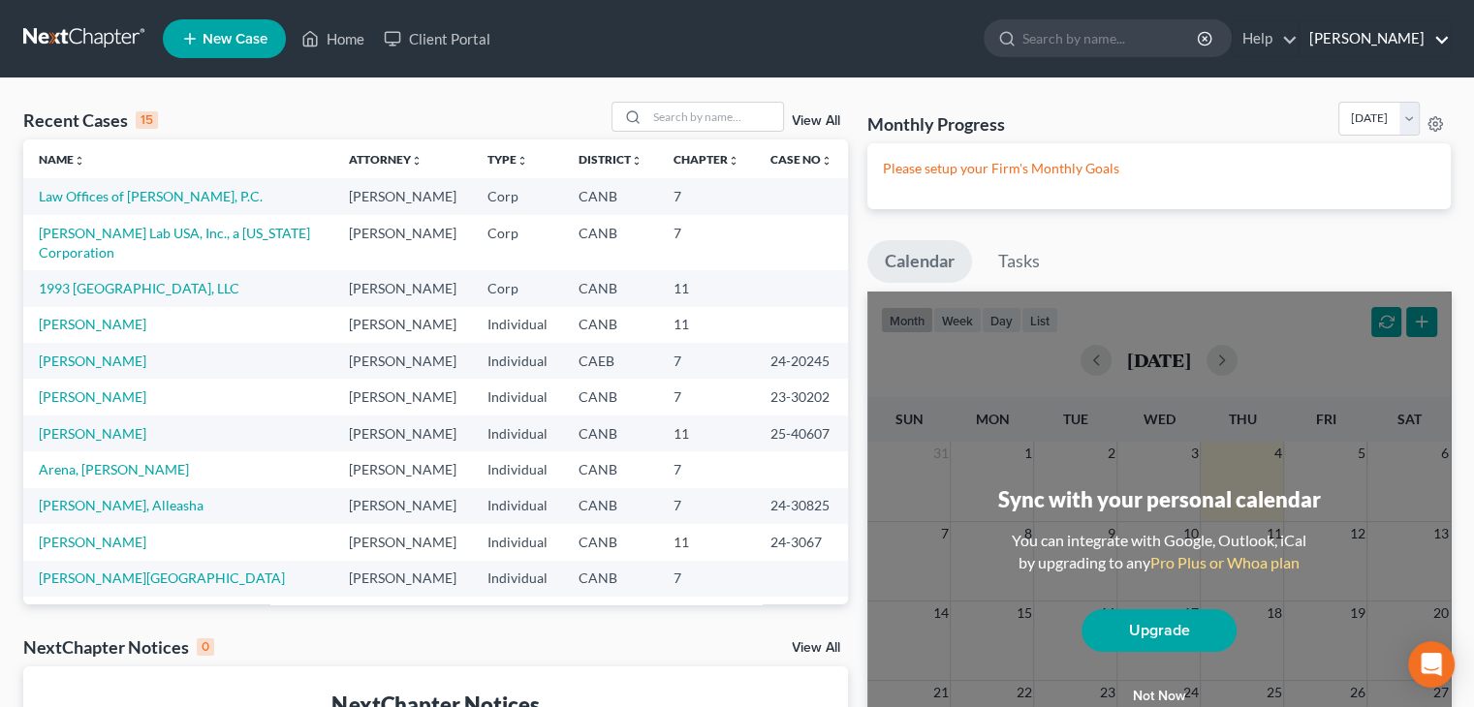
click at [1380, 40] on link "[PERSON_NAME]" at bounding box center [1375, 38] width 150 height 35
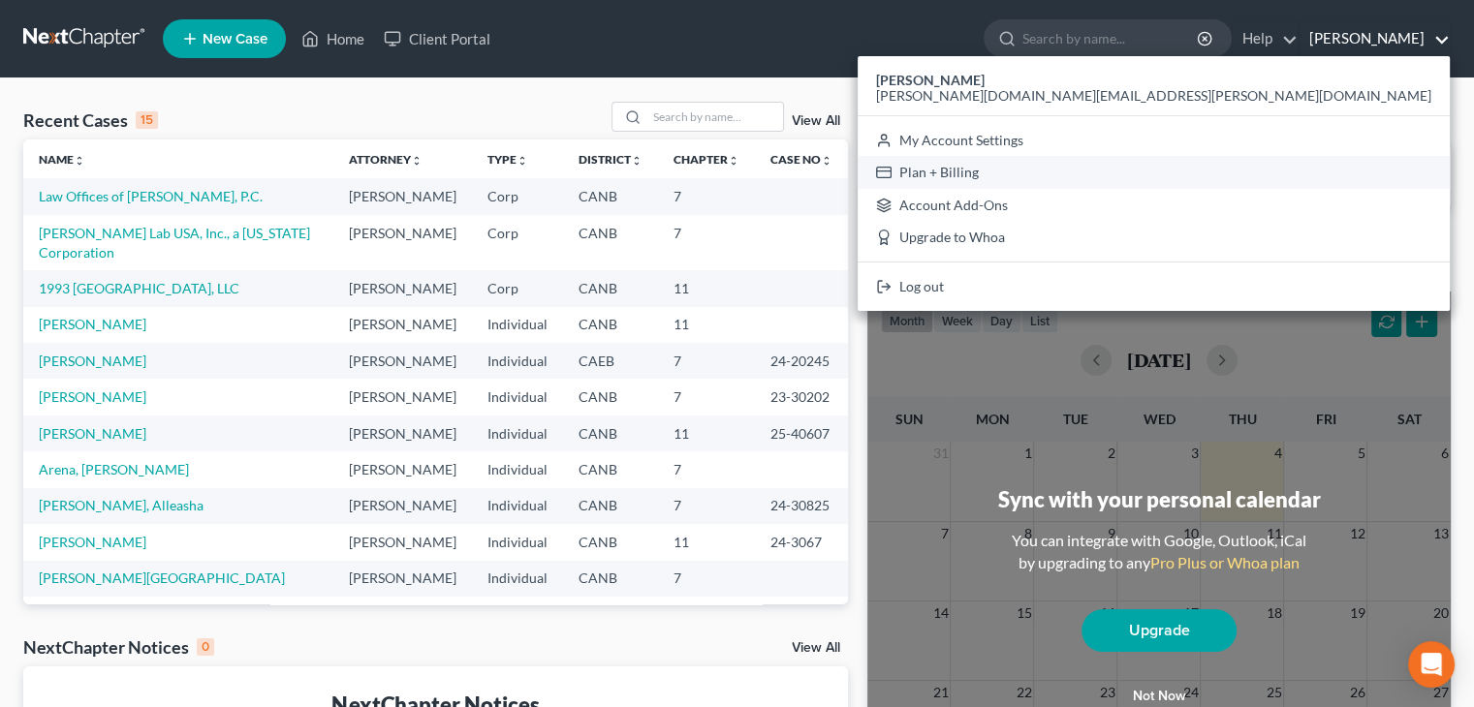
click at [1330, 168] on link "Plan + Billing" at bounding box center [1154, 172] width 592 height 33
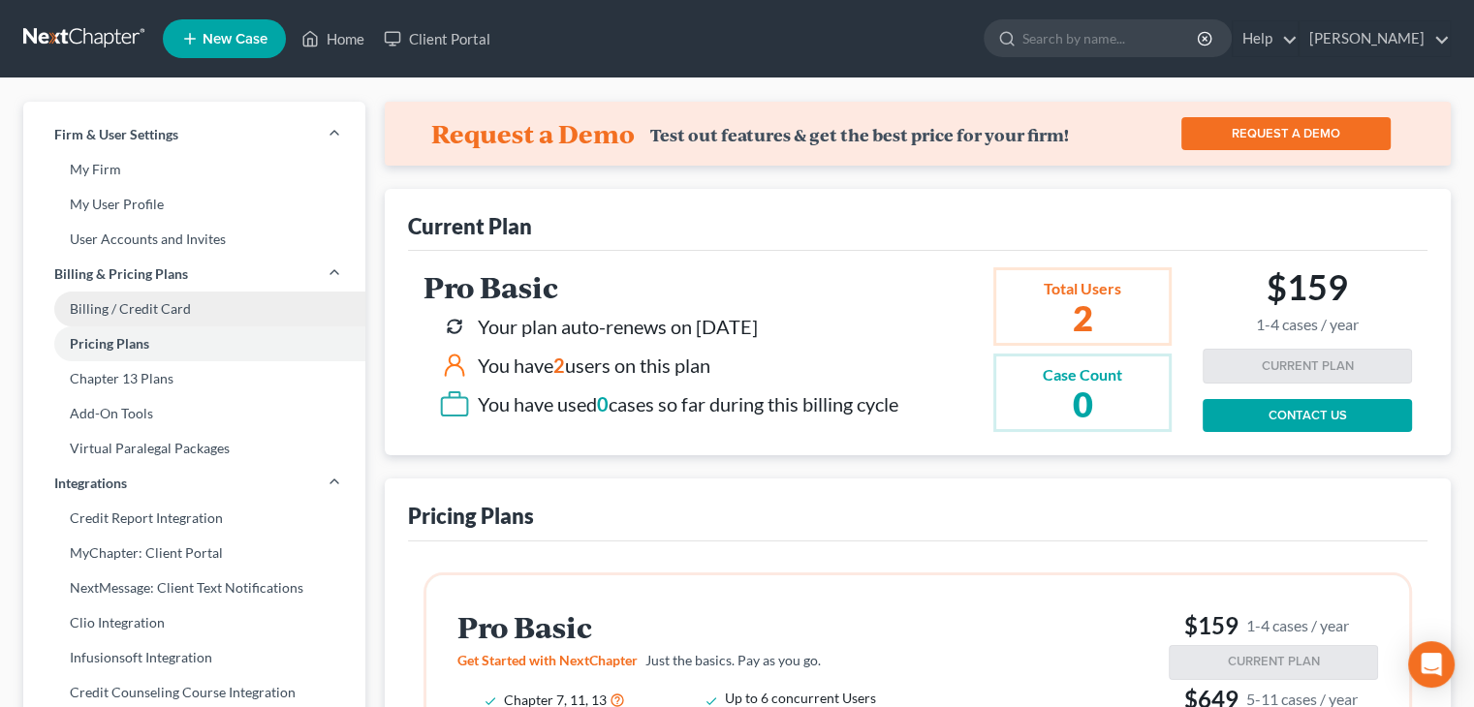
click at [176, 305] on link "Billing / Credit Card" at bounding box center [194, 309] width 342 height 35
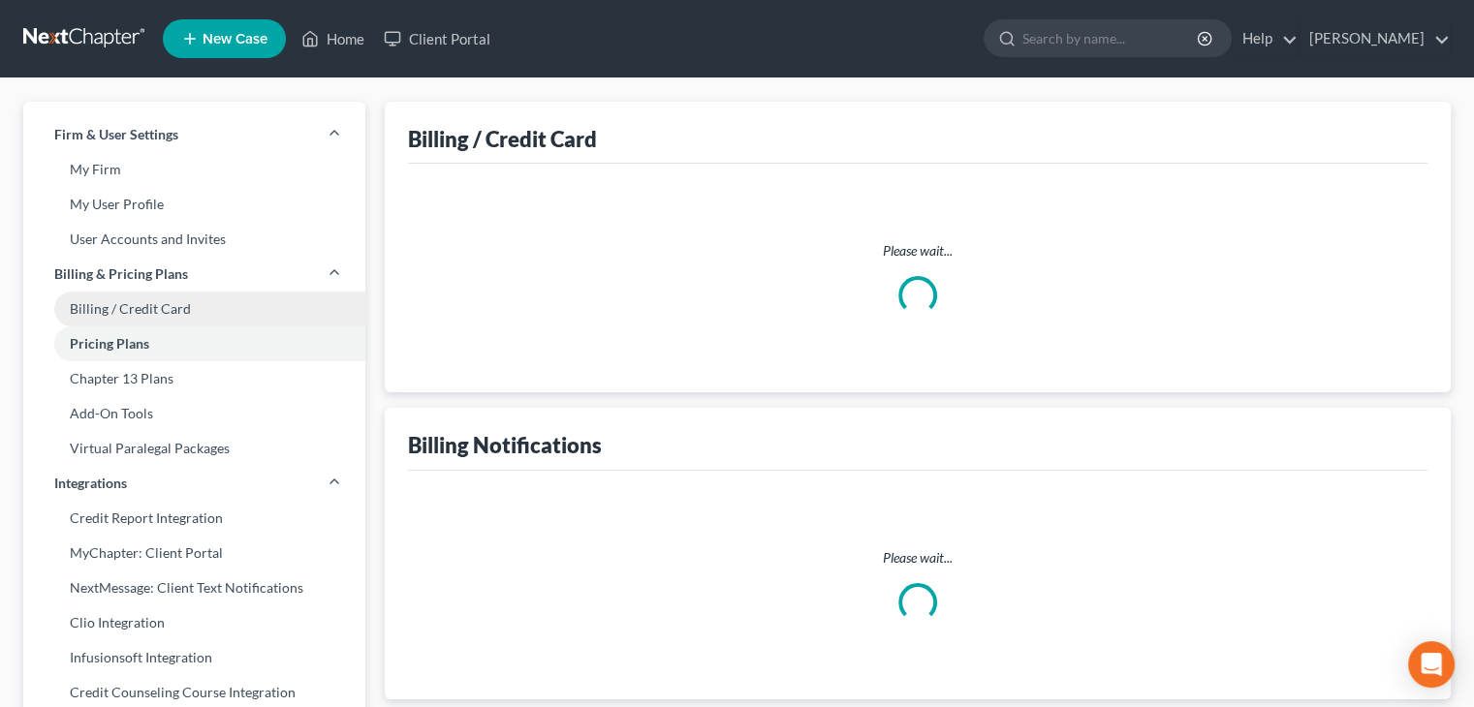
select select "4"
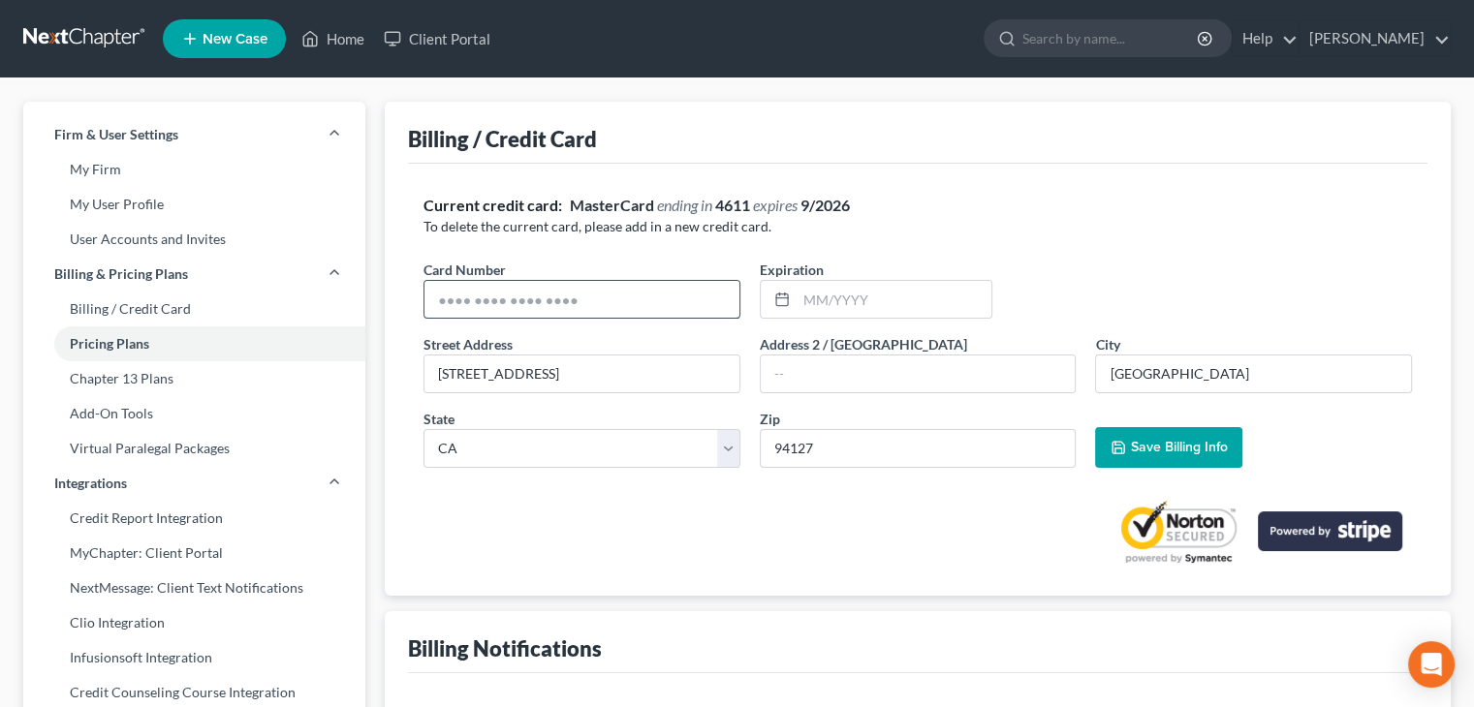
scroll to position [97, 0]
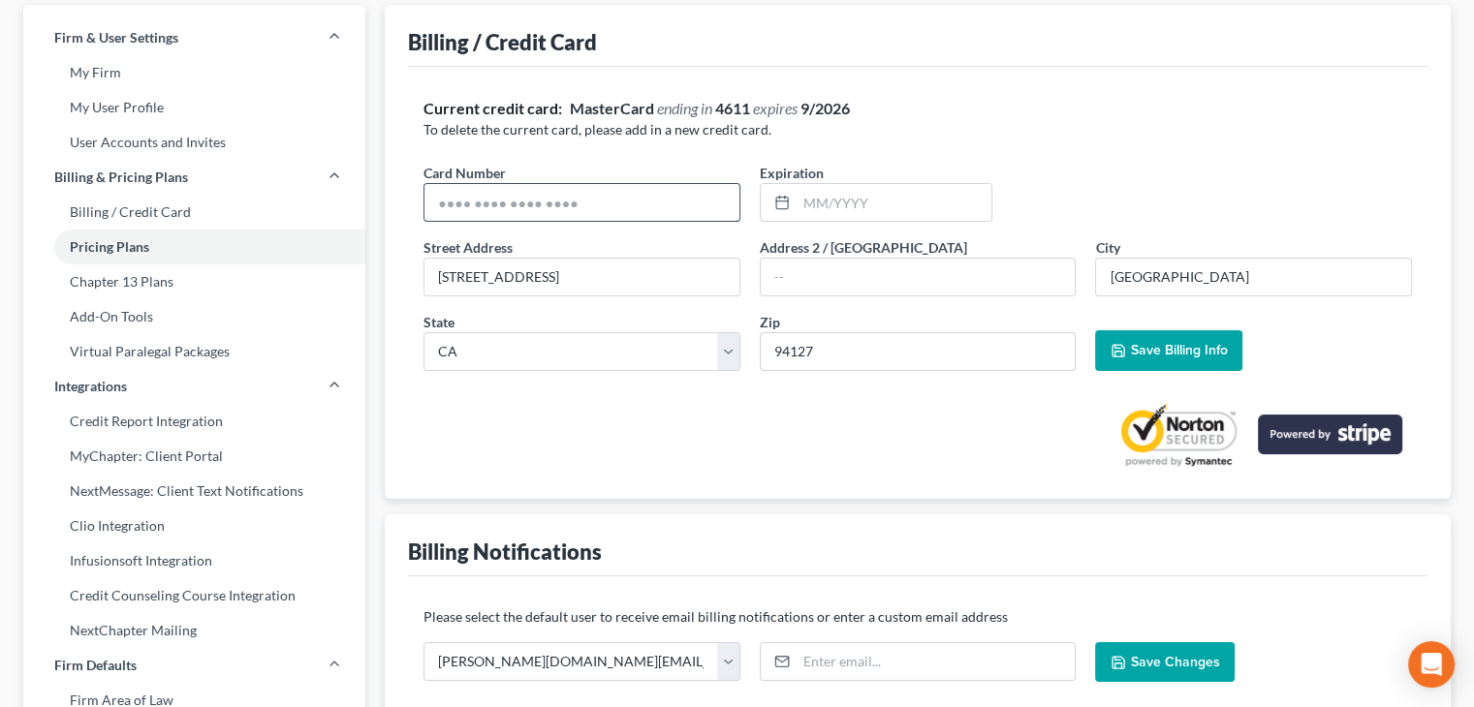
click at [591, 209] on input "text" at bounding box center [581, 202] width 315 height 37
type input "[CREDIT_CARD_NUMBER]"
type input "10/2027"
drag, startPoint x: 641, startPoint y: 276, endPoint x: 430, endPoint y: 299, distance: 211.6
click at [425, 308] on div "Street Address * [STREET_ADDRESS] Address 2 / PO Box * City * [GEOGRAPHIC_DATA]…" at bounding box center [918, 311] width 1008 height 149
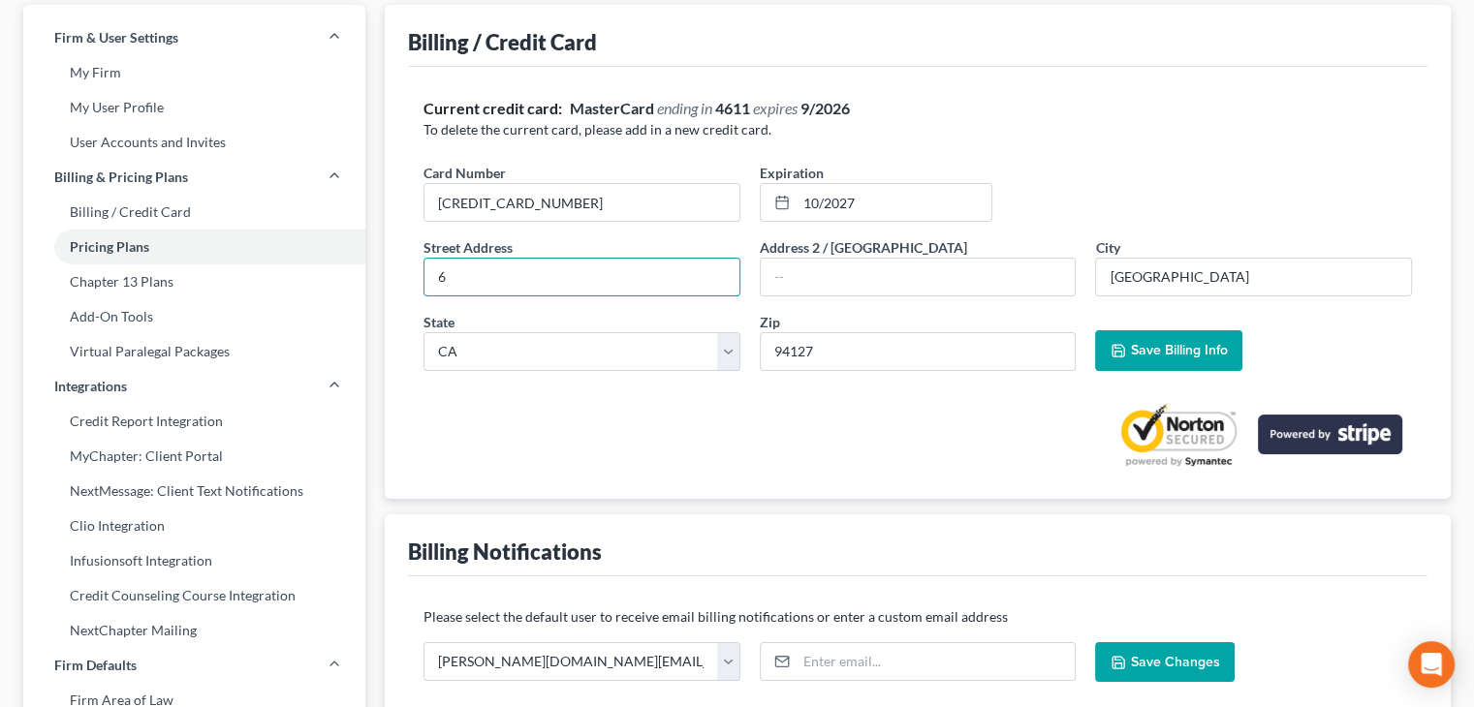
type input "6"
type input "[STREET_ADDRESS]"
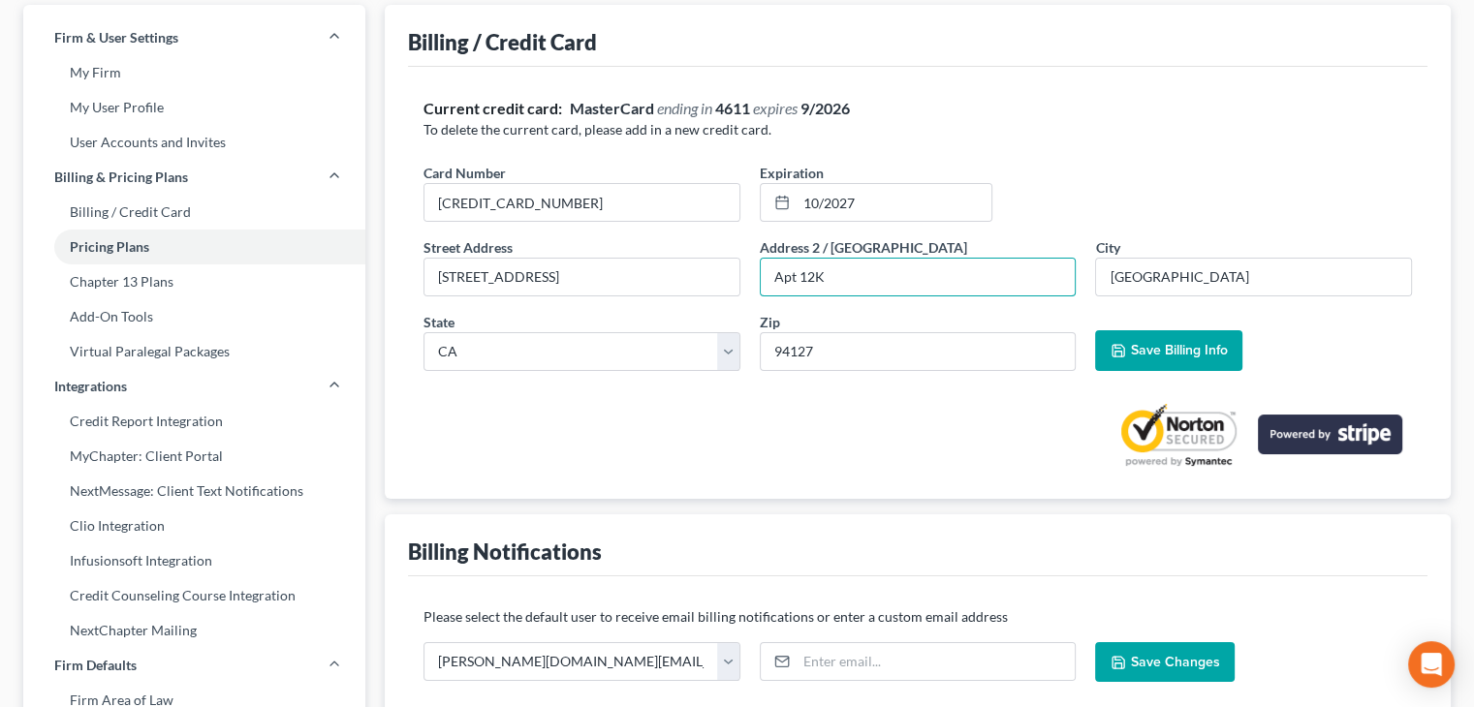
type input "Apt 12K"
type input "0"
type input "94132"
click at [1181, 351] on span "Save Billing Info" at bounding box center [1178, 350] width 97 height 16
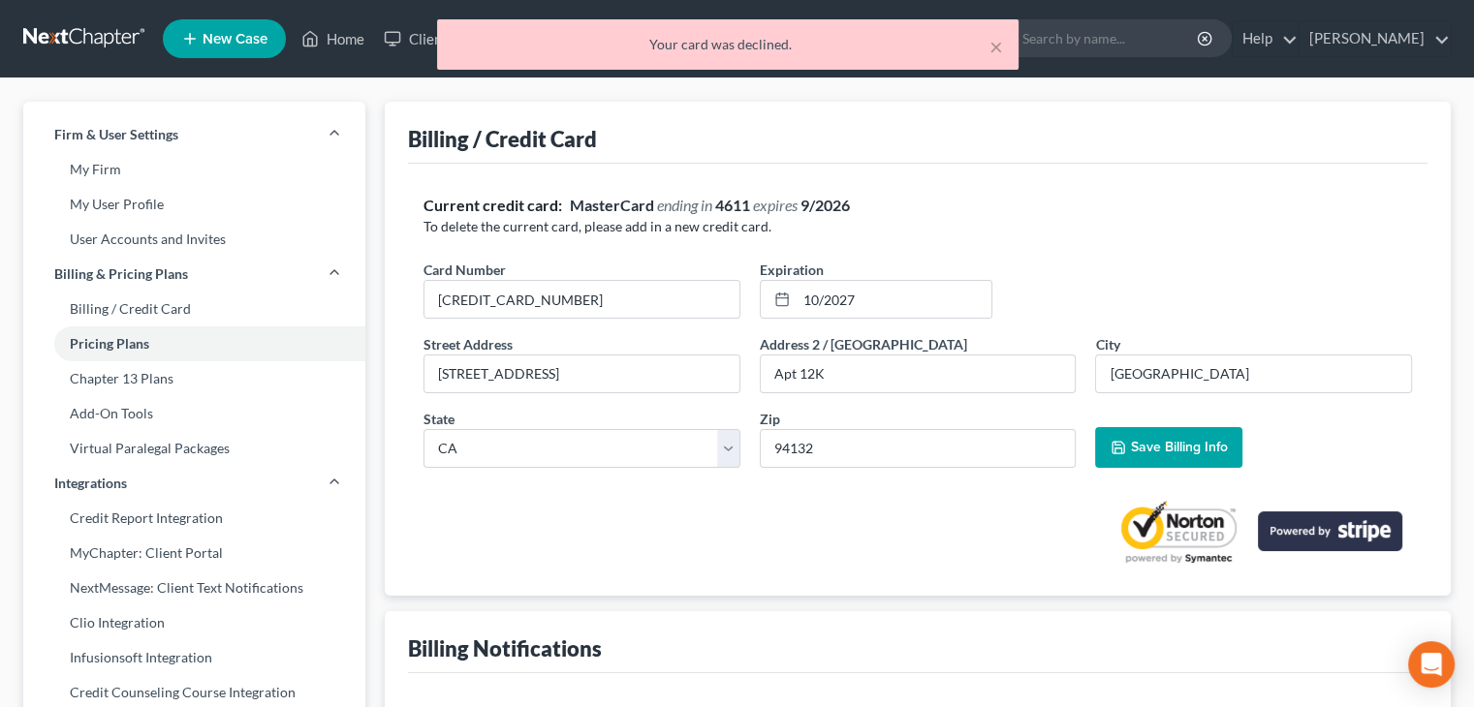
scroll to position [0, 0]
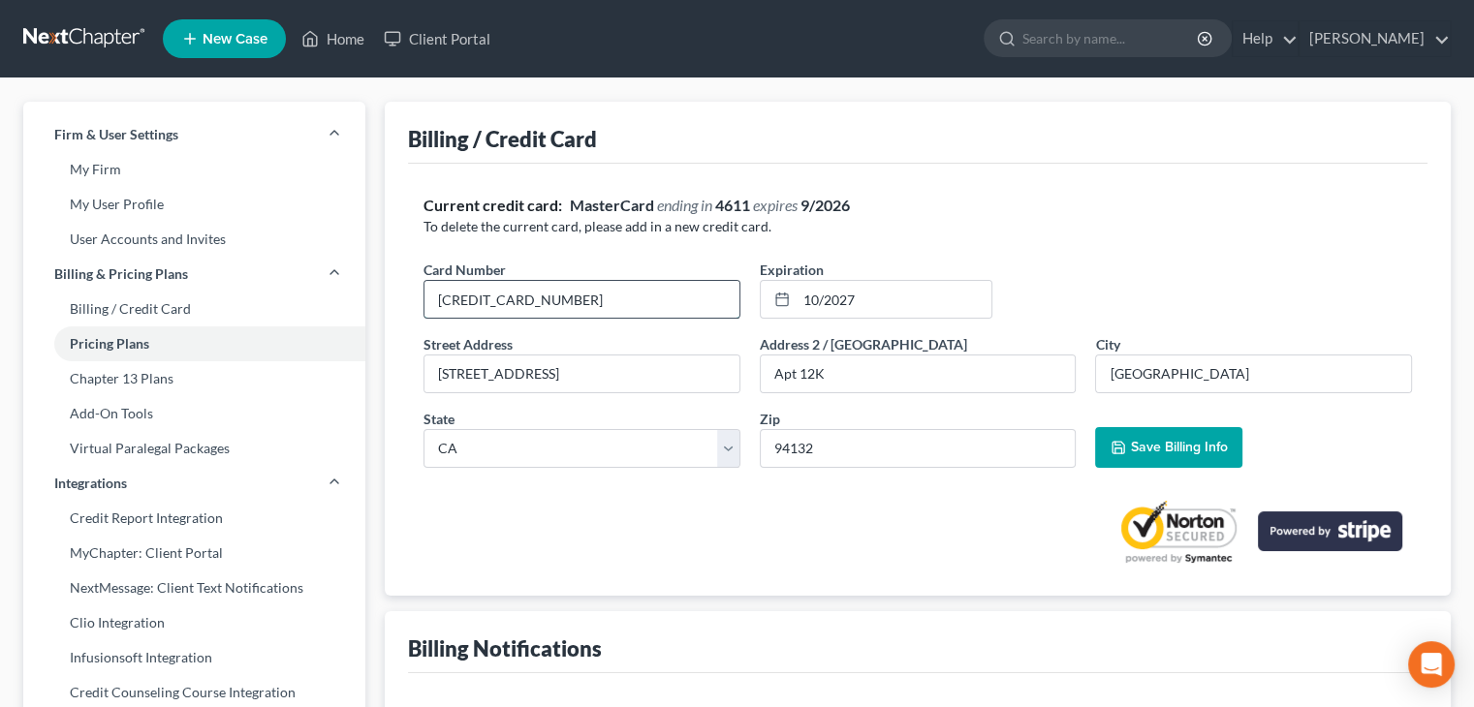
click at [567, 295] on input "[CREDIT_CARD_NUMBER]" at bounding box center [581, 299] width 315 height 37
type input "[CREDIT_CARD_NUMBER]"
type input "04/2027"
click at [1175, 439] on span "Save Billing Info" at bounding box center [1178, 447] width 97 height 16
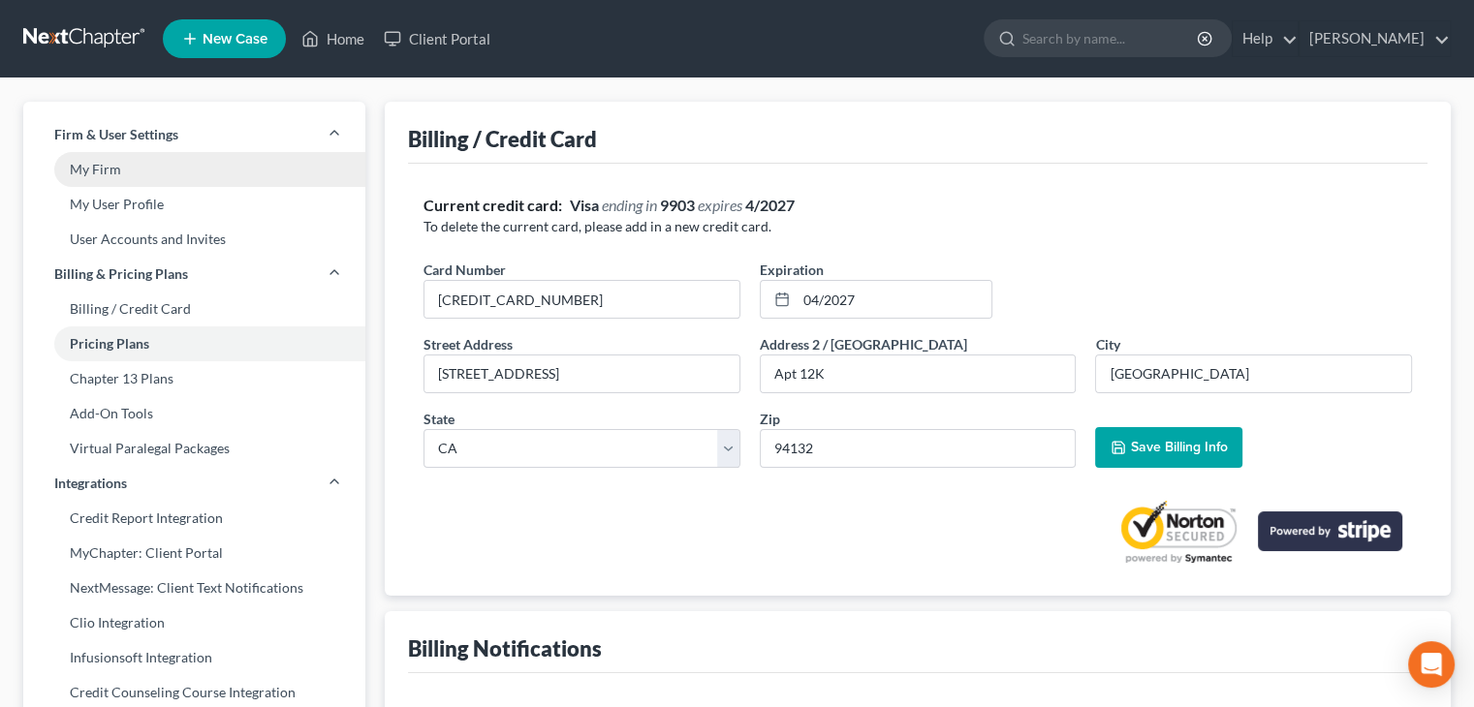
click at [93, 172] on link "My Firm" at bounding box center [194, 169] width 342 height 35
select select "29"
select select "4"
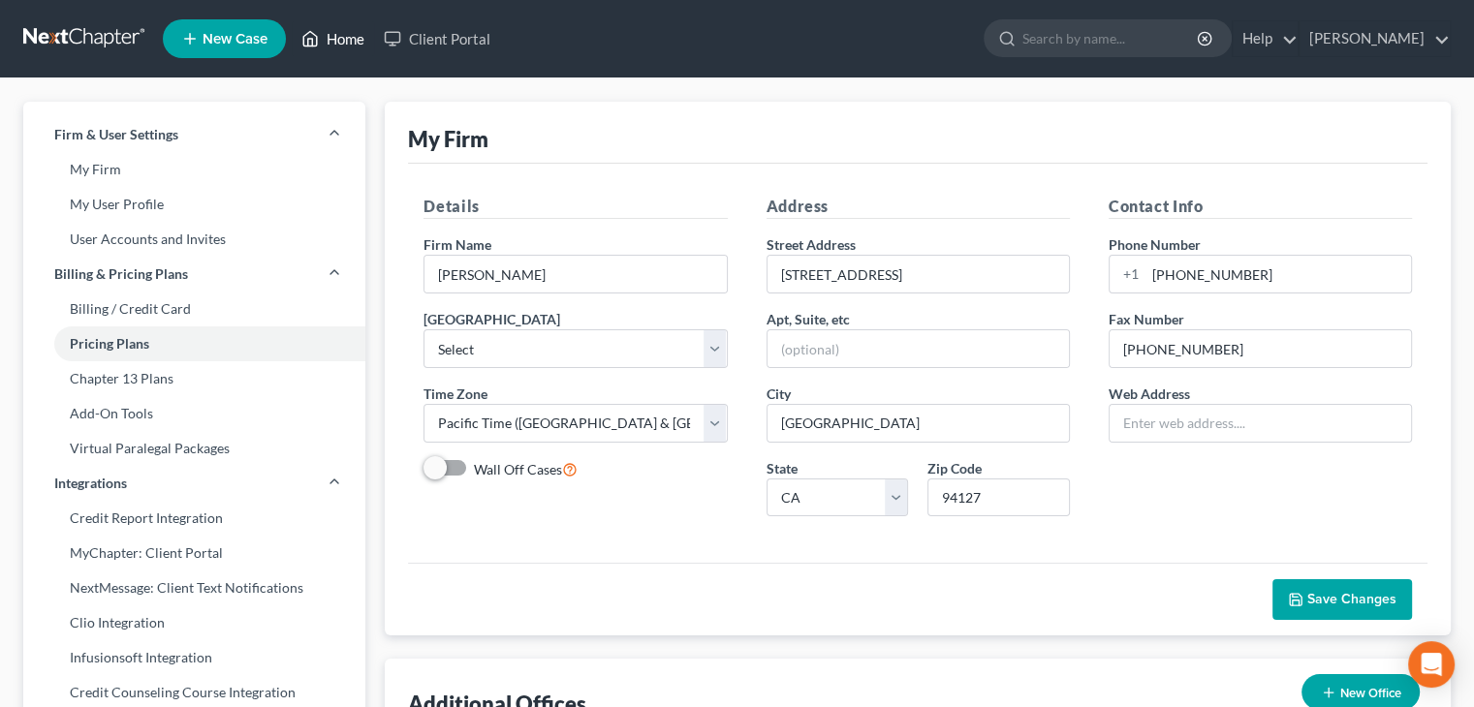
click at [332, 39] on link "Home" at bounding box center [333, 38] width 82 height 35
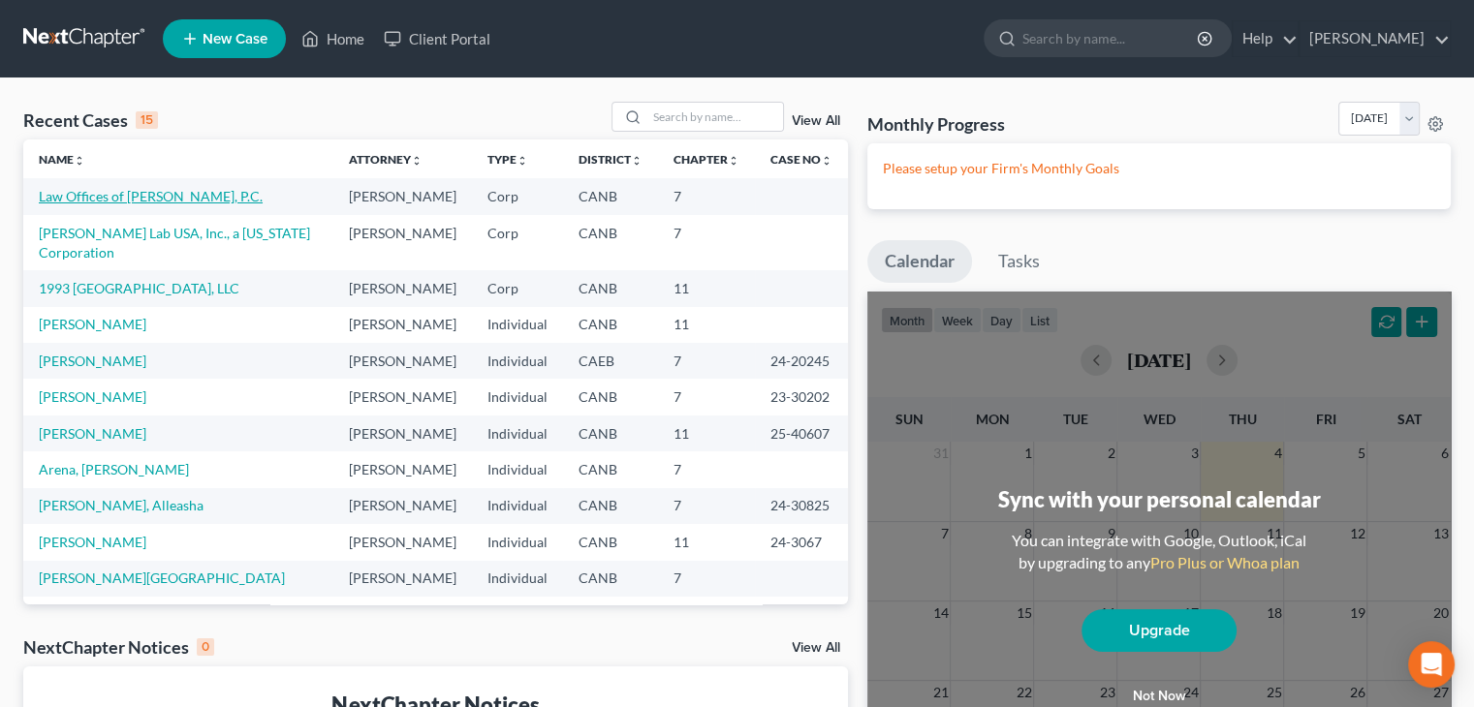
click at [174, 194] on link "Law Offices of [PERSON_NAME], P.C." at bounding box center [151, 196] width 224 height 16
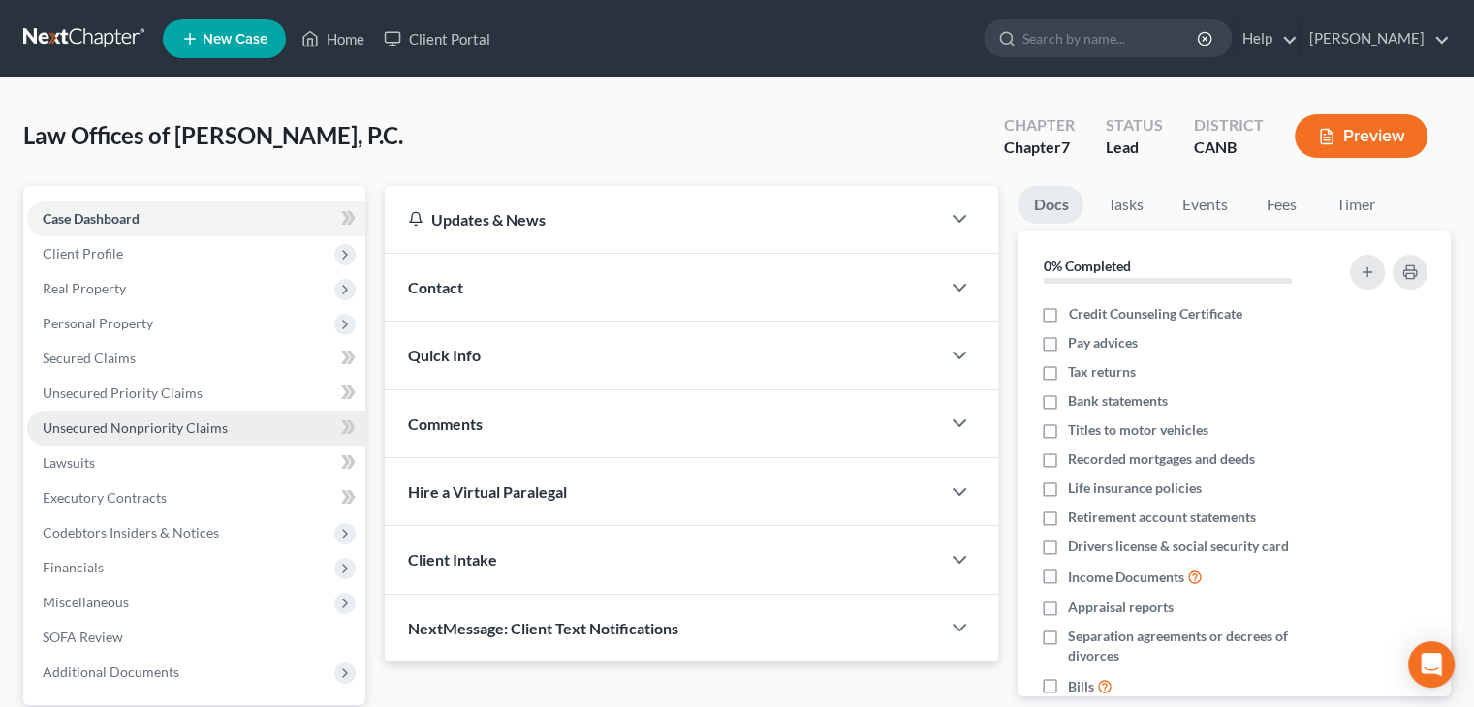
click at [109, 424] on span "Unsecured Nonpriority Claims" at bounding box center [135, 428] width 185 height 16
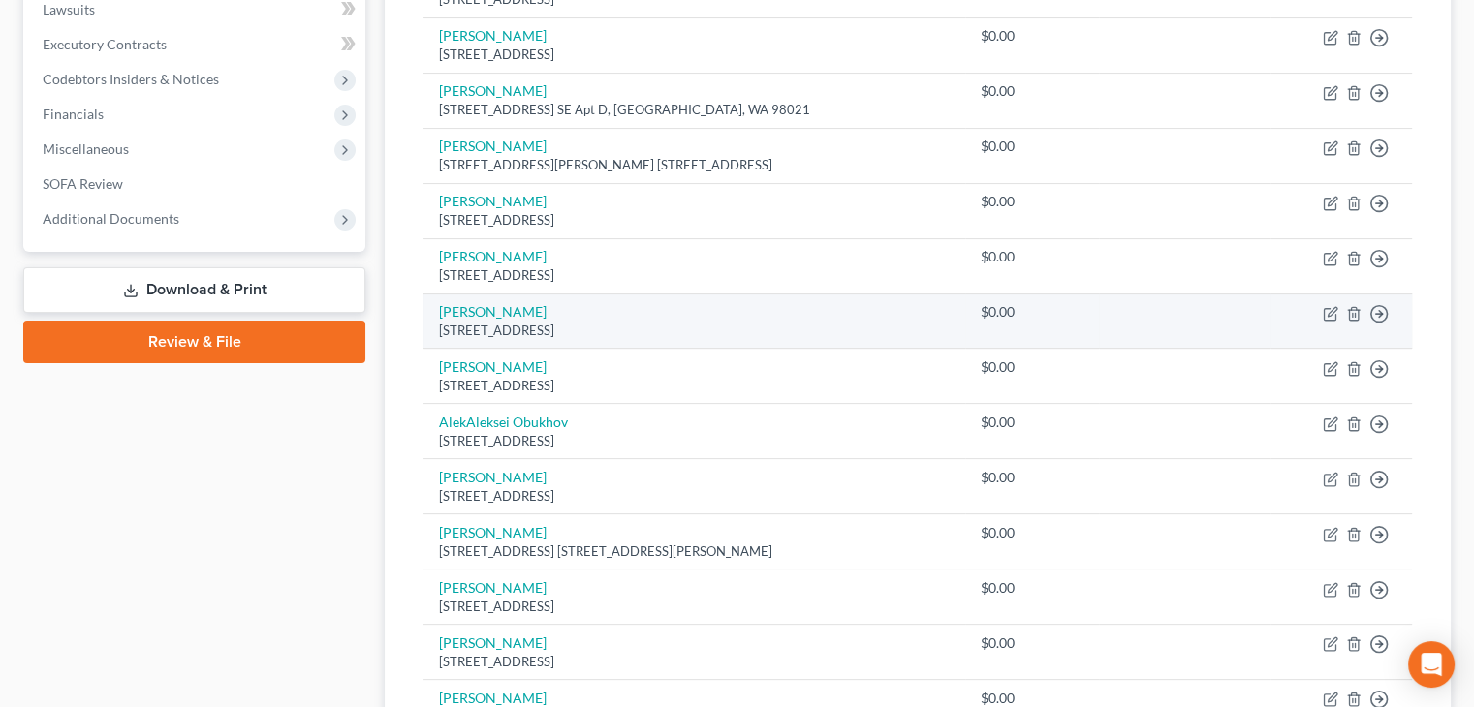
scroll to position [485, 0]
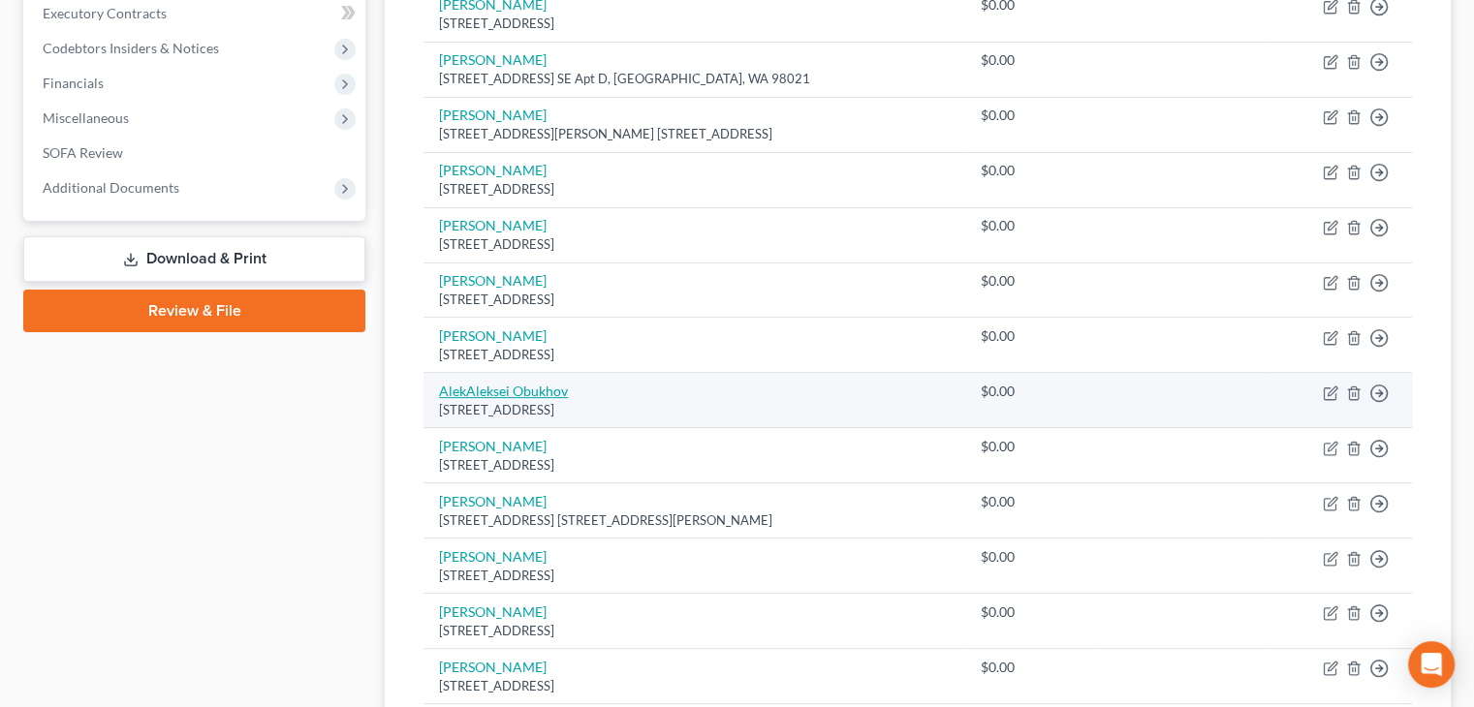
click at [469, 387] on link "AlekAleksei Obukhov" at bounding box center [503, 391] width 129 height 16
select select "28"
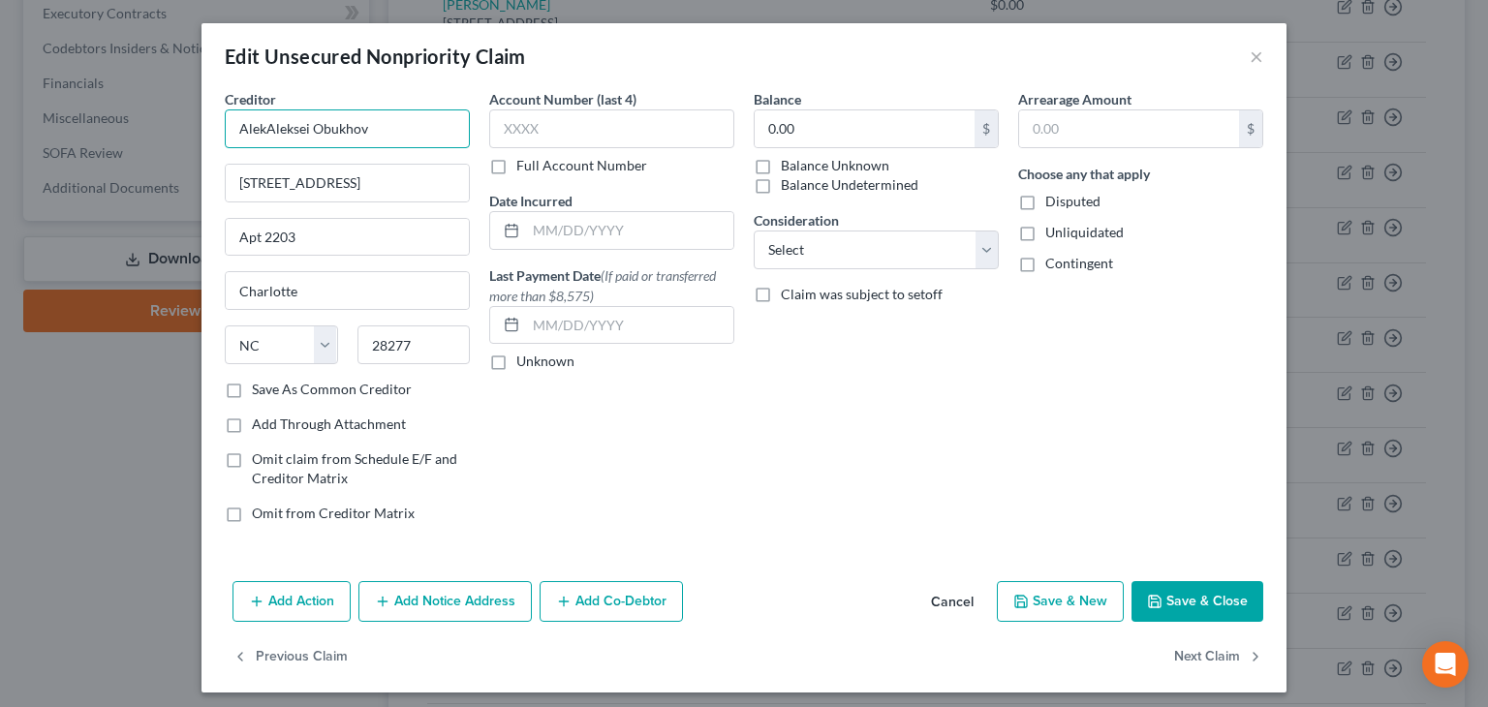
click at [262, 129] on input "AlekAleksei Obukhov" at bounding box center [347, 129] width 245 height 39
type input "[PERSON_NAME]"
click at [1185, 602] on button "Save & Close" at bounding box center [1198, 601] width 132 height 41
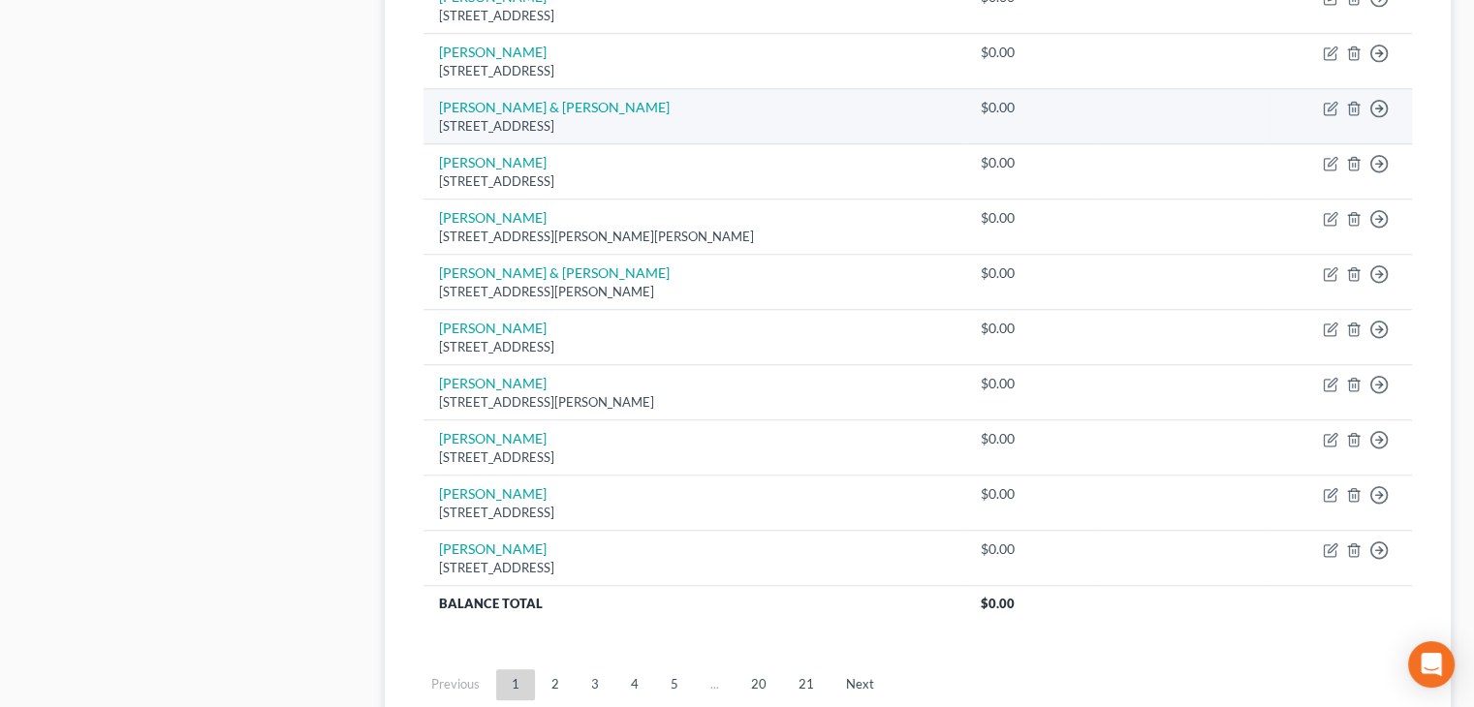
scroll to position [1523, 0]
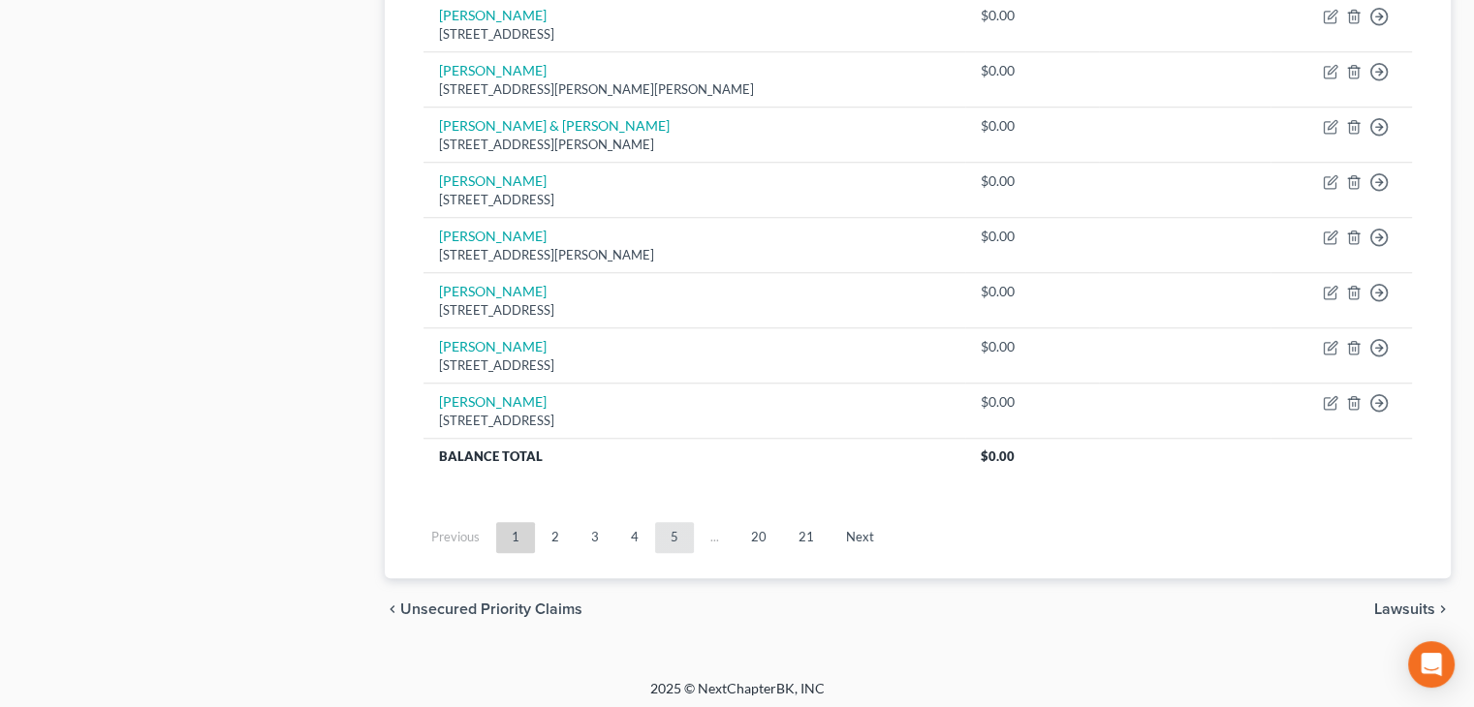
click at [673, 533] on link "5" at bounding box center [674, 537] width 39 height 31
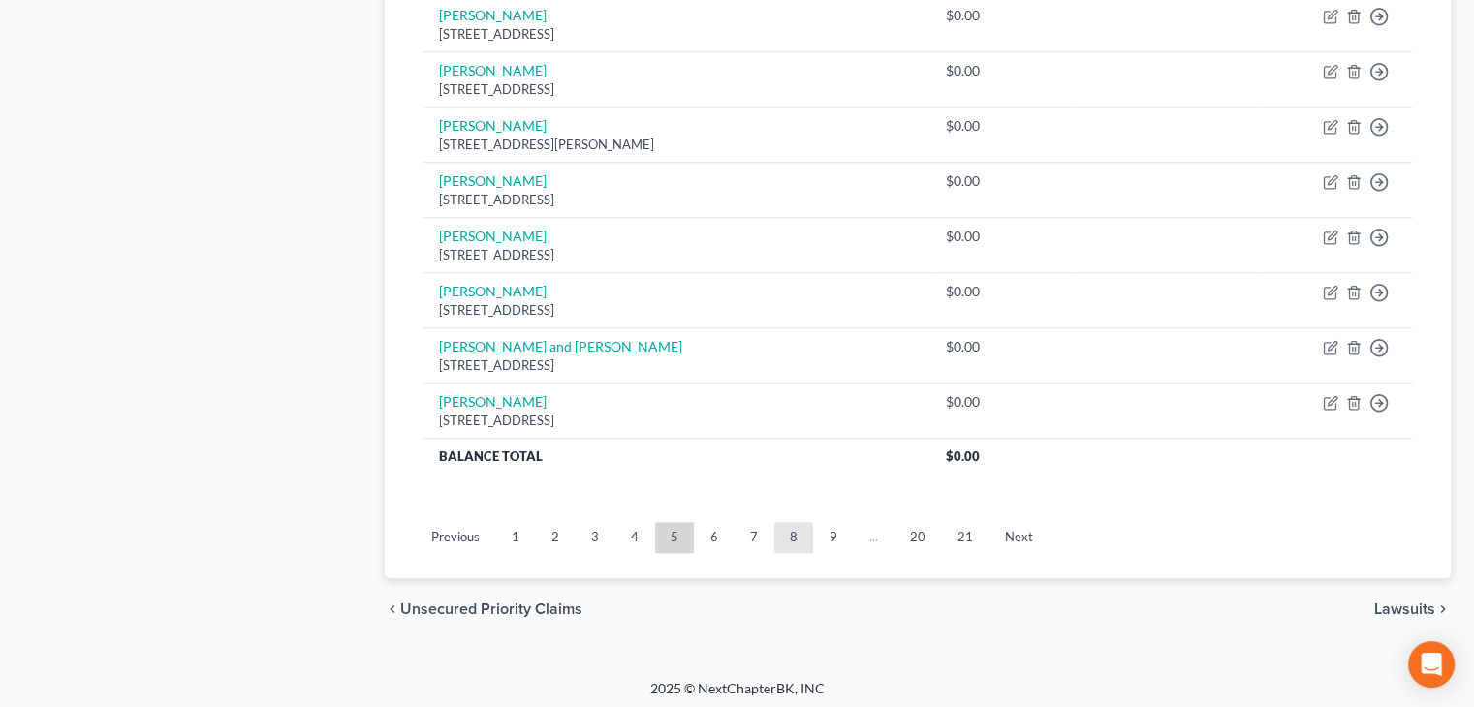
click at [787, 536] on link "8" at bounding box center [793, 537] width 39 height 31
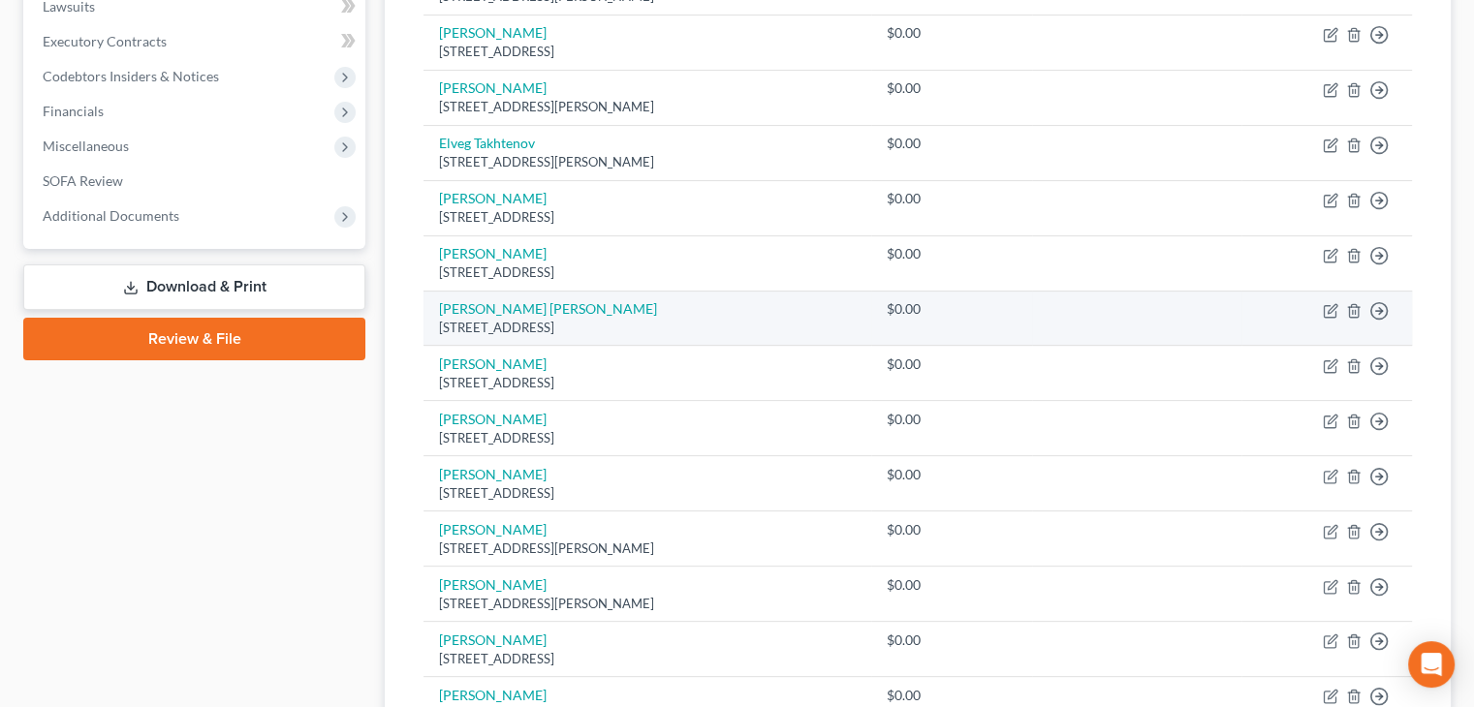
scroll to position [457, 0]
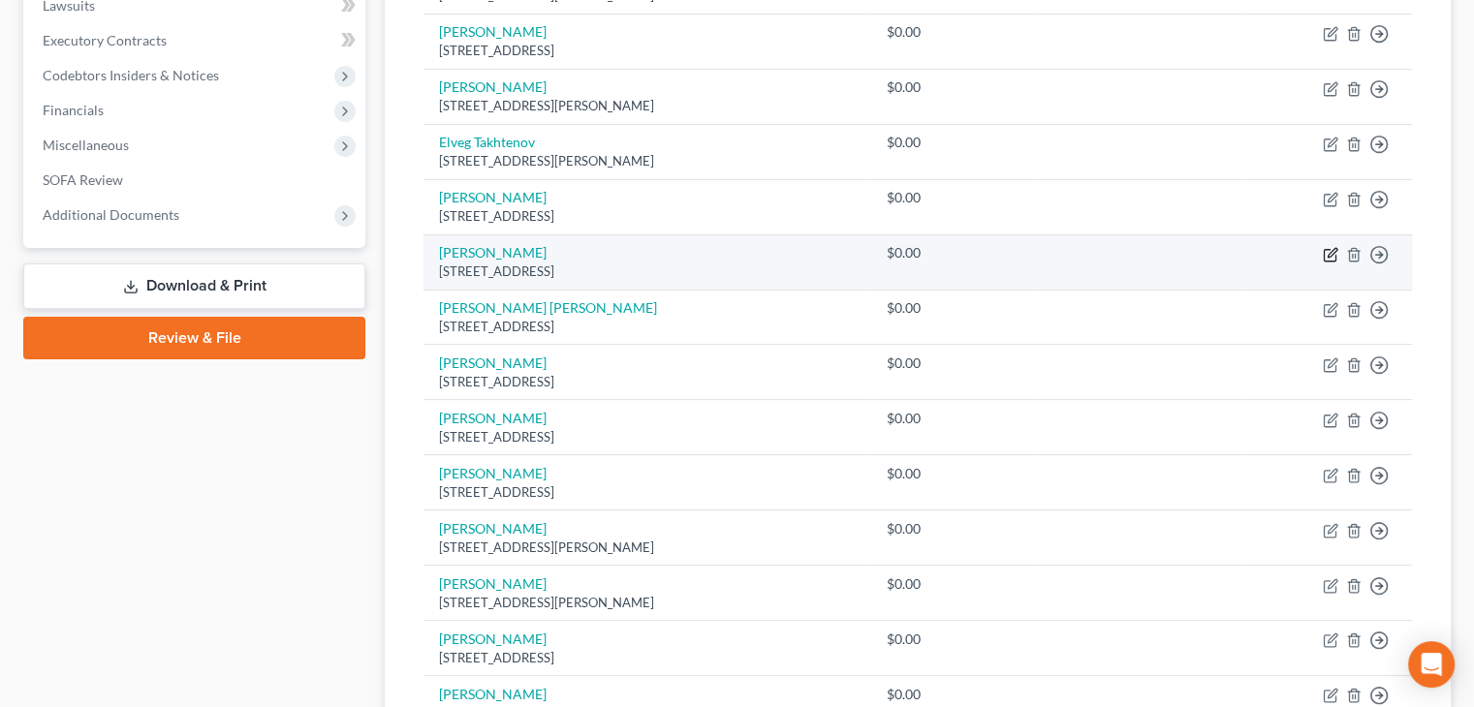
click at [1333, 251] on icon "button" at bounding box center [1331, 255] width 16 height 16
select select "35"
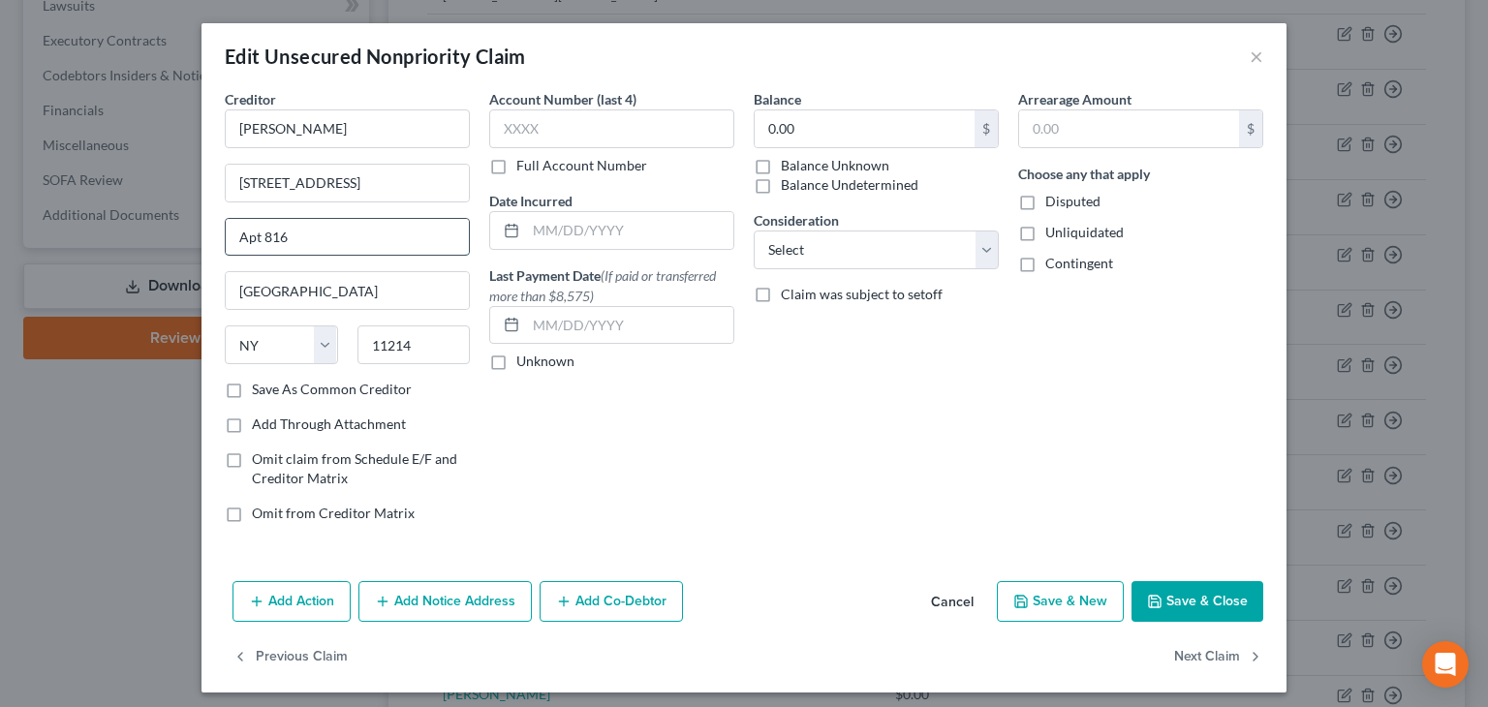
click at [263, 235] on input "Apt 816" at bounding box center [347, 237] width 243 height 37
type input "Apt B16"
click at [1178, 601] on button "Save & Close" at bounding box center [1198, 601] width 132 height 41
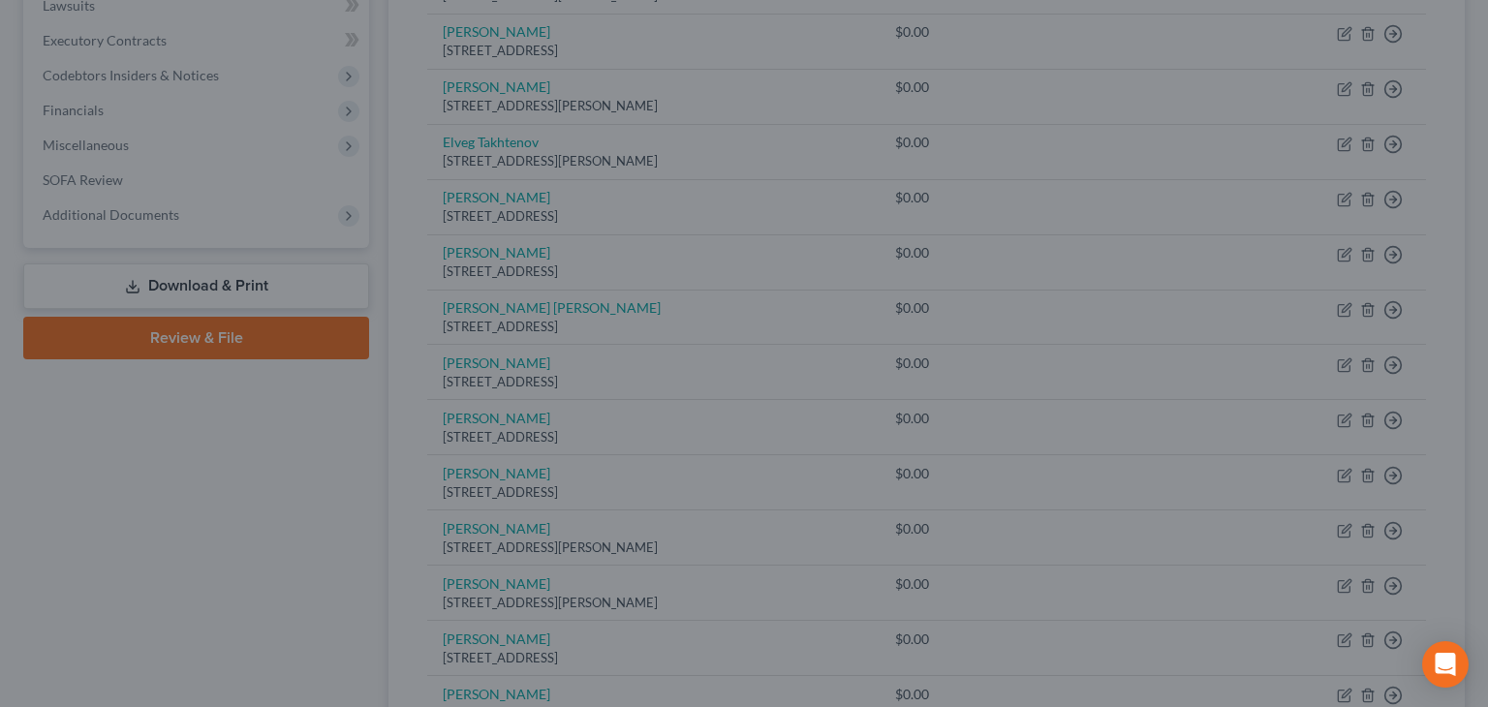
type input "0"
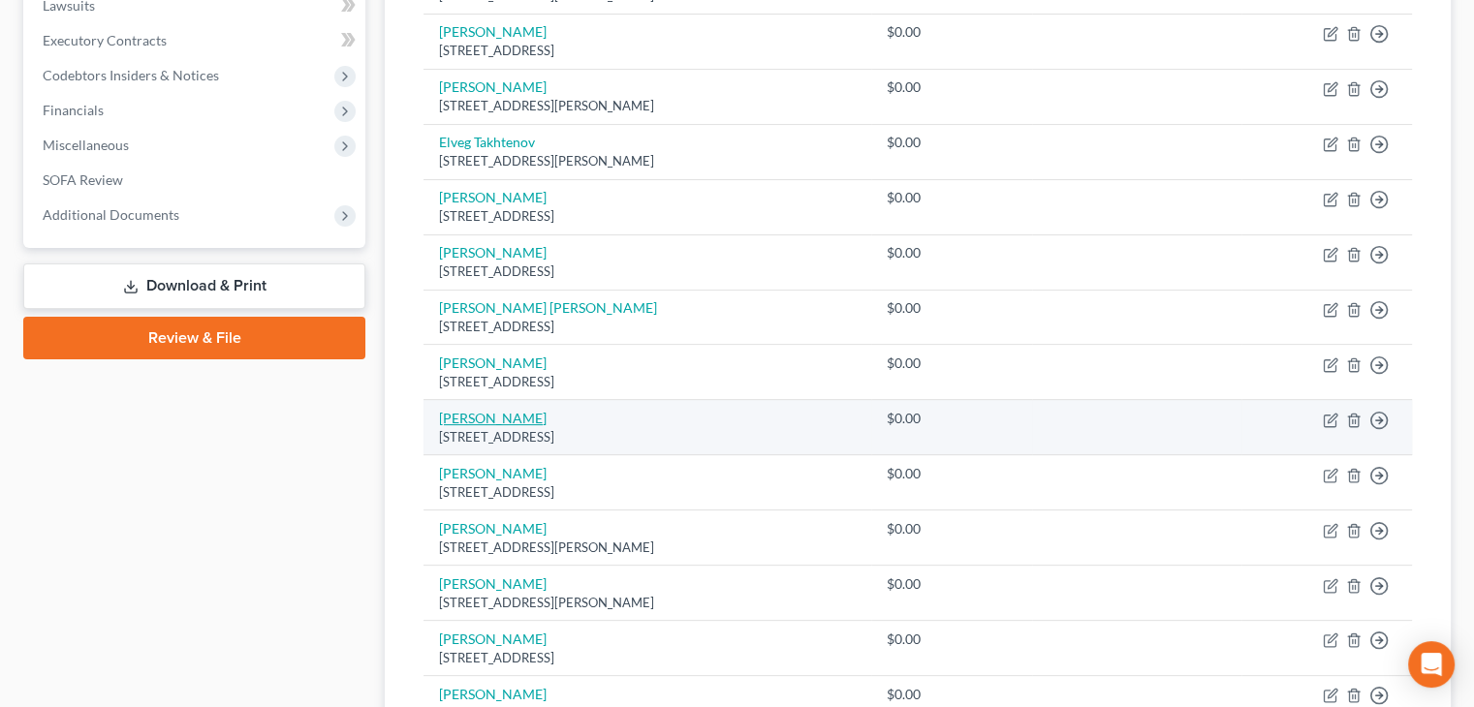
click at [497, 414] on link "[PERSON_NAME]" at bounding box center [493, 418] width 108 height 16
select select "4"
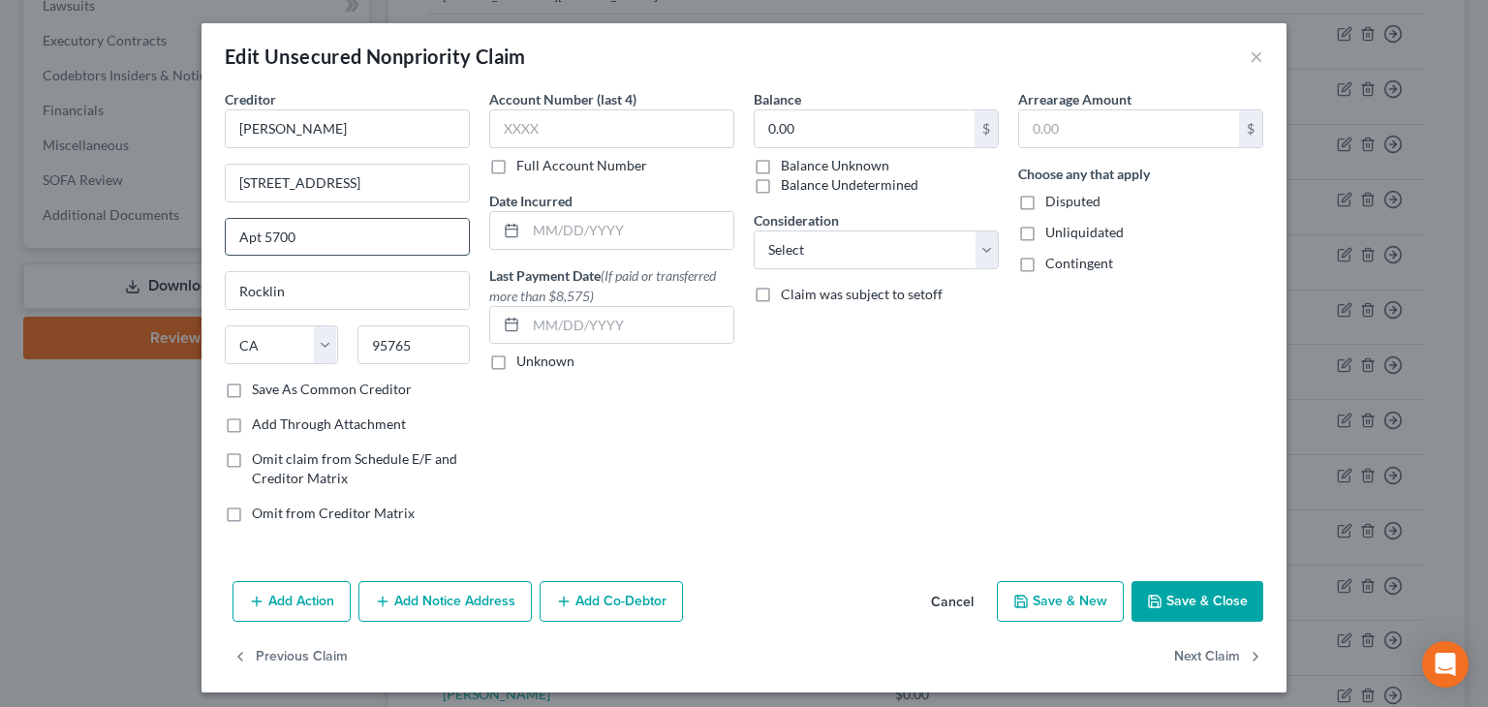
click at [288, 235] on input "Apt 5700" at bounding box center [347, 237] width 243 height 37
type input "Apt 5706"
click at [1206, 597] on button "Save & Close" at bounding box center [1198, 601] width 132 height 41
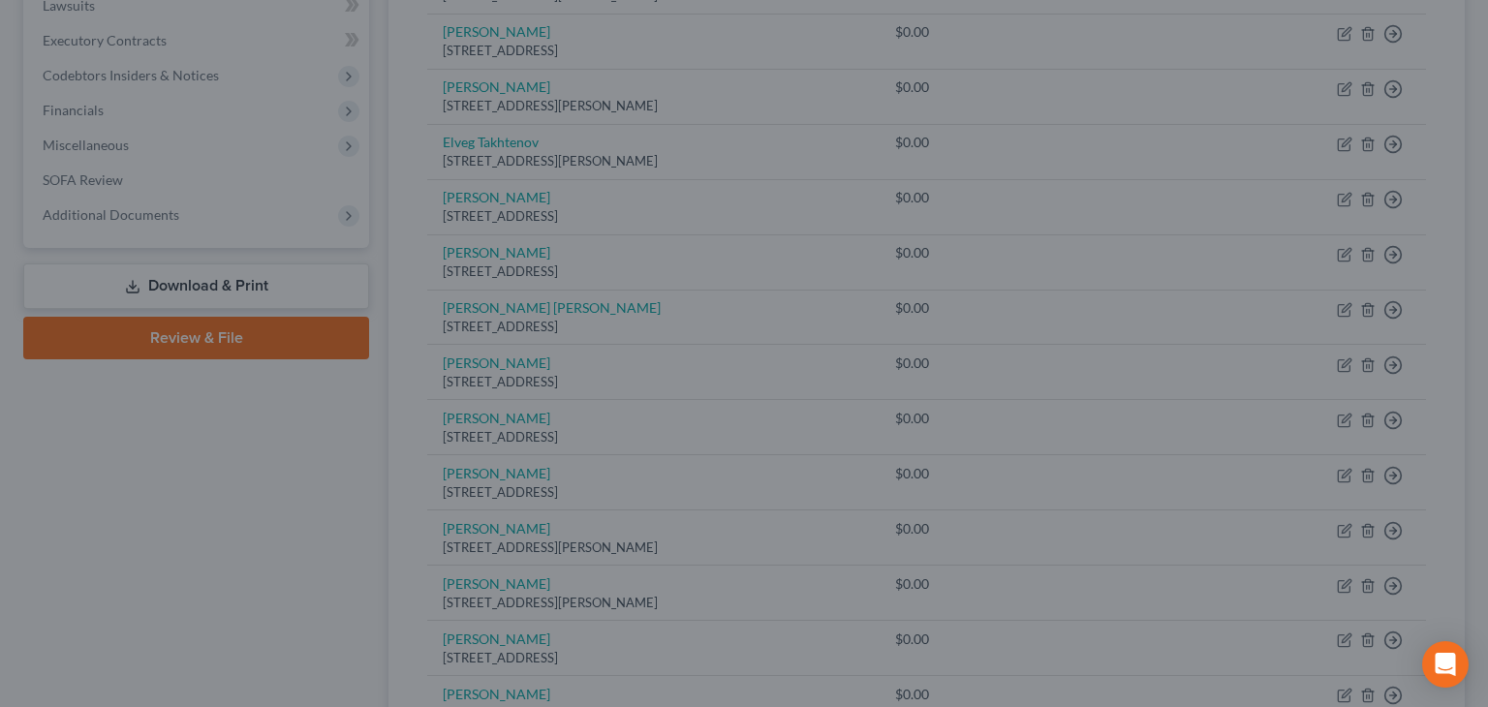
type input "0"
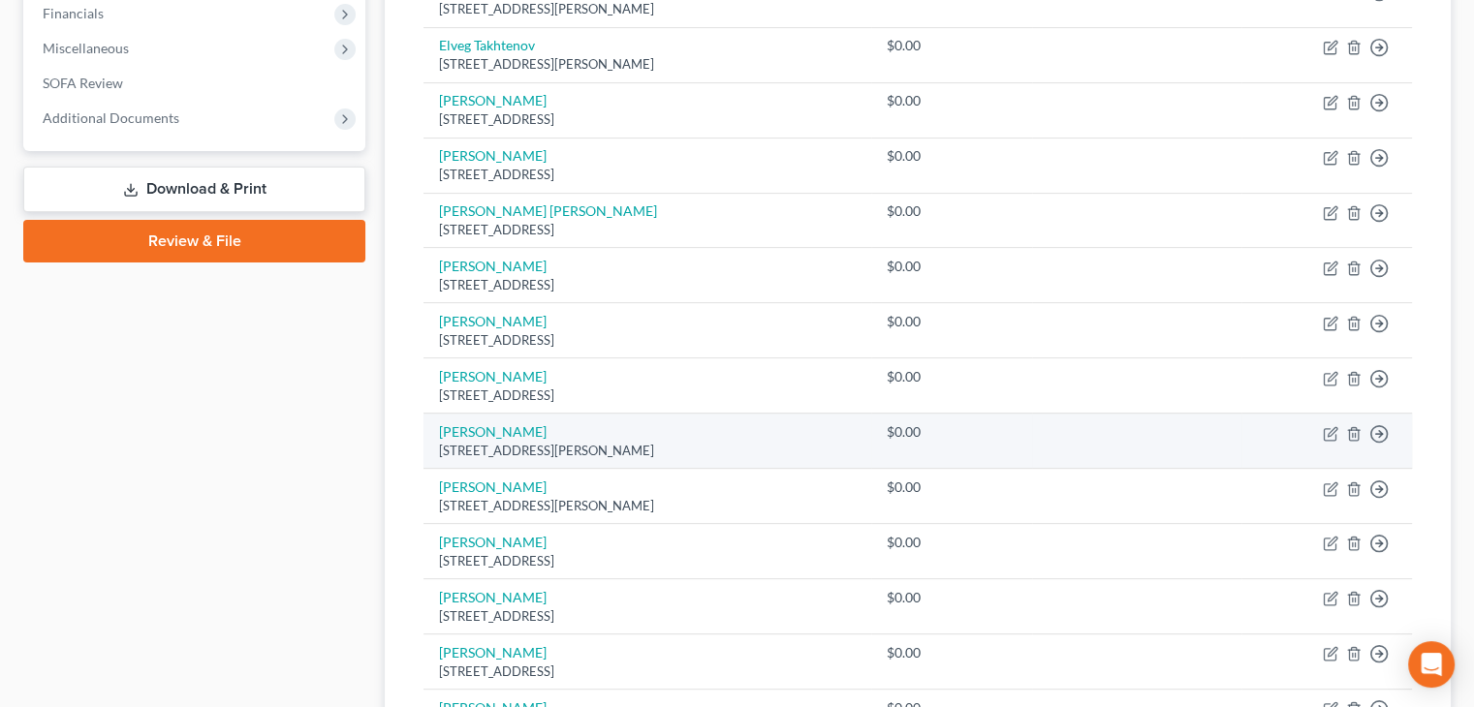
scroll to position [651, 0]
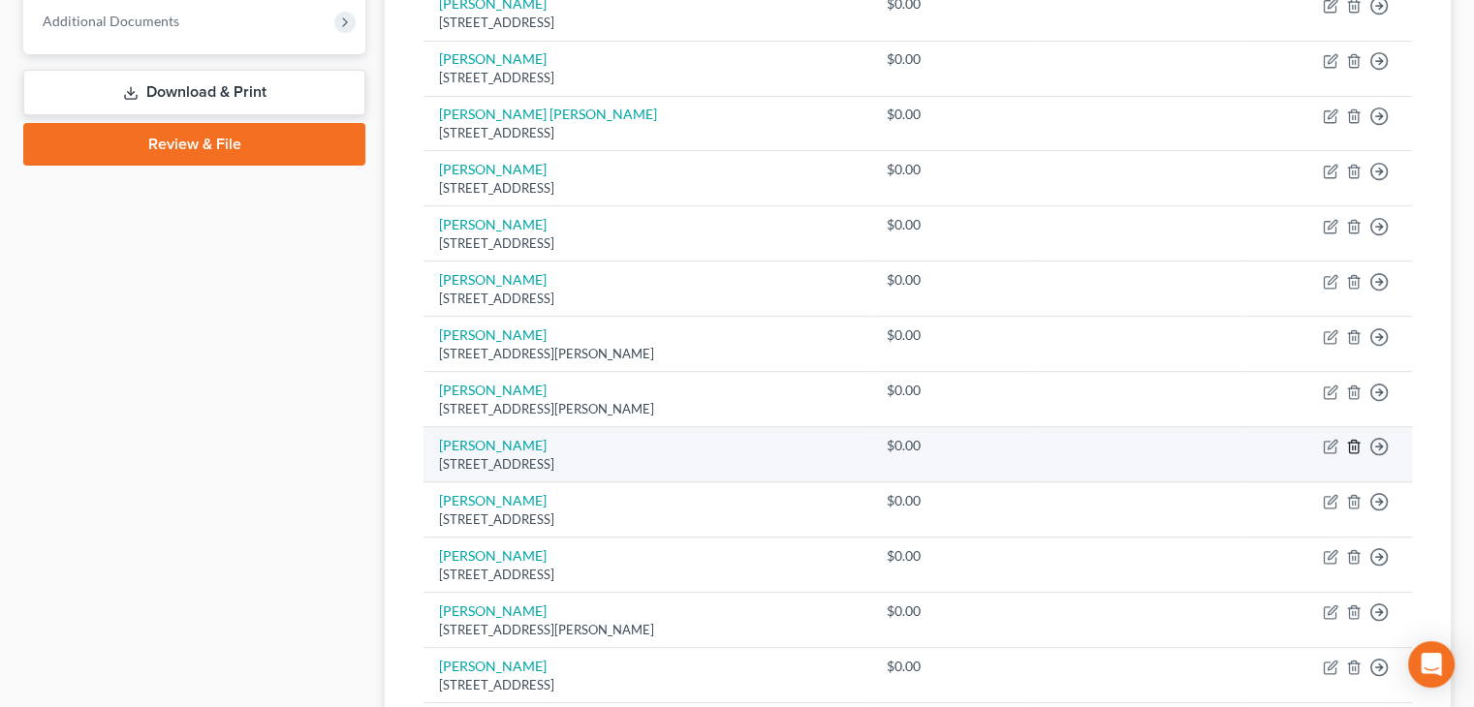
click at [1353, 447] on line "button" at bounding box center [1353, 449] width 0 height 4
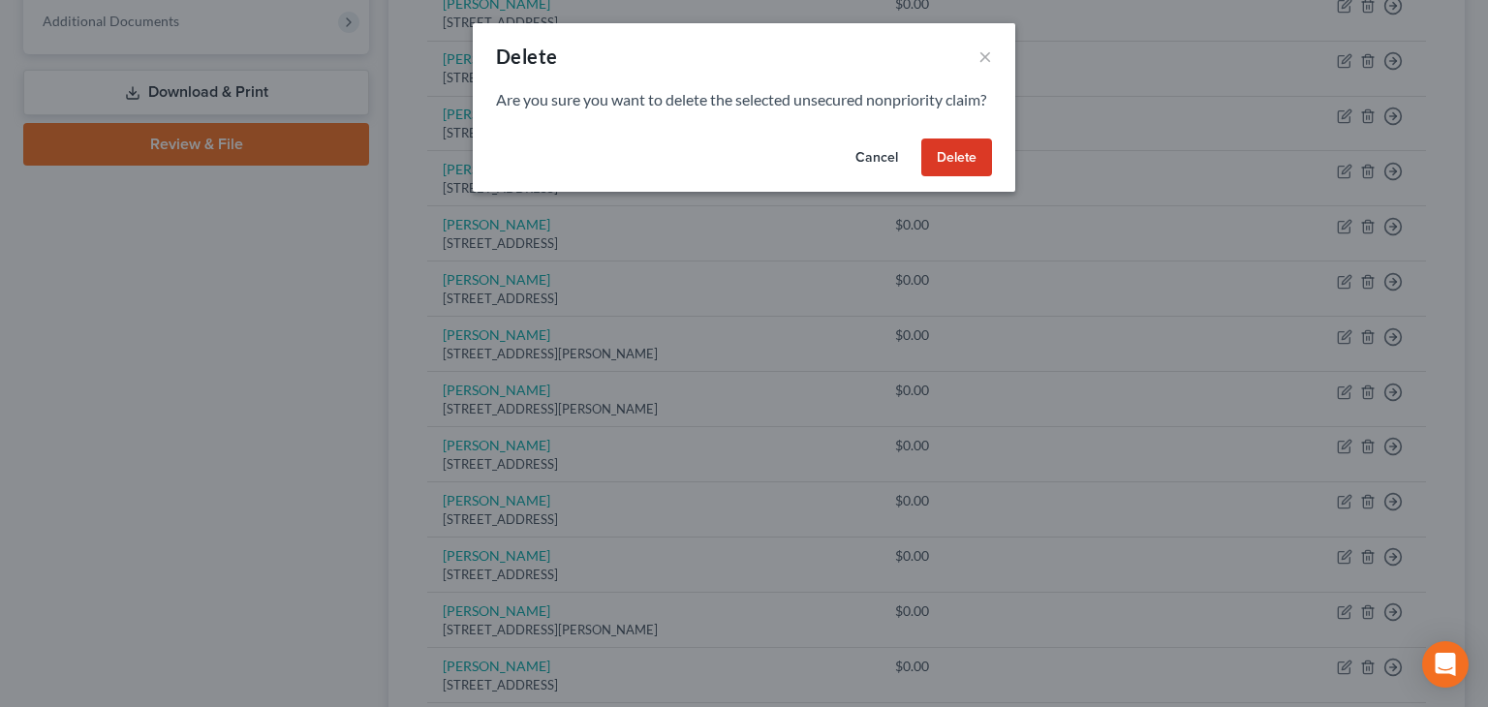
click at [959, 172] on button "Delete" at bounding box center [957, 158] width 71 height 39
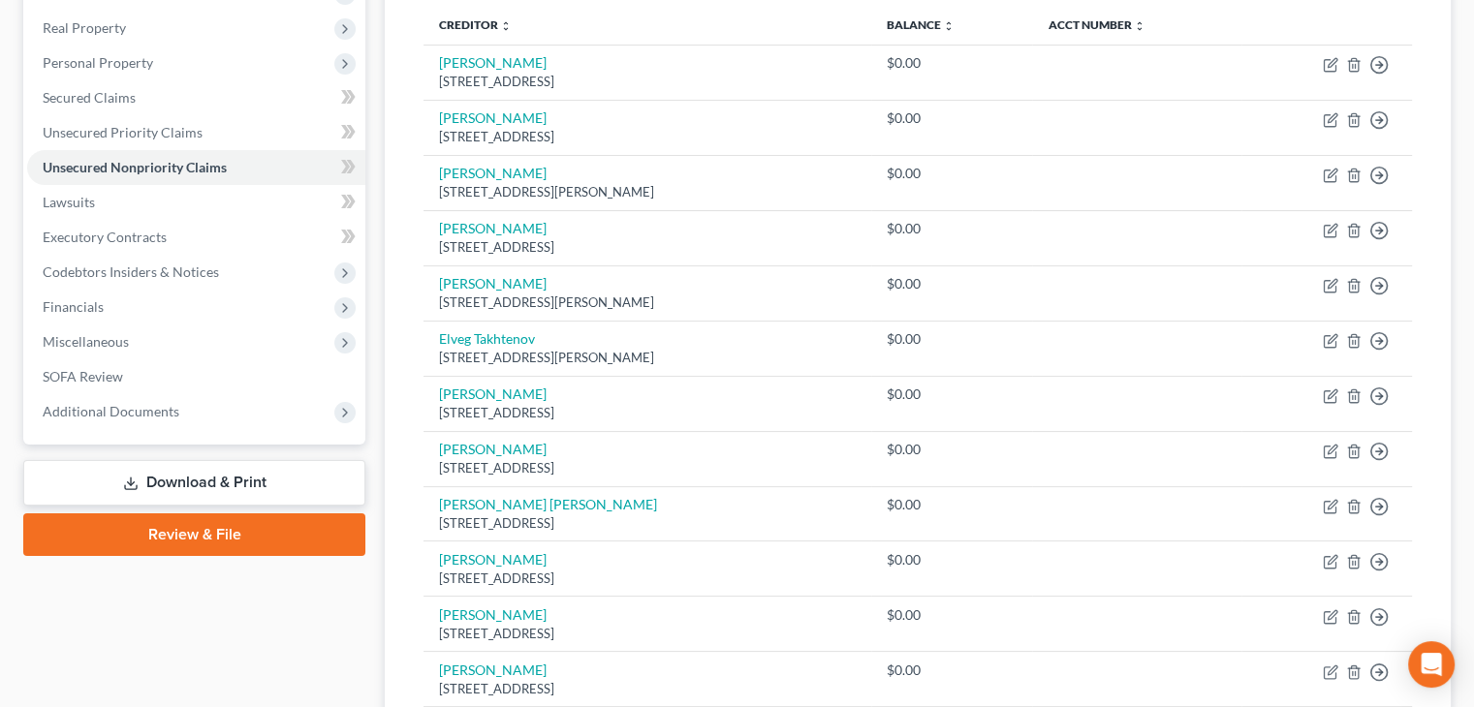
scroll to position [0, 0]
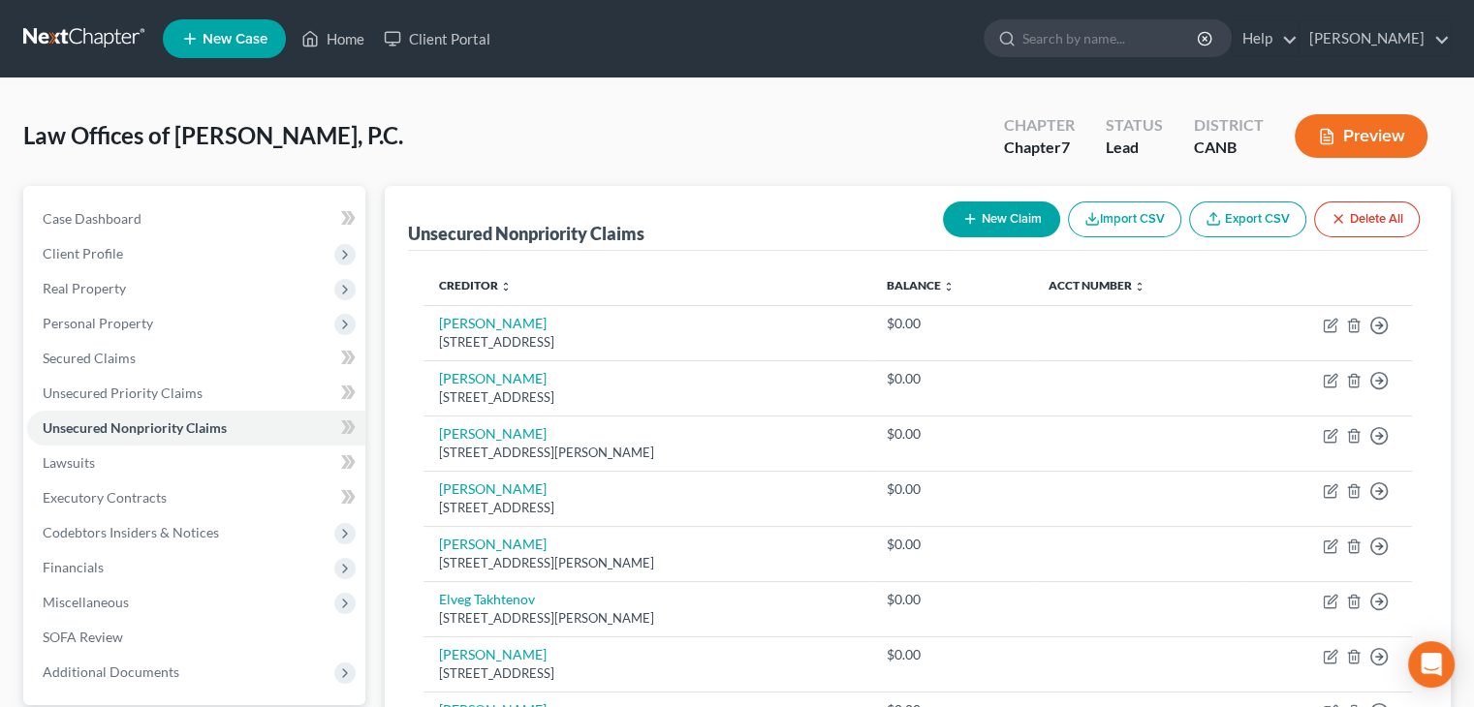
click at [983, 216] on button "New Claim" at bounding box center [1001, 220] width 117 height 36
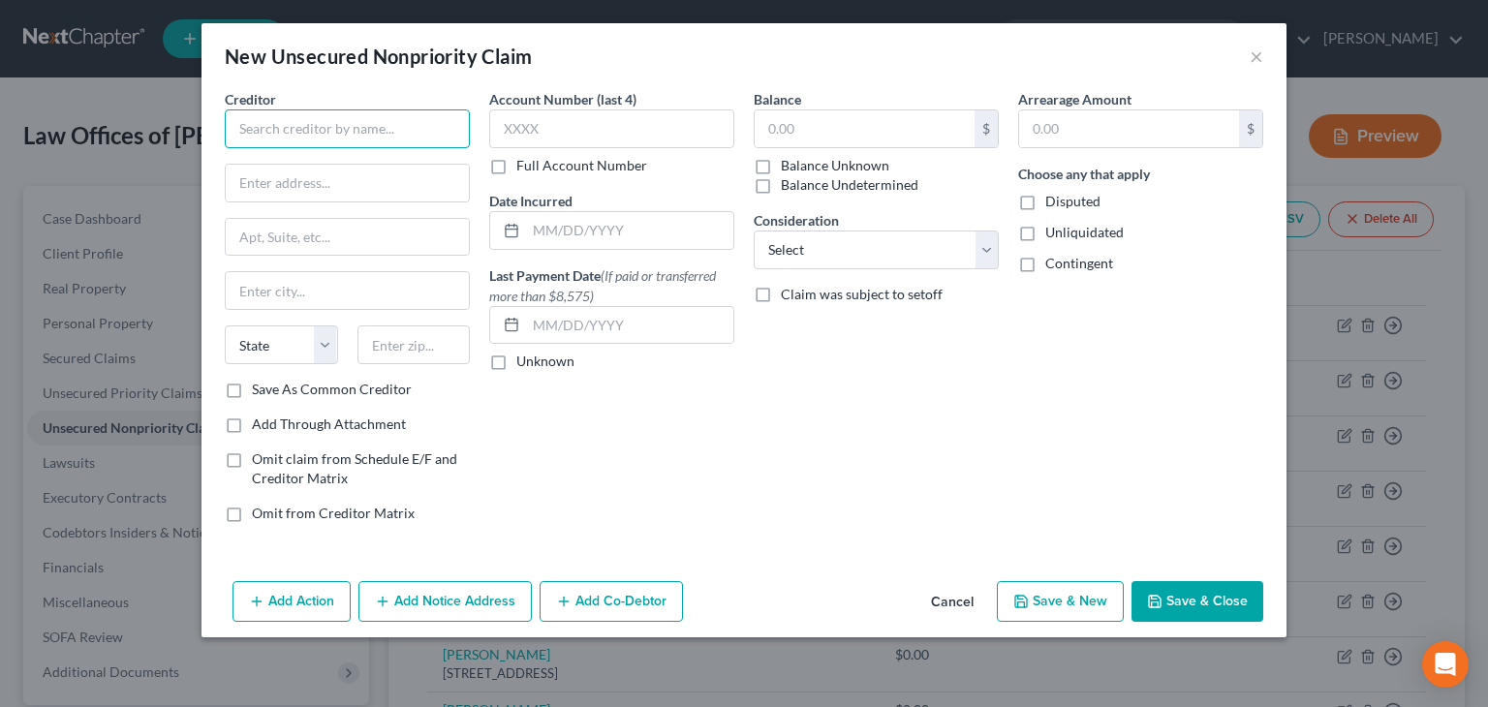
click at [359, 128] on input "text" at bounding box center [347, 129] width 245 height 39
type input "Evghenii Grusca"
type input "2"
type input "[STREET_ADDRESS]"
type input "[PERSON_NAME]"
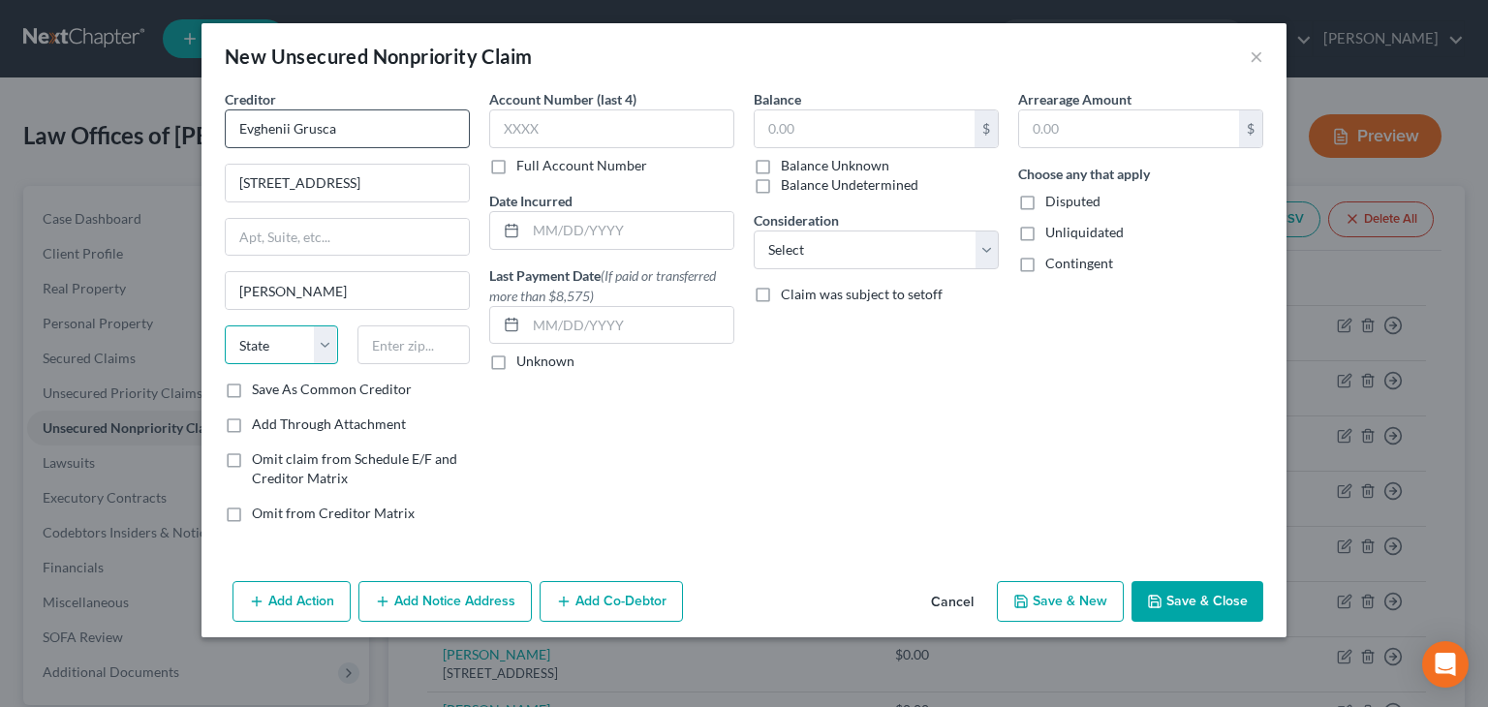
select select "4"
type input "95608"
click at [1046, 234] on label "Unliquidated" at bounding box center [1085, 232] width 78 height 19
click at [1053, 234] on input "Unliquidated" at bounding box center [1059, 229] width 13 height 13
checkbox input "true"
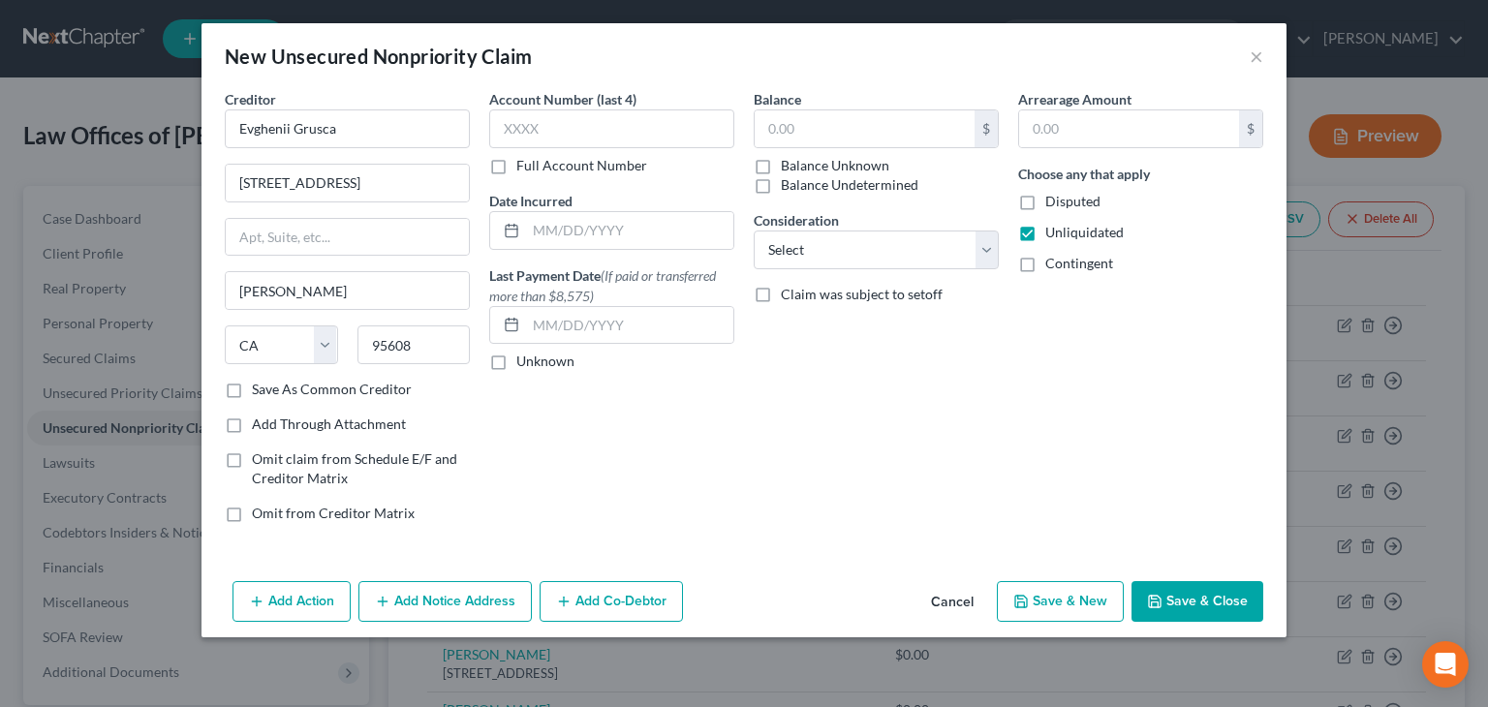
click at [1046, 265] on label "Contingent" at bounding box center [1080, 263] width 68 height 19
click at [1053, 265] on input "Contingent" at bounding box center [1059, 260] width 13 height 13
checkbox input "true"
click at [1226, 601] on button "Save & Close" at bounding box center [1198, 601] width 132 height 41
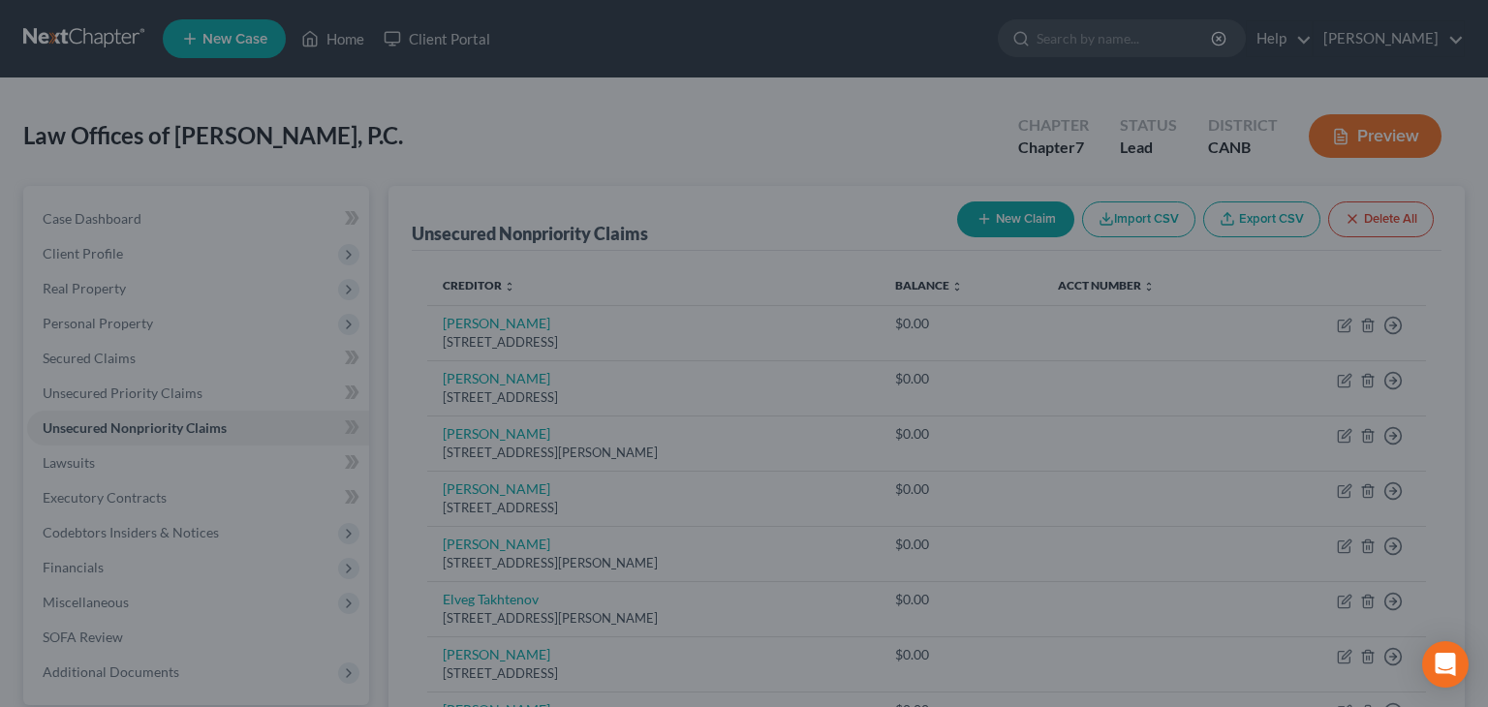
type input "0.00"
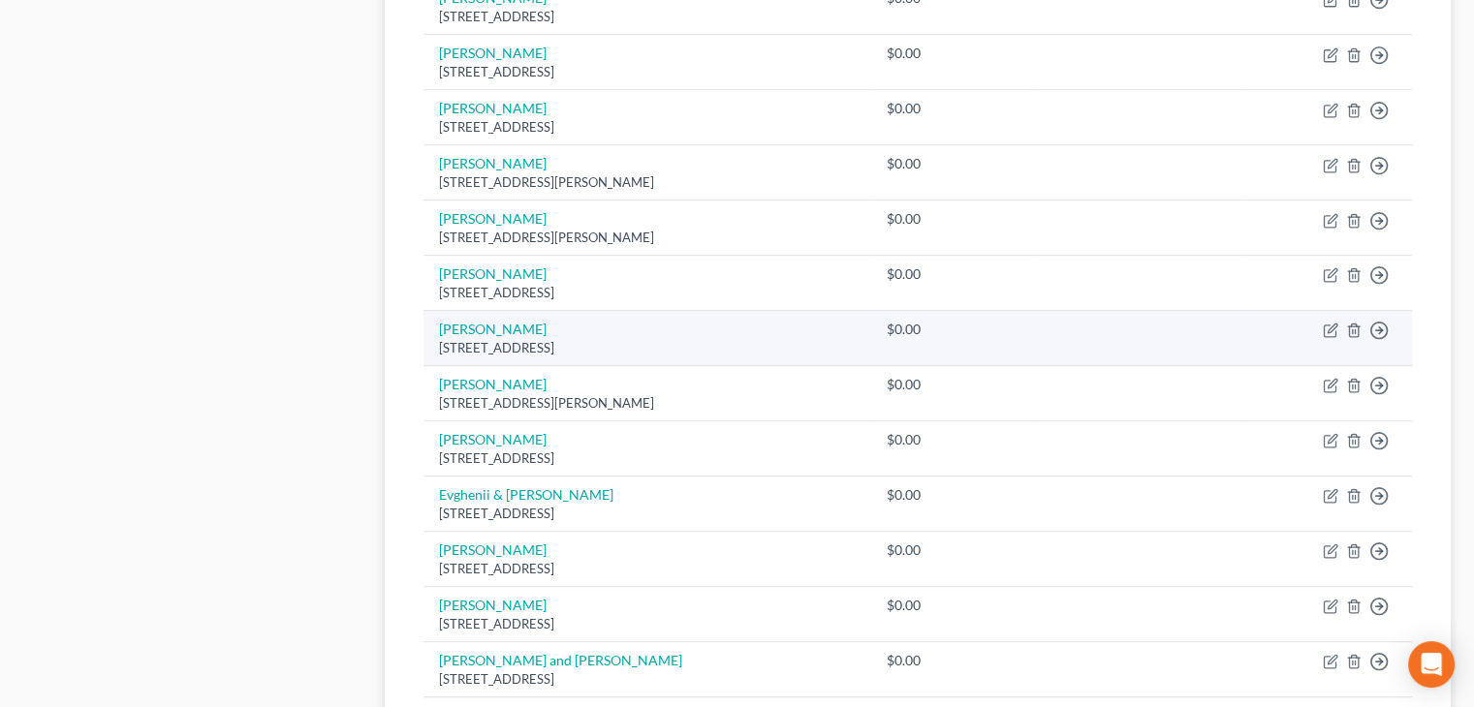
scroll to position [872, 0]
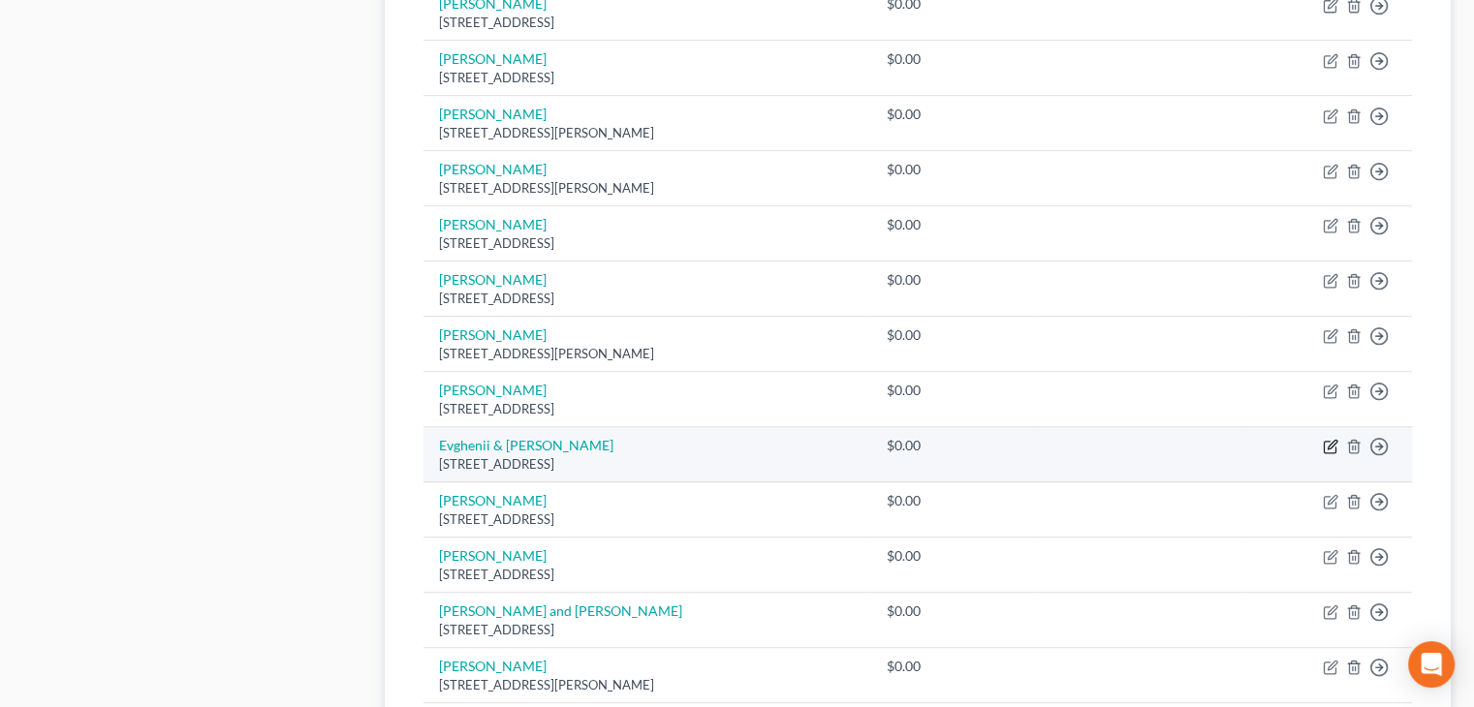
click at [1324, 442] on icon "button" at bounding box center [1330, 448] width 12 height 12
select select "50"
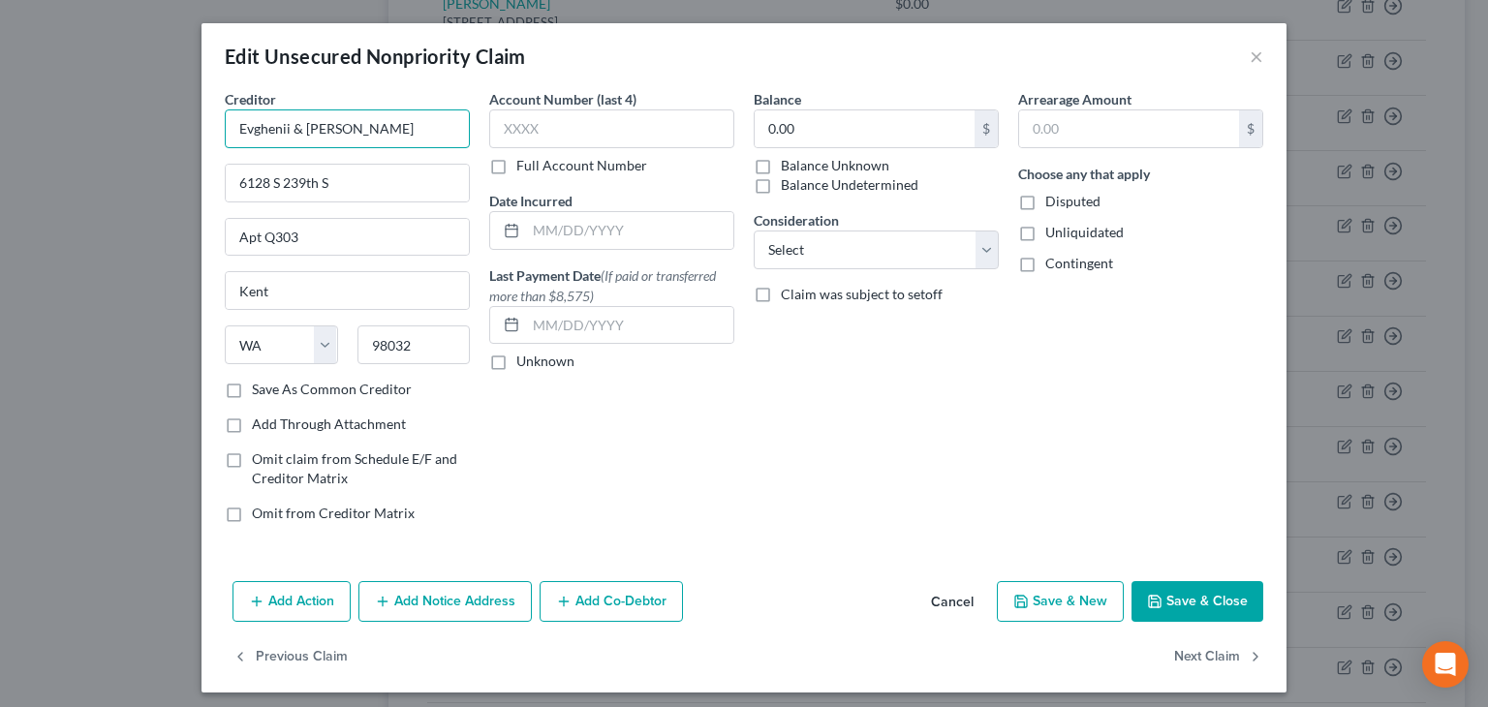
click at [346, 125] on input "Evghenii & [PERSON_NAME]" at bounding box center [347, 129] width 245 height 39
type input "Evghenii [PERSON_NAME]"
drag, startPoint x: 341, startPoint y: 186, endPoint x: 192, endPoint y: 183, distance: 149.3
click at [192, 184] on div "Edit Unsecured Nonpriority Claim × Creditor * Evghenii Morozov 6128 S 239th S A…" at bounding box center [744, 353] width 1488 height 707
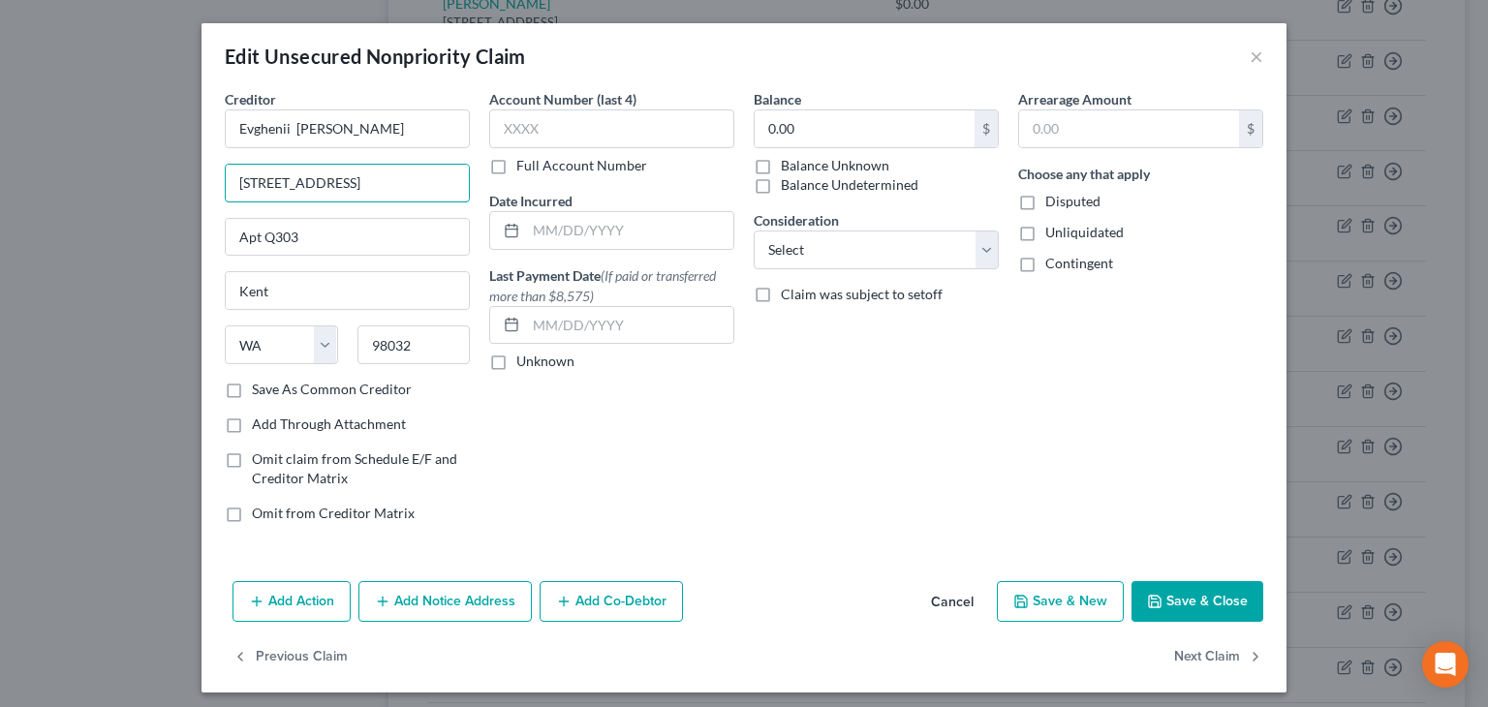
type input "[STREET_ADDRESS]"
type input "Pasco"
type input "99301"
click at [1175, 602] on button "Save & Close" at bounding box center [1198, 601] width 132 height 41
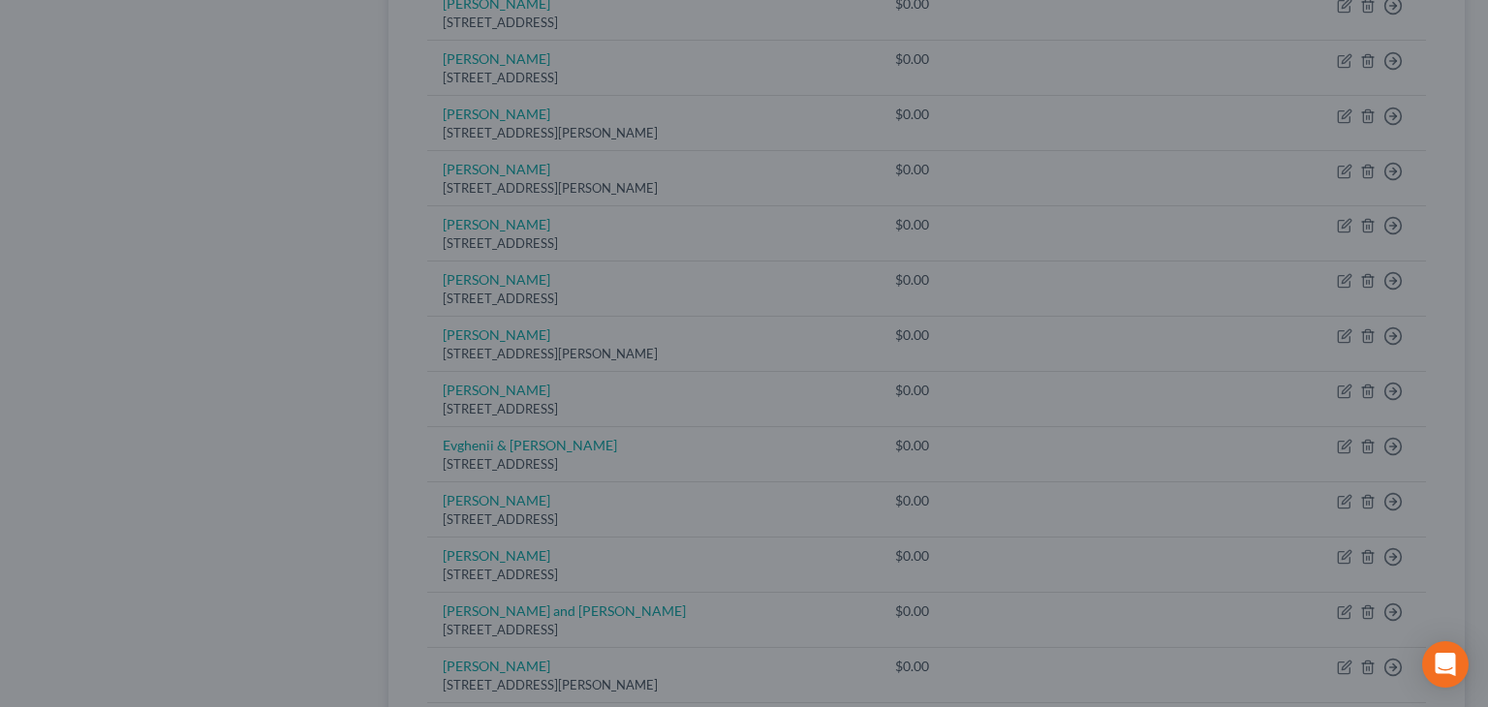
type input "0"
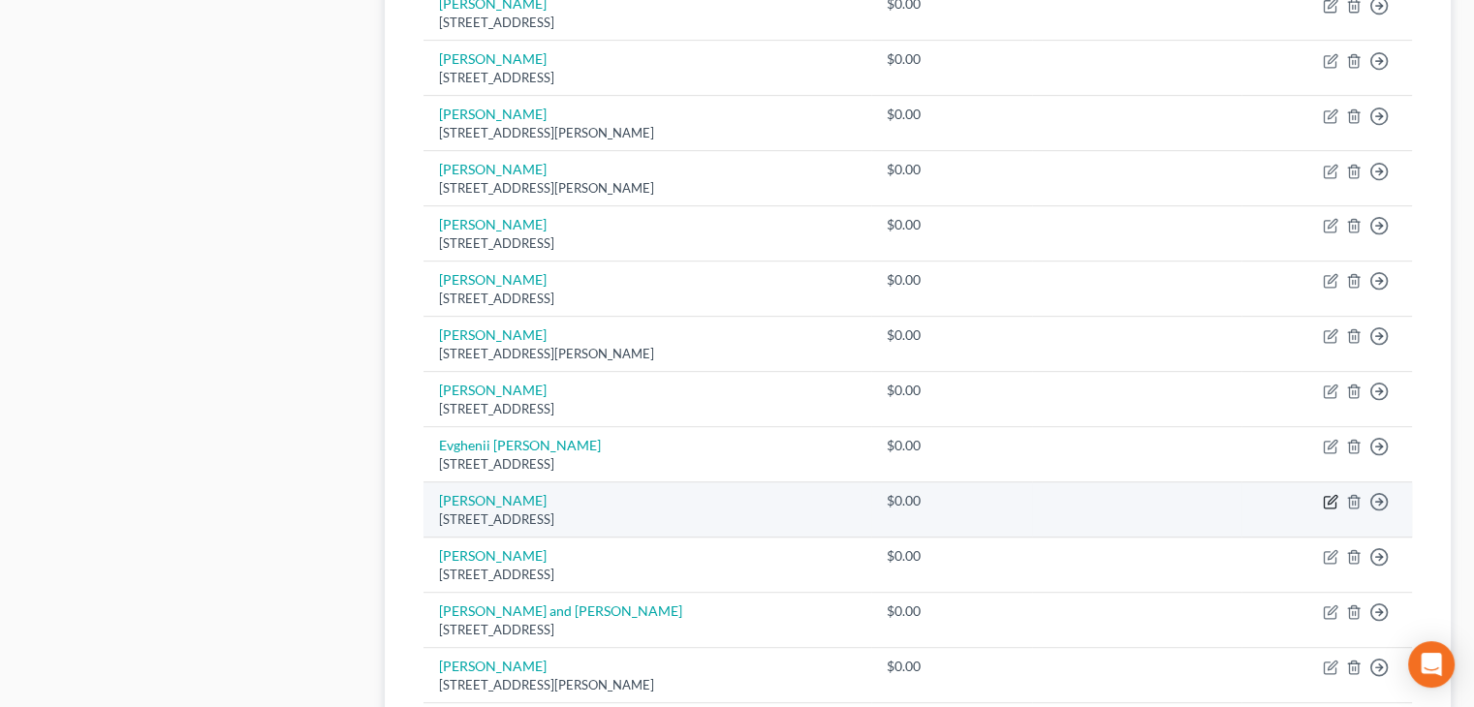
click at [1328, 497] on icon "button" at bounding box center [1332, 500] width 9 height 9
select select "4"
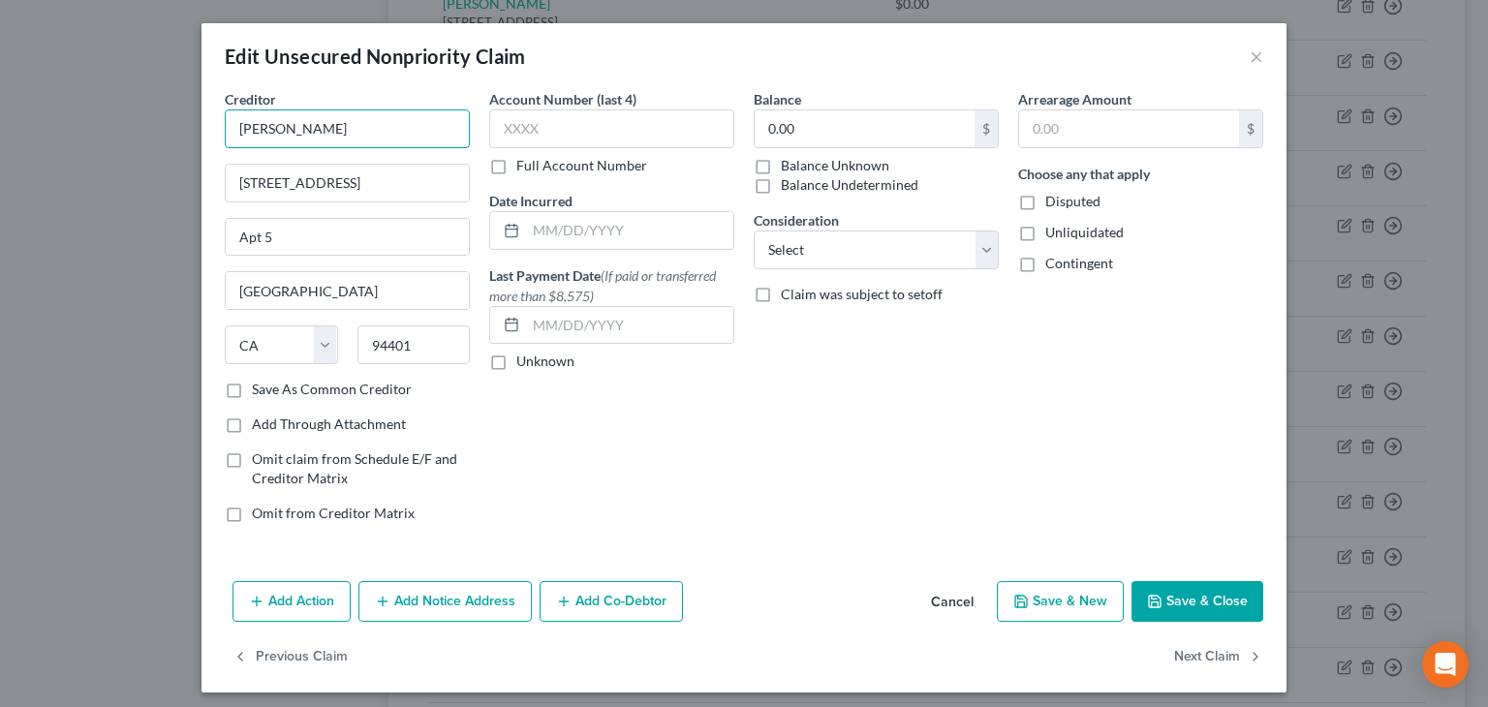
drag, startPoint x: 329, startPoint y: 123, endPoint x: 113, endPoint y: 121, distance: 216.1
click at [112, 121] on div "Edit Unsecured Nonpriority Claim × Creditor * Fwlika Swisyah [STREET_ADDRESS][G…" at bounding box center [744, 353] width 1488 height 707
type input "[PERSON_NAME]"
click at [1155, 594] on icon "button" at bounding box center [1155, 602] width 16 height 16
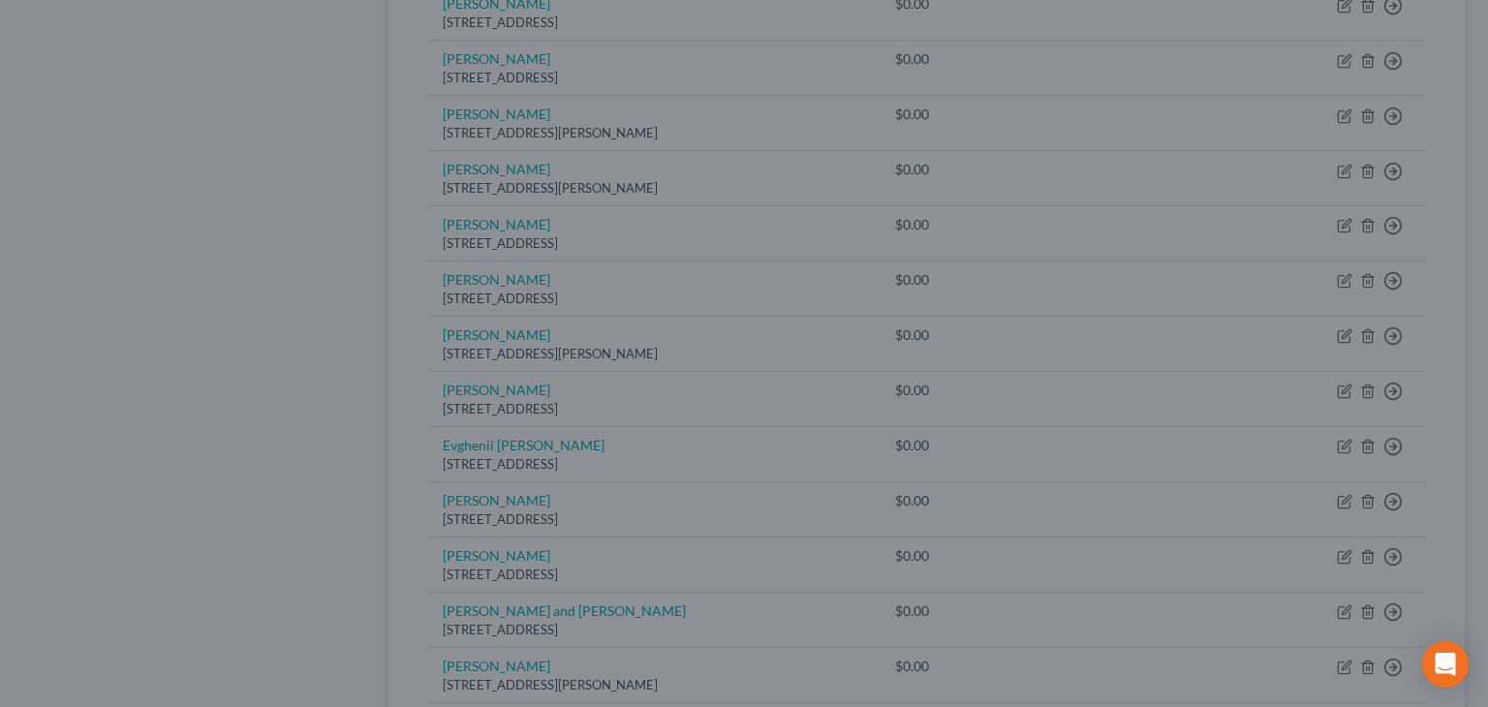
type input "0"
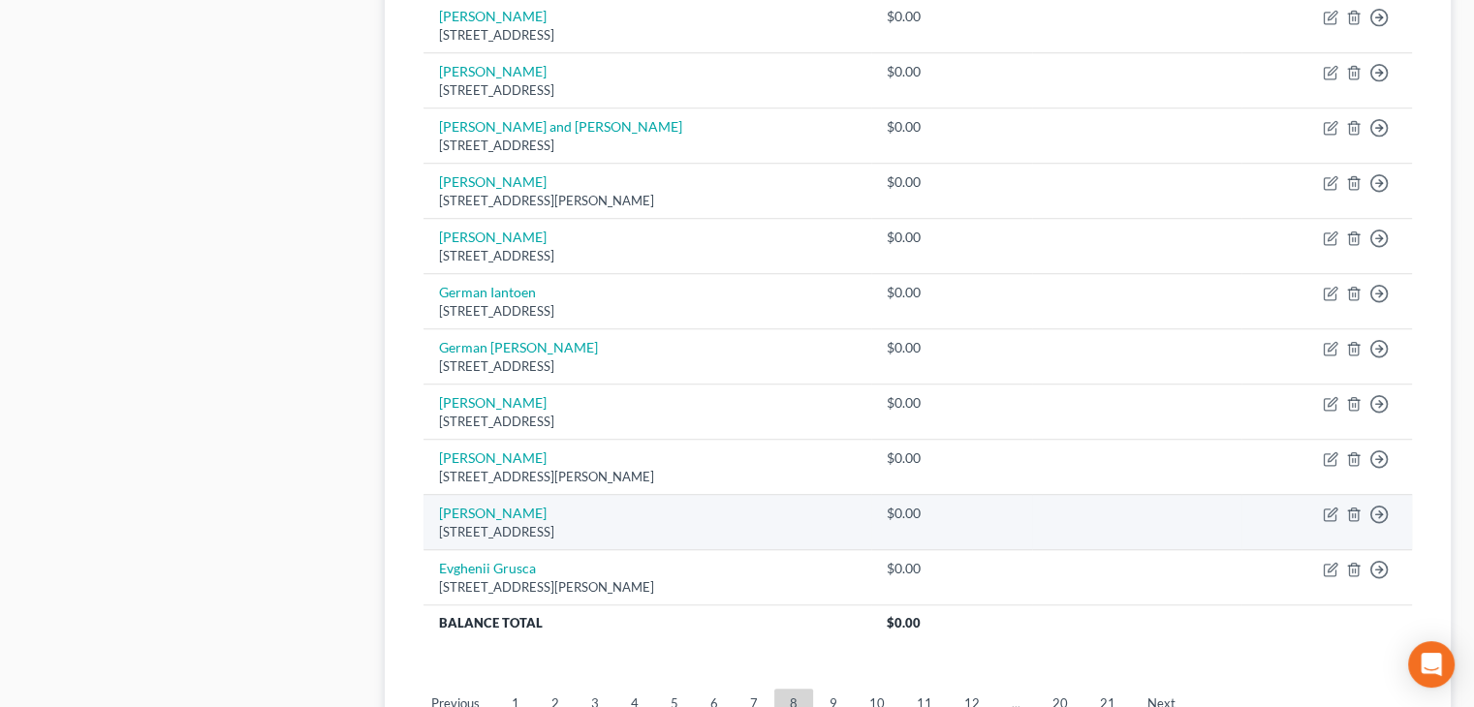
scroll to position [1357, 0]
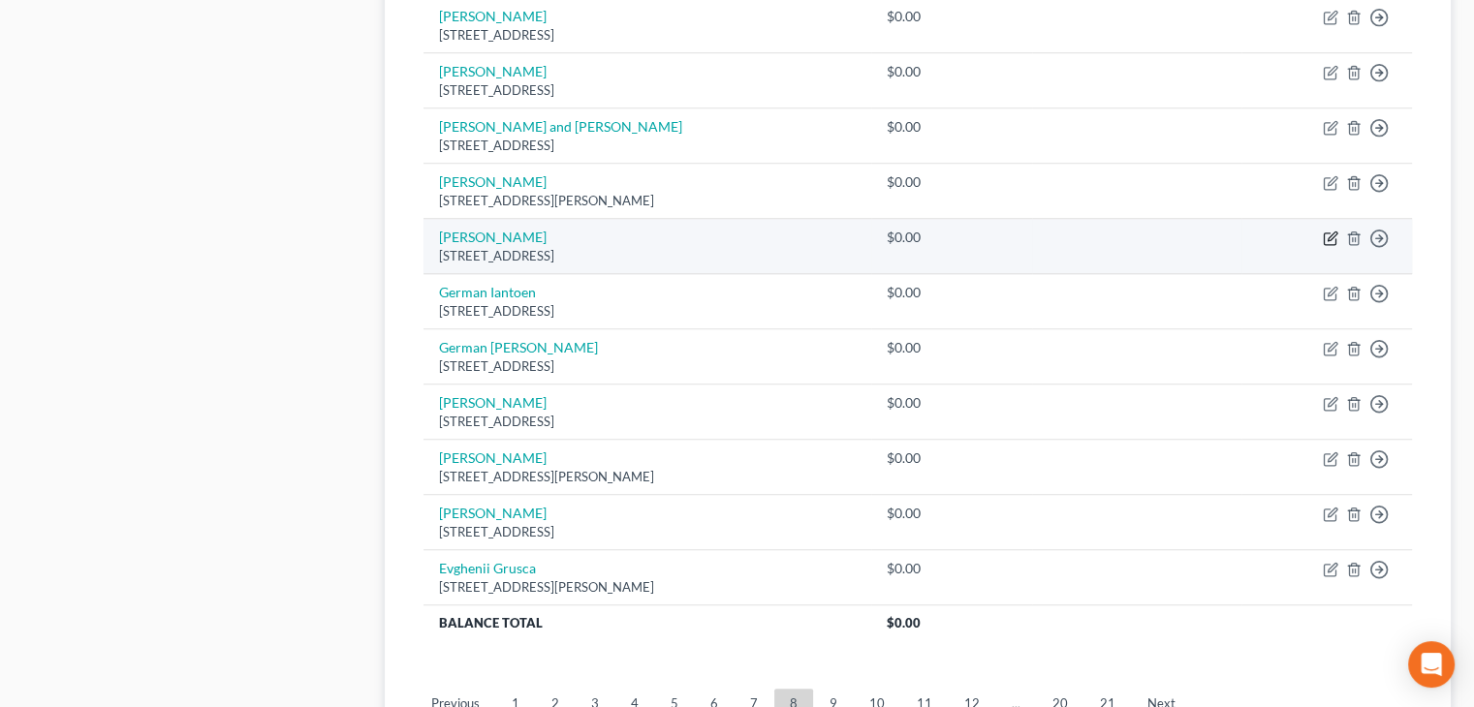
click at [1330, 234] on icon "button" at bounding box center [1330, 240] width 12 height 12
select select "45"
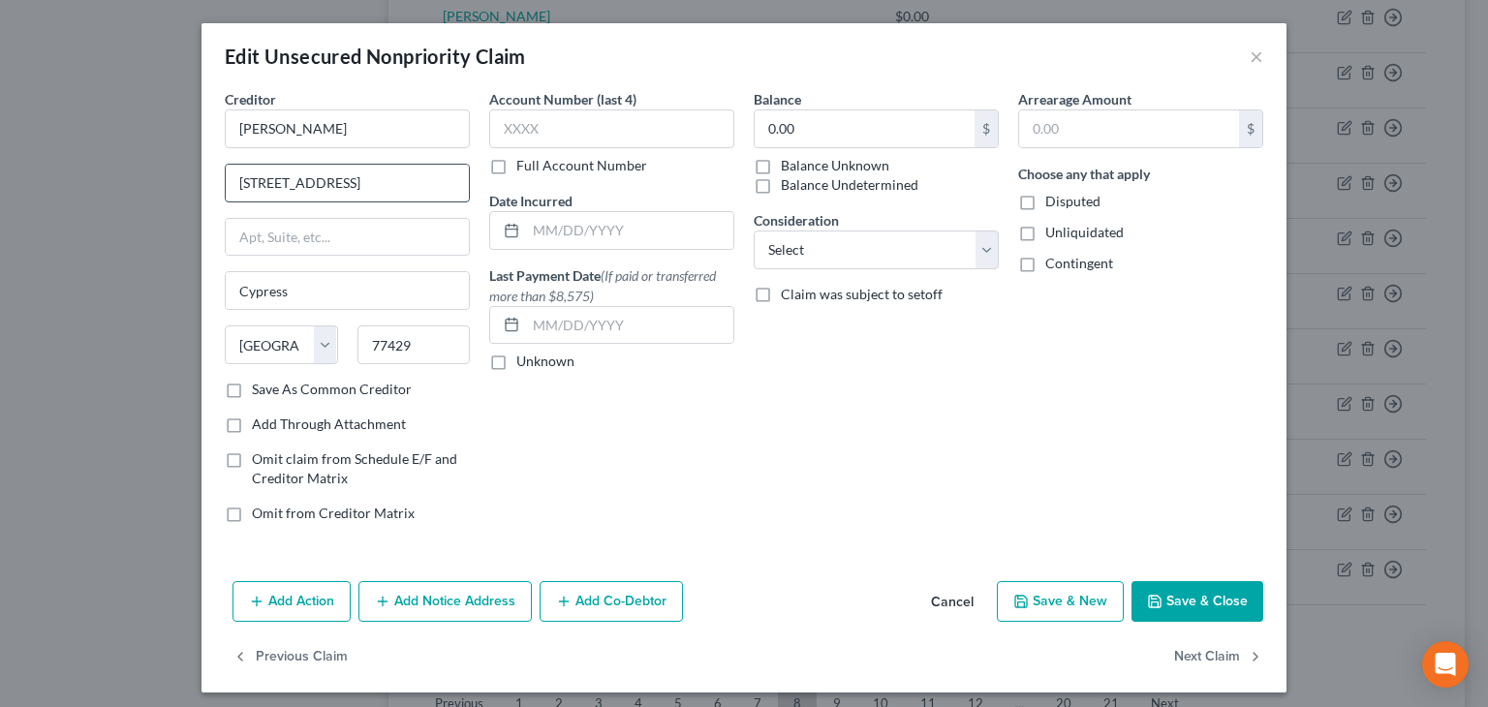
click at [368, 179] on input "[STREET_ADDRESS]" at bounding box center [347, 183] width 243 height 37
type input "[STREET_ADDRESS]"
click at [1207, 602] on button "Save & Close" at bounding box center [1198, 601] width 132 height 41
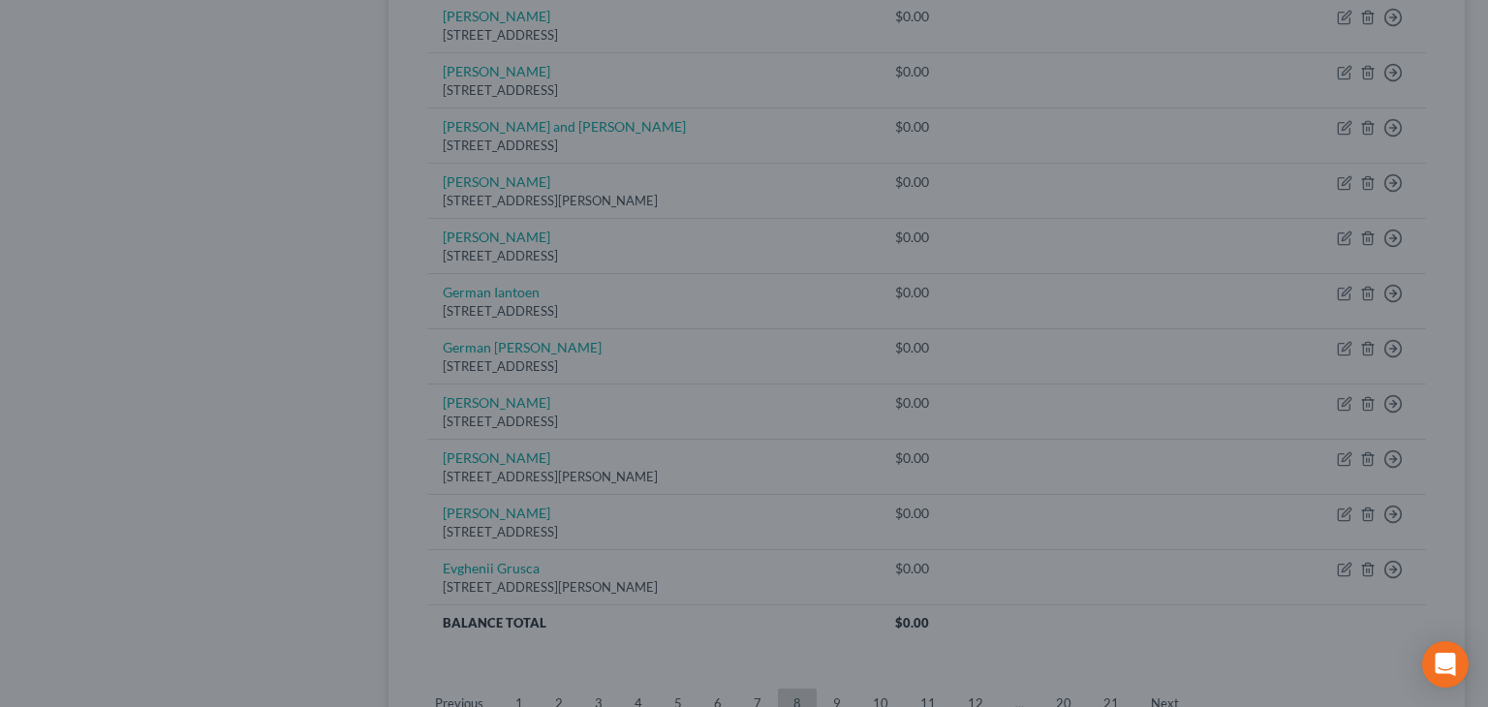
type input "0"
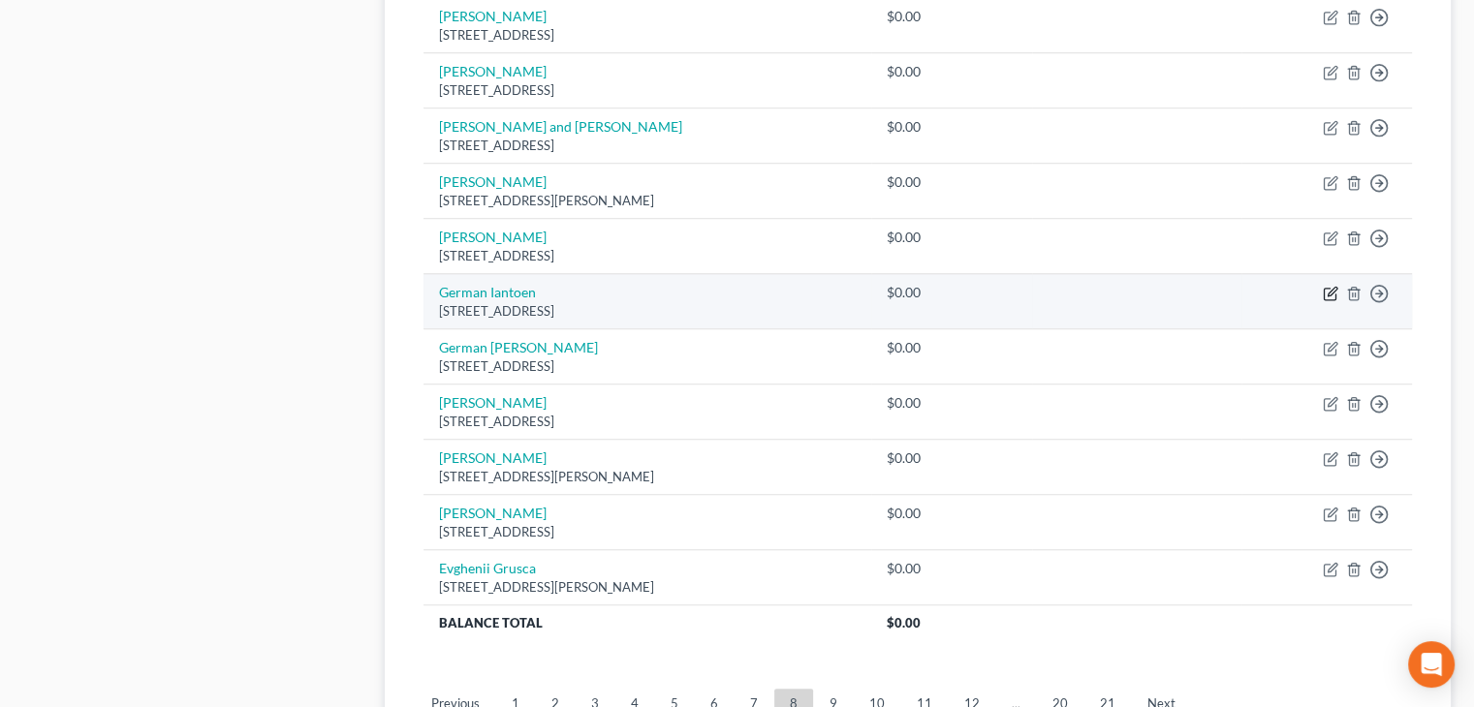
click at [1326, 288] on icon "button" at bounding box center [1331, 294] width 16 height 16
select select "14"
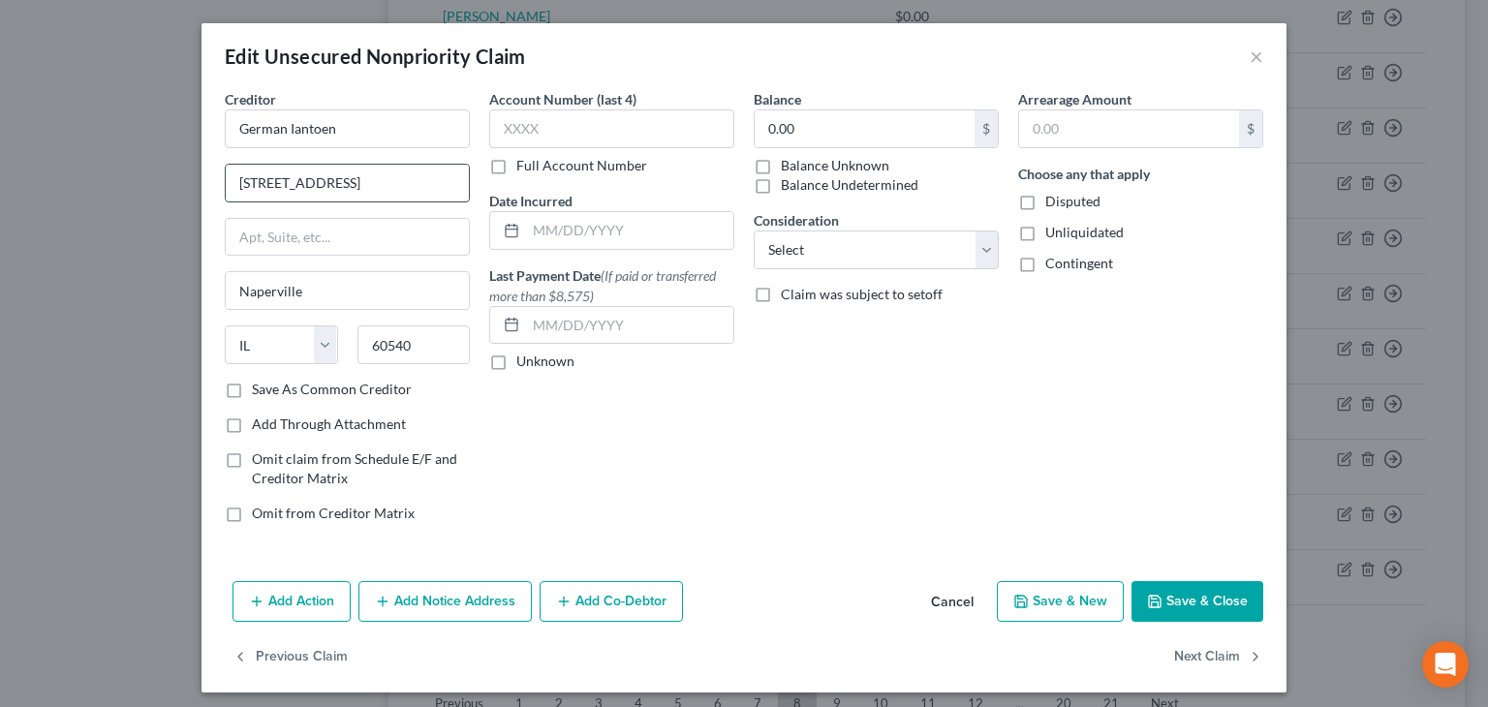
click at [246, 180] on input "[STREET_ADDRESS]" at bounding box center [347, 183] width 243 height 37
click at [260, 181] on input "[STREET_ADDRESS]" at bounding box center [347, 183] width 243 height 37
type input "[STREET_ADDRESS]"
click at [312, 128] on input "German Iantoen" at bounding box center [347, 129] width 245 height 39
type input "German Iantcen"
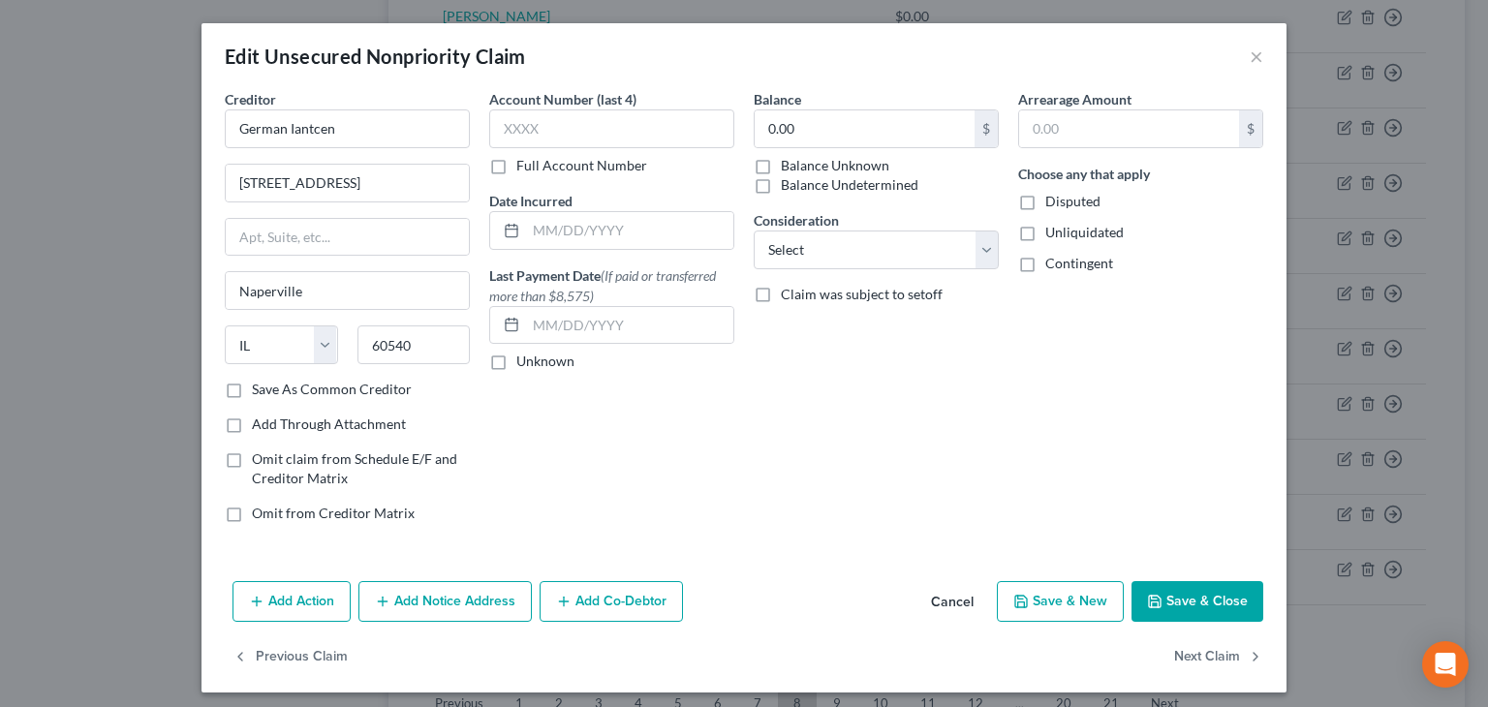
click at [1062, 606] on button "Save & New" at bounding box center [1060, 601] width 127 height 41
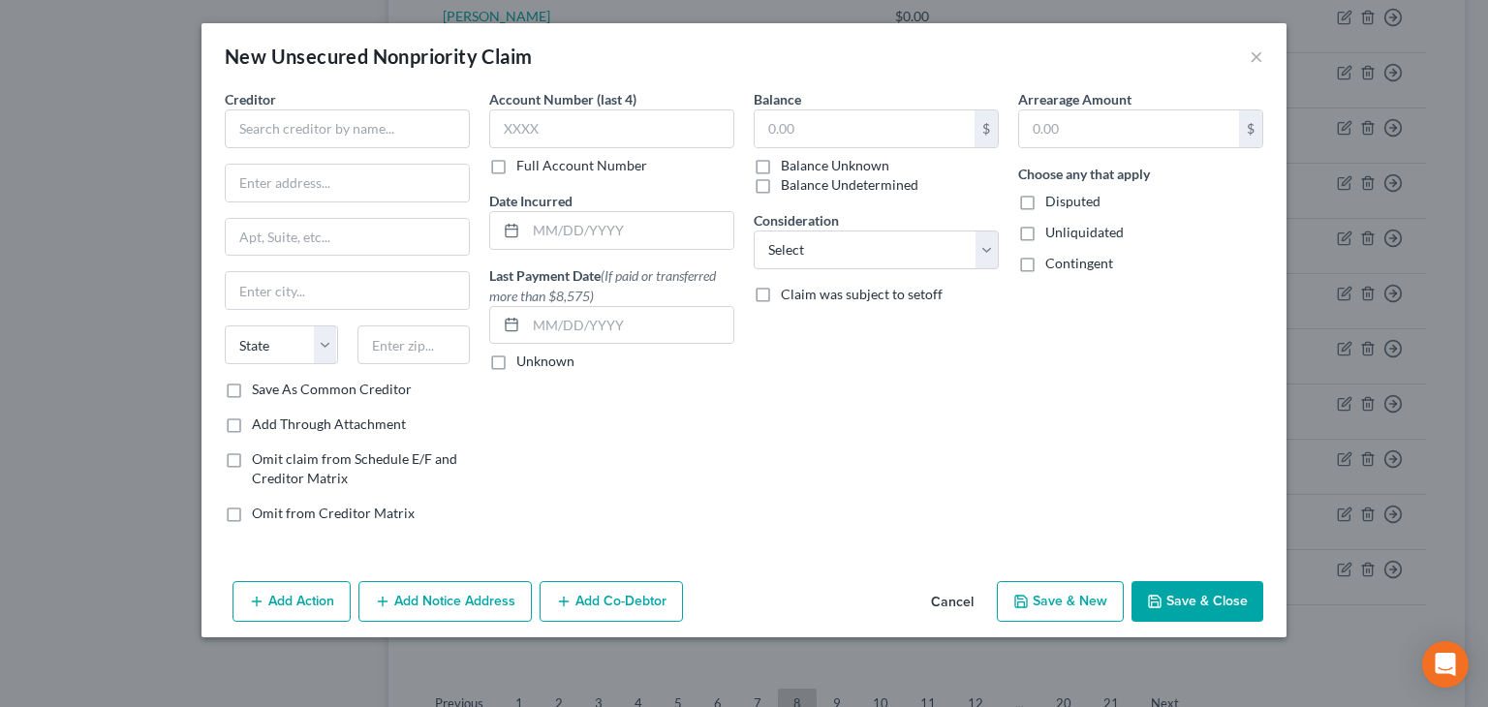
type input "0"
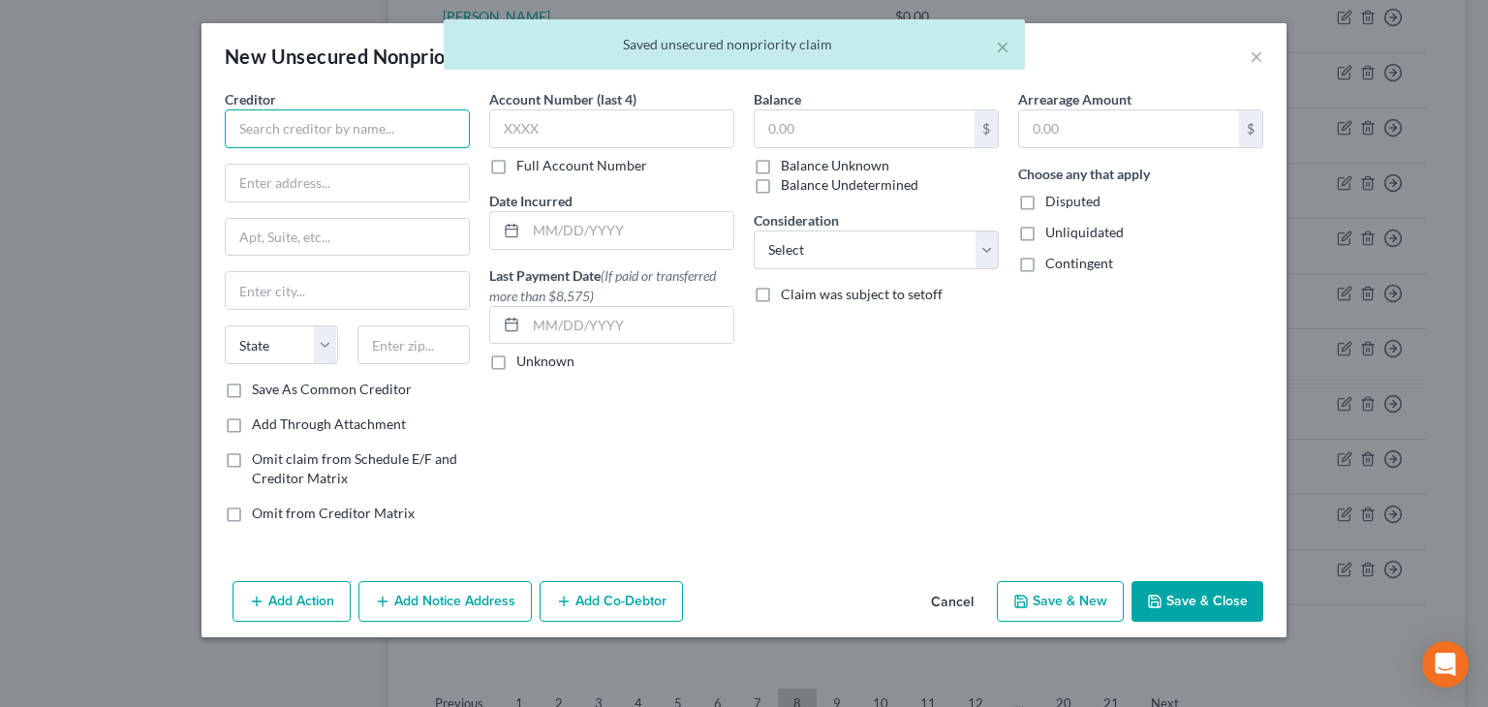
click at [279, 130] on input "text" at bounding box center [347, 129] width 245 height 39
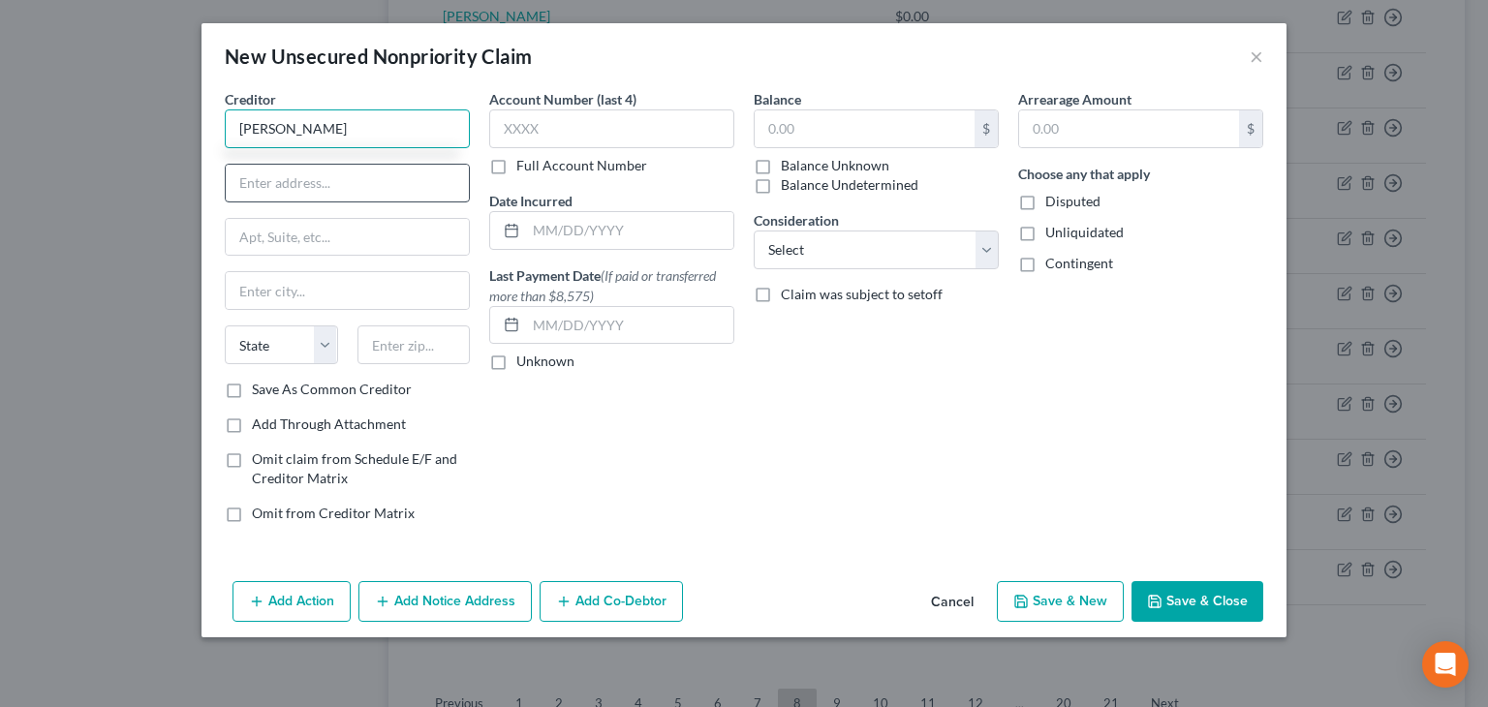
type input "[PERSON_NAME]"
type input "[STREET_ADDRESS]"
type input "Clackamas"
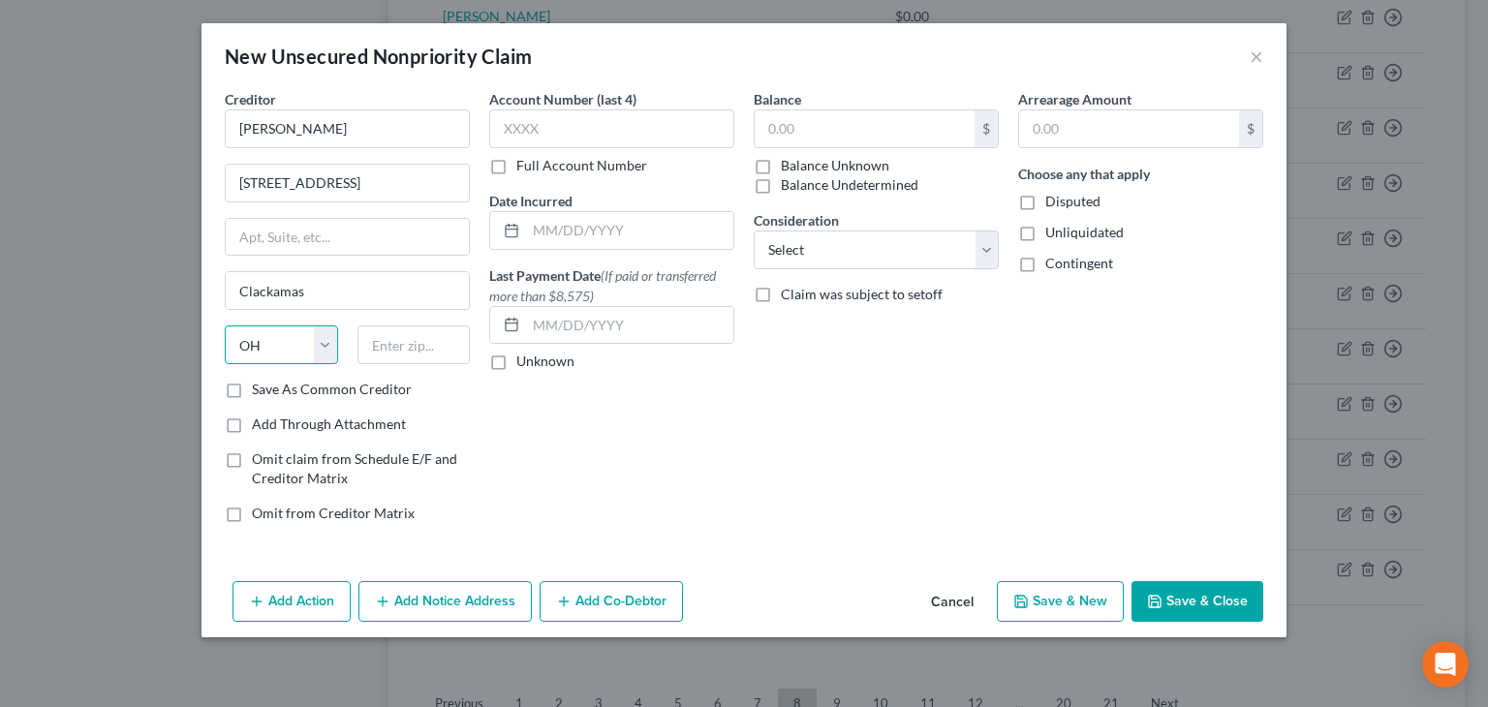
click at [333, 339] on select "State [US_STATE] AK AR AZ CA CO CT DE DC [GEOGRAPHIC_DATA] [GEOGRAPHIC_DATA] GU…" at bounding box center [281, 345] width 113 height 39
select select "38"
click at [225, 326] on select "State [US_STATE] AK AR AZ CA CO CT DE DC [GEOGRAPHIC_DATA] [GEOGRAPHIC_DATA] GU…" at bounding box center [281, 345] width 113 height 39
drag, startPoint x: 396, startPoint y: 342, endPoint x: 419, endPoint y: 357, distance: 26.6
click at [397, 361] on input "text" at bounding box center [414, 345] width 113 height 39
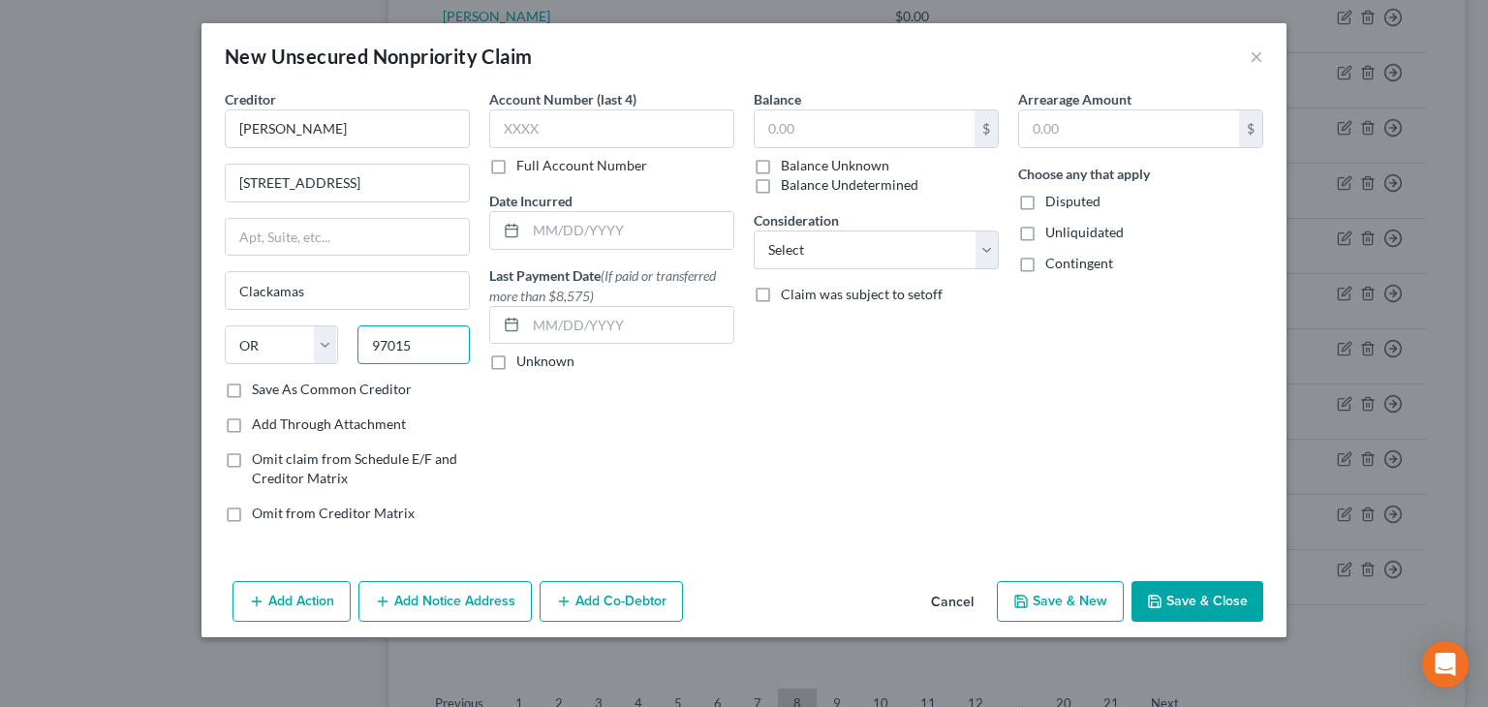
type input "97015"
click at [1179, 594] on button "Save & Close" at bounding box center [1198, 601] width 132 height 41
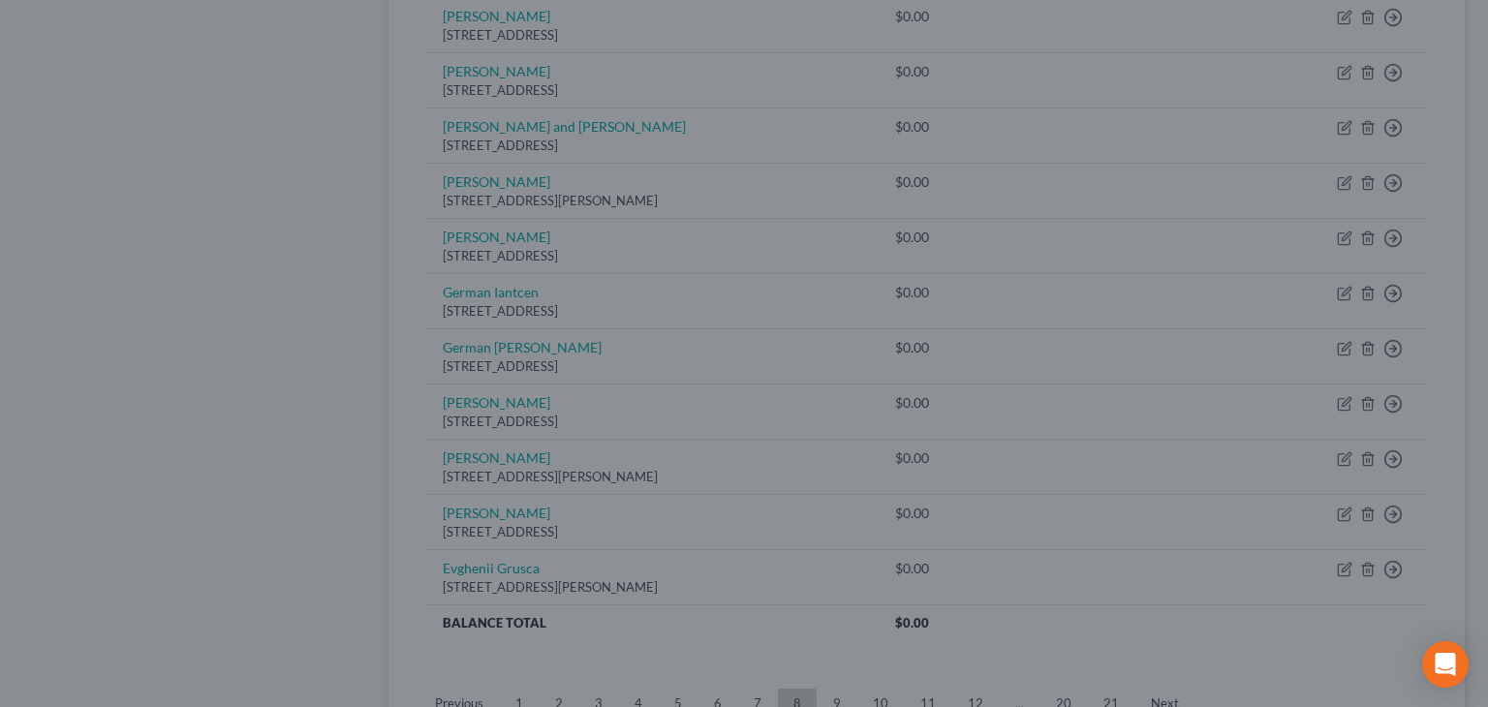
type input "0.00"
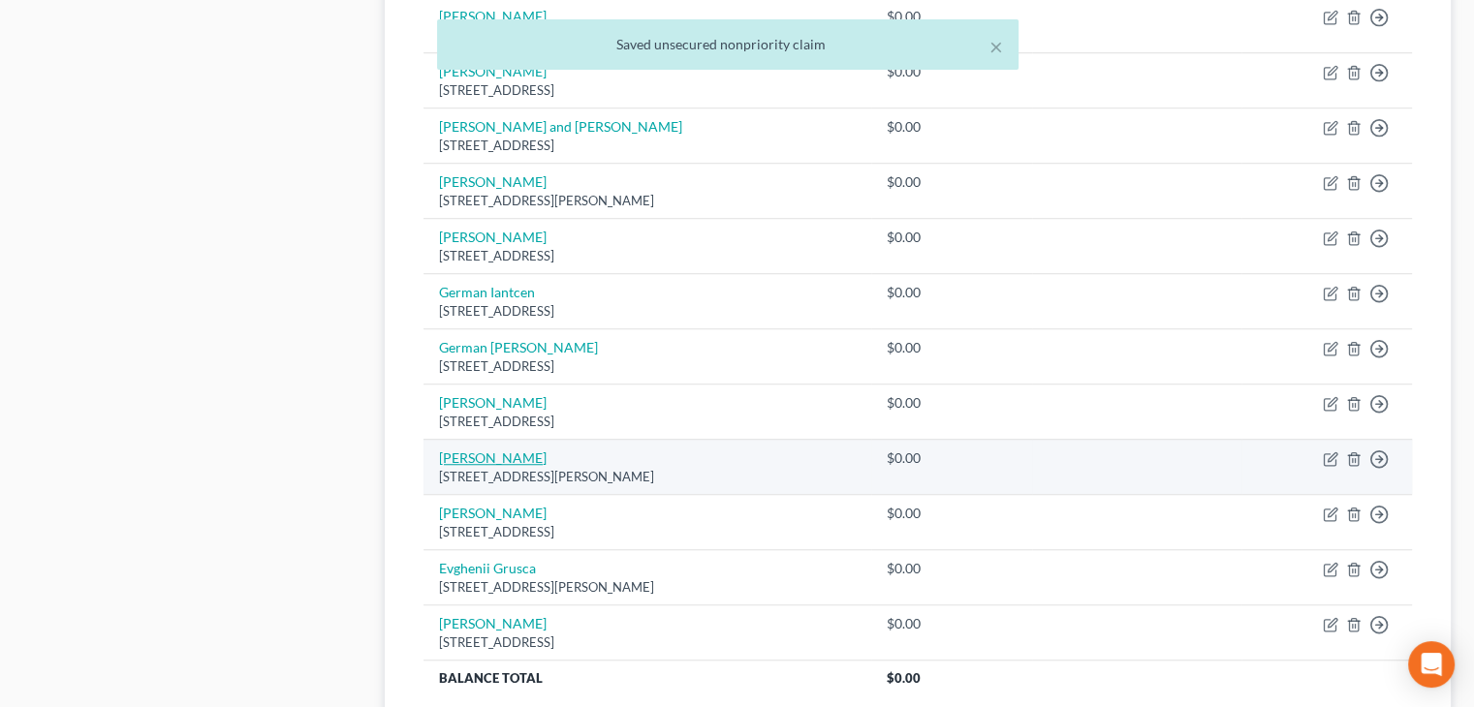
click at [526, 457] on link "[PERSON_NAME]" at bounding box center [493, 458] width 108 height 16
select select "4"
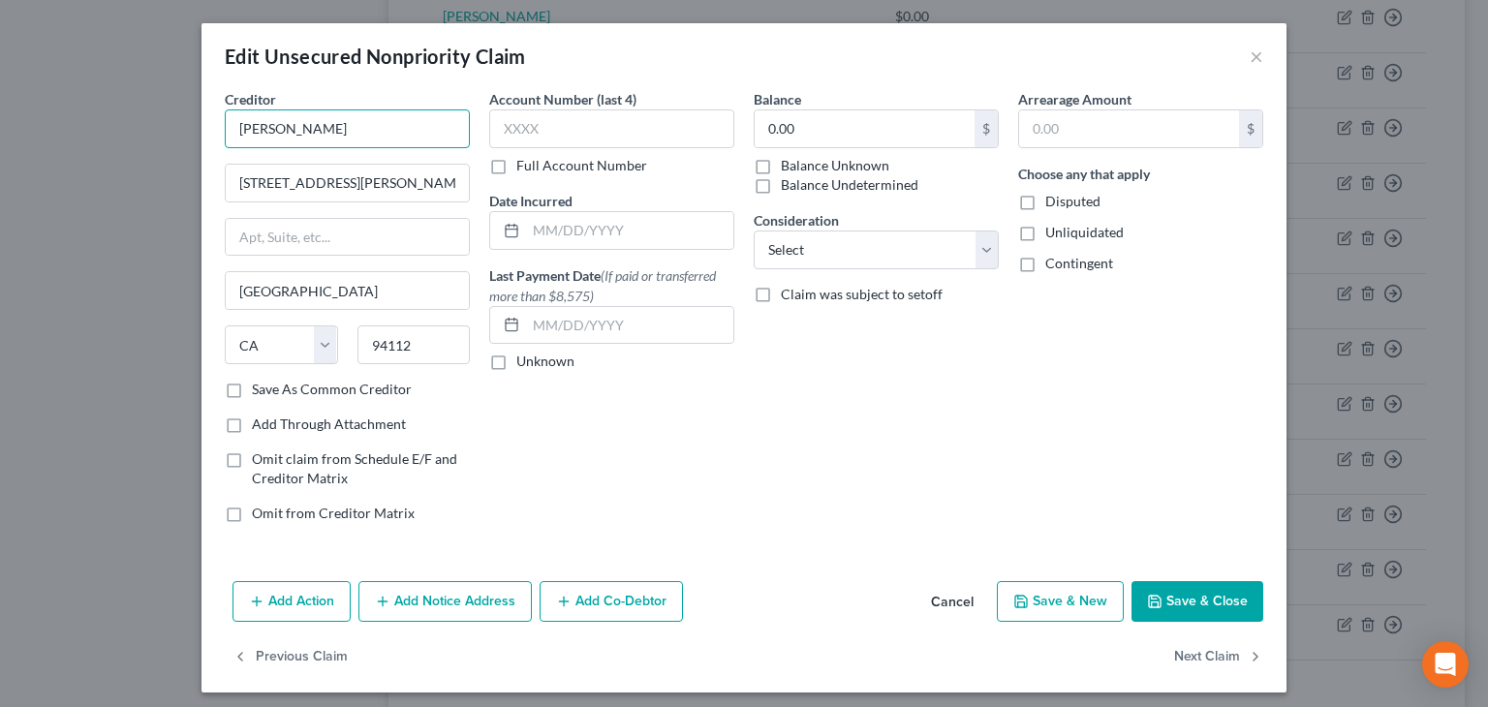
click at [391, 129] on input "[PERSON_NAME]" at bounding box center [347, 129] width 245 height 39
type input "[PERSON_NAME]"
click at [1183, 602] on button "Save & Close" at bounding box center [1198, 601] width 132 height 41
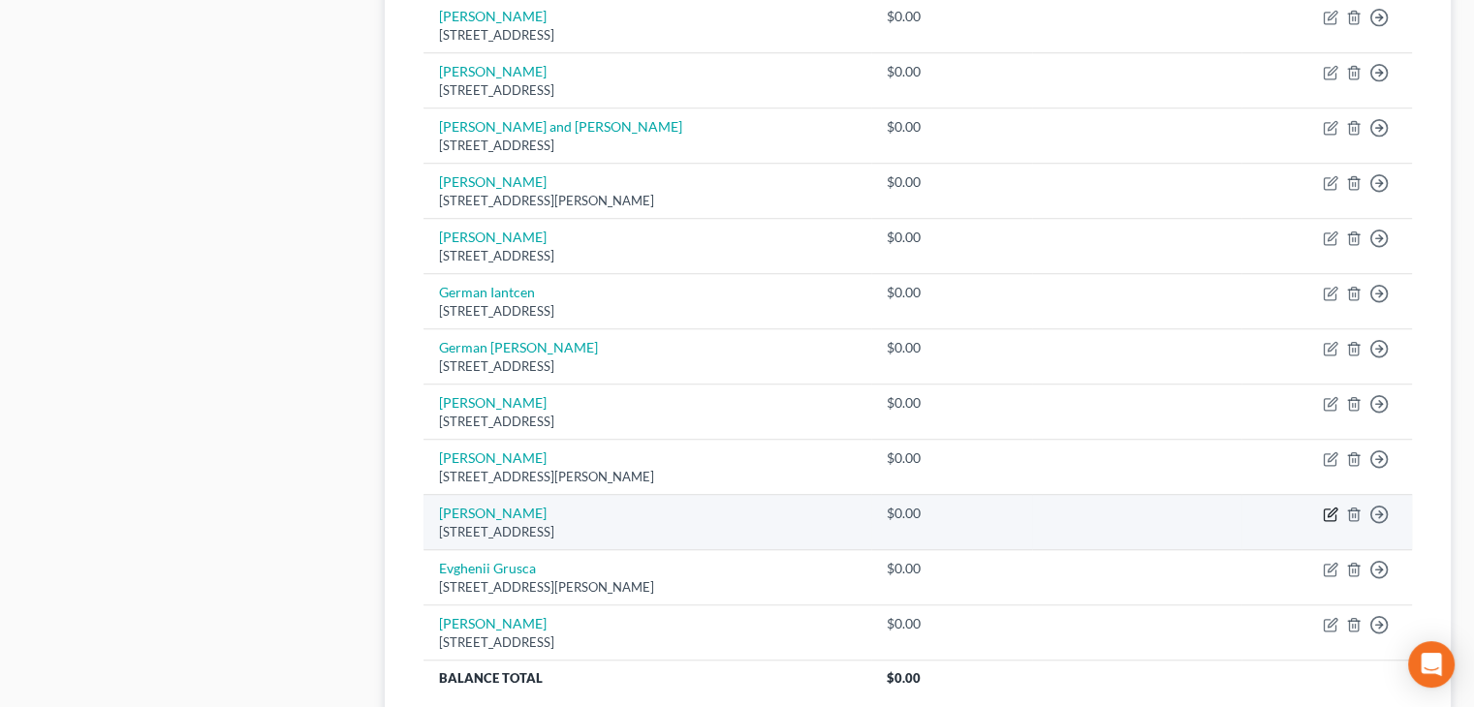
click at [1330, 507] on icon "button" at bounding box center [1331, 515] width 16 height 16
select select "14"
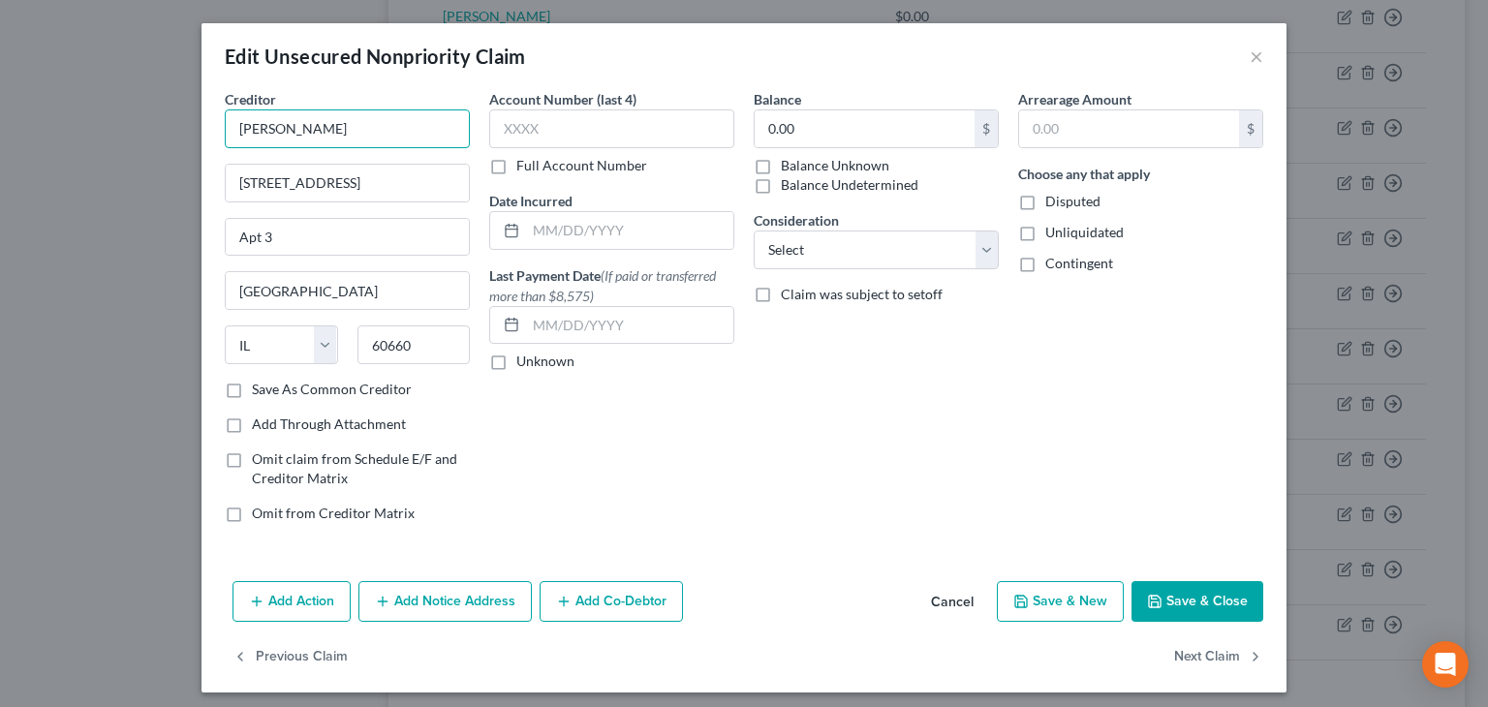
click at [280, 130] on input "[PERSON_NAME]" at bounding box center [347, 129] width 245 height 39
type input "[PERSON_NAME]"
click at [1224, 593] on button "Save & Close" at bounding box center [1198, 601] width 132 height 41
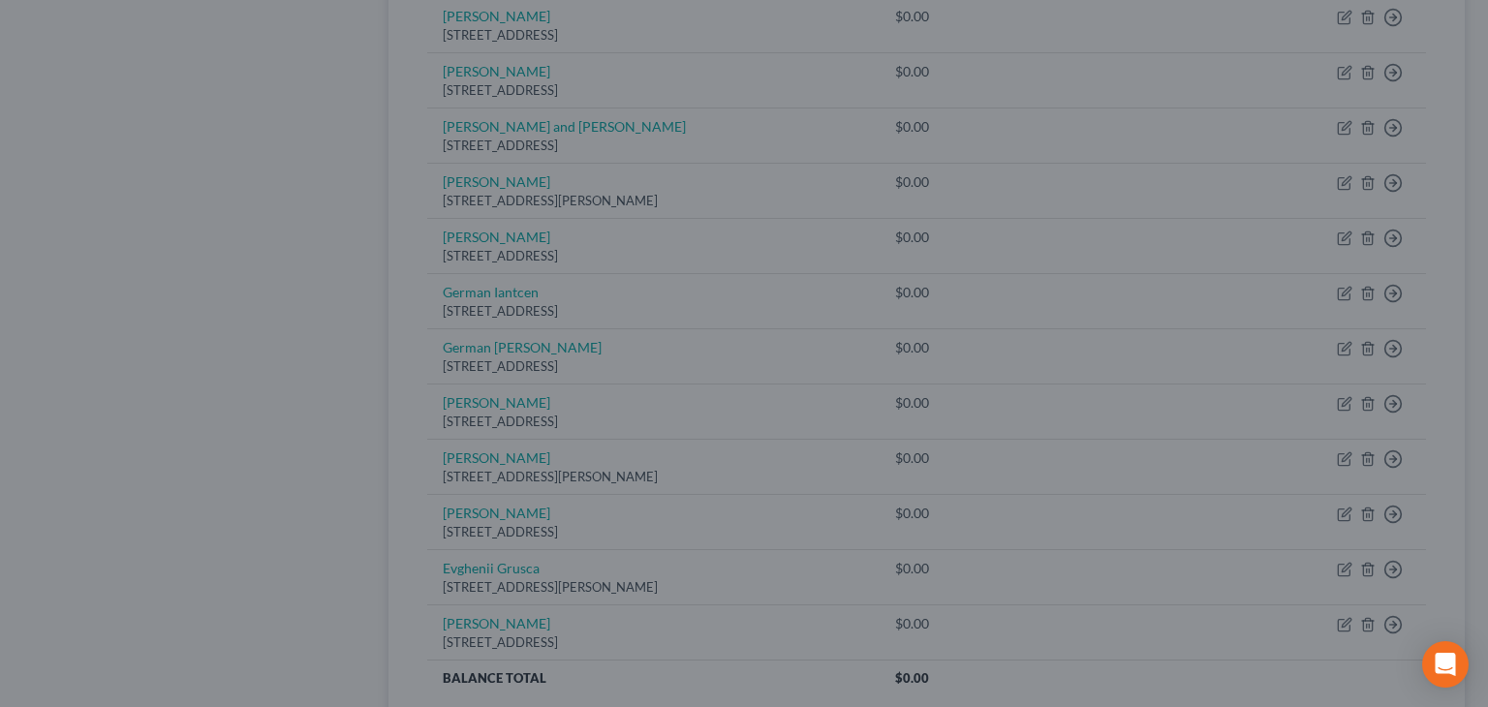
type input "0"
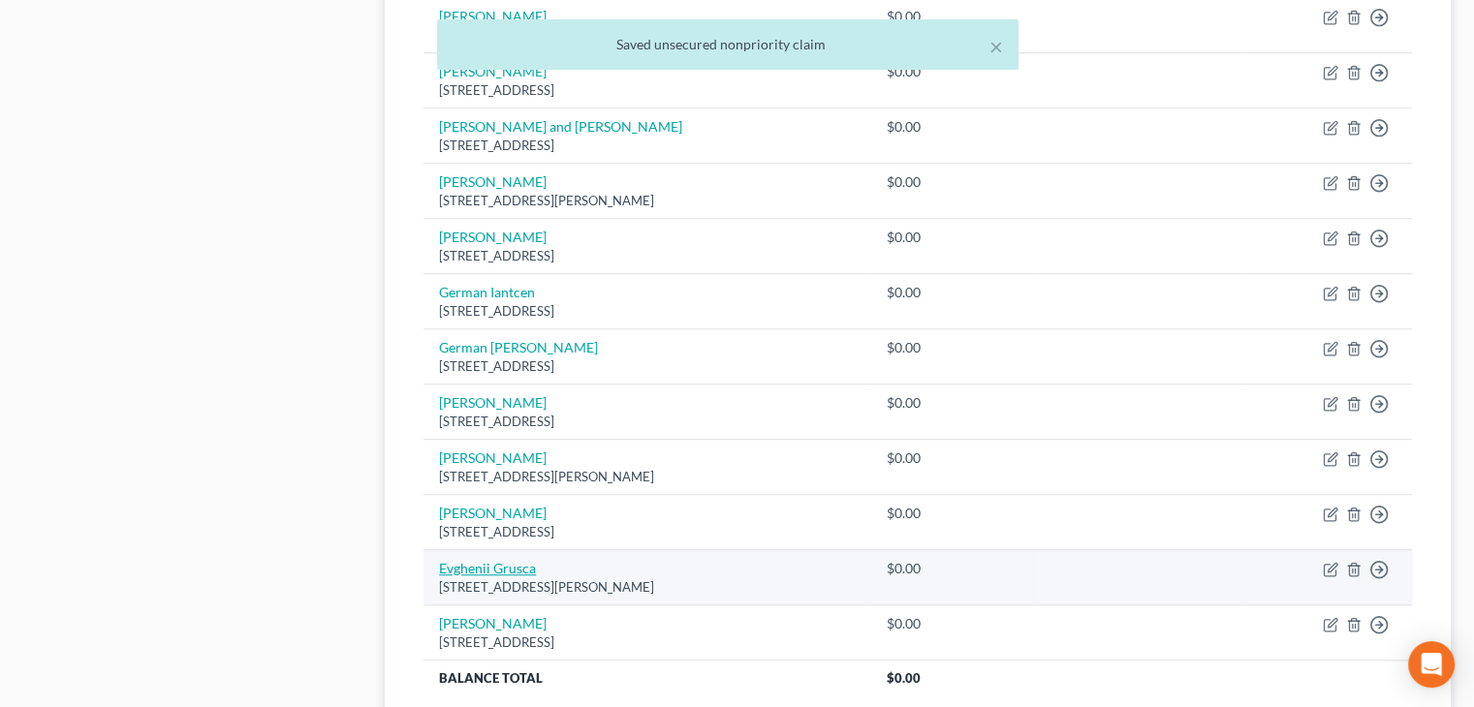
drag, startPoint x: 480, startPoint y: 584, endPoint x: 474, endPoint y: 555, distance: 29.6
drag, startPoint x: 474, startPoint y: 555, endPoint x: 484, endPoint y: 575, distance: 21.7
drag, startPoint x: 484, startPoint y: 575, endPoint x: 469, endPoint y: 578, distance: 14.8
drag, startPoint x: 469, startPoint y: 578, endPoint x: 458, endPoint y: 576, distance: 10.8
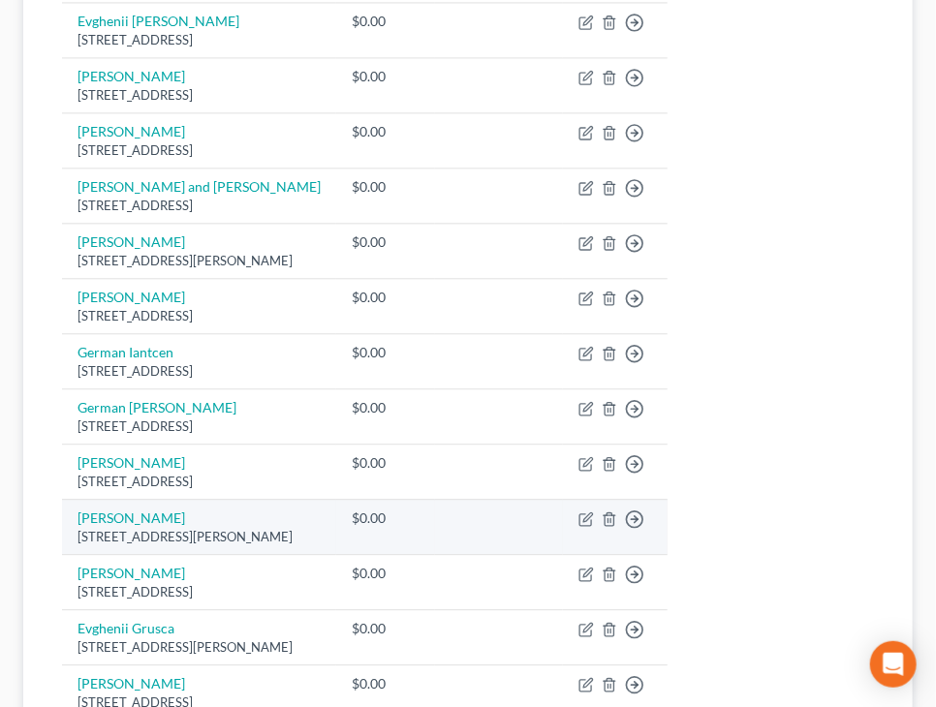
drag, startPoint x: 485, startPoint y: 519, endPoint x: 275, endPoint y: 530, distance: 209.6
drag, startPoint x: 275, startPoint y: 528, endPoint x: 397, endPoint y: 498, distance: 125.7
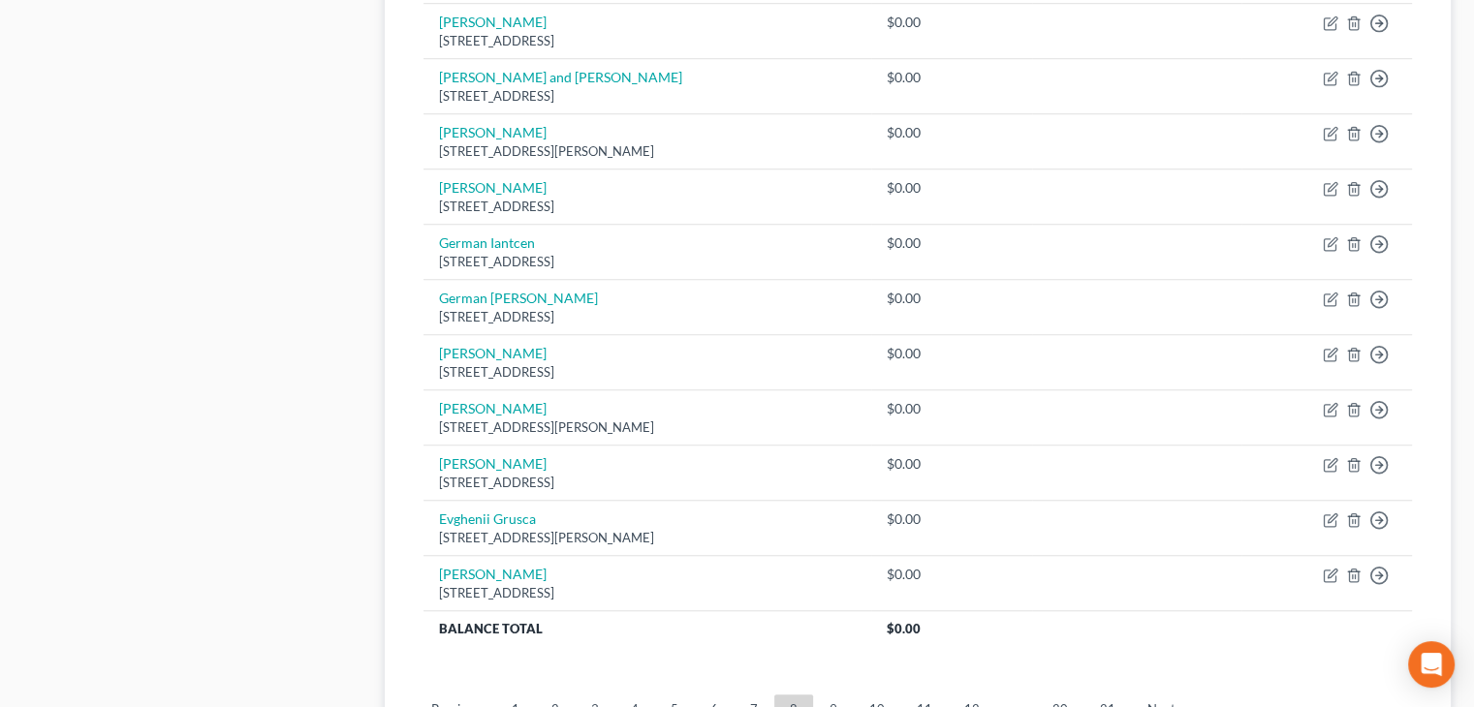
scroll to position [1550, 0]
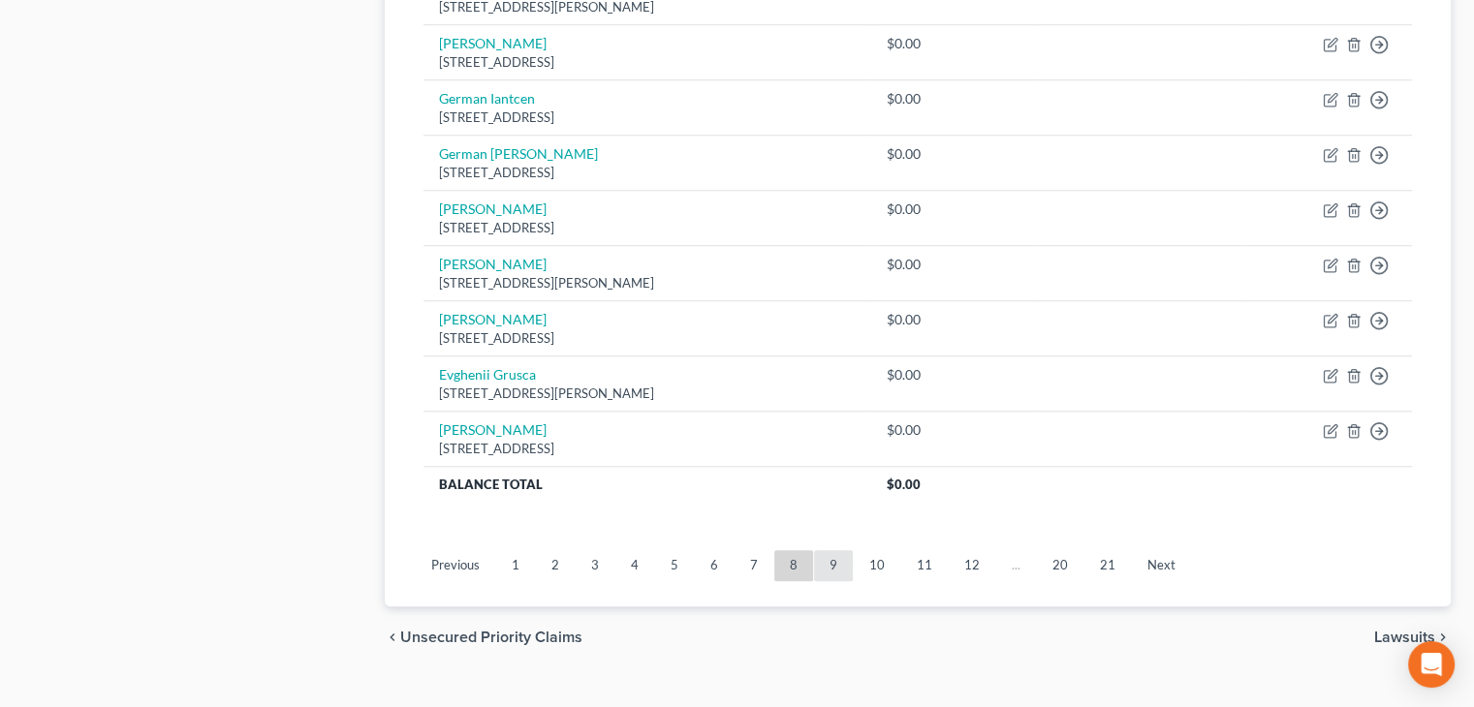
click at [831, 559] on link "9" at bounding box center [833, 565] width 39 height 31
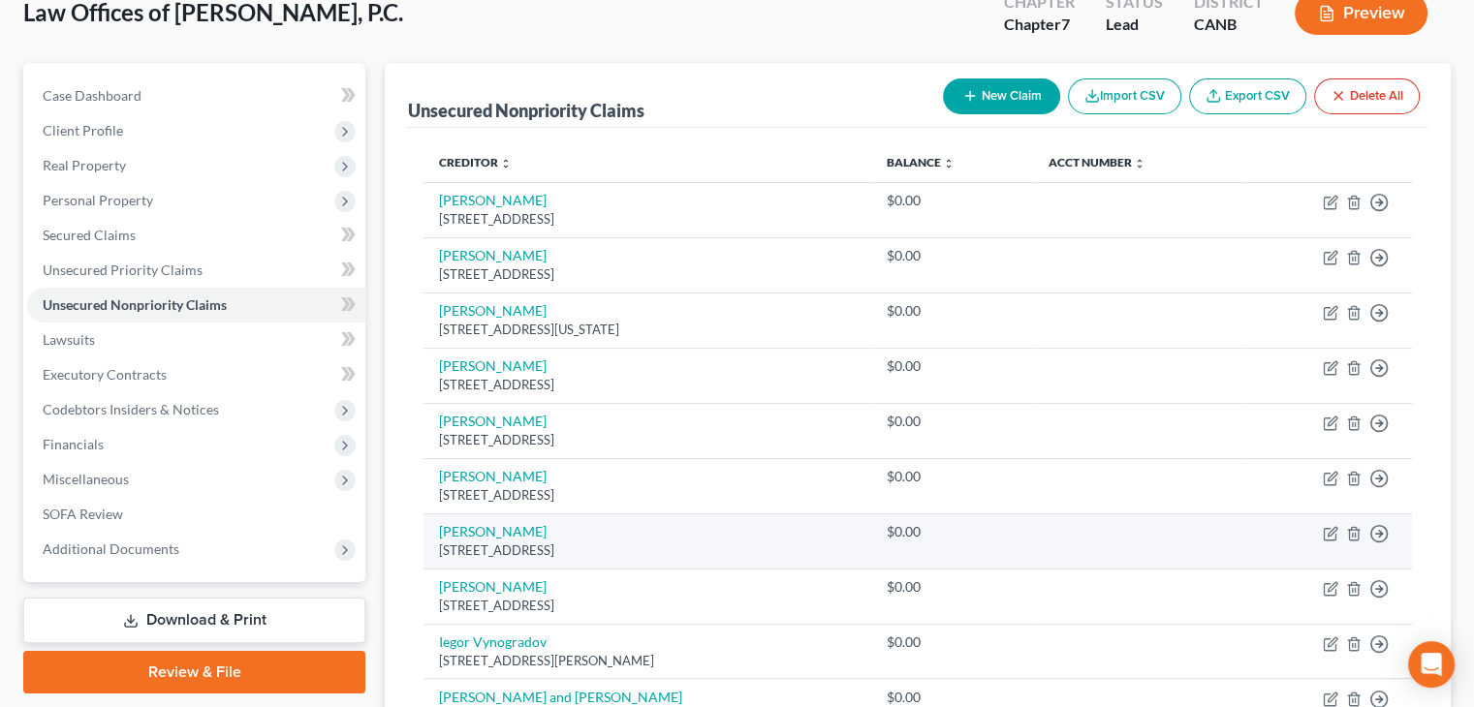
scroll to position [70, 0]
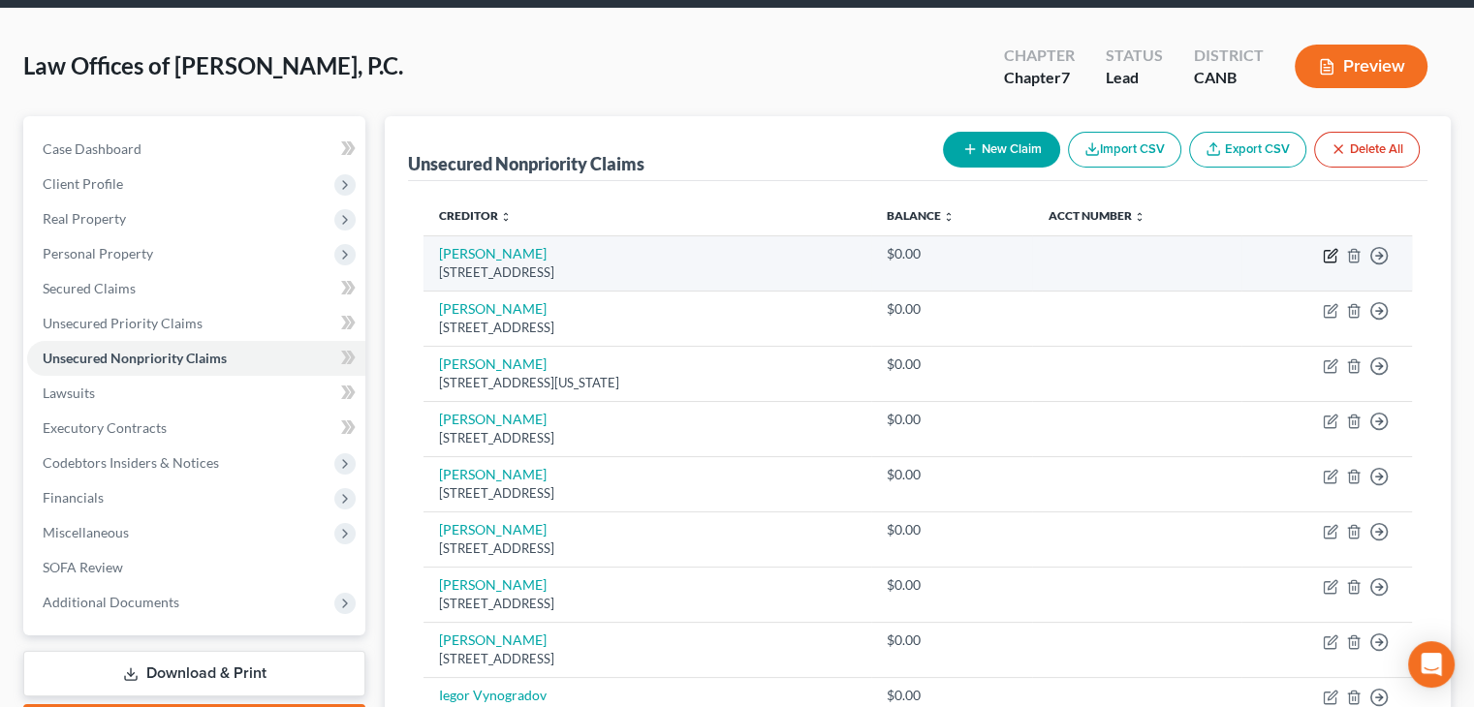
click at [1327, 254] on icon "button" at bounding box center [1331, 256] width 16 height 16
select select "14"
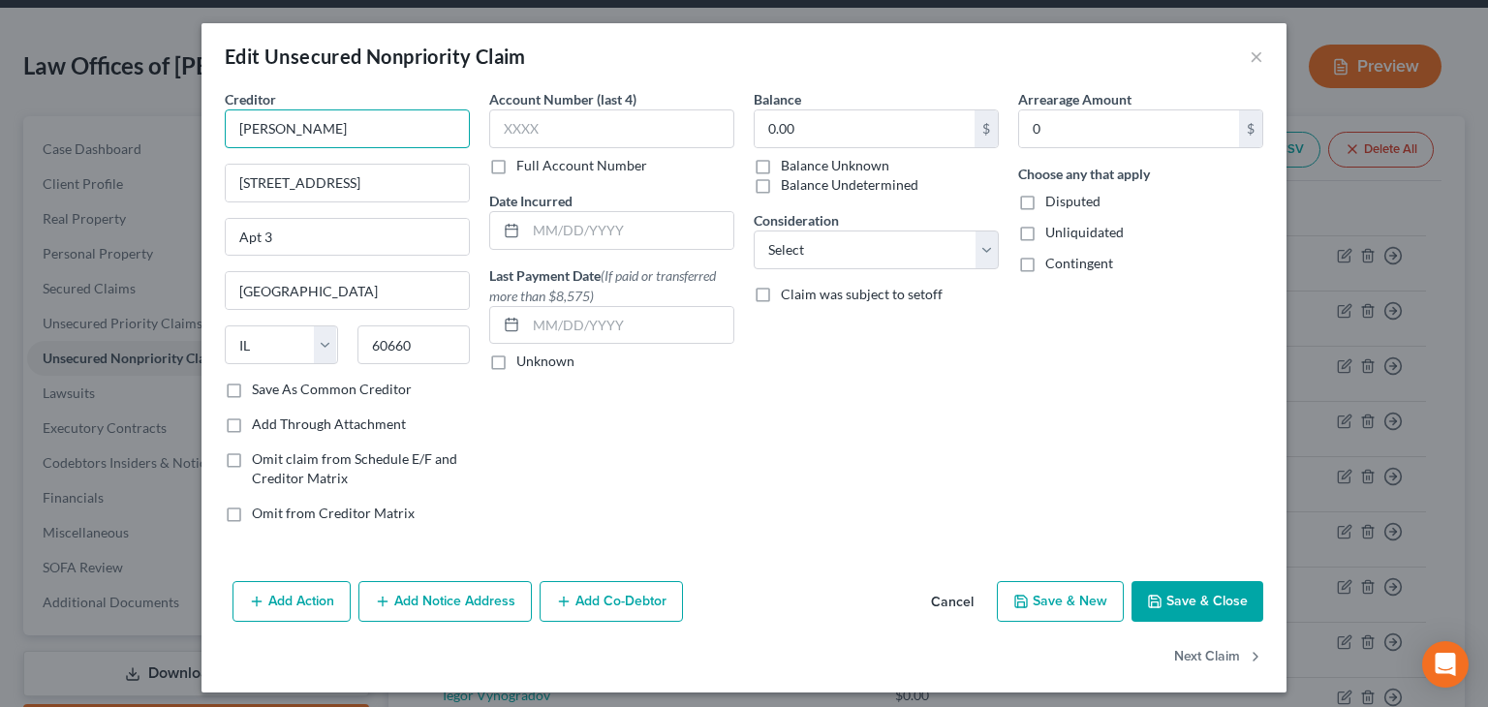
click at [317, 129] on input "[PERSON_NAME]" at bounding box center [347, 129] width 245 height 39
type input "[PERSON_NAME]"
click at [1168, 593] on button "Save & Close" at bounding box center [1198, 601] width 132 height 41
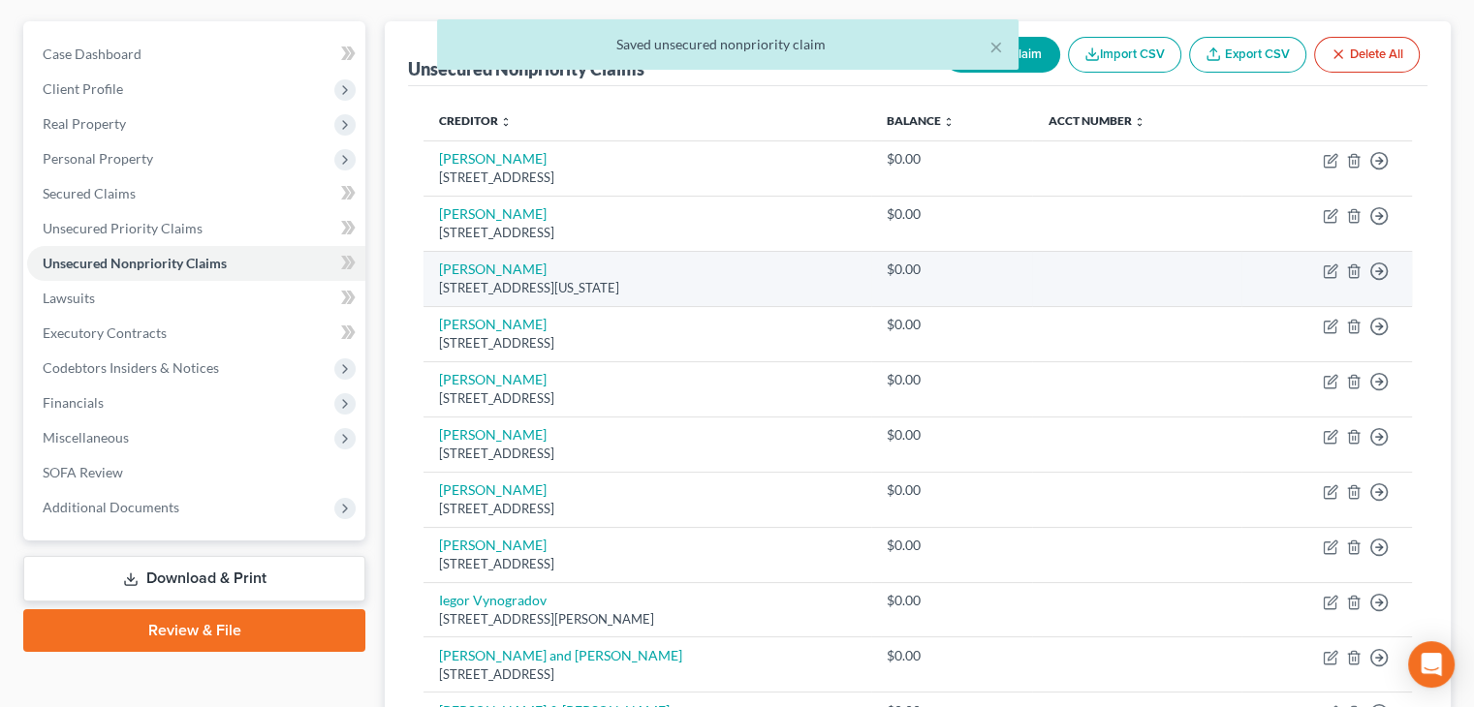
scroll to position [167, 0]
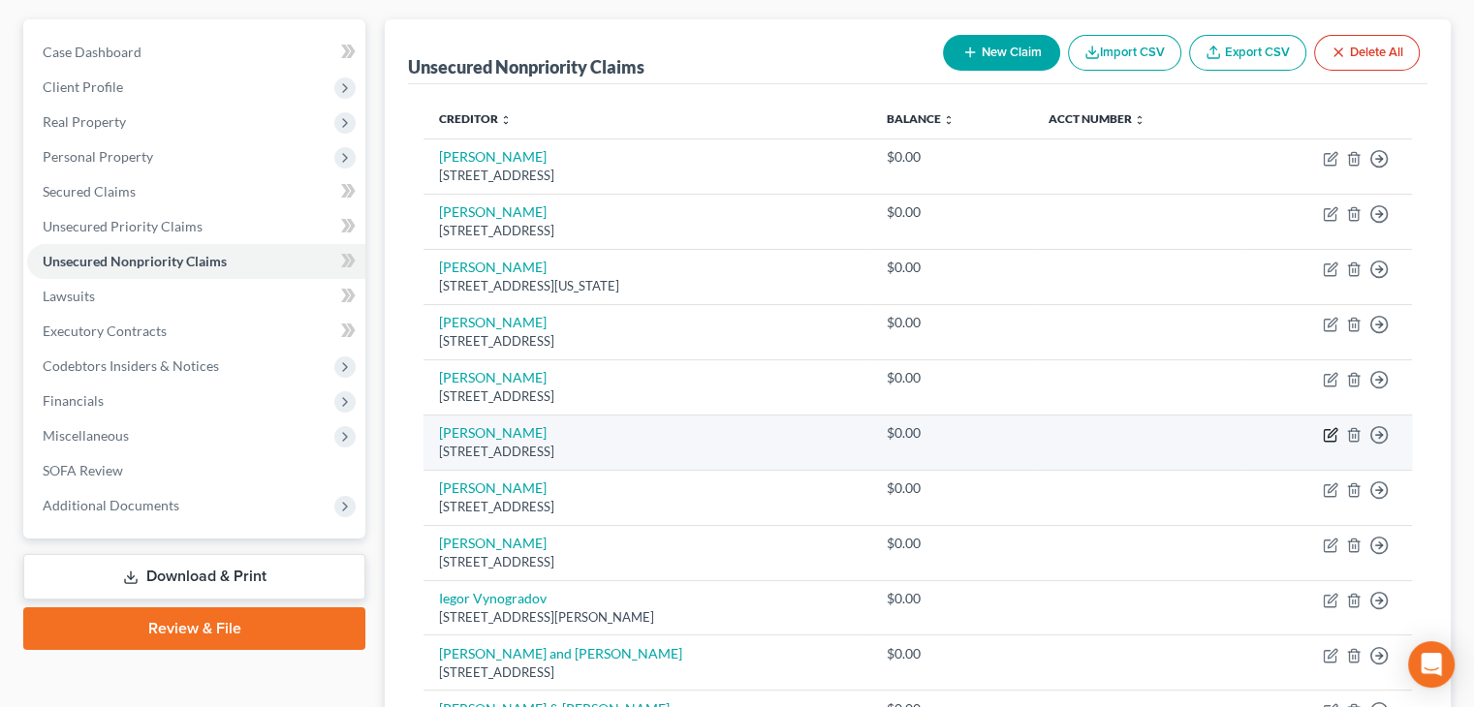
click at [1324, 435] on icon "button" at bounding box center [1330, 435] width 12 height 12
select select "4"
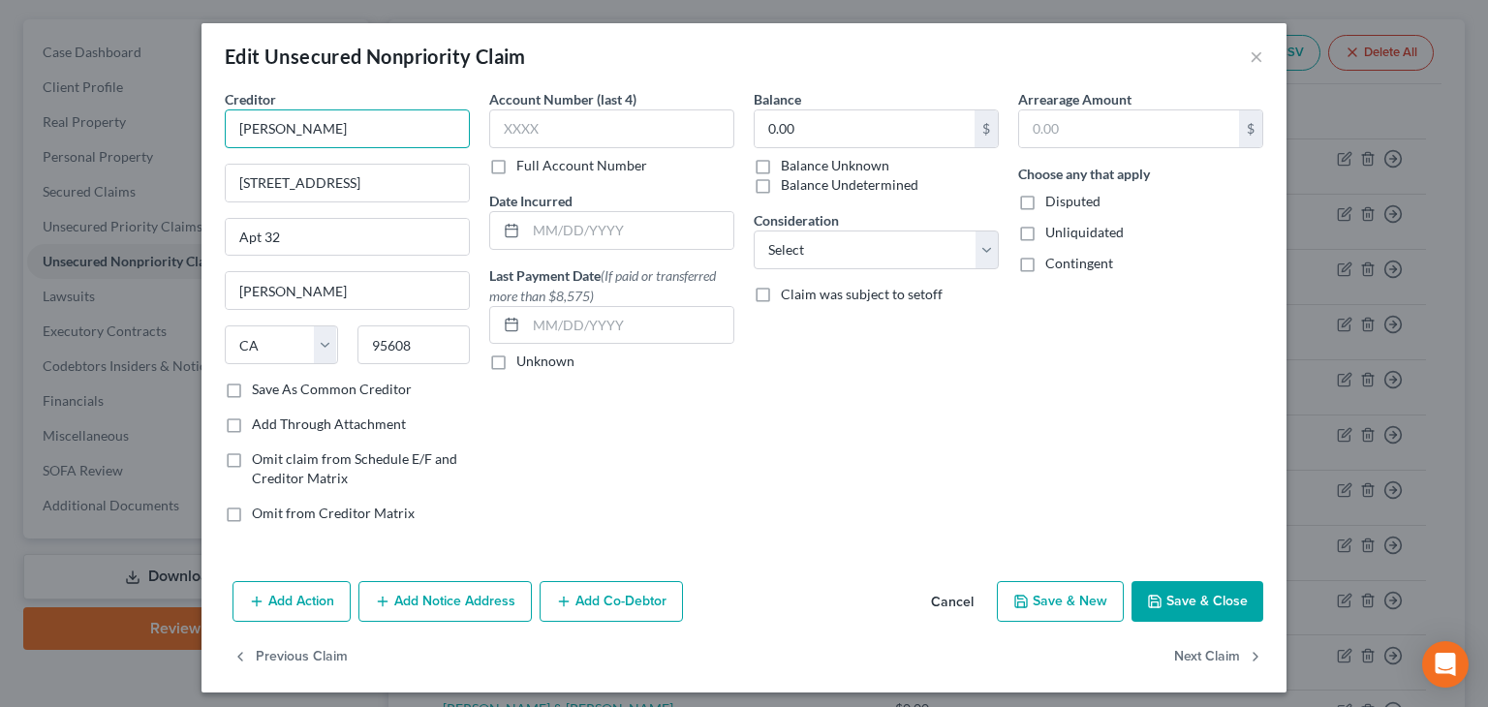
click at [319, 129] on input "[PERSON_NAME]" at bounding box center [347, 129] width 245 height 39
type input "[PERSON_NAME]"
click at [1201, 599] on button "Save & Close" at bounding box center [1198, 601] width 132 height 41
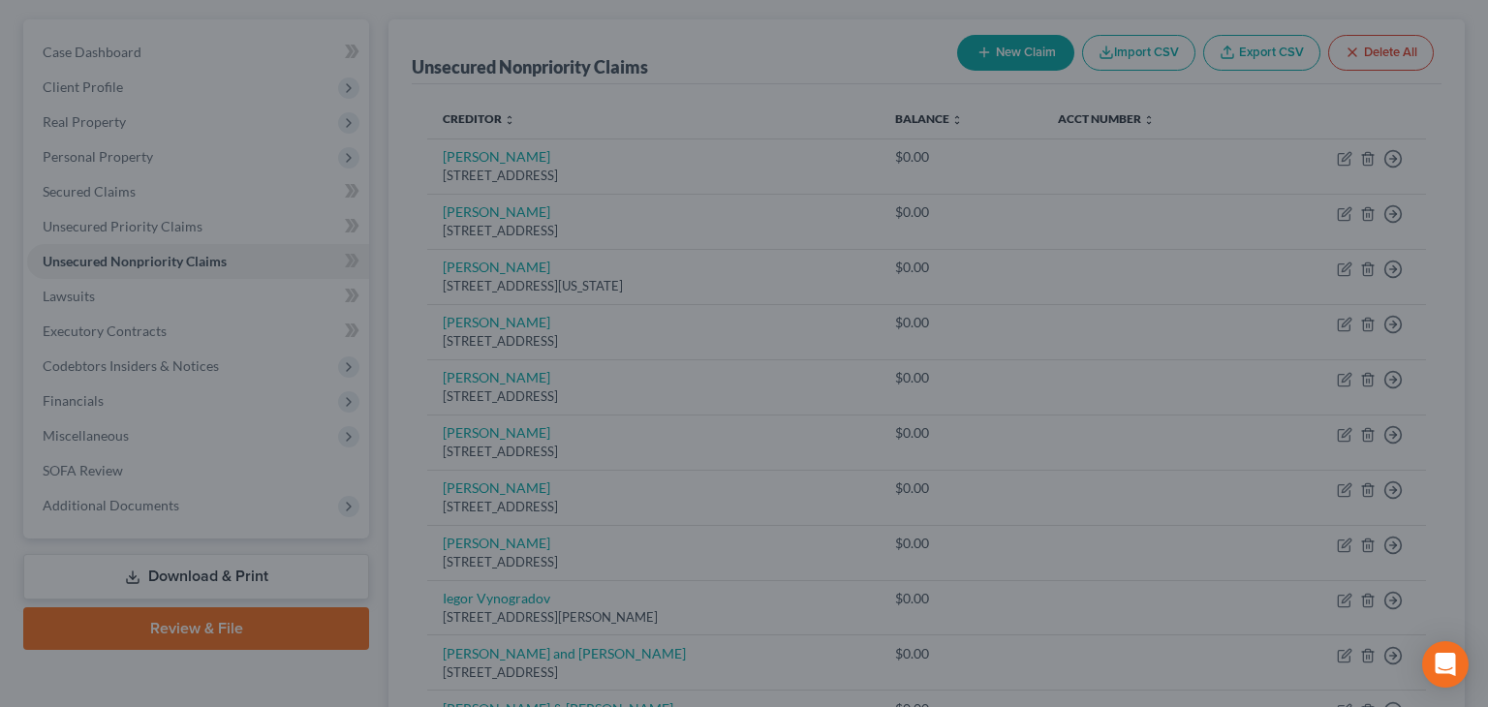
type input "0"
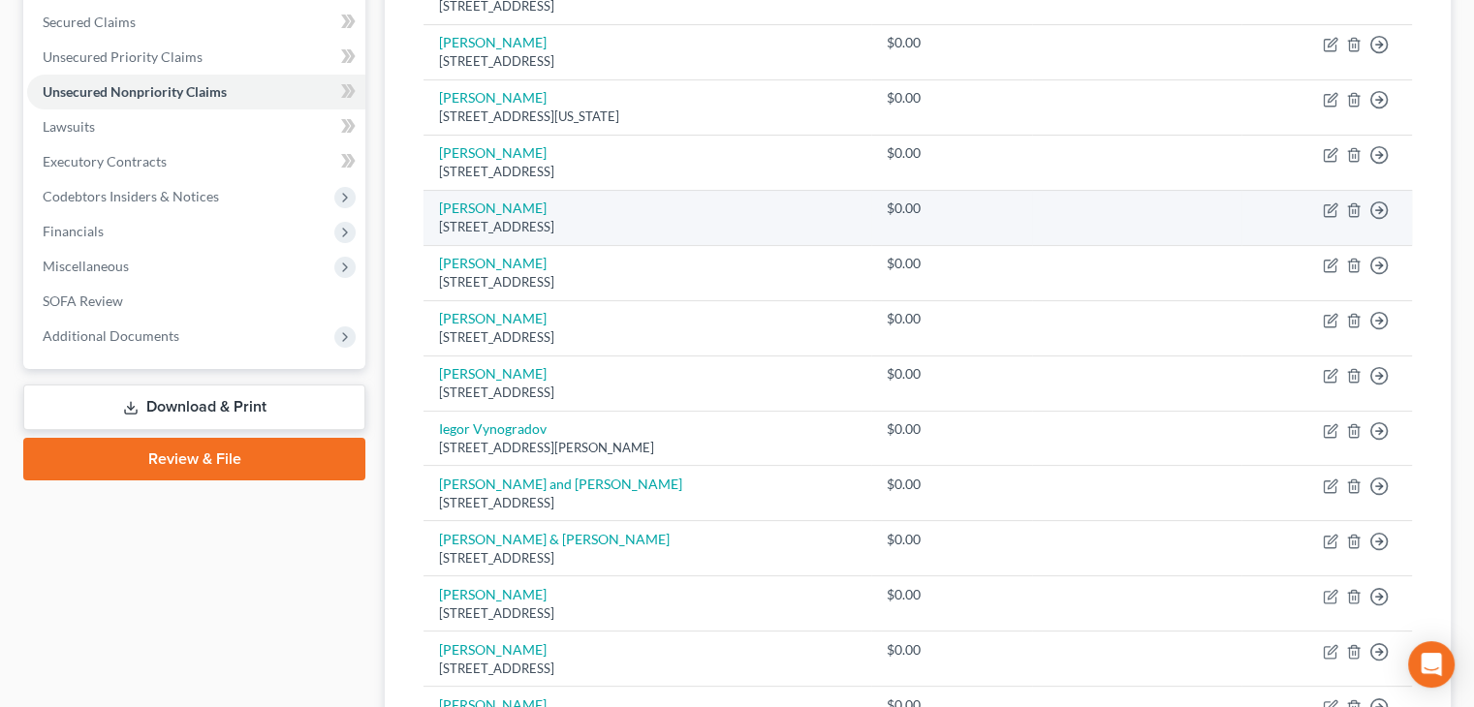
scroll to position [360, 0]
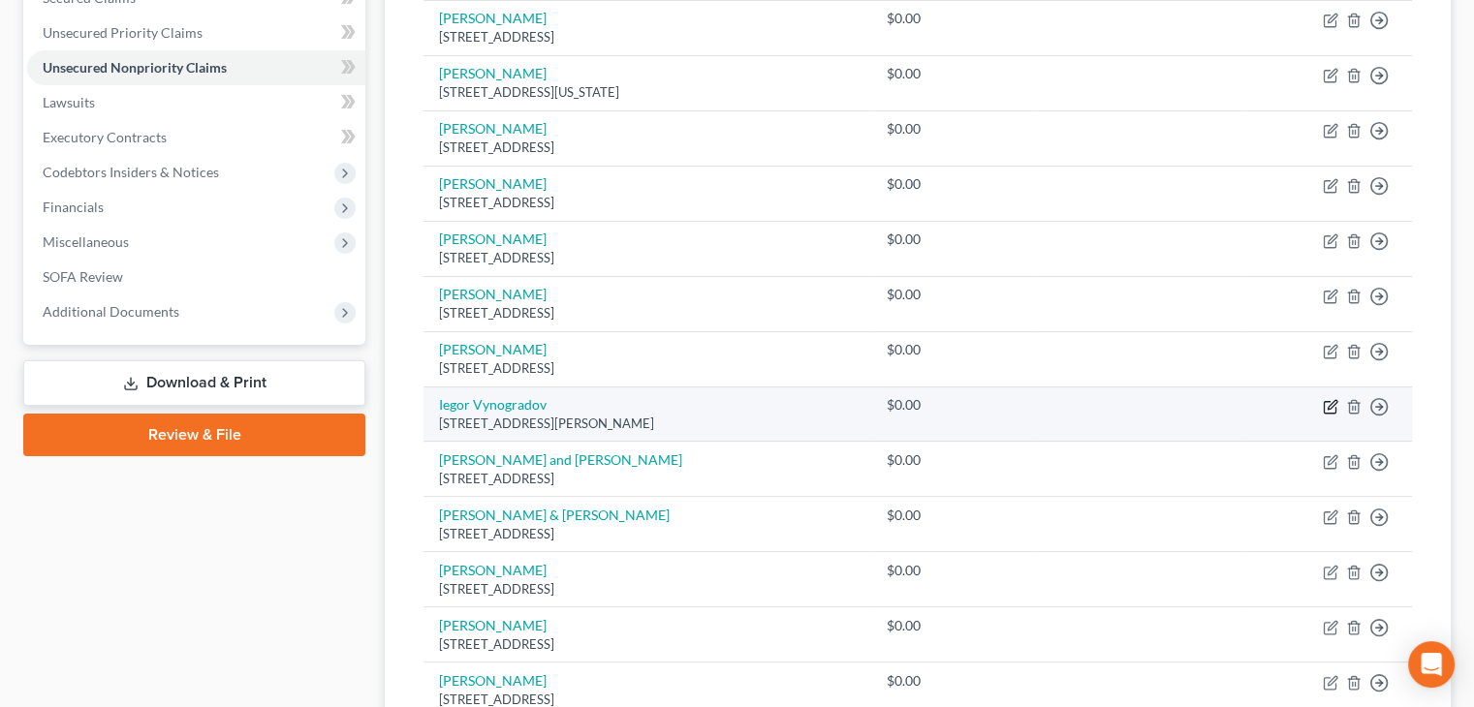
click at [1330, 403] on icon "button" at bounding box center [1331, 407] width 16 height 16
select select "4"
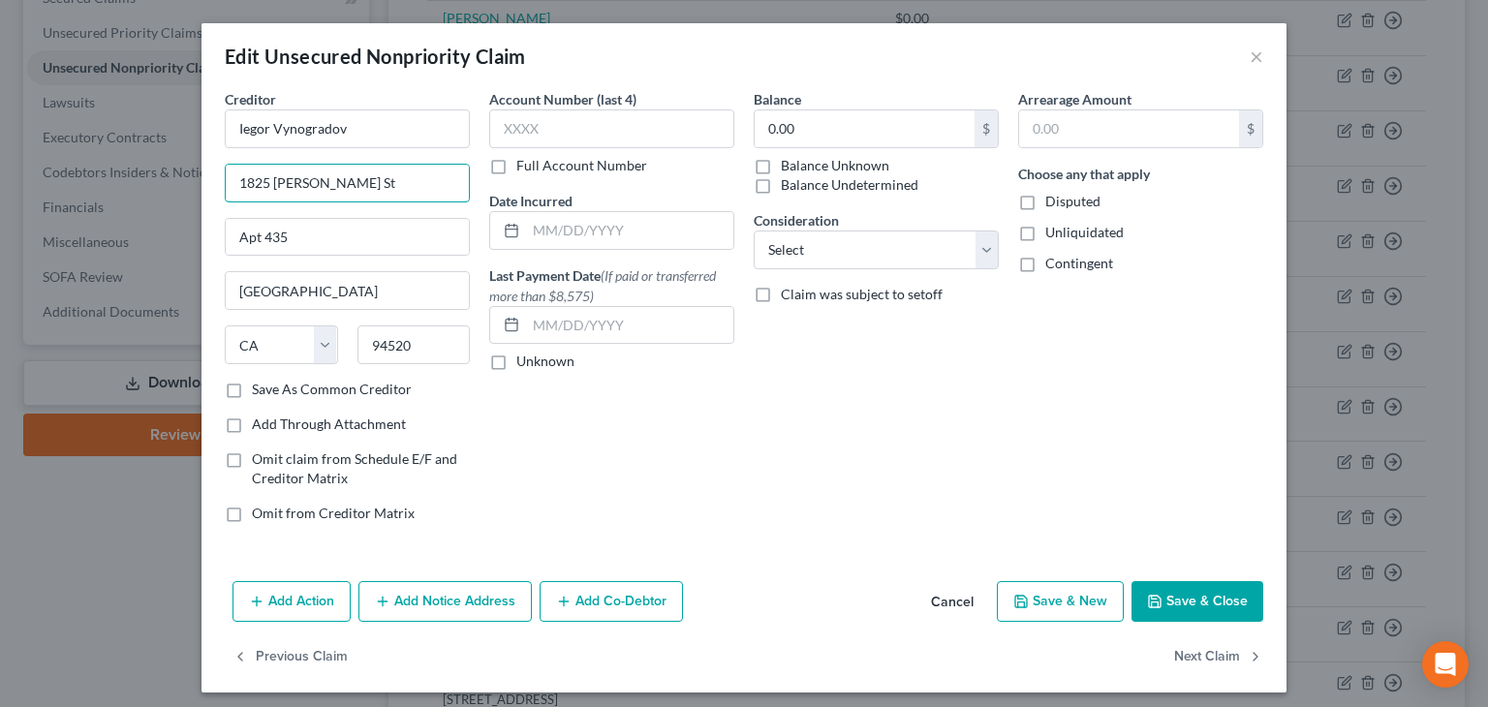
drag, startPoint x: 350, startPoint y: 184, endPoint x: 179, endPoint y: 204, distance: 171.7
click at [179, 204] on div "Edit Unsecured Nonpriority Claim × Creditor * Iegor Vynogradov [STREET_ADDRESS]…" at bounding box center [744, 353] width 1488 height 707
type input "[STREET_ADDRESS]"
type input "Apt 10F"
type input "[GEOGRAPHIC_DATA]"
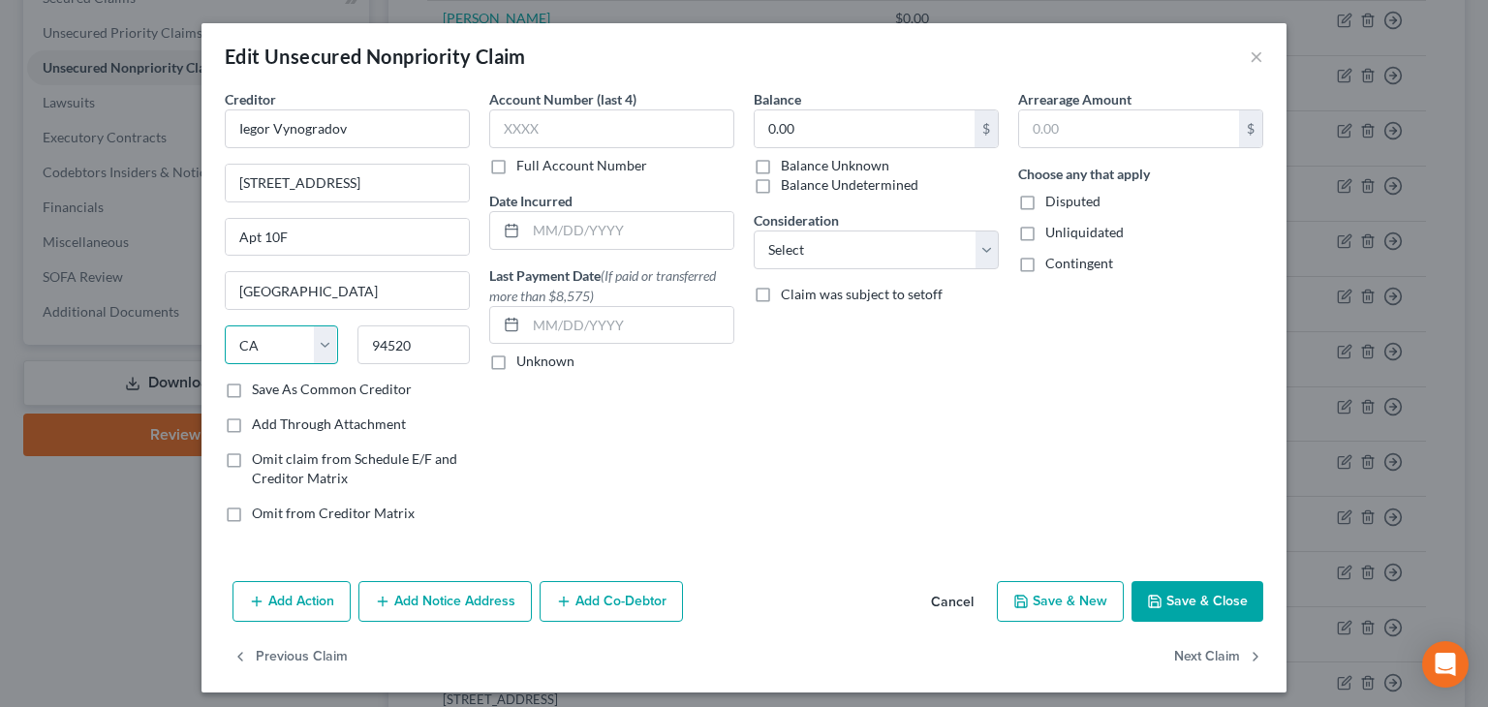
select select "12"
type input "96815"
drag, startPoint x: 1015, startPoint y: 233, endPoint x: 1026, endPoint y: 253, distance: 23.4
click at [1046, 235] on label "Unliquidated" at bounding box center [1085, 232] width 78 height 19
click at [1053, 235] on input "Unliquidated" at bounding box center [1059, 229] width 13 height 13
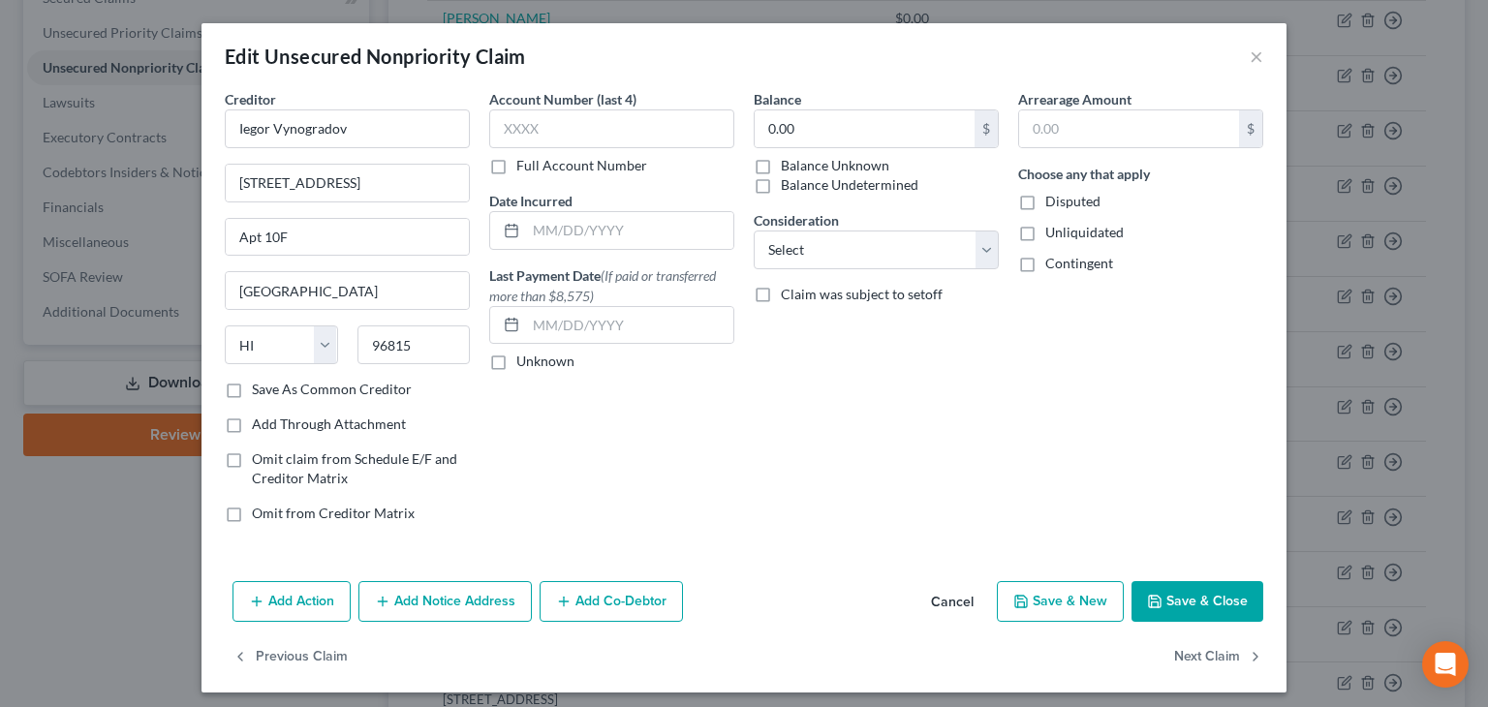
checkbox input "true"
click at [1046, 265] on label "Contingent" at bounding box center [1080, 263] width 68 height 19
click at [1053, 265] on input "Contingent" at bounding box center [1059, 260] width 13 height 13
checkbox input "true"
click at [1048, 605] on button "Save & New" at bounding box center [1060, 601] width 127 height 41
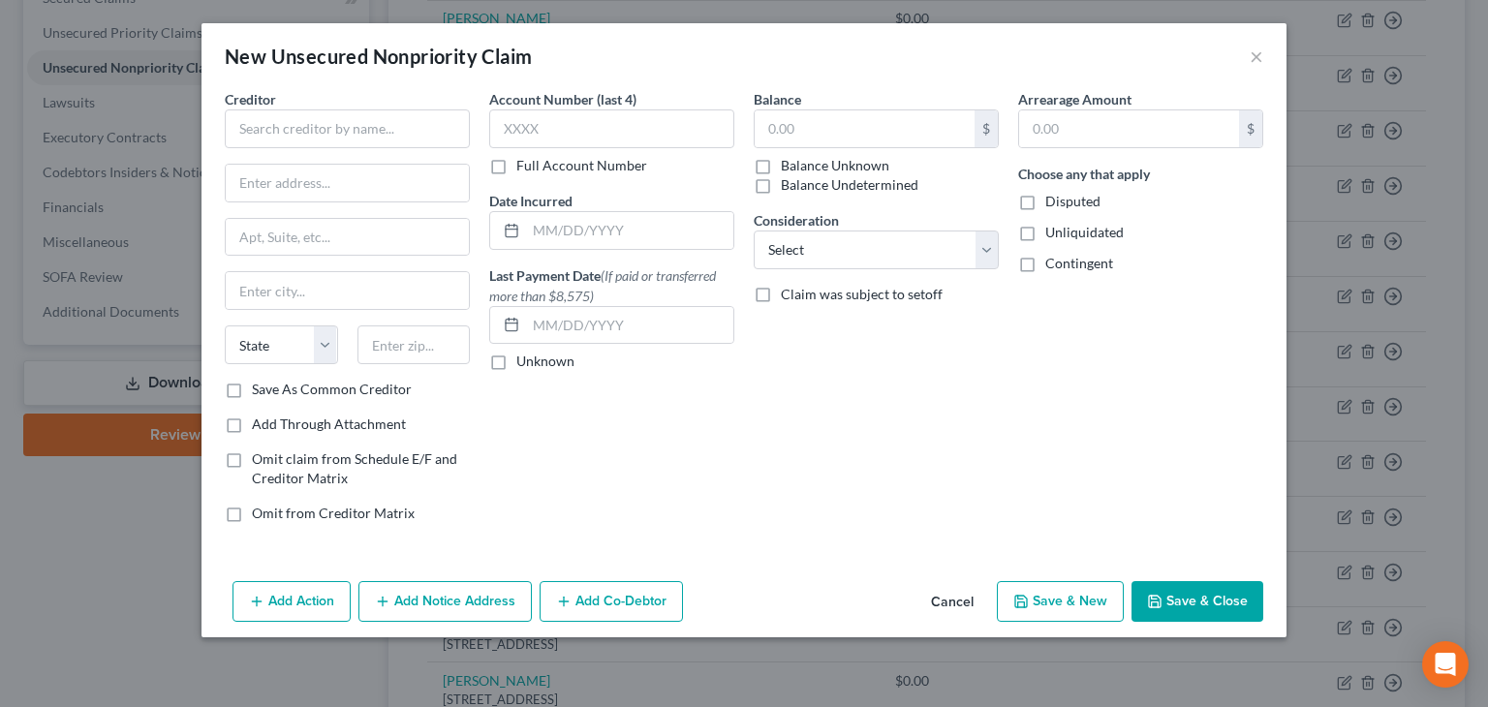
type input "0"
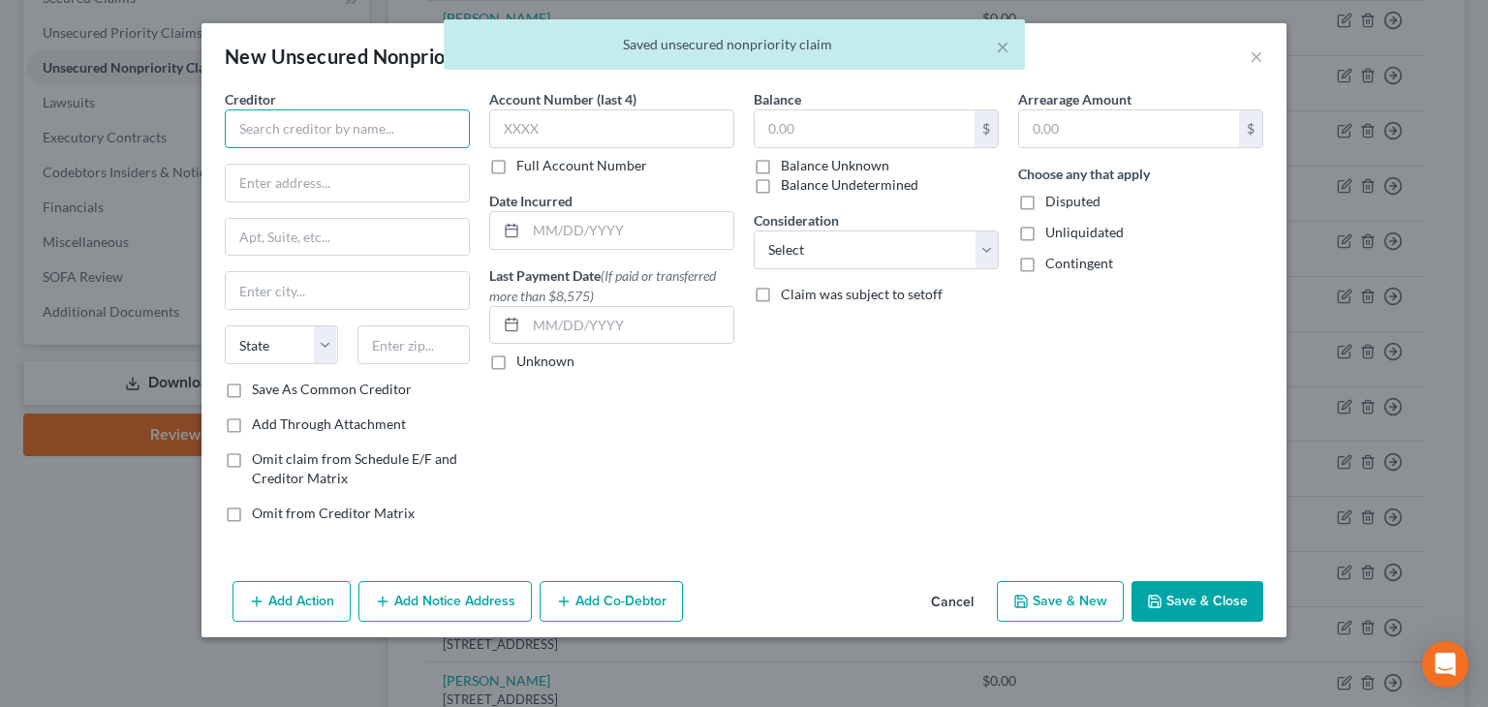
click at [265, 128] on input "text" at bounding box center [347, 129] width 245 height 39
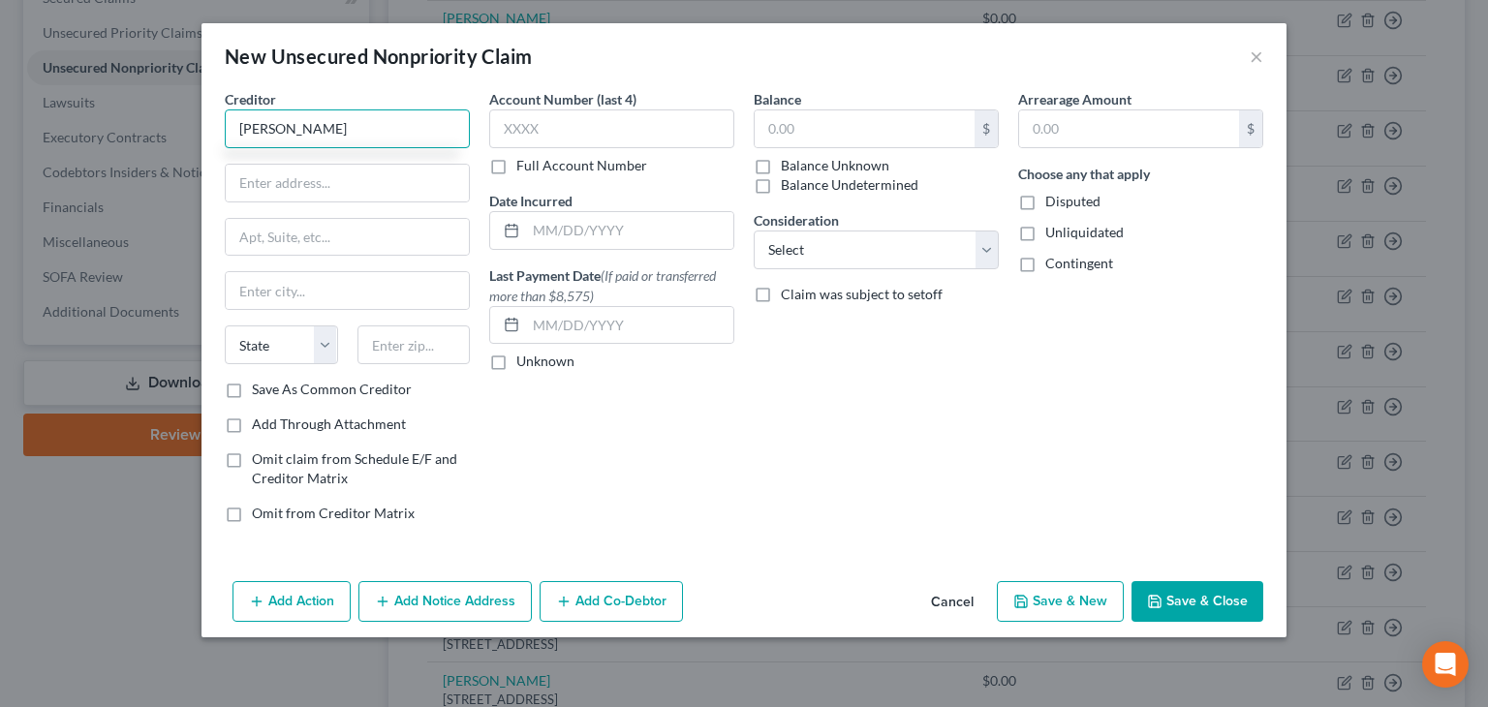
type input "[PERSON_NAME]"
type input "[STREET_ADDRESS]"
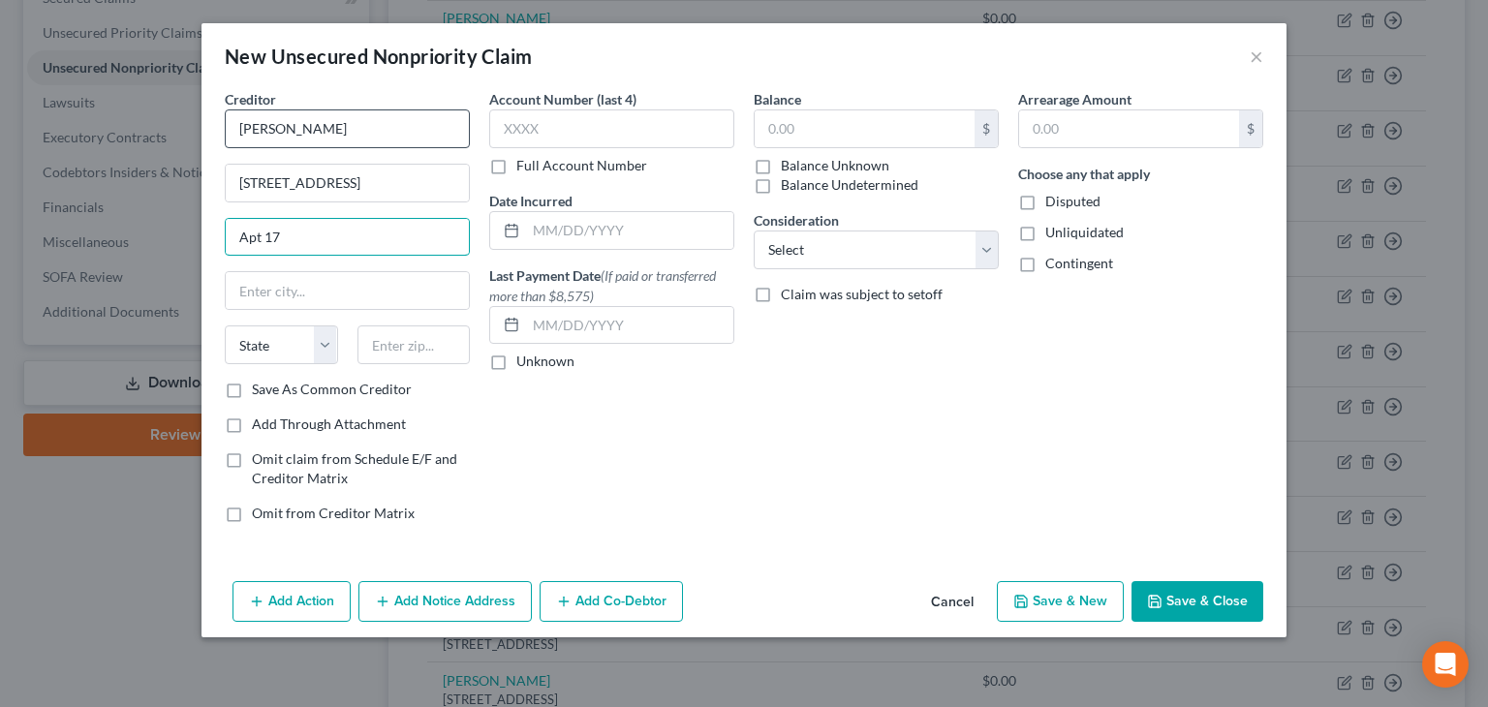
type input "Apt 17"
type input "La Mesa"
select select "4"
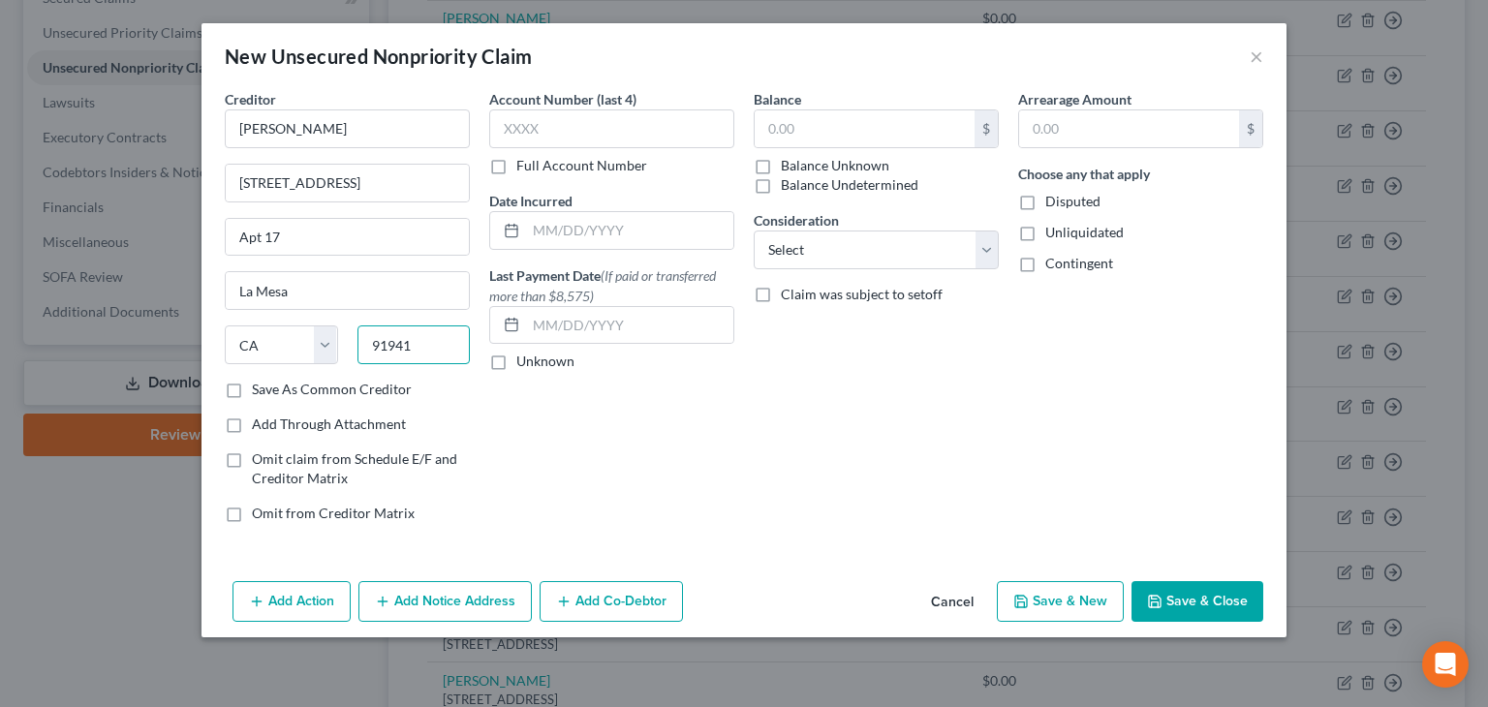
type input "91941"
drag, startPoint x: 1027, startPoint y: 234, endPoint x: 1023, endPoint y: 252, distance: 18.8
click at [1046, 235] on label "Unliquidated" at bounding box center [1085, 232] width 78 height 19
click at [1053, 235] on input "Unliquidated" at bounding box center [1059, 229] width 13 height 13
checkbox input "true"
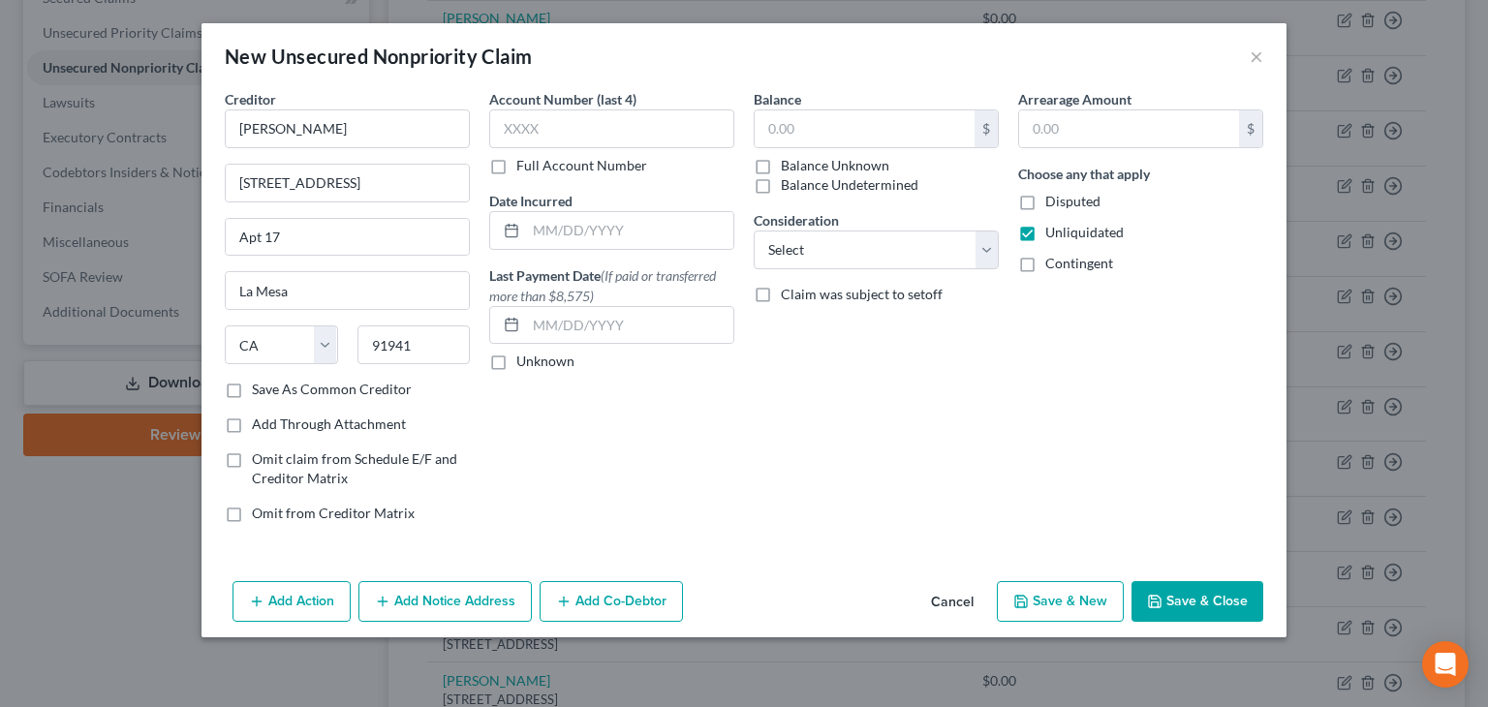
click at [1046, 263] on label "Contingent" at bounding box center [1080, 263] width 68 height 19
click at [1053, 263] on input "Contingent" at bounding box center [1059, 260] width 13 height 13
checkbox input "true"
click at [1081, 606] on button "Save & New" at bounding box center [1060, 601] width 127 height 41
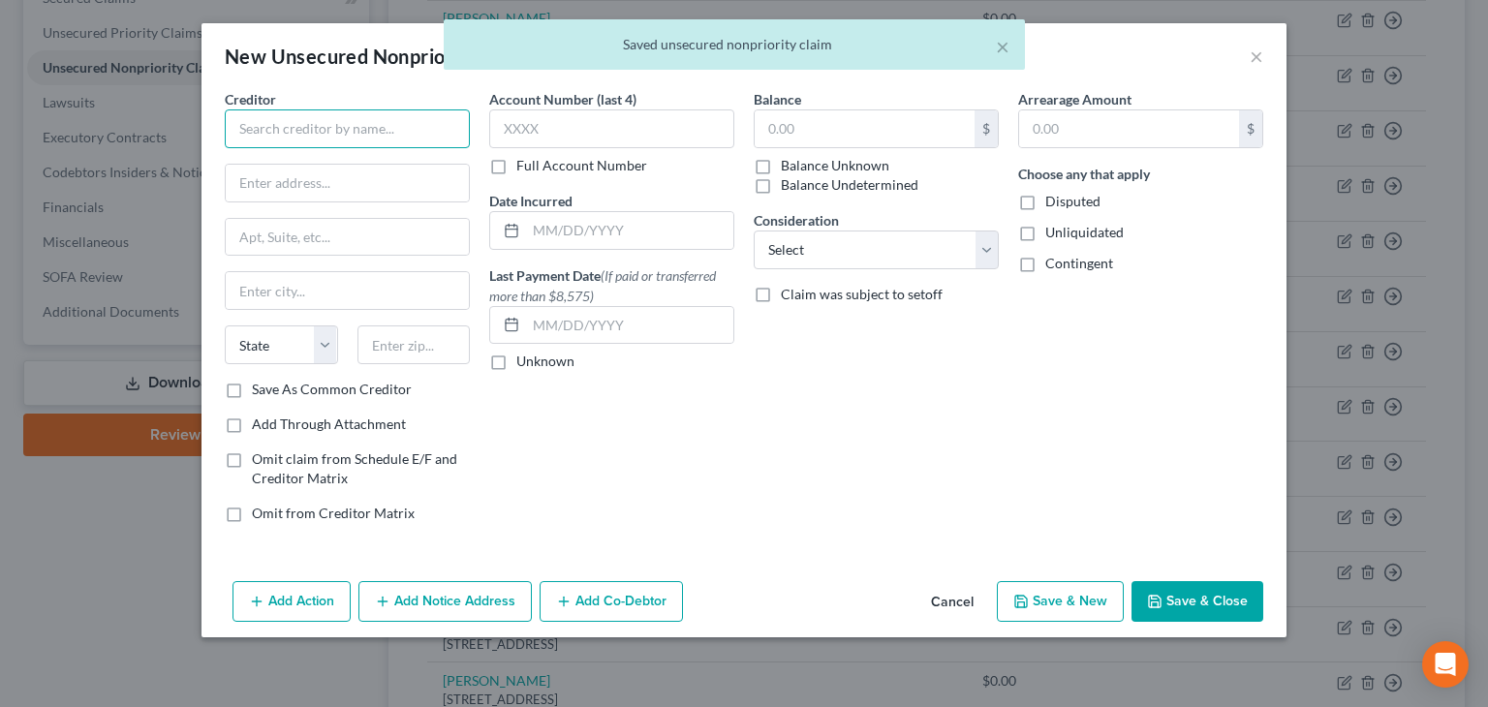
click at [243, 123] on input "text" at bounding box center [347, 129] width 245 height 39
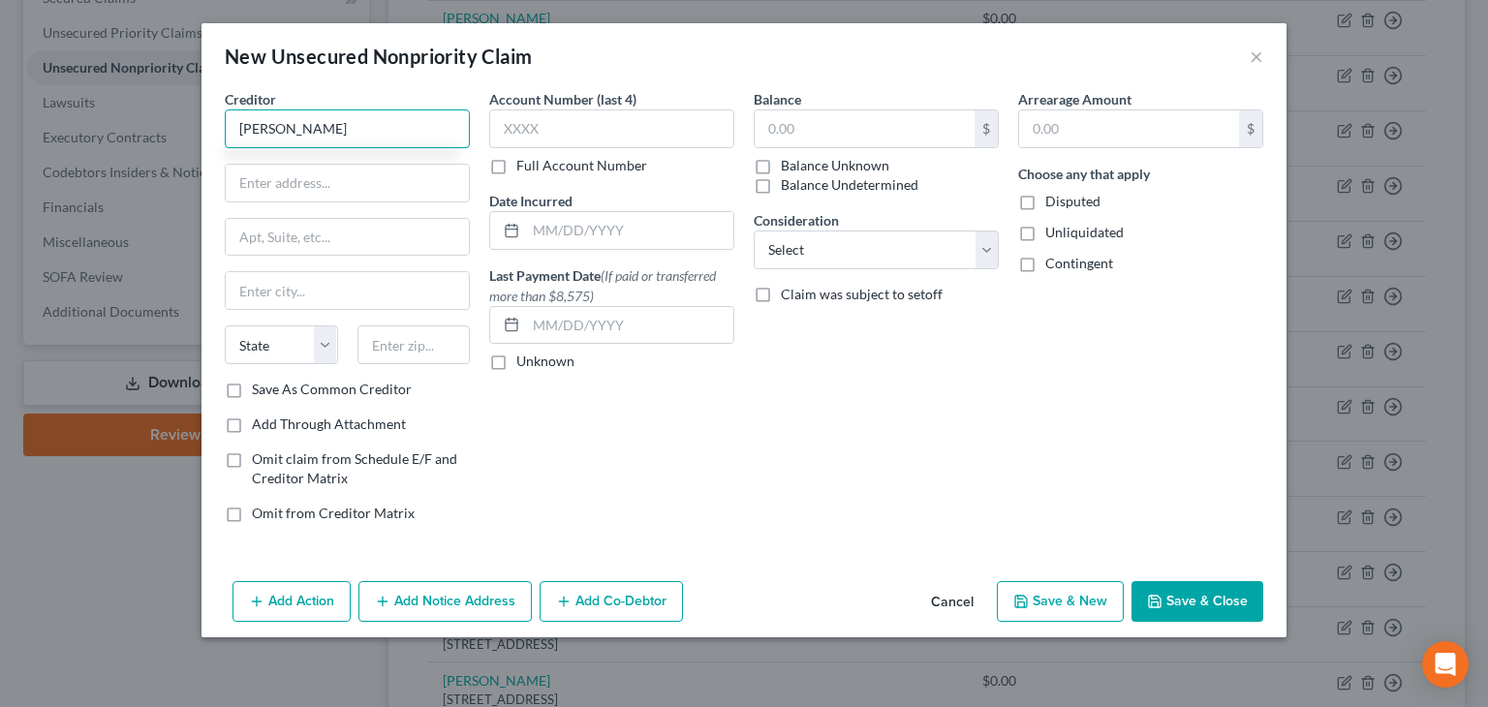
type input "[PERSON_NAME]"
type input "[STREET_ADDRESS]"
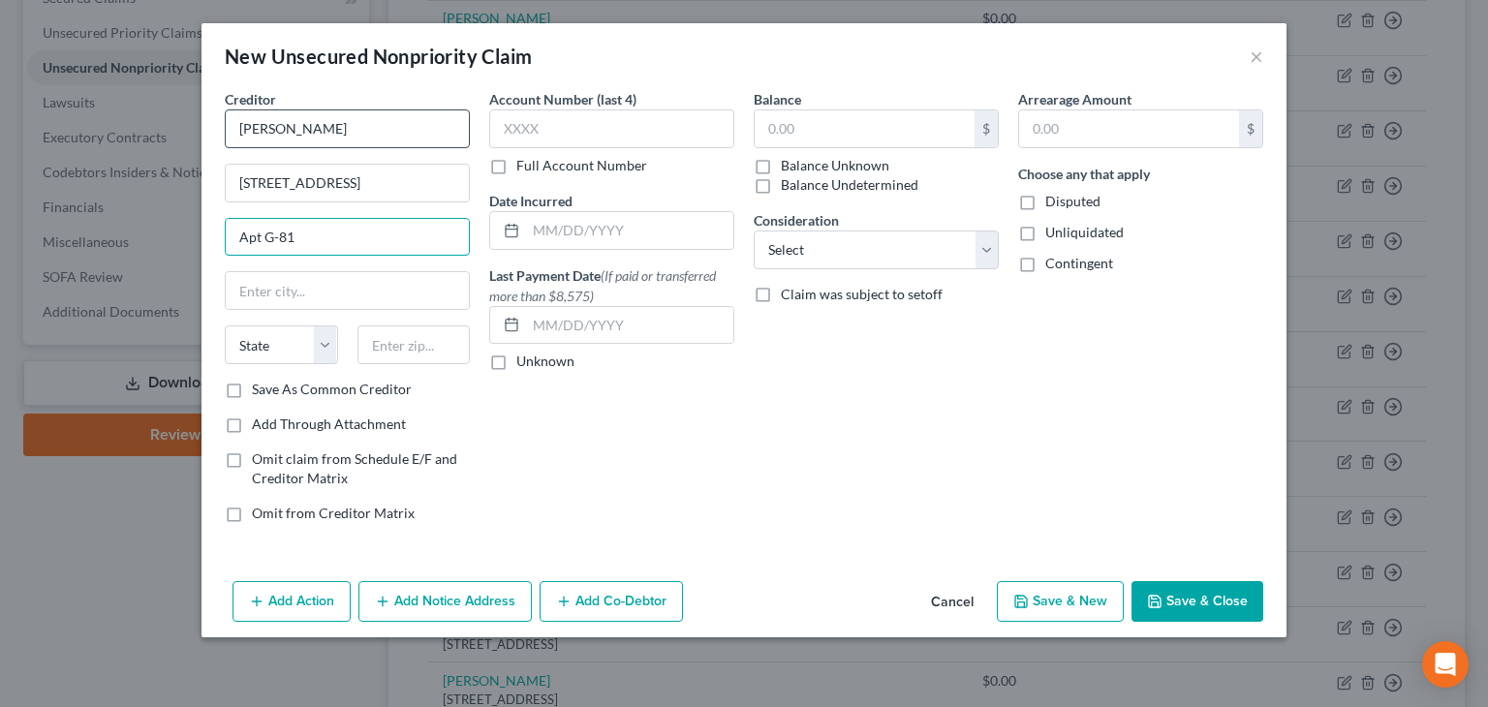
type input "Apt G-81"
type input "Warrington"
select select "39"
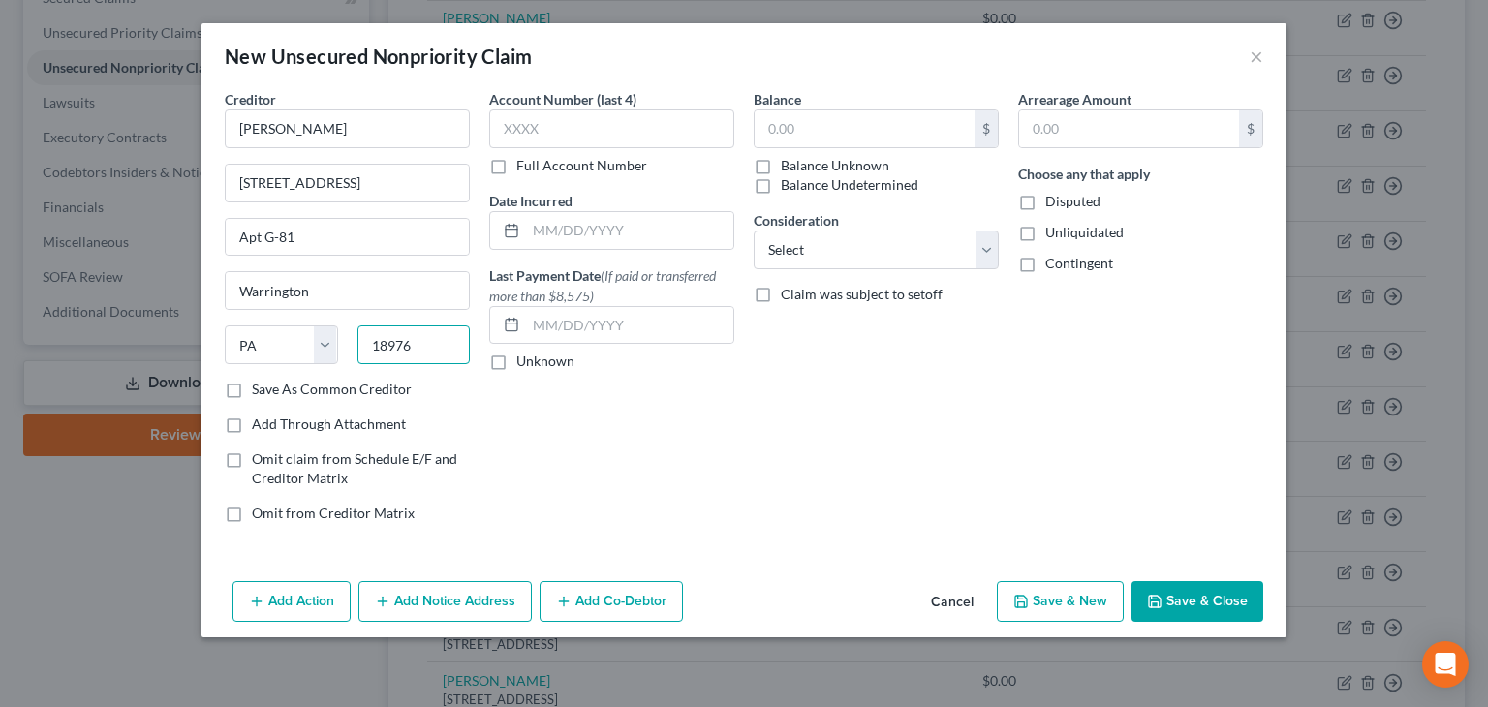
type input "18976"
click at [1046, 234] on label "Unliquidated" at bounding box center [1085, 232] width 78 height 19
click at [1053, 234] on input "Unliquidated" at bounding box center [1059, 229] width 13 height 13
checkbox input "true"
click at [1046, 257] on label "Contingent" at bounding box center [1080, 263] width 68 height 19
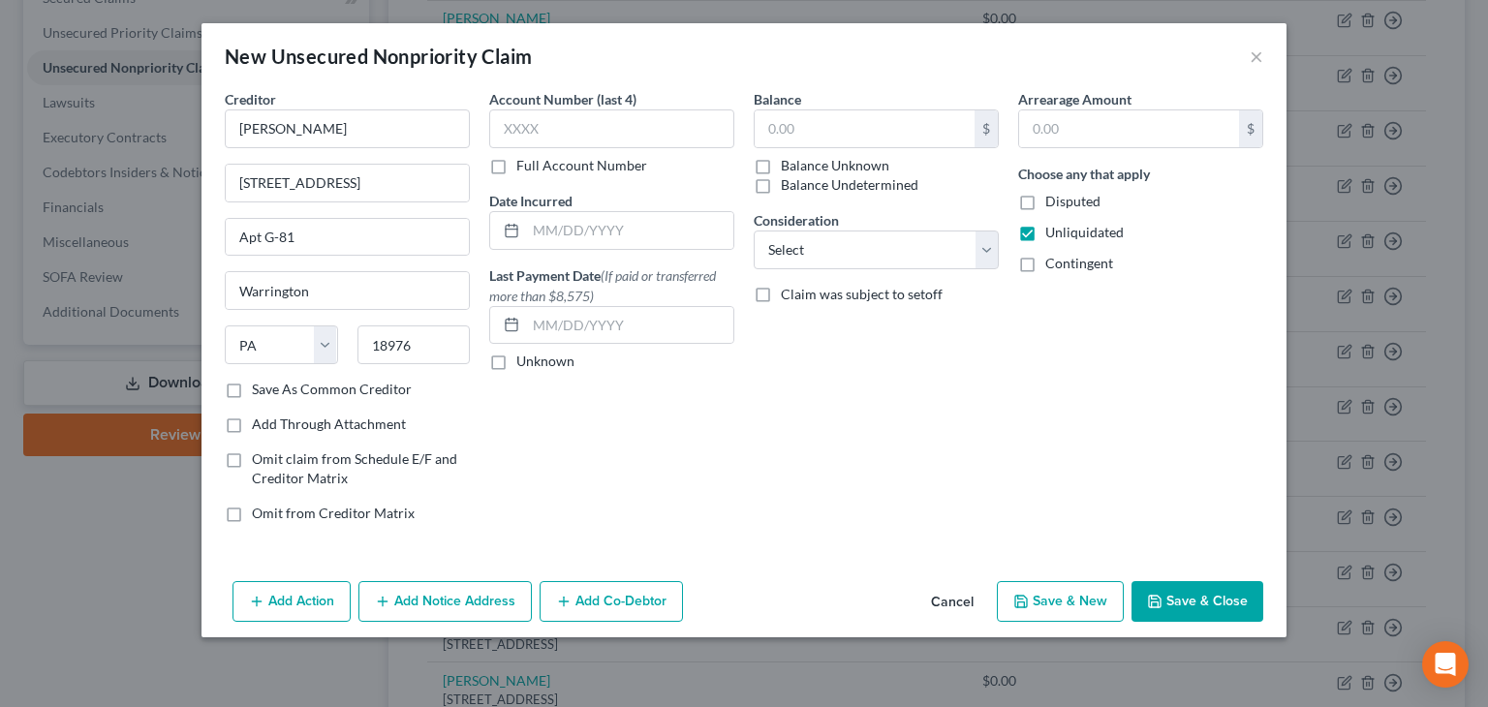
click at [1053, 257] on input "Contingent" at bounding box center [1059, 260] width 13 height 13
checkbox input "true"
click at [1081, 604] on button "Save & New" at bounding box center [1060, 601] width 127 height 41
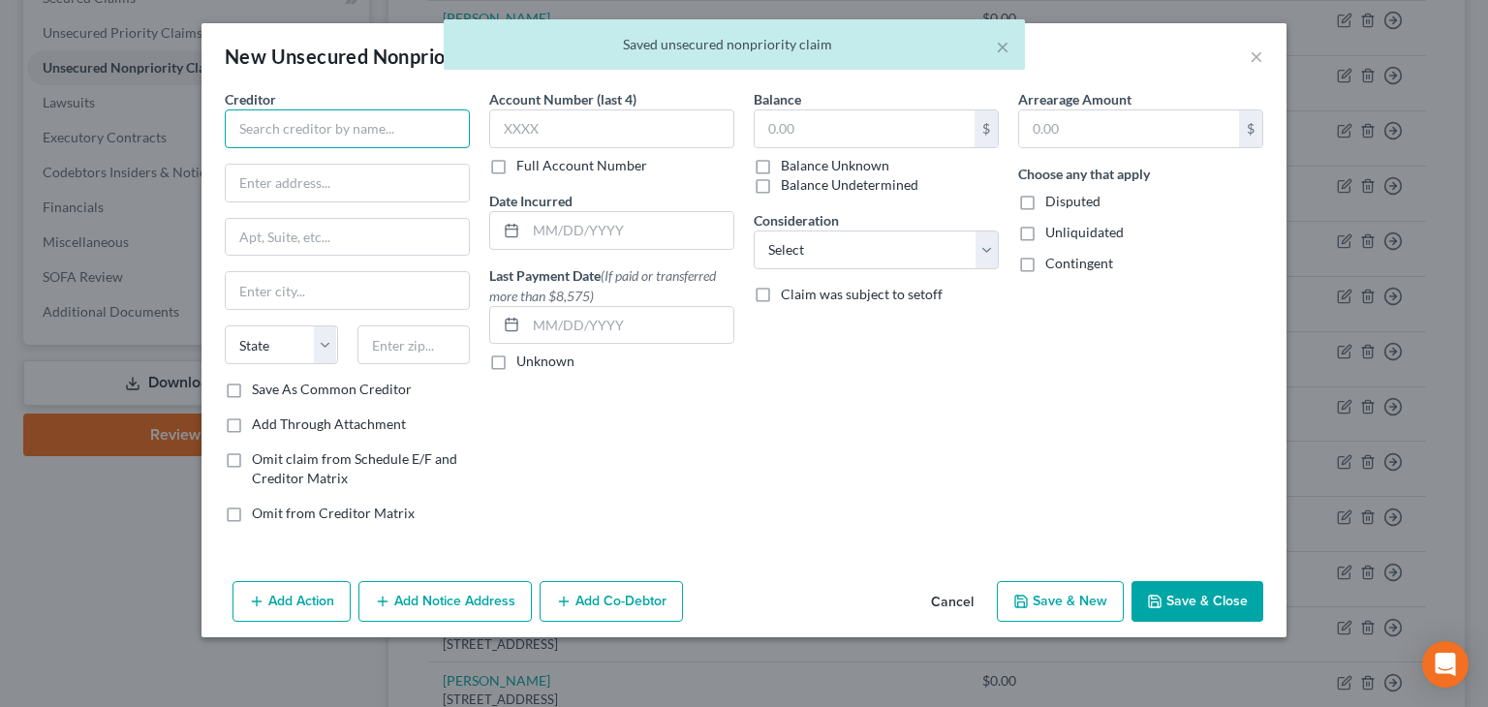
click at [261, 139] on input "text" at bounding box center [347, 129] width 245 height 39
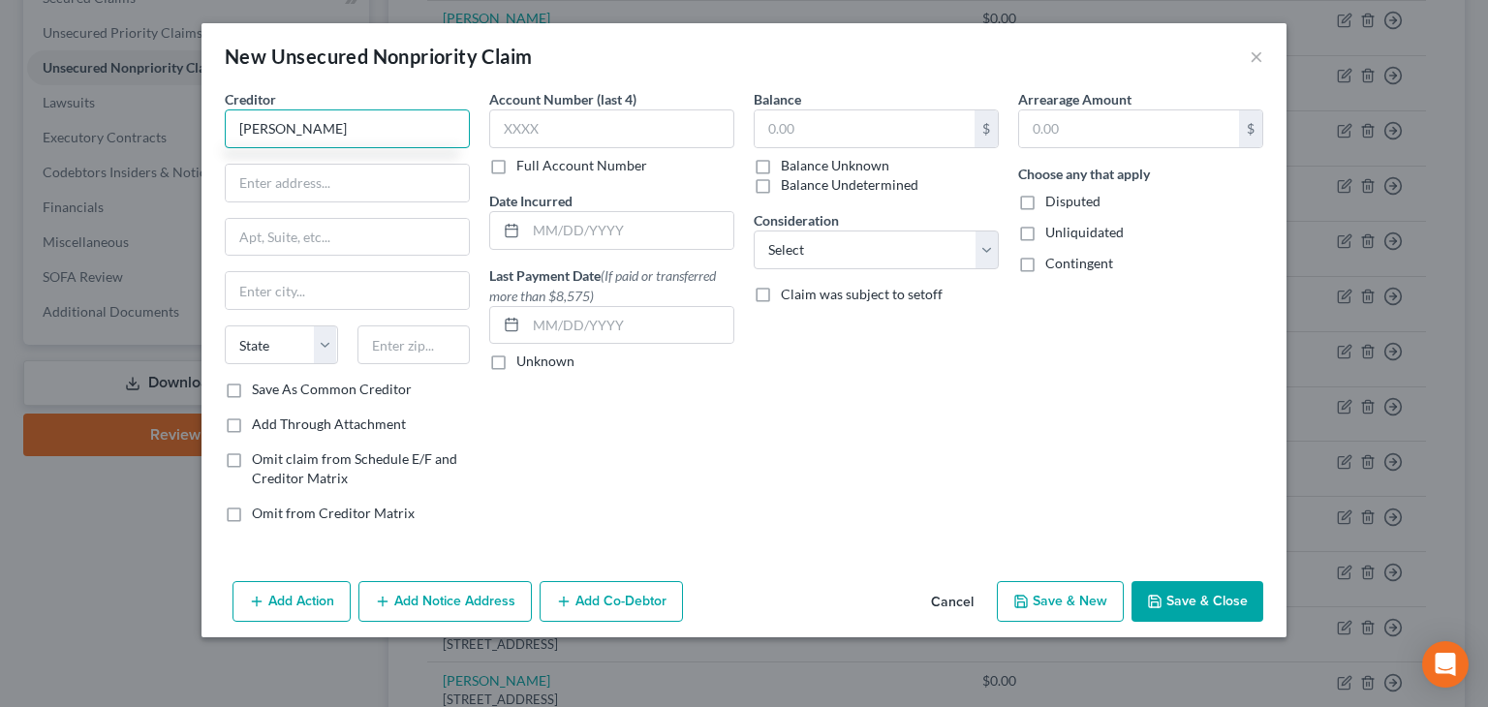
type input "[PERSON_NAME]"
type input "[STREET_ADDRESS]"
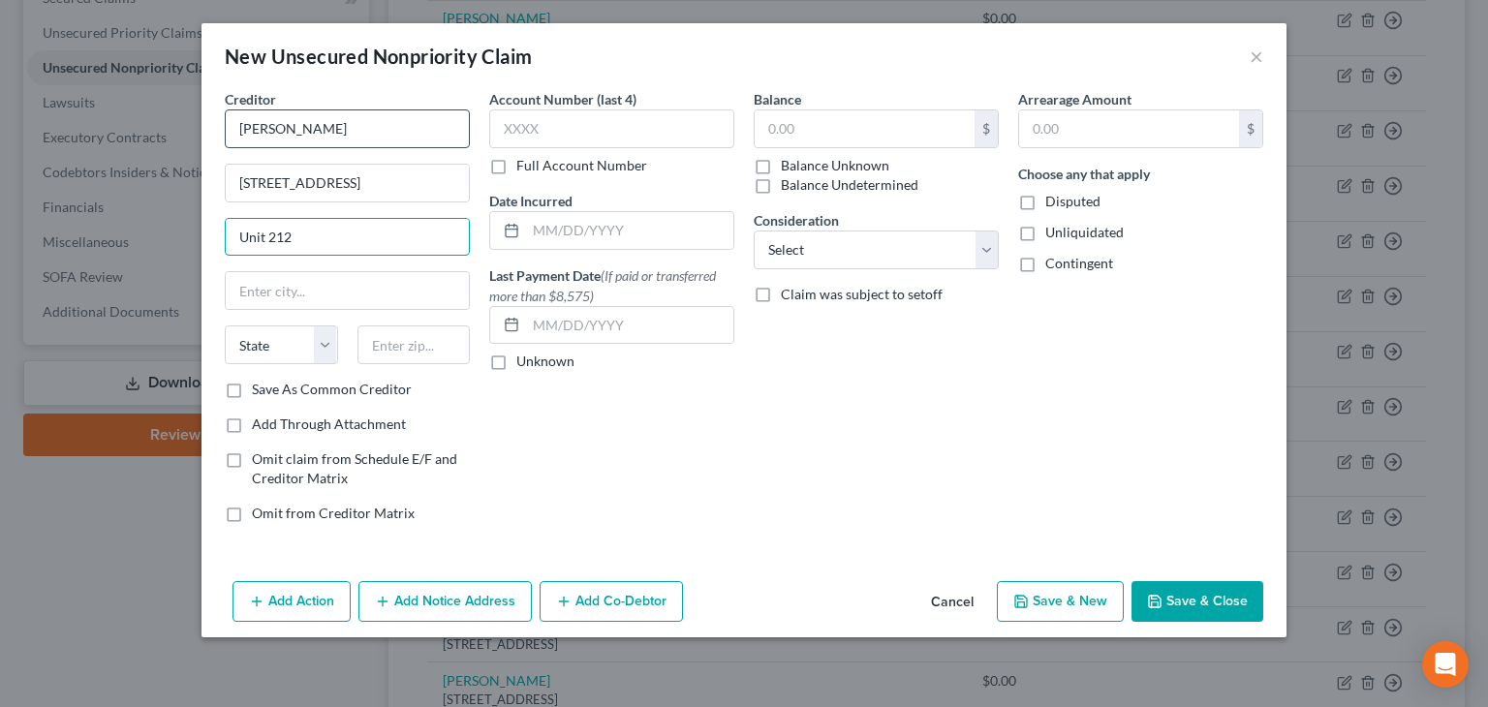
type input "Unit 212"
type input "Minnetonka"
select select "24"
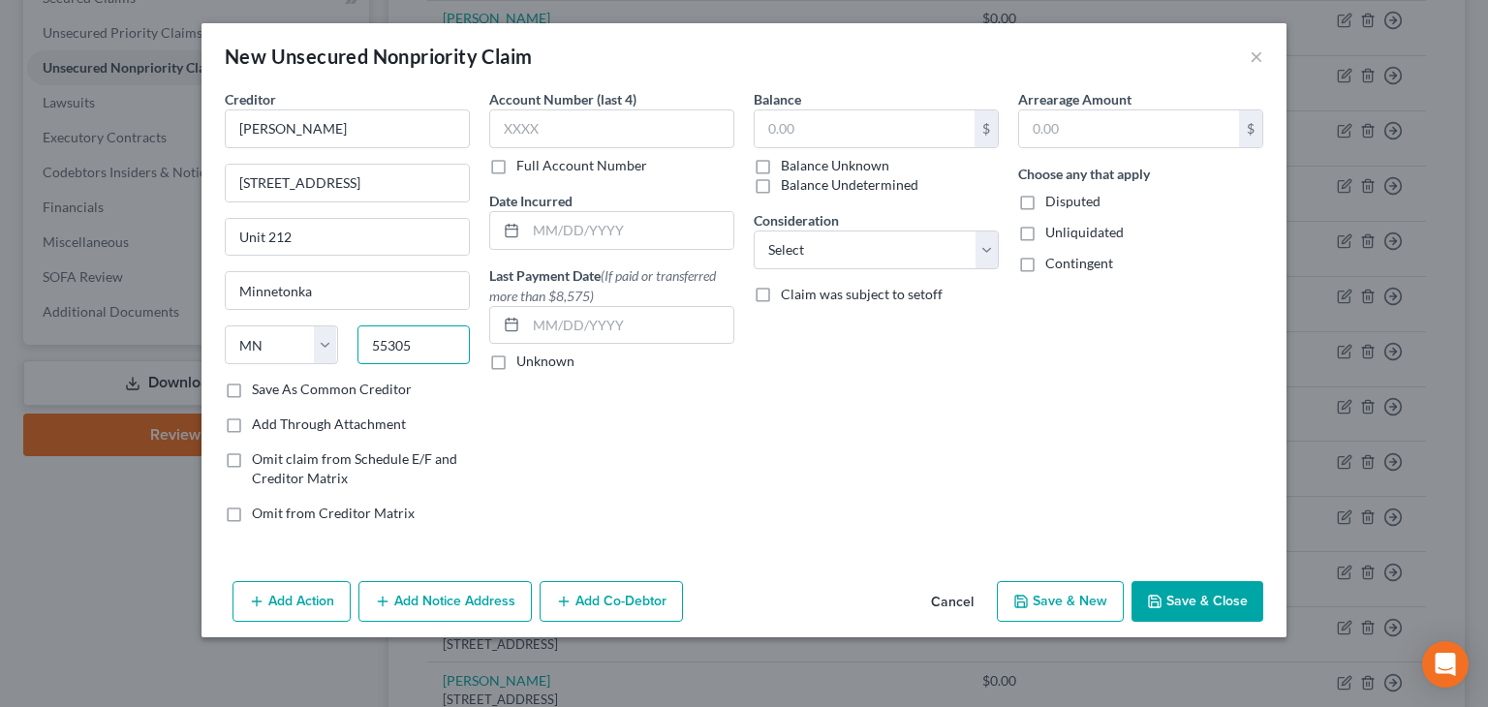
type input "55305"
type input "[PERSON_NAME]"
drag, startPoint x: 1023, startPoint y: 233, endPoint x: 1042, endPoint y: 257, distance: 30.4
click at [1046, 239] on label "Unliquidated" at bounding box center [1085, 232] width 78 height 19
click at [1053, 235] on input "Unliquidated" at bounding box center [1059, 229] width 13 height 13
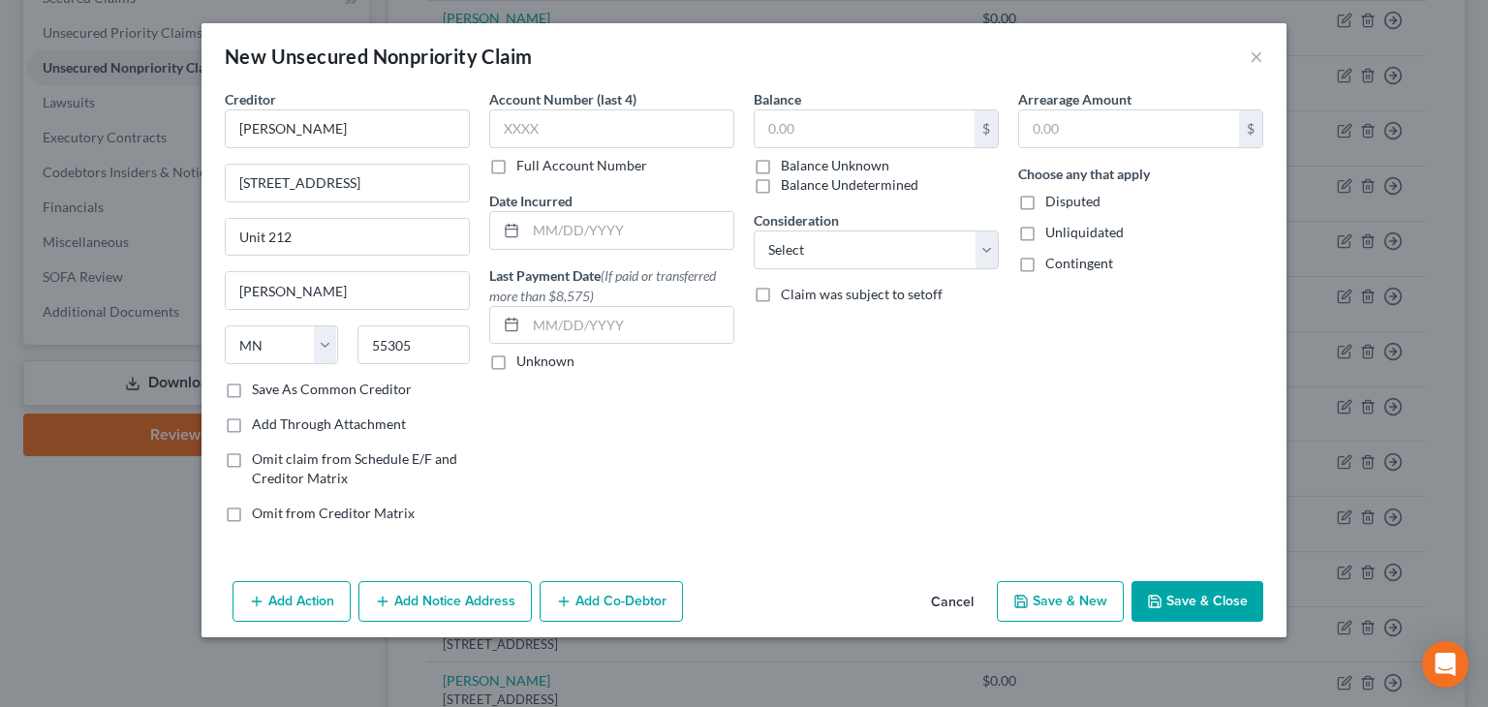
checkbox input "true"
click at [1046, 262] on label "Contingent" at bounding box center [1080, 263] width 68 height 19
click at [1053, 262] on input "Contingent" at bounding box center [1059, 260] width 13 height 13
checkbox input "true"
click at [1066, 608] on button "Save & New" at bounding box center [1060, 601] width 127 height 41
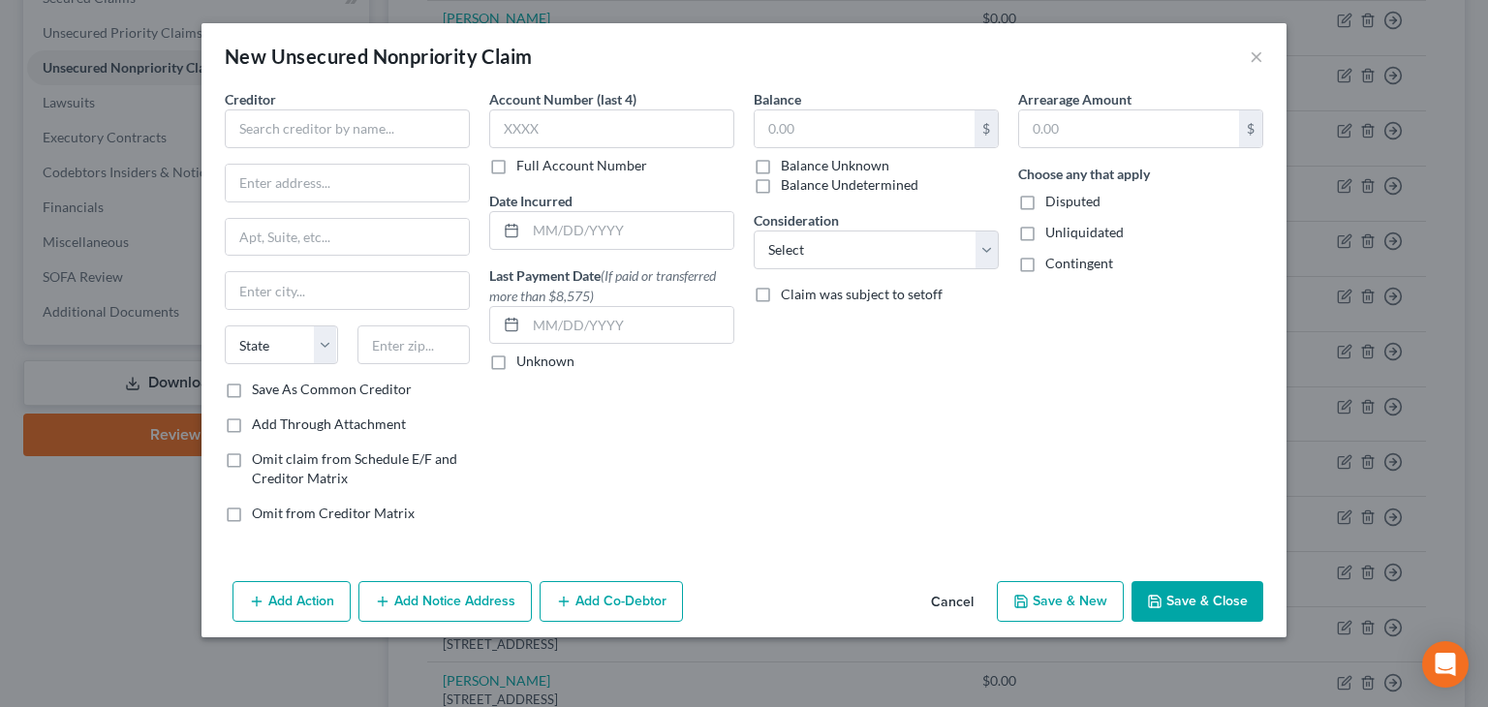
type input "0.00"
click at [1254, 59] on button "×" at bounding box center [1257, 56] width 14 height 23
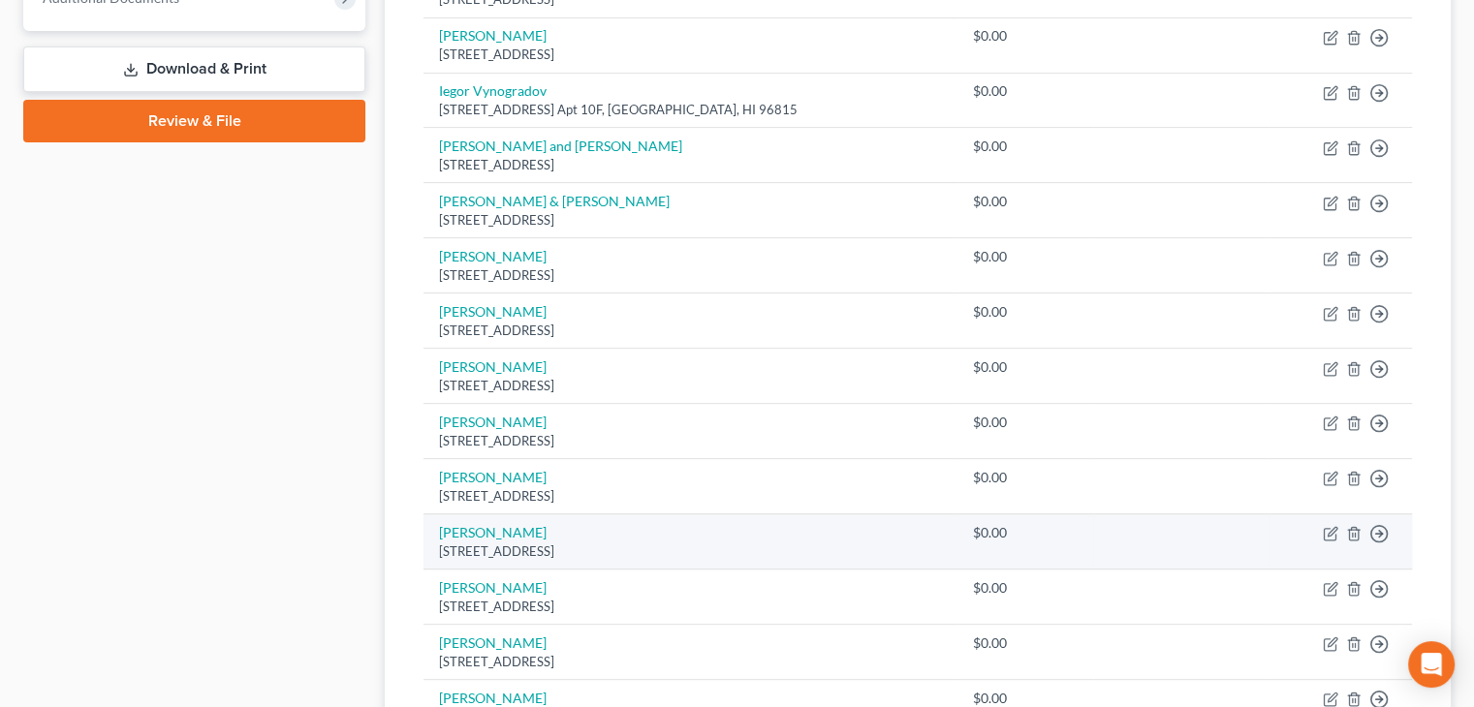
scroll to position [651, 0]
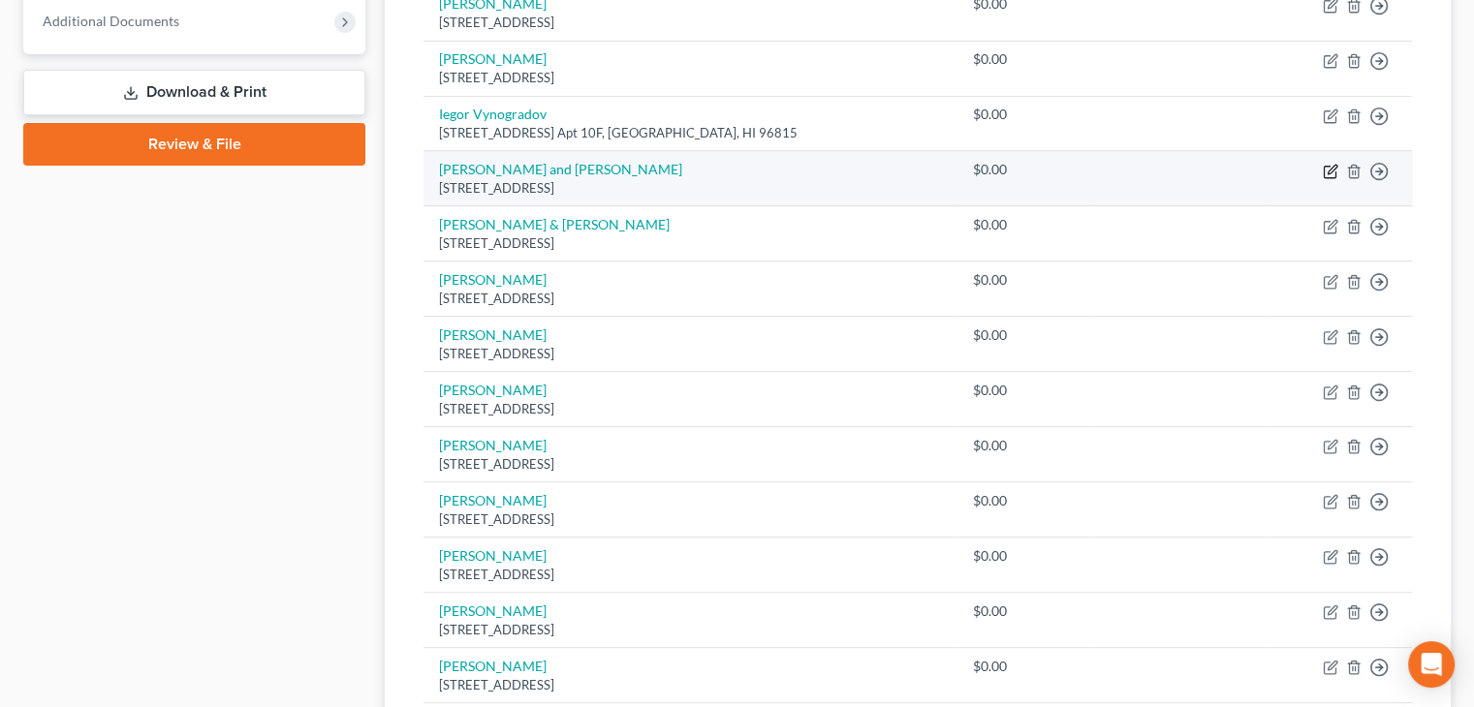
click at [1329, 170] on icon "button" at bounding box center [1332, 169] width 9 height 9
select select "30"
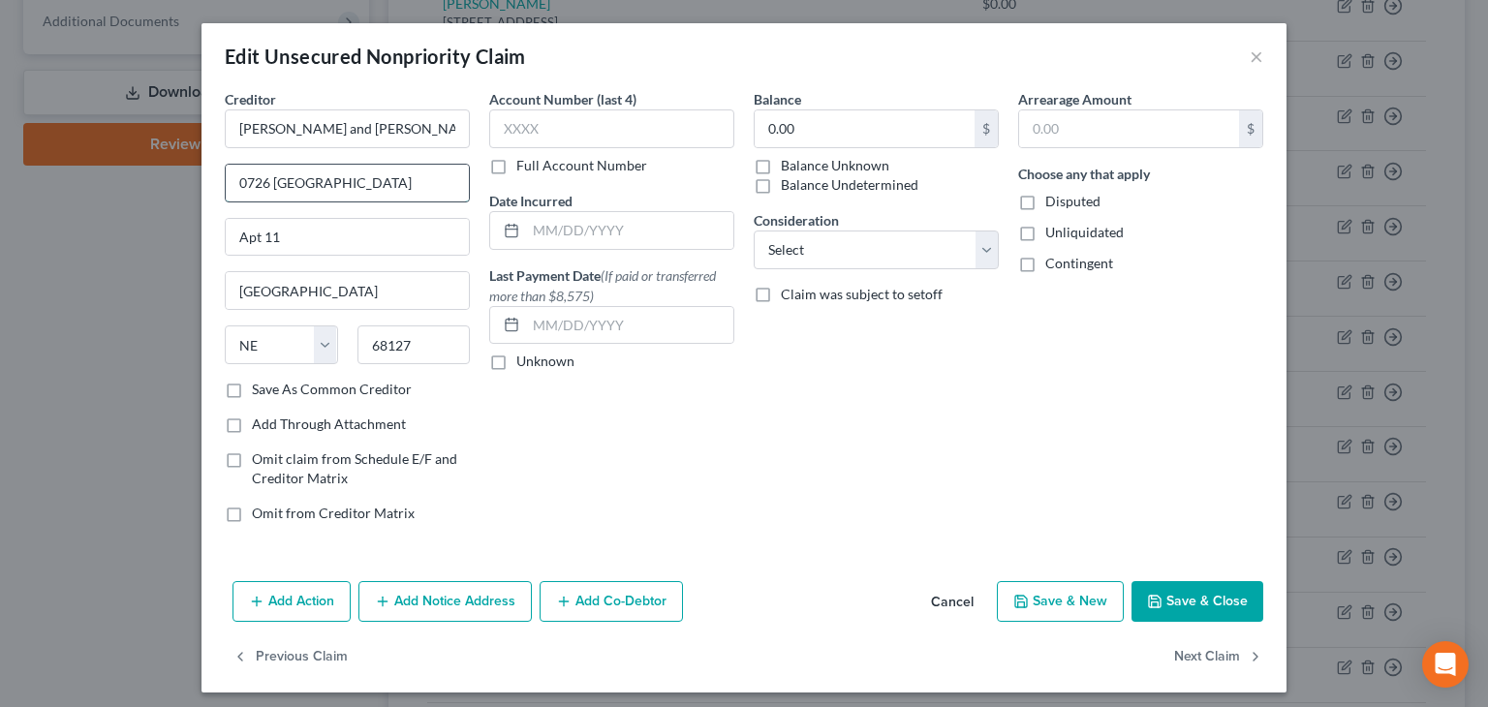
click at [236, 183] on input "0726 [GEOGRAPHIC_DATA]" at bounding box center [347, 183] width 243 height 37
type input "[STREET_ADDRESS]"
drag, startPoint x: 329, startPoint y: 129, endPoint x: 340, endPoint y: 127, distance: 11.8
click at [333, 128] on input "[PERSON_NAME] and [PERSON_NAME]" at bounding box center [347, 129] width 245 height 39
type input "[PERSON_NAME]"
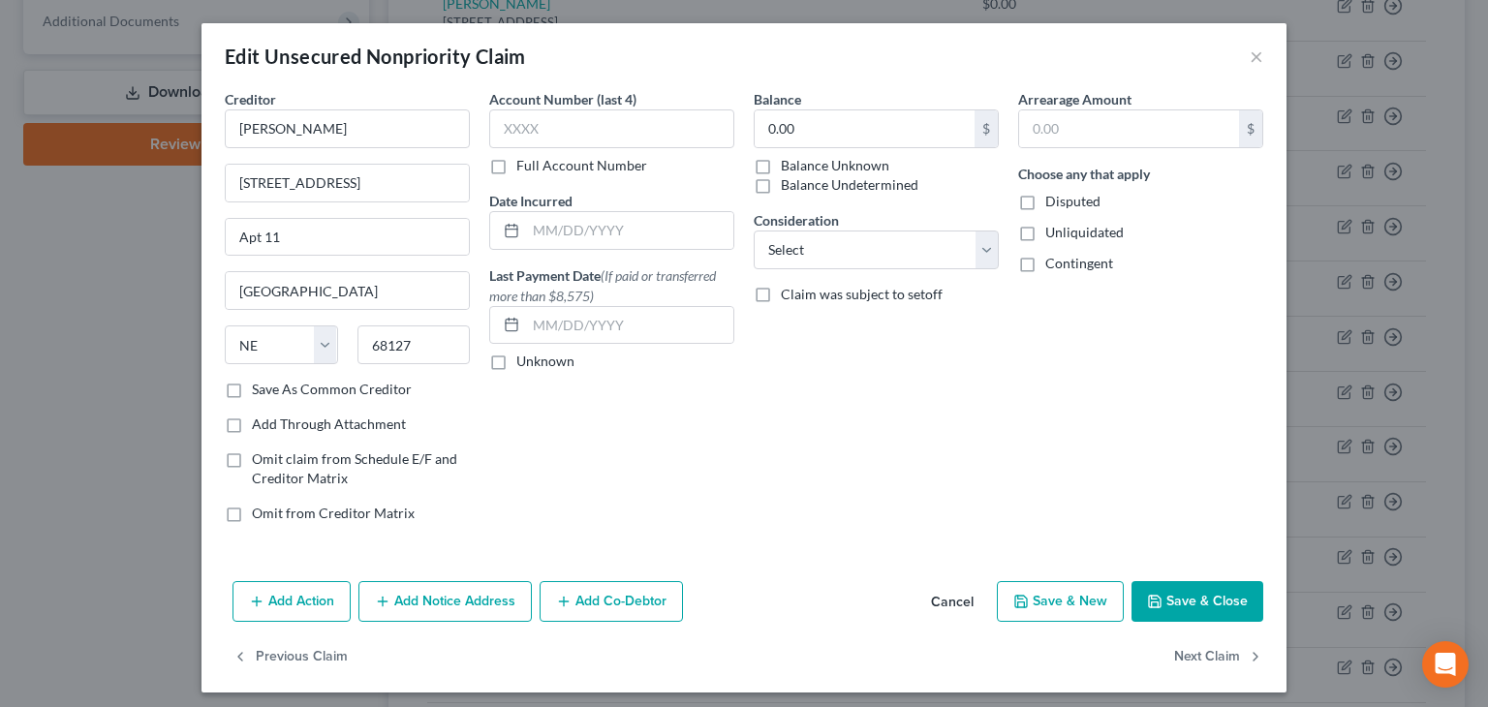
click at [1169, 590] on button "Save & Close" at bounding box center [1198, 601] width 132 height 41
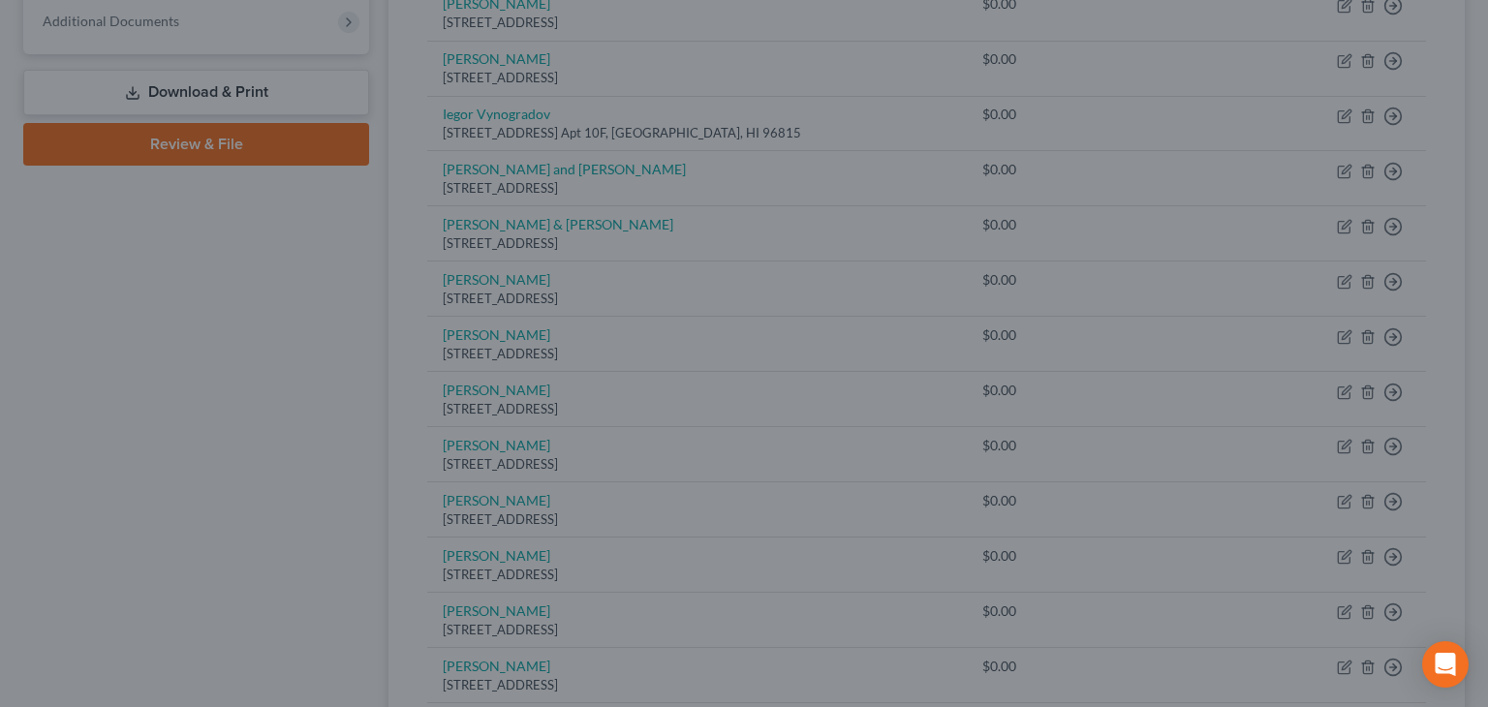
type input "0"
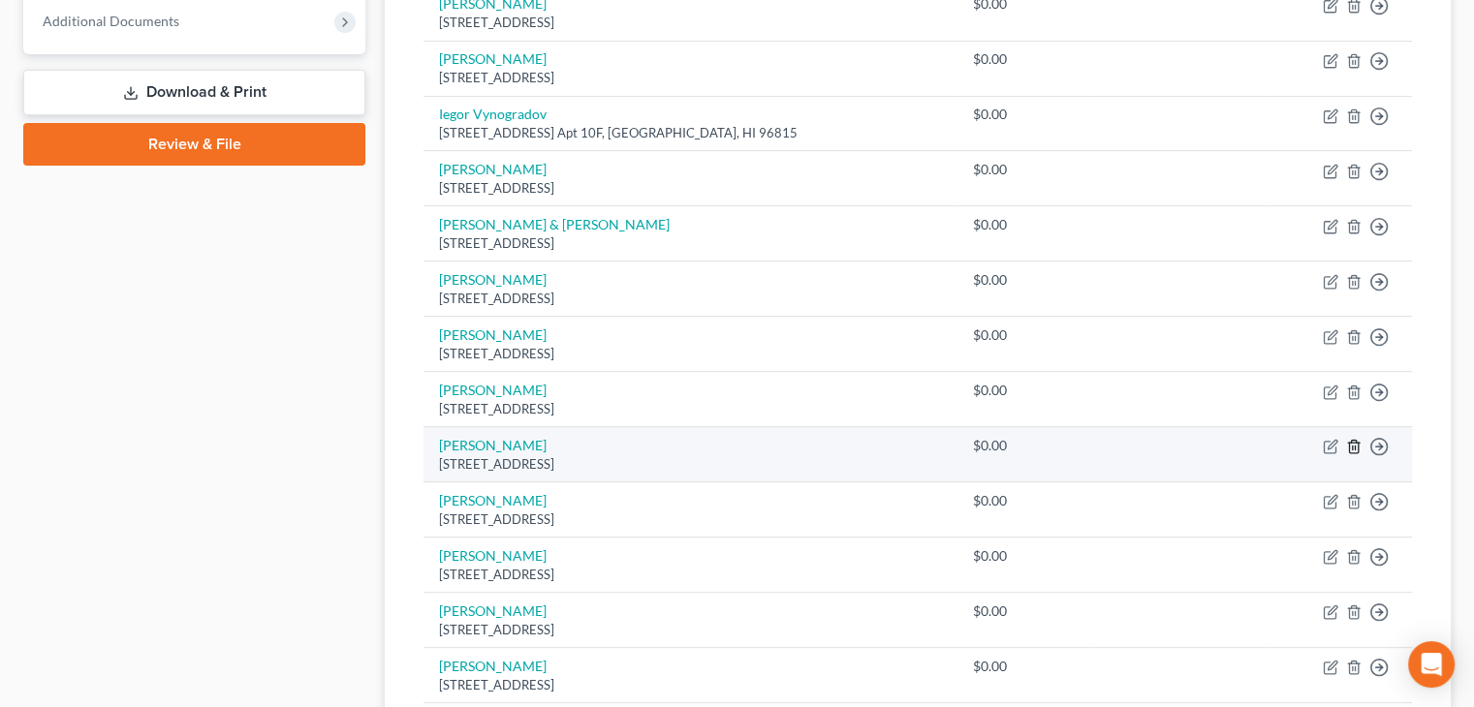
click at [1346, 439] on icon "button" at bounding box center [1354, 447] width 16 height 16
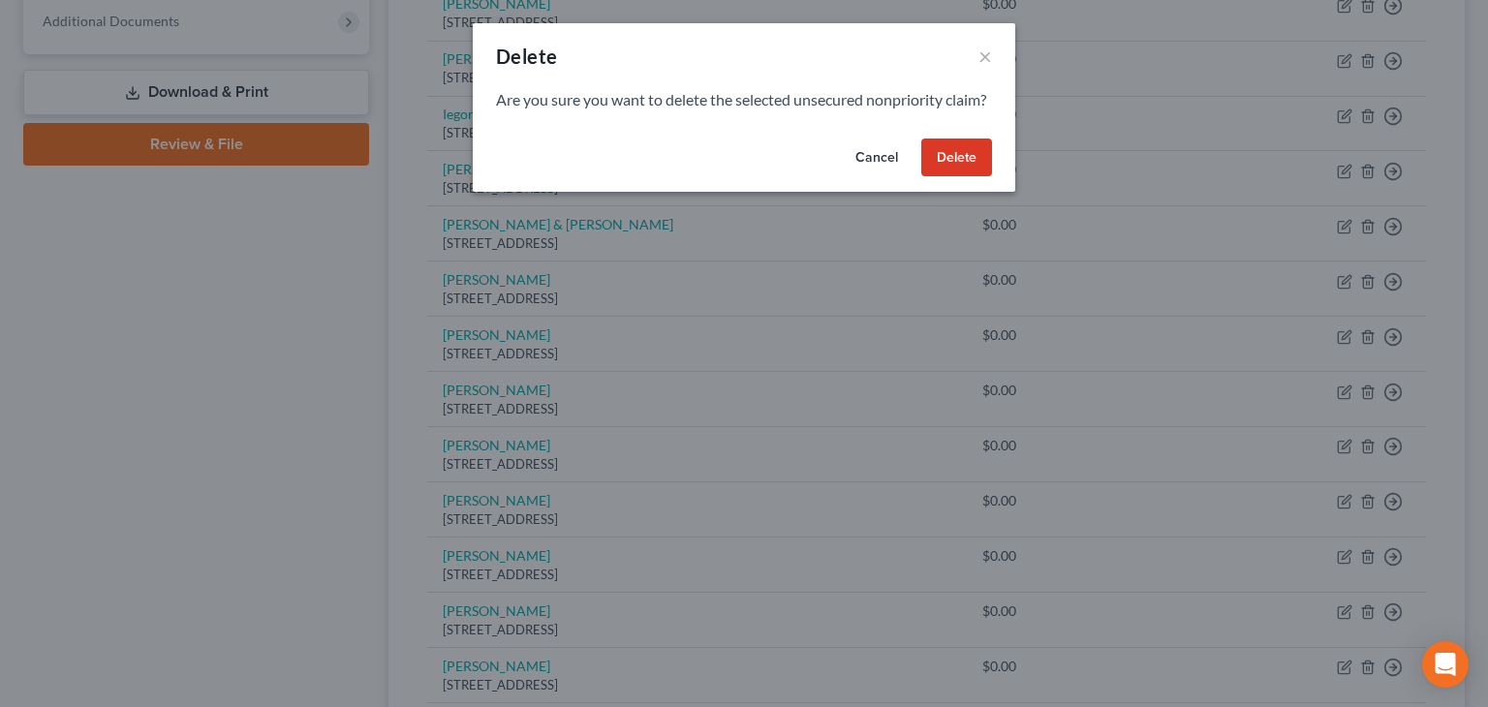
click at [965, 177] on button "Delete" at bounding box center [957, 158] width 71 height 39
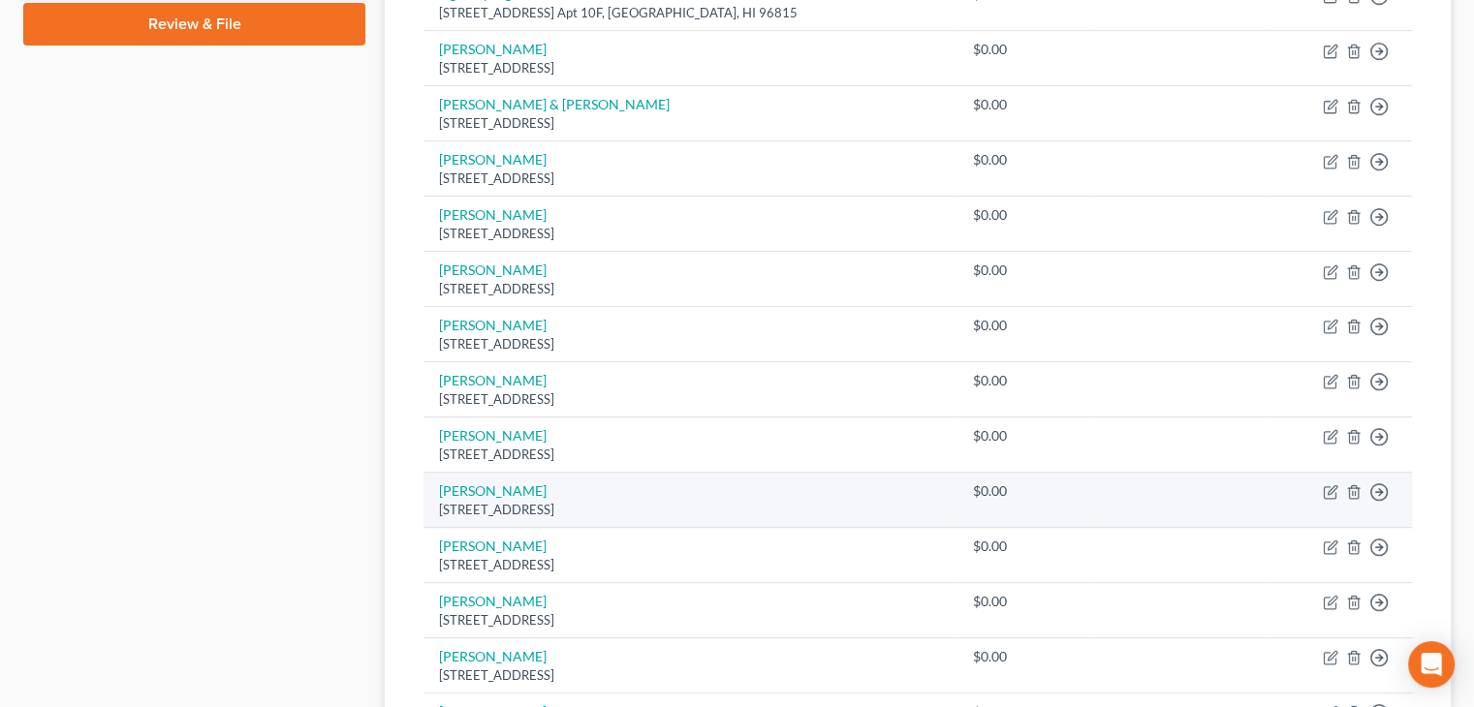
scroll to position [845, 0]
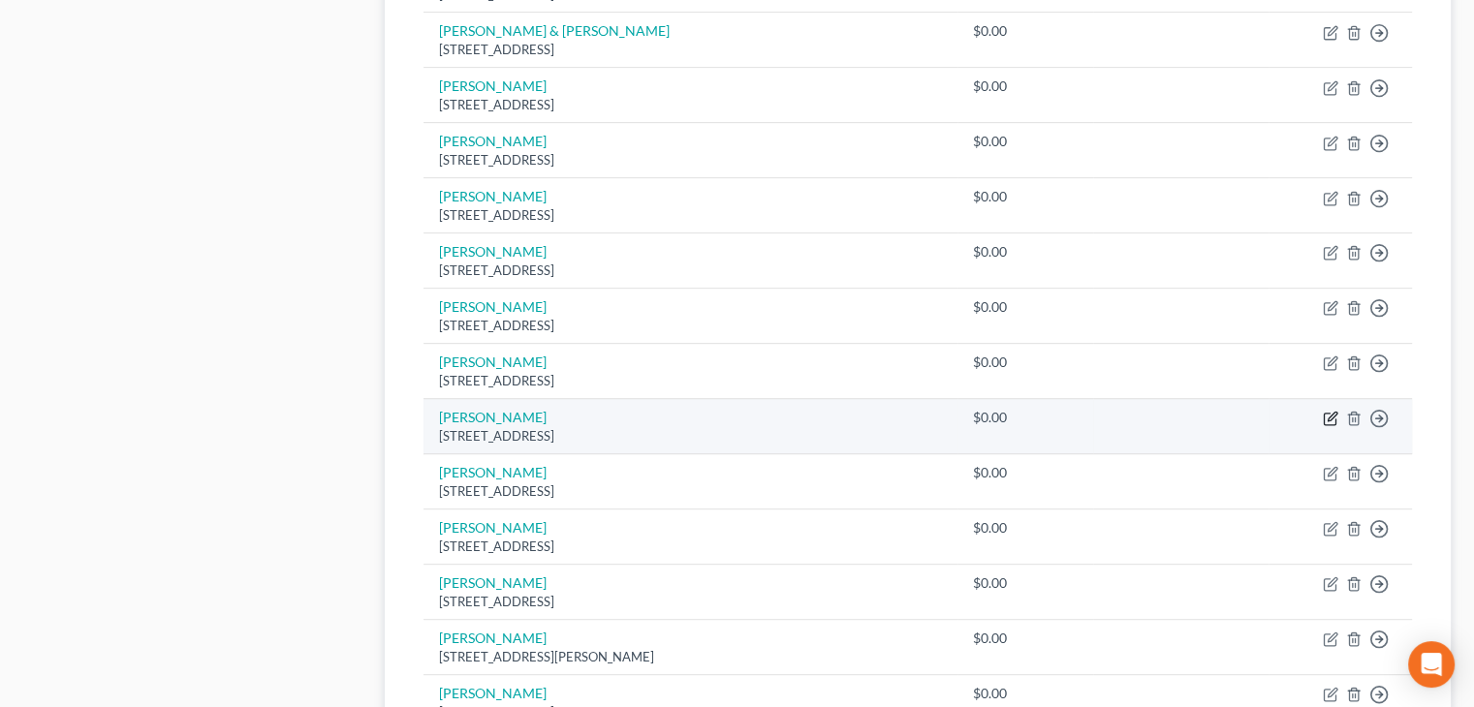
click at [1331, 416] on icon "button" at bounding box center [1331, 419] width 16 height 16
select select "4"
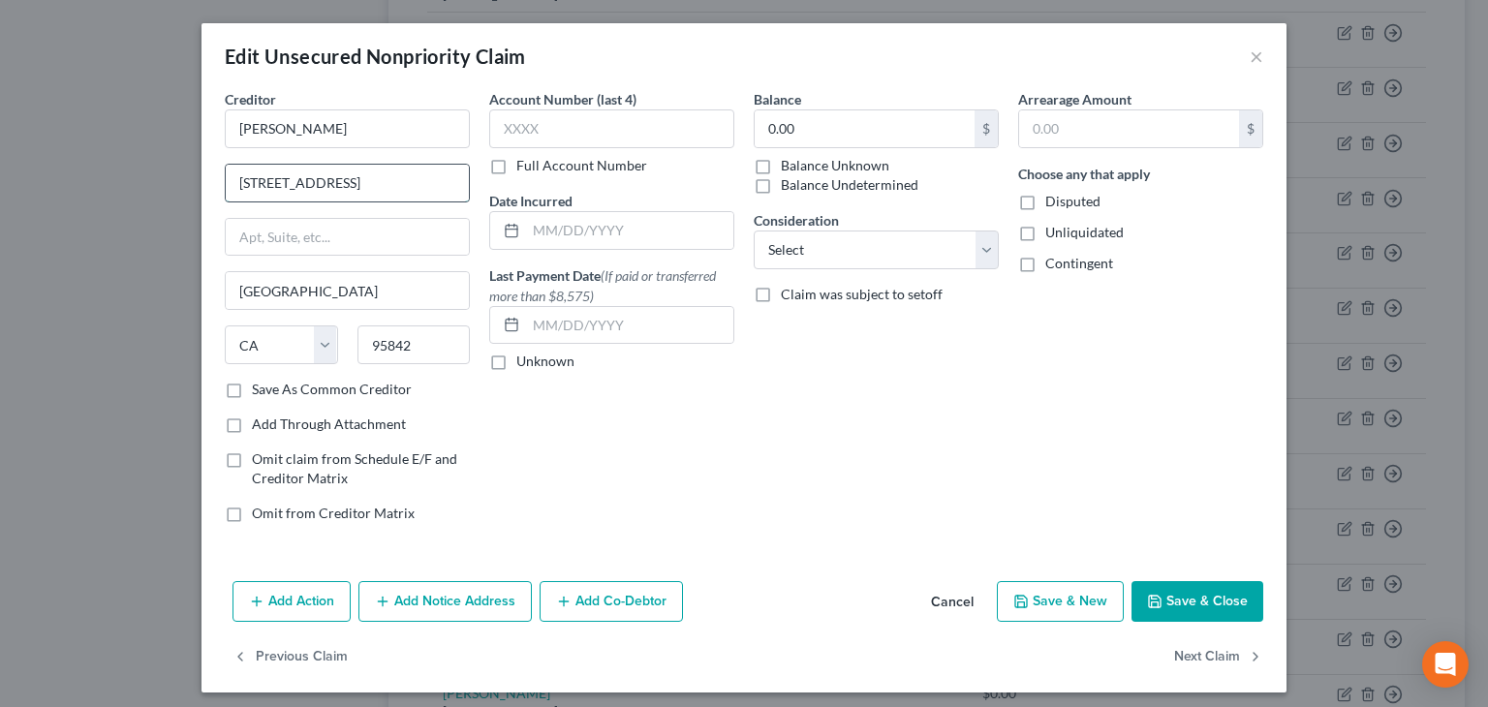
click at [339, 181] on input "[STREET_ADDRESS]" at bounding box center [347, 183] width 243 height 37
type input "7"
type input "[STREET_ADDRESS]"
type input "Land O'Lakes"
select select "9"
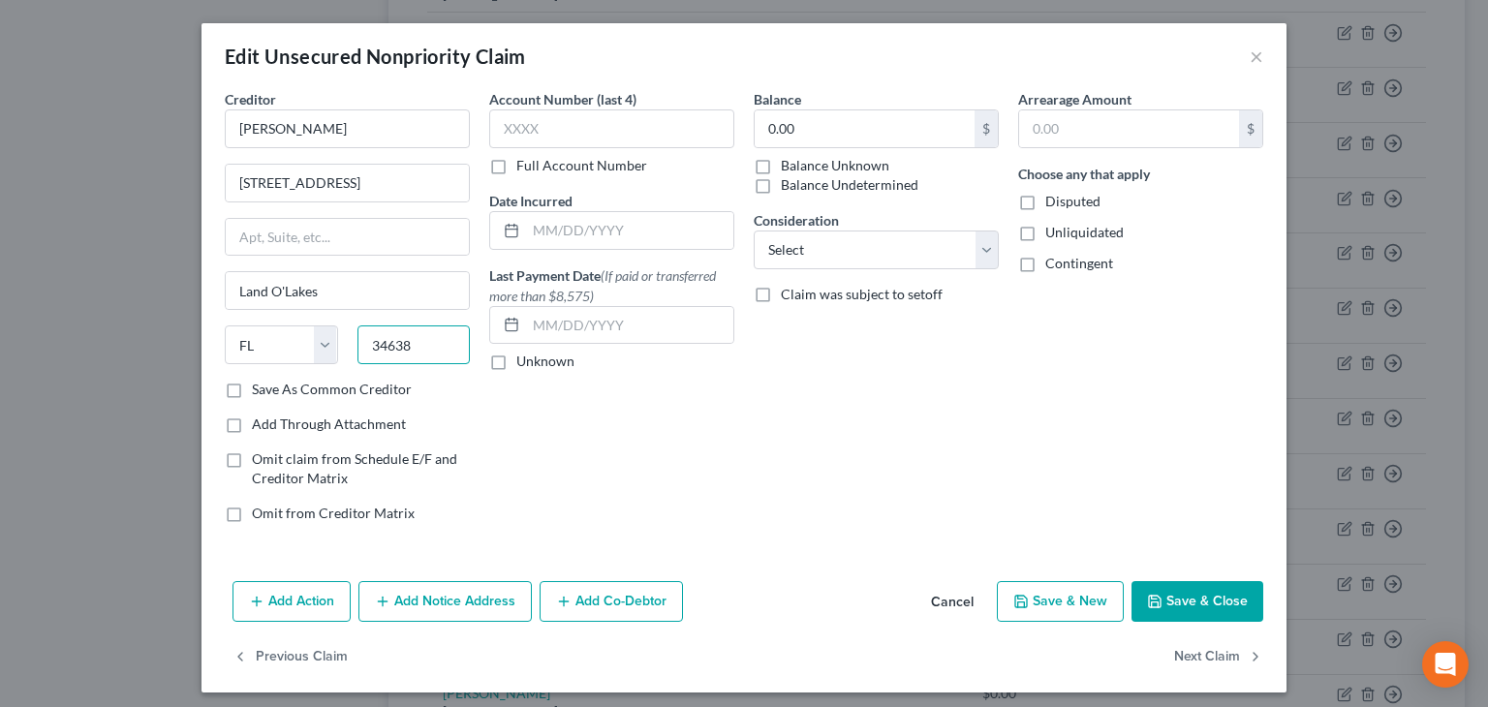
type input "34638"
drag, startPoint x: 1023, startPoint y: 232, endPoint x: 1018, endPoint y: 258, distance: 26.6
click at [1046, 238] on label "Unliquidated" at bounding box center [1085, 232] width 78 height 19
click at [1053, 235] on input "Unliquidated" at bounding box center [1059, 229] width 13 height 13
checkbox input "true"
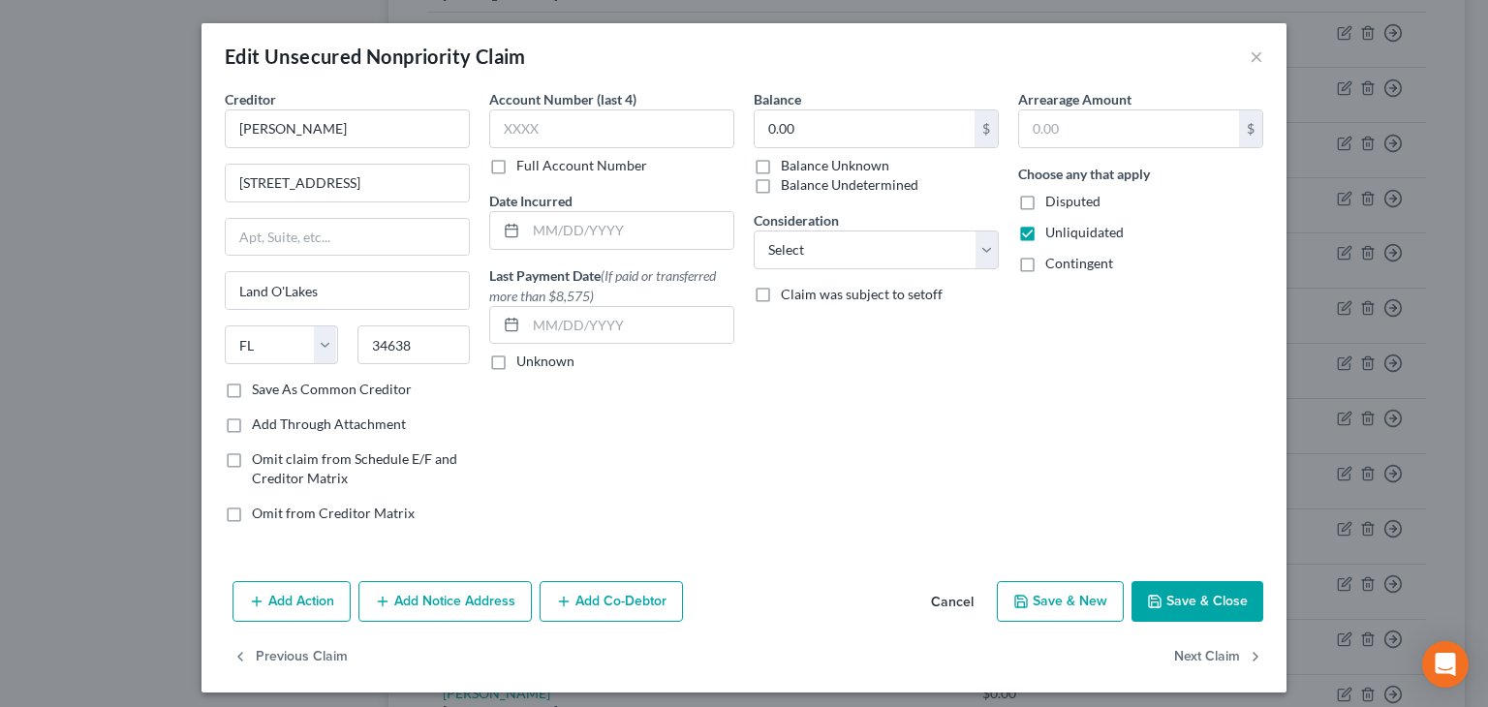
click at [1046, 270] on label "Contingent" at bounding box center [1080, 263] width 68 height 19
click at [1053, 266] on input "Contingent" at bounding box center [1059, 260] width 13 height 13
checkbox input "true"
click at [1167, 602] on button "Save & Close" at bounding box center [1198, 601] width 132 height 41
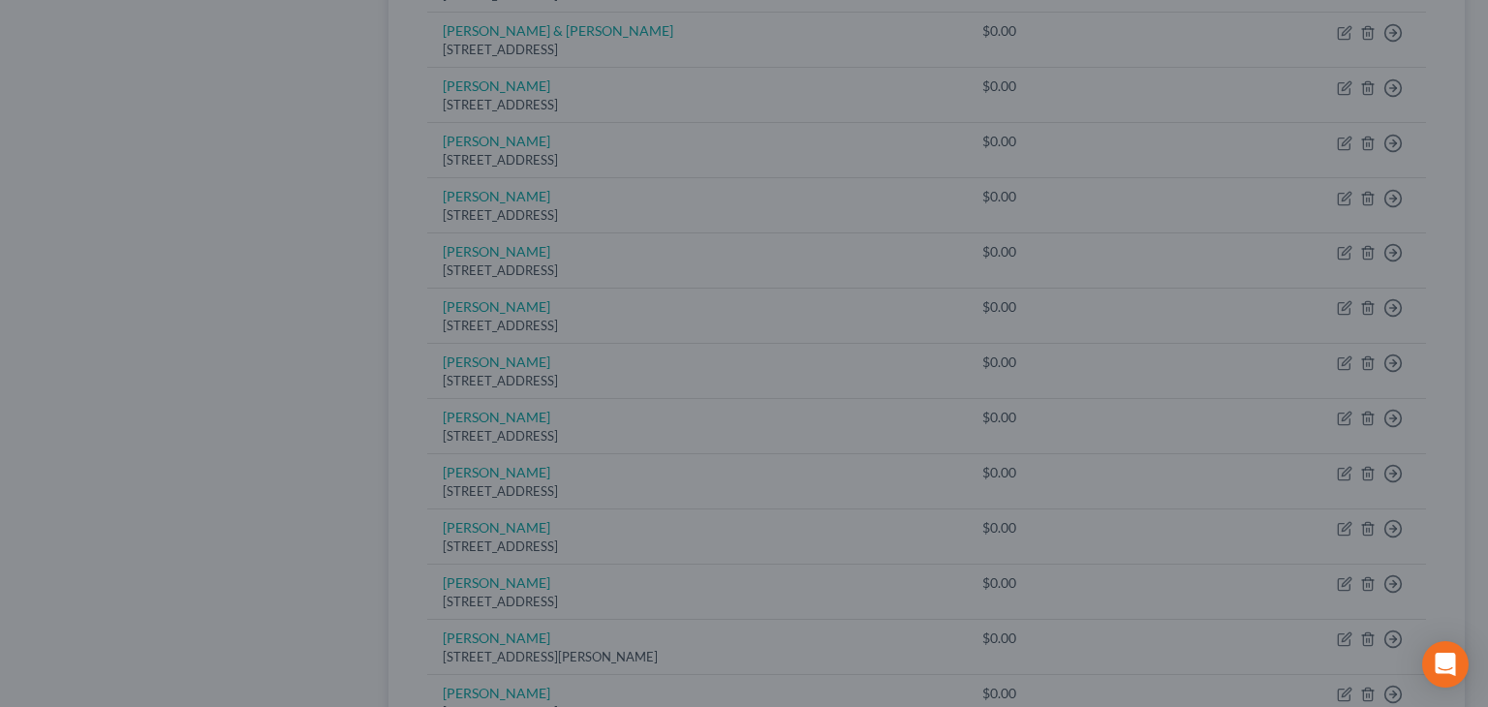
type input "0"
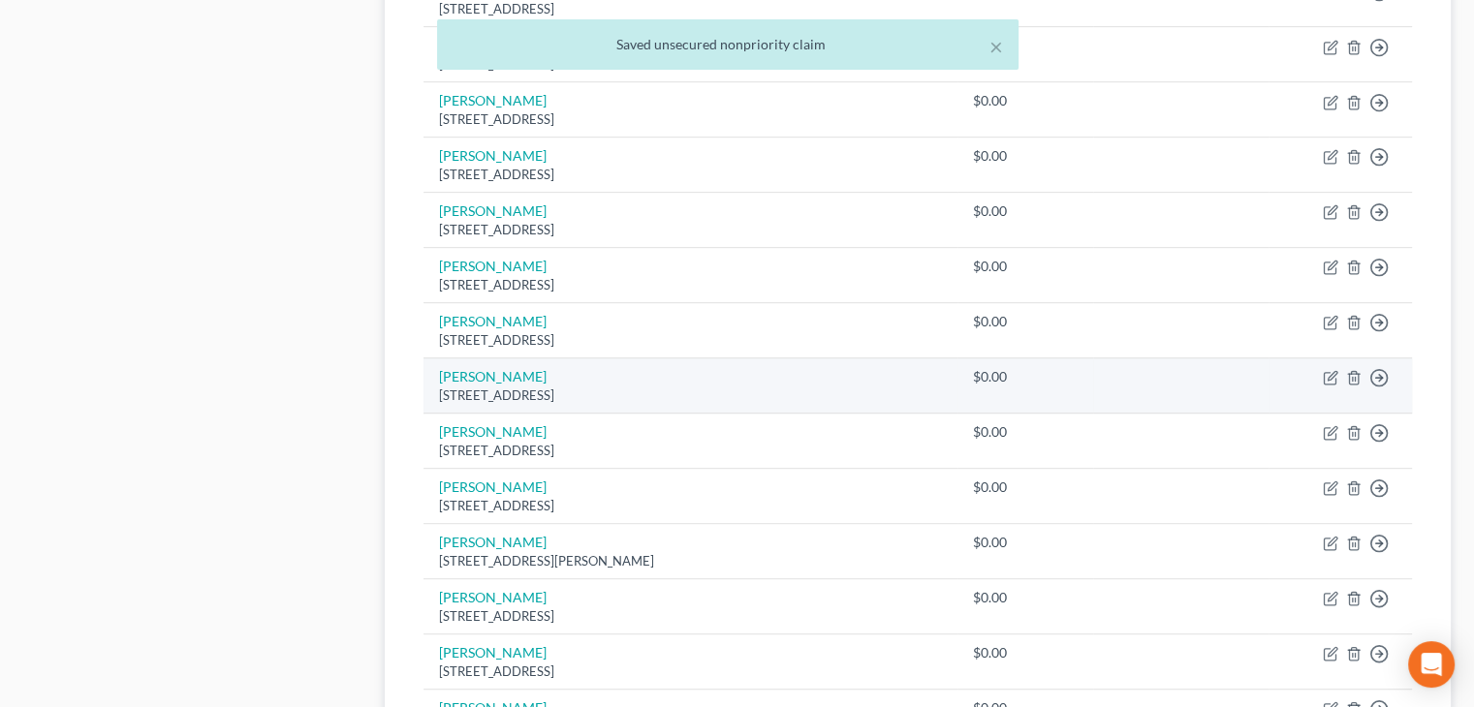
scroll to position [942, 0]
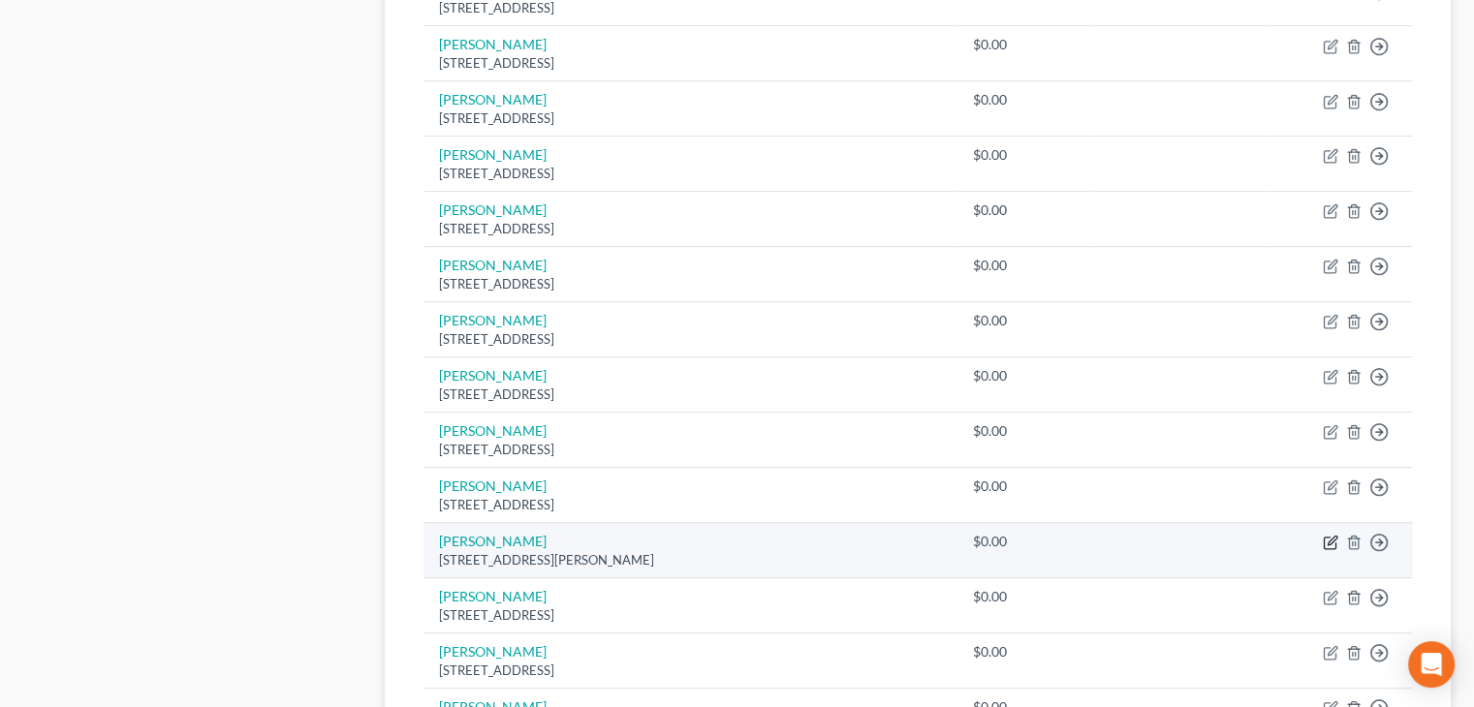
click at [1328, 535] on icon "button" at bounding box center [1331, 543] width 16 height 16
select select "4"
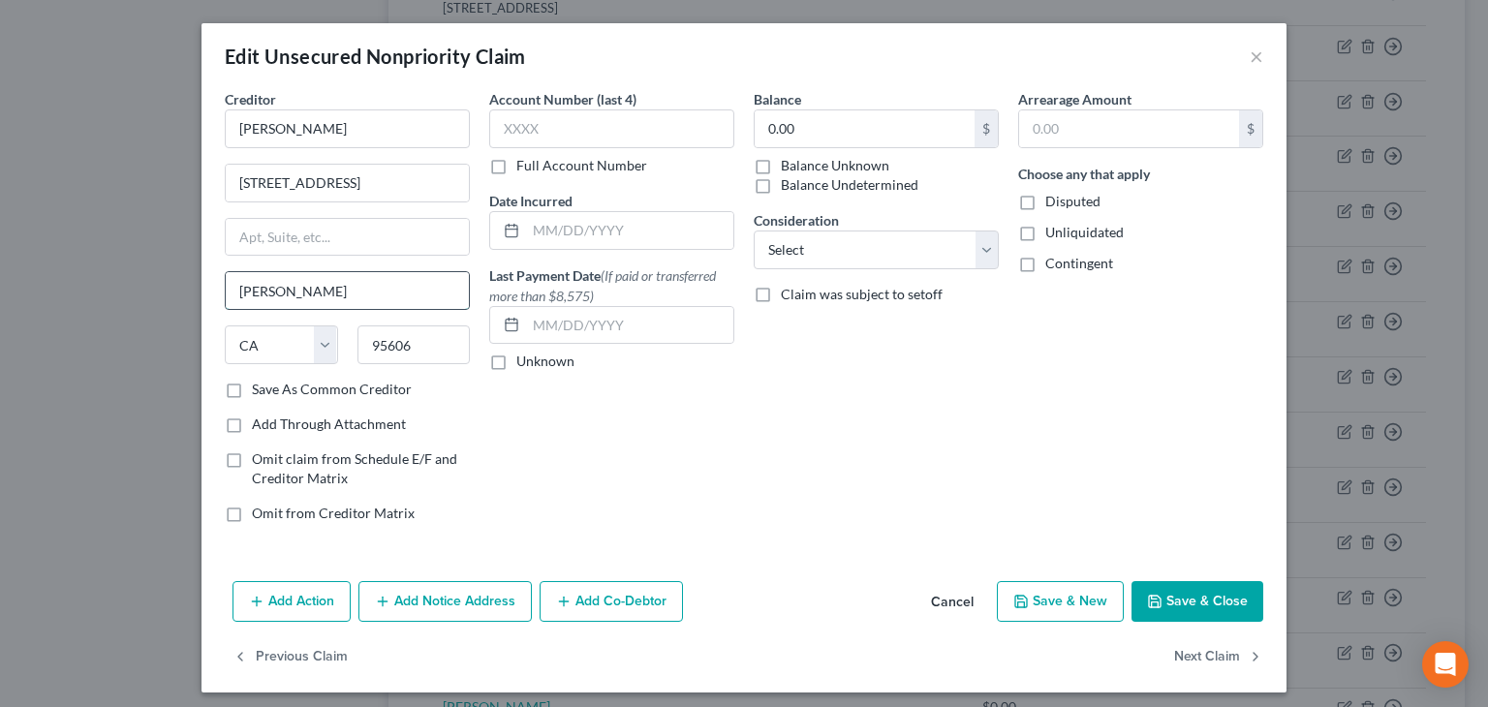
click at [280, 288] on input "[PERSON_NAME]" at bounding box center [347, 290] width 243 height 37
type input "B"
type input "[PERSON_NAME]"
drag, startPoint x: 1025, startPoint y: 229, endPoint x: 1023, endPoint y: 245, distance: 16.6
click at [1046, 231] on label "Unliquidated" at bounding box center [1085, 232] width 78 height 19
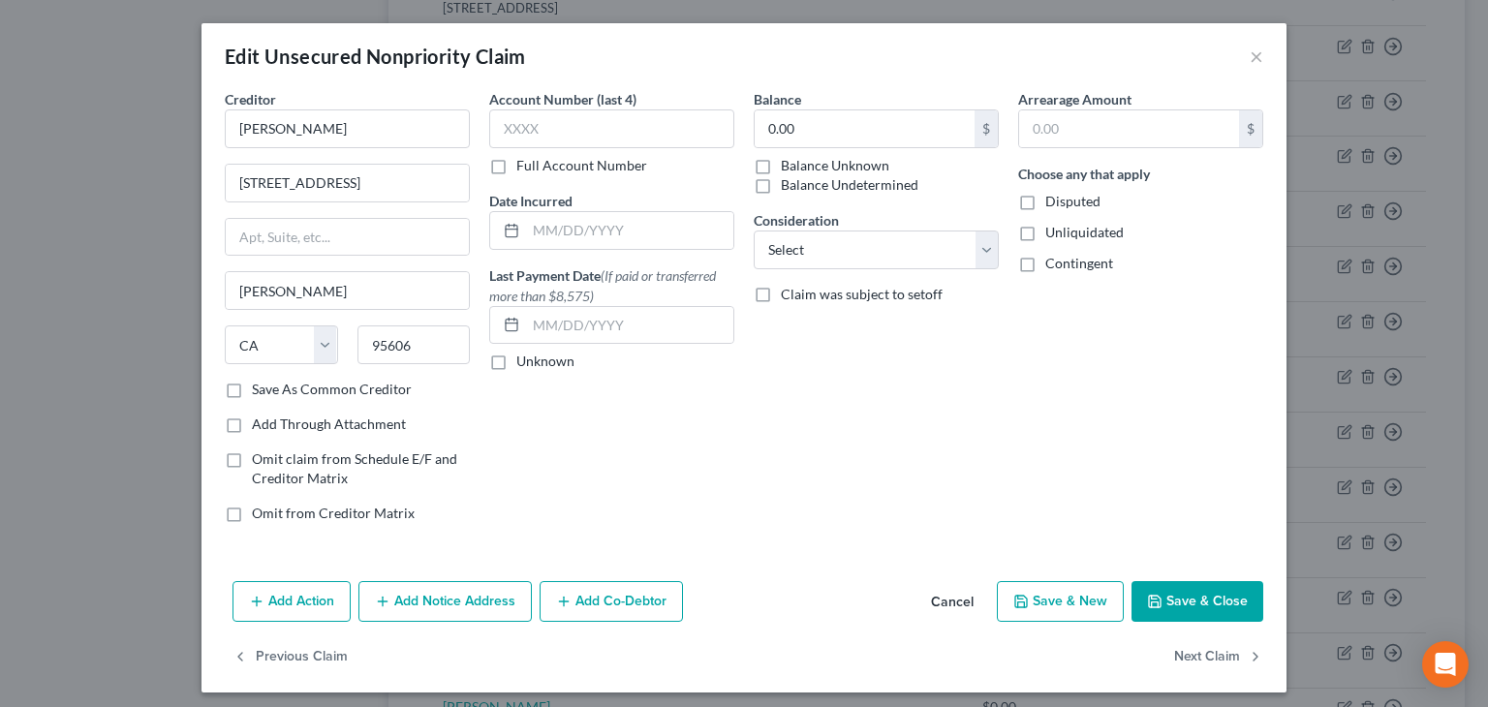
click at [1053, 231] on input "Unliquidated" at bounding box center [1059, 229] width 13 height 13
checkbox input "true"
click at [1046, 256] on label "Contingent" at bounding box center [1080, 263] width 68 height 19
click at [1046, 270] on label "Contingent" at bounding box center [1080, 263] width 68 height 19
click at [1053, 266] on input "Contingent" at bounding box center [1059, 260] width 13 height 13
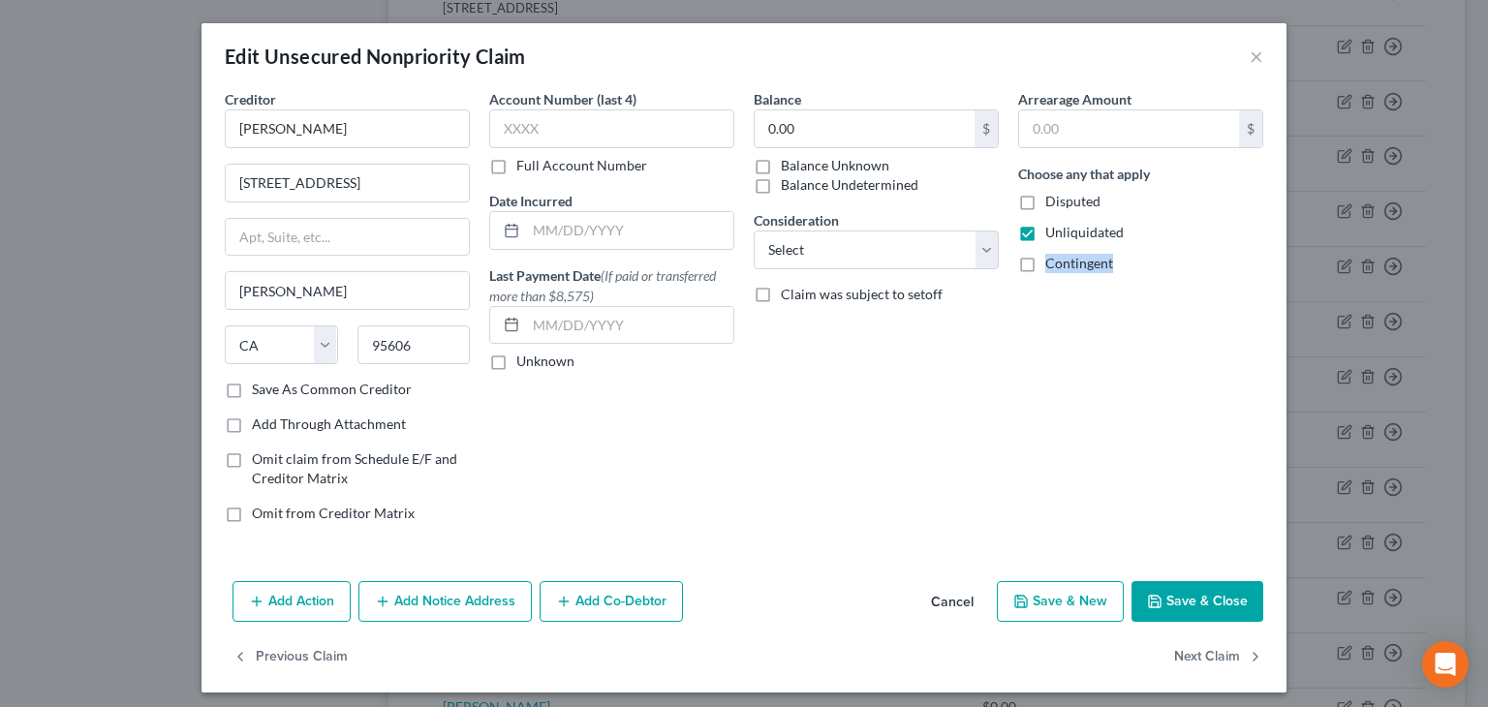
checkbox input "true"
click at [1176, 600] on button "Save & Close" at bounding box center [1198, 601] width 132 height 41
type input "0"
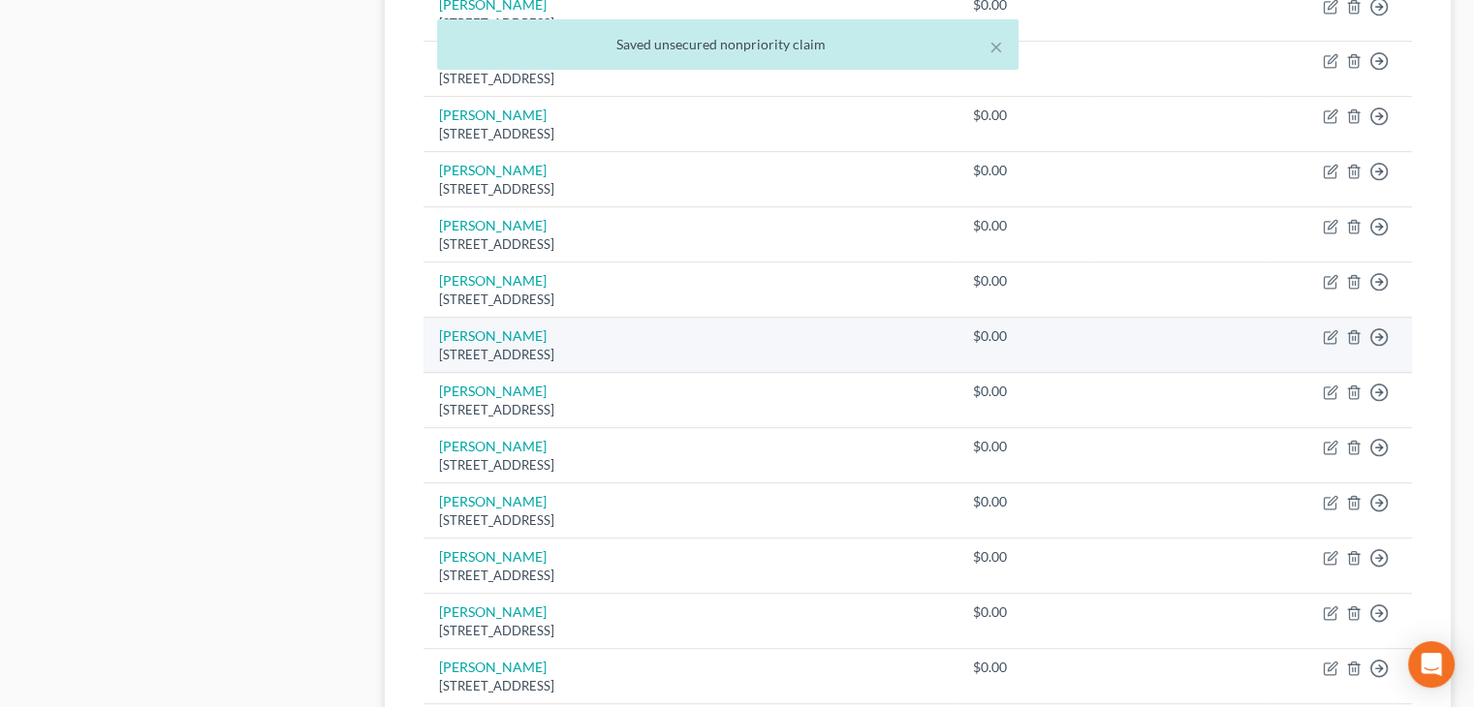
scroll to position [1039, 0]
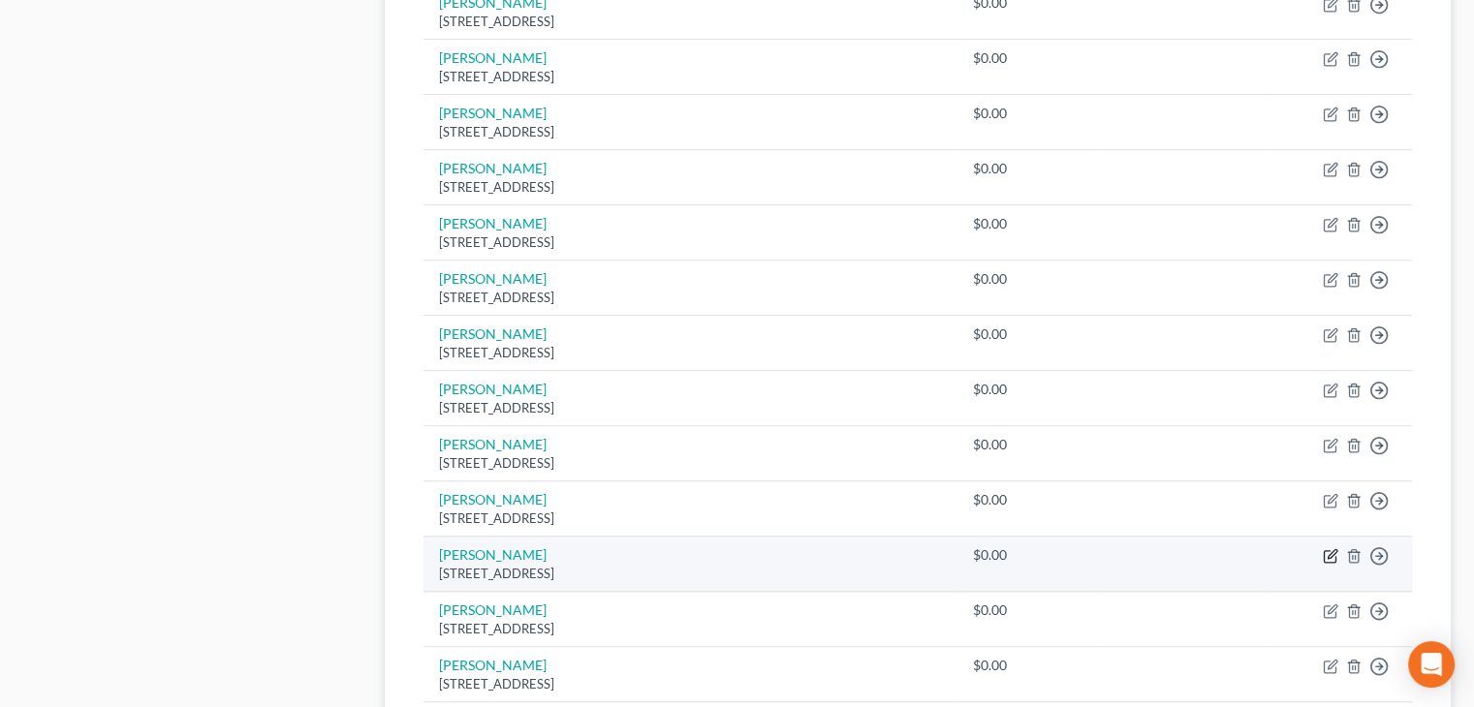
click at [1331, 553] on icon "button" at bounding box center [1331, 556] width 16 height 16
select select "4"
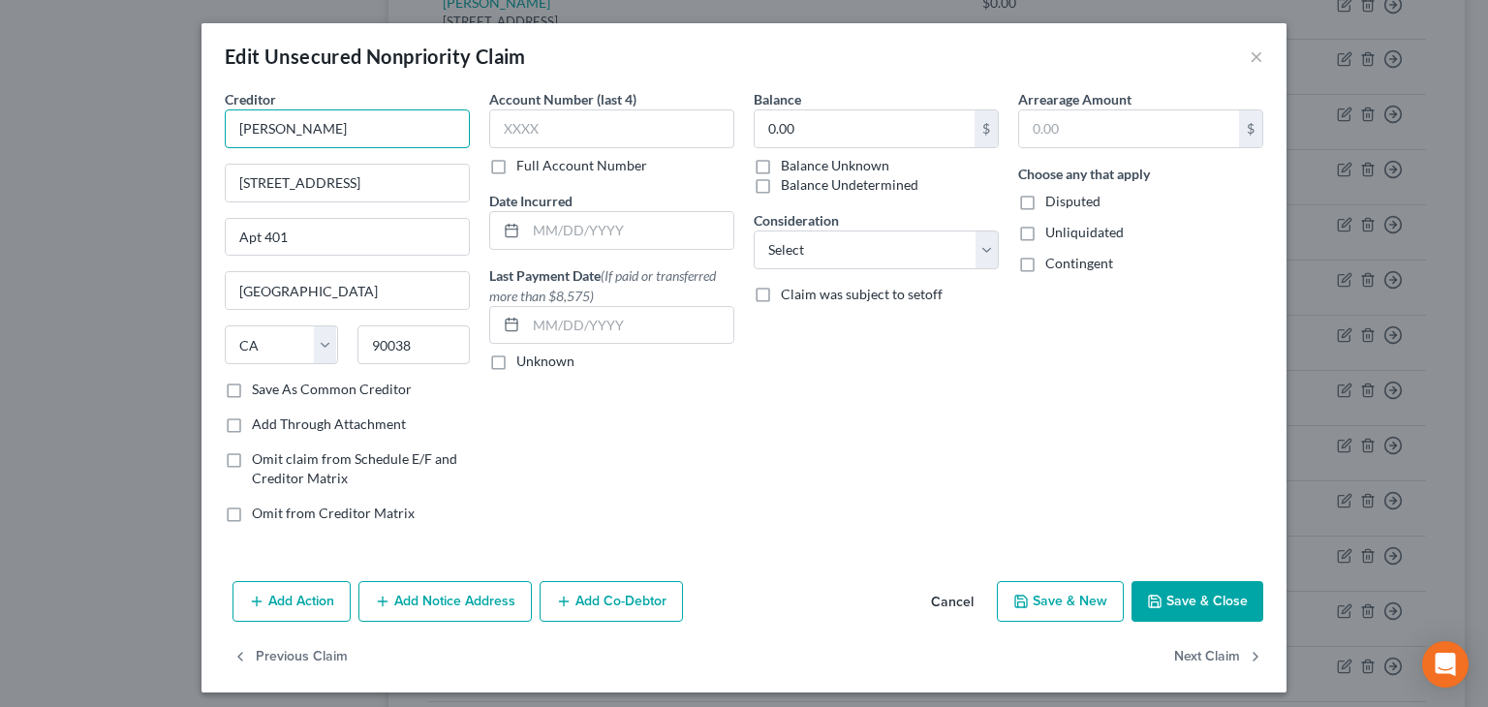
click at [329, 133] on input "[PERSON_NAME]" at bounding box center [347, 129] width 245 height 39
type input "[PERSON_NAME]"
click at [1206, 610] on button "Save & Close" at bounding box center [1198, 601] width 132 height 41
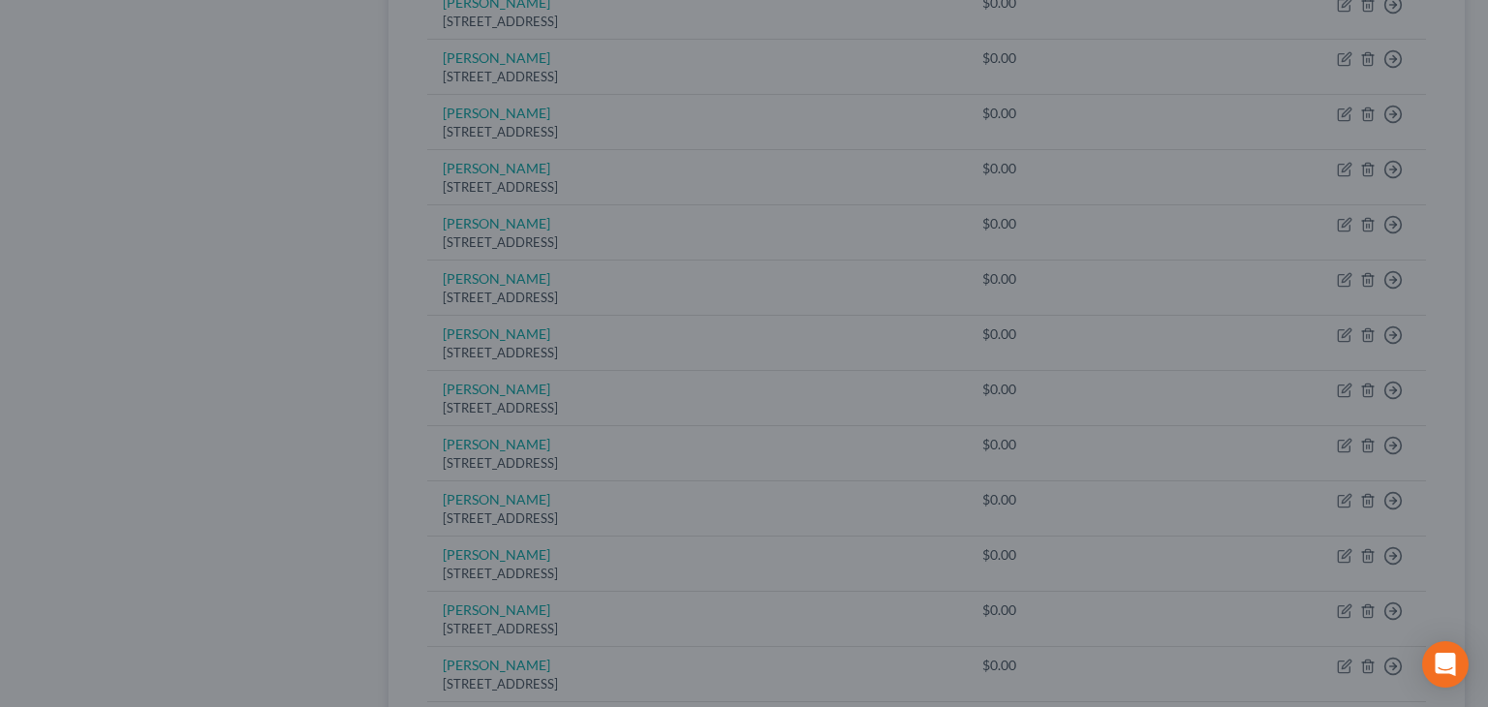
type input "0"
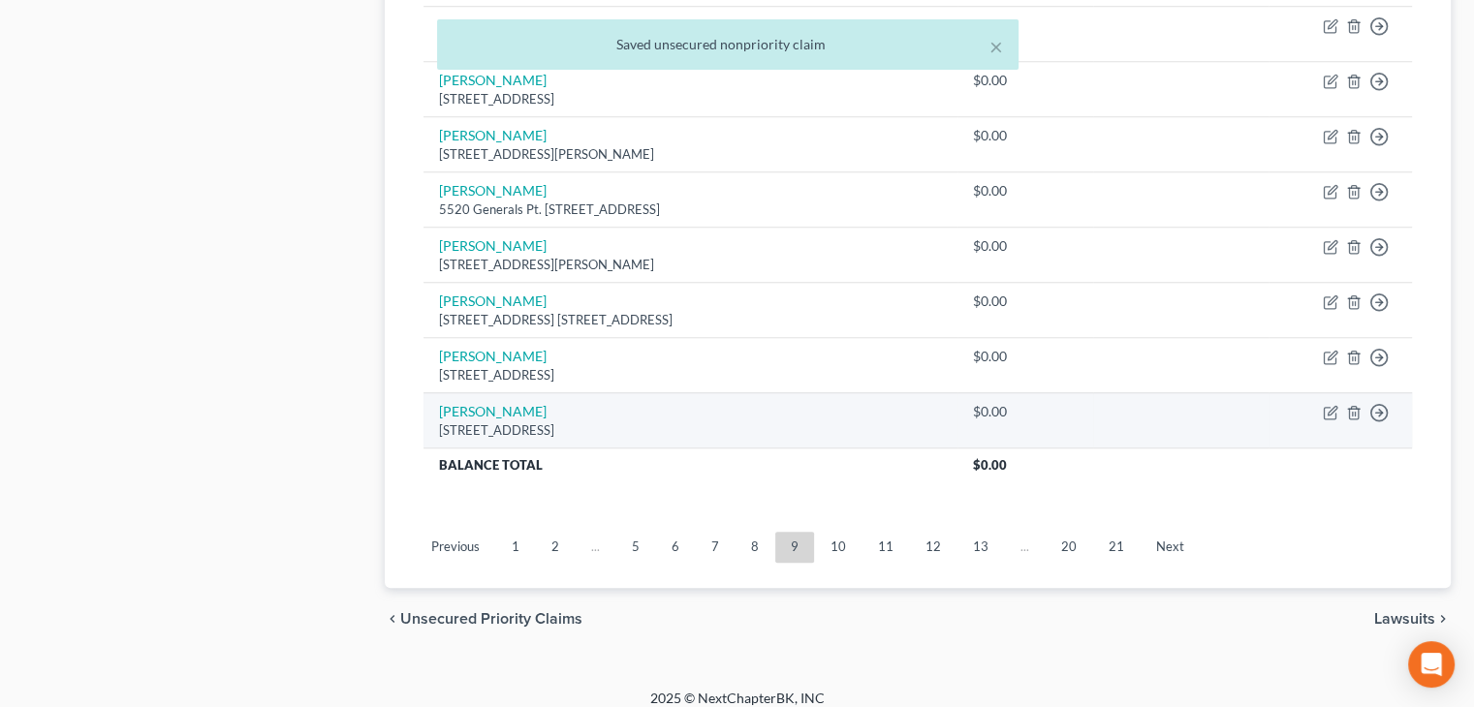
scroll to position [1634, 0]
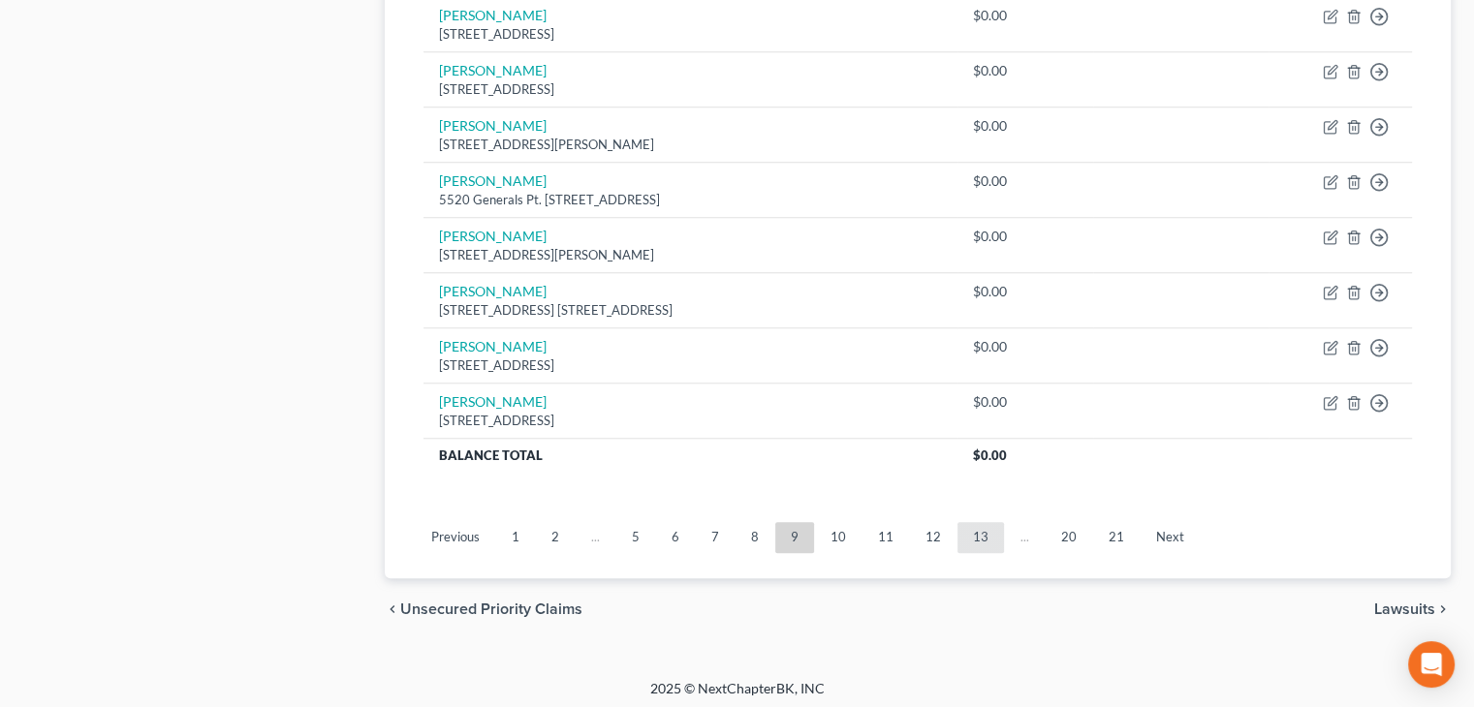
click at [972, 528] on link "13" at bounding box center [980, 537] width 47 height 31
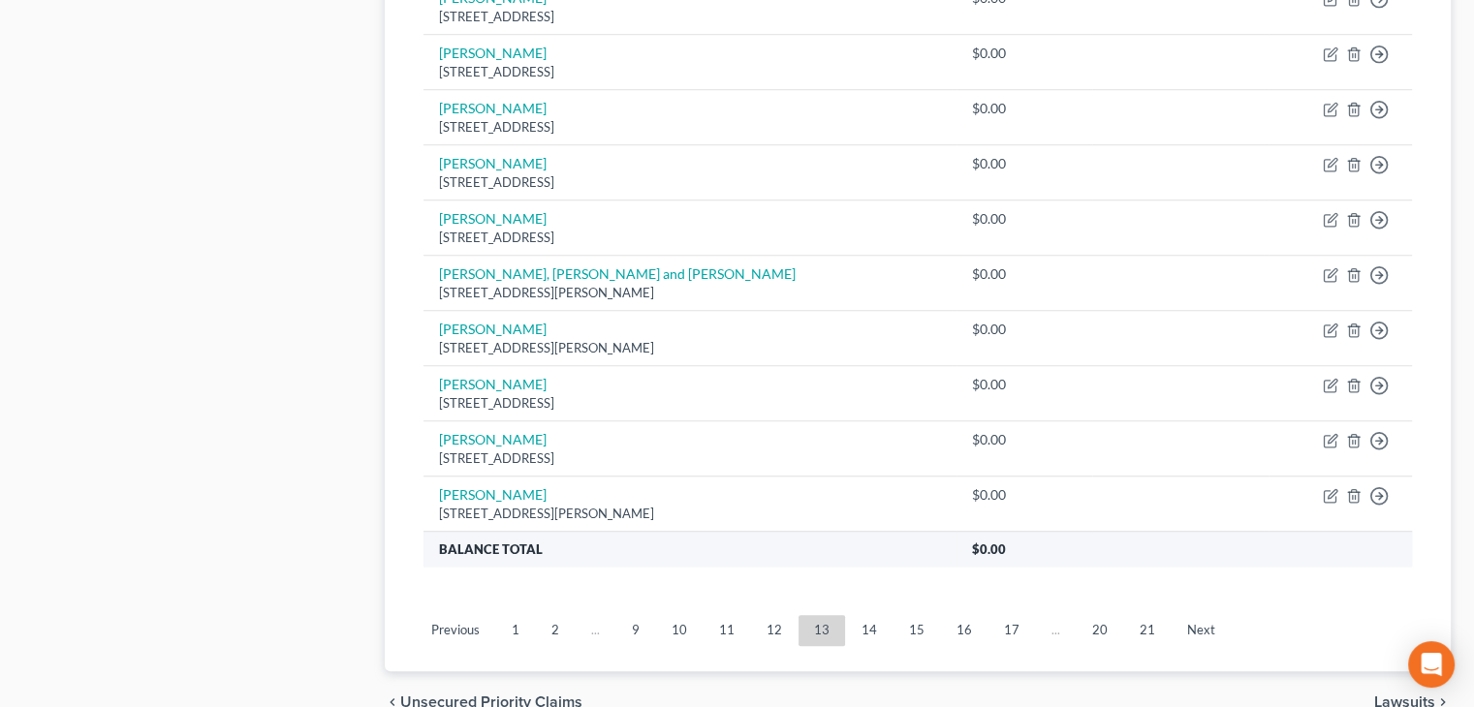
scroll to position [1523, 0]
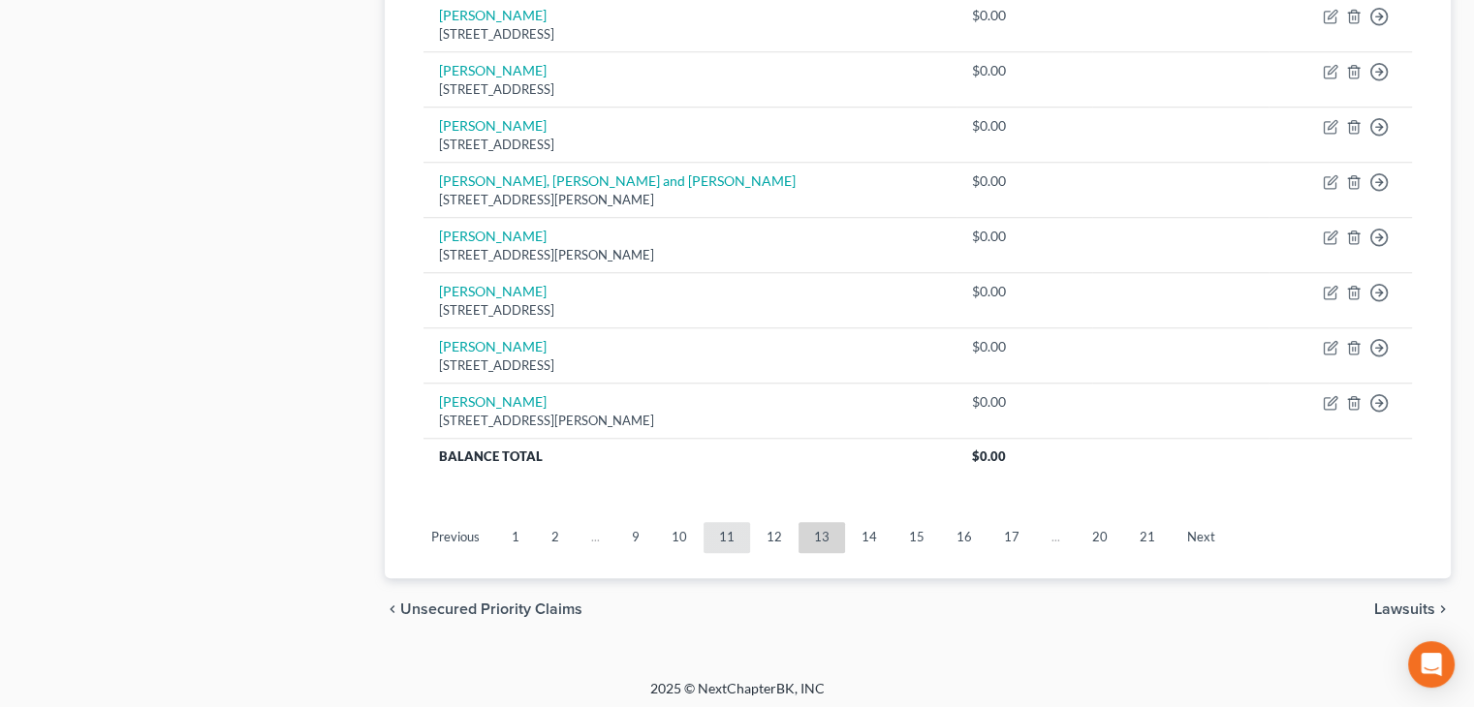
click at [727, 527] on link "11" at bounding box center [727, 537] width 47 height 31
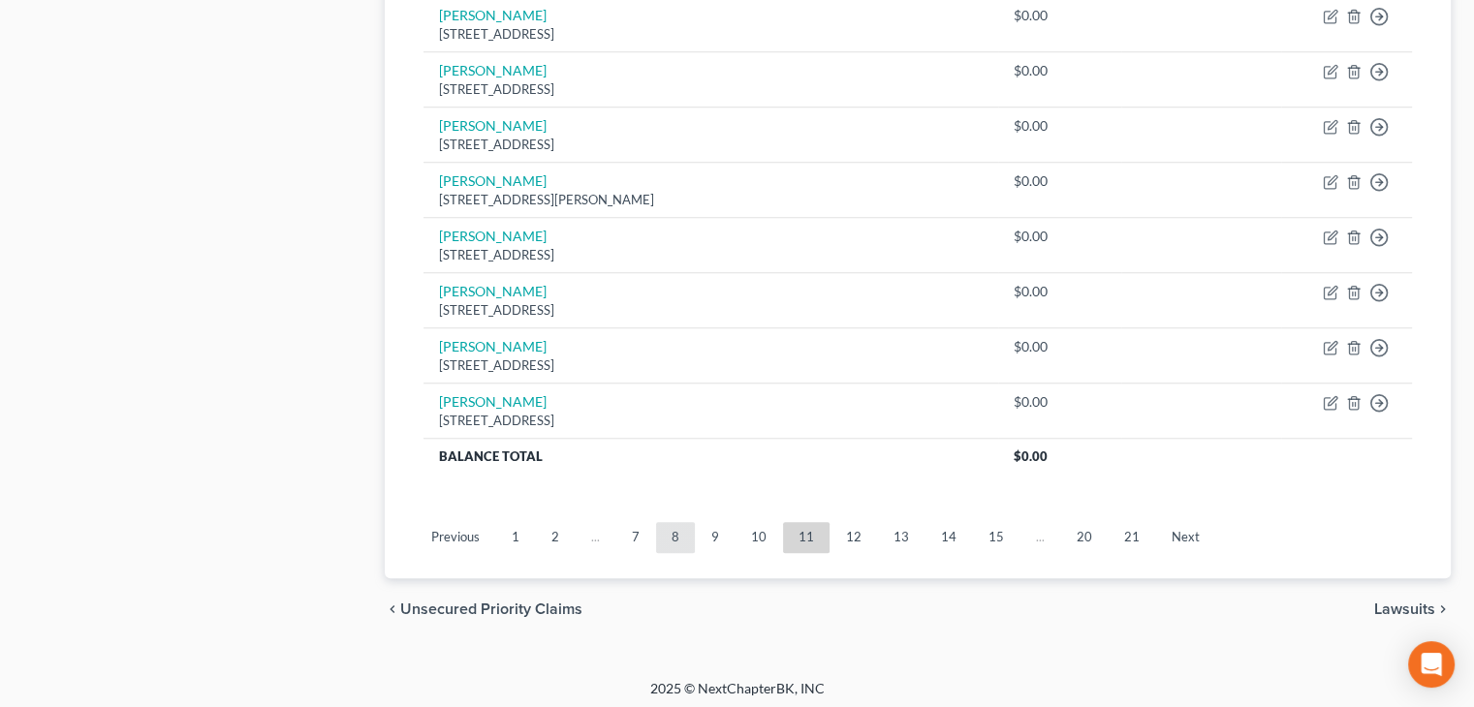
click at [670, 524] on link "8" at bounding box center [675, 537] width 39 height 31
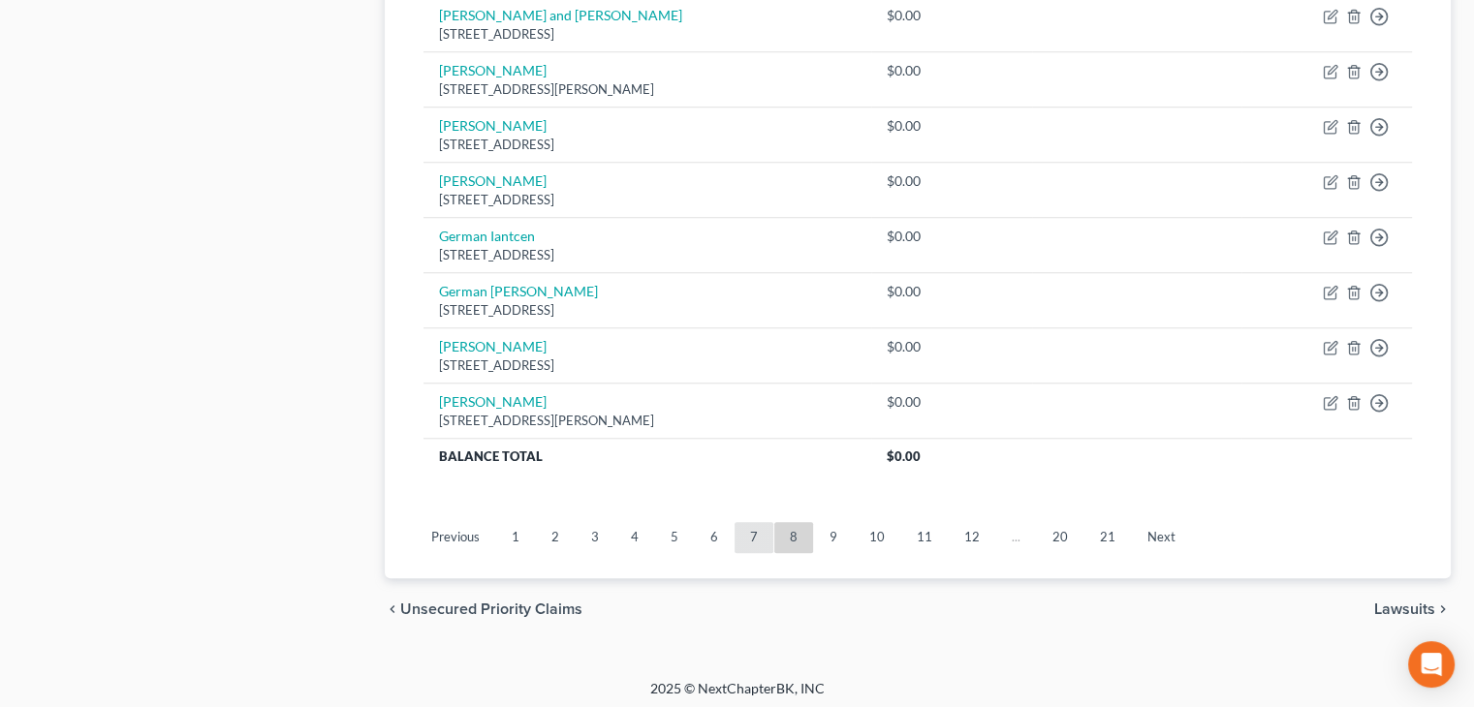
click at [750, 530] on link "7" at bounding box center [754, 537] width 39 height 31
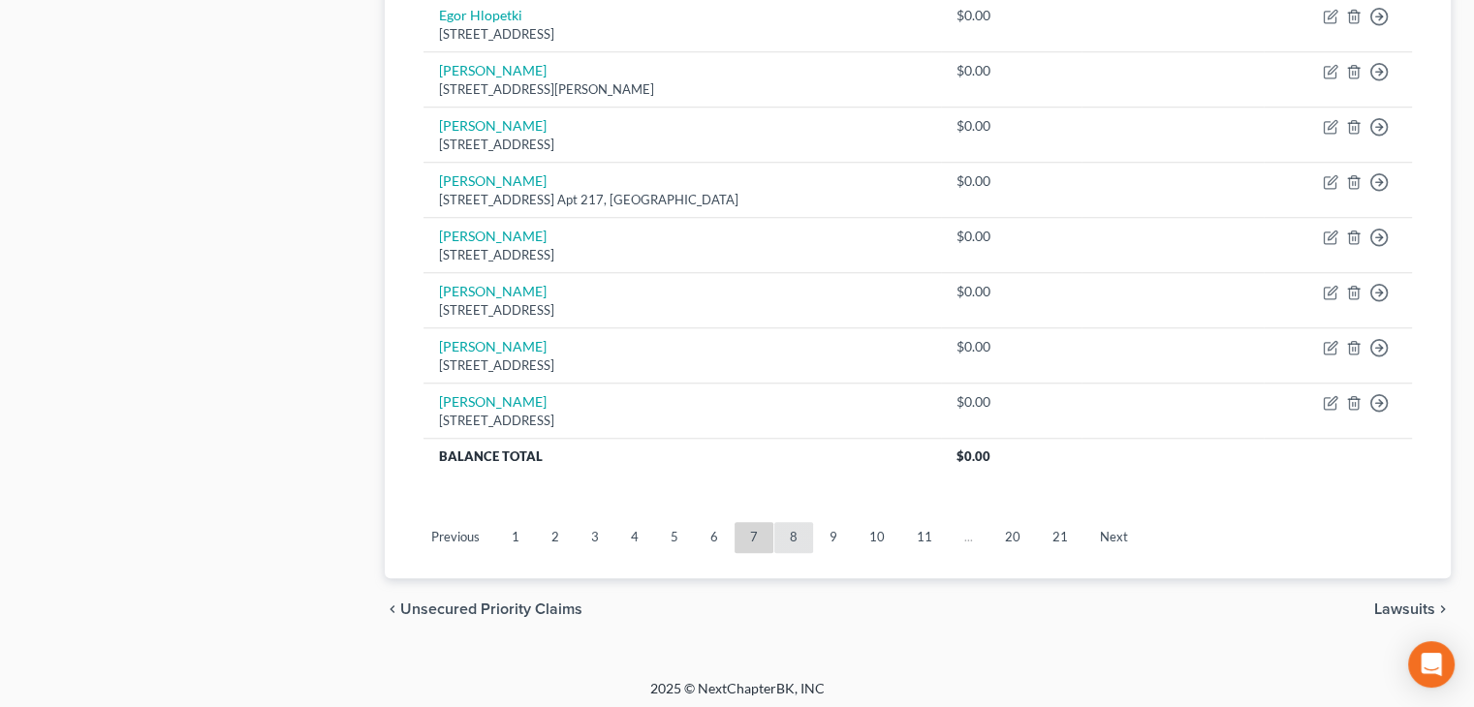
click at [795, 529] on link "8" at bounding box center [793, 537] width 39 height 31
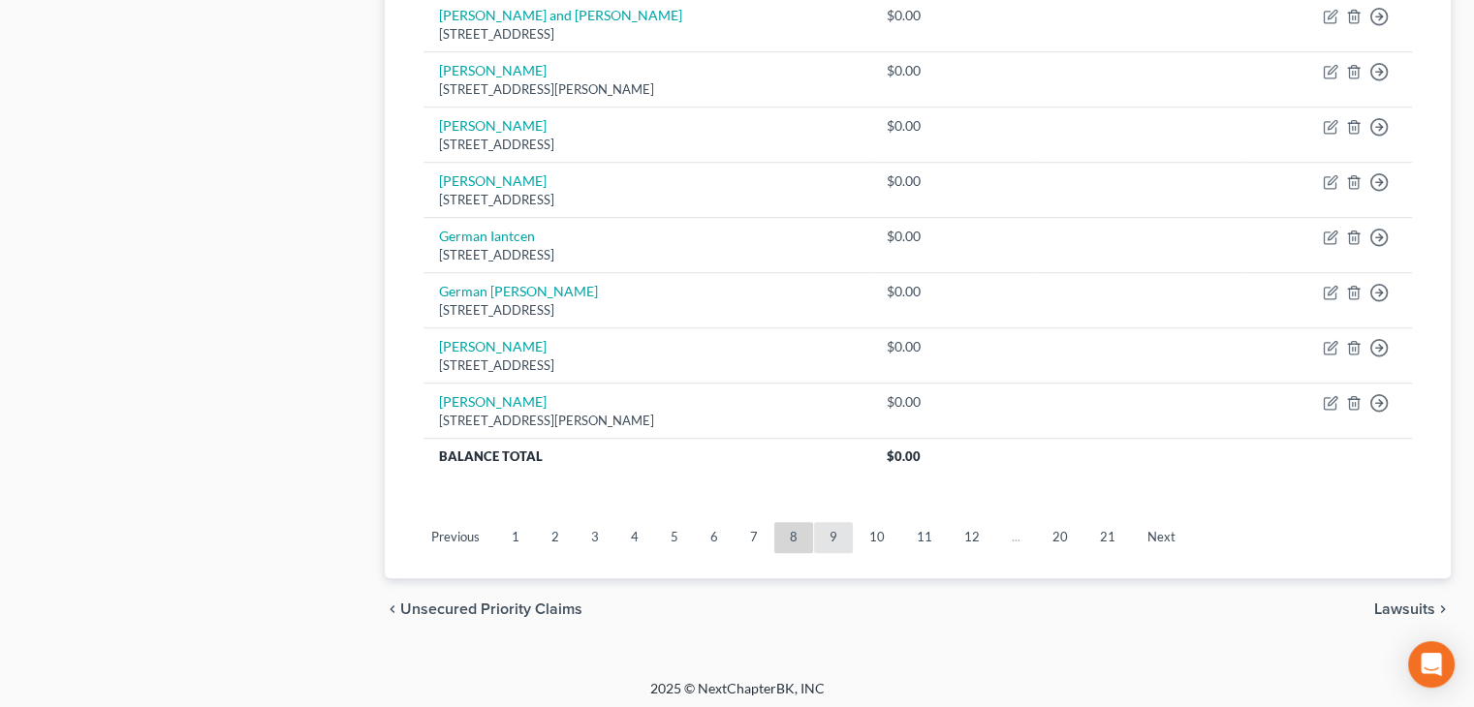
click at [825, 535] on link "9" at bounding box center [833, 537] width 39 height 31
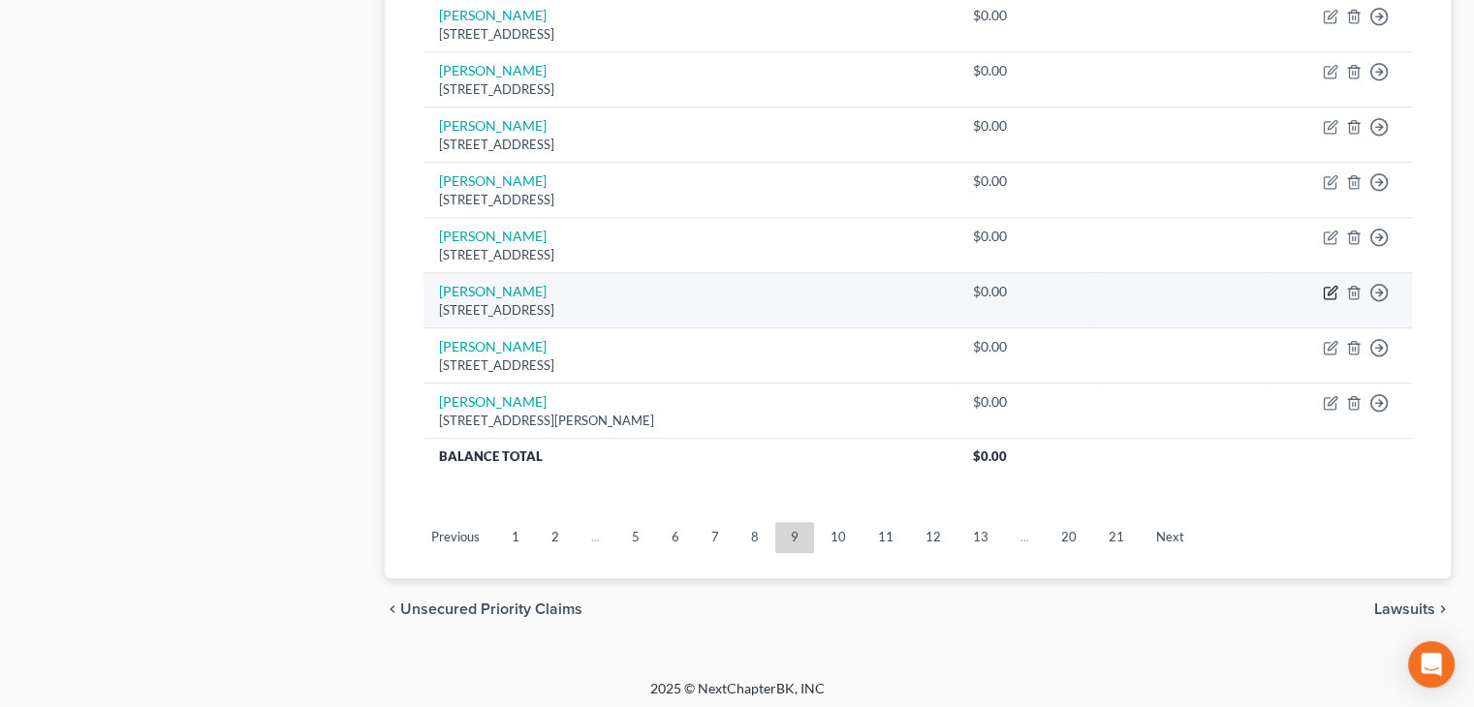
click at [1330, 285] on icon "button" at bounding box center [1331, 293] width 16 height 16
select select "50"
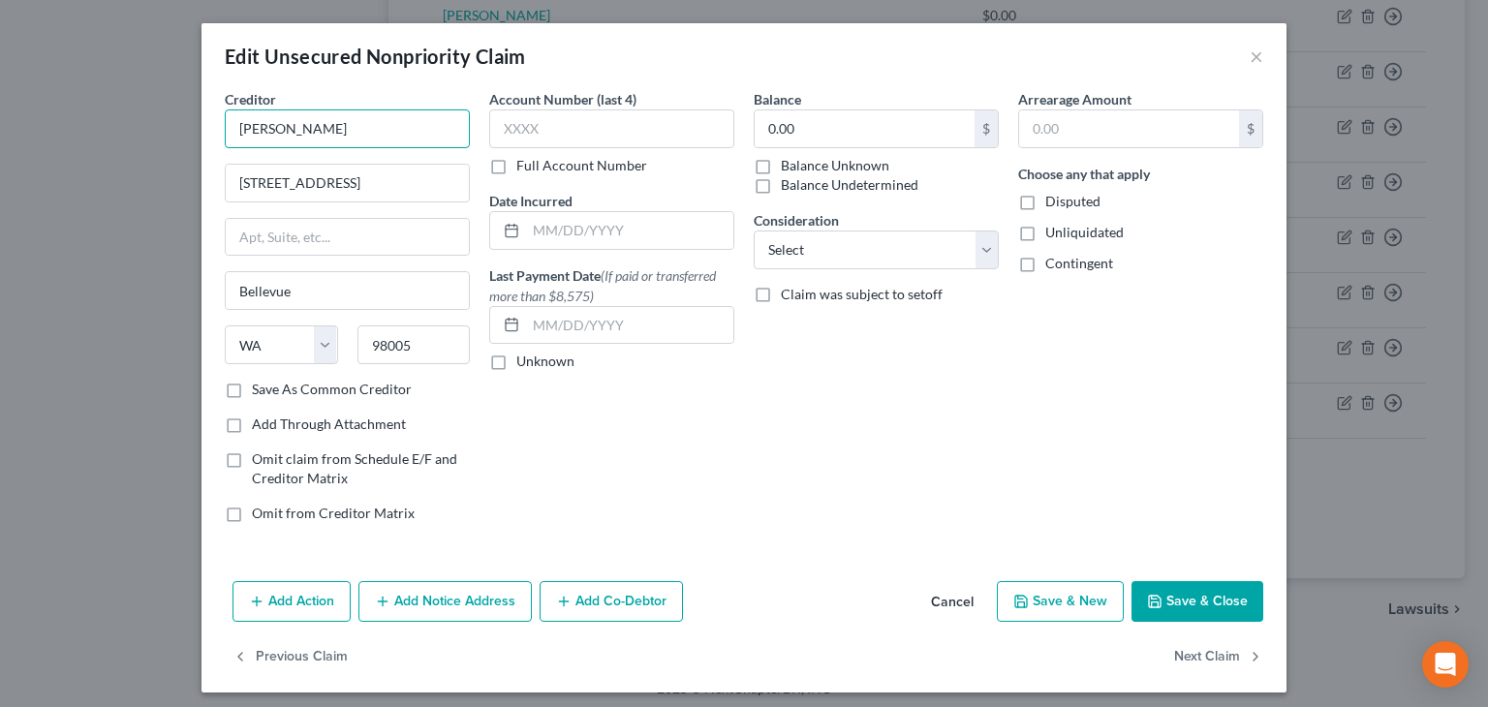
drag, startPoint x: 245, startPoint y: 127, endPoint x: 244, endPoint y: 144, distance: 17.5
click at [245, 128] on input "[PERSON_NAME]" at bounding box center [347, 129] width 245 height 39
type input "[DEMOGRAPHIC_DATA] Zainullin"
click at [1173, 591] on button "Save & Close" at bounding box center [1198, 601] width 132 height 41
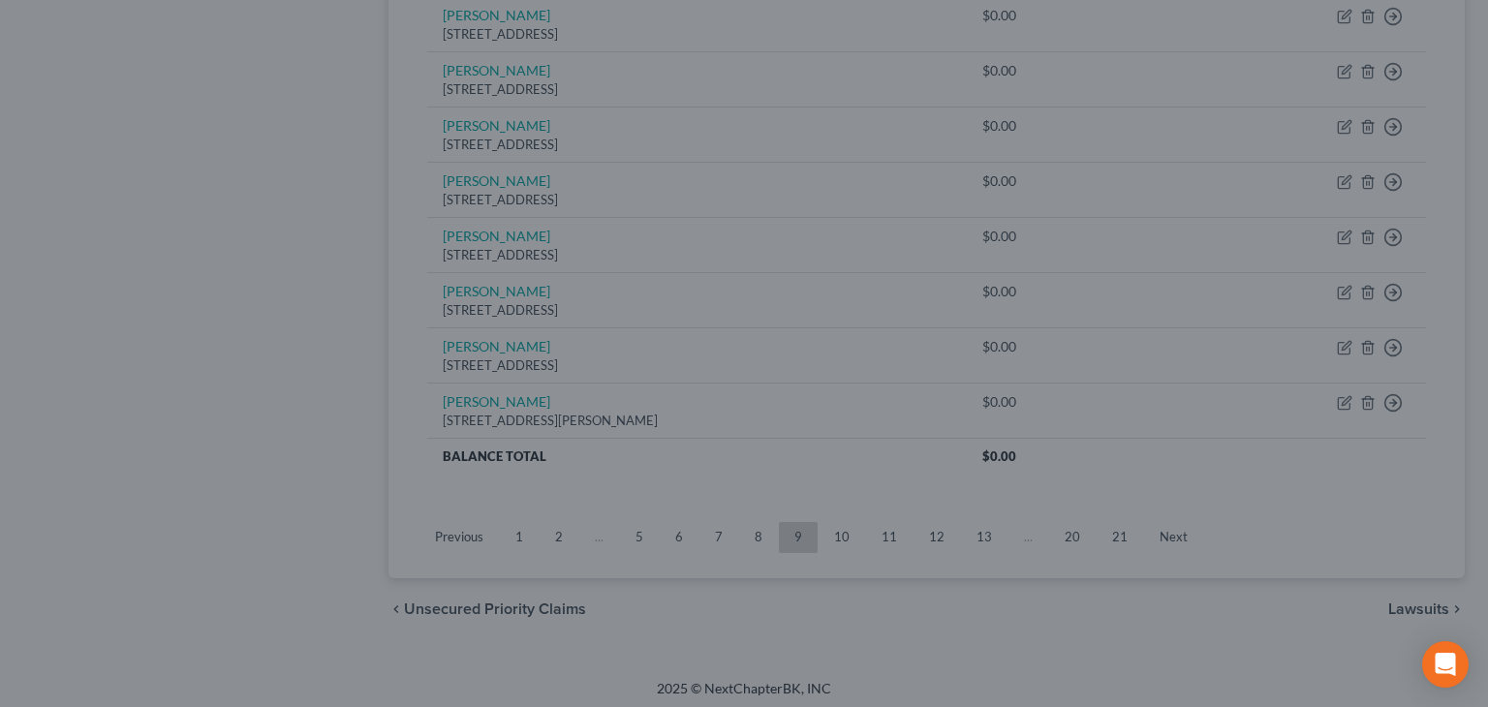
type input "0"
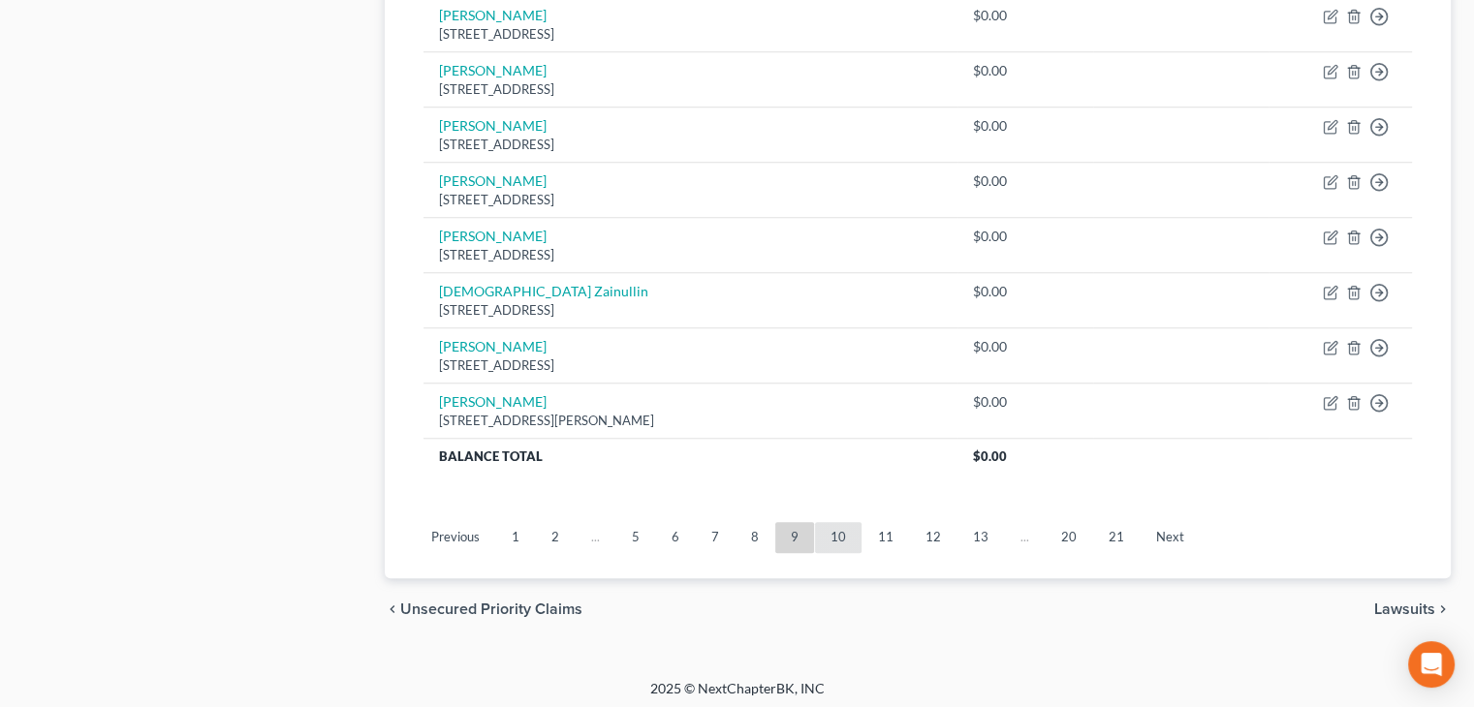
click at [833, 524] on link "10" at bounding box center [838, 537] width 47 height 31
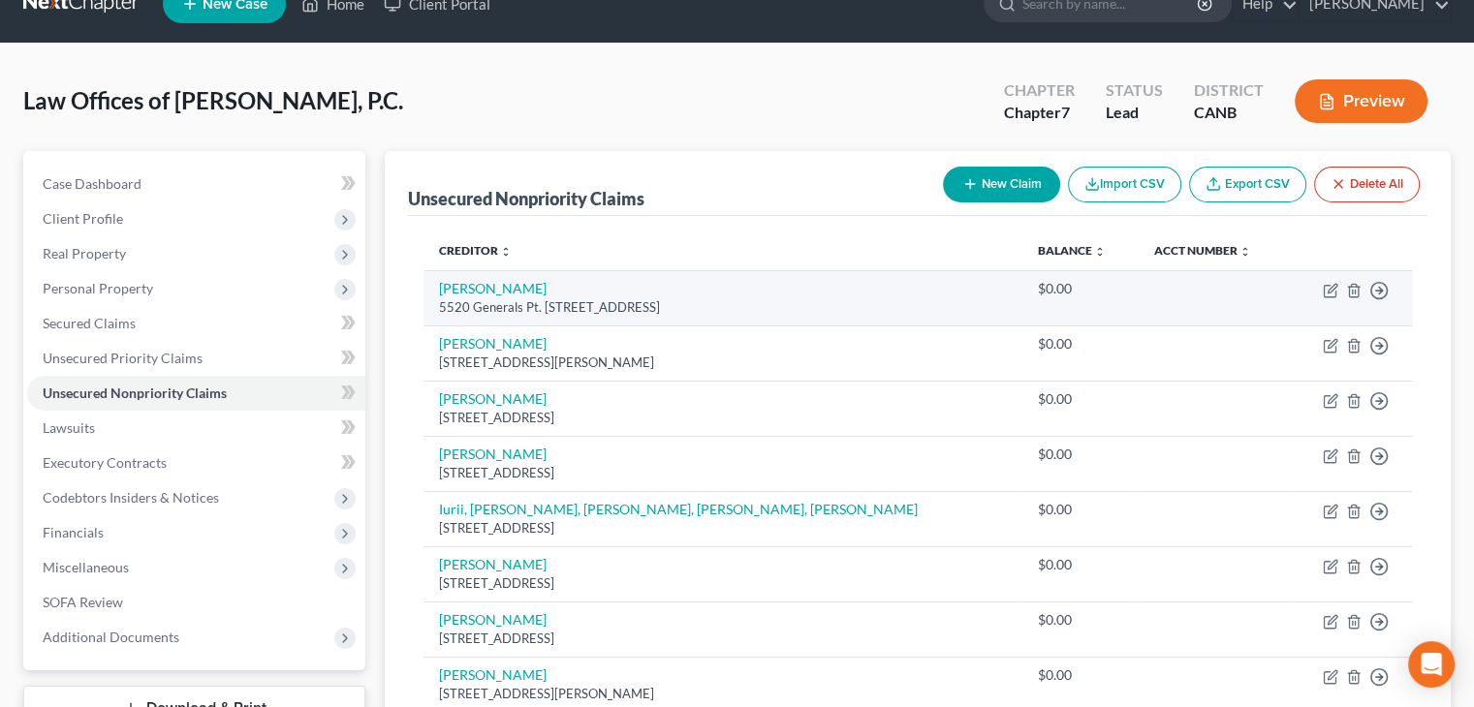
scroll to position [0, 0]
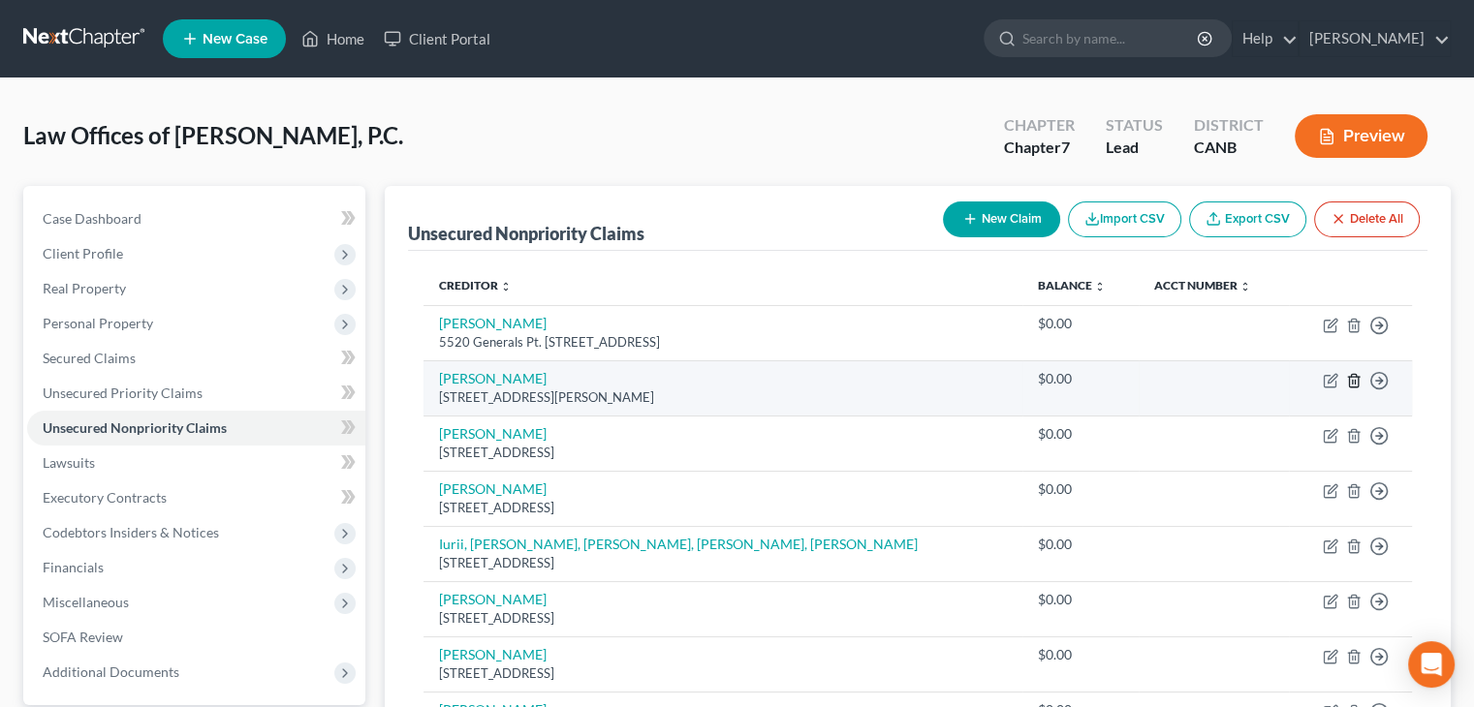
click at [1349, 378] on icon "button" at bounding box center [1353, 380] width 9 height 13
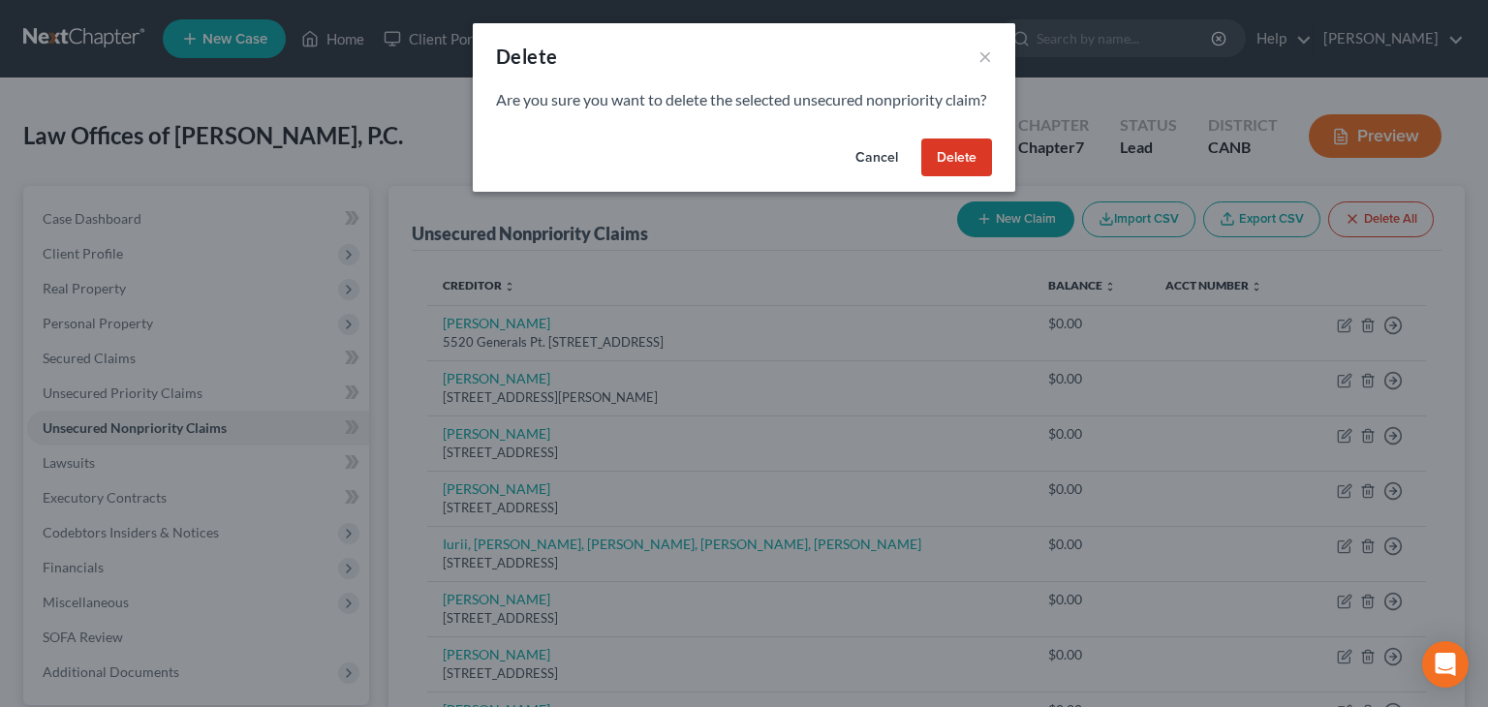
click at [951, 172] on button "Delete" at bounding box center [957, 158] width 71 height 39
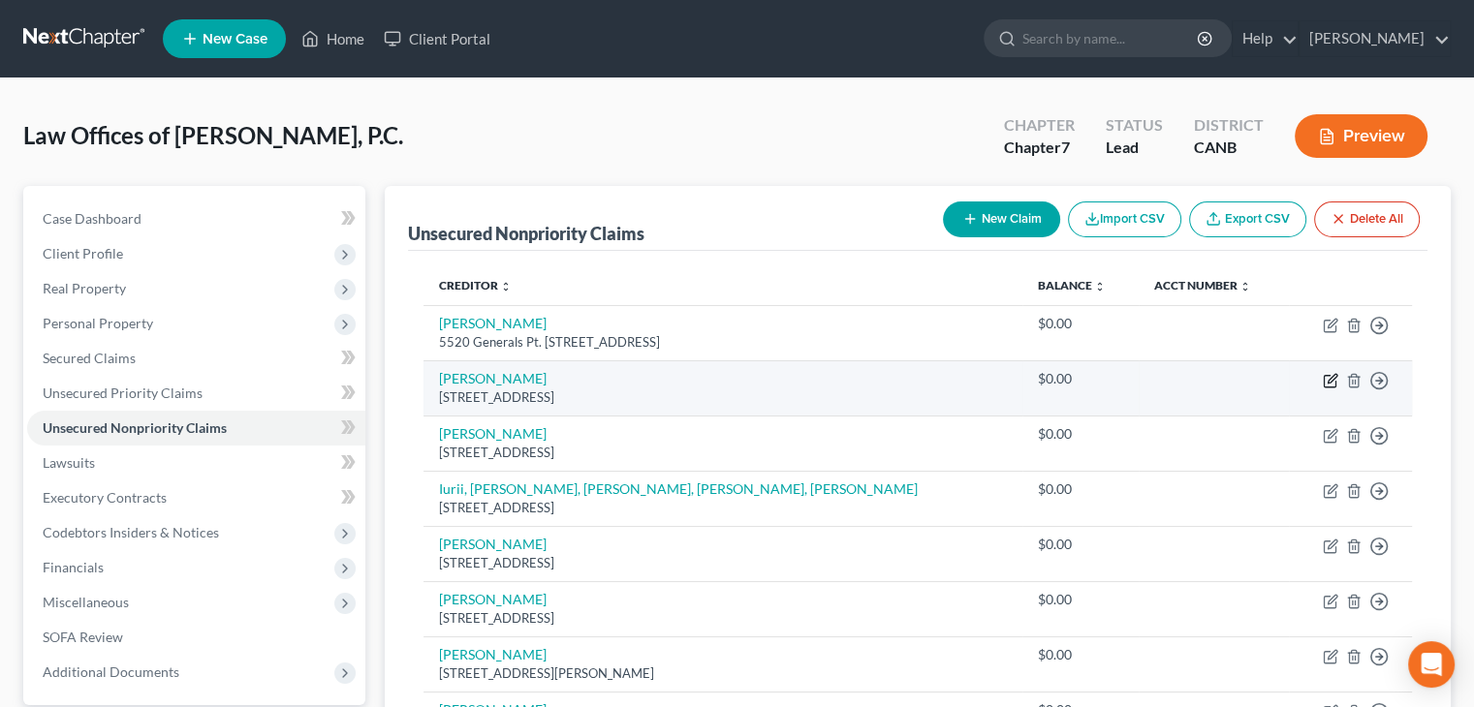
click at [1330, 384] on icon "button" at bounding box center [1331, 381] width 16 height 16
select select "4"
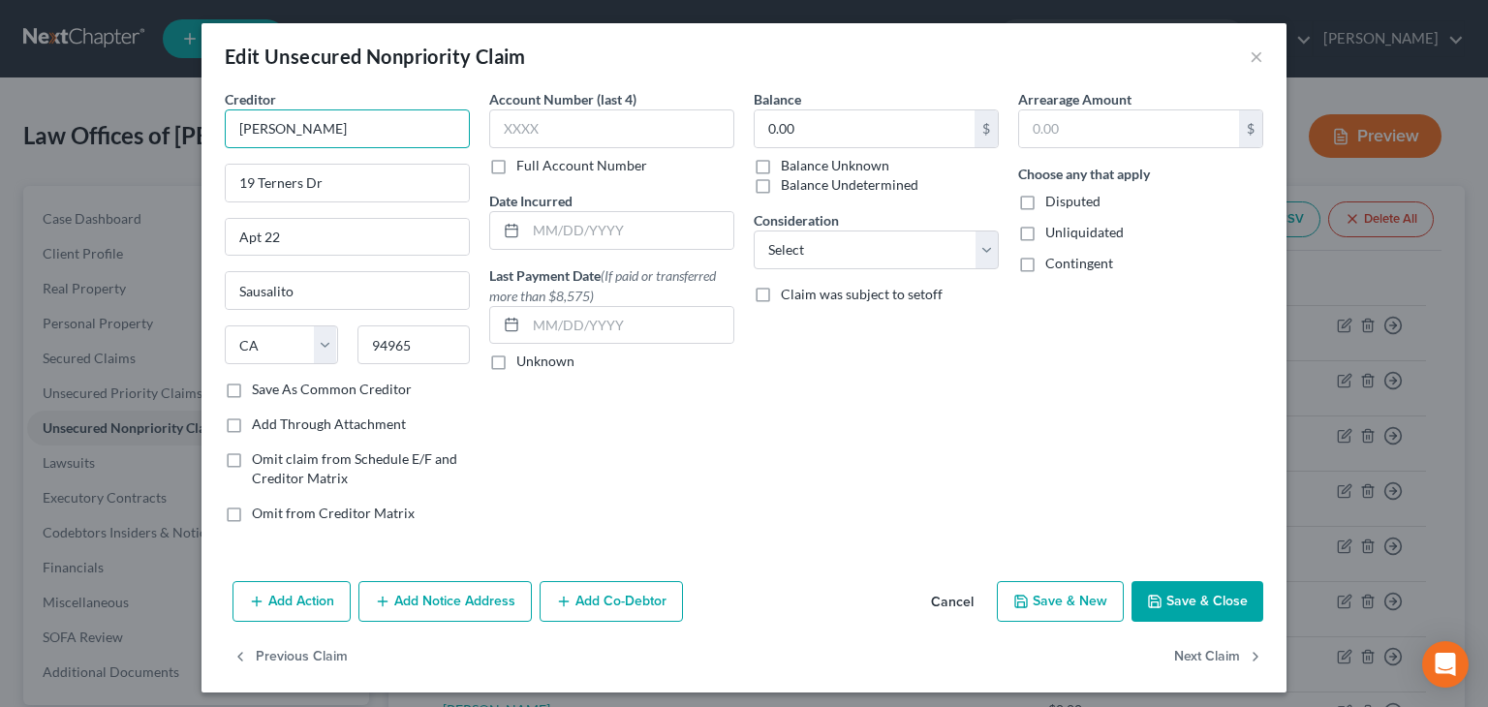
click at [294, 130] on input "[PERSON_NAME]" at bounding box center [347, 129] width 245 height 39
click at [326, 126] on input "[PERSON_NAME]" at bounding box center [347, 129] width 245 height 39
type input "[PERSON_NAME] and [PERSON_NAME] Sibirskaia"
click at [1178, 598] on button "Save & Close" at bounding box center [1198, 601] width 132 height 41
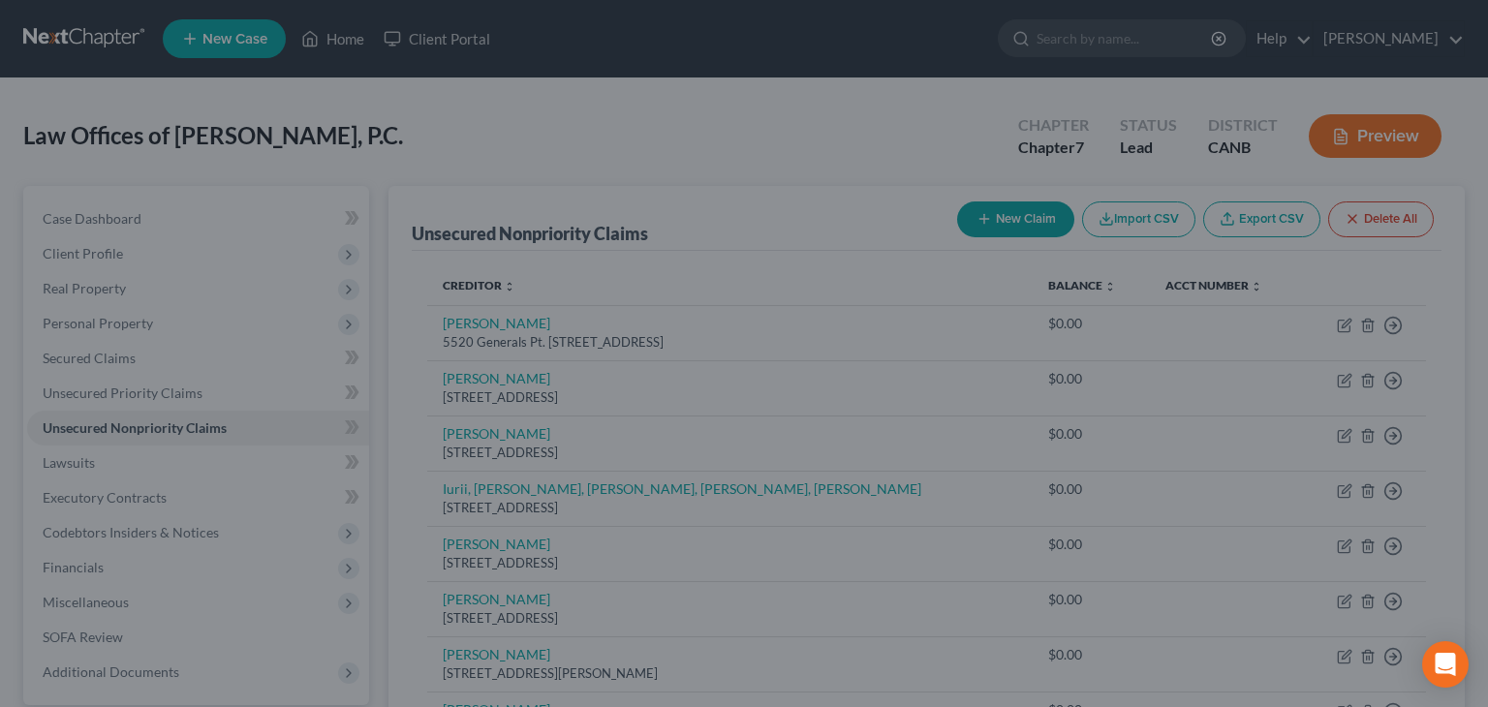
type input "0"
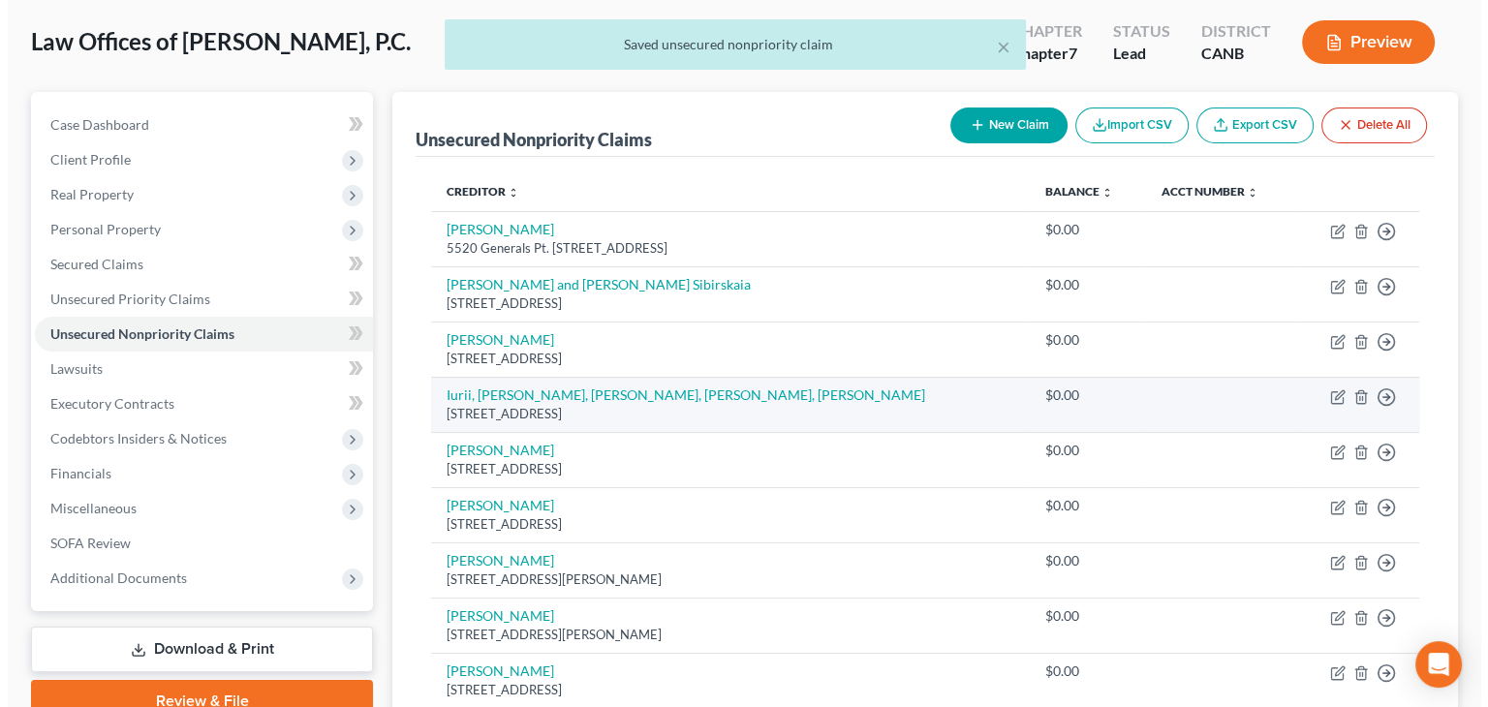
scroll to position [97, 0]
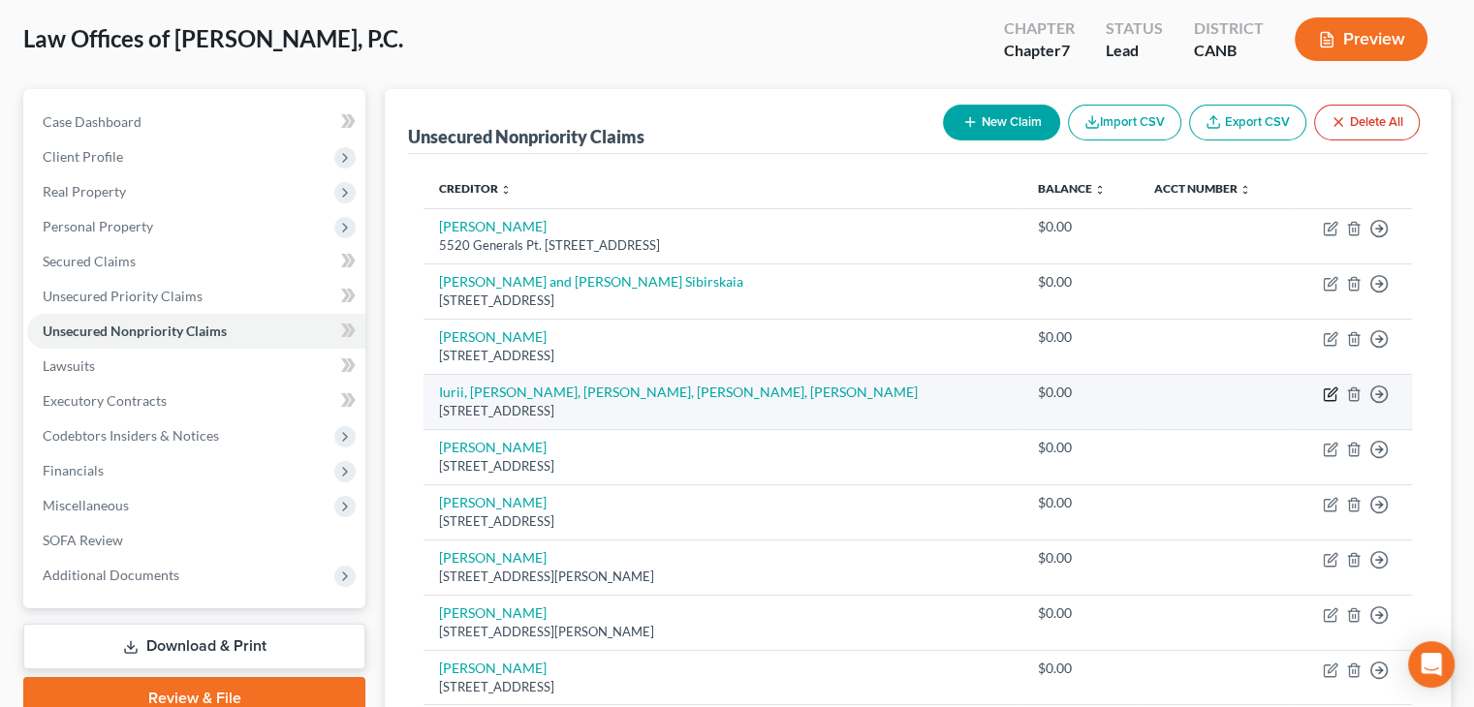
click at [1329, 390] on icon "button" at bounding box center [1331, 395] width 16 height 16
select select "45"
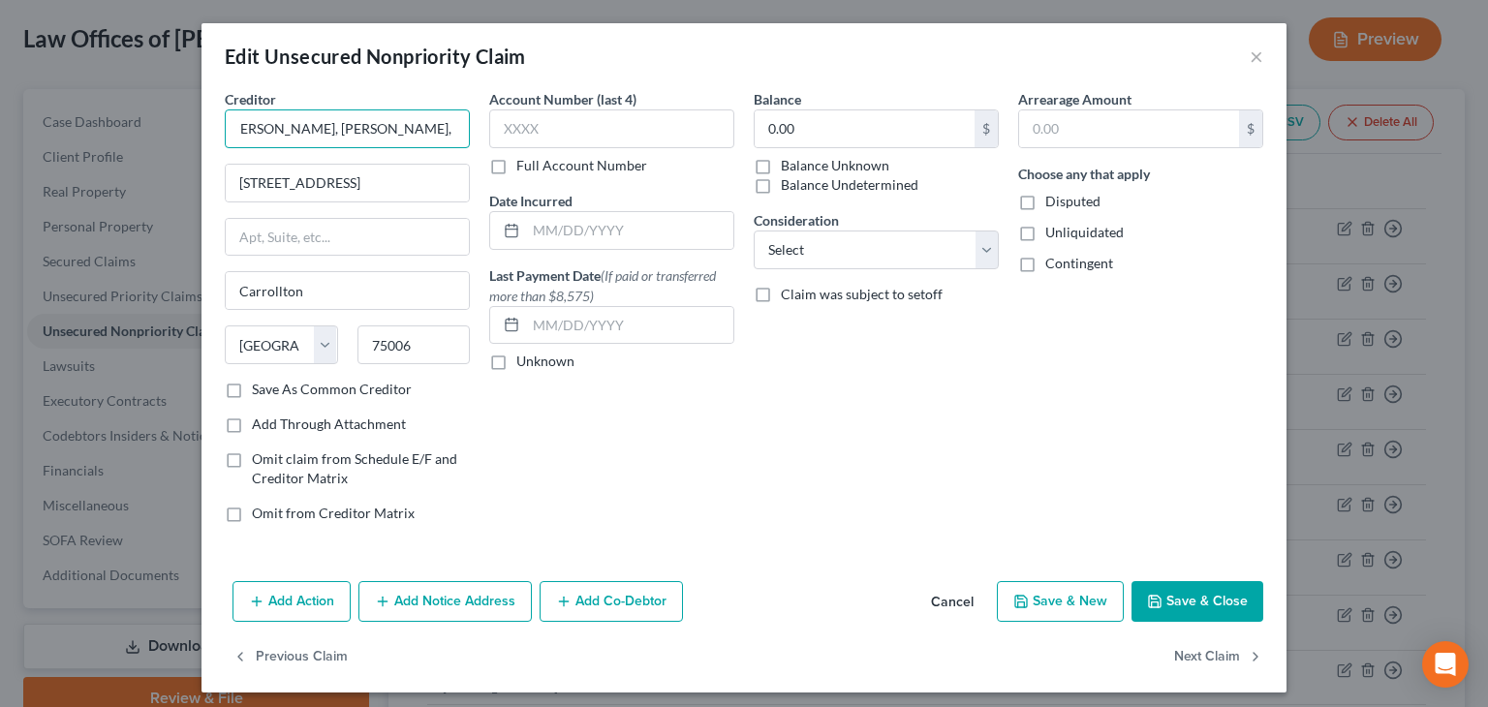
scroll to position [0, 80]
drag, startPoint x: 264, startPoint y: 125, endPoint x: 419, endPoint y: 118, distance: 155.2
click at [419, 118] on input "Iurii, [PERSON_NAME], [PERSON_NAME], [PERSON_NAME], [PERSON_NAME]" at bounding box center [347, 129] width 245 height 39
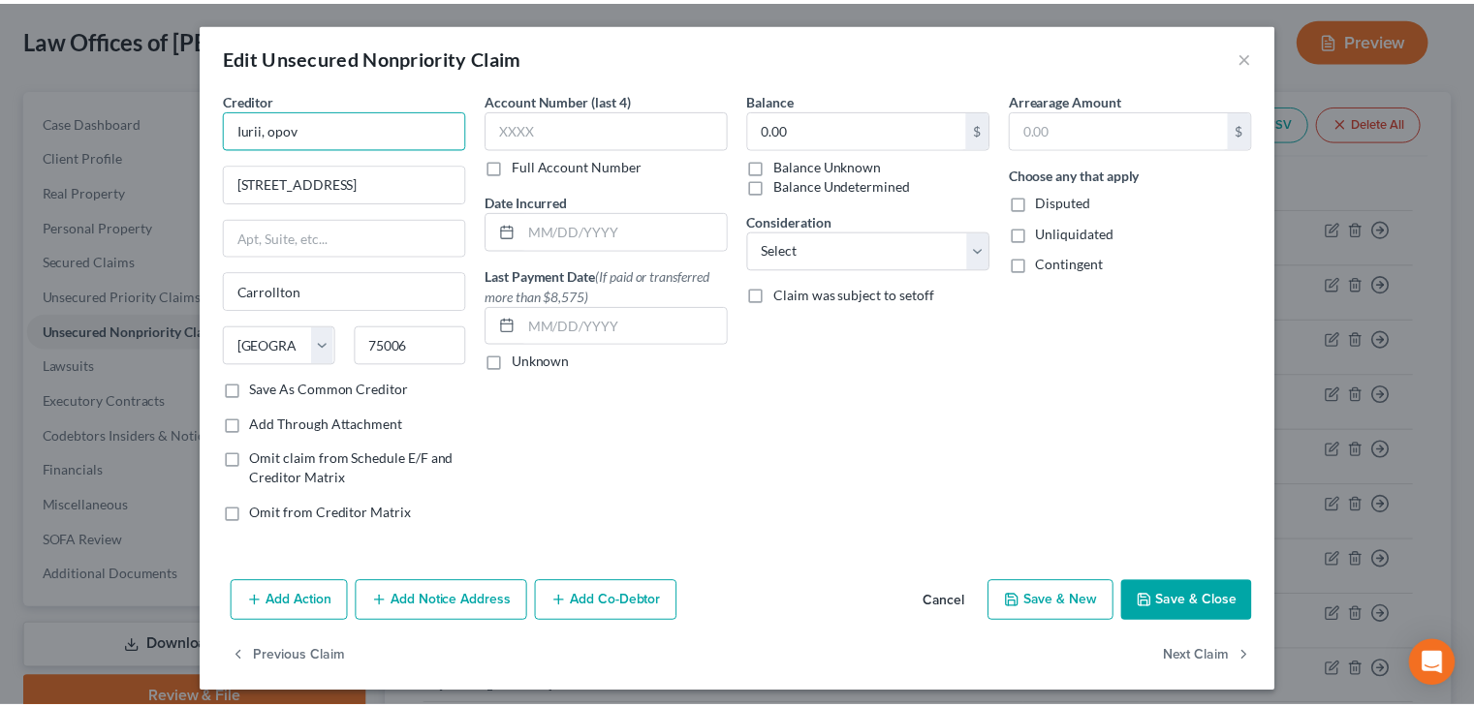
scroll to position [0, 0]
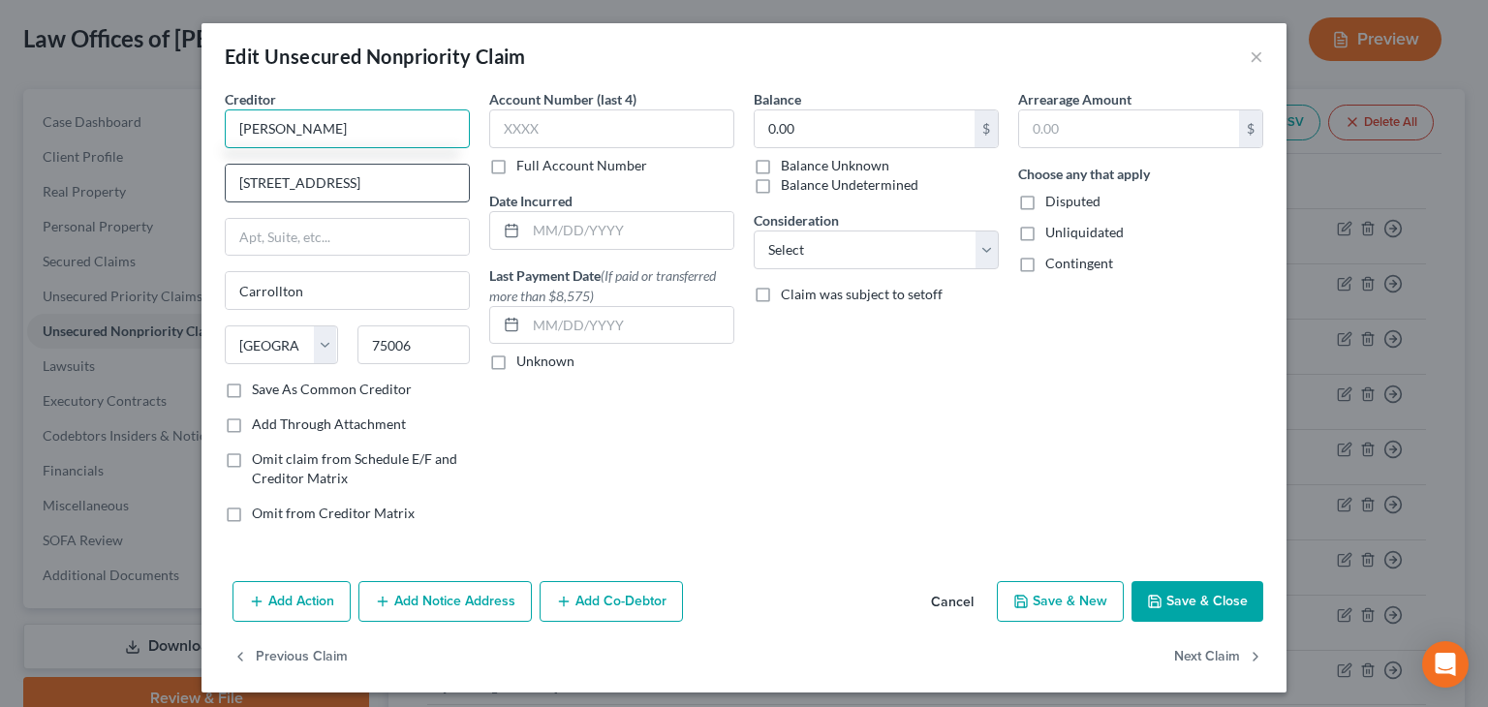
type input "[PERSON_NAME]"
drag, startPoint x: 366, startPoint y: 181, endPoint x: 201, endPoint y: 178, distance: 165.7
click at [202, 178] on div "Creditor * [PERSON_NAME] 2646 Via La Poloma [GEOGRAPHIC_DATA] [US_STATE] AK AR …" at bounding box center [744, 331] width 1085 height 485
type input "[STREET_ADDRESS]"
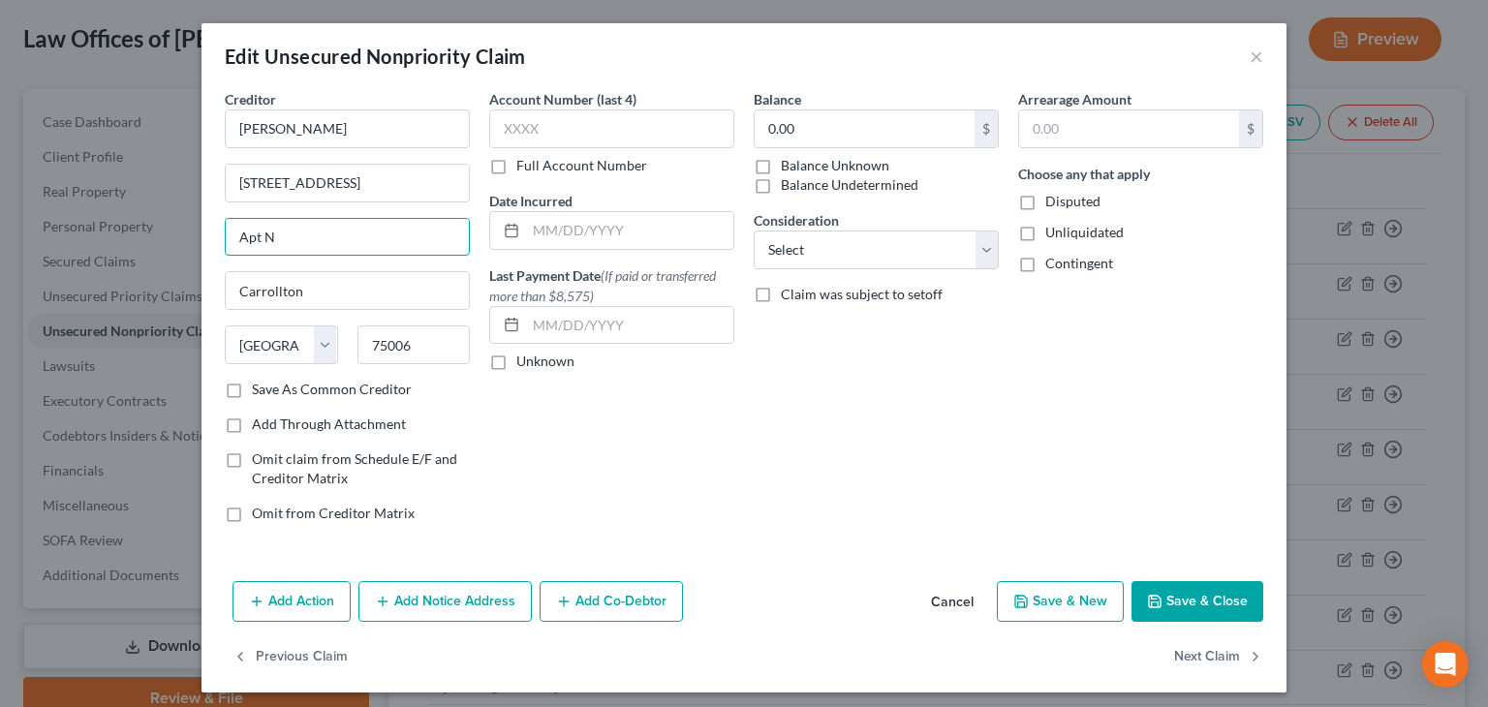
type input "Apt N"
type input "Q"
type input "Walnut Creek"
select select "4"
type input "94597"
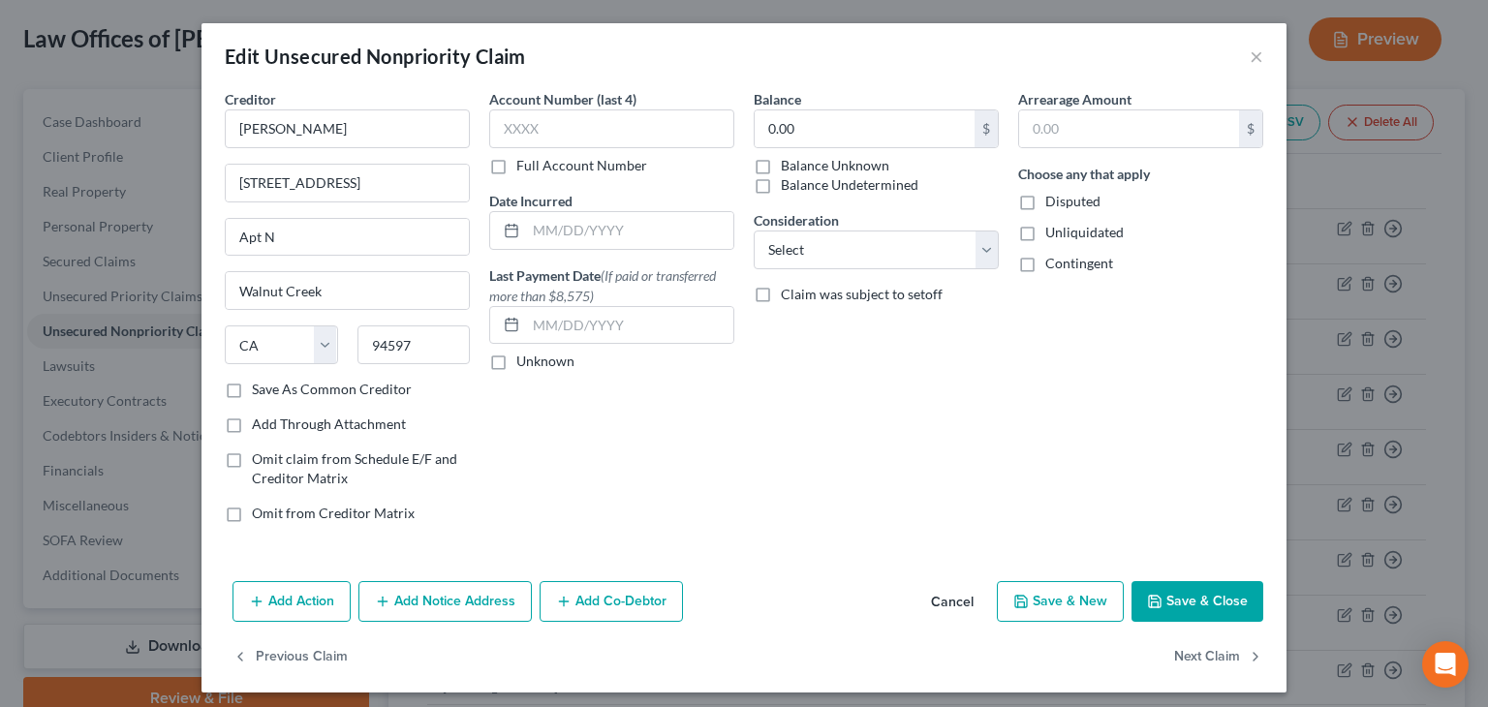
click at [1046, 229] on label "Unliquidated" at bounding box center [1085, 232] width 78 height 19
click at [1053, 229] on input "Unliquidated" at bounding box center [1059, 229] width 13 height 13
checkbox input "true"
click at [1046, 262] on label "Contingent" at bounding box center [1080, 263] width 68 height 19
click at [1053, 262] on input "Contingent" at bounding box center [1059, 260] width 13 height 13
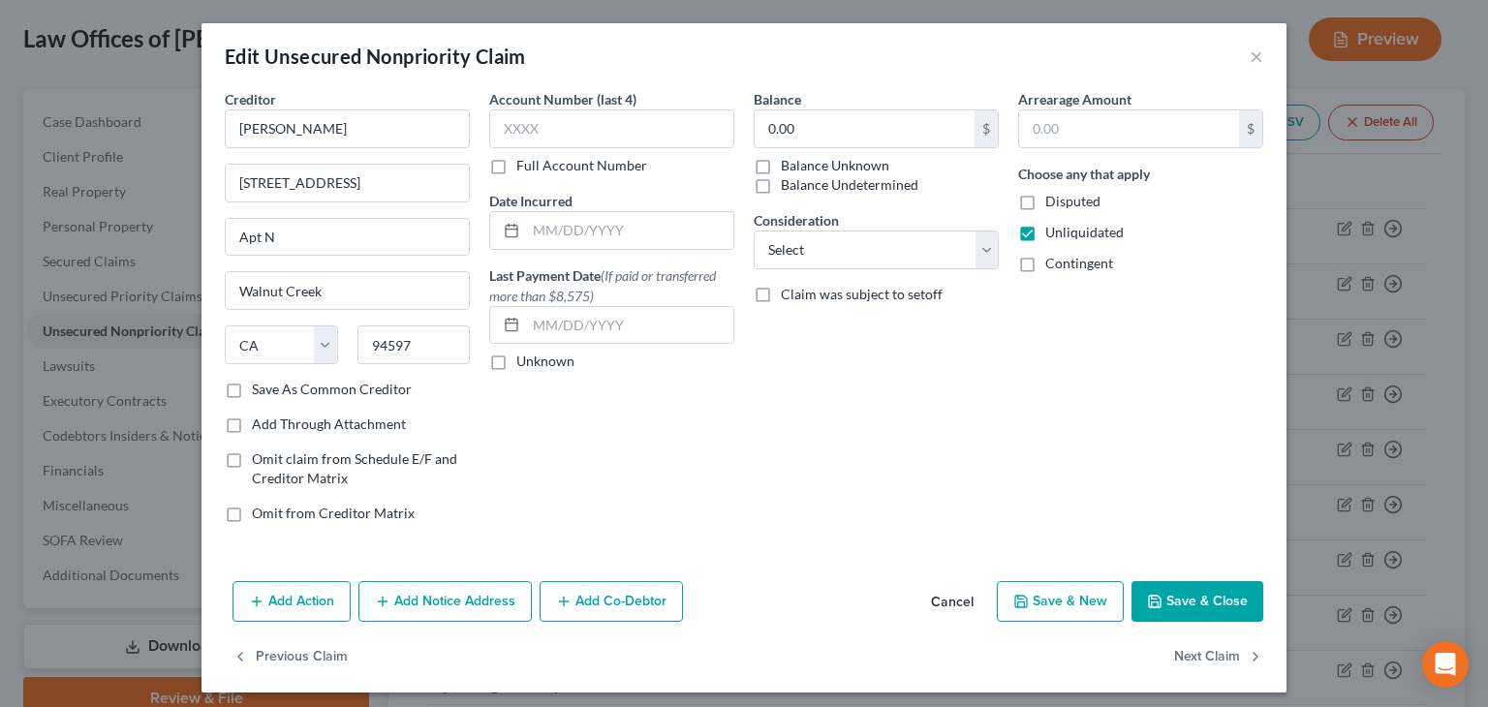
checkbox input "true"
click at [1174, 606] on button "Save & Close" at bounding box center [1198, 601] width 132 height 41
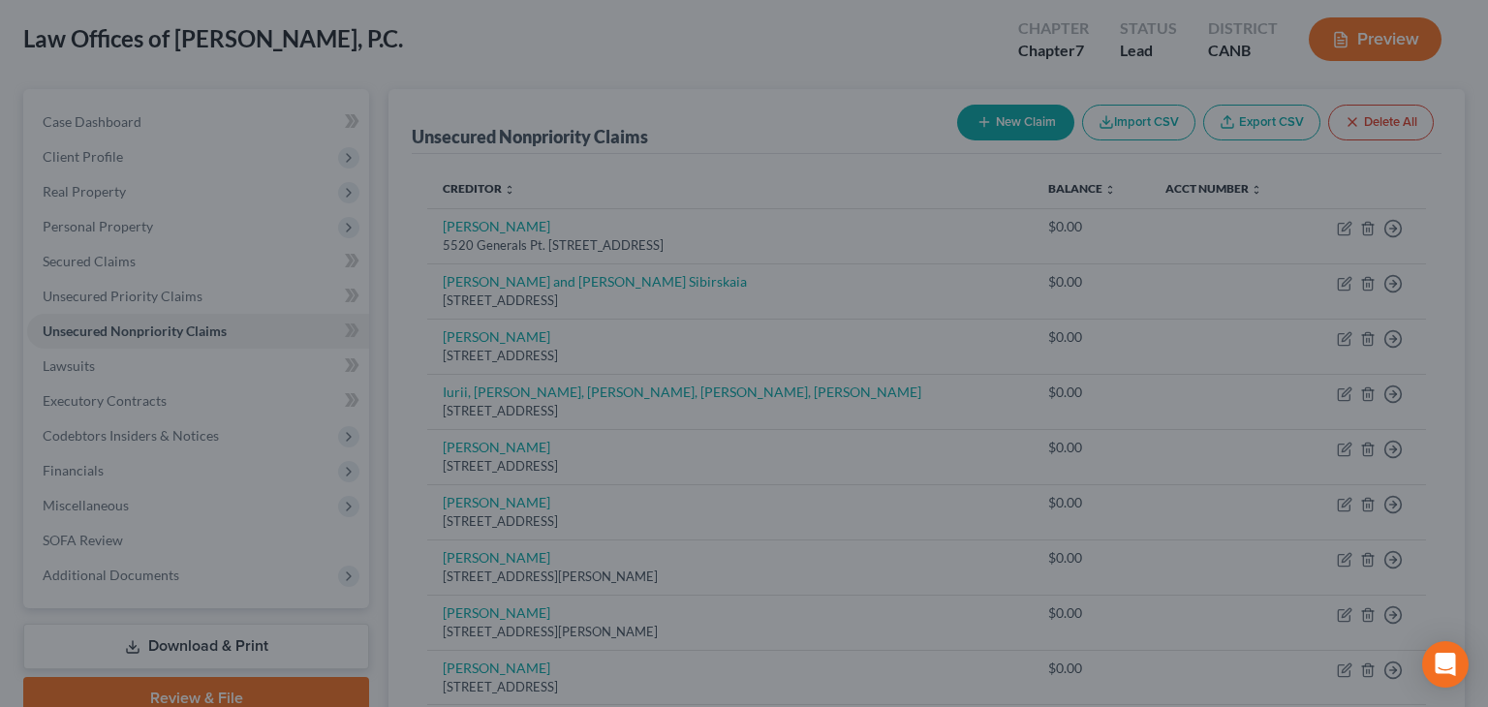
type input "0"
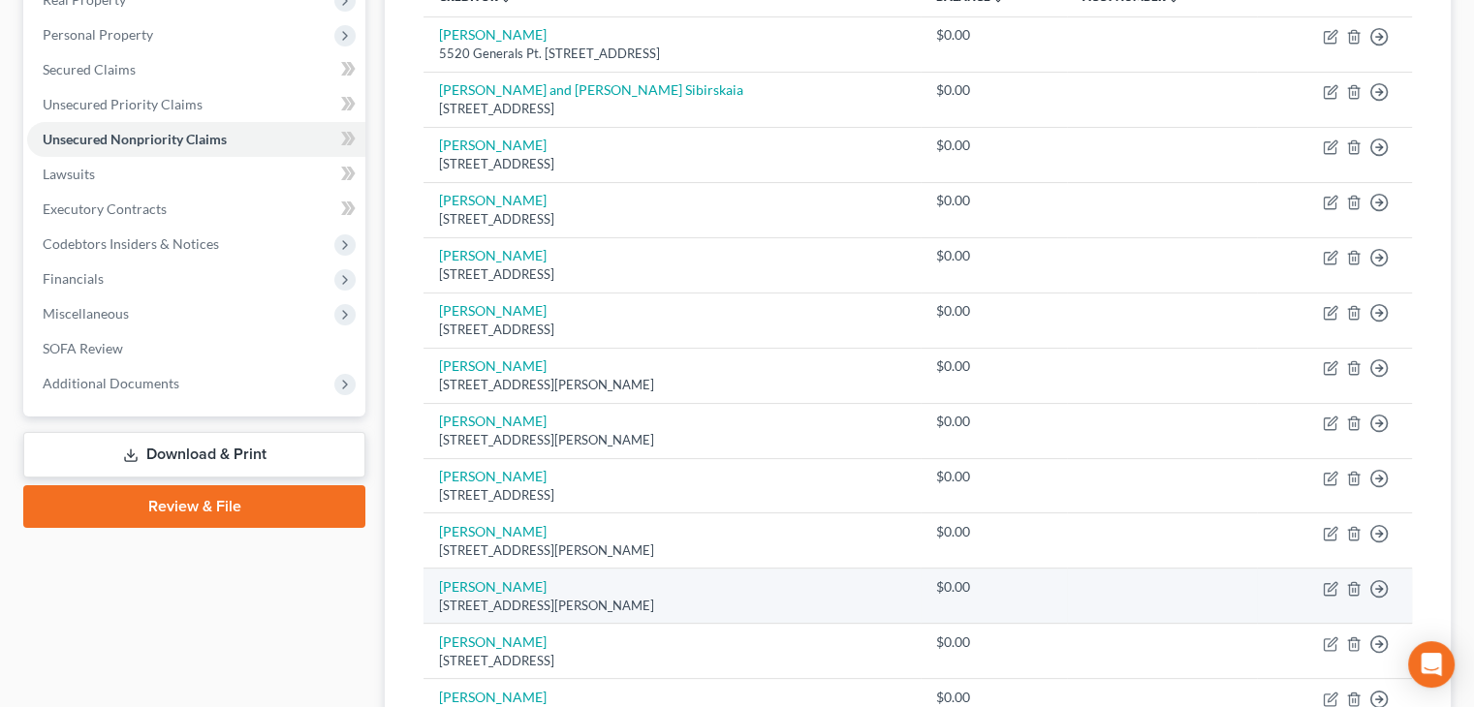
scroll to position [291, 0]
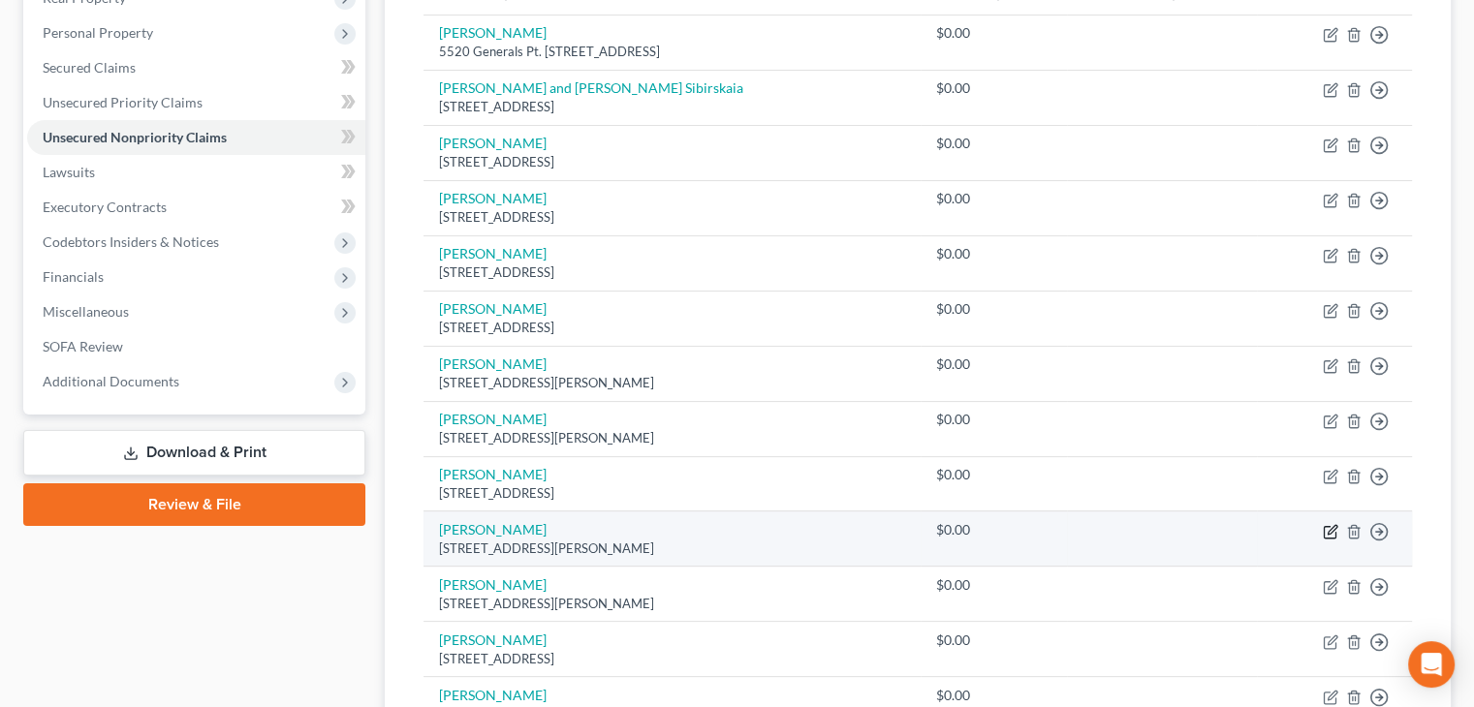
click at [1329, 526] on icon "button" at bounding box center [1331, 532] width 16 height 16
select select "4"
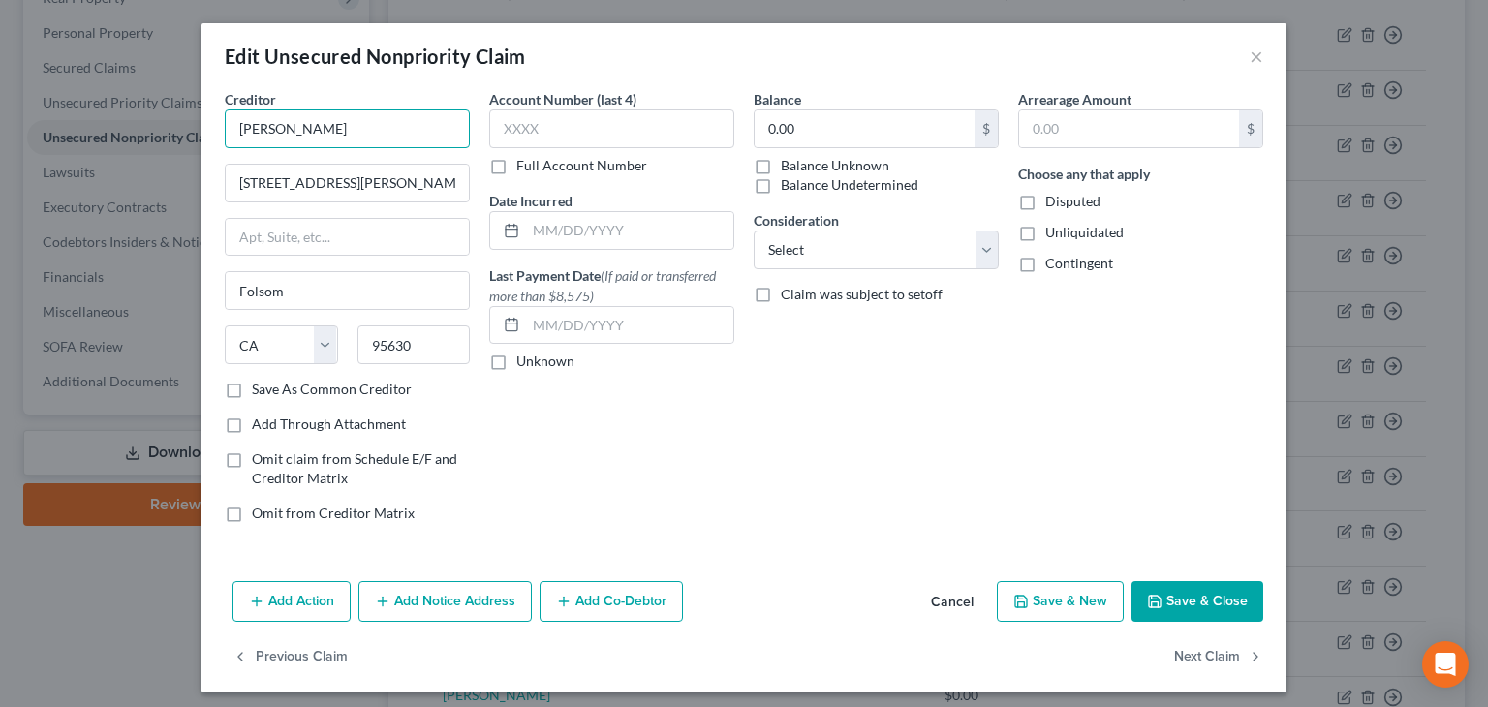
click at [306, 122] on input "[PERSON_NAME]" at bounding box center [347, 129] width 245 height 39
type input "[PERSON_NAME]"
click at [1076, 606] on button "Save & New" at bounding box center [1060, 601] width 127 height 41
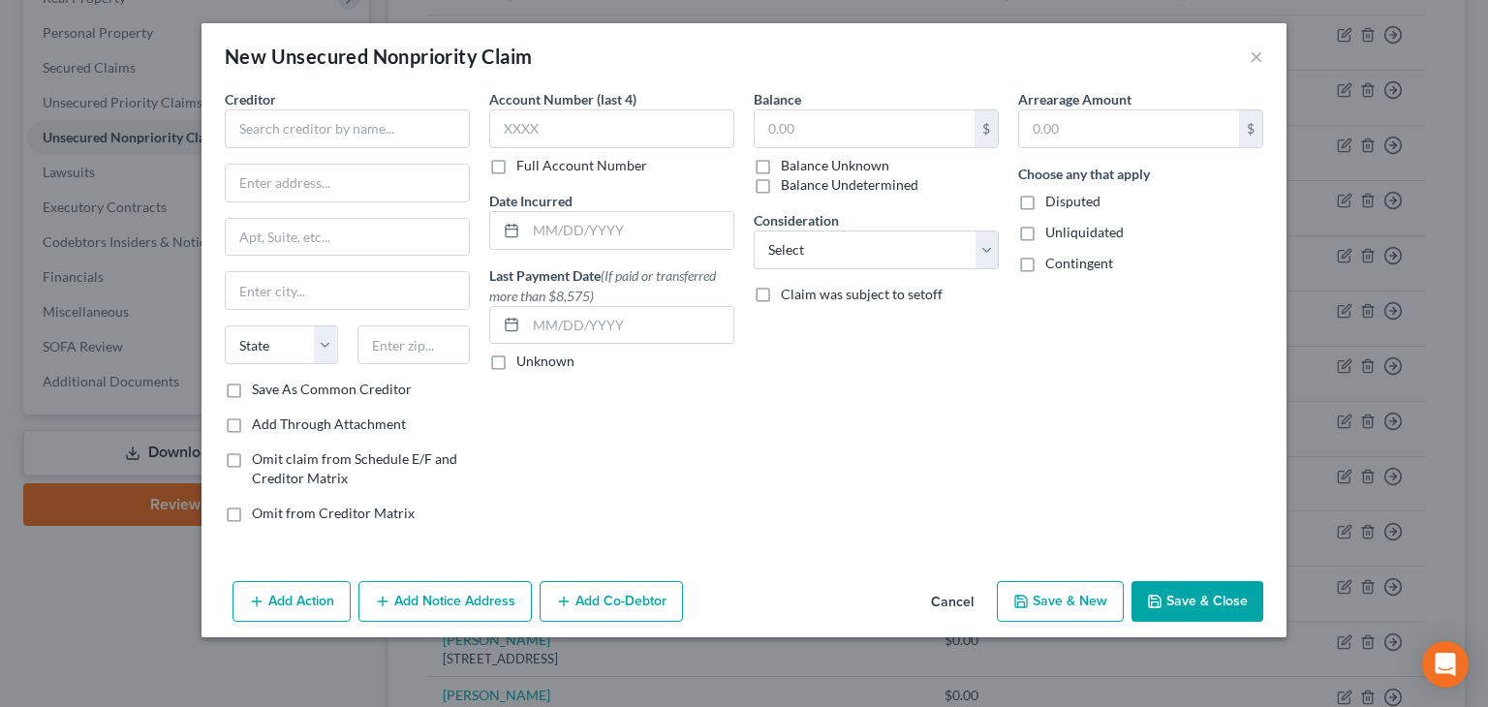
type input "0"
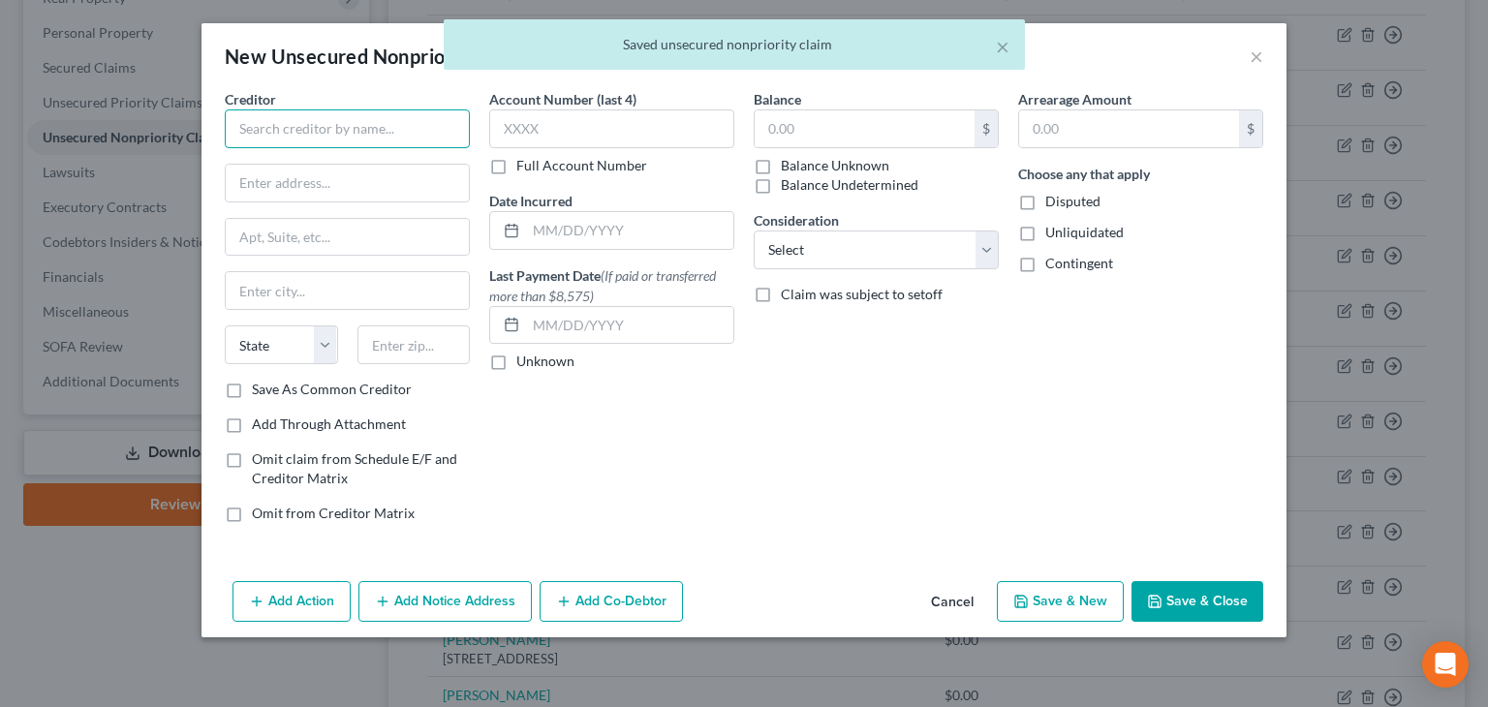
click at [266, 127] on input "text" at bounding box center [347, 129] width 245 height 39
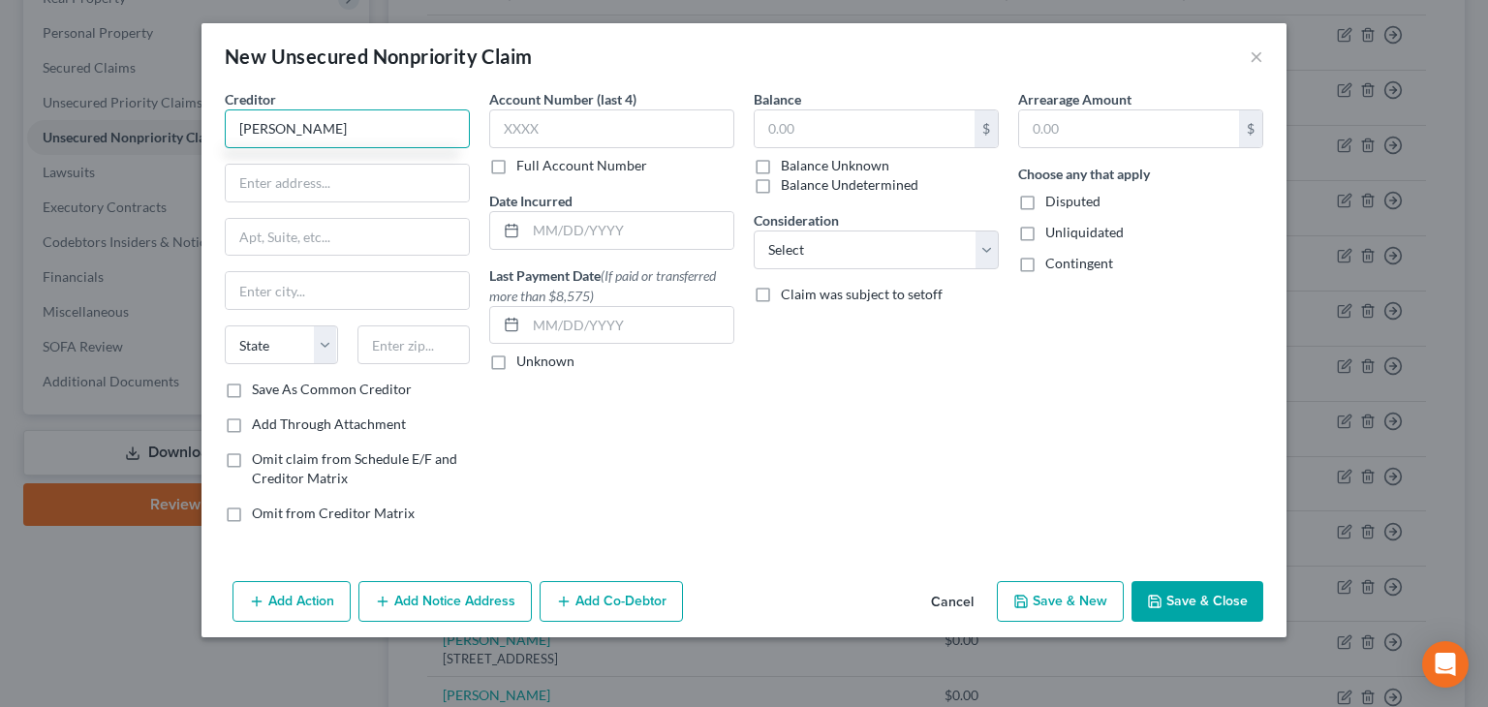
type input "[PERSON_NAME]"
type input "[STREET_ADDRESS]"
type input "[GEOGRAPHIC_DATA][PERSON_NAME]"
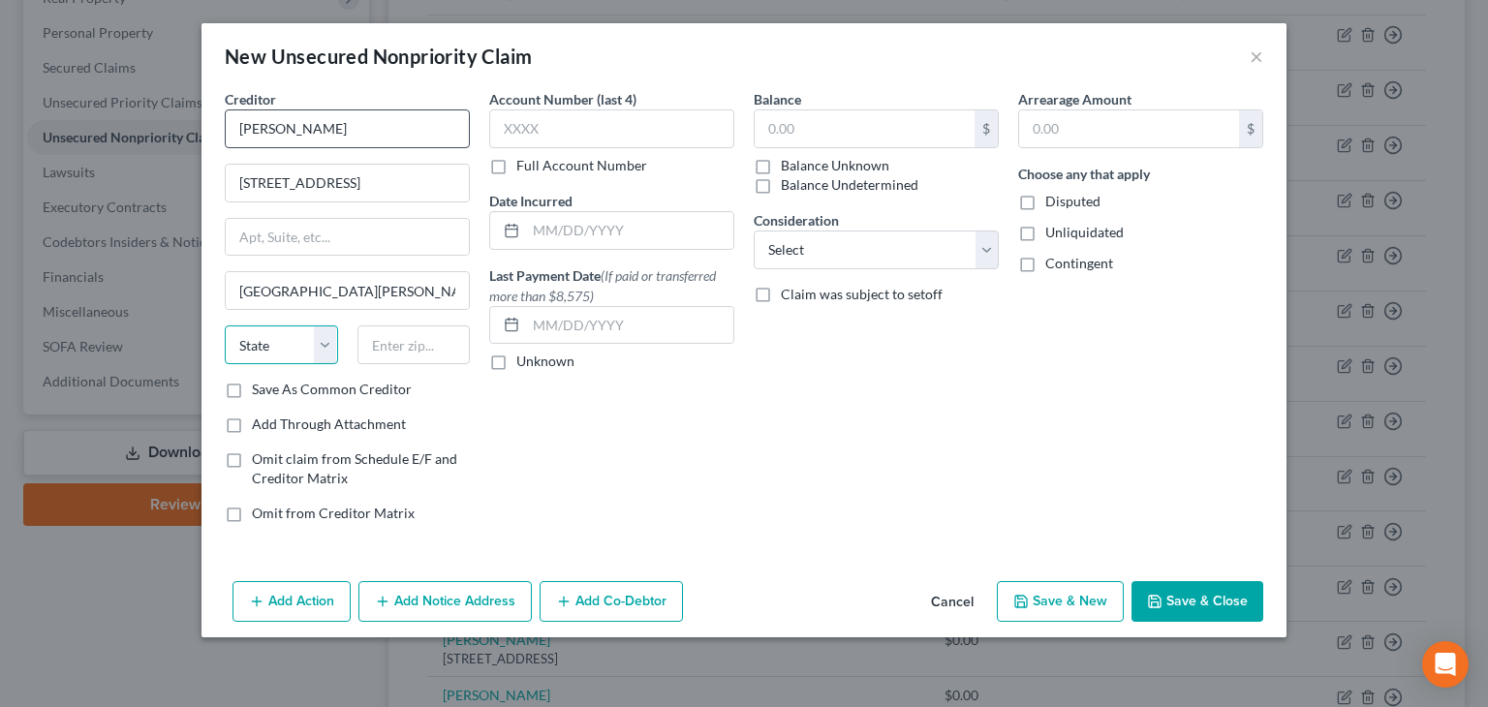
select select "4"
type input "95120"
click at [1046, 235] on label "Unliquidated" at bounding box center [1085, 232] width 78 height 19
click at [1053, 235] on input "Unliquidated" at bounding box center [1059, 229] width 13 height 13
checkbox input "true"
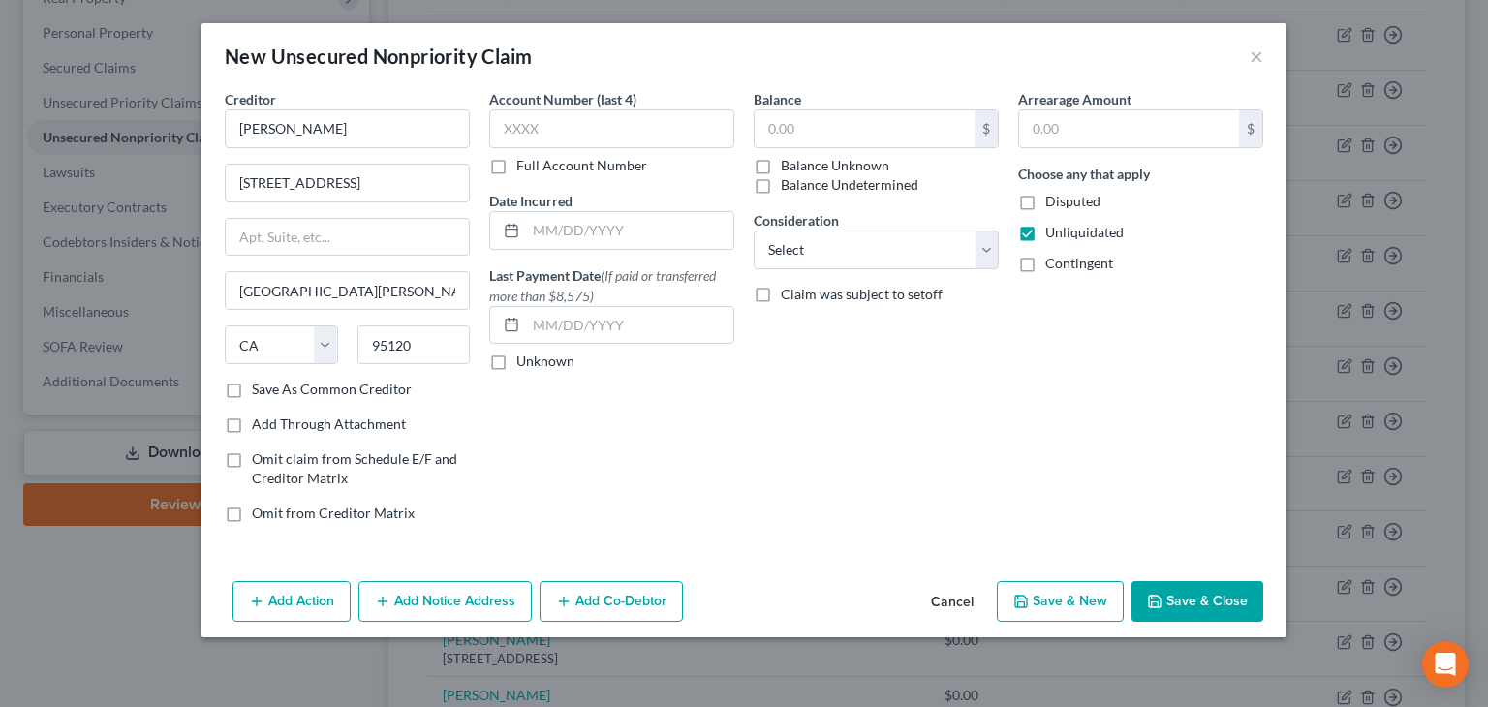
click at [1046, 261] on label "Contingent" at bounding box center [1080, 263] width 68 height 19
click at [1053, 261] on input "Contingent" at bounding box center [1059, 260] width 13 height 13
checkbox input "true"
click at [1206, 595] on button "Save & Close" at bounding box center [1198, 601] width 132 height 41
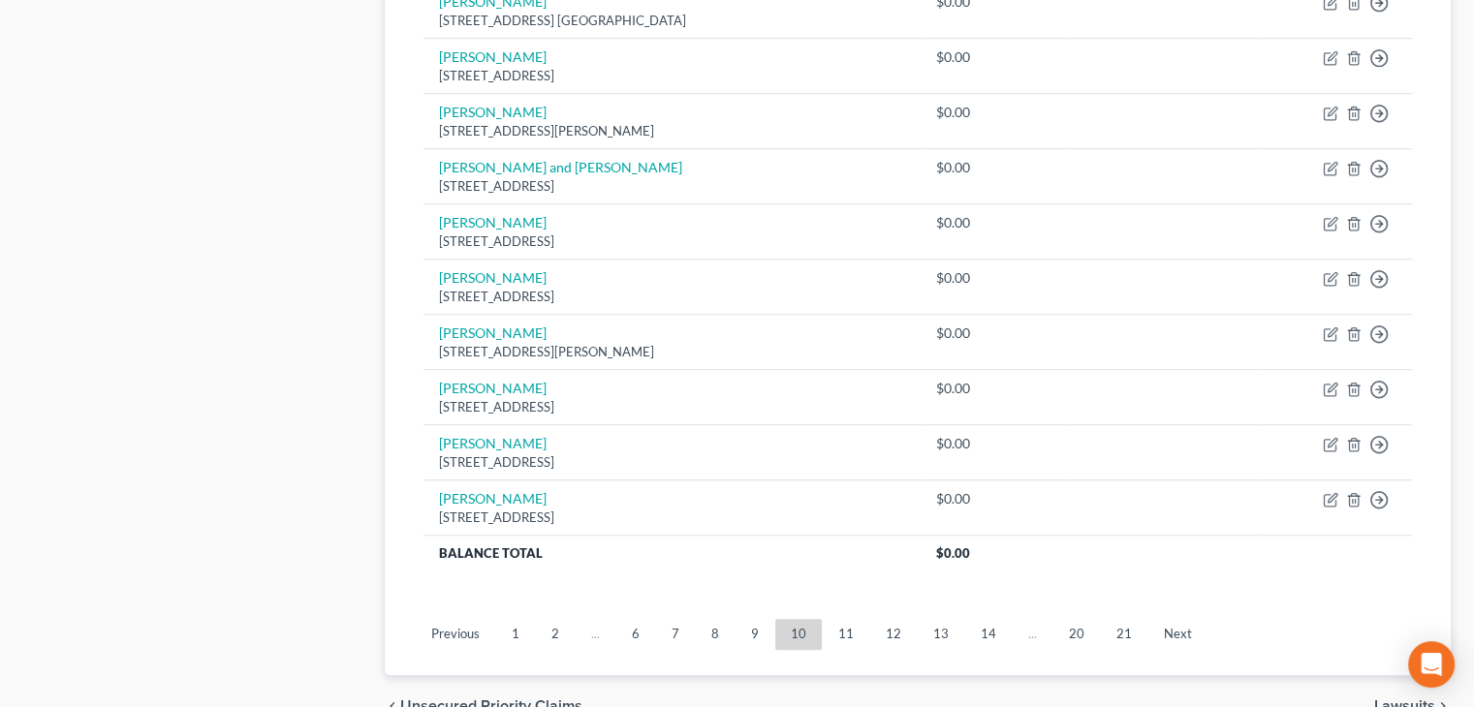
scroll to position [1523, 0]
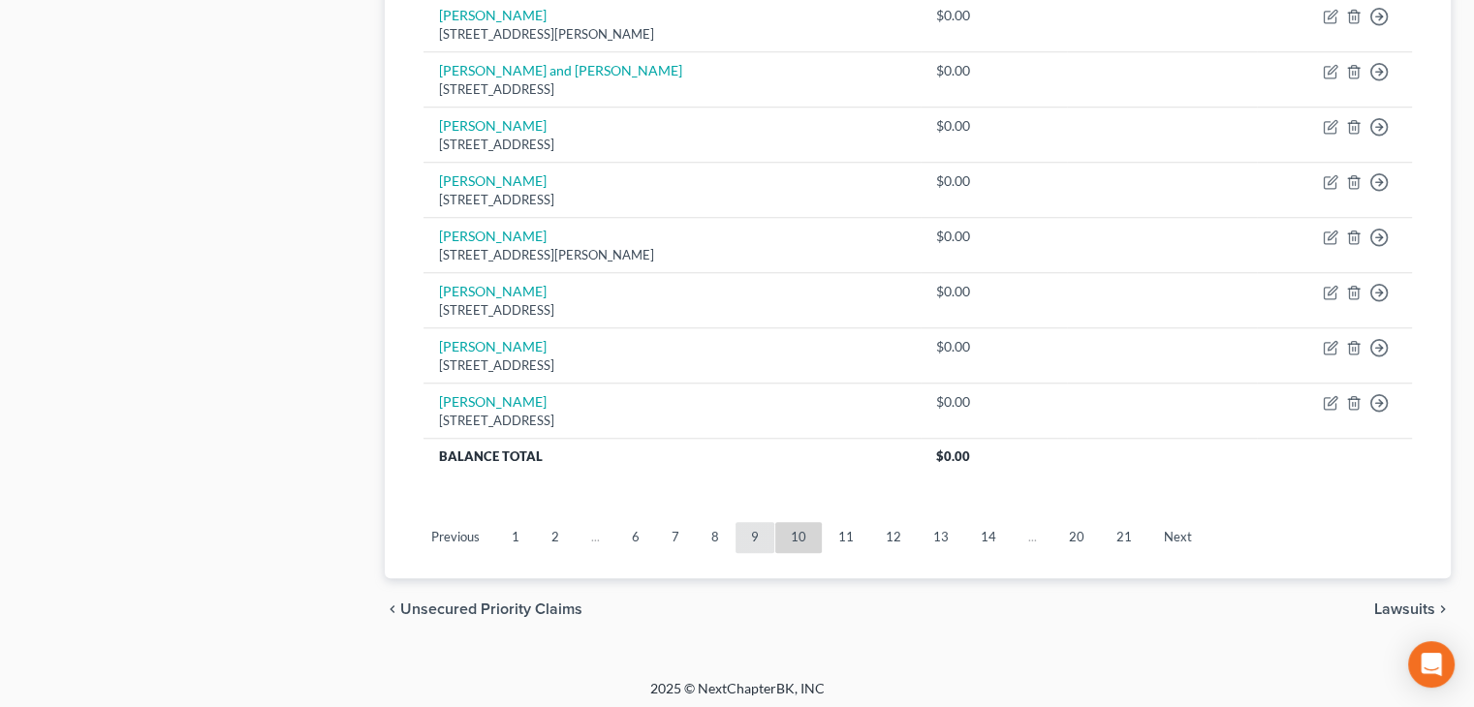
click at [755, 536] on link "9" at bounding box center [755, 537] width 39 height 31
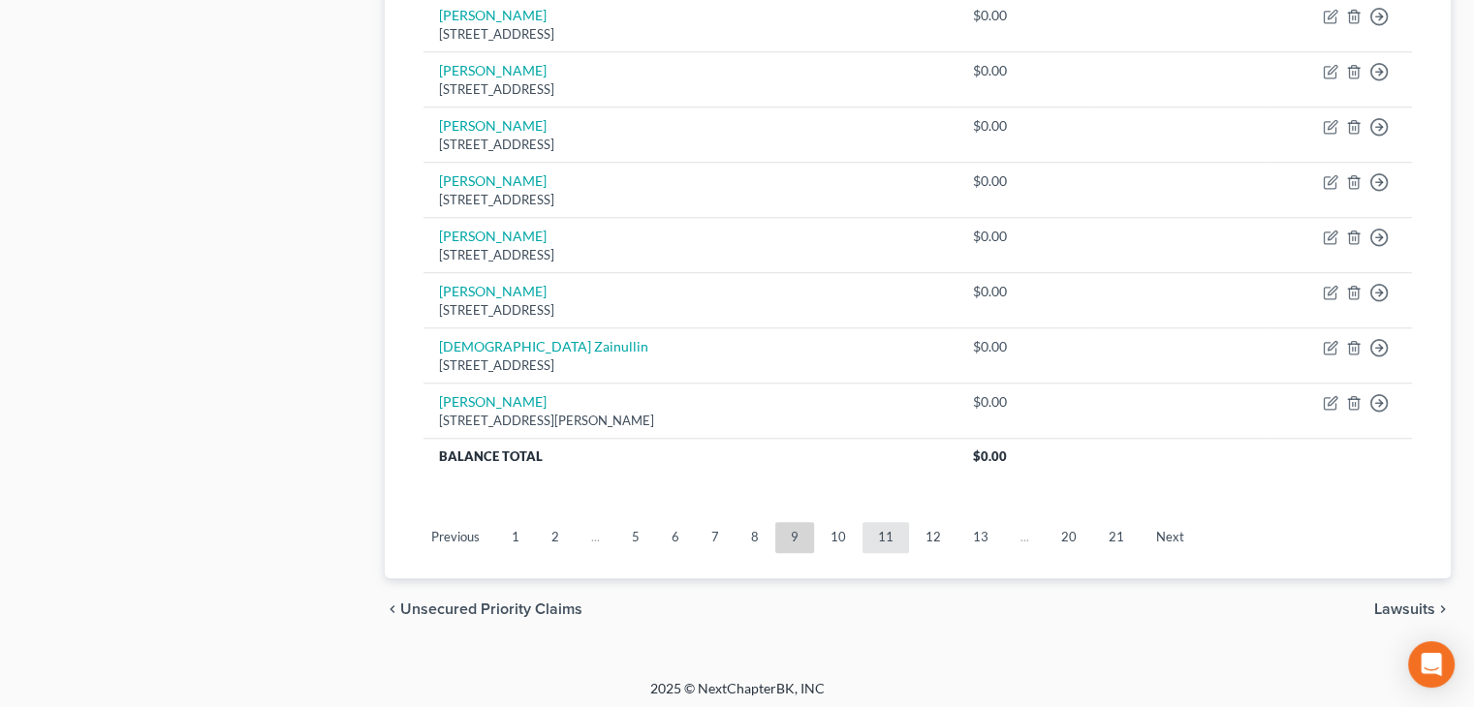
click at [877, 536] on link "11" at bounding box center [885, 537] width 47 height 31
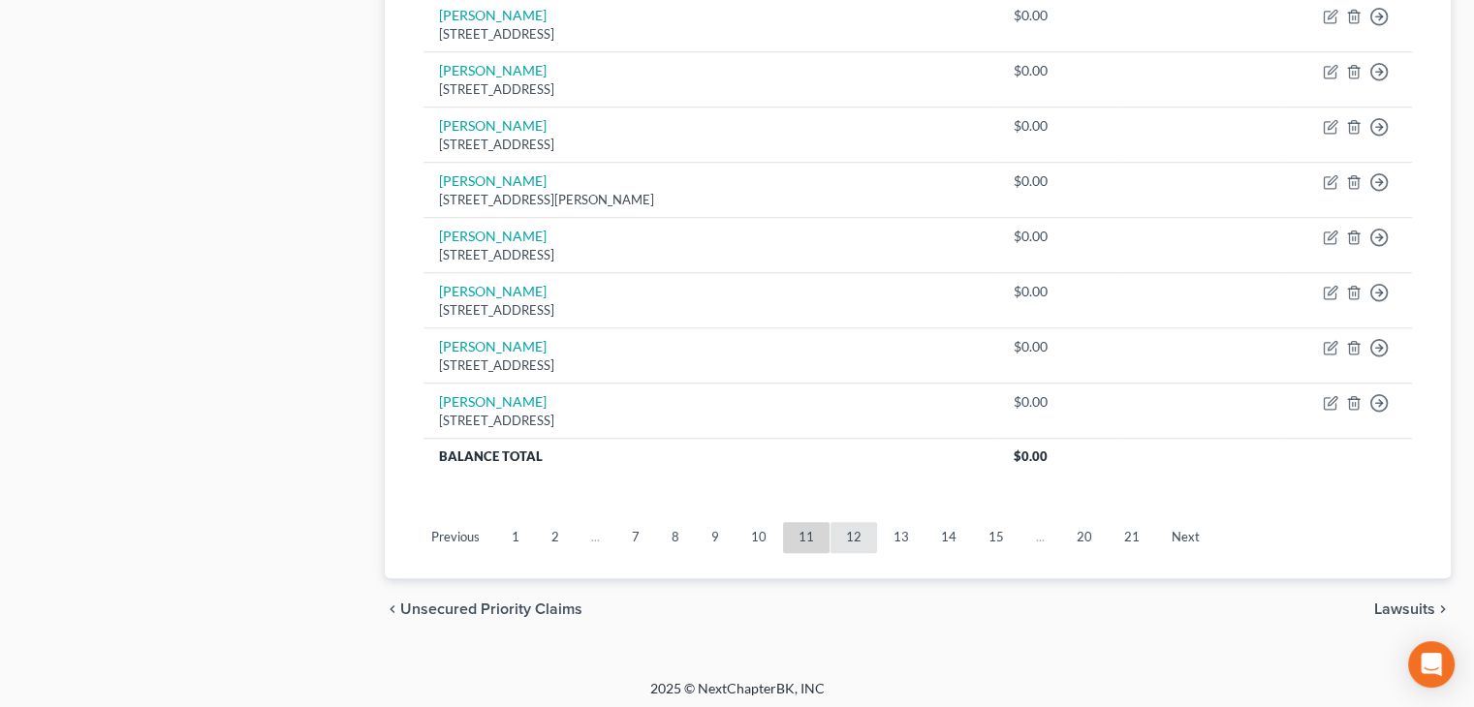
click at [855, 536] on link "12" at bounding box center [853, 537] width 47 height 31
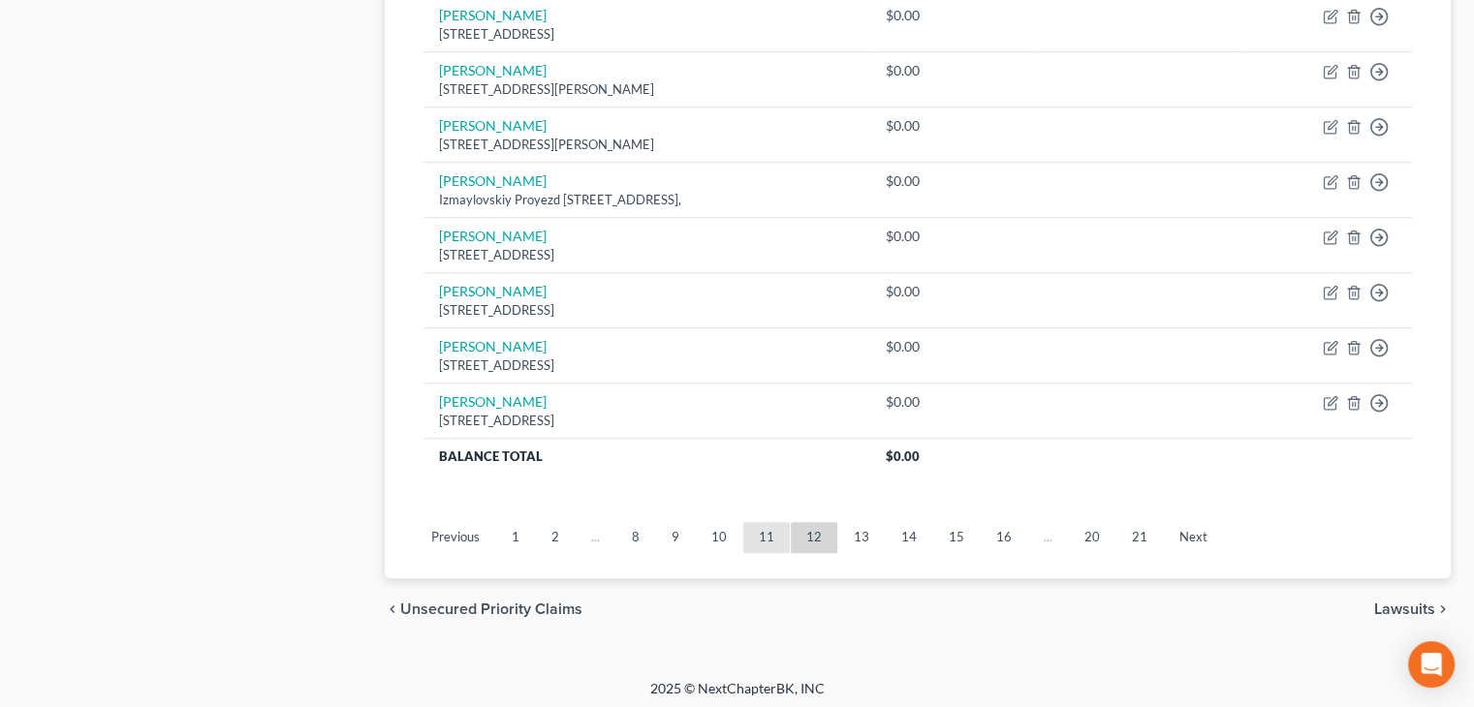
click at [755, 534] on link "11" at bounding box center [766, 537] width 47 height 31
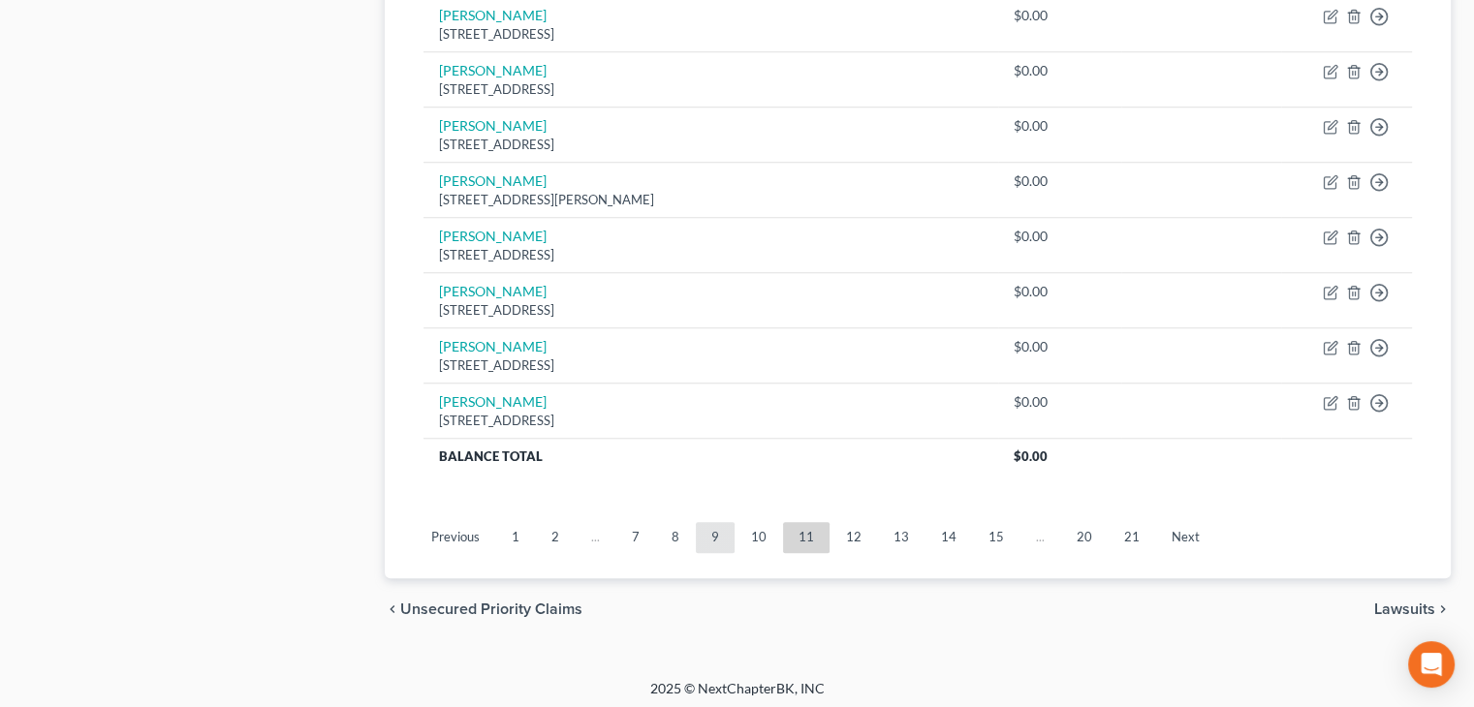
click at [712, 533] on link "9" at bounding box center [715, 537] width 39 height 31
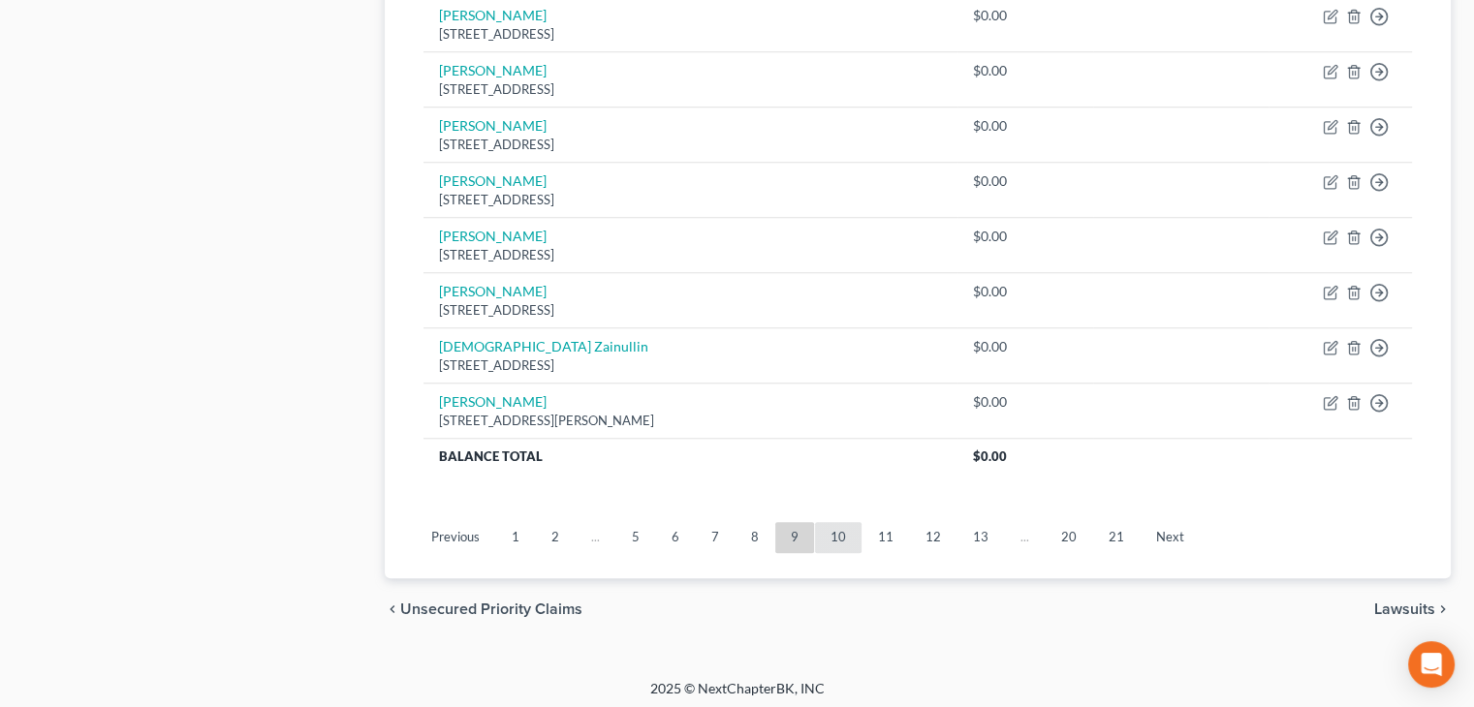
click at [837, 532] on link "10" at bounding box center [838, 537] width 47 height 31
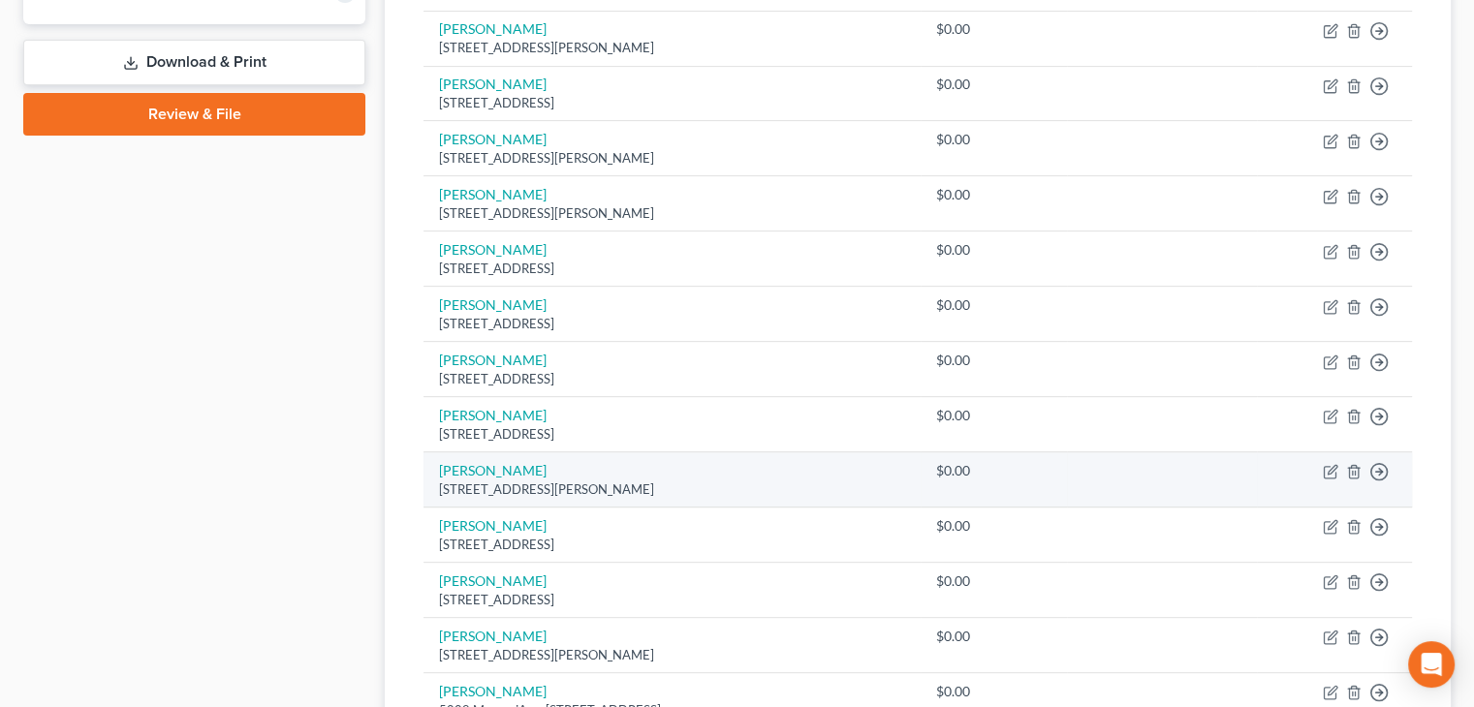
scroll to position [678, 0]
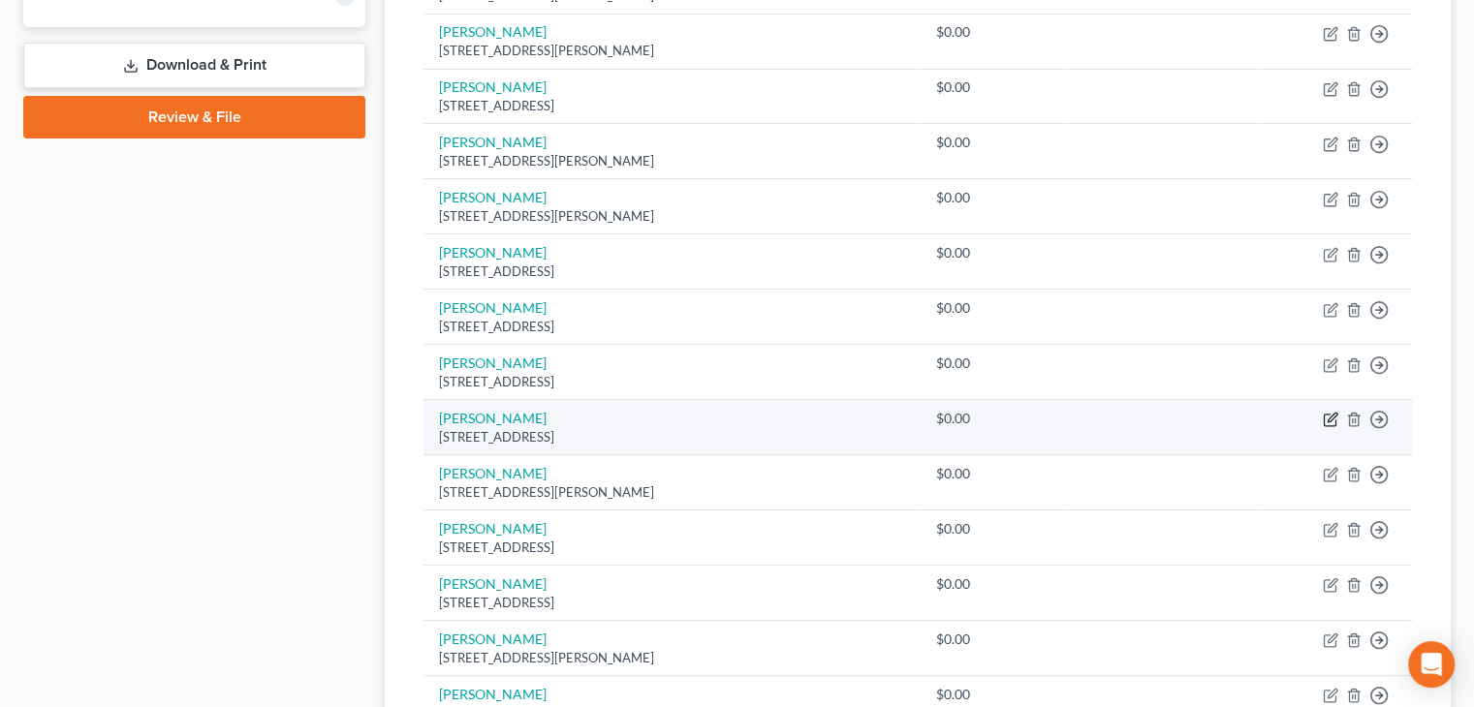
click at [1331, 416] on icon "button" at bounding box center [1332, 418] width 9 height 9
select select "4"
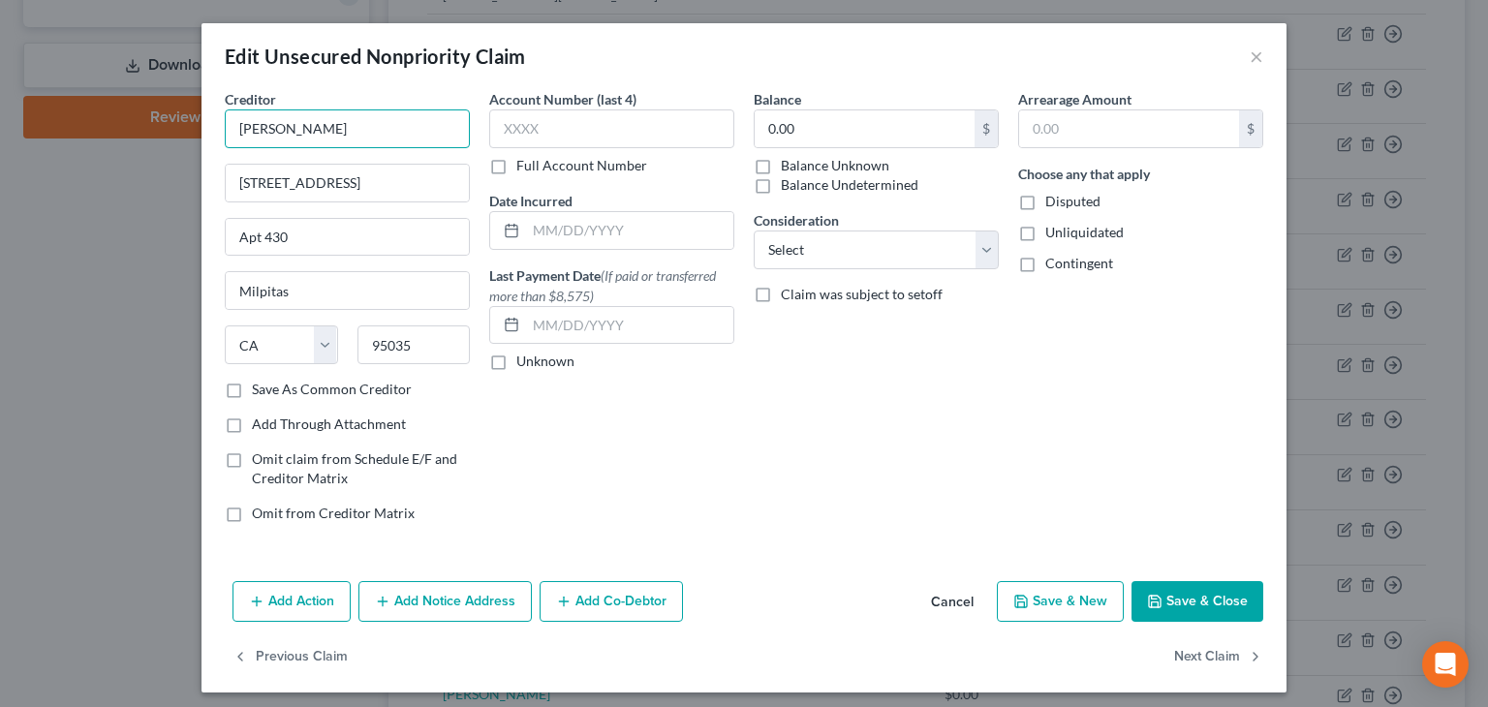
click at [235, 126] on input "[PERSON_NAME]" at bounding box center [347, 129] width 245 height 39
type input "[PERSON_NAME]"
click at [1174, 594] on button "Save & Close" at bounding box center [1198, 601] width 132 height 41
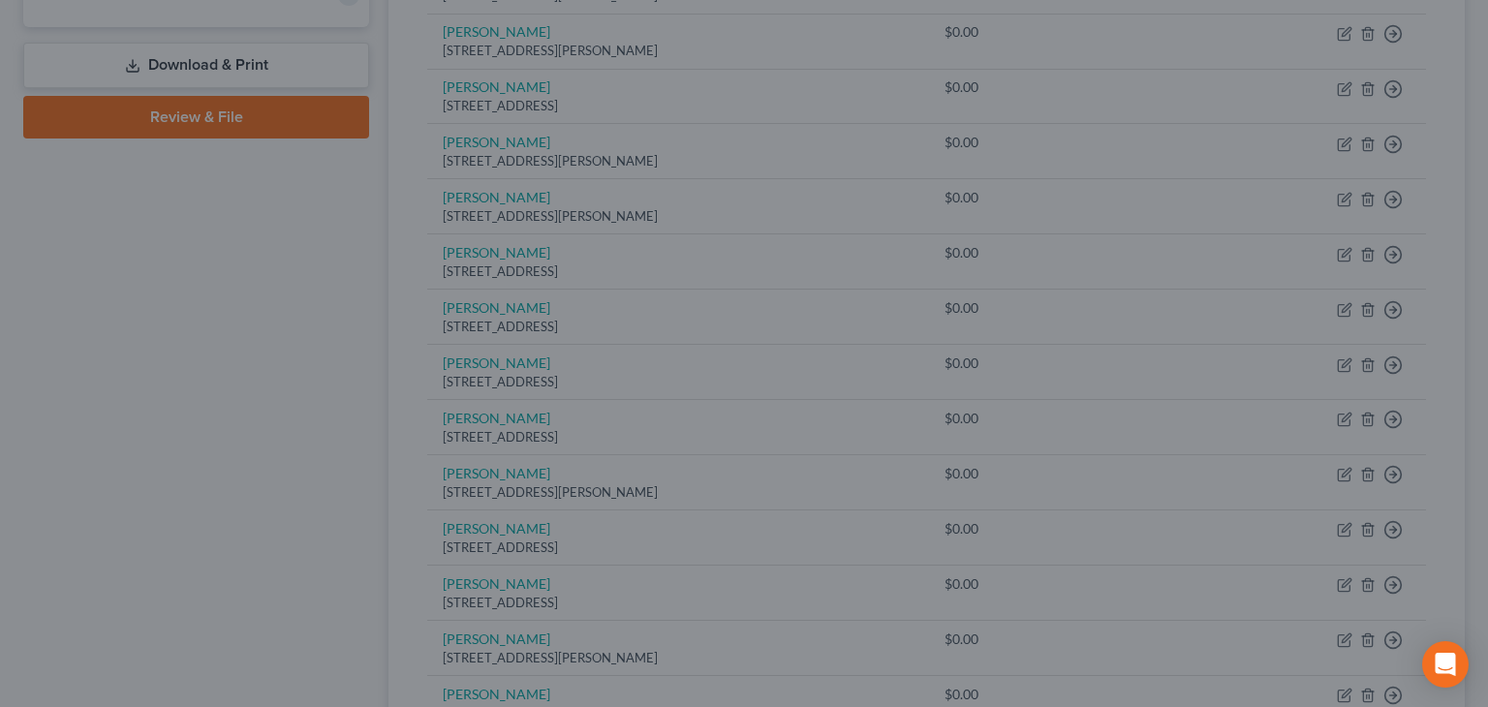
type input "0"
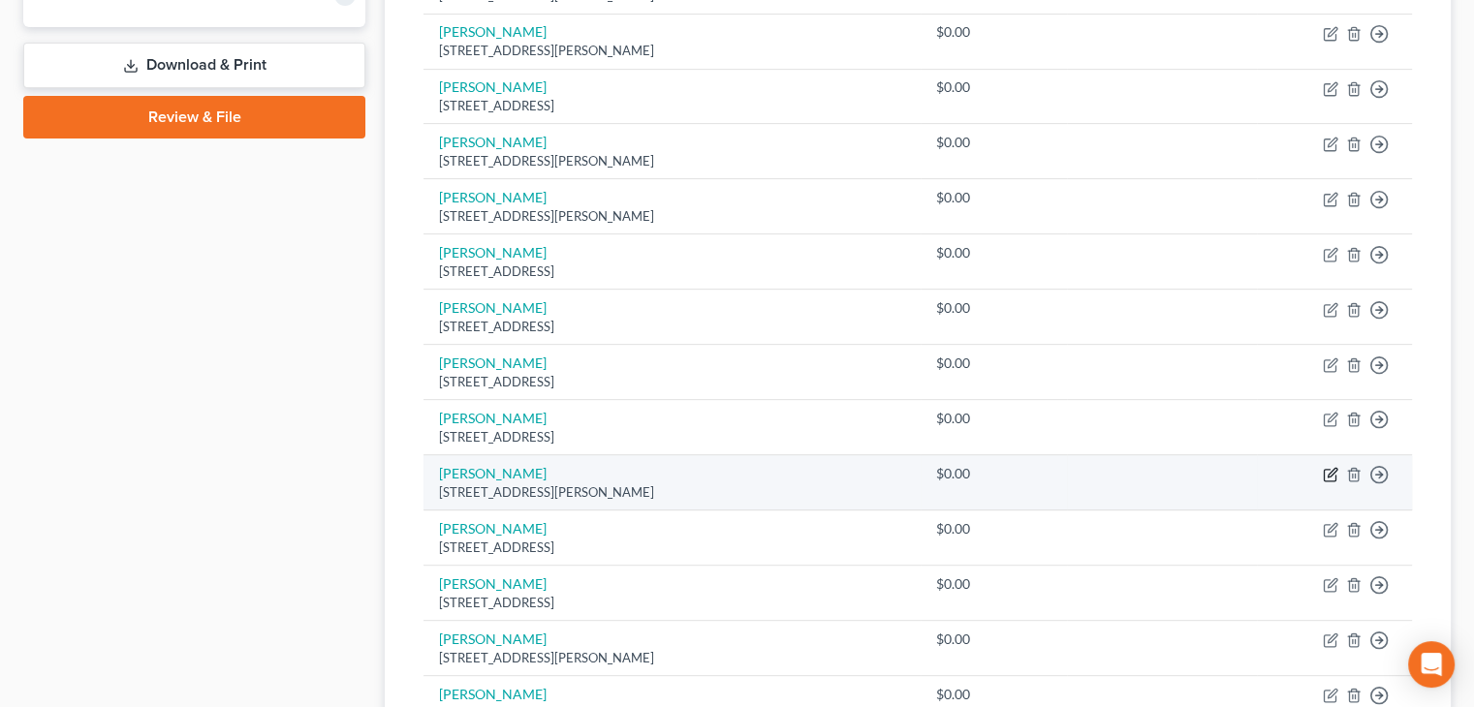
click at [1331, 475] on icon "button" at bounding box center [1331, 475] width 16 height 16
select select "14"
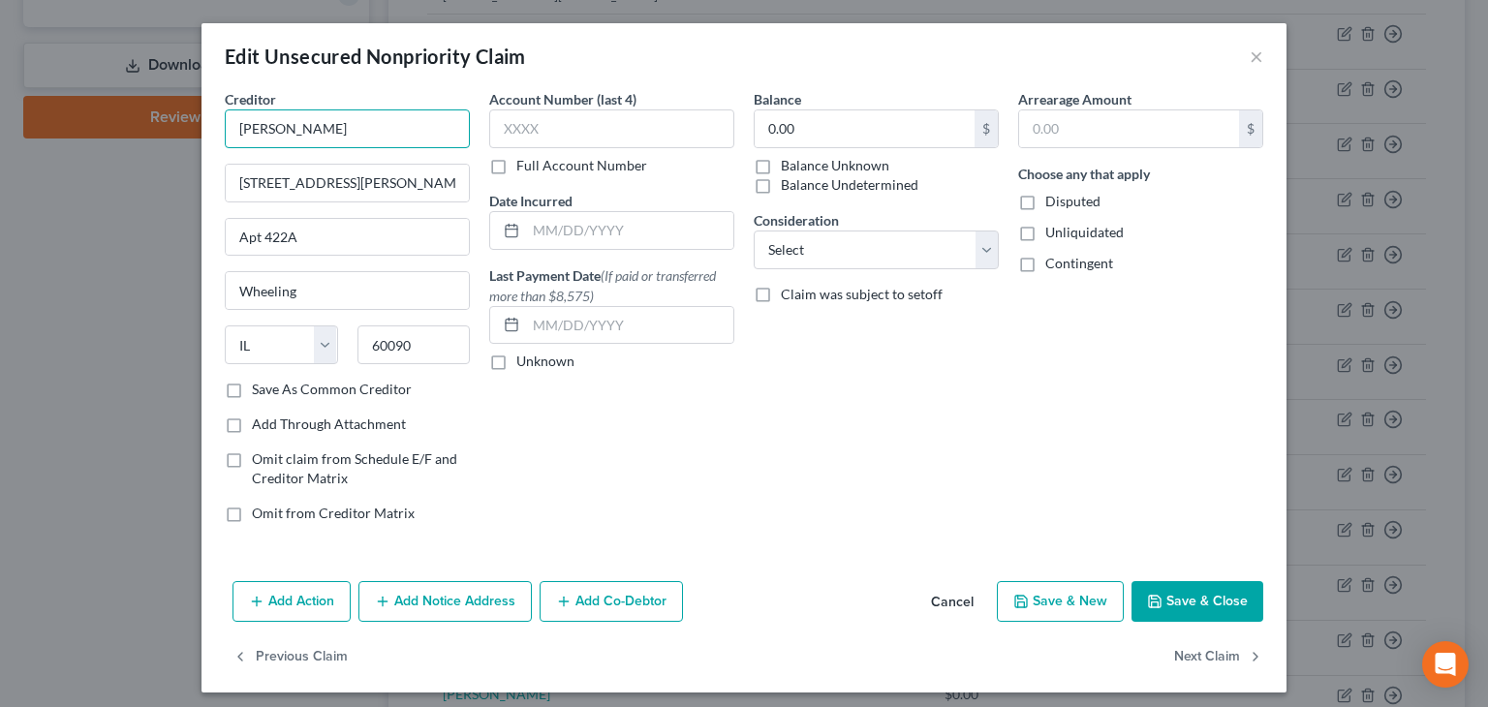
click at [235, 130] on input "[PERSON_NAME]" at bounding box center [347, 129] width 245 height 39
click at [264, 125] on input "[PERSON_NAME]" at bounding box center [347, 129] width 245 height 39
click at [388, 129] on input "Iuliia and [PERSON_NAME]" at bounding box center [347, 129] width 245 height 39
type input "Iuliia and [PERSON_NAME]"
click at [1152, 602] on polyline "button" at bounding box center [1155, 604] width 7 height 5
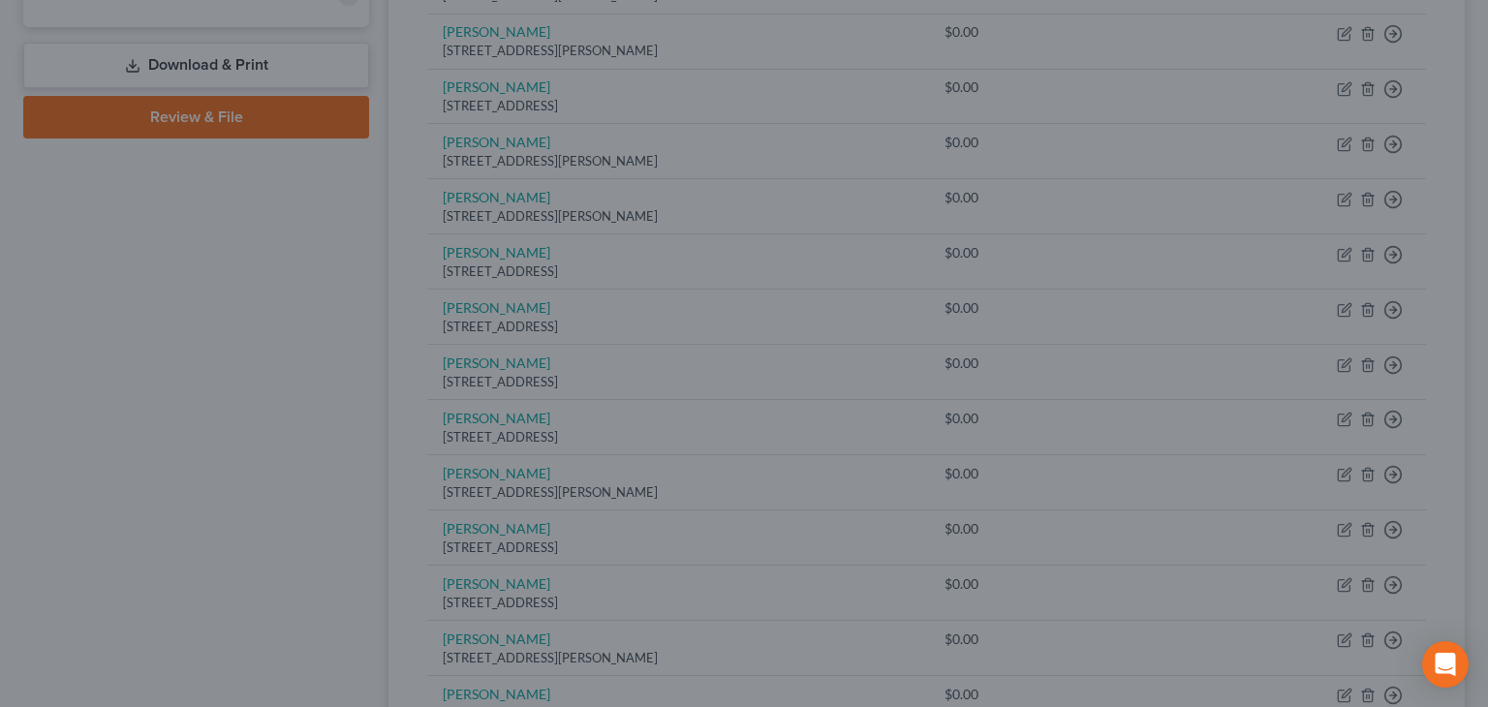
type input "0"
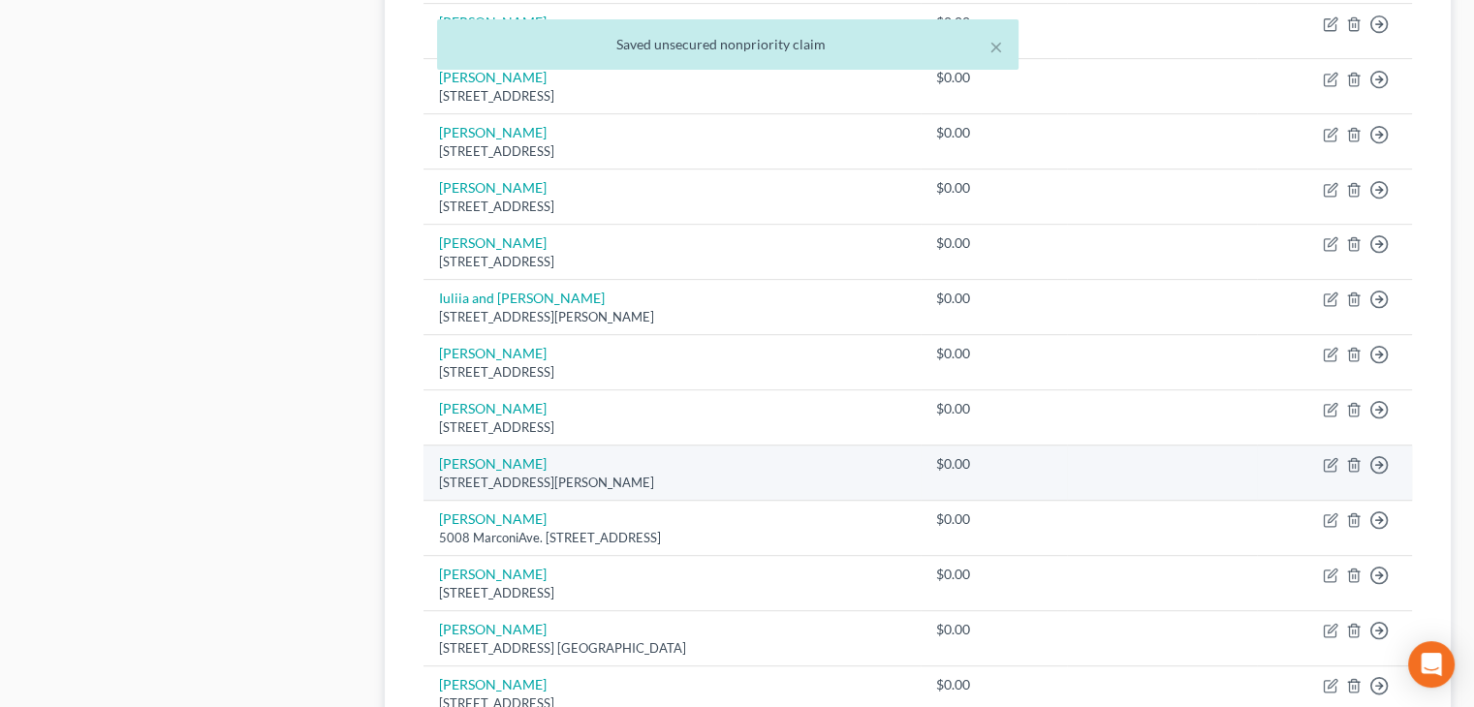
scroll to position [872, 0]
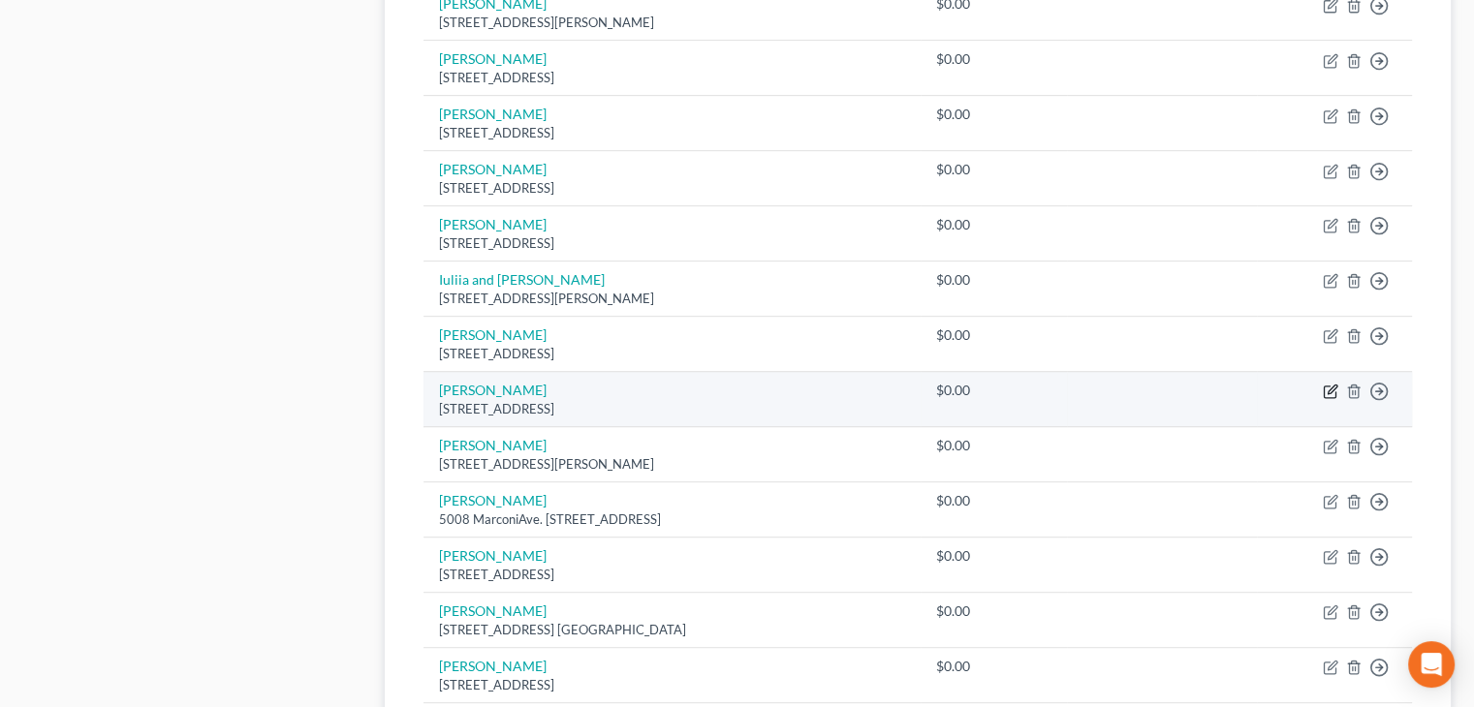
click at [1330, 389] on icon "button" at bounding box center [1331, 392] width 16 height 16
select select "4"
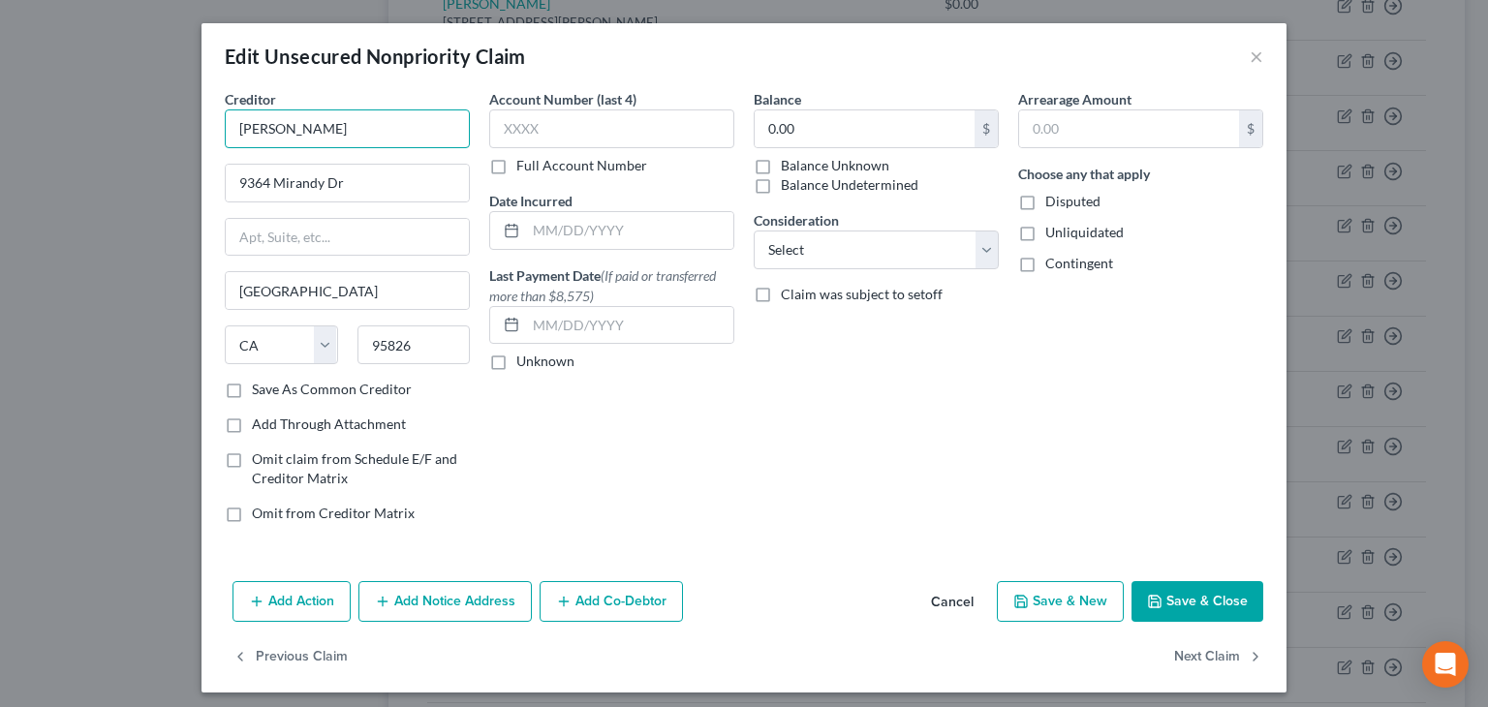
click at [358, 136] on input "[PERSON_NAME]" at bounding box center [347, 129] width 245 height 39
type input "[PERSON_NAME]"
click at [1165, 598] on button "Save & Close" at bounding box center [1198, 601] width 132 height 41
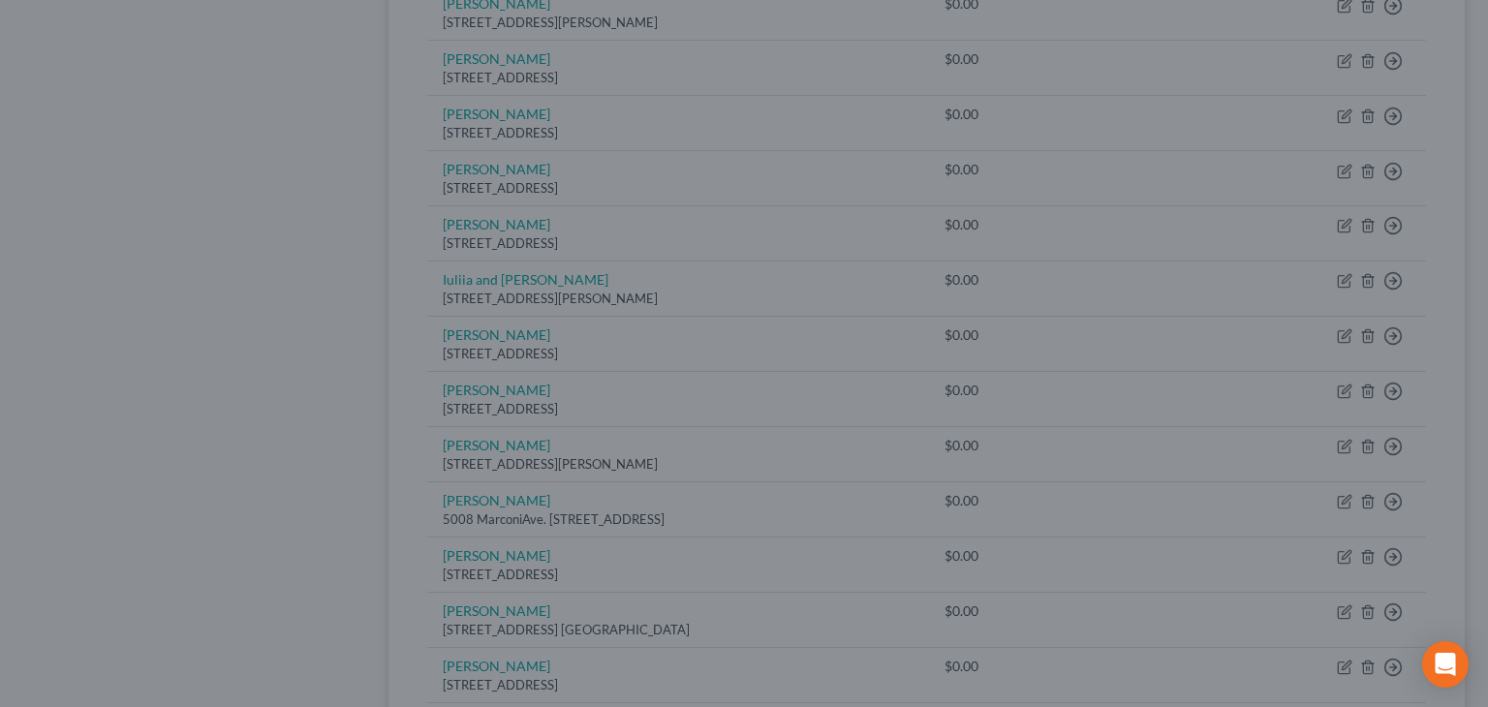
type input "0"
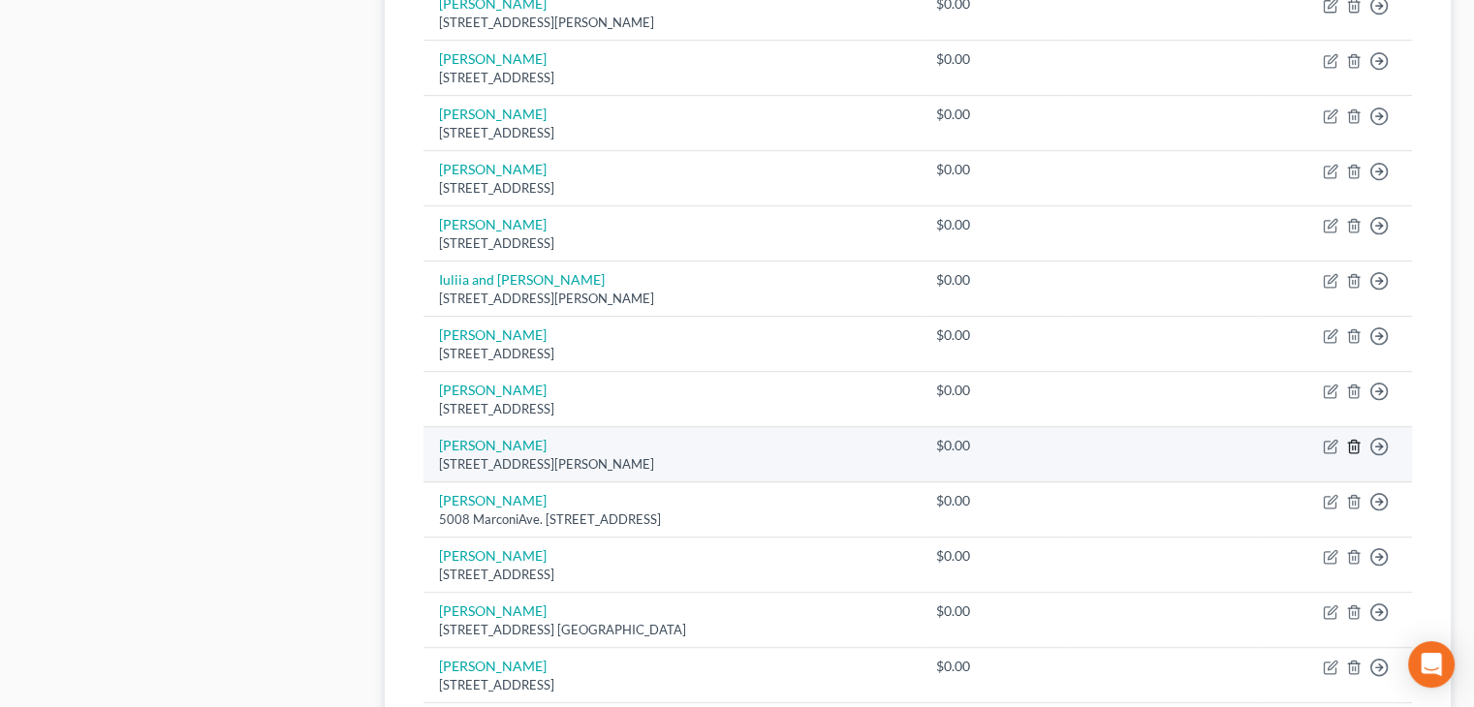
click at [1356, 444] on icon "button" at bounding box center [1354, 447] width 16 height 16
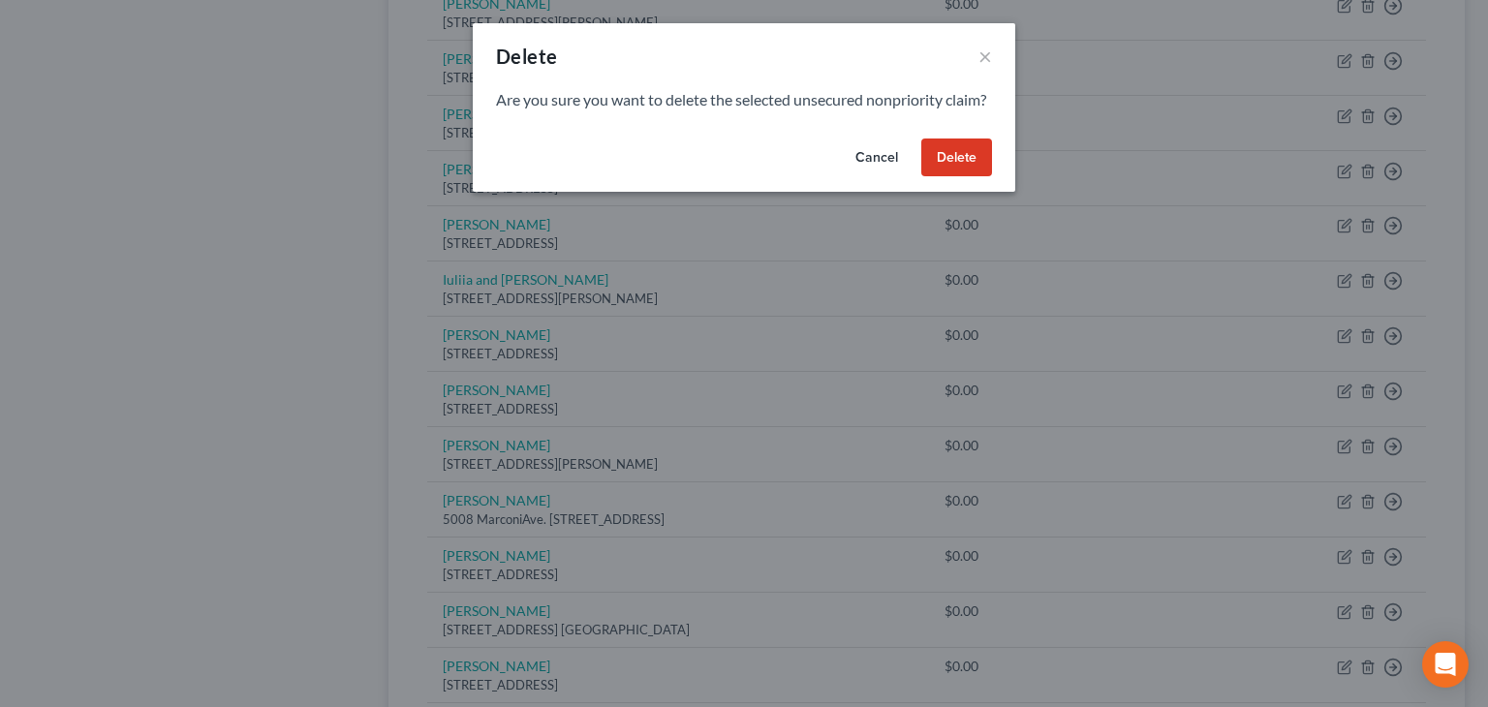
click at [954, 177] on button "Delete" at bounding box center [957, 158] width 71 height 39
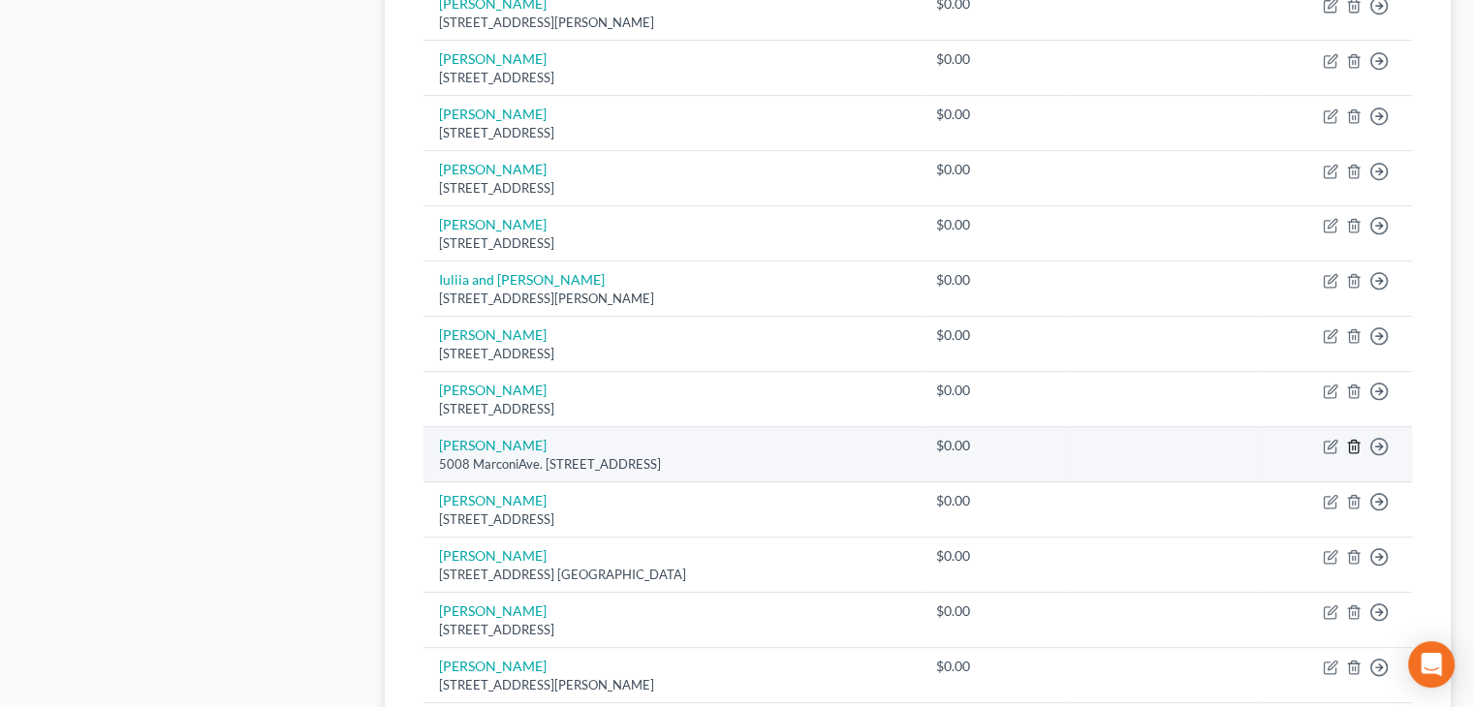
click at [1353, 447] on line "button" at bounding box center [1353, 449] width 0 height 4
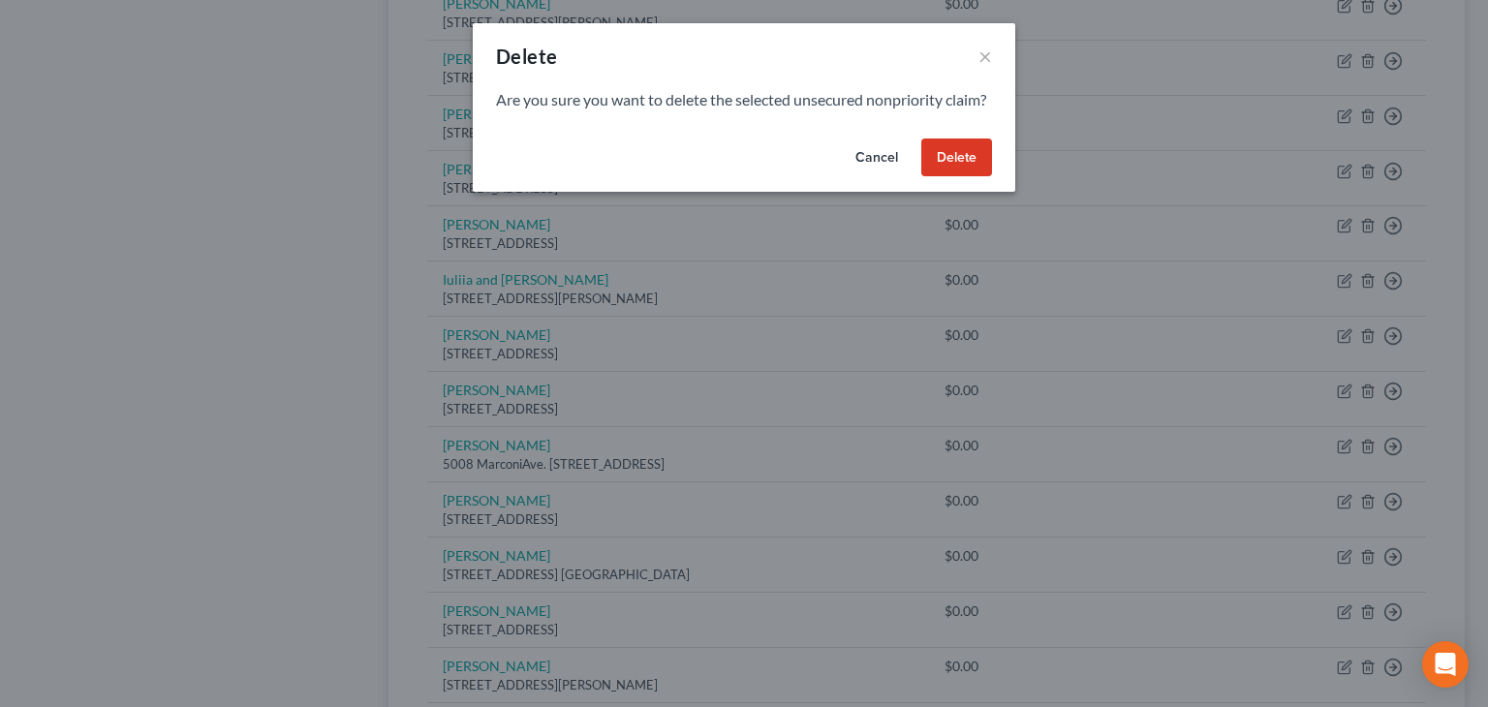
click at [957, 177] on button "Delete" at bounding box center [957, 158] width 71 height 39
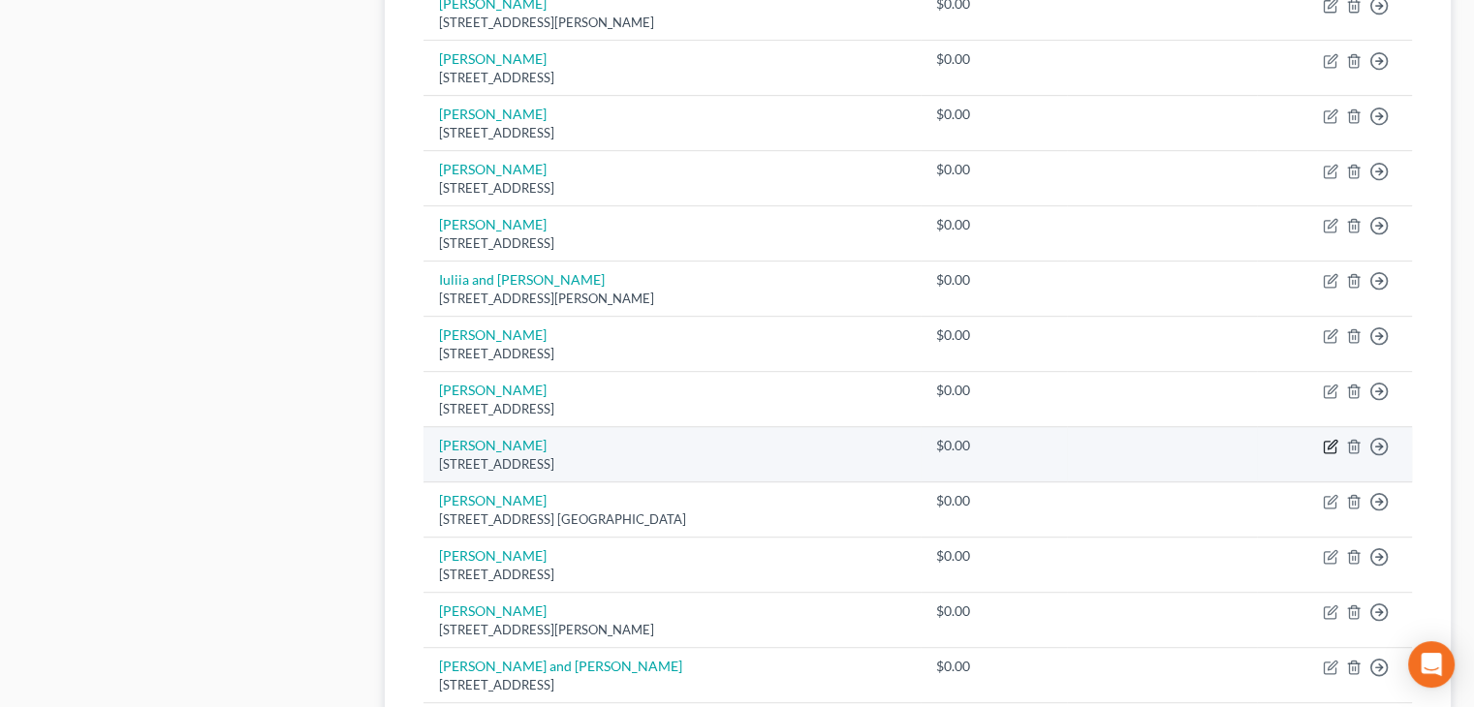
click at [1324, 442] on icon "button" at bounding box center [1330, 448] width 12 height 12
select select "4"
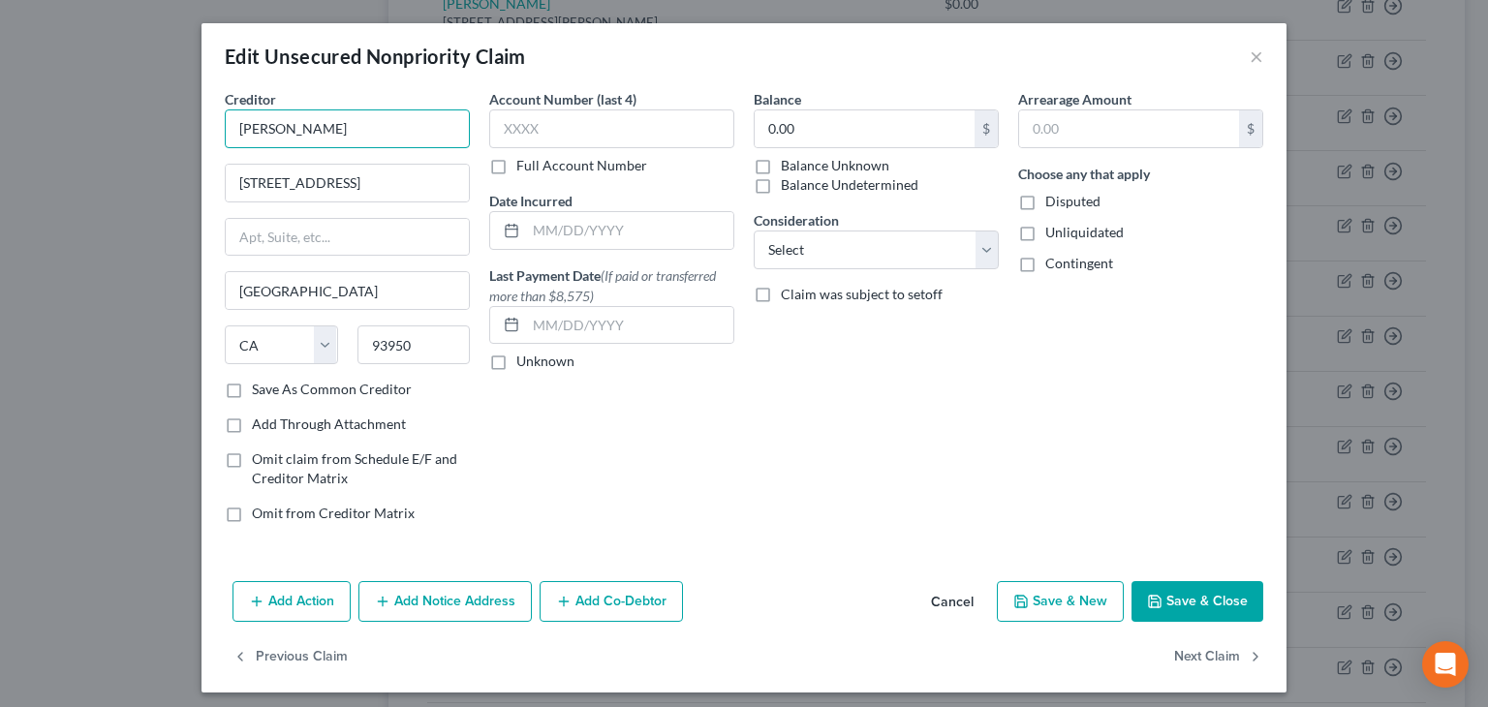
click at [358, 125] on input "[PERSON_NAME]" at bounding box center [347, 129] width 245 height 39
type input "[PERSON_NAME]"
click at [1152, 598] on icon "button" at bounding box center [1155, 602] width 16 height 16
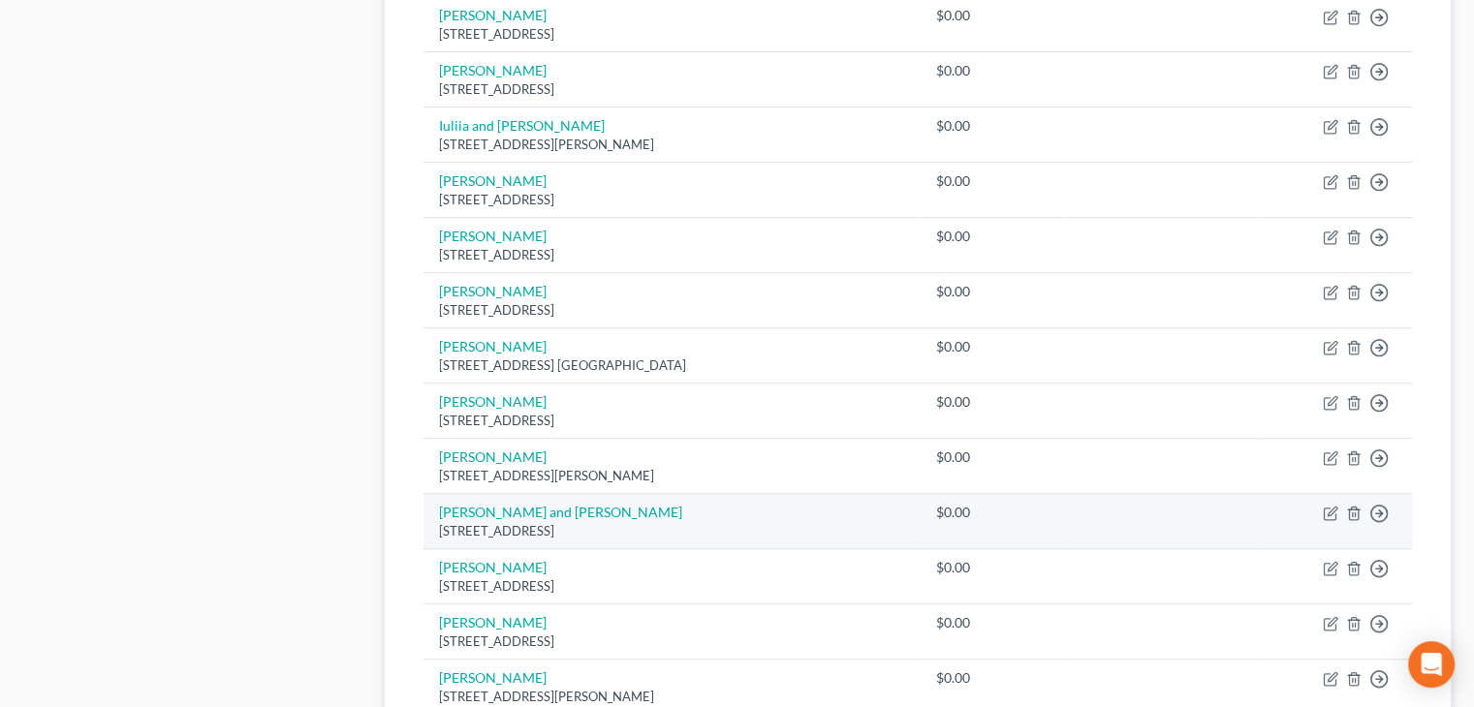
scroll to position [1066, 0]
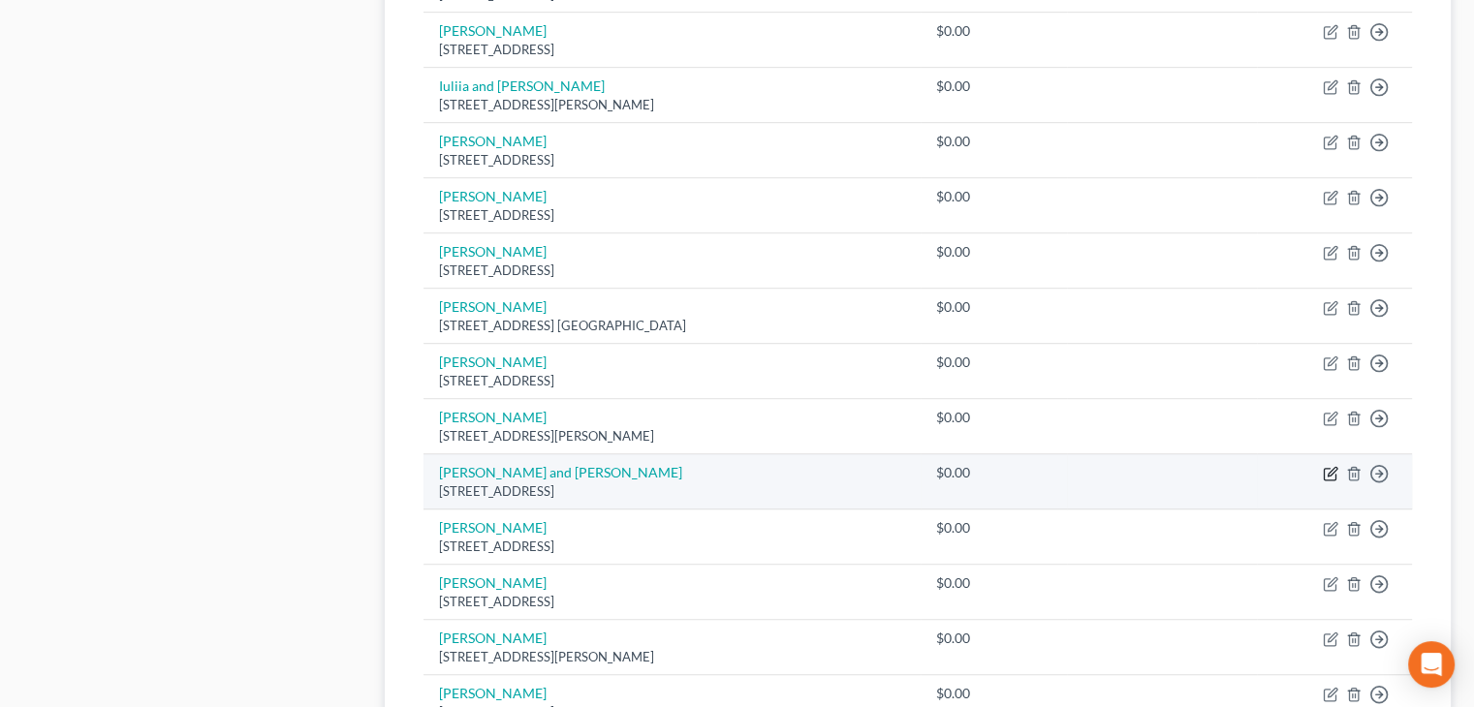
click at [1330, 466] on icon "button" at bounding box center [1331, 474] width 16 height 16
select select "4"
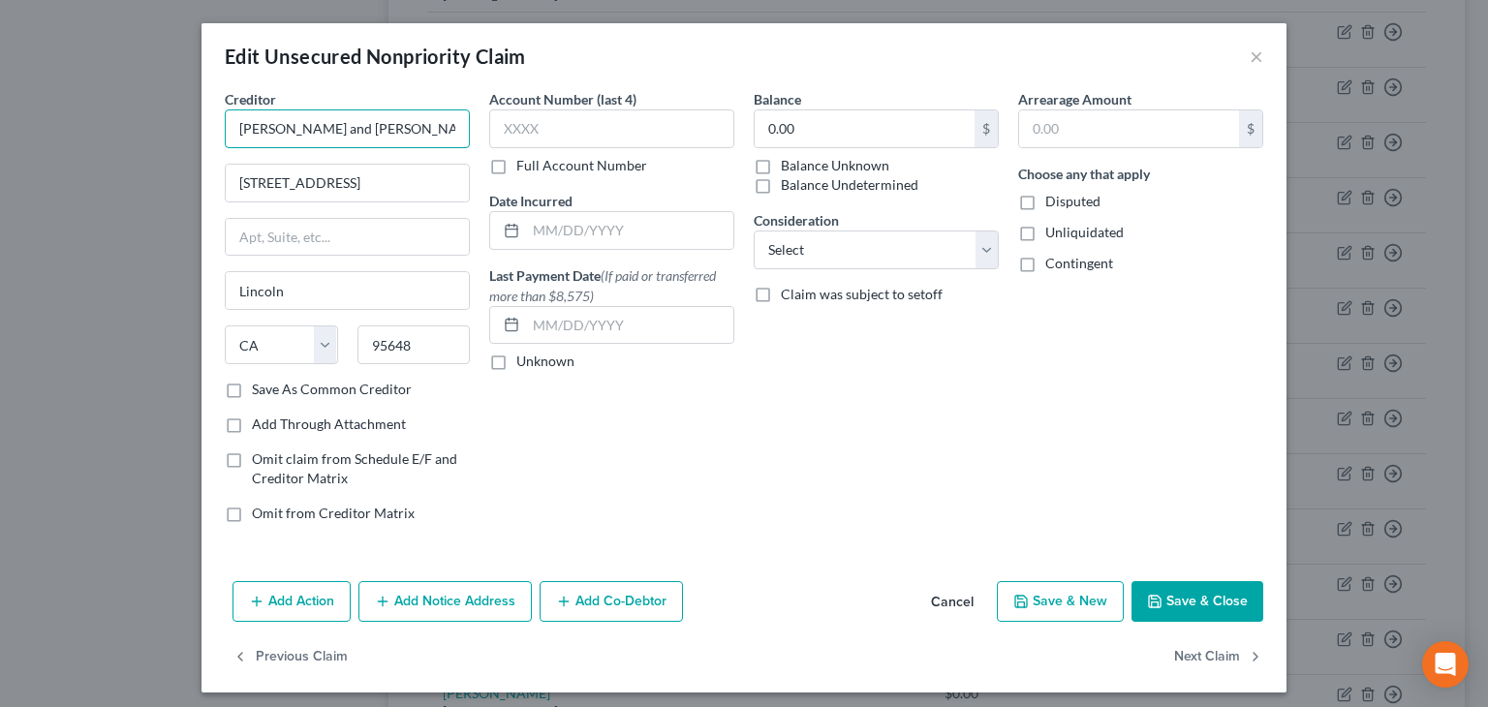
drag, startPoint x: 296, startPoint y: 128, endPoint x: 357, endPoint y: 120, distance: 61.5
click at [357, 120] on input "[PERSON_NAME] and [PERSON_NAME]" at bounding box center [347, 129] width 245 height 39
type input "[PERSON_NAME]"
click at [1213, 596] on button "Save & Close" at bounding box center [1198, 601] width 132 height 41
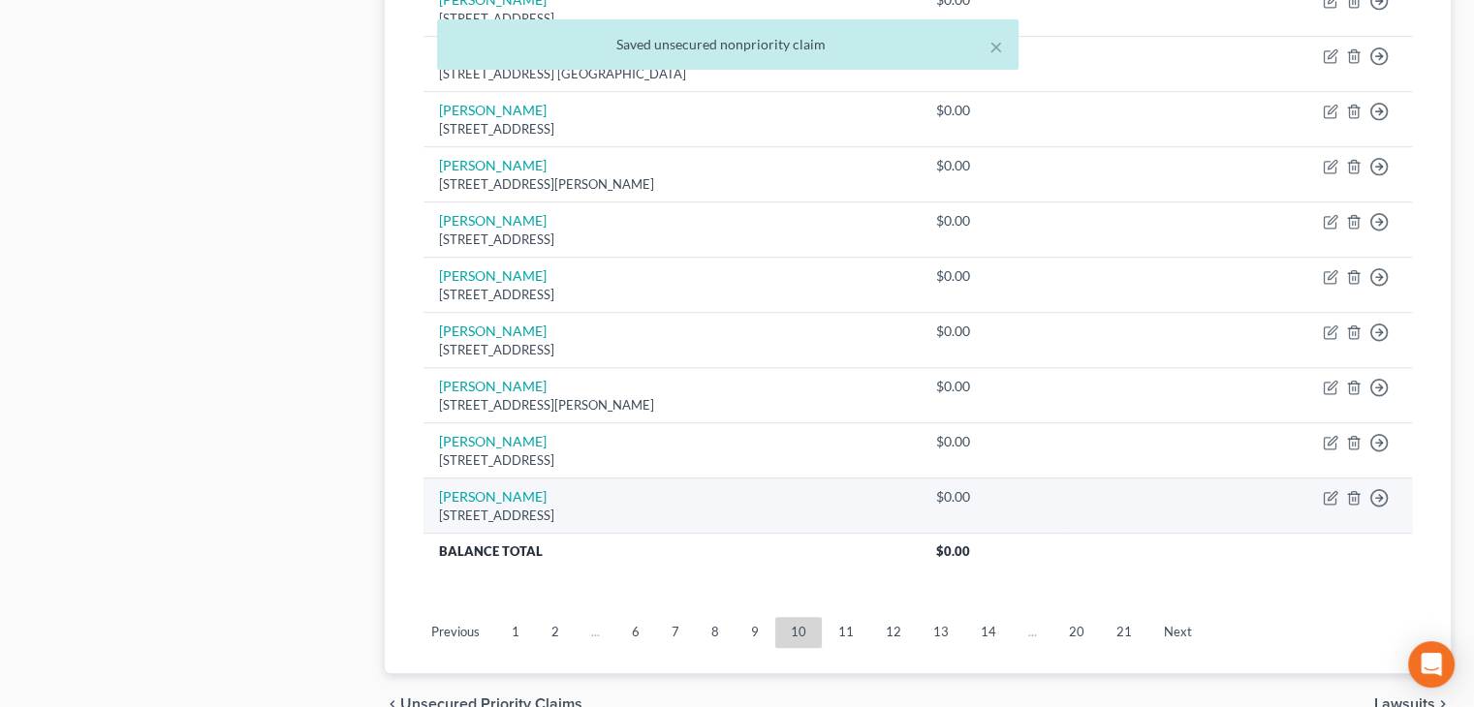
scroll to position [1357, 0]
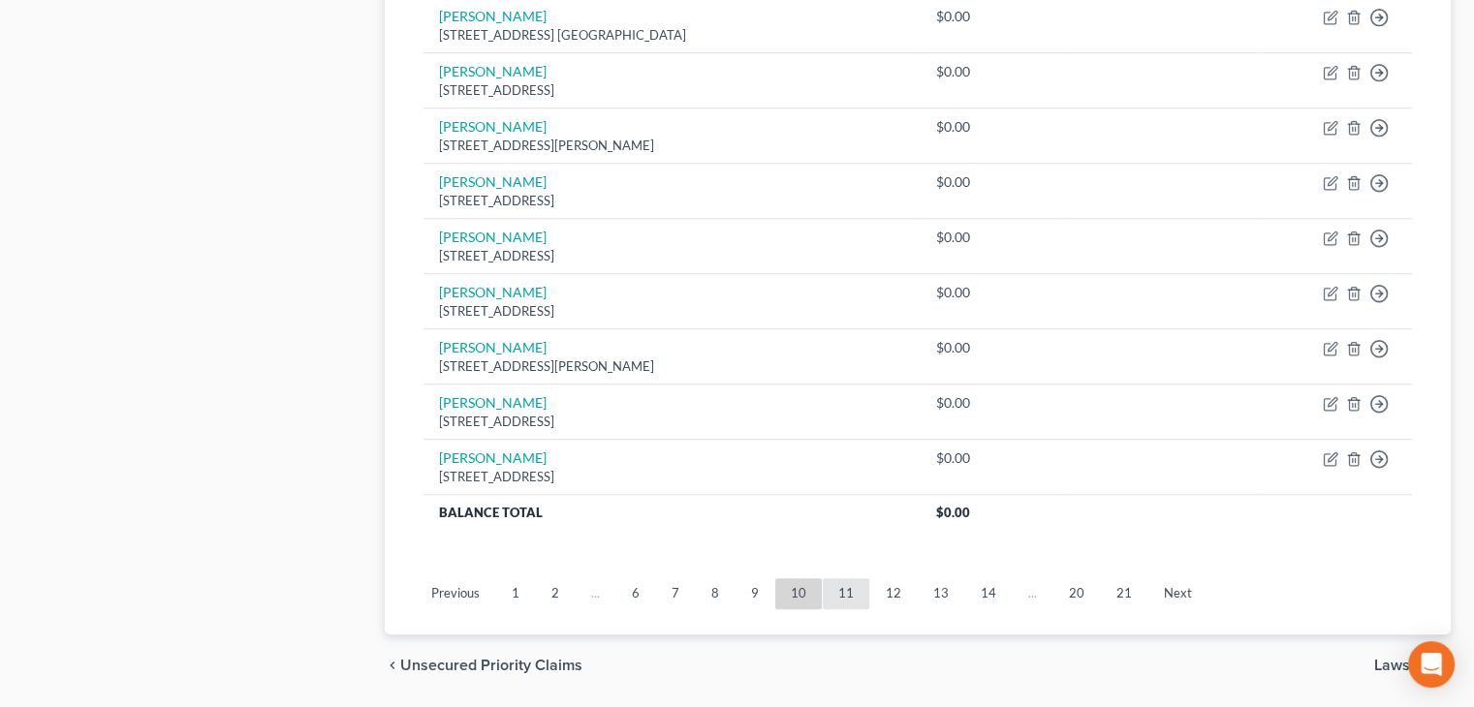
click at [843, 583] on link "11" at bounding box center [846, 594] width 47 height 31
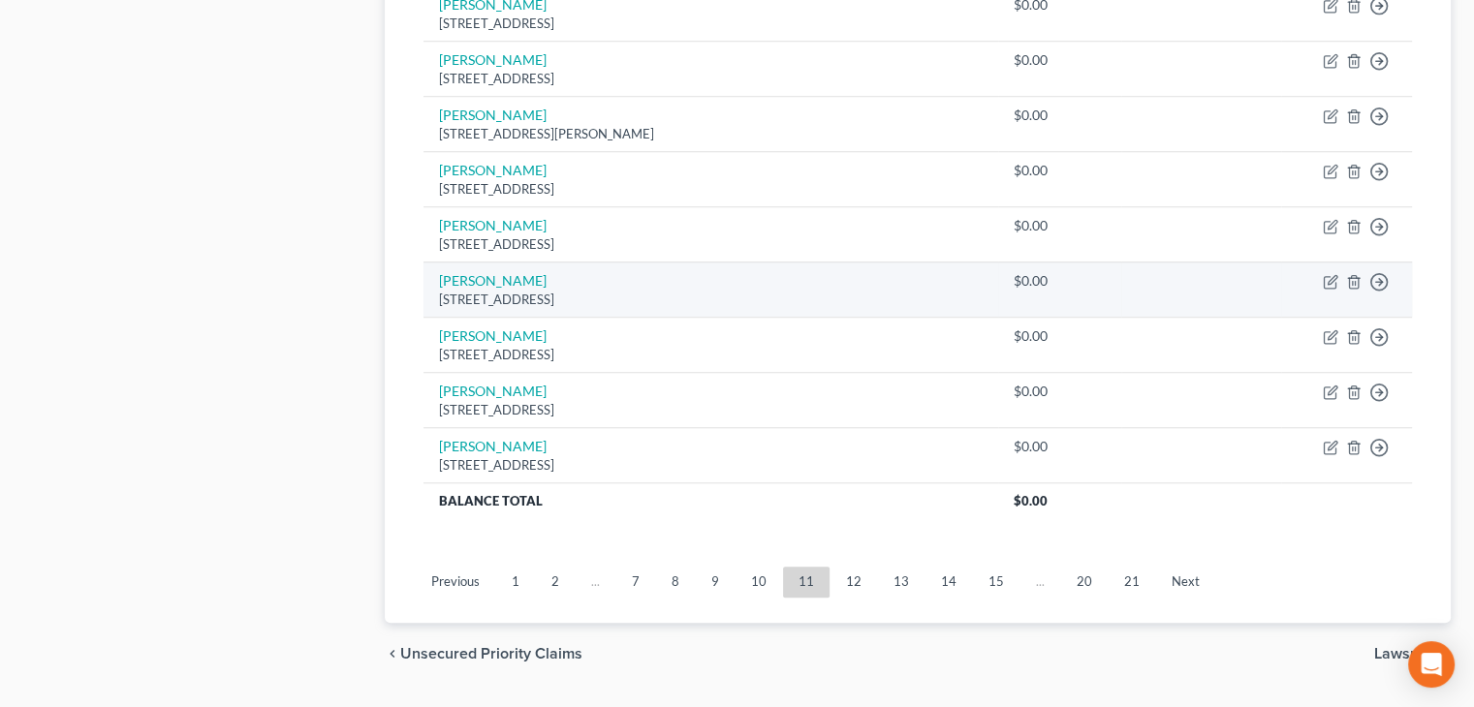
scroll to position [1523, 0]
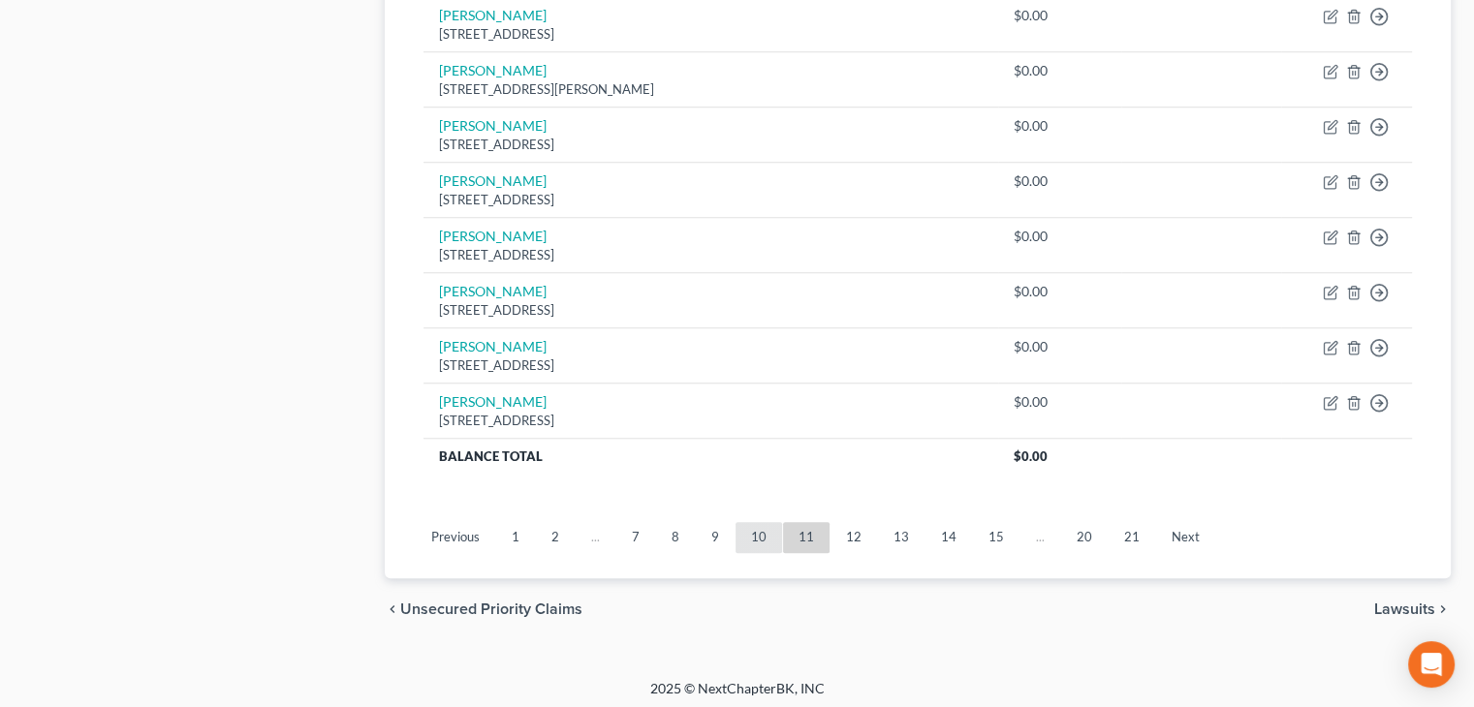
click at [755, 528] on link "10" at bounding box center [759, 537] width 47 height 31
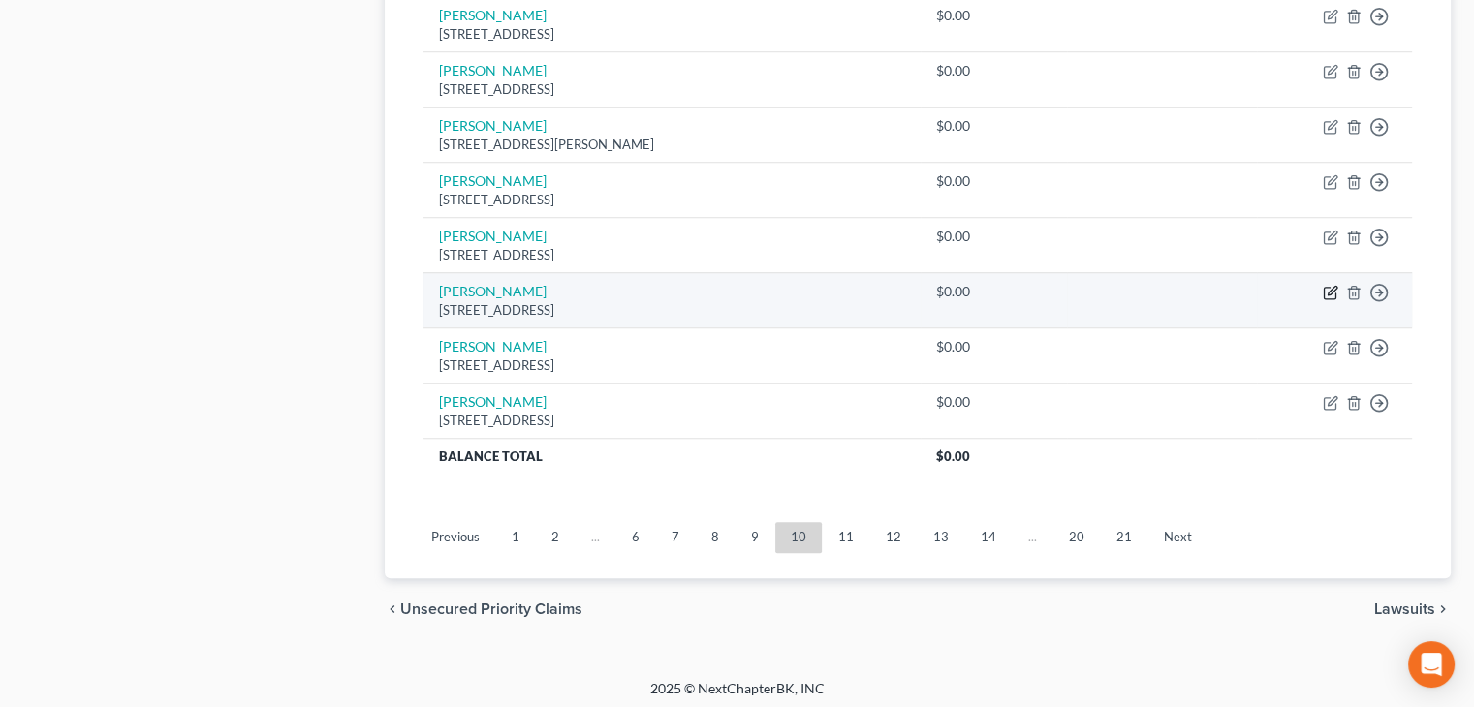
click at [1324, 288] on icon "button" at bounding box center [1330, 294] width 12 height 12
select select "4"
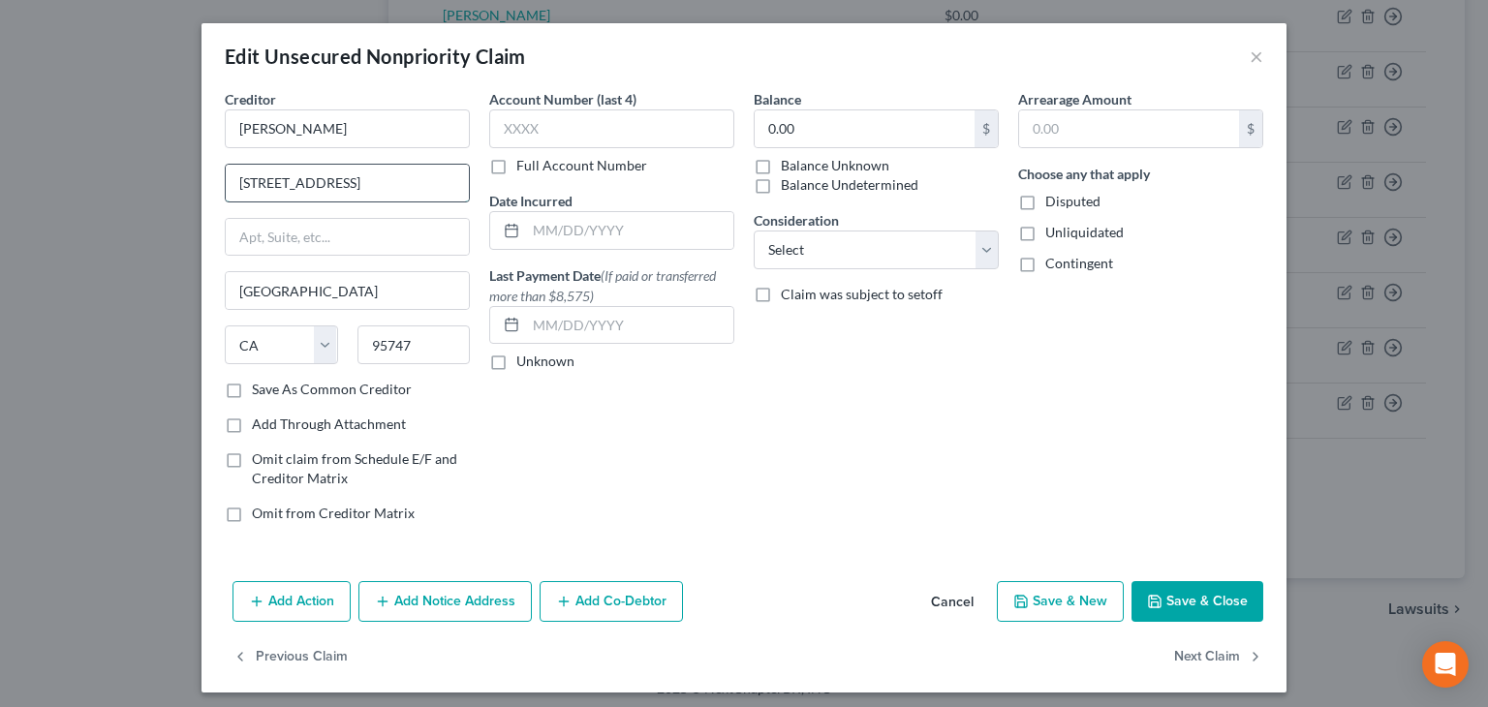
click at [258, 186] on input "[STREET_ADDRESS]" at bounding box center [347, 183] width 243 height 37
drag, startPoint x: 262, startPoint y: 182, endPoint x: 272, endPoint y: 210, distance: 30.1
click at [262, 183] on input "[STREET_ADDRESS]" at bounding box center [347, 183] width 243 height 37
type input "[STREET_ADDRESS]"
click at [1046, 232] on label "Unliquidated" at bounding box center [1085, 232] width 78 height 19
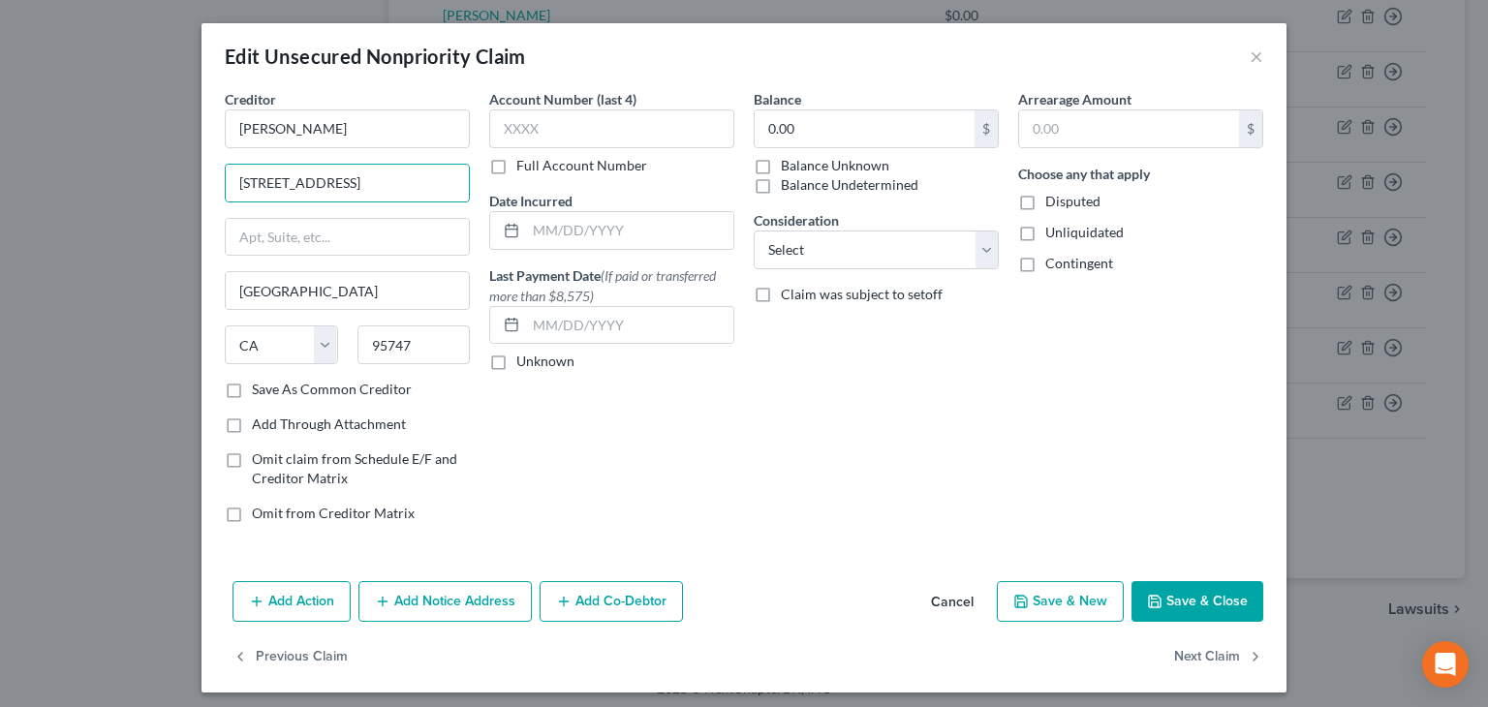
click at [1053, 232] on input "Unliquidated" at bounding box center [1059, 229] width 13 height 13
checkbox input "true"
click at [1046, 264] on label "Contingent" at bounding box center [1080, 263] width 68 height 19
click at [1053, 264] on input "Contingent" at bounding box center [1059, 260] width 13 height 13
checkbox input "true"
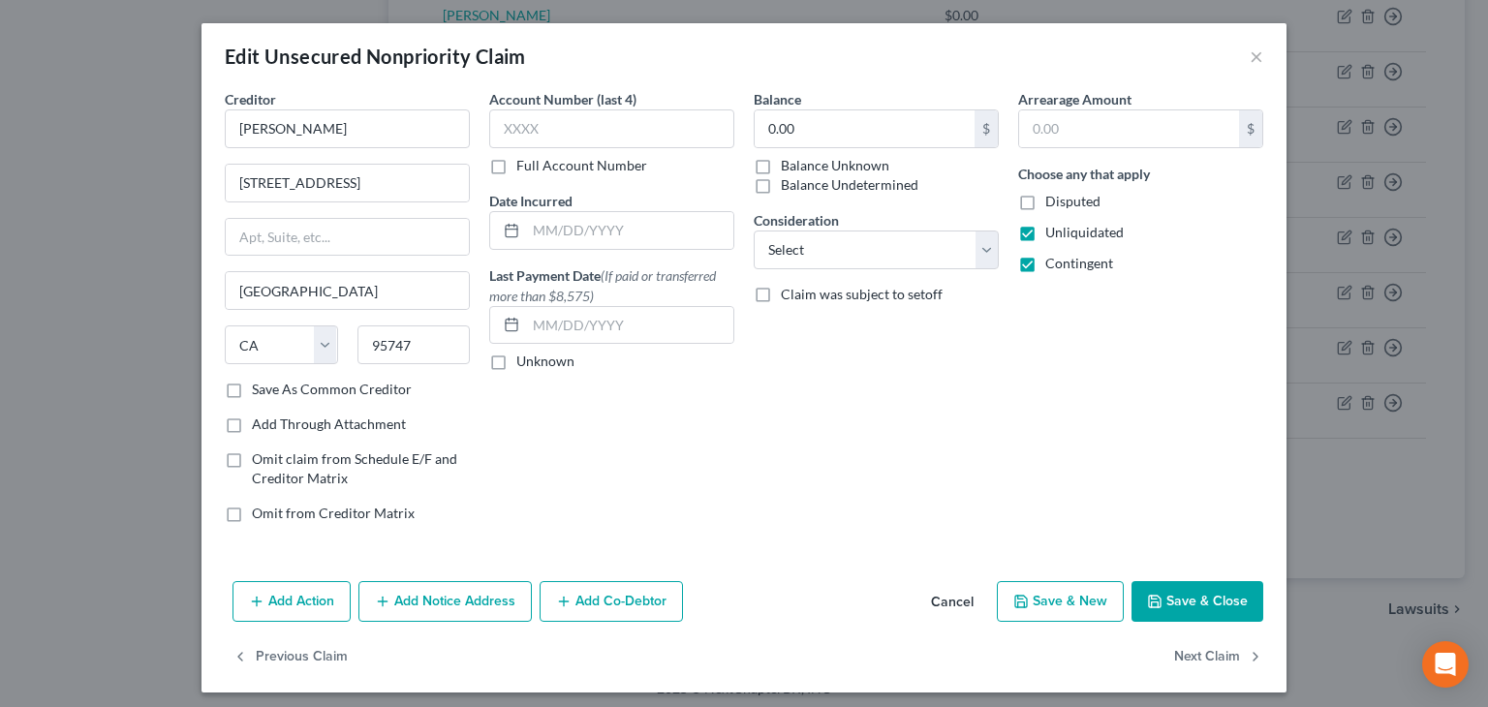
click at [1177, 604] on button "Save & Close" at bounding box center [1198, 601] width 132 height 41
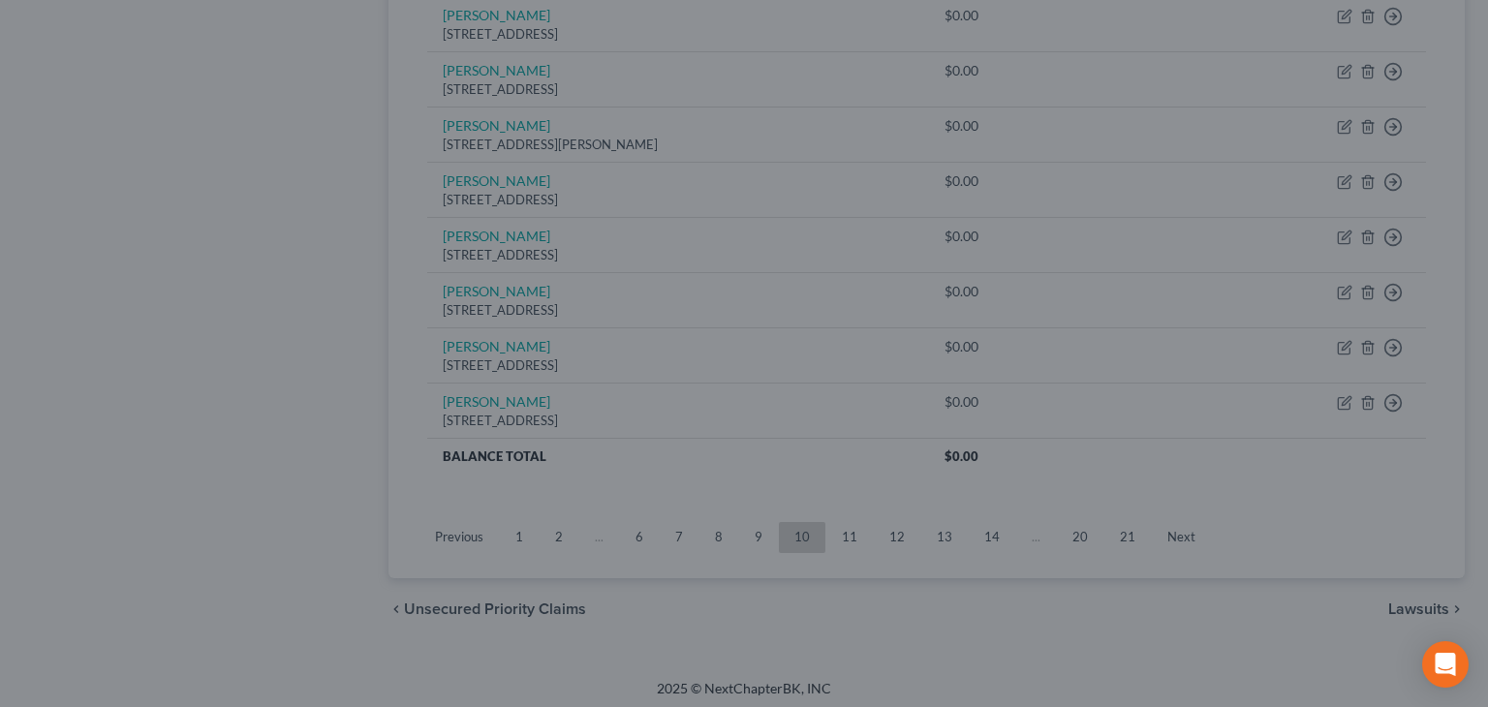
type input "0"
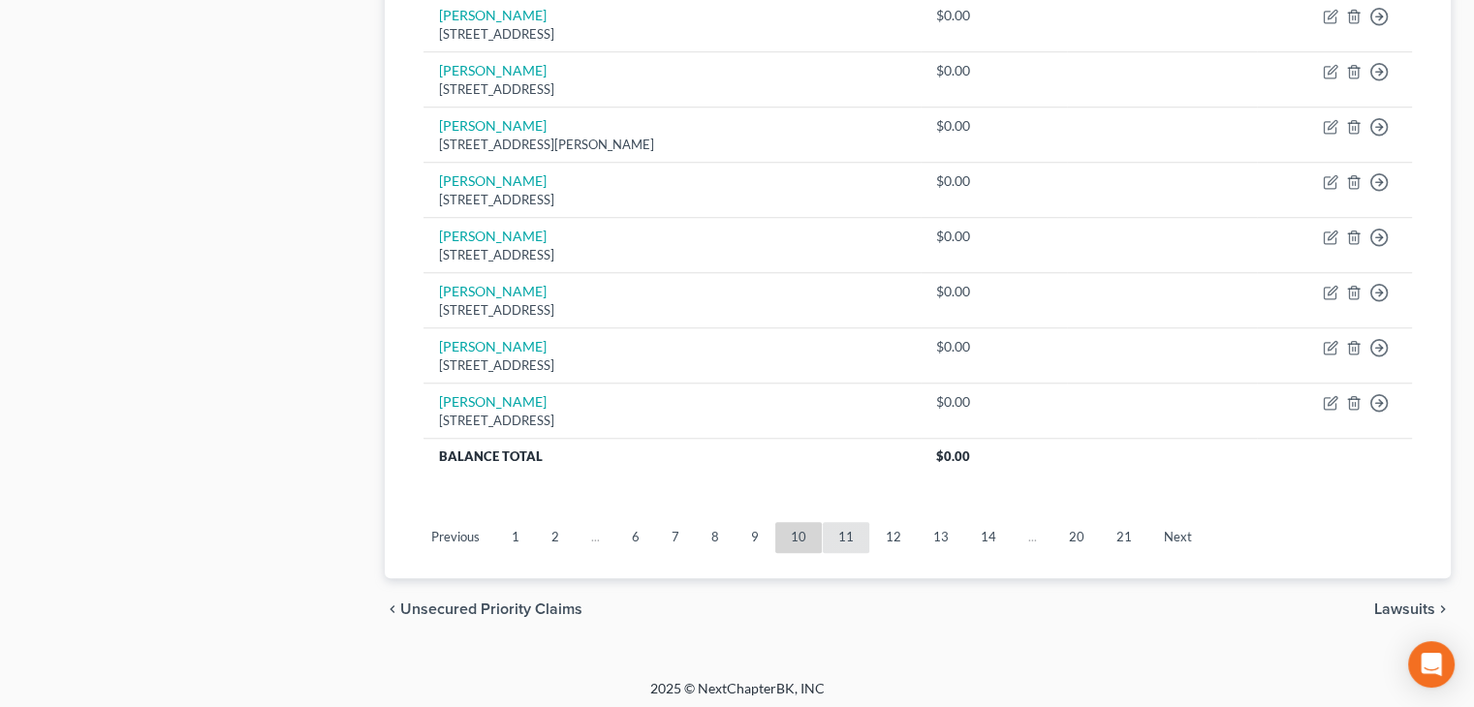
click at [847, 534] on link "11" at bounding box center [846, 537] width 47 height 31
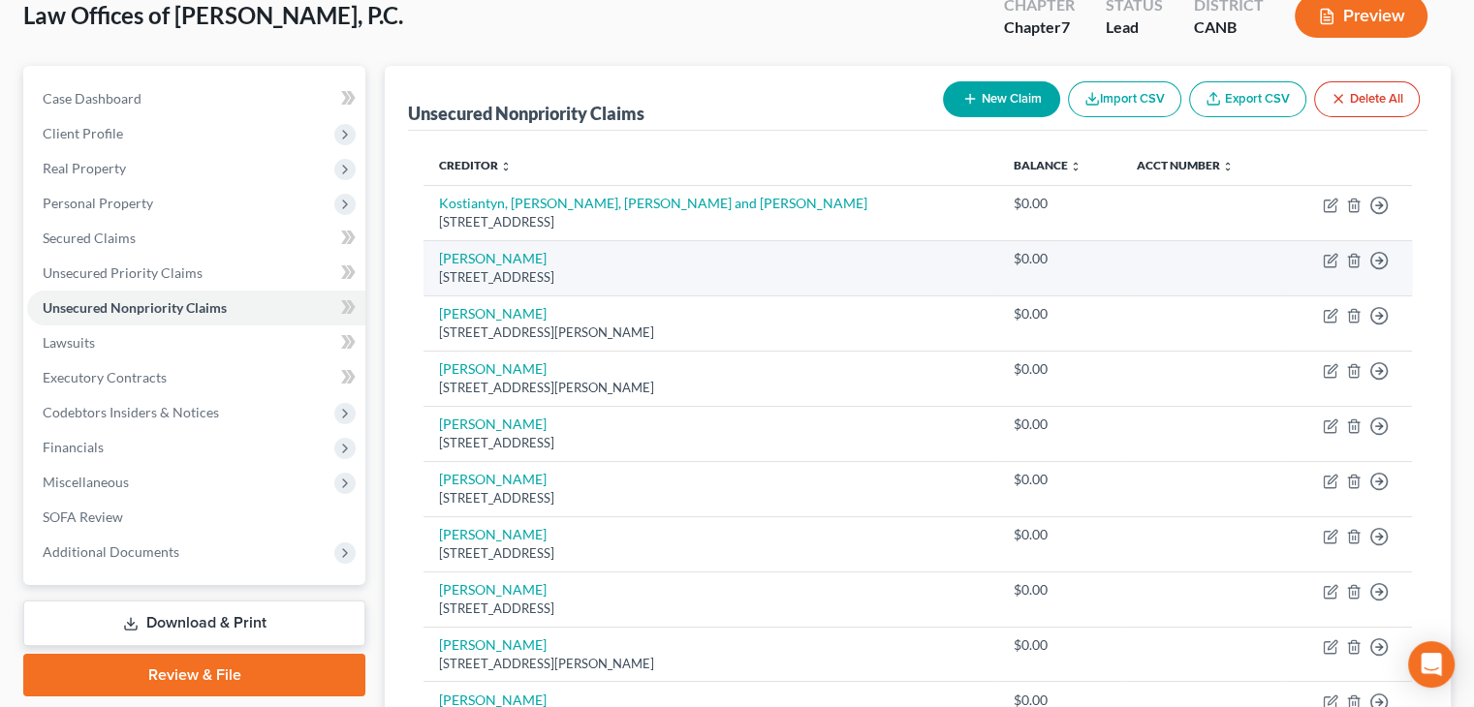
scroll to position [0, 0]
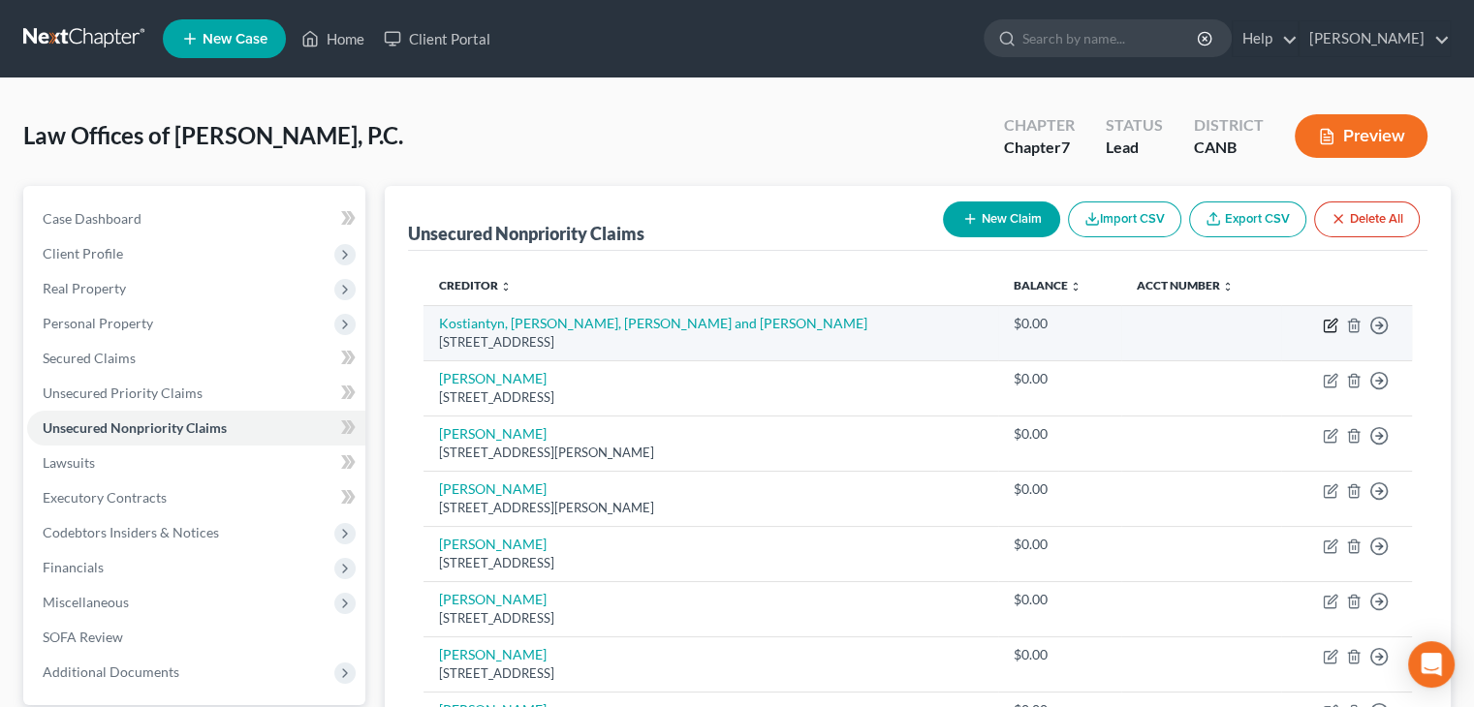
click at [1334, 321] on icon "button" at bounding box center [1332, 323] width 9 height 9
select select "26"
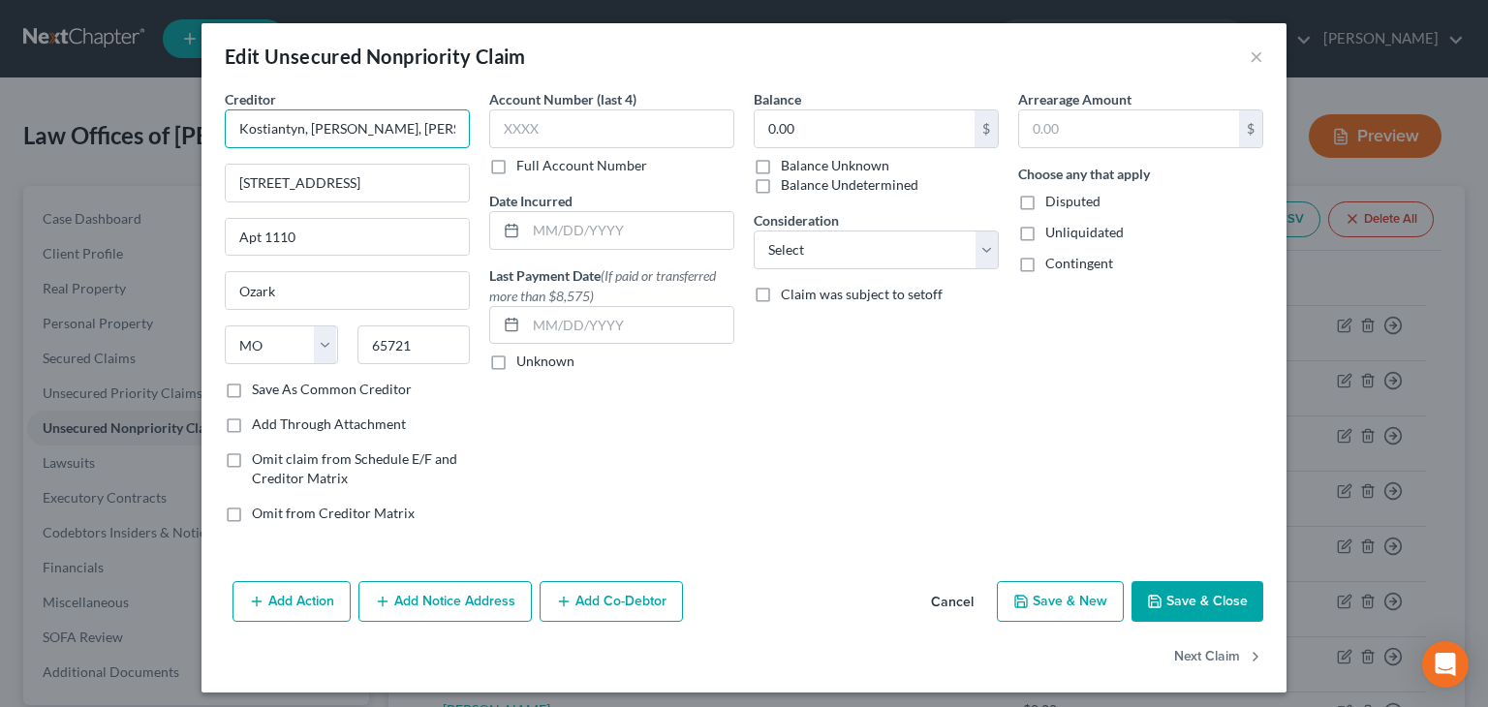
drag, startPoint x: 295, startPoint y: 129, endPoint x: 411, endPoint y: 136, distance: 116.5
click at [411, 136] on input "Kostiantyn, [PERSON_NAME], [PERSON_NAME] and [PERSON_NAME]" at bounding box center [347, 129] width 245 height 39
type input "[PERSON_NAME]"
click at [959, 598] on button "Cancel" at bounding box center [953, 602] width 74 height 39
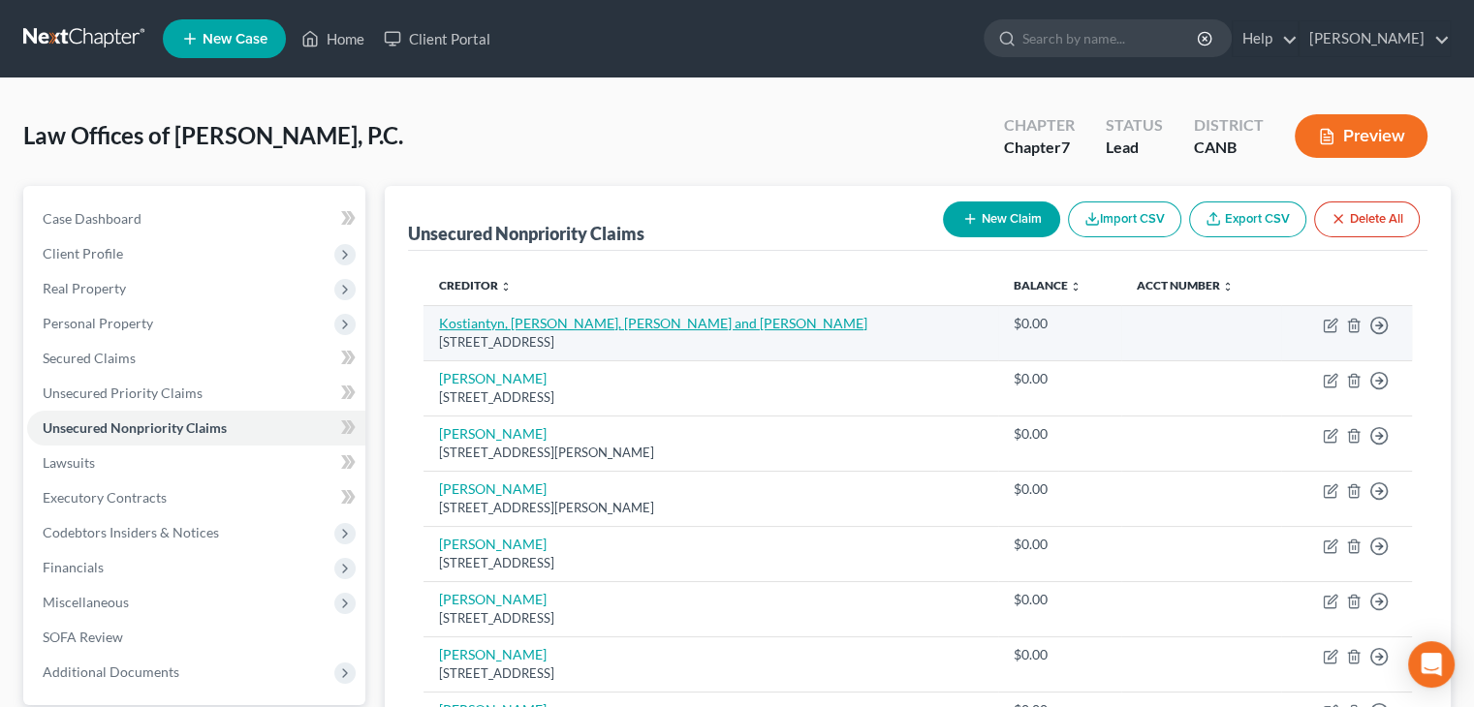
click at [564, 326] on link "Kostiantyn, [PERSON_NAME], [PERSON_NAME] and [PERSON_NAME]" at bounding box center [653, 323] width 428 height 16
select select "26"
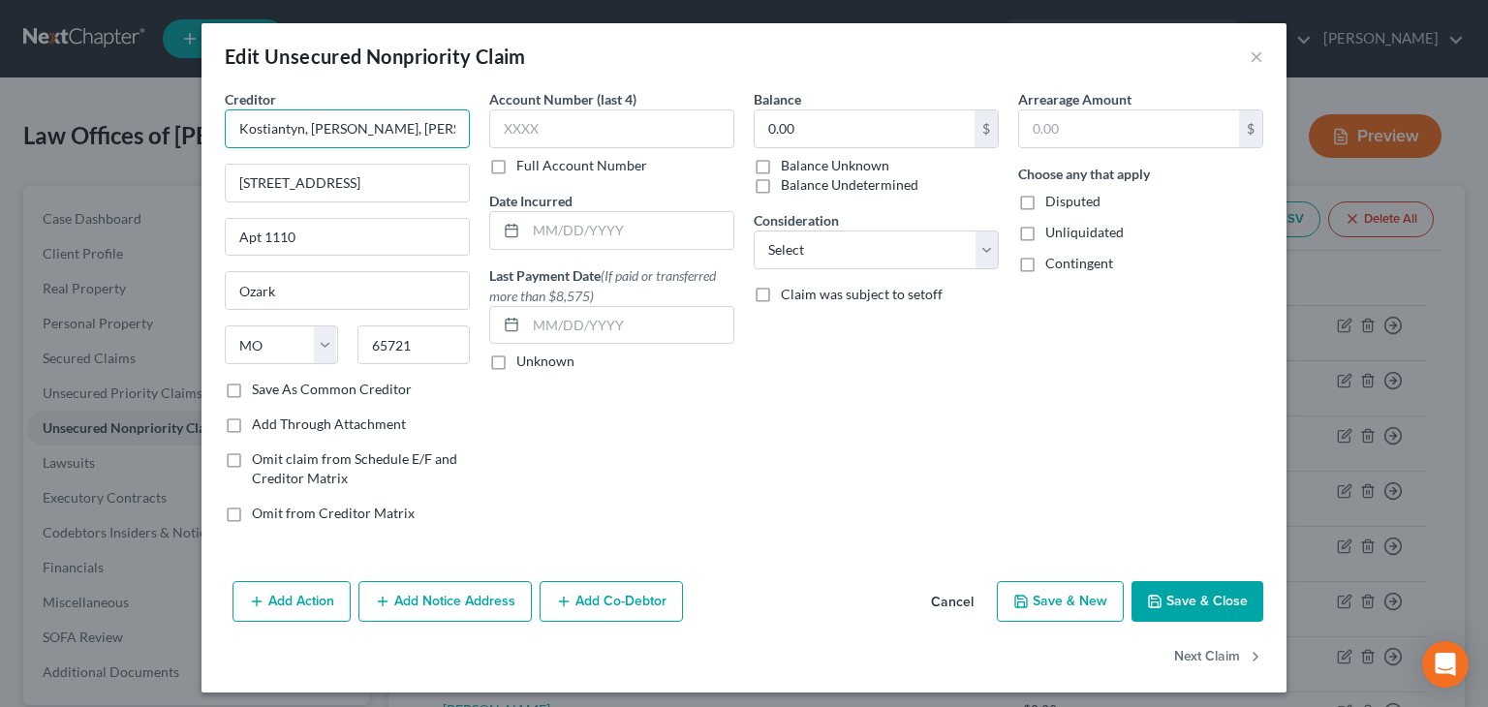
click at [303, 129] on input "Kostiantyn, [PERSON_NAME], [PERSON_NAME] and [PERSON_NAME]" at bounding box center [347, 129] width 245 height 39
type input "Viacheslav, [PERSON_NAME] and [PERSON_NAME]"
click at [1055, 595] on button "Save & New" at bounding box center [1060, 601] width 127 height 41
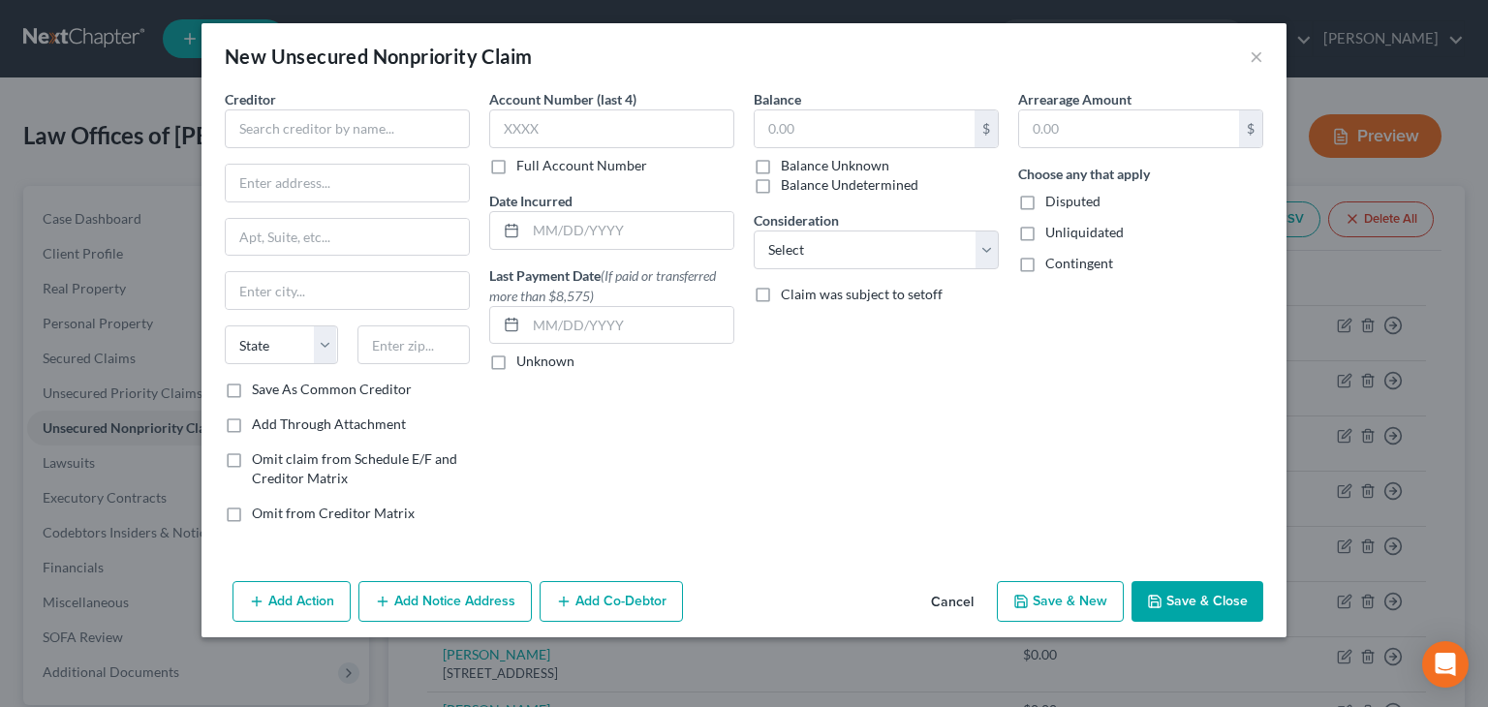
type input "0"
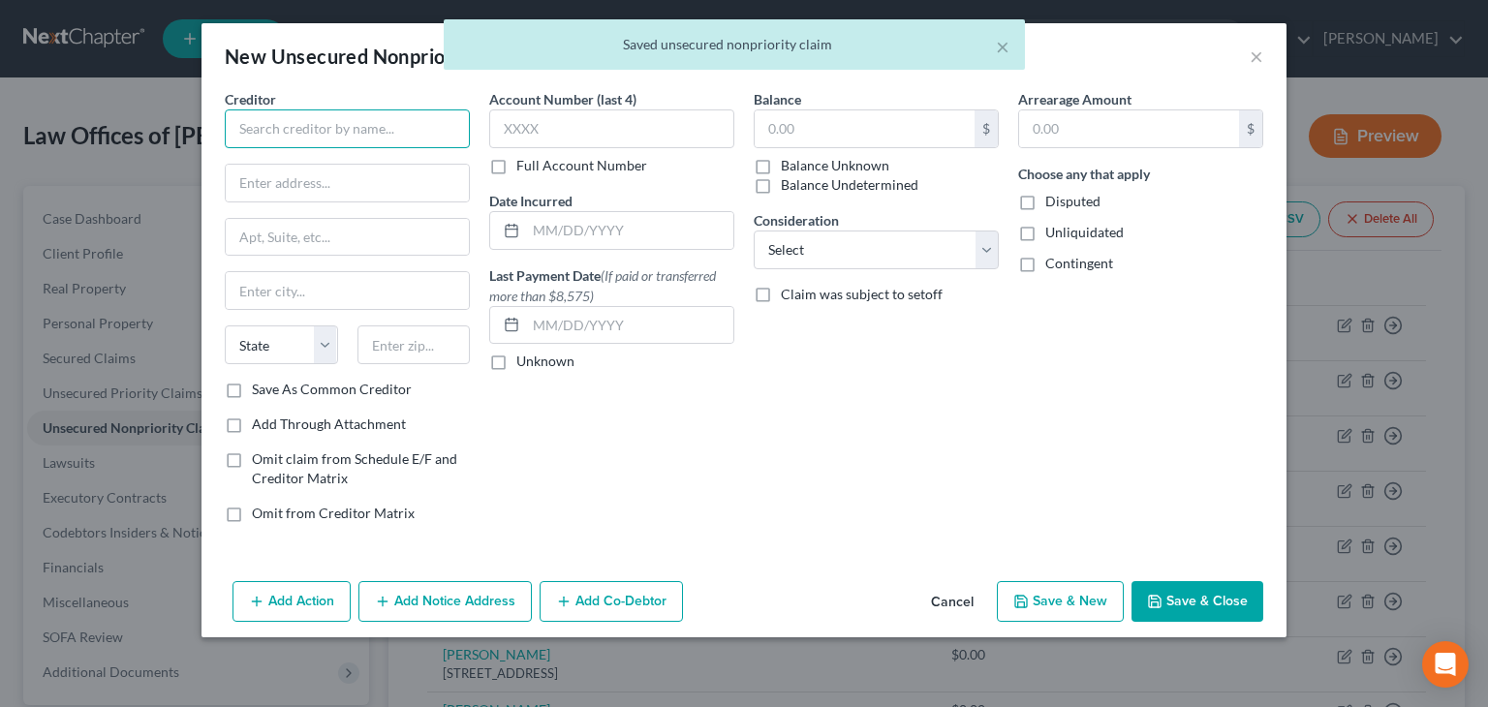
click at [237, 123] on input "text" at bounding box center [347, 129] width 245 height 39
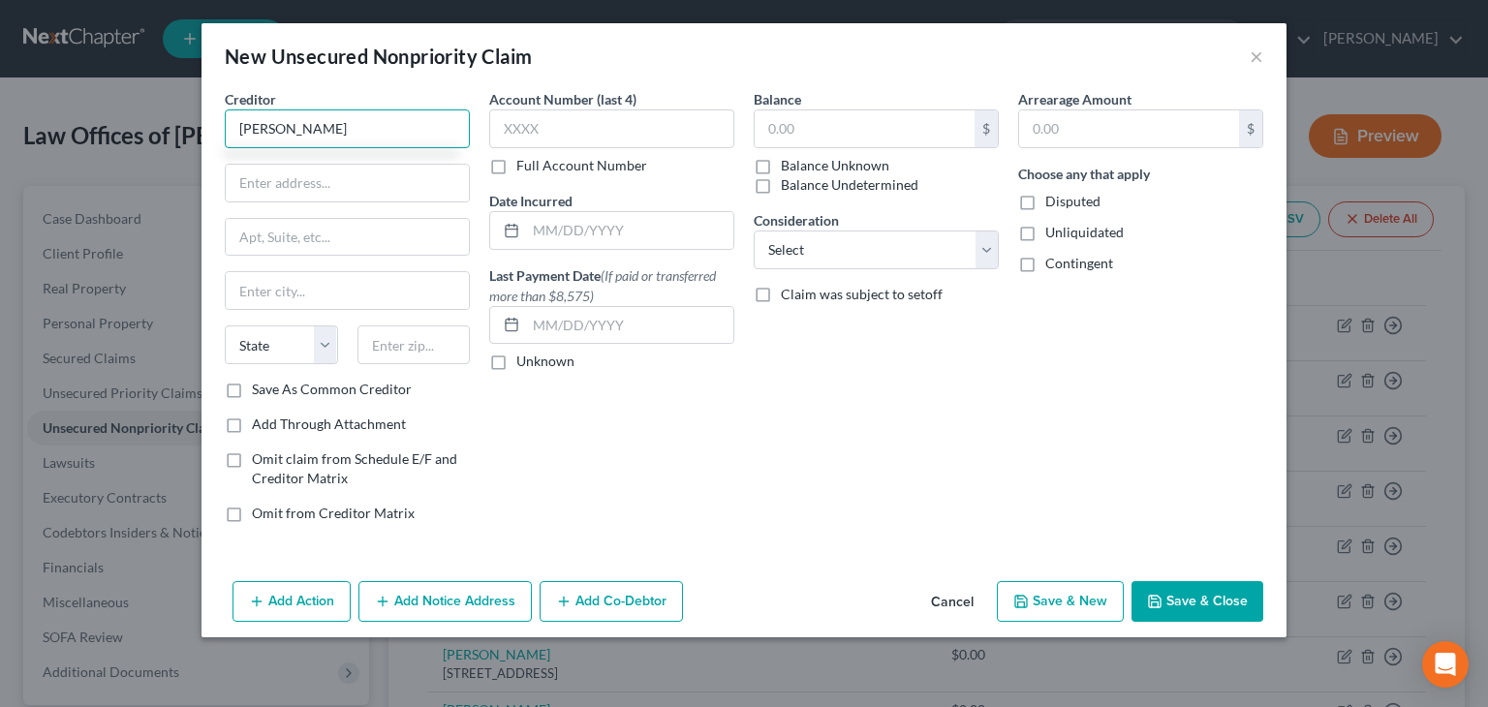
type input "[PERSON_NAME]"
type input "[STREET_ADDRESS][PERSON_NAME]"
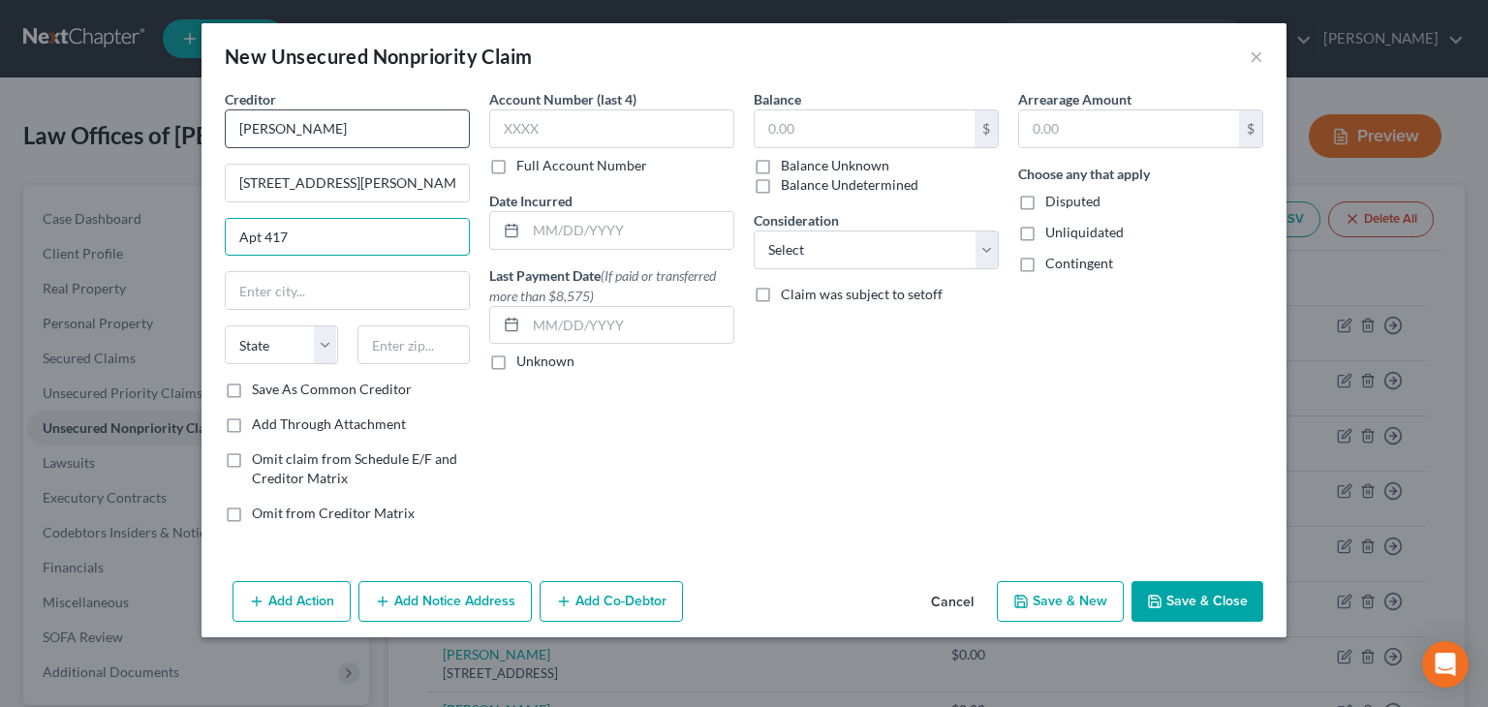
type input "Apt 417"
type input "[GEOGRAPHIC_DATA]"
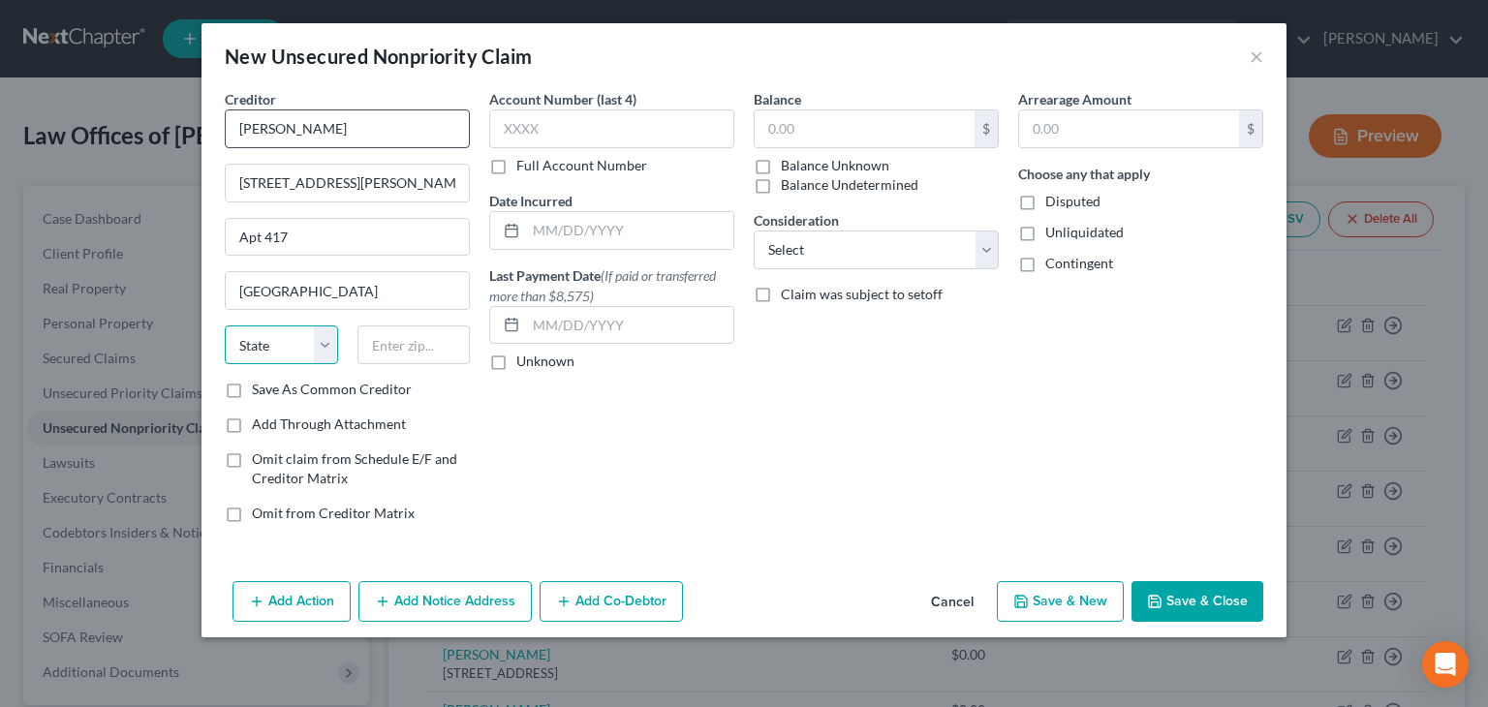
select select "9"
type input "33141"
click at [1046, 237] on label "Unliquidated" at bounding box center [1085, 232] width 78 height 19
click at [1053, 235] on input "Unliquidated" at bounding box center [1059, 229] width 13 height 13
checkbox input "true"
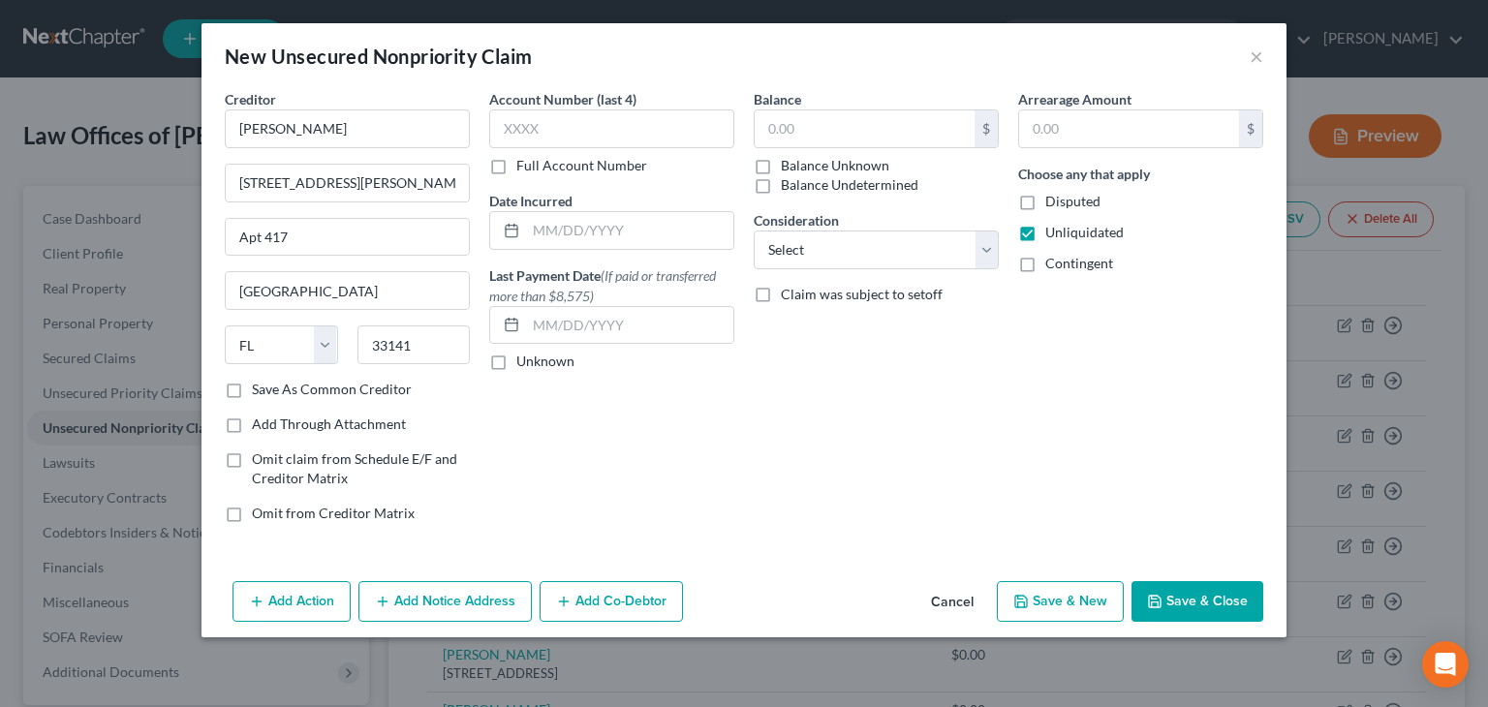
click at [1046, 263] on label "Contingent" at bounding box center [1080, 263] width 68 height 19
click at [1053, 263] on input "Contingent" at bounding box center [1059, 260] width 13 height 13
checkbox input "true"
click at [781, 185] on label "Balance Undetermined" at bounding box center [850, 184] width 138 height 19
click at [789, 185] on input "Balance Undetermined" at bounding box center [795, 181] width 13 height 13
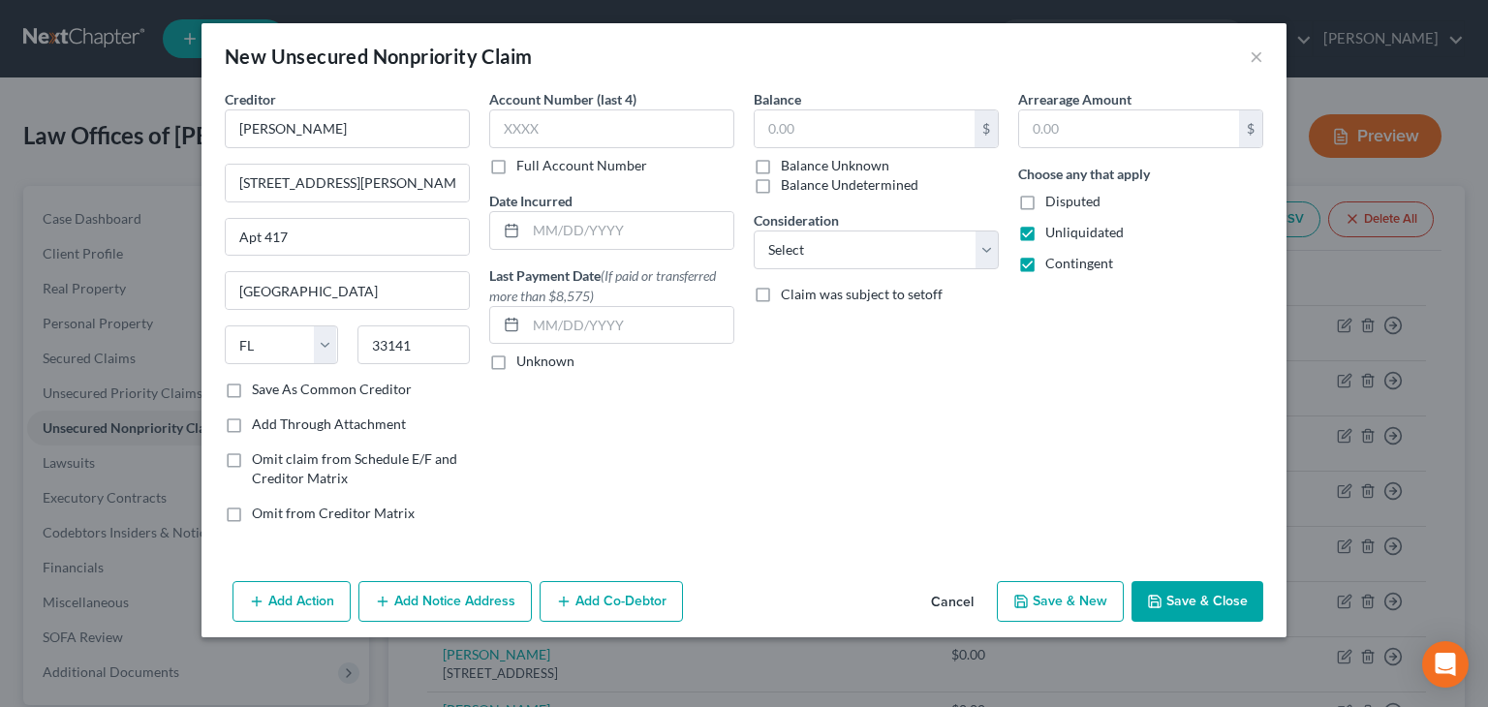
checkbox input "true"
type input "0.00"
click at [781, 182] on label "Balance Undetermined" at bounding box center [850, 184] width 138 height 19
click at [789, 182] on input "Balance Undetermined" at bounding box center [795, 181] width 13 height 13
checkbox input "false"
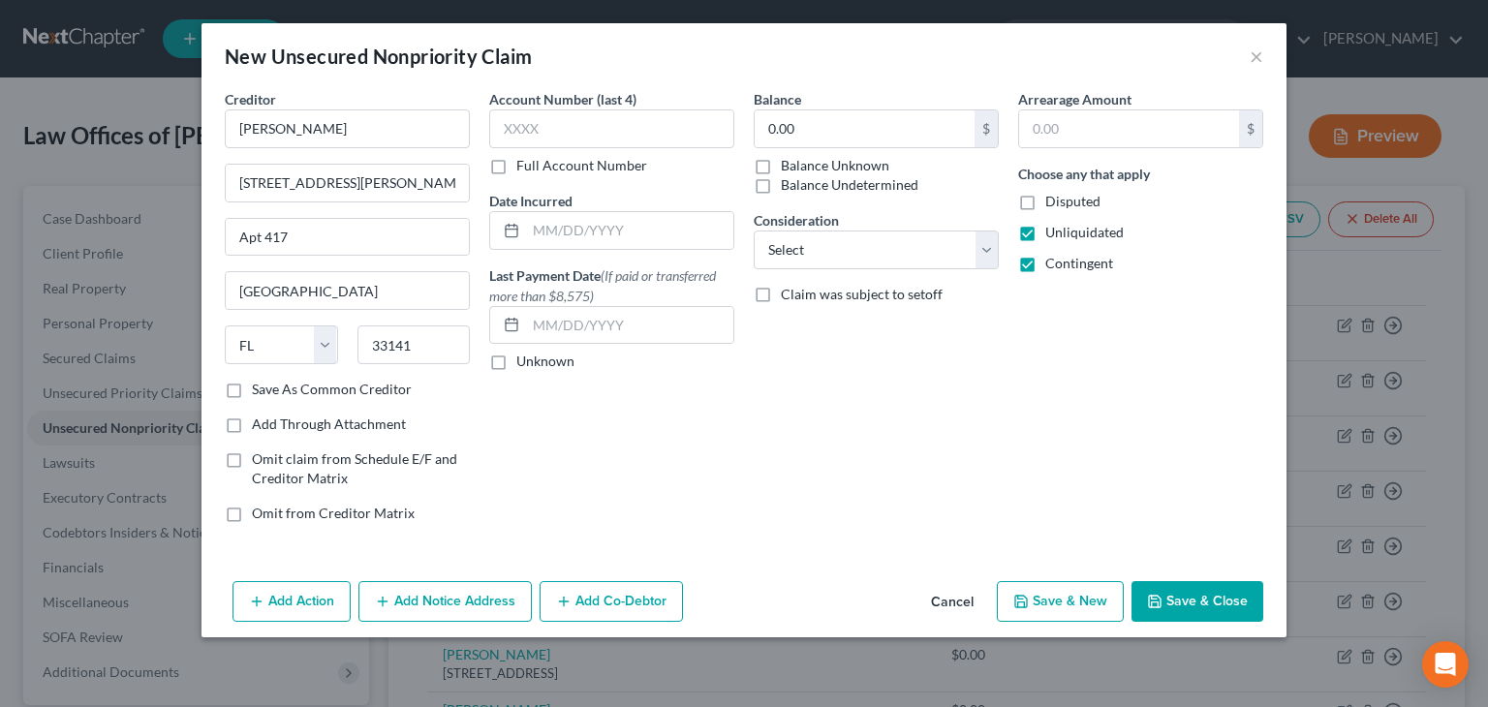
click at [1077, 590] on button "Save & New" at bounding box center [1060, 601] width 127 height 41
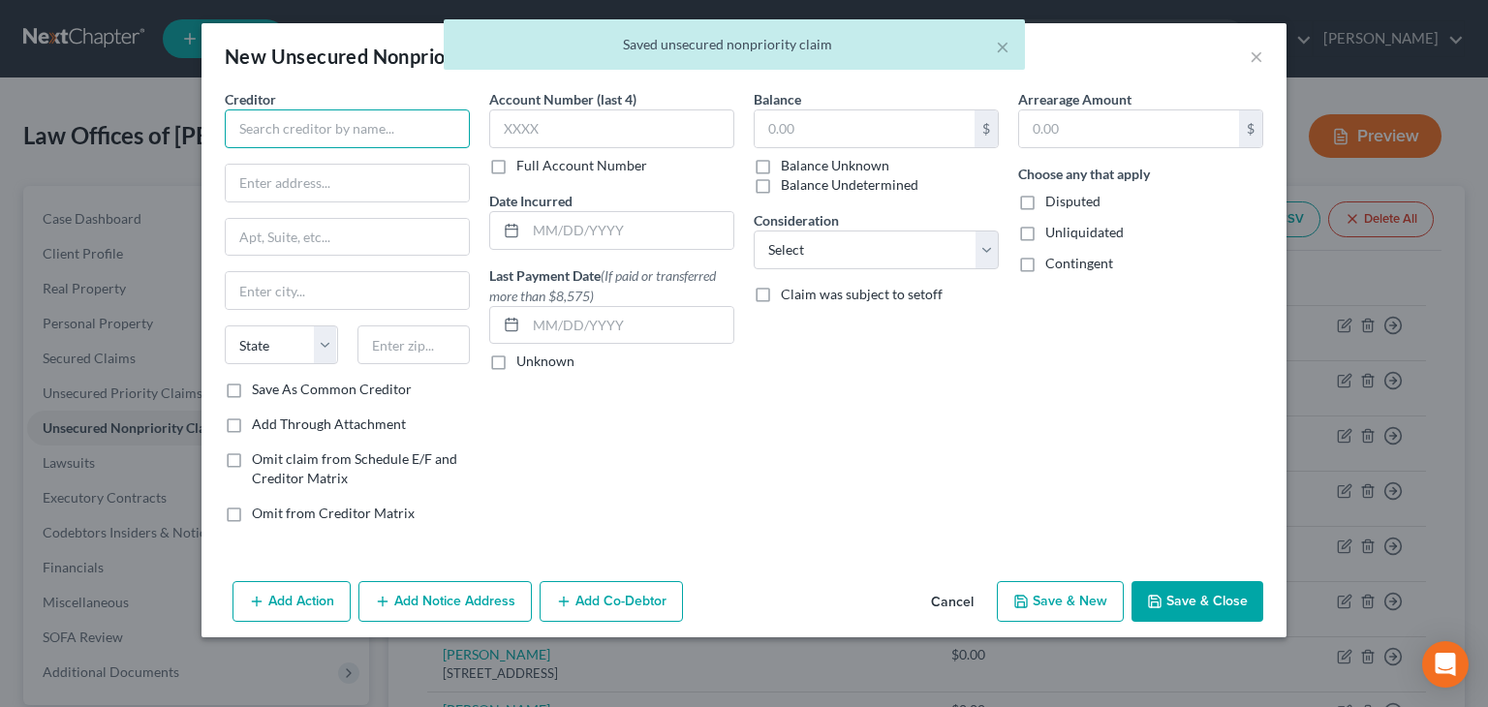
click at [313, 133] on input "text" at bounding box center [347, 129] width 245 height 39
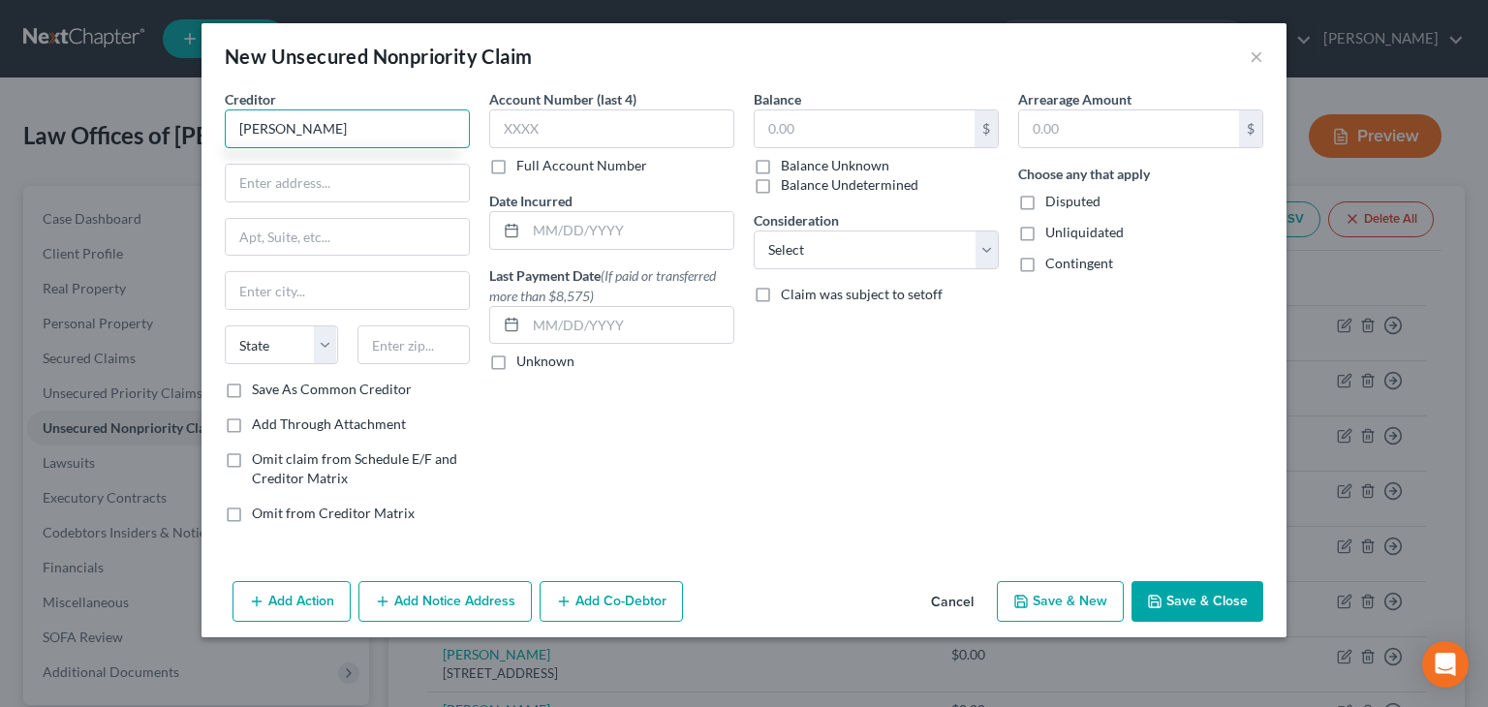
type input "[PERSON_NAME]"
type input "[STREET_ADDRESS]"
type input "[GEOGRAPHIC_DATA]"
select select "9"
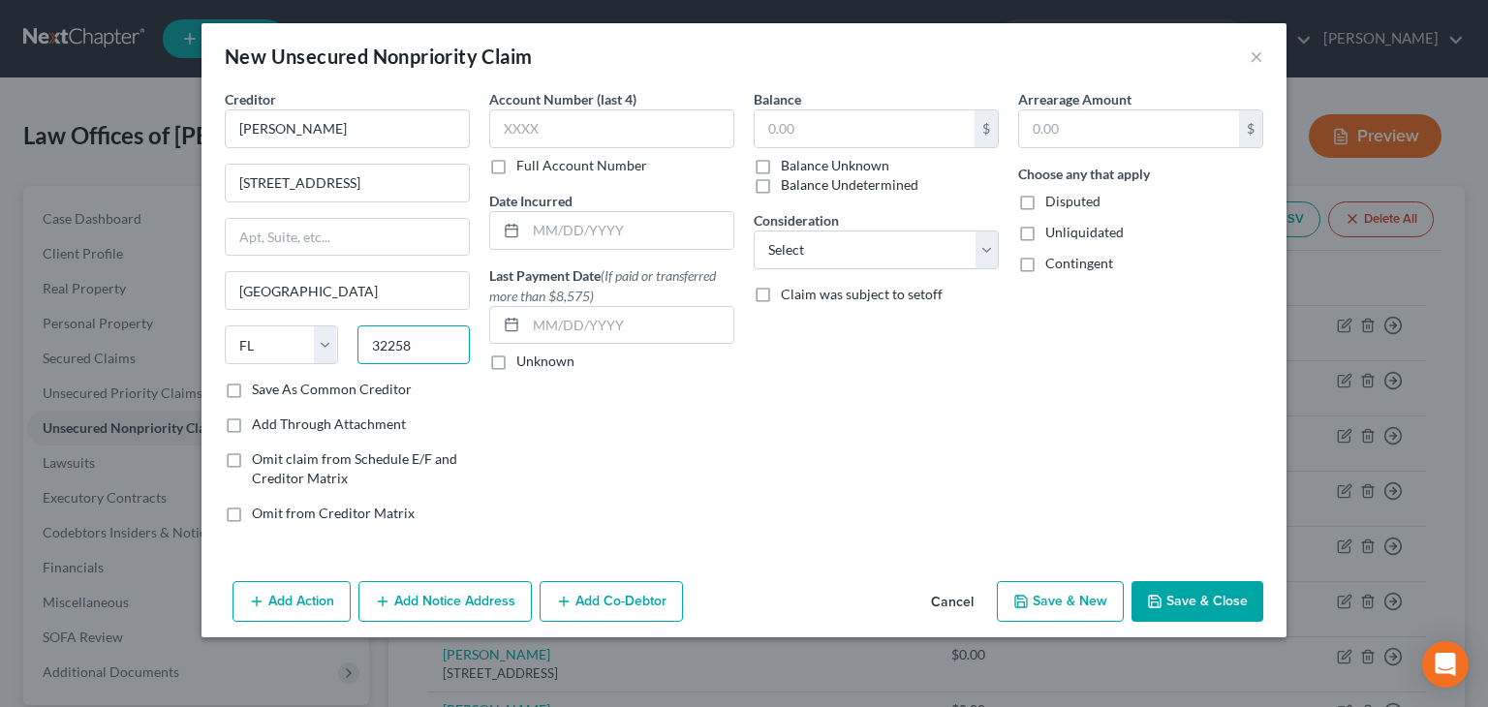
type input "32258"
click at [1046, 231] on label "Unliquidated" at bounding box center [1085, 232] width 78 height 19
click at [1053, 231] on input "Unliquidated" at bounding box center [1059, 229] width 13 height 13
checkbox input "true"
click at [1046, 268] on label "Contingent" at bounding box center [1080, 263] width 68 height 19
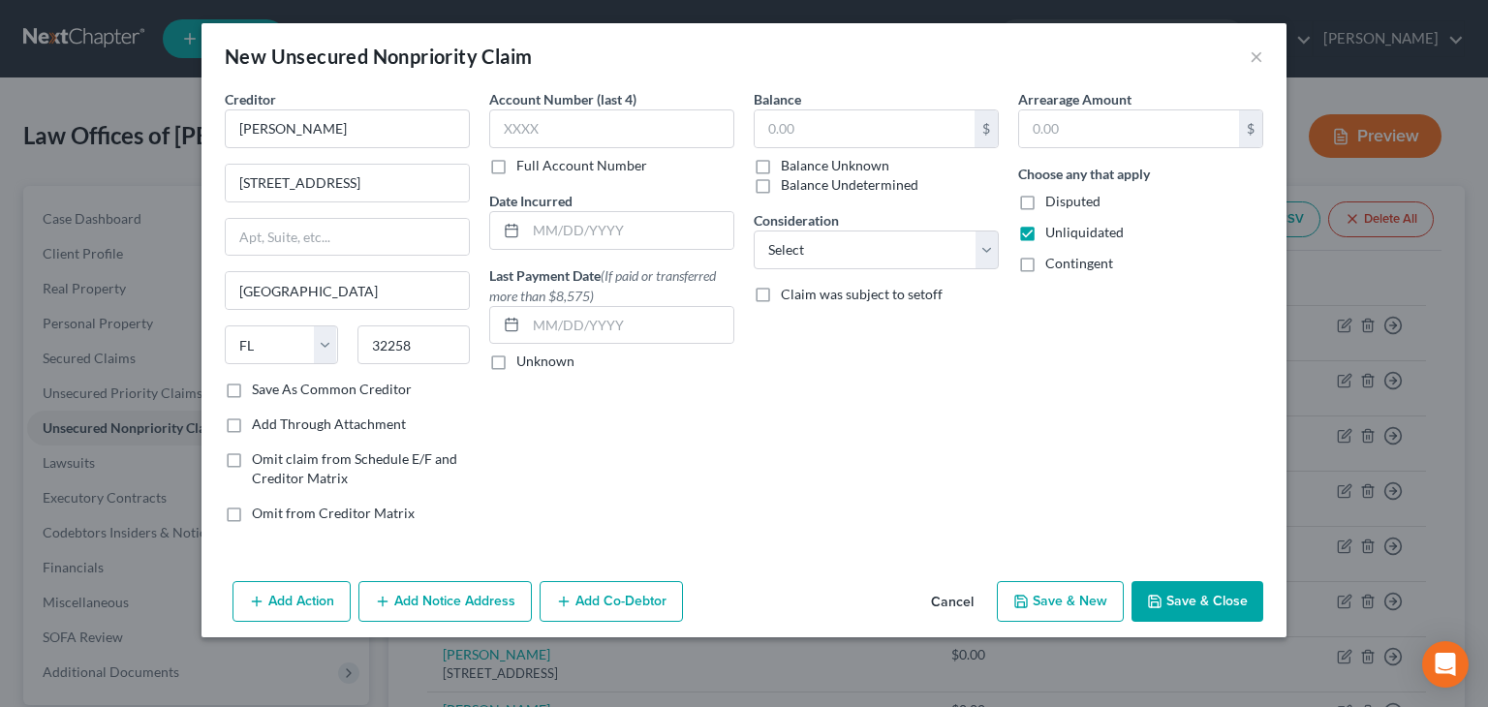
click at [1053, 266] on input "Contingent" at bounding box center [1059, 260] width 13 height 13
checkbox input "true"
click at [1194, 603] on button "Save & Close" at bounding box center [1198, 601] width 132 height 41
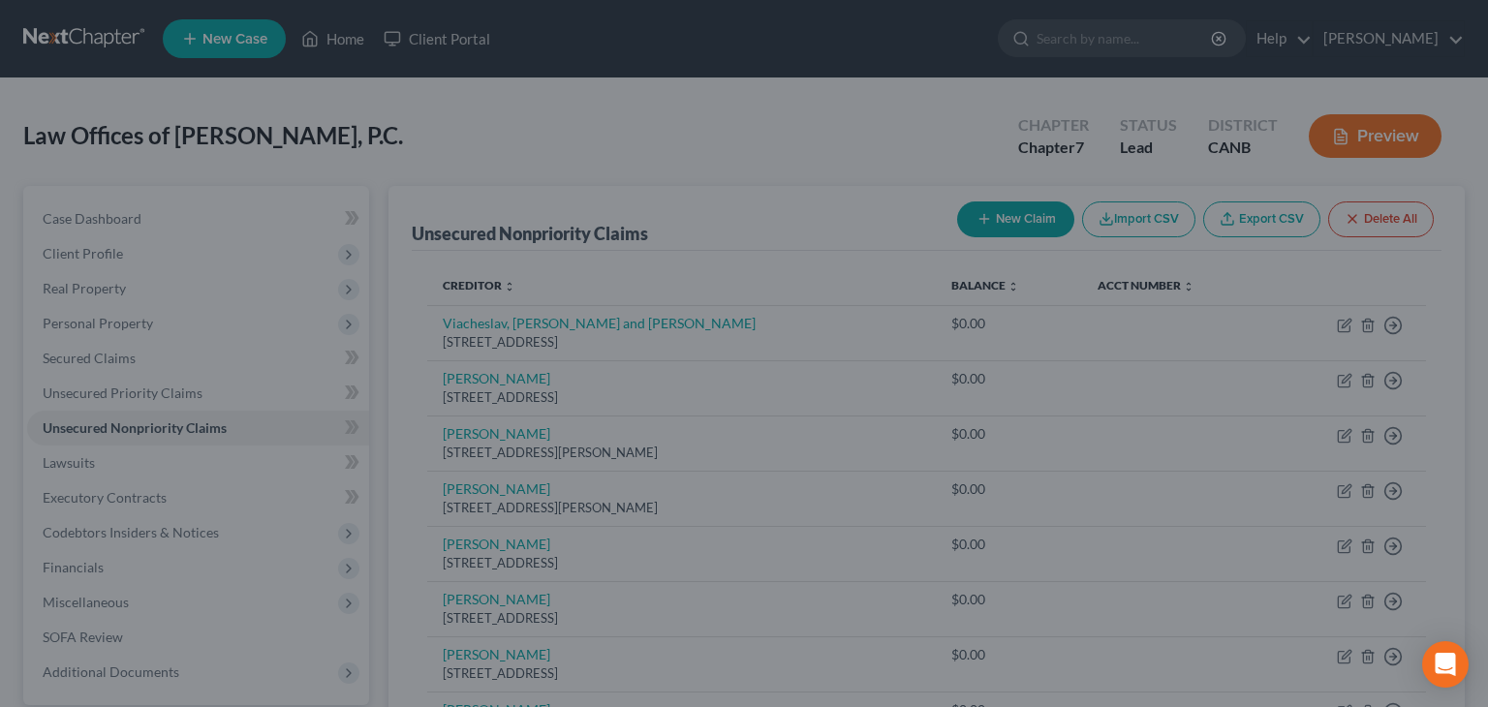
type input "0.00"
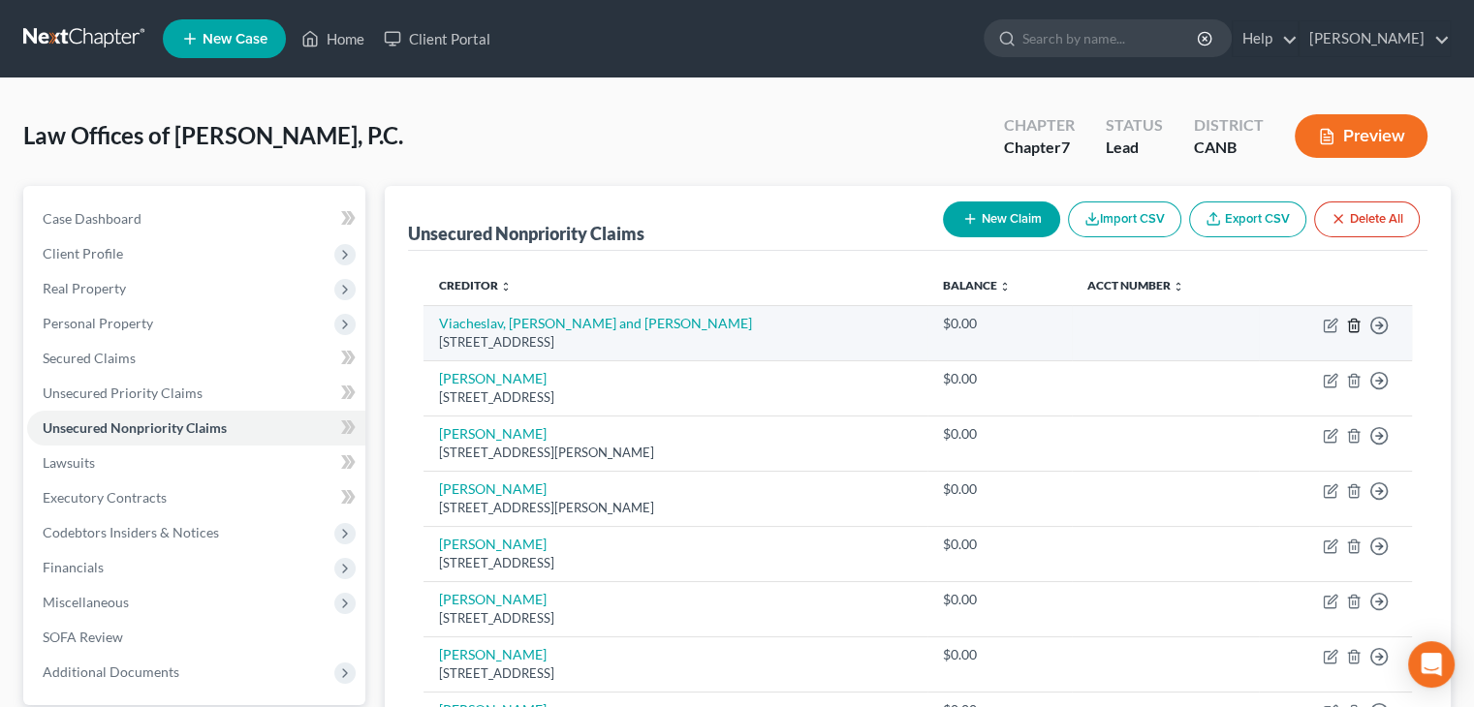
click at [1353, 326] on line "button" at bounding box center [1353, 327] width 0 height 4
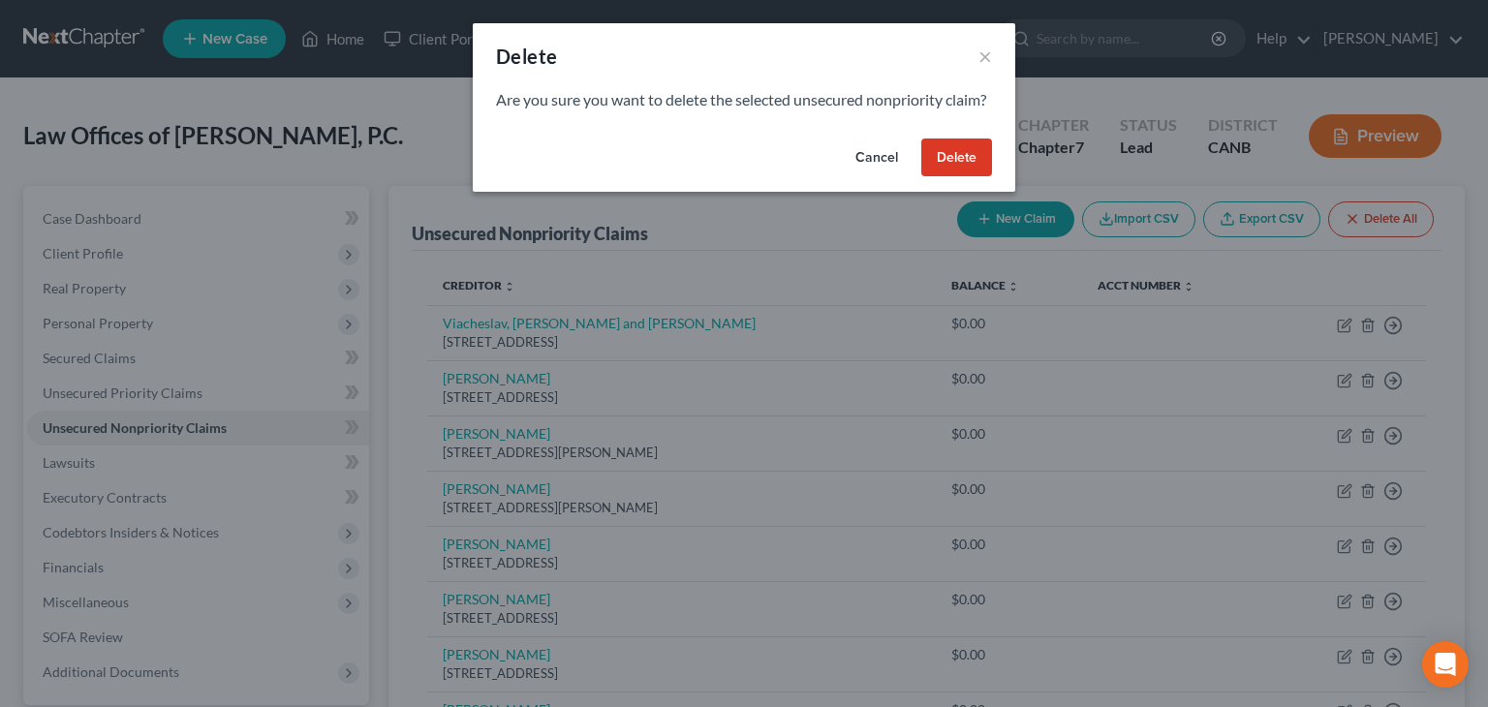
drag, startPoint x: 945, startPoint y: 172, endPoint x: 951, endPoint y: 186, distance: 14.8
click at [946, 172] on button "Delete" at bounding box center [957, 158] width 71 height 39
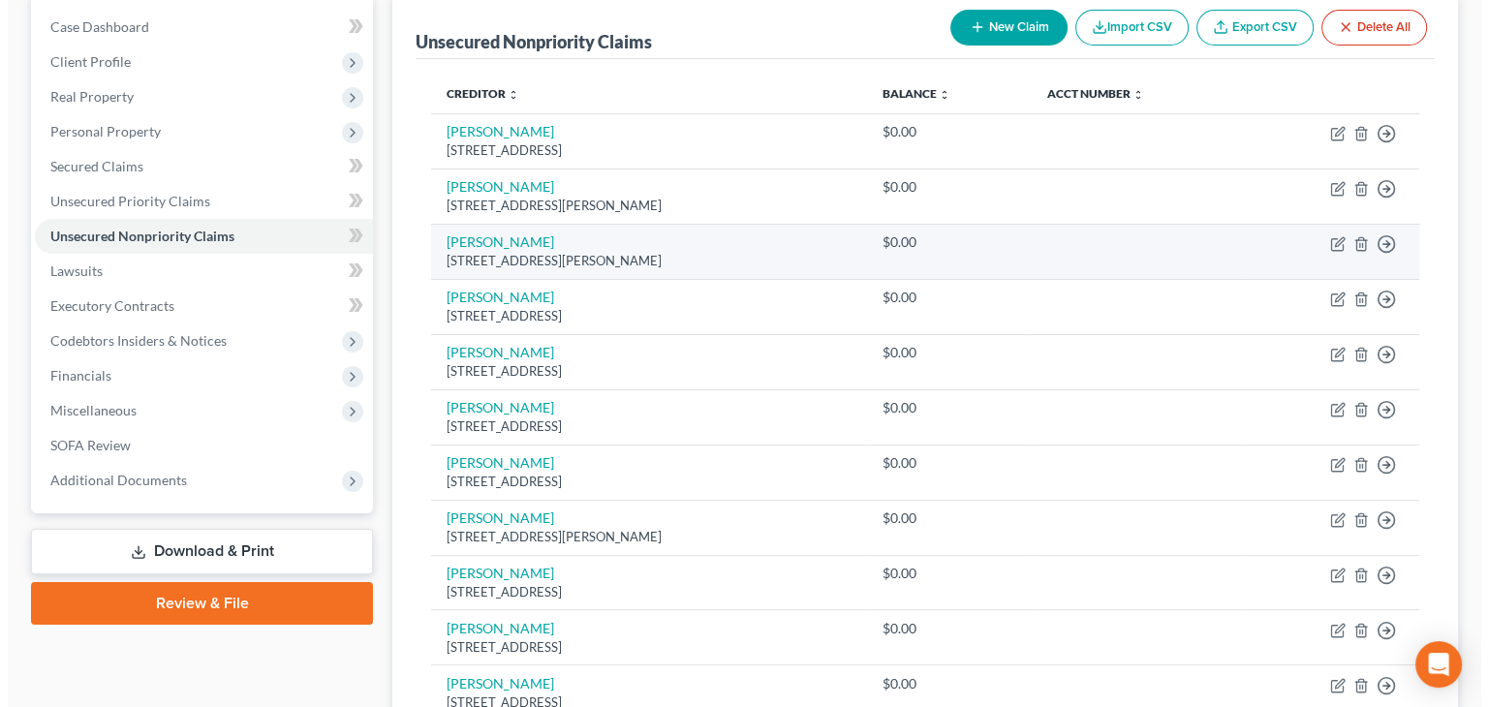
scroll to position [194, 0]
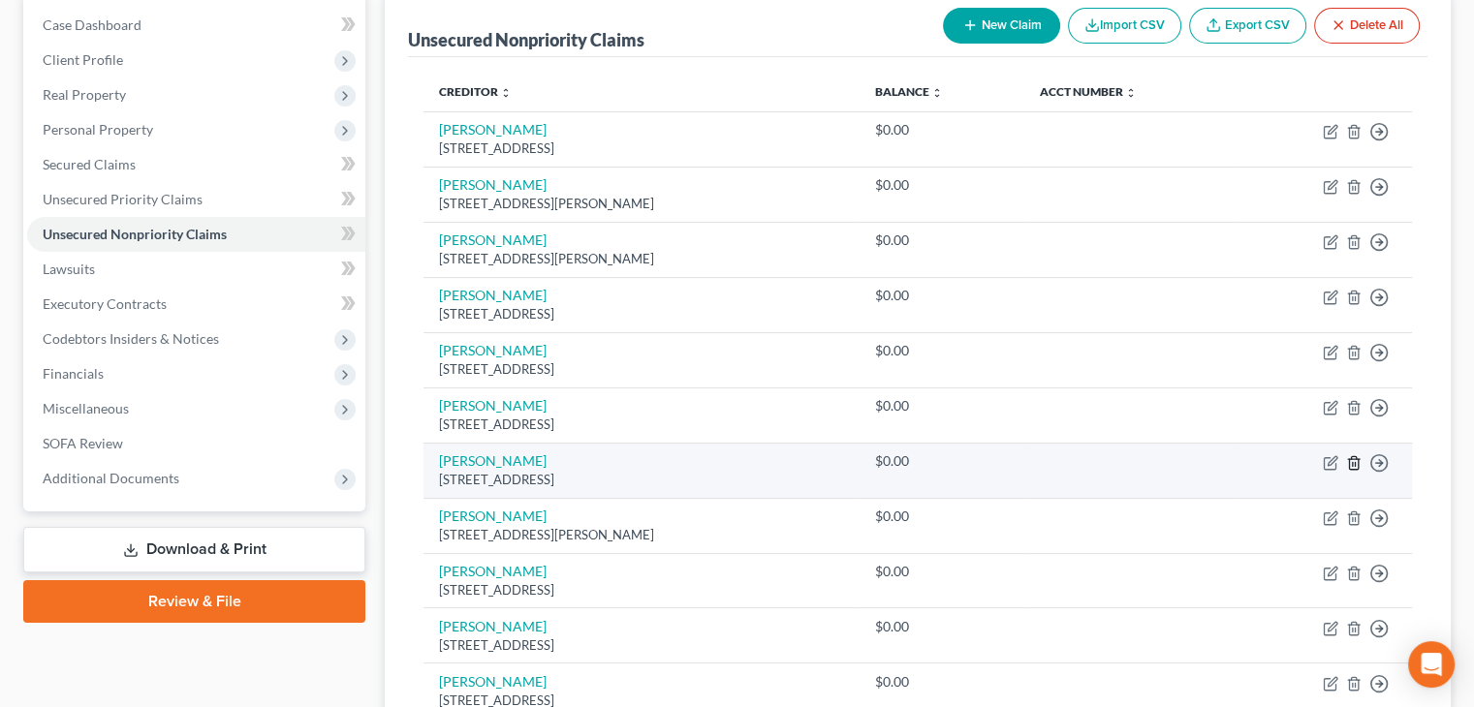
click at [1357, 467] on icon "button" at bounding box center [1354, 463] width 16 height 16
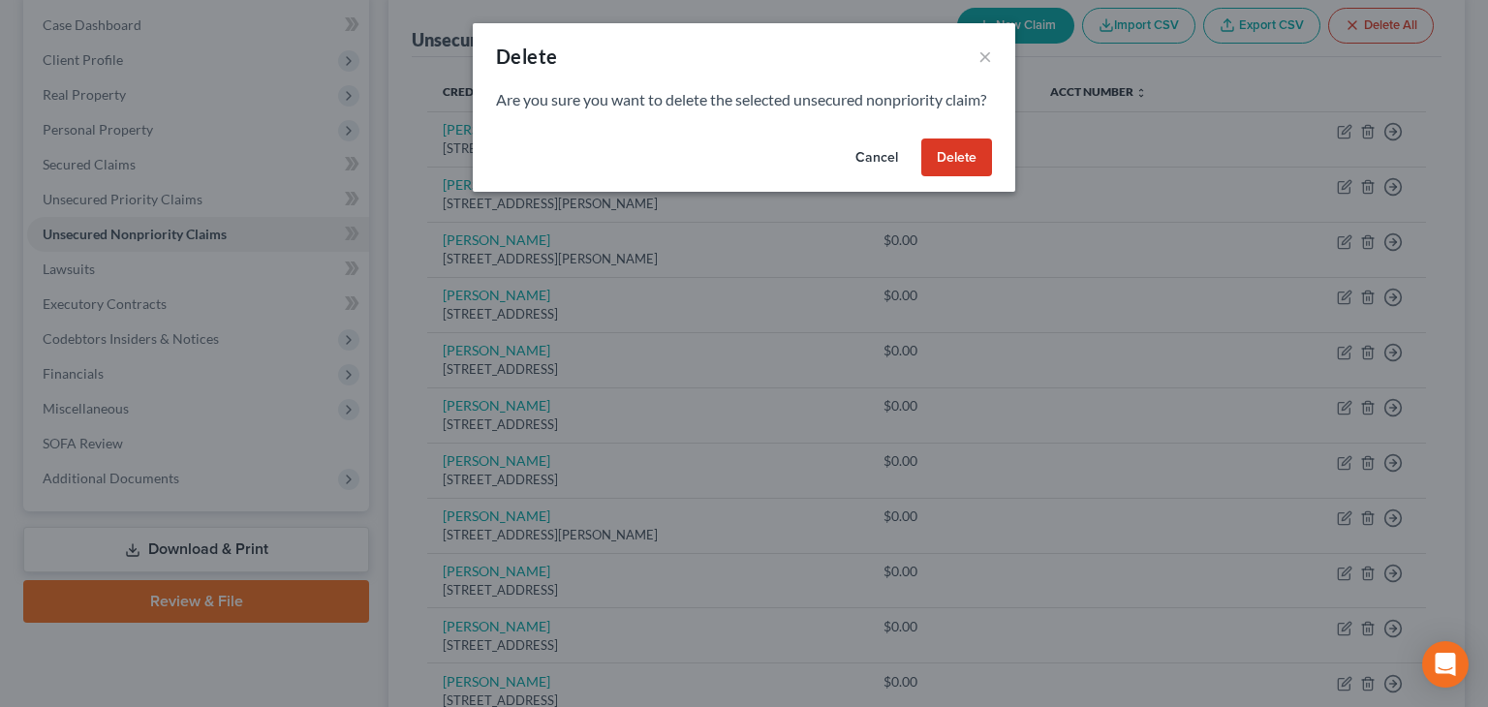
click at [953, 177] on button "Delete" at bounding box center [957, 158] width 71 height 39
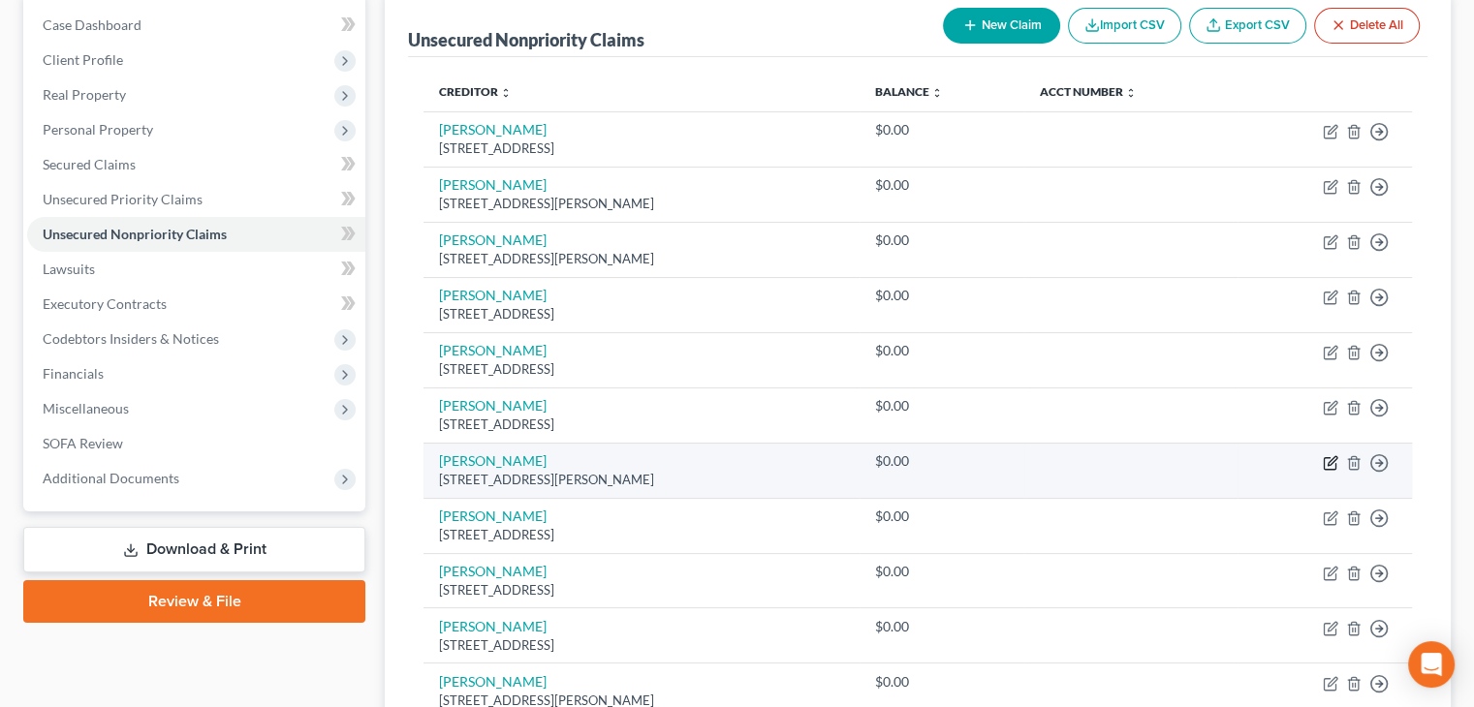
click at [1324, 462] on icon "button" at bounding box center [1330, 463] width 12 height 12
select select "17"
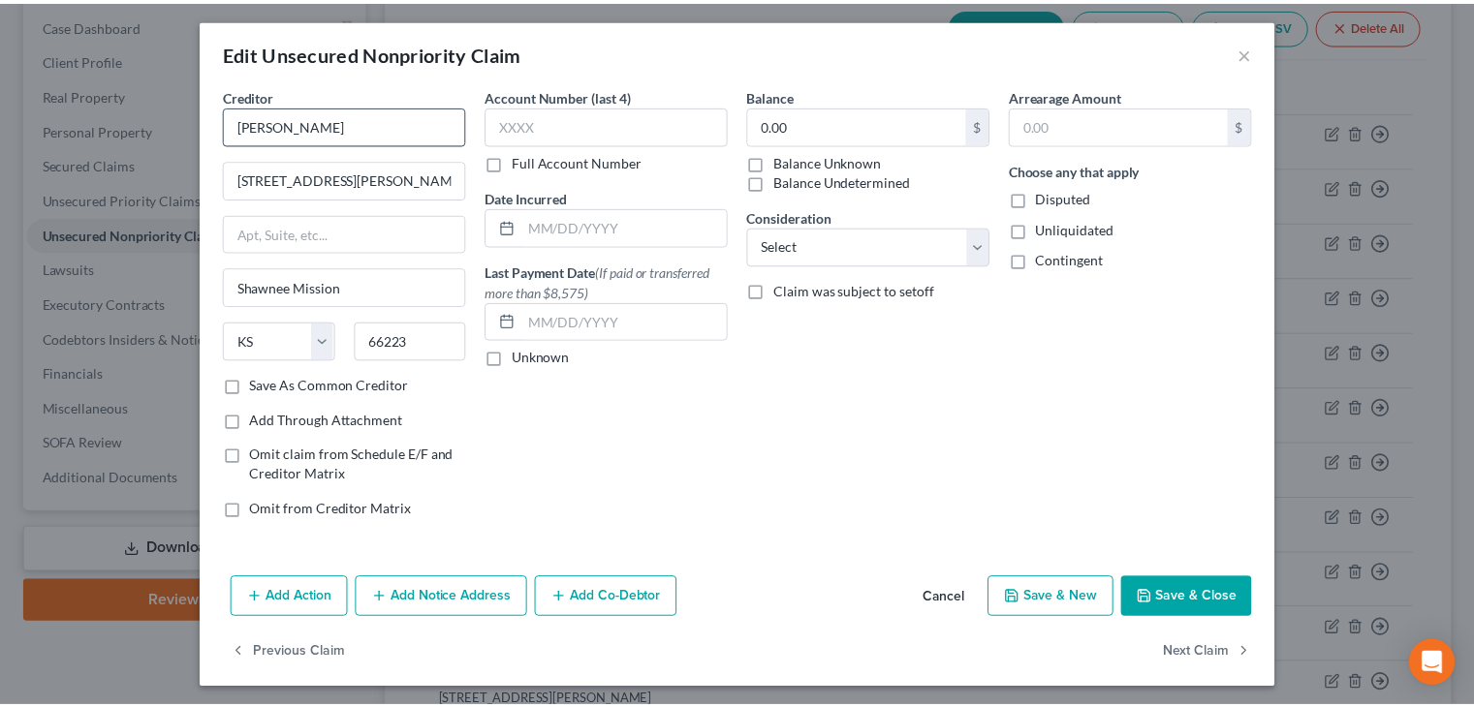
scroll to position [8, 0]
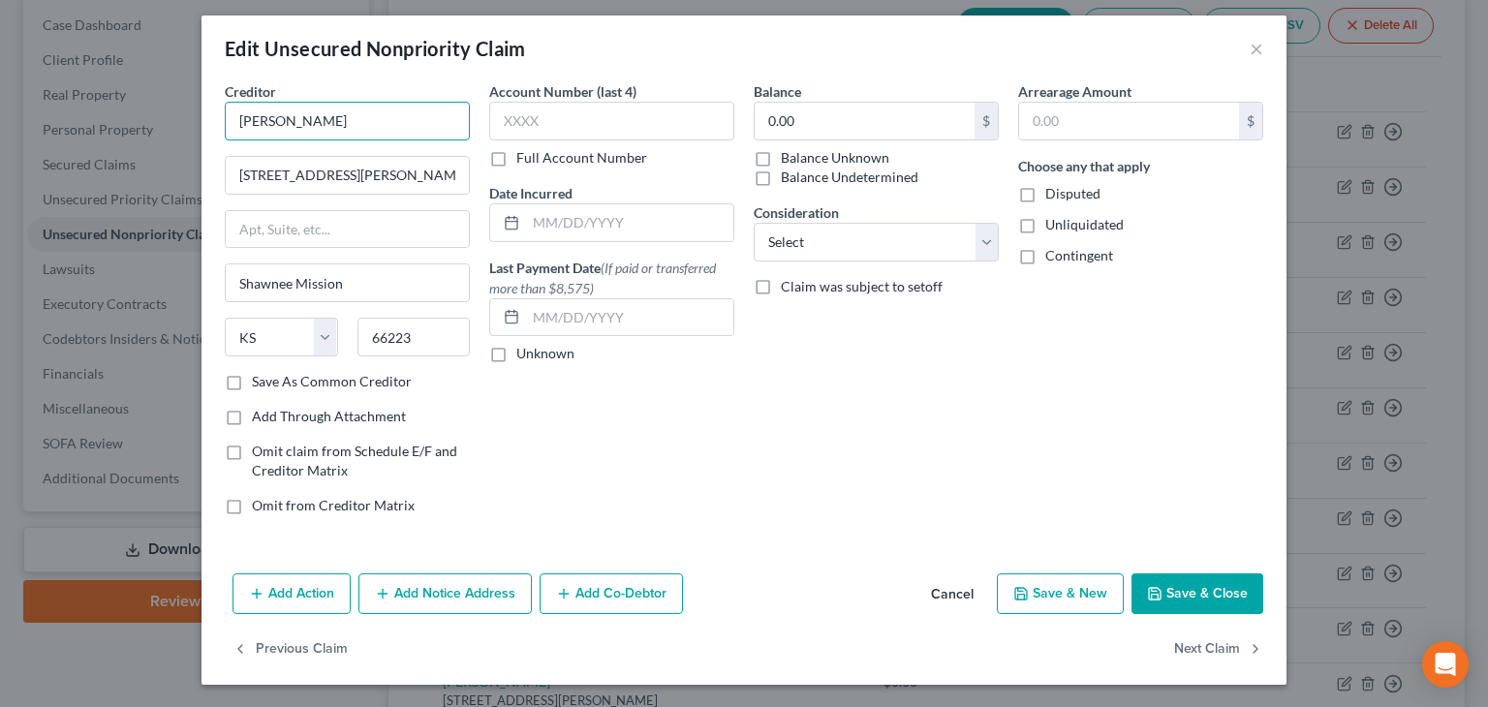
click at [263, 121] on input "[PERSON_NAME]" at bounding box center [347, 121] width 245 height 39
type input "[PERSON_NAME] and [PERSON_NAME]"
click at [289, 172] on input "[STREET_ADDRESS][PERSON_NAME]" at bounding box center [347, 175] width 243 height 37
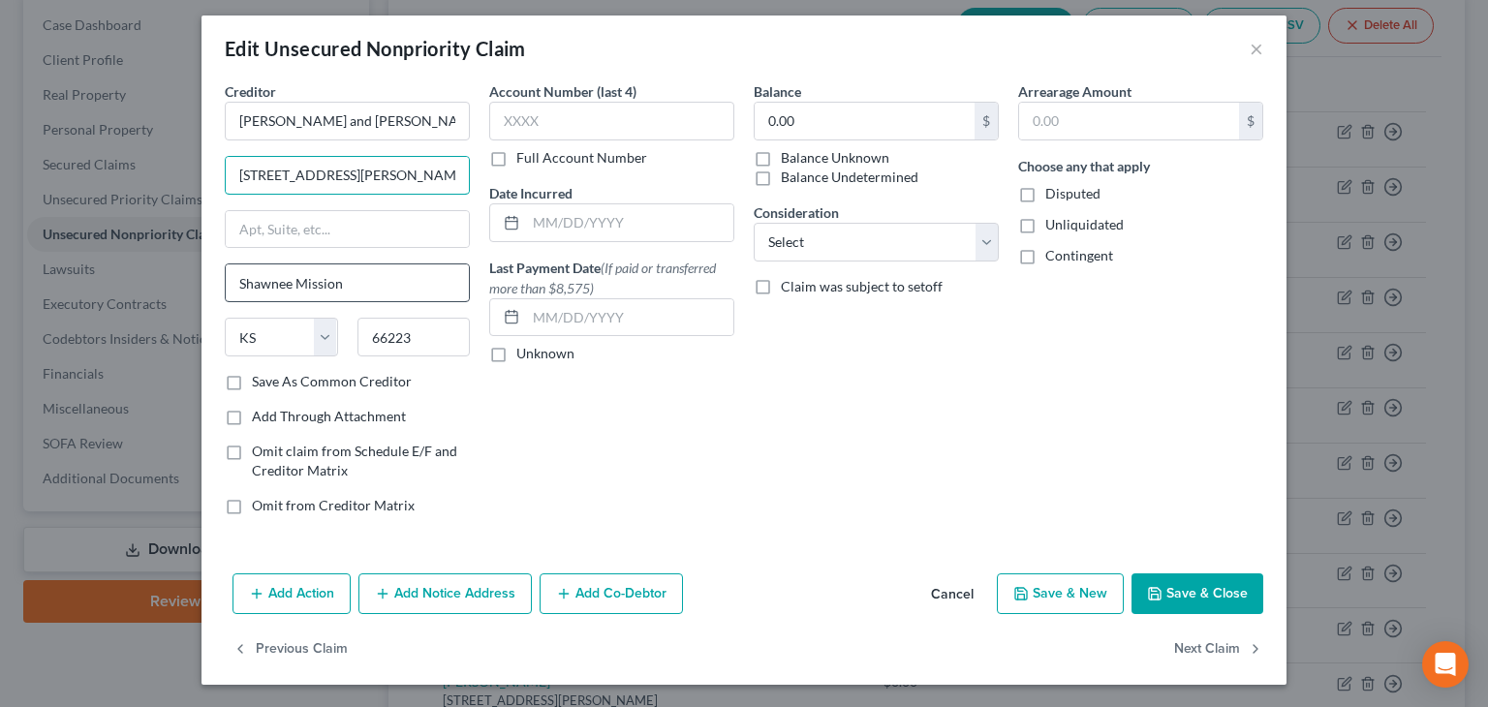
type input "[STREET_ADDRESS][PERSON_NAME]"
drag, startPoint x: 348, startPoint y: 282, endPoint x: 172, endPoint y: 267, distance: 177.0
click at [172, 268] on div "Edit Unsecured Nonpriority Claim × Creditor * [PERSON_NAME] and [PERSON_NAME] […" at bounding box center [744, 353] width 1488 height 707
type input "[GEOGRAPHIC_DATA]"
click at [1063, 585] on button "Save & New" at bounding box center [1060, 594] width 127 height 41
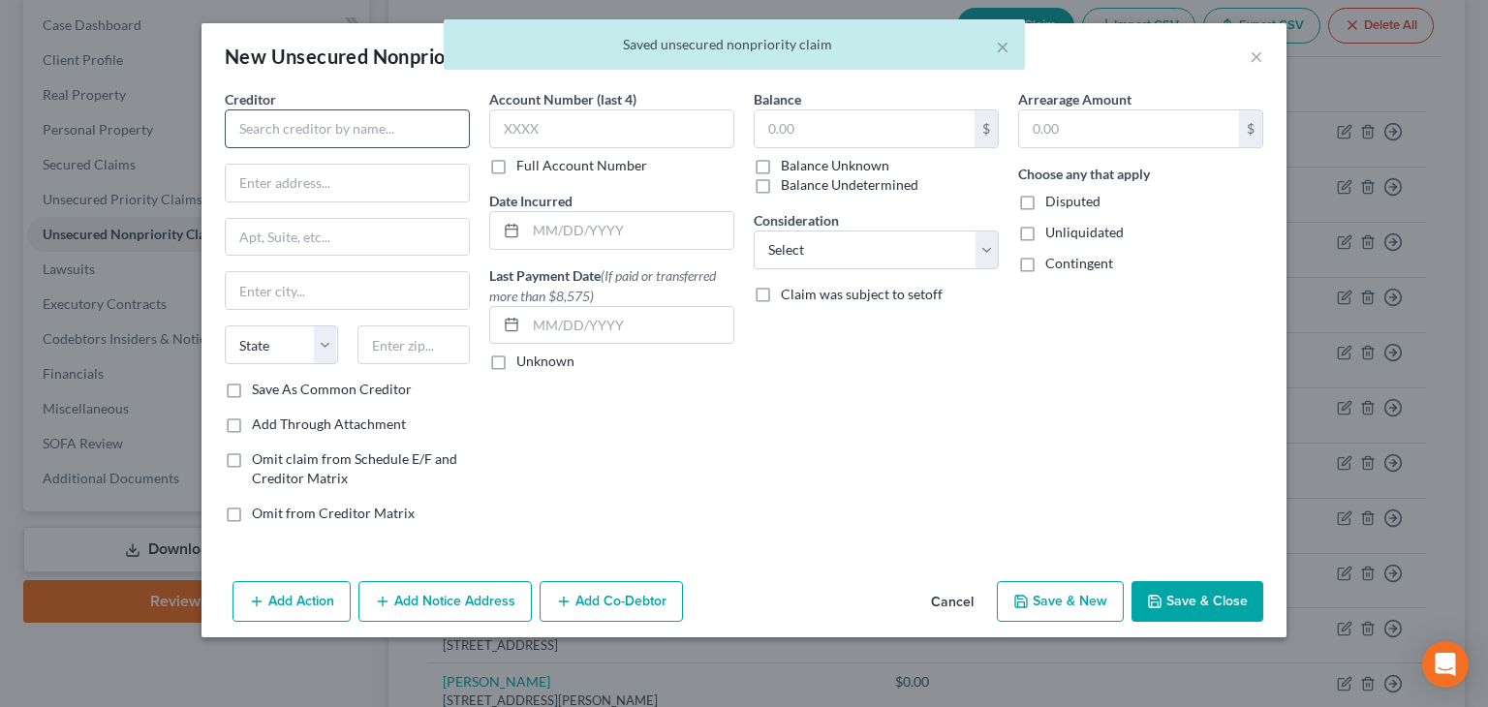
click at [244, 129] on div "Creditor * State [US_STATE] AK AR AZ CA CO CT DE DC [GEOGRAPHIC_DATA] [GEOGRAPH…" at bounding box center [347, 314] width 265 height 450
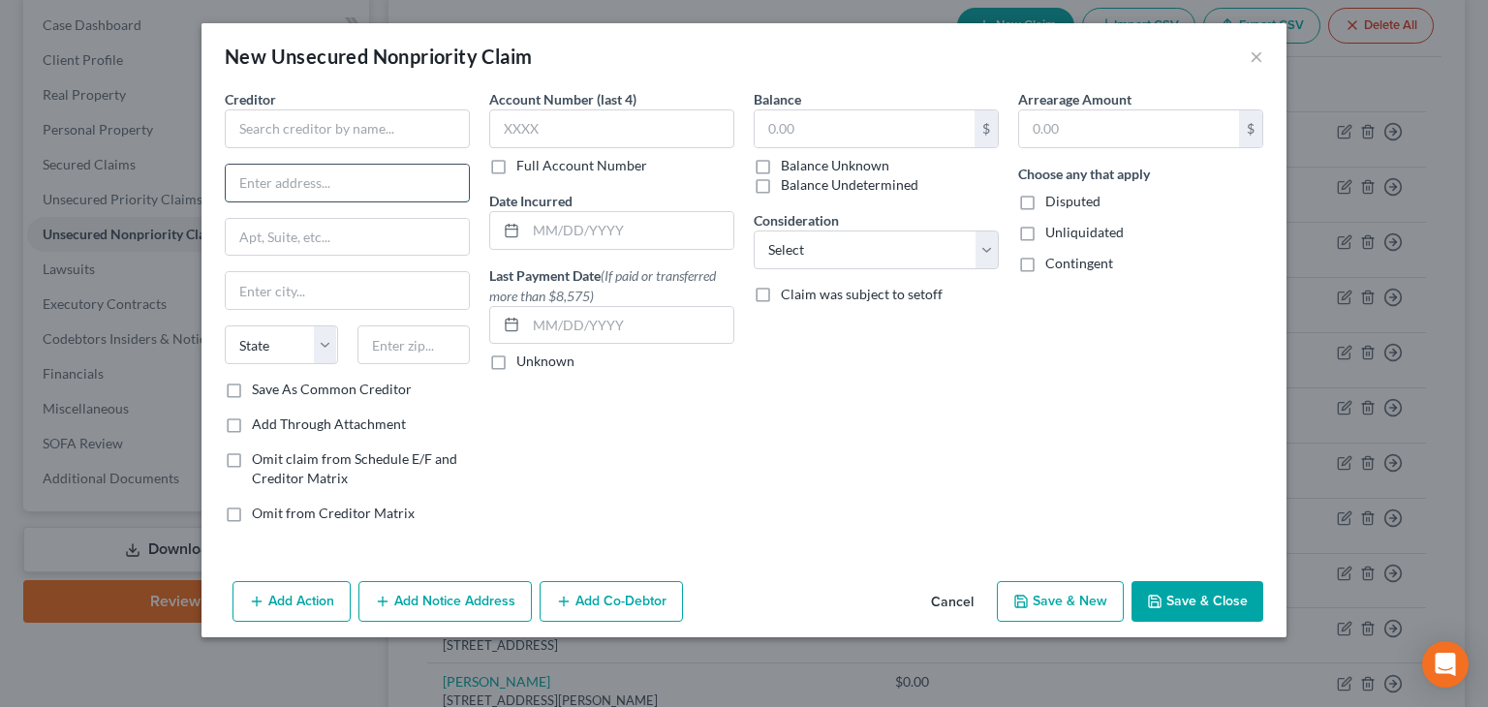
click at [440, 191] on input "text" at bounding box center [347, 183] width 243 height 37
click at [253, 132] on input "text" at bounding box center [347, 129] width 245 height 39
type input "[PERSON_NAME]"
type input "[STREET_ADDRESS]"
type input "Sherwood"
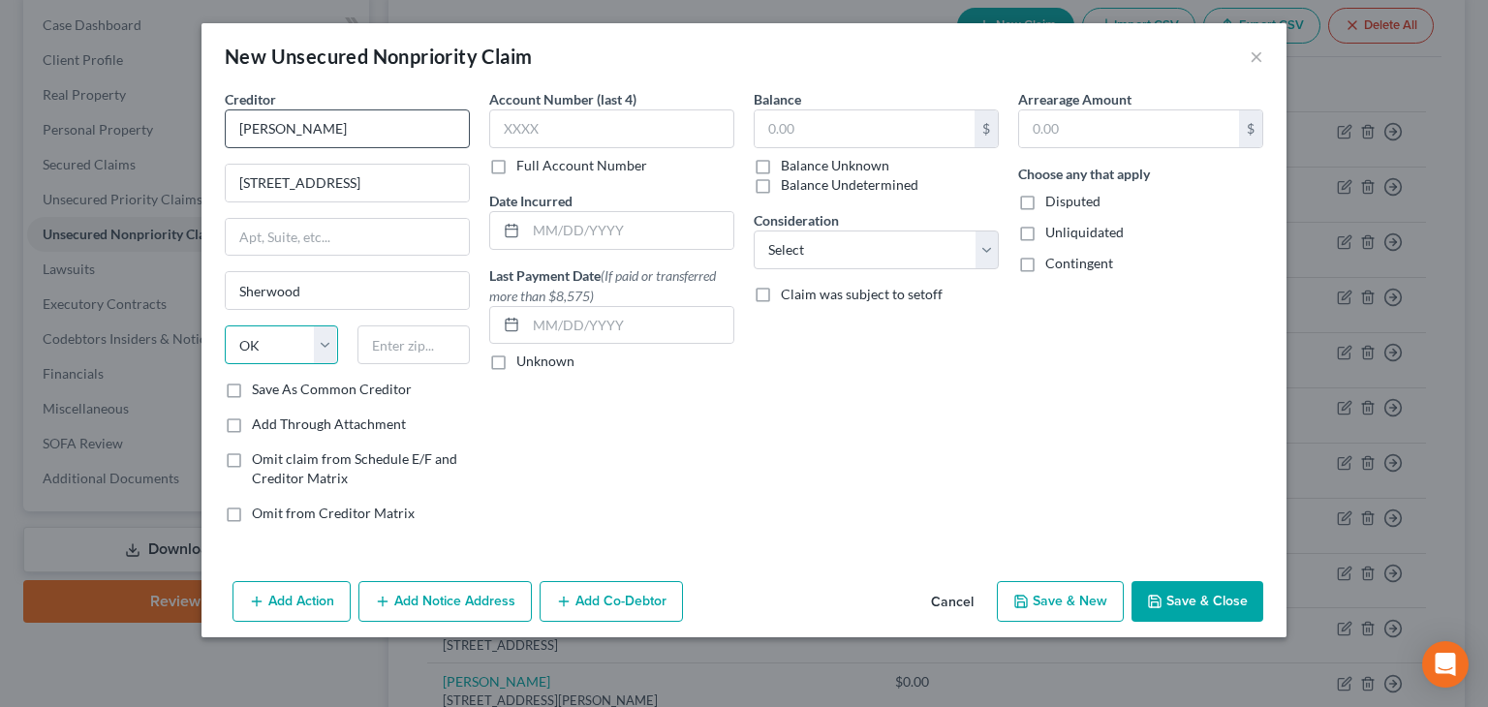
select select "38"
type input "97140"
drag, startPoint x: 1032, startPoint y: 233, endPoint x: 1030, endPoint y: 249, distance: 16.6
click at [1046, 234] on label "Unliquidated" at bounding box center [1085, 232] width 78 height 19
click at [1053, 234] on input "Unliquidated" at bounding box center [1059, 229] width 13 height 13
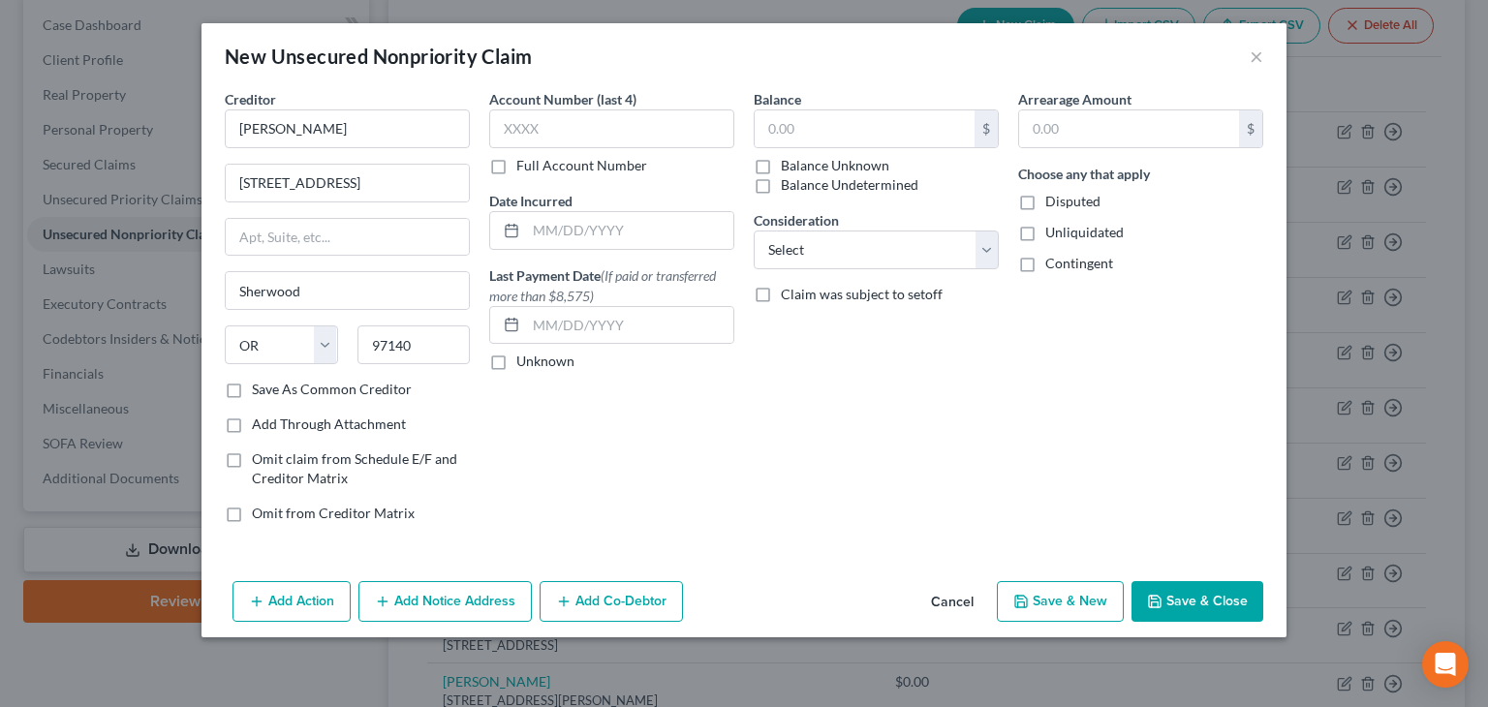
checkbox input "true"
drag, startPoint x: 1027, startPoint y: 263, endPoint x: 1062, endPoint y: 307, distance: 56.6
click at [1046, 268] on label "Contingent" at bounding box center [1080, 263] width 68 height 19
click at [1053, 266] on input "Contingent" at bounding box center [1059, 260] width 13 height 13
checkbox input "true"
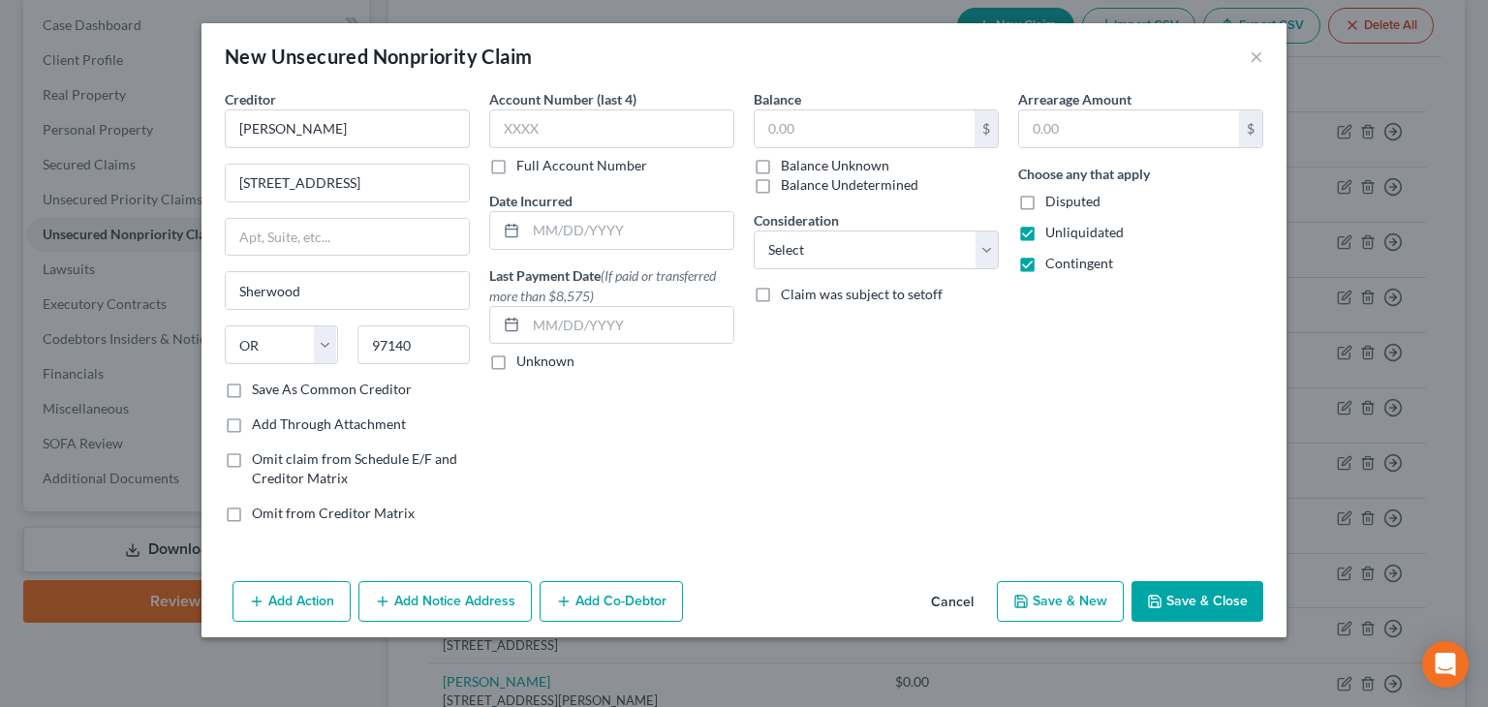
click at [1192, 610] on button "Save & Close" at bounding box center [1198, 601] width 132 height 41
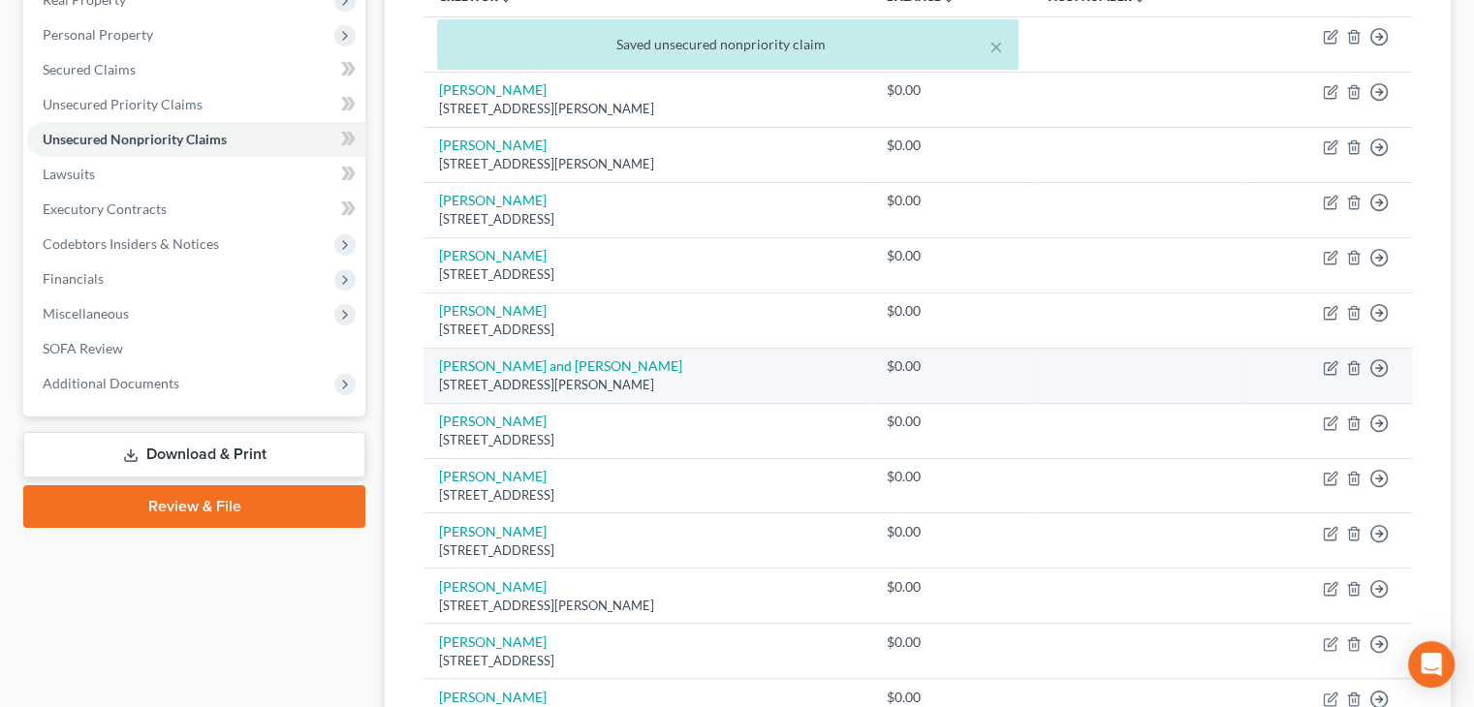
scroll to position [291, 0]
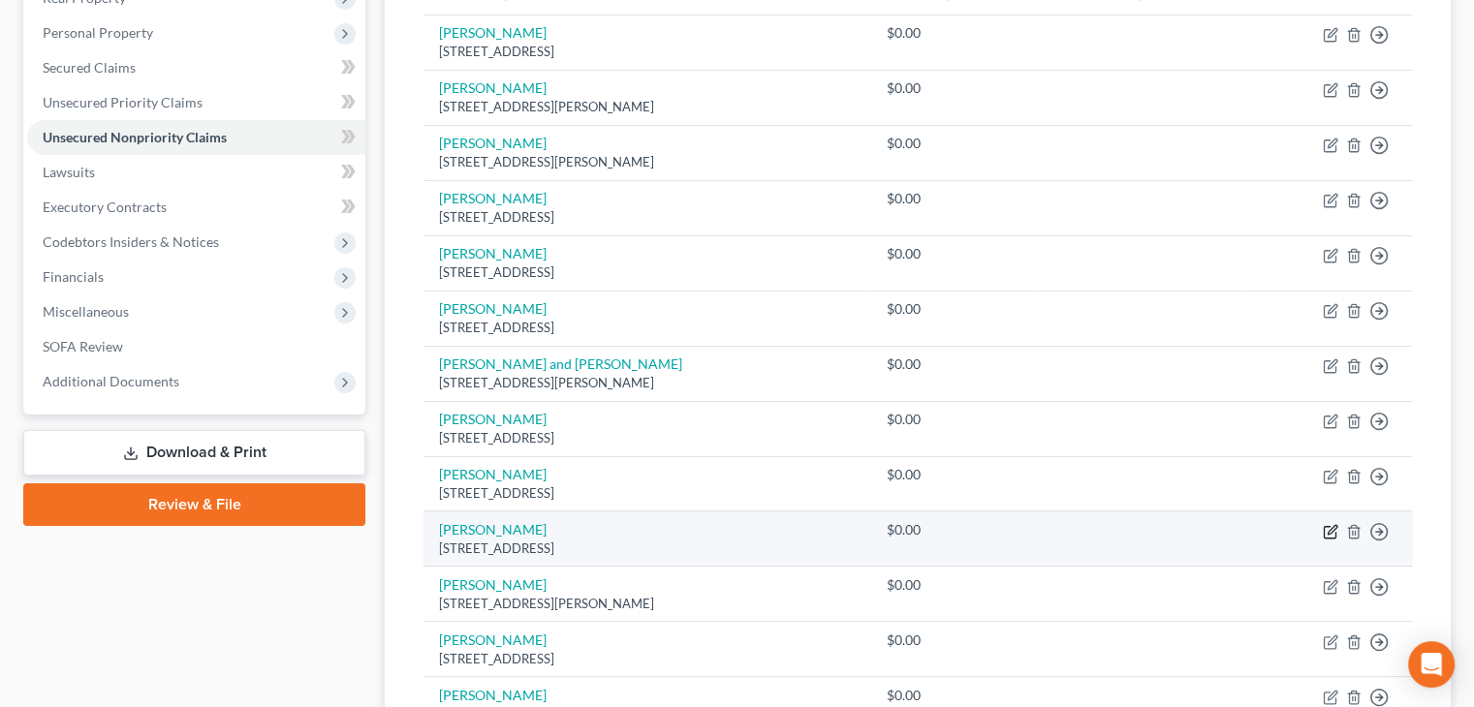
click at [1331, 532] on icon "button" at bounding box center [1331, 532] width 16 height 16
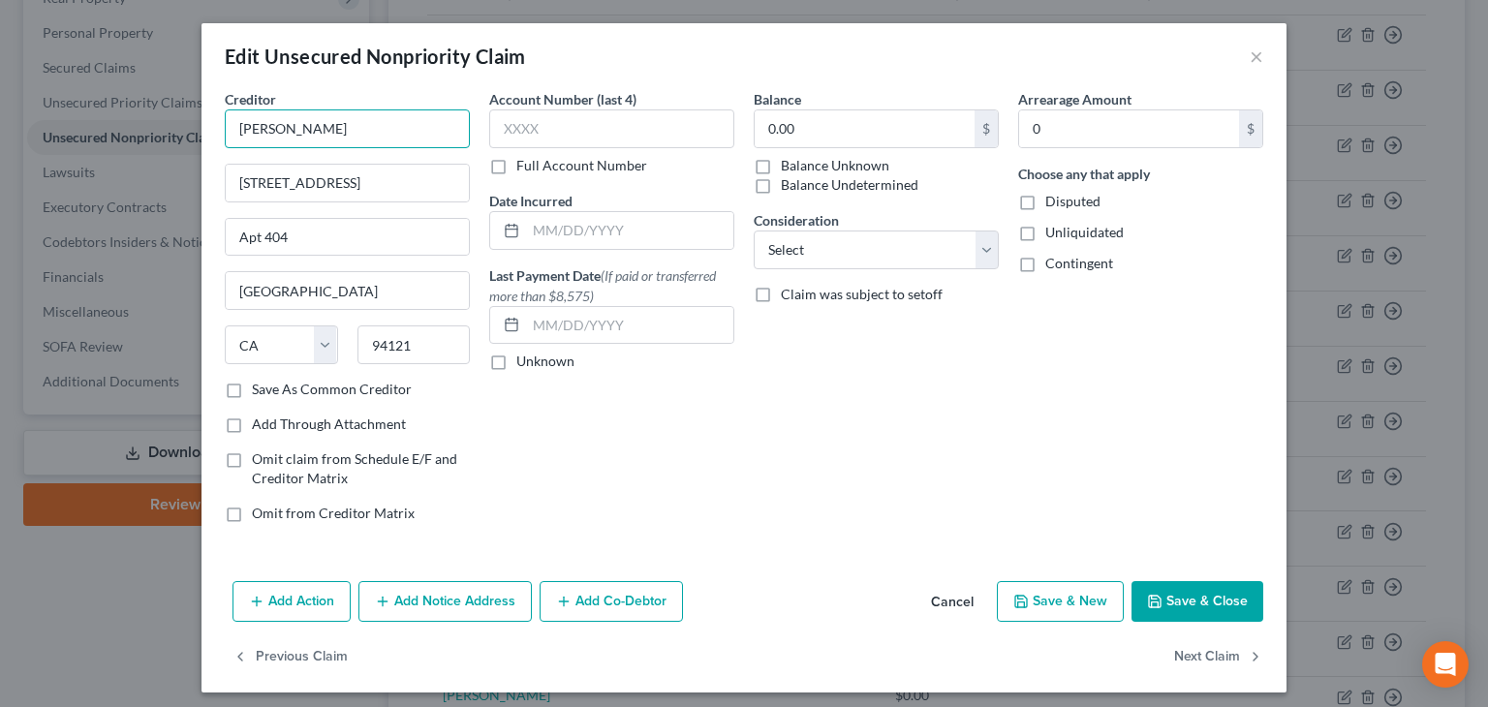
click at [293, 129] on input "[PERSON_NAME]" at bounding box center [347, 129] width 245 height 39
click at [1061, 594] on button "Save & New" at bounding box center [1060, 601] width 127 height 41
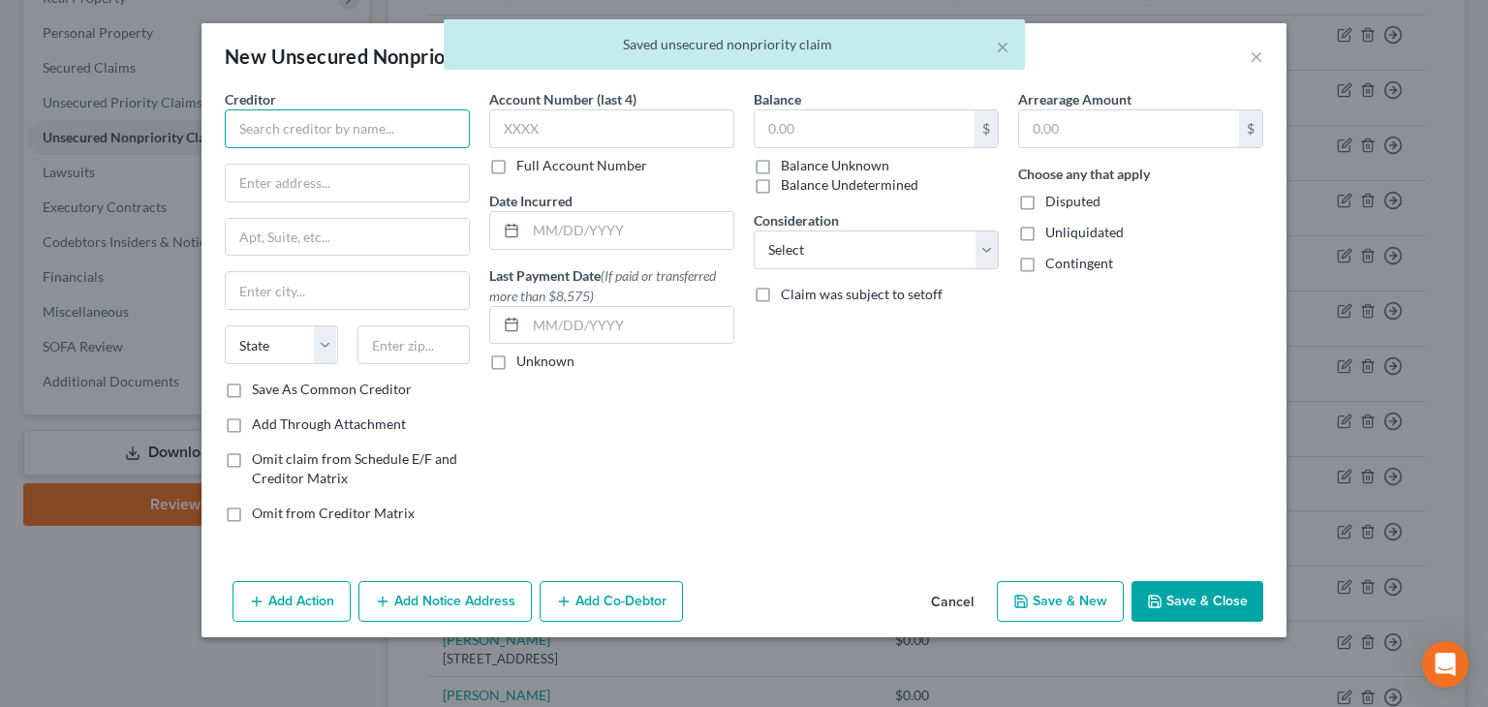
click at [251, 130] on input "text" at bounding box center [347, 129] width 245 height 39
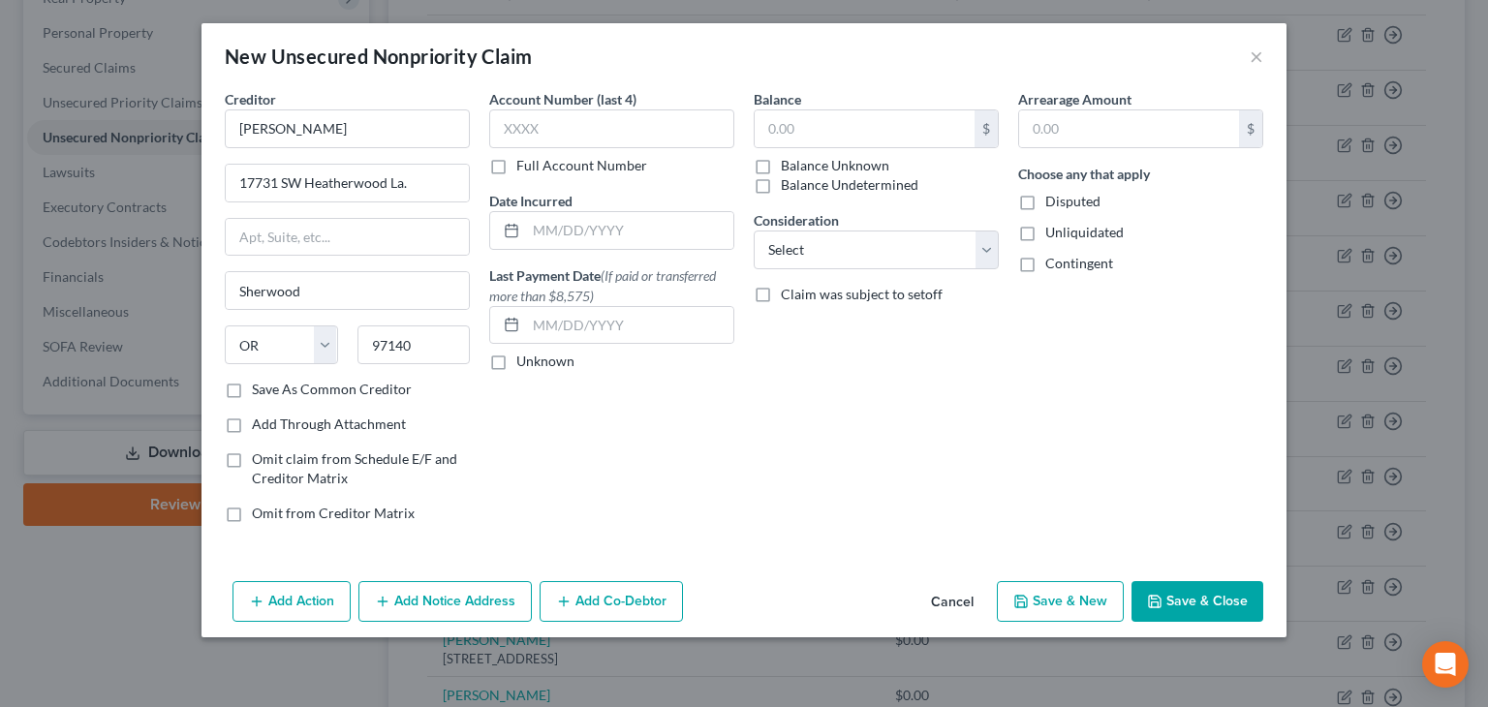
click at [1194, 598] on button "Save & Close" at bounding box center [1198, 601] width 132 height 41
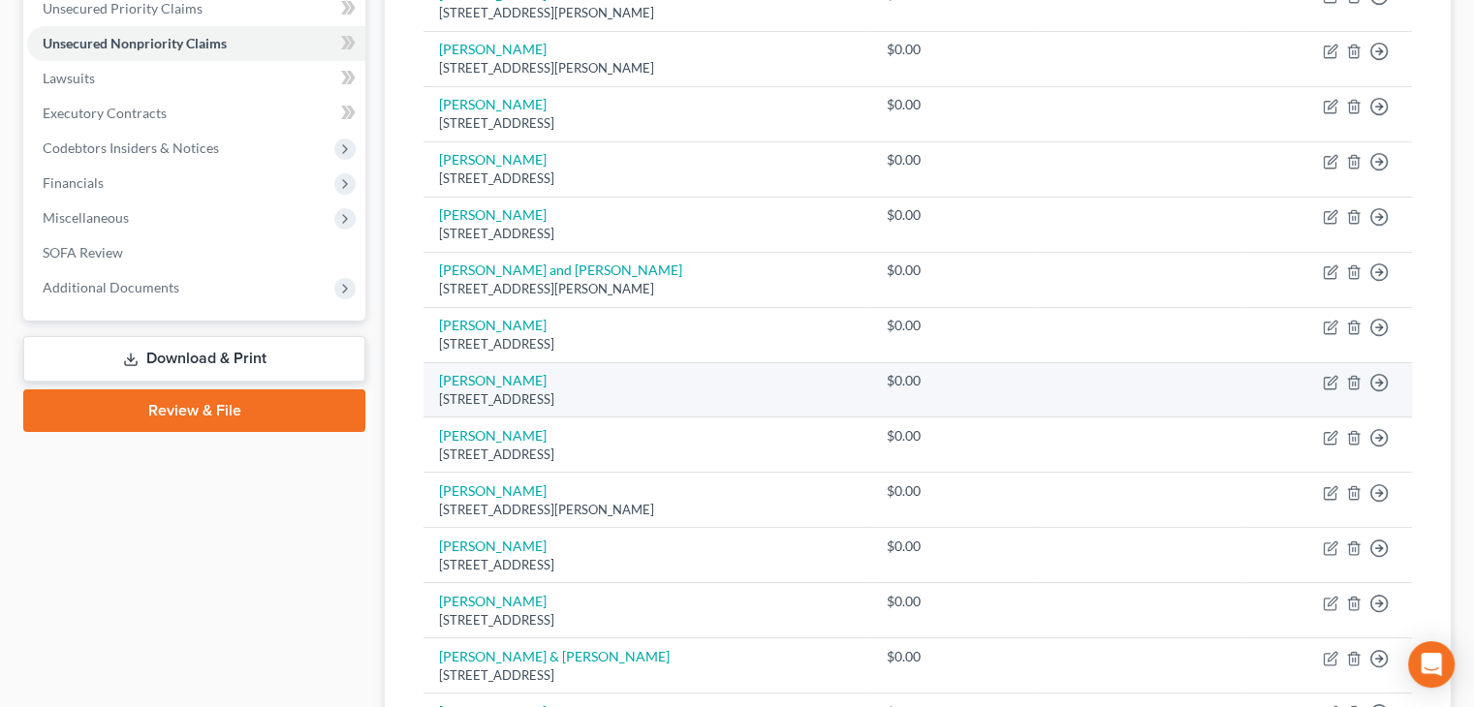
scroll to position [388, 0]
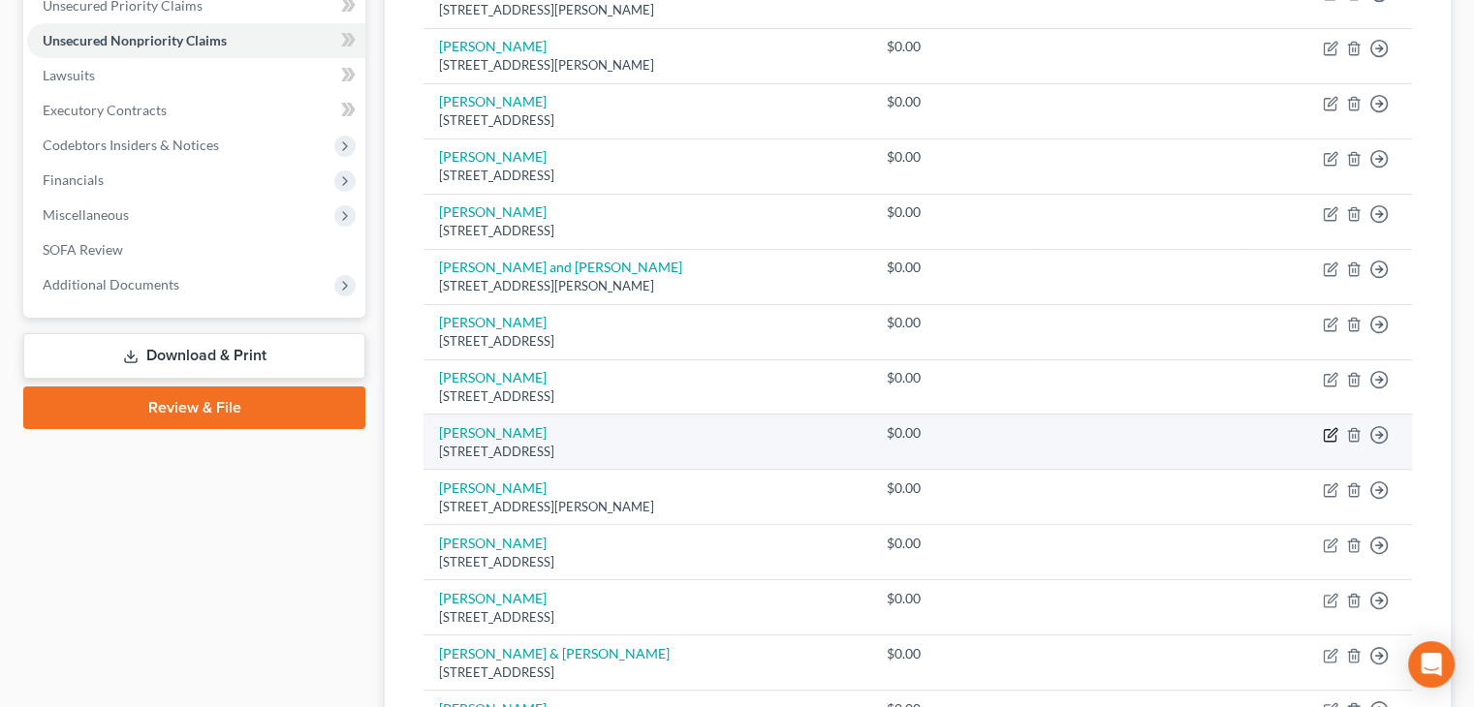
click at [1326, 439] on icon "button" at bounding box center [1330, 435] width 12 height 12
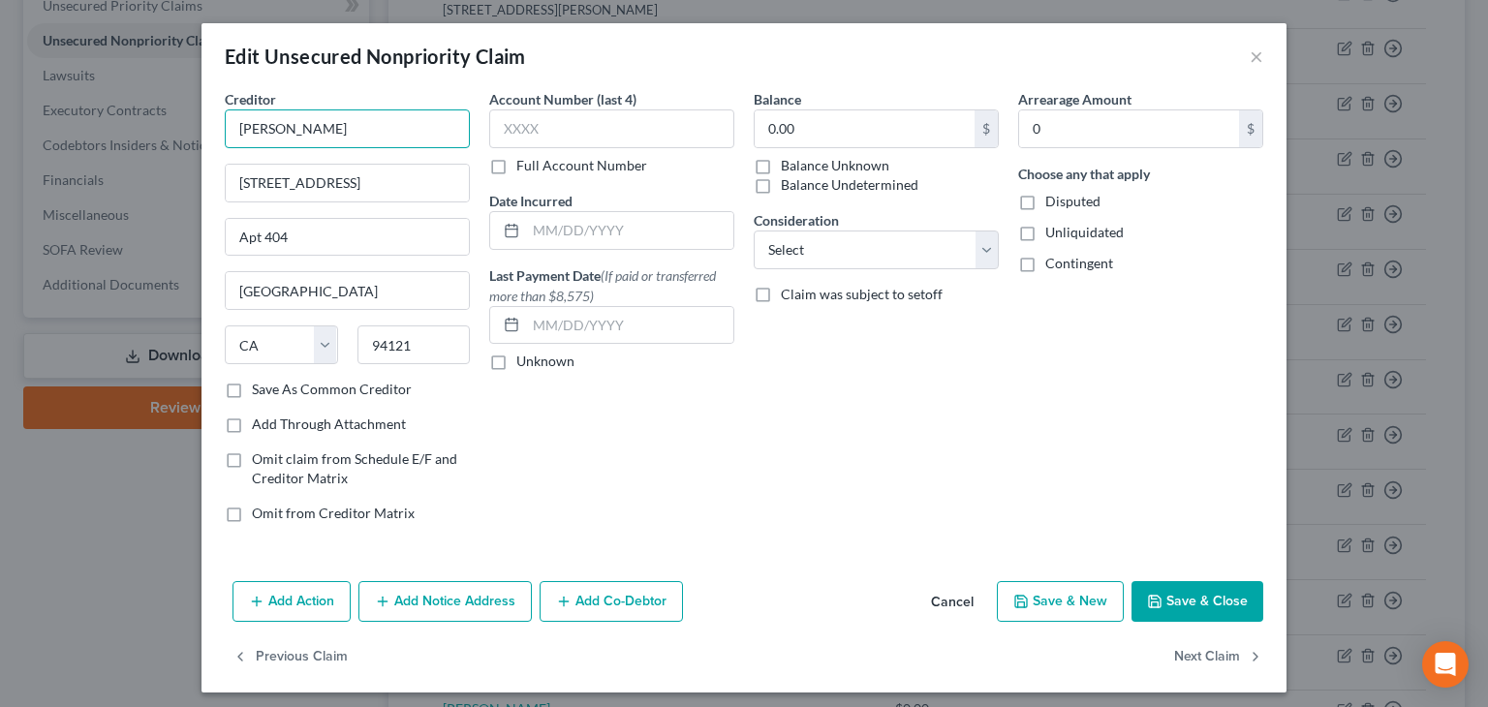
click at [252, 128] on input "[PERSON_NAME]" at bounding box center [347, 129] width 245 height 39
click at [1220, 596] on button "Save & Close" at bounding box center [1198, 601] width 132 height 41
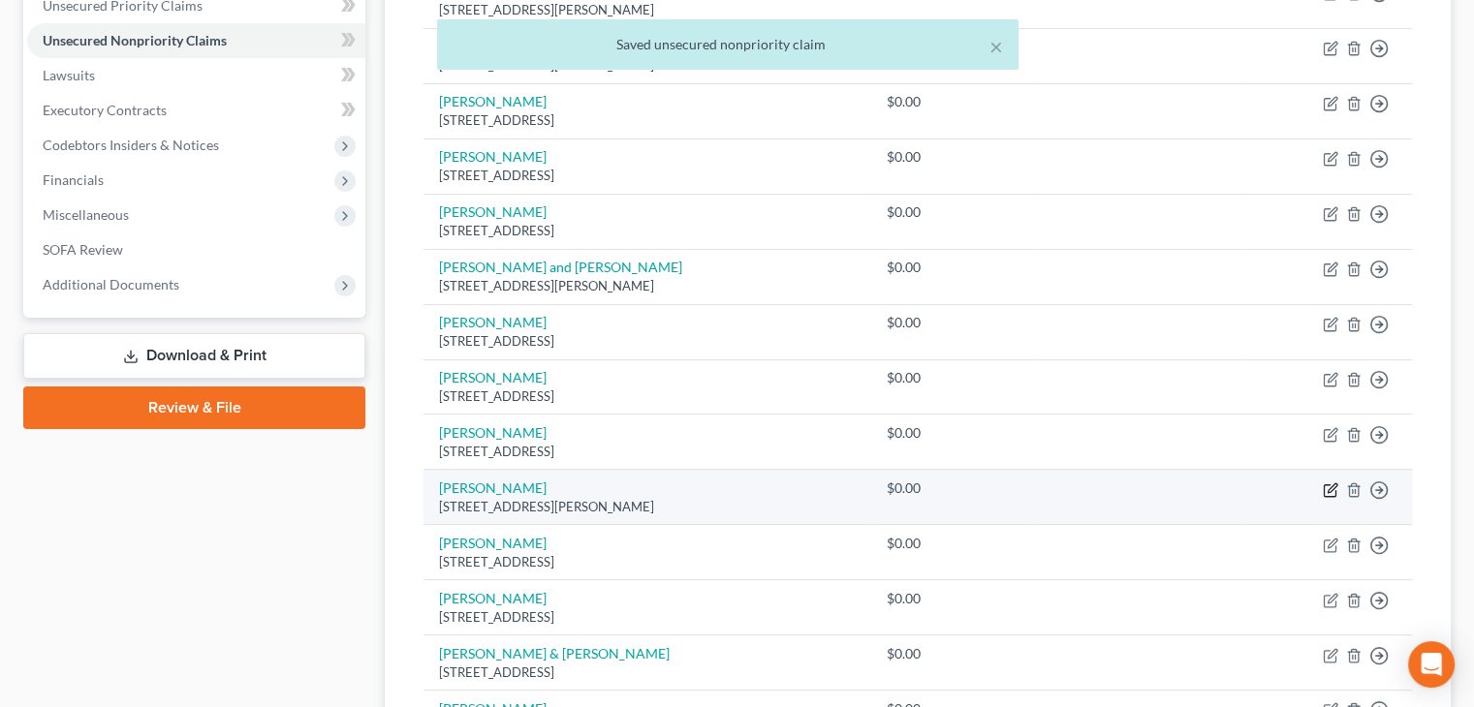
click at [1334, 489] on icon "button" at bounding box center [1330, 491] width 12 height 12
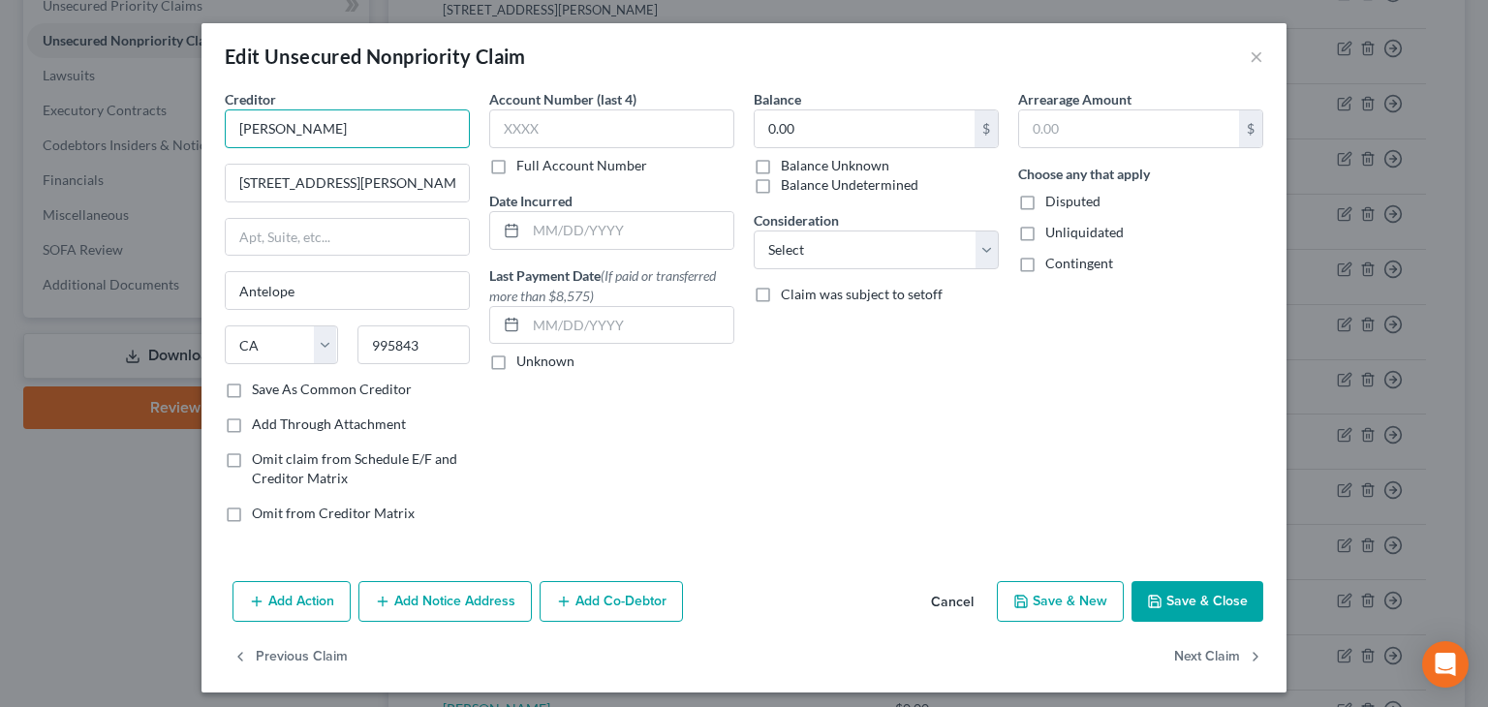
click at [235, 127] on input "[PERSON_NAME]" at bounding box center [347, 129] width 245 height 39
click at [1215, 597] on button "Save & Close" at bounding box center [1198, 601] width 132 height 41
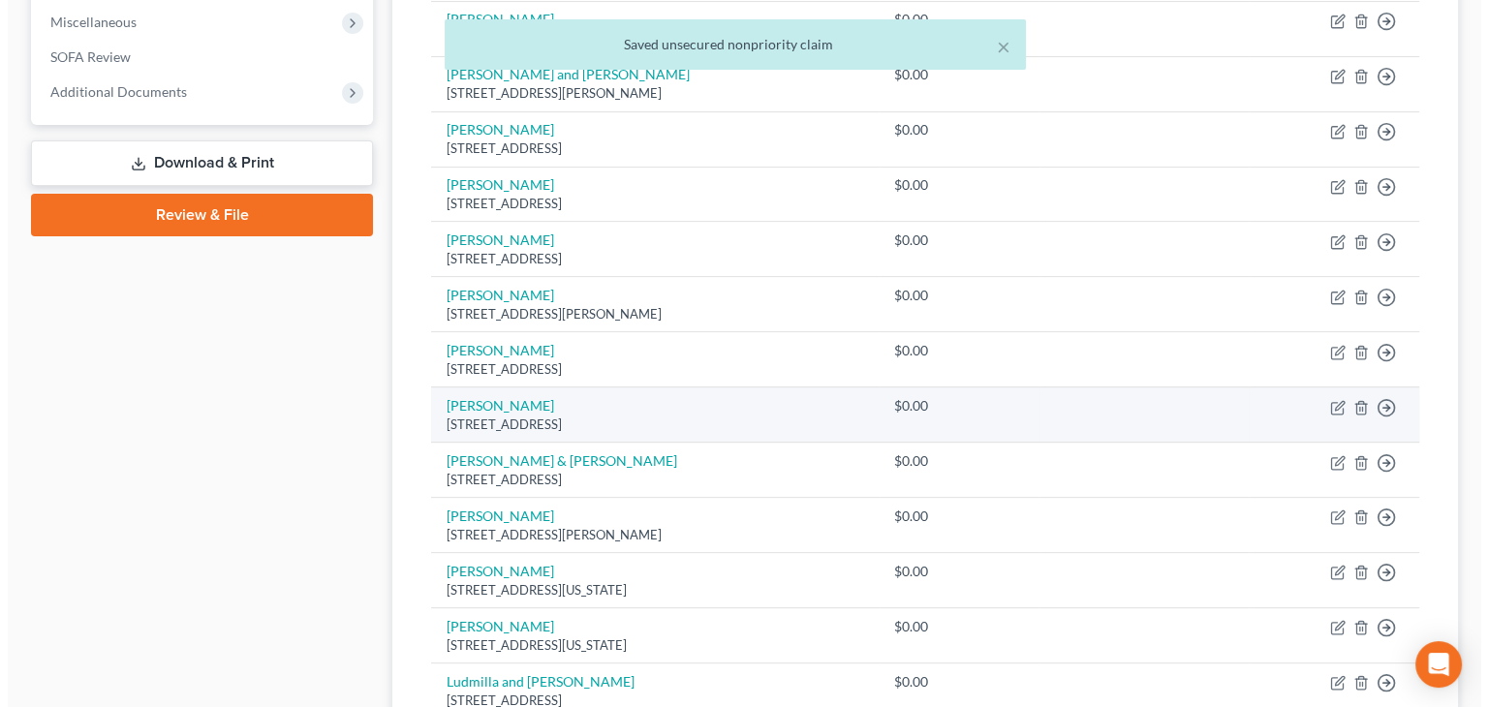
scroll to position [581, 0]
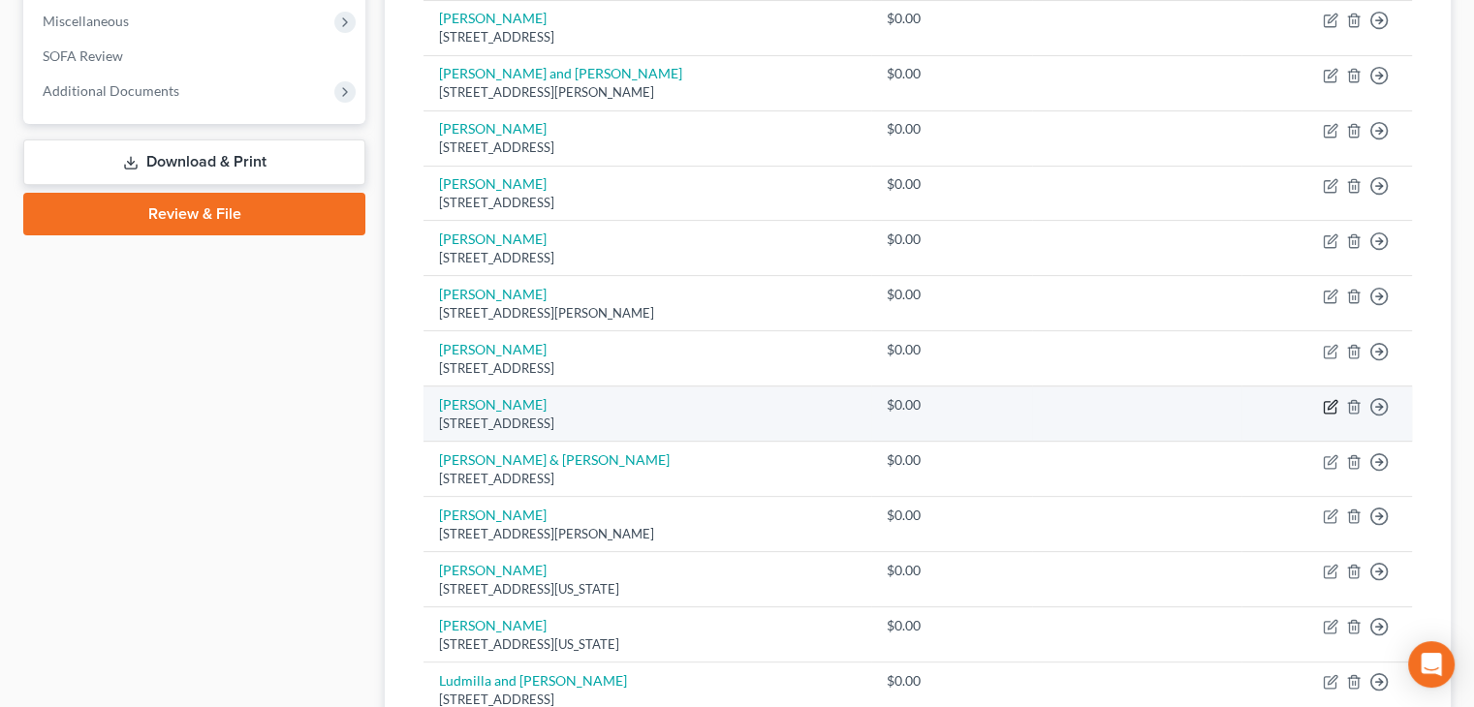
click at [1324, 401] on icon "button" at bounding box center [1330, 407] width 12 height 12
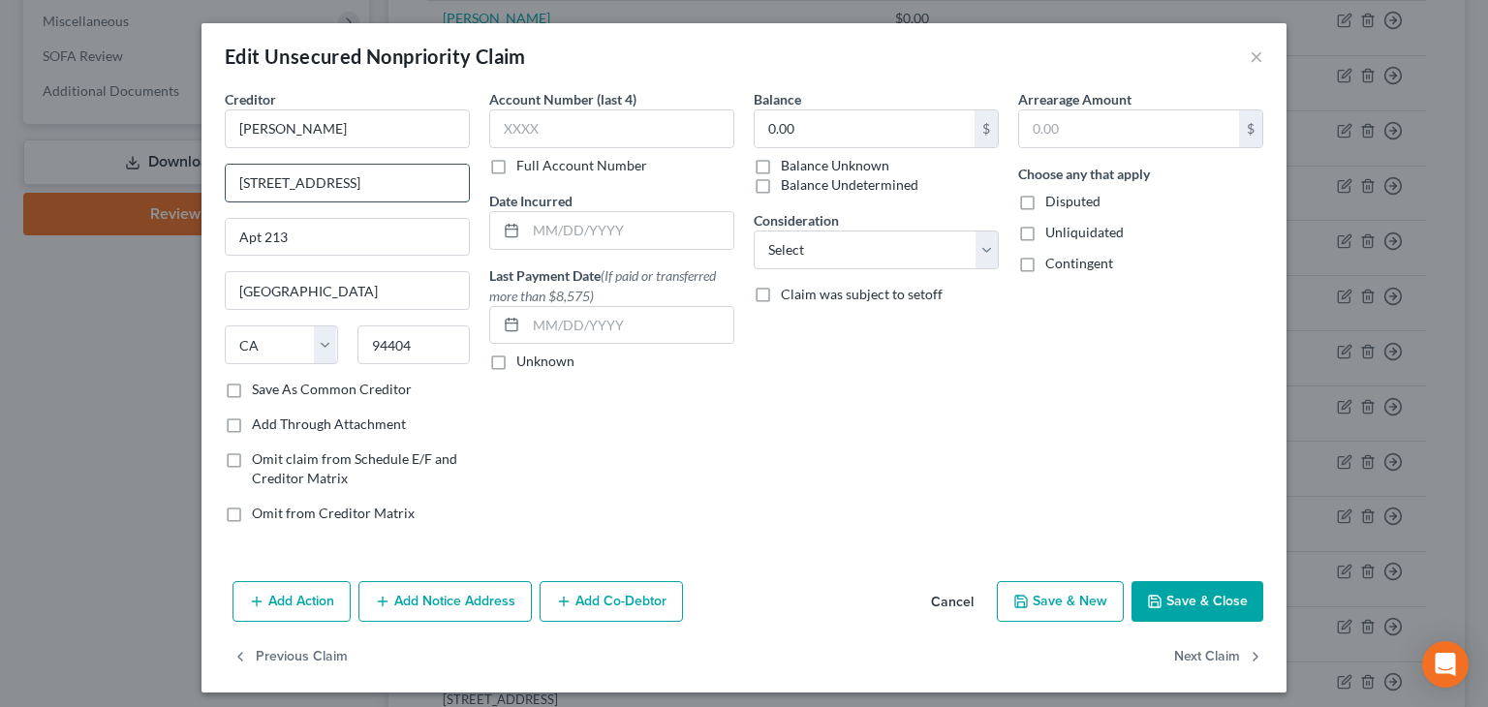
drag, startPoint x: 293, startPoint y: 202, endPoint x: 307, endPoint y: 198, distance: 15.0
click at [298, 199] on input "[STREET_ADDRESS]" at bounding box center [347, 183] width 243 height 37
drag, startPoint x: 300, startPoint y: 182, endPoint x: 310, endPoint y: 195, distance: 15.9
click at [301, 183] on input "[STREET_ADDRESS]" at bounding box center [347, 183] width 243 height 37
click at [1185, 588] on button "Save & Close" at bounding box center [1198, 601] width 132 height 41
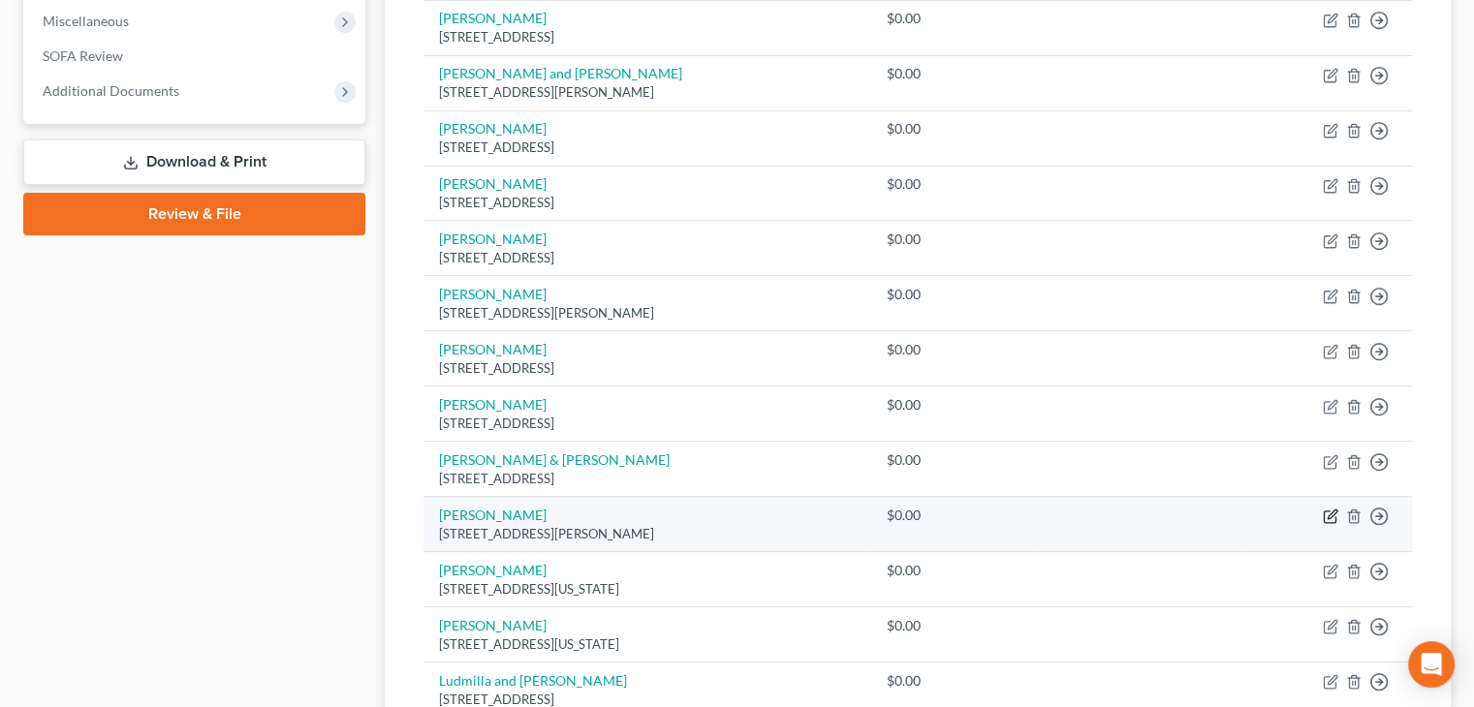
click at [1325, 510] on icon "button" at bounding box center [1331, 517] width 16 height 16
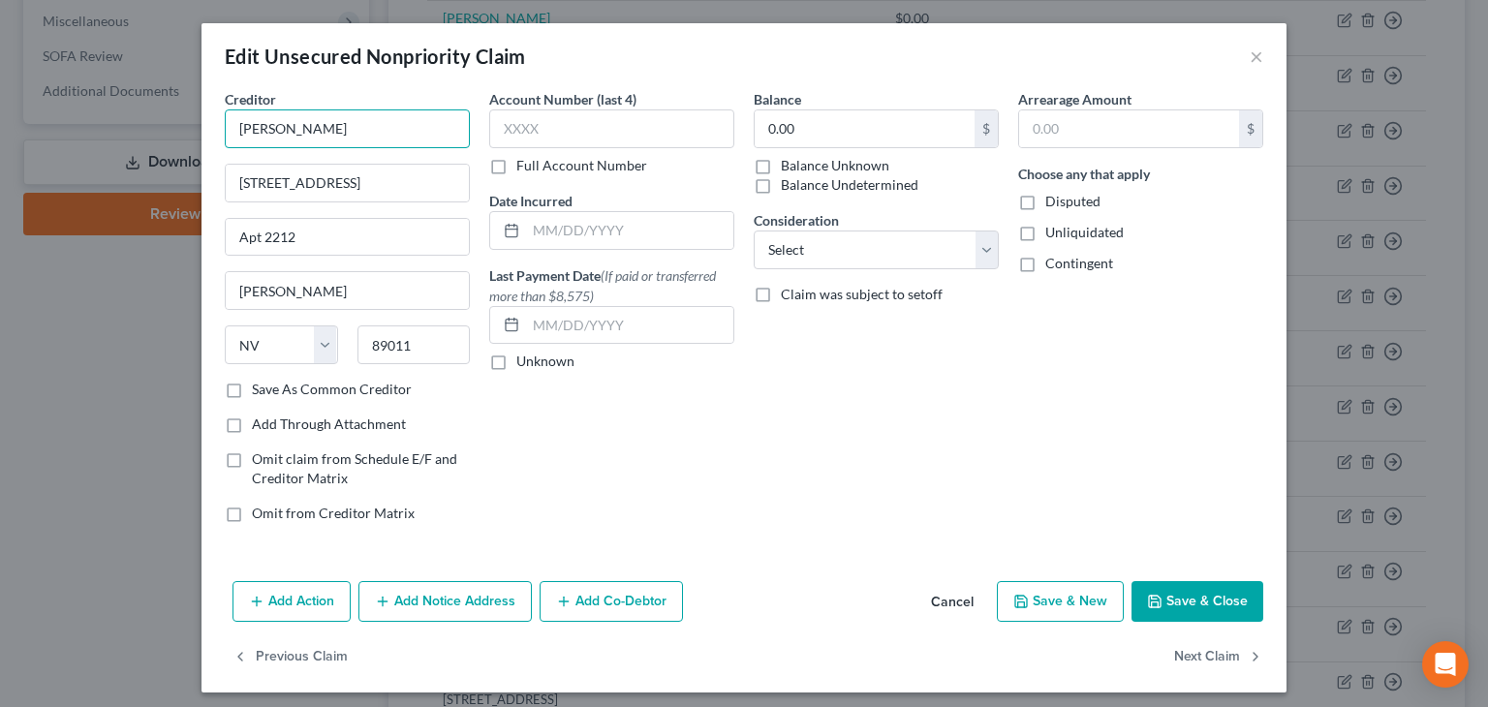
click at [278, 130] on input "[PERSON_NAME]" at bounding box center [347, 129] width 245 height 39
click at [1199, 602] on button "Save & Close" at bounding box center [1198, 601] width 132 height 41
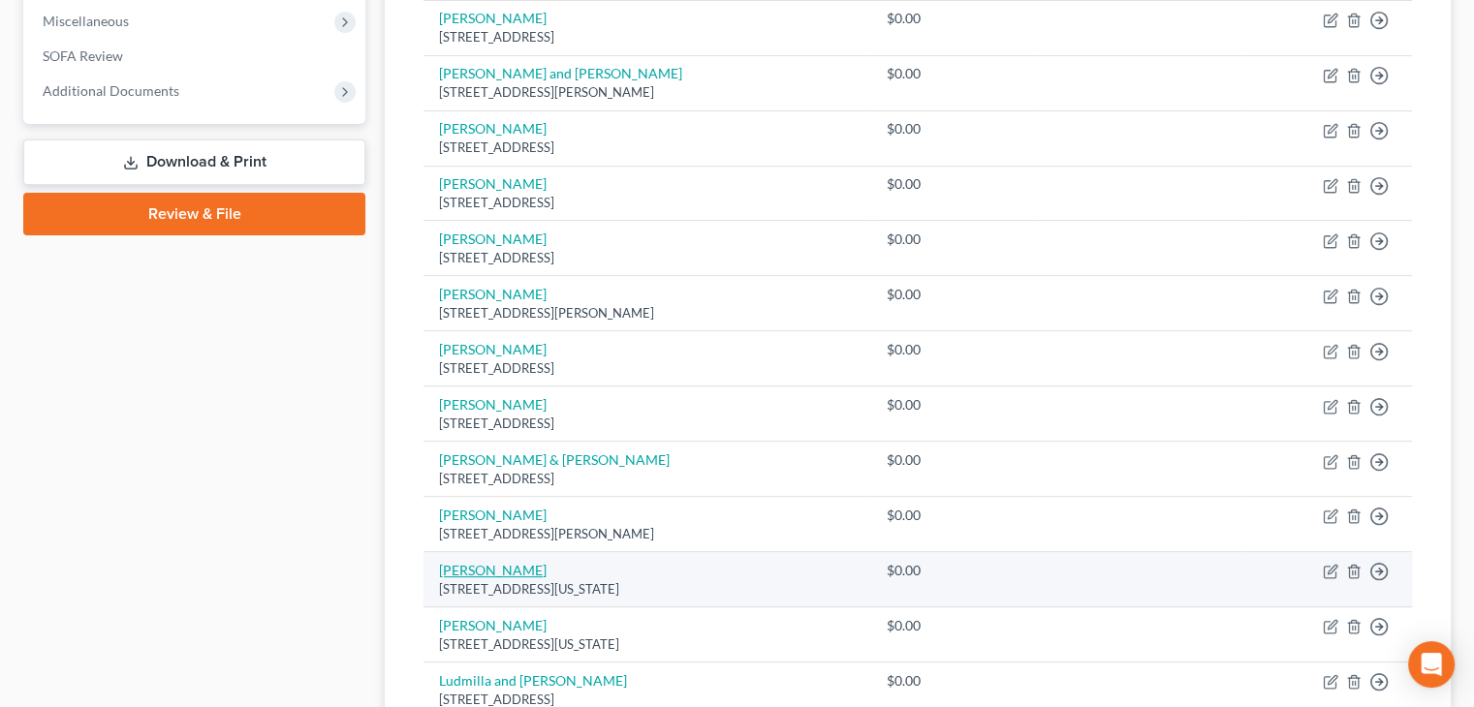
click at [543, 574] on link "[PERSON_NAME]" at bounding box center [493, 570] width 108 height 16
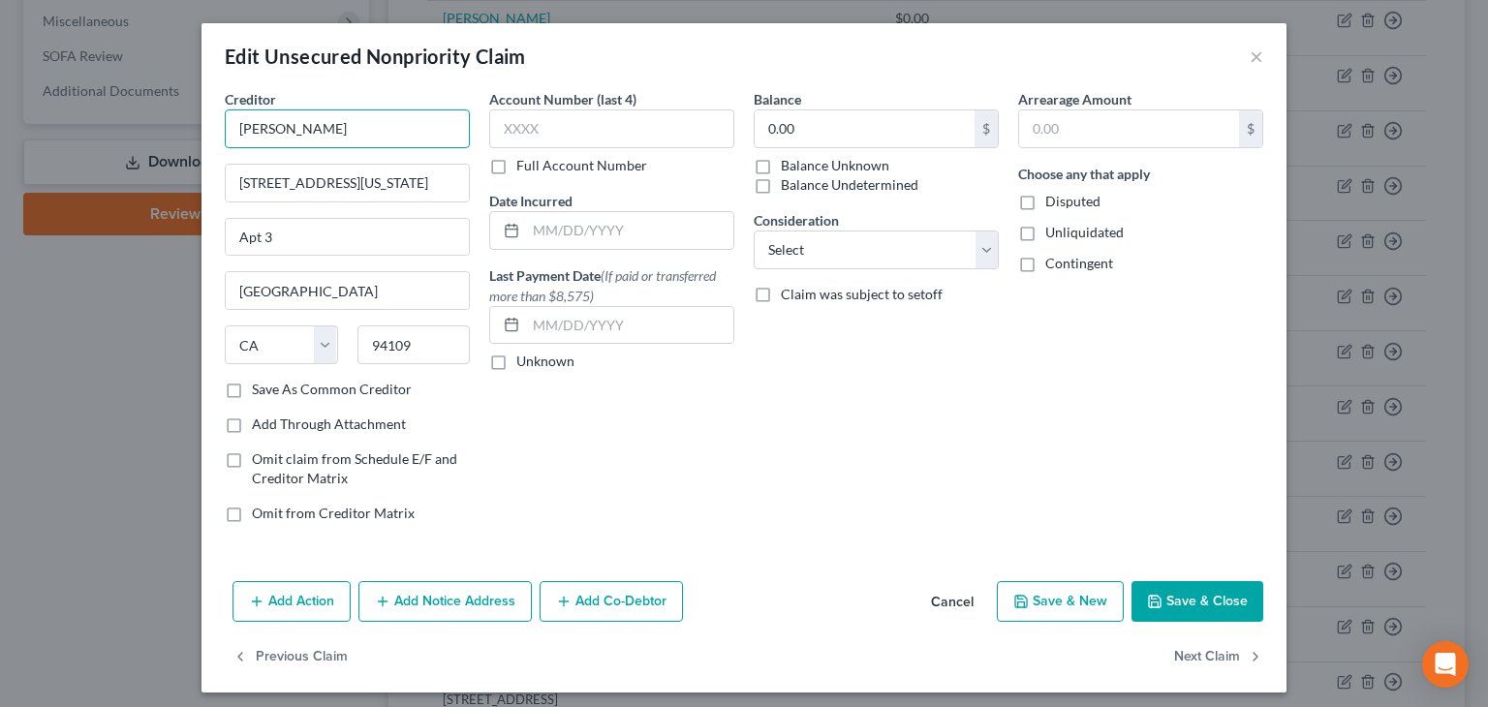
click at [311, 126] on input "[PERSON_NAME]" at bounding box center [347, 129] width 245 height 39
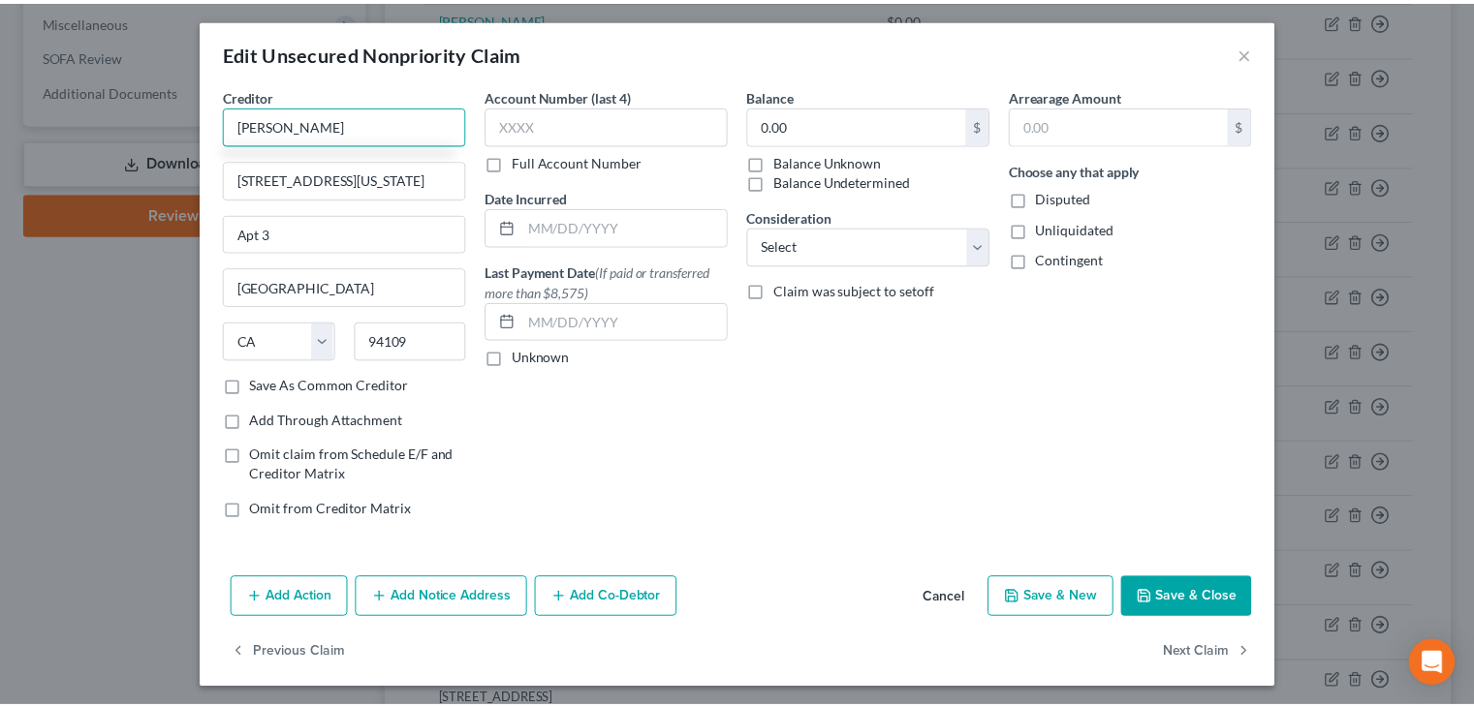
scroll to position [8, 0]
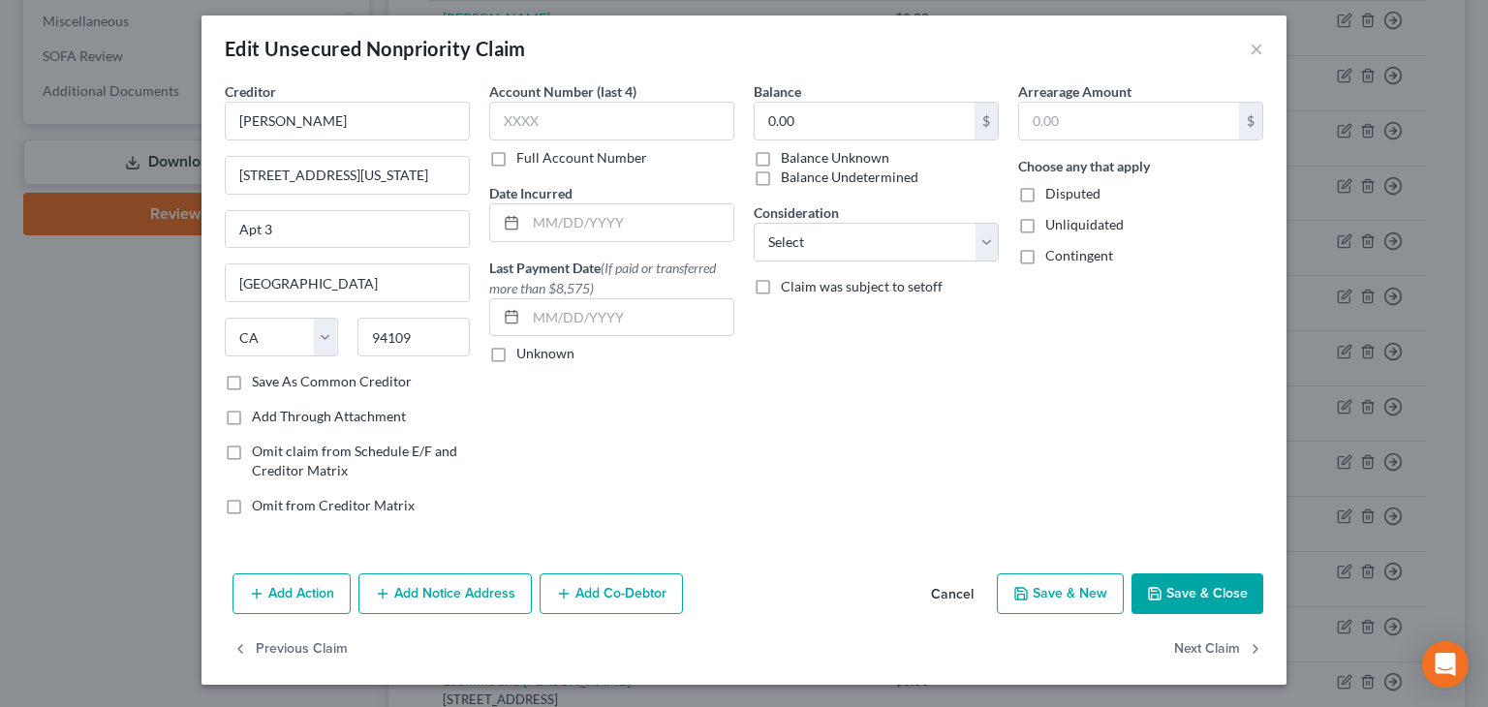
click at [1174, 586] on button "Save & Close" at bounding box center [1198, 594] width 132 height 41
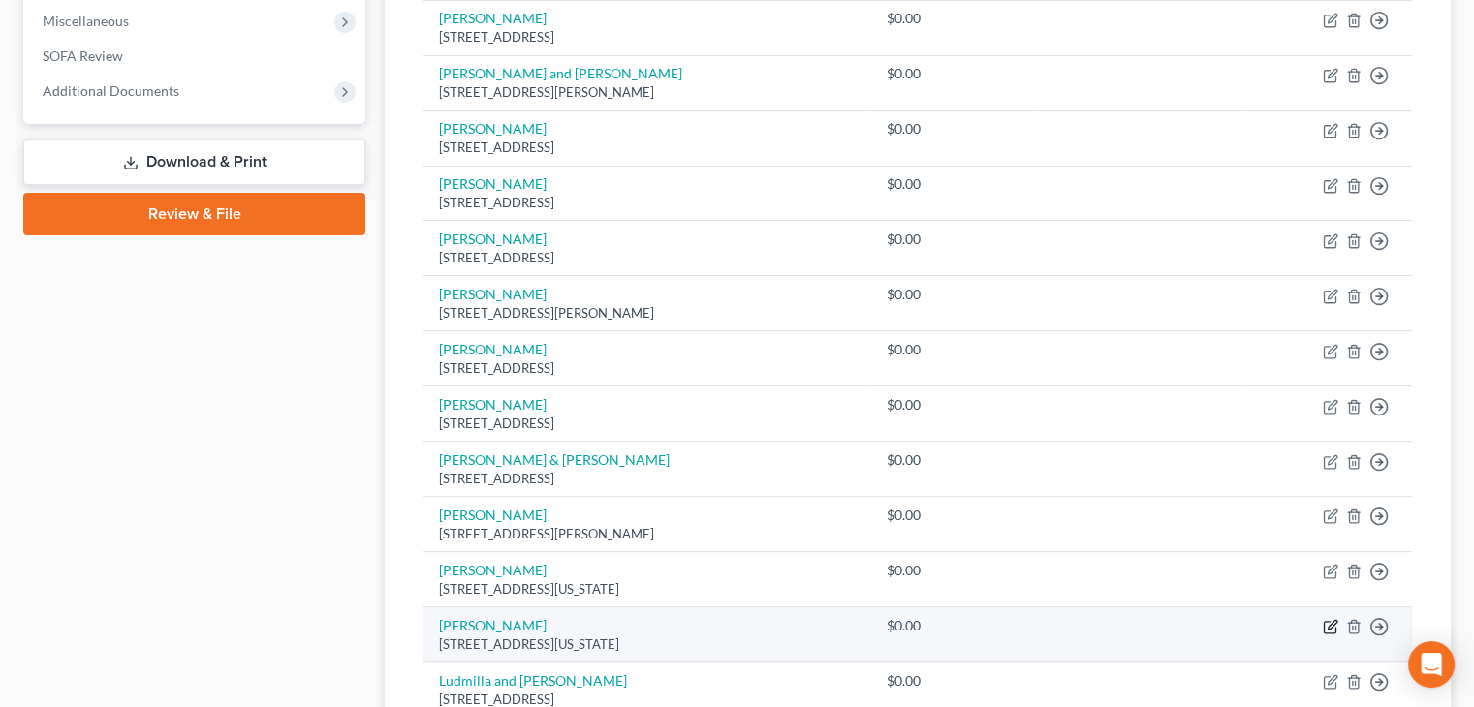
click at [1329, 625] on icon "button" at bounding box center [1331, 627] width 16 height 16
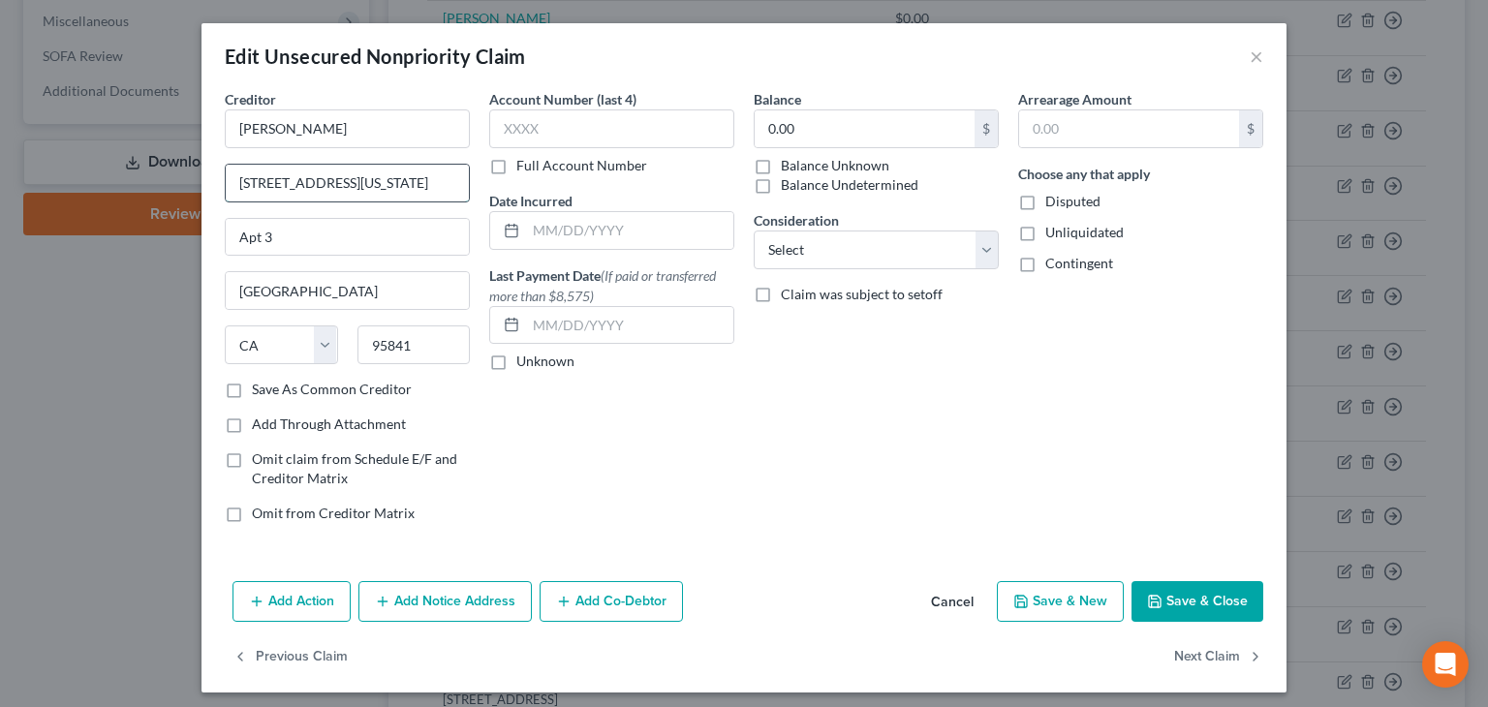
click at [391, 183] on input "[STREET_ADDRESS][US_STATE]" at bounding box center [347, 183] width 243 height 37
drag, startPoint x: 1023, startPoint y: 226, endPoint x: 1019, endPoint y: 243, distance: 17.9
click at [1046, 230] on label "Unliquidated" at bounding box center [1085, 232] width 78 height 19
click at [1053, 230] on input "Unliquidated" at bounding box center [1059, 229] width 13 height 13
click at [1046, 269] on label "Contingent" at bounding box center [1080, 263] width 68 height 19
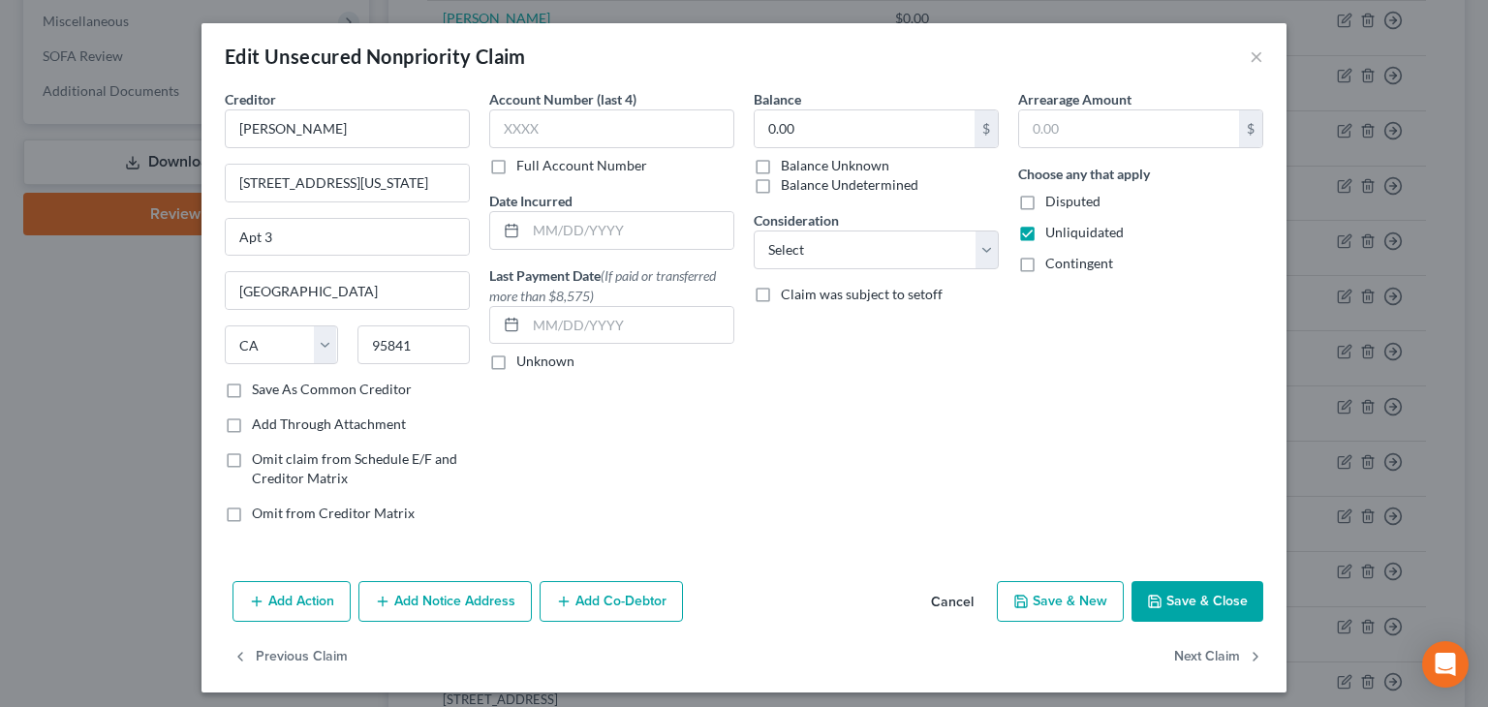
click at [1053, 266] on input "Contingent" at bounding box center [1059, 260] width 13 height 13
click at [1206, 603] on button "Save & Close" at bounding box center [1198, 601] width 132 height 41
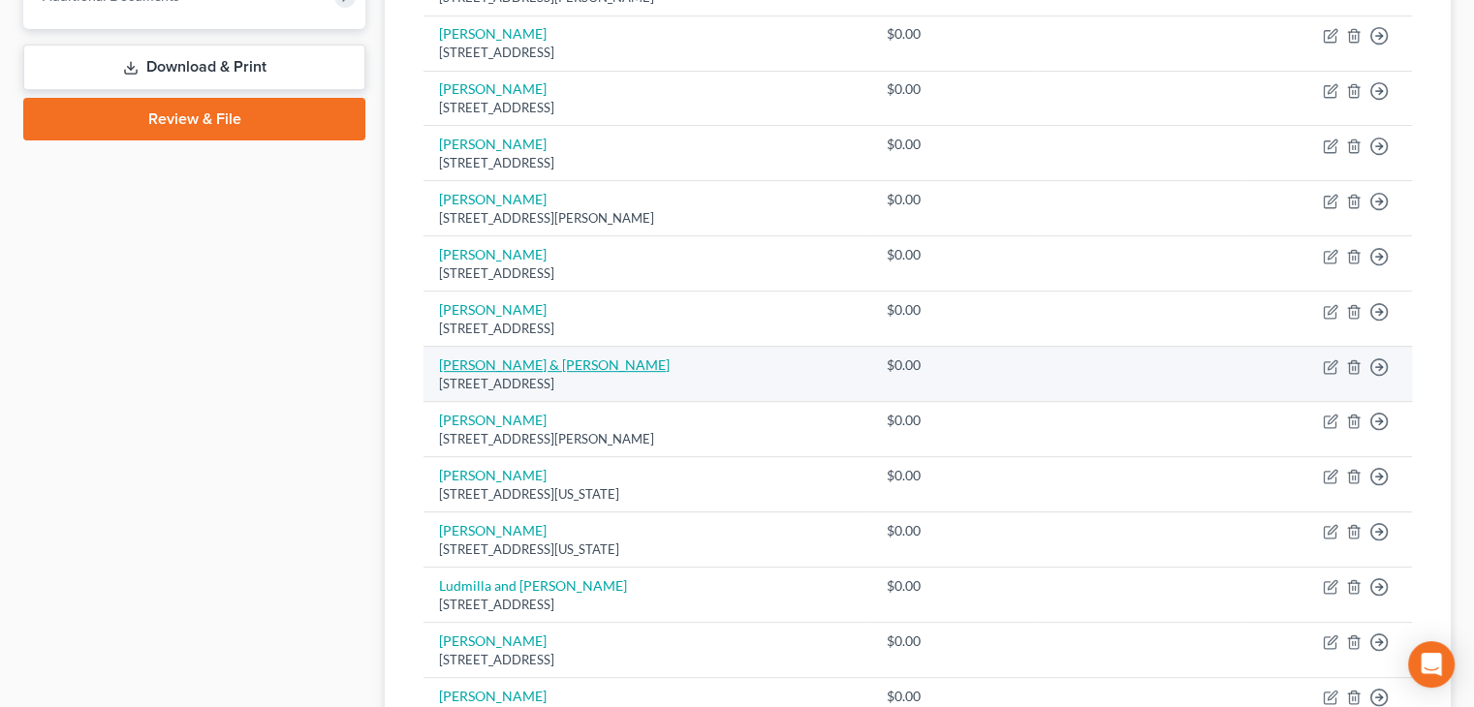
scroll to position [678, 0]
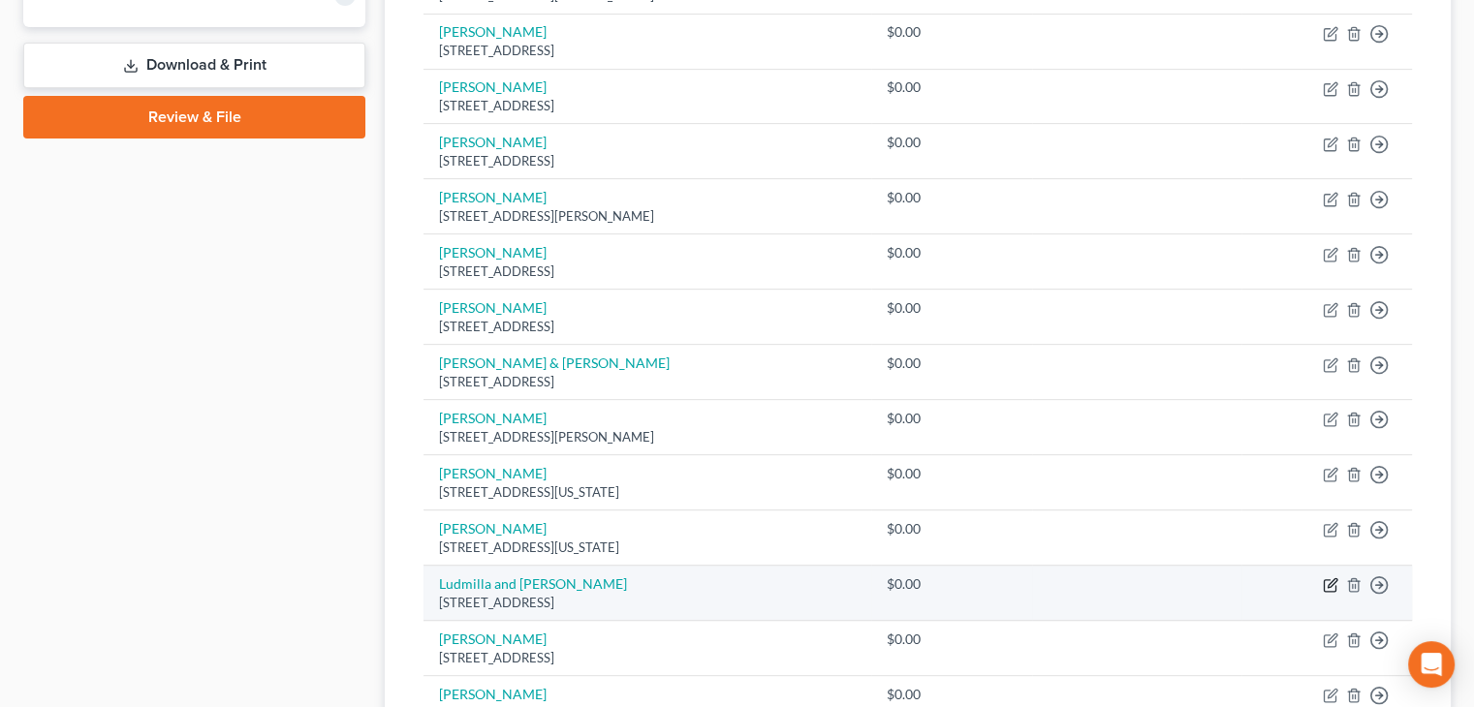
click at [1325, 579] on icon "button" at bounding box center [1331, 586] width 16 height 16
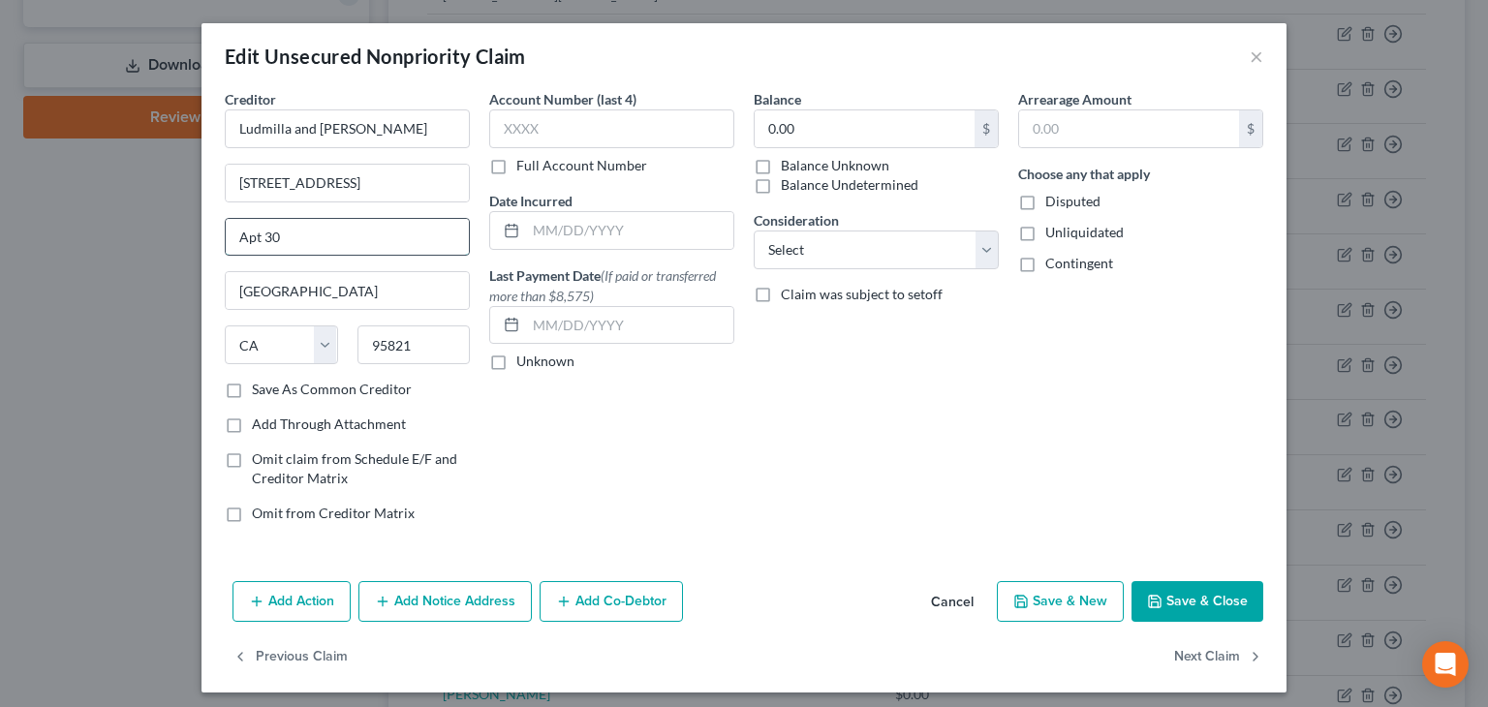
click at [273, 235] on input "Apt 30" at bounding box center [347, 237] width 243 height 37
click at [1160, 595] on button "Save & Close" at bounding box center [1198, 601] width 132 height 41
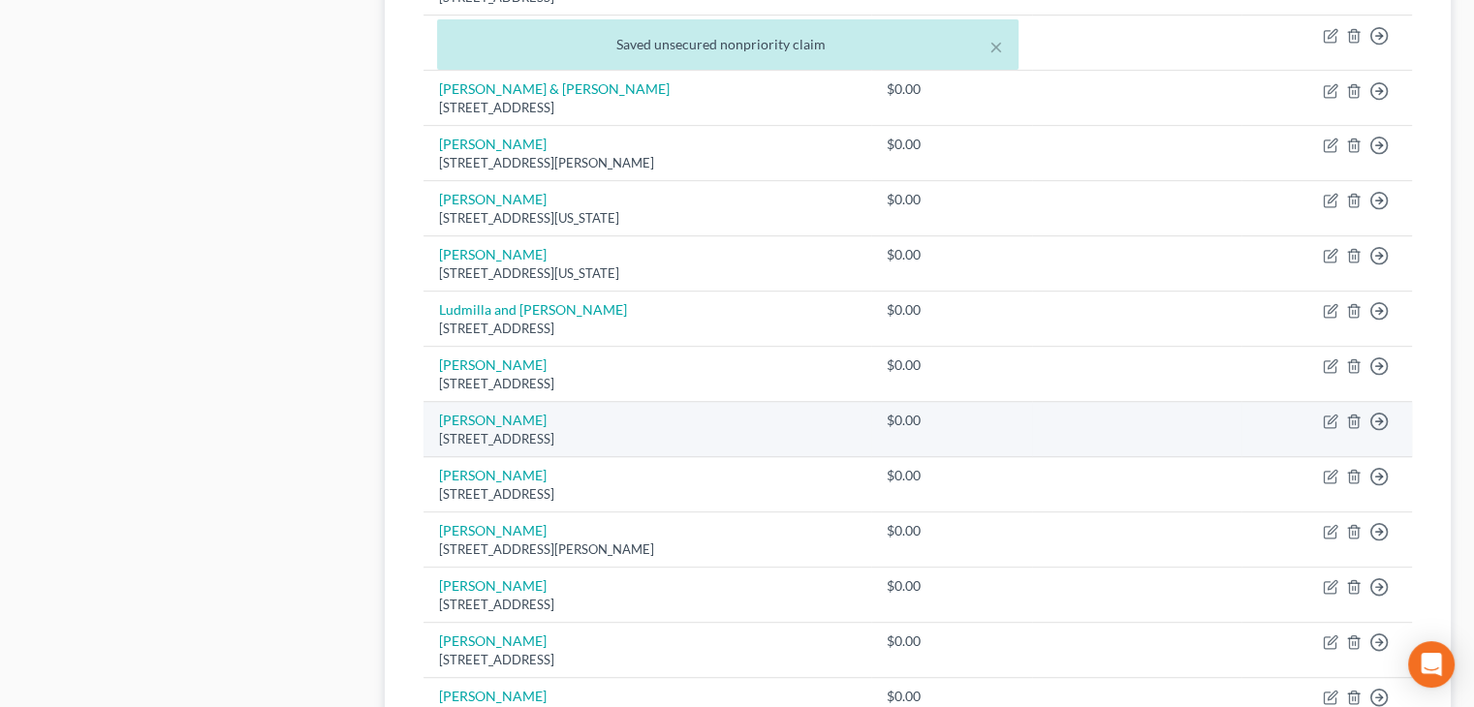
scroll to position [969, 0]
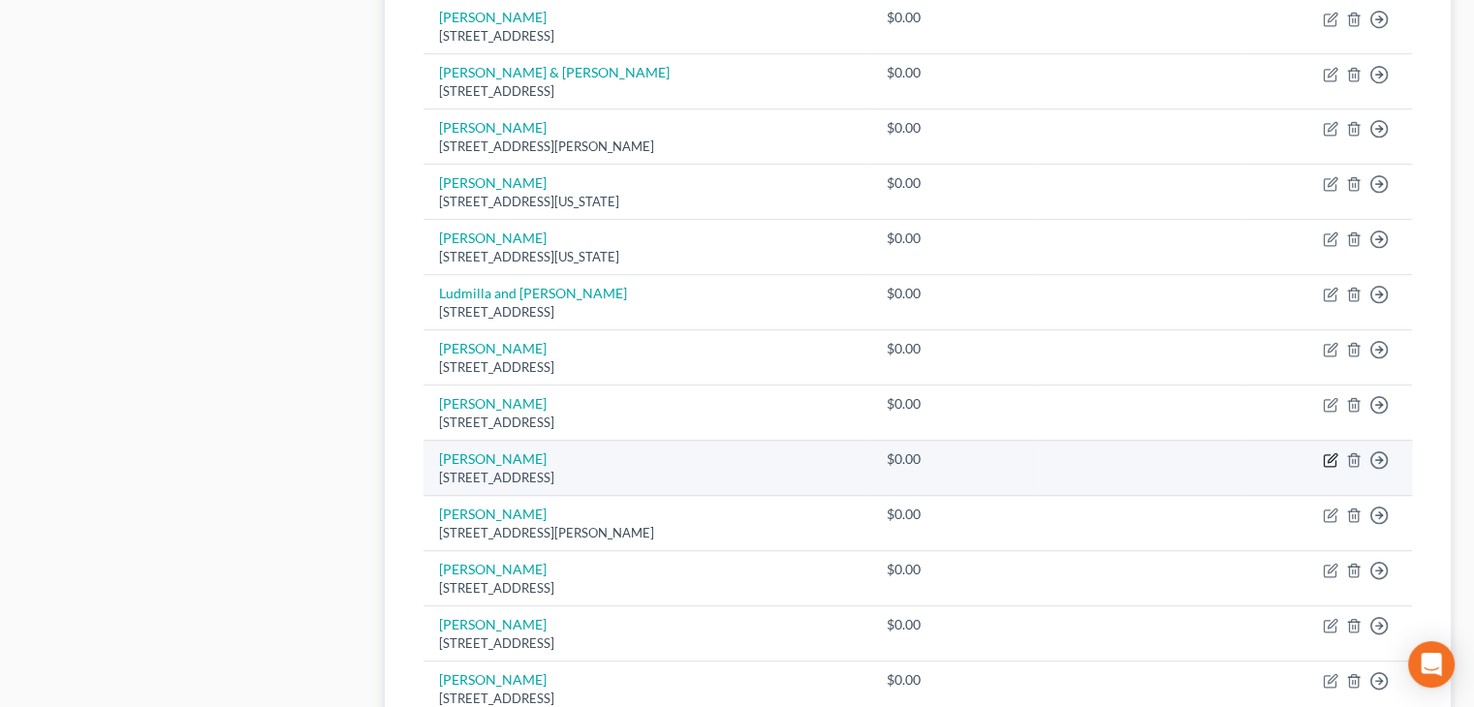
click at [1332, 454] on icon "button" at bounding box center [1332, 458] width 9 height 9
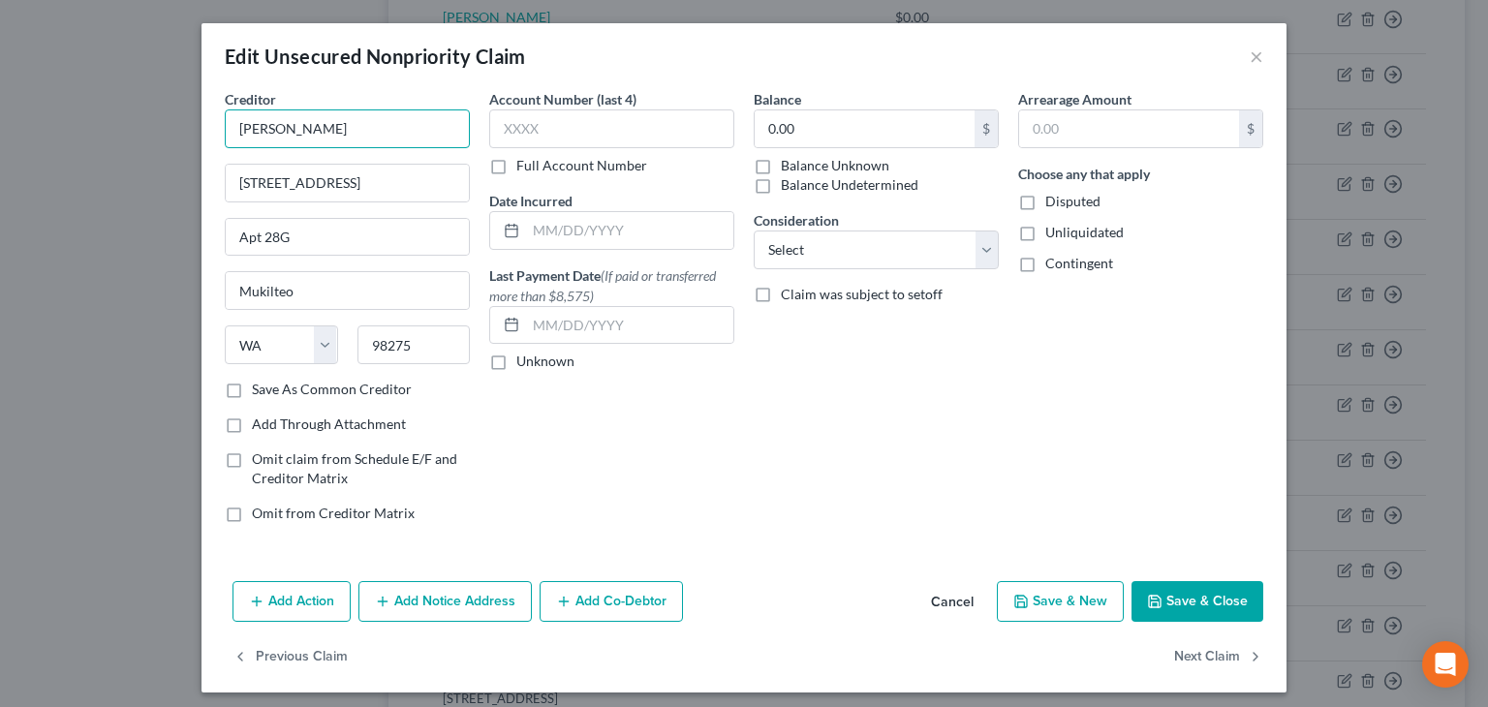
click at [312, 128] on input "[PERSON_NAME]" at bounding box center [347, 129] width 245 height 39
click at [260, 177] on input "[STREET_ADDRESS]" at bounding box center [347, 183] width 243 height 37
click at [1178, 605] on button "Save & Close" at bounding box center [1198, 601] width 132 height 41
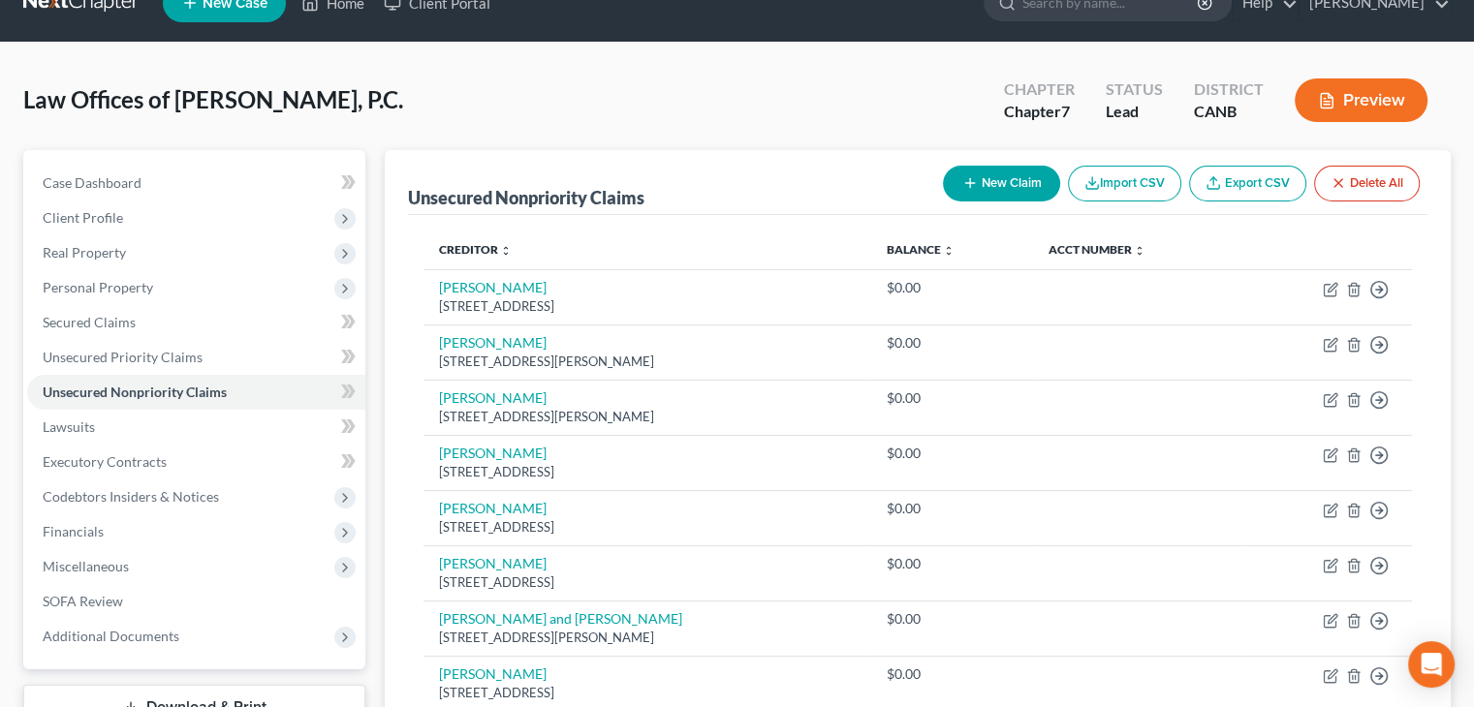
scroll to position [0, 0]
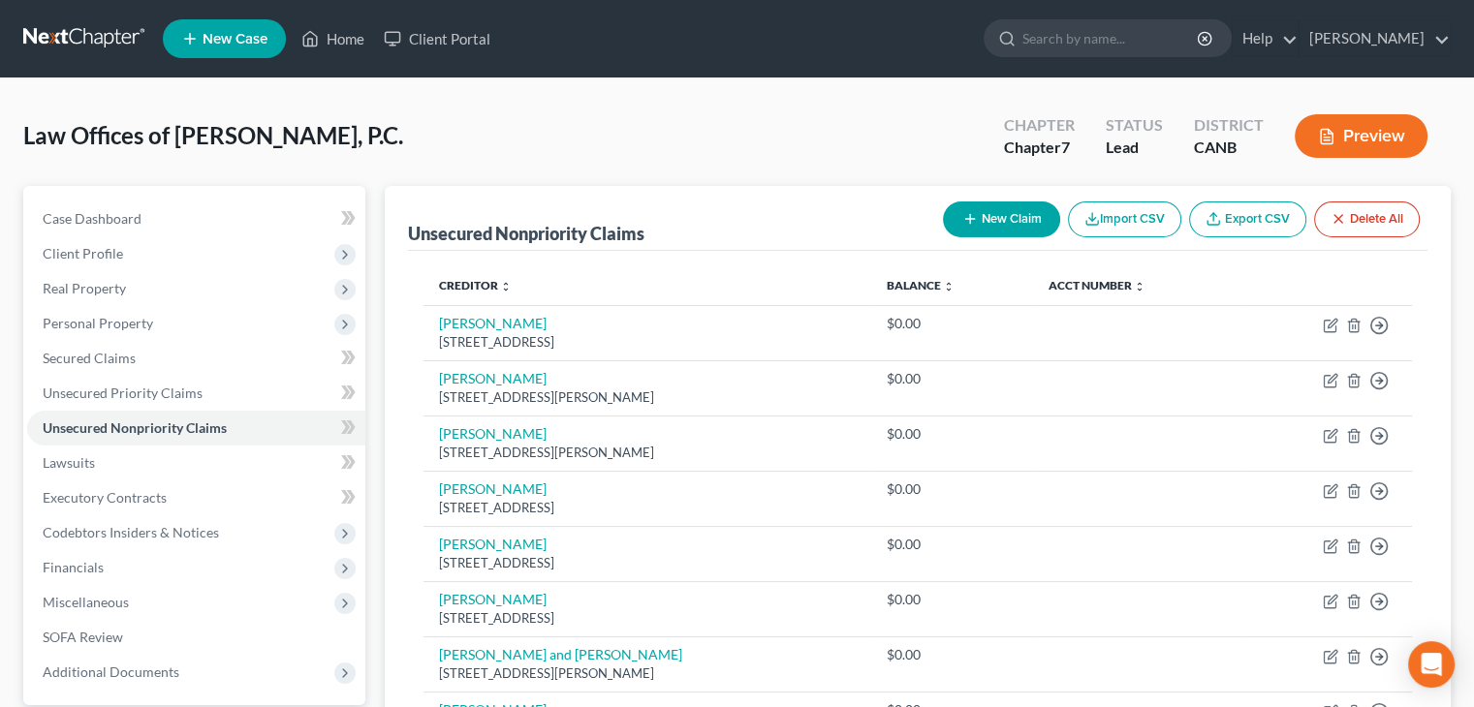
click at [1013, 214] on button "New Claim" at bounding box center [1001, 220] width 117 height 36
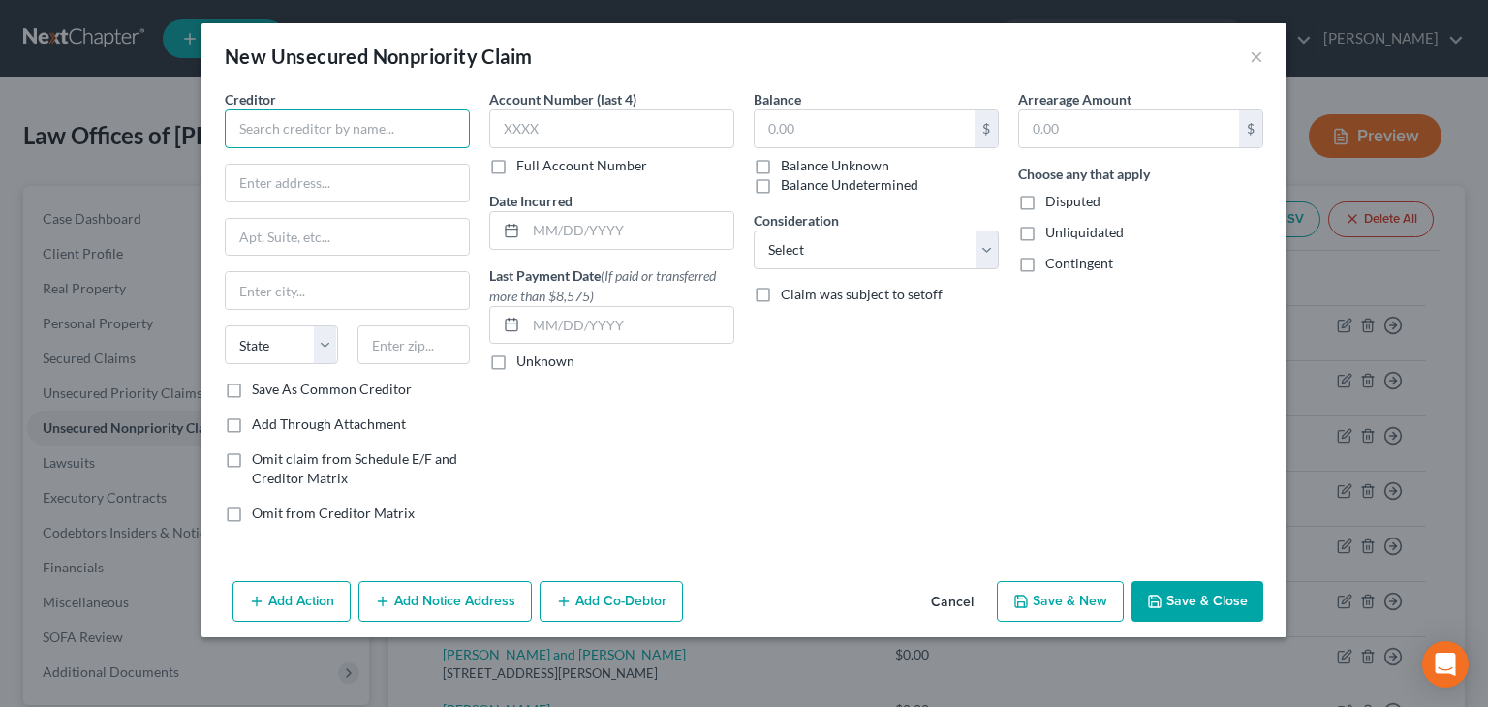
click at [267, 125] on input "text" at bounding box center [347, 129] width 245 height 39
click at [1196, 593] on button "Save & Close" at bounding box center [1198, 601] width 132 height 41
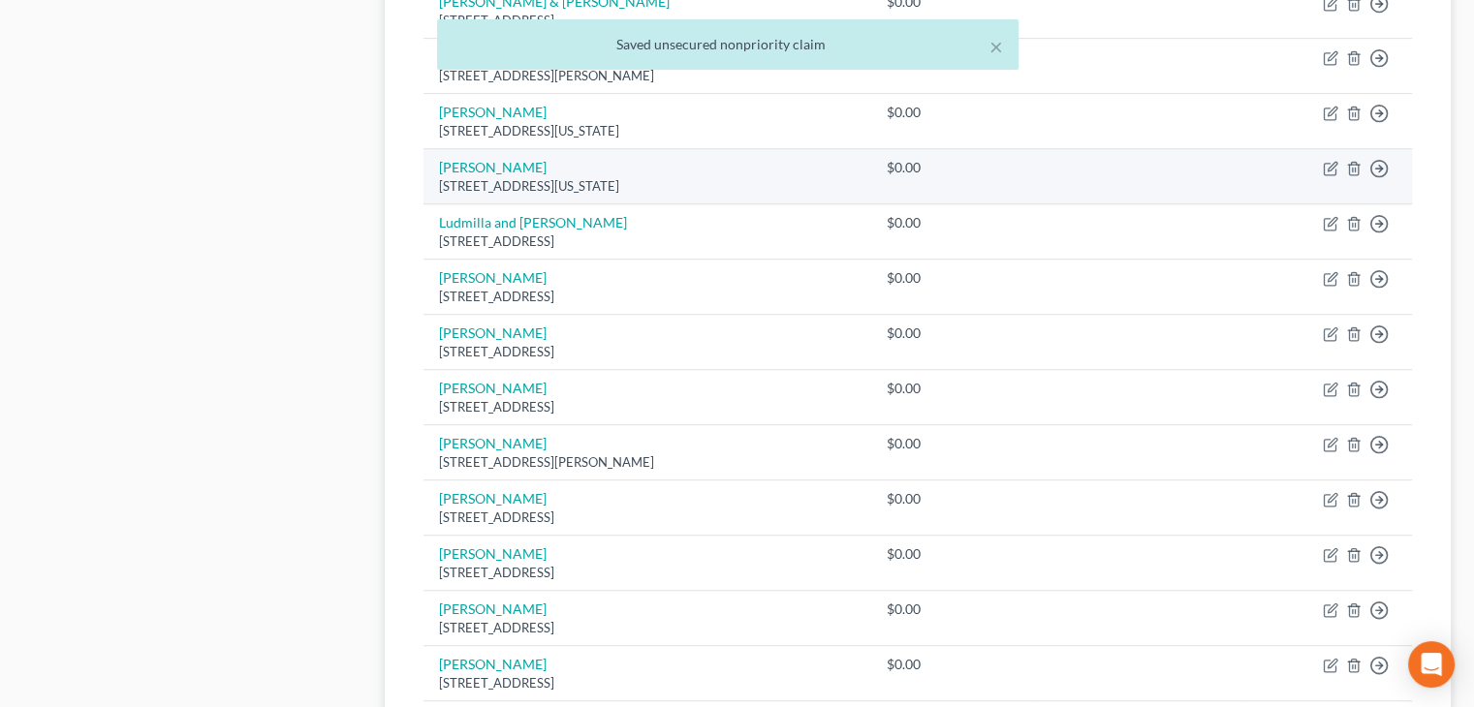
scroll to position [1066, 0]
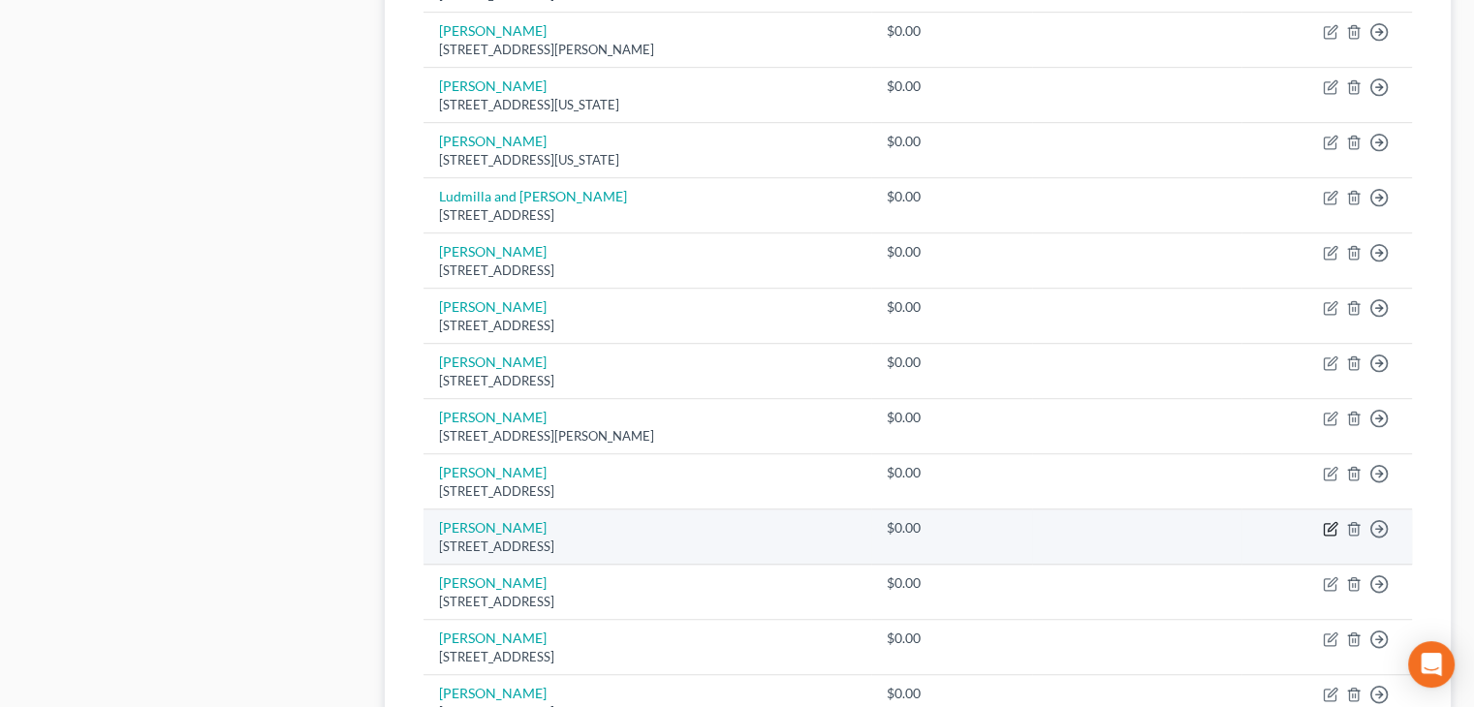
click at [1326, 527] on icon "button" at bounding box center [1331, 529] width 16 height 16
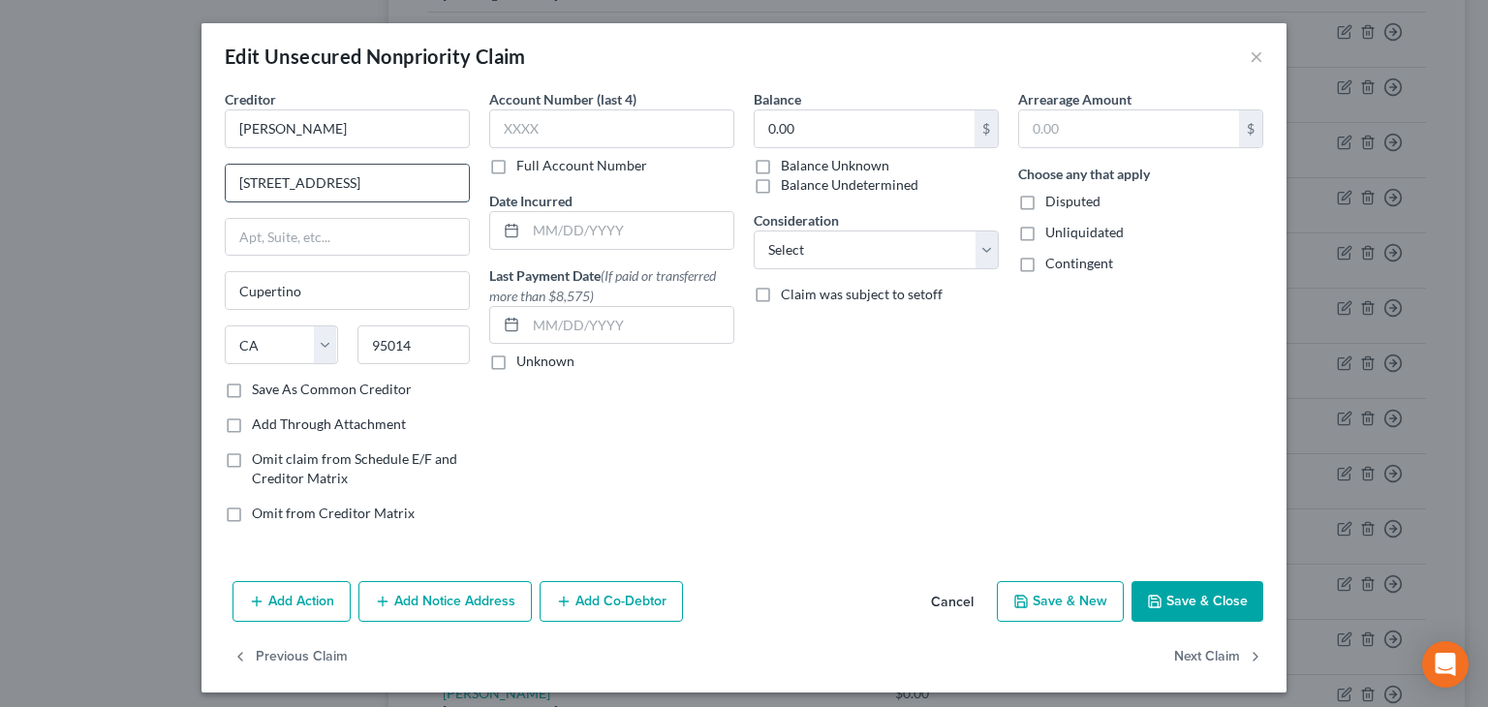
click at [315, 182] on input "[STREET_ADDRESS]" at bounding box center [347, 183] width 243 height 37
click at [1231, 597] on button "Save & Close" at bounding box center [1198, 601] width 132 height 41
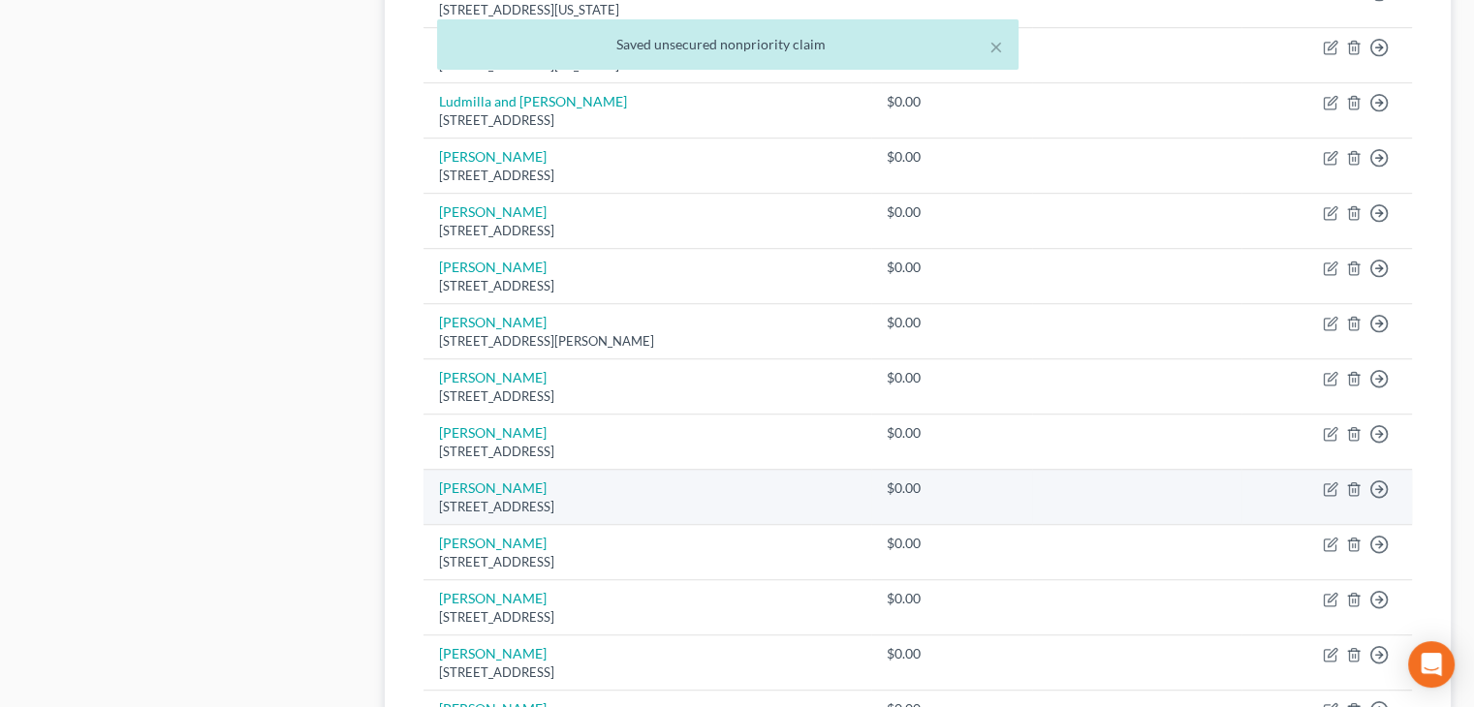
scroll to position [1163, 0]
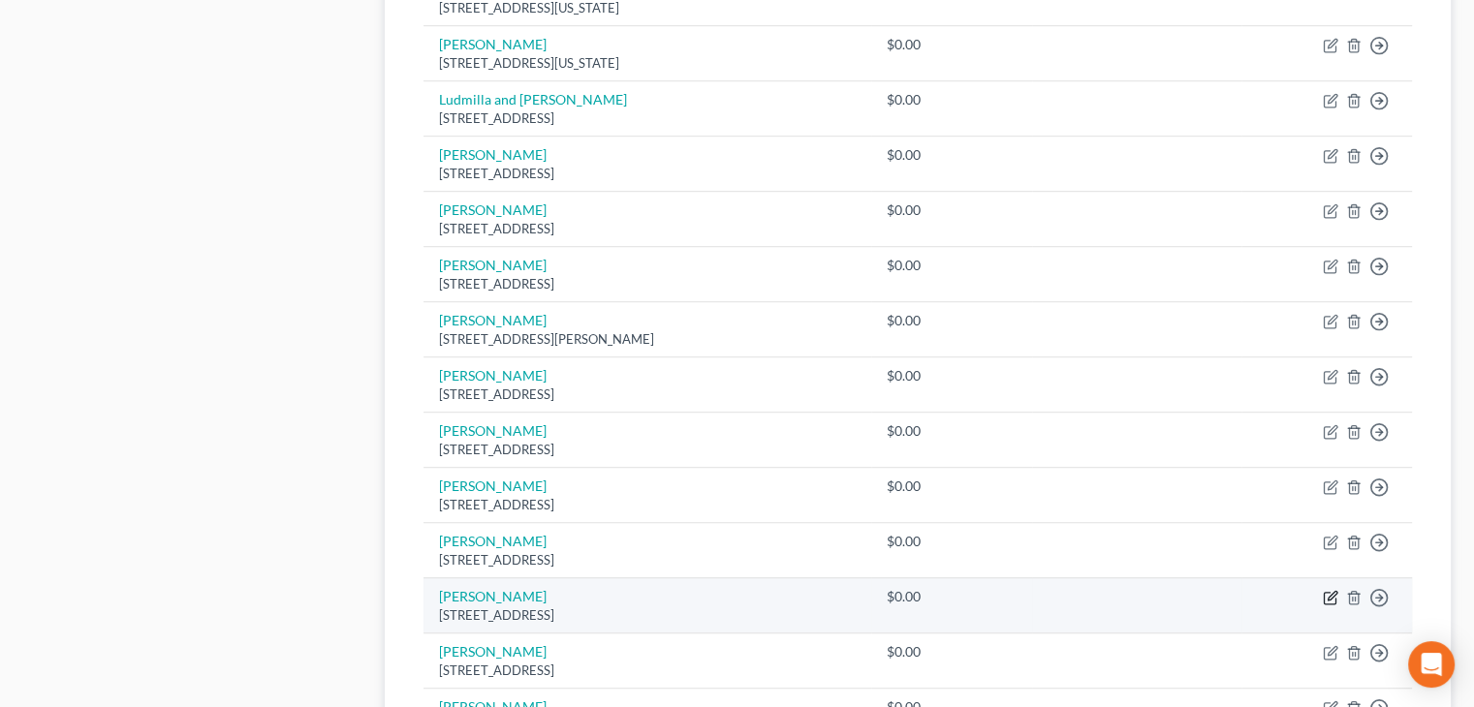
click at [1330, 591] on icon "button" at bounding box center [1332, 595] width 9 height 9
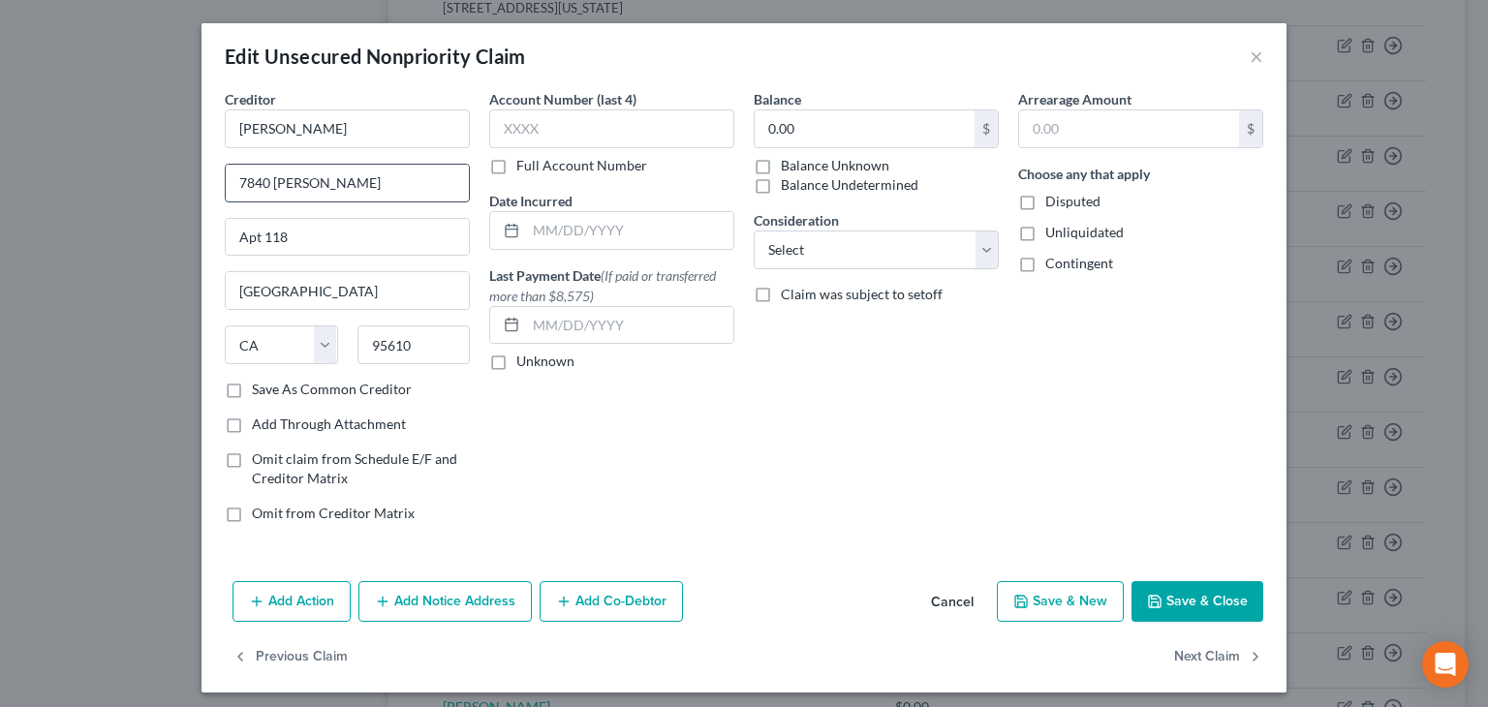
click at [345, 183] on input "7840 [PERSON_NAME]" at bounding box center [347, 183] width 243 height 37
click at [1197, 598] on button "Save & Close" at bounding box center [1198, 601] width 132 height 41
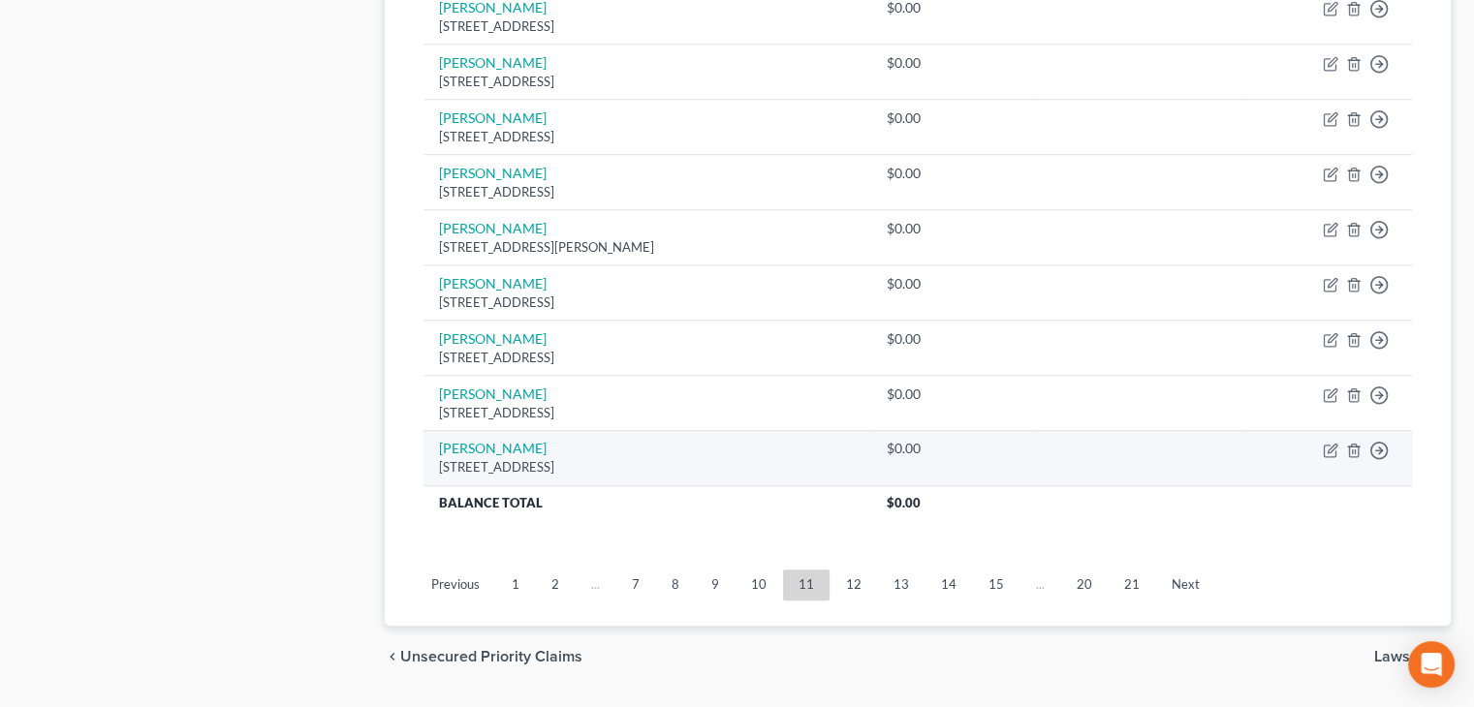
scroll to position [1647, 0]
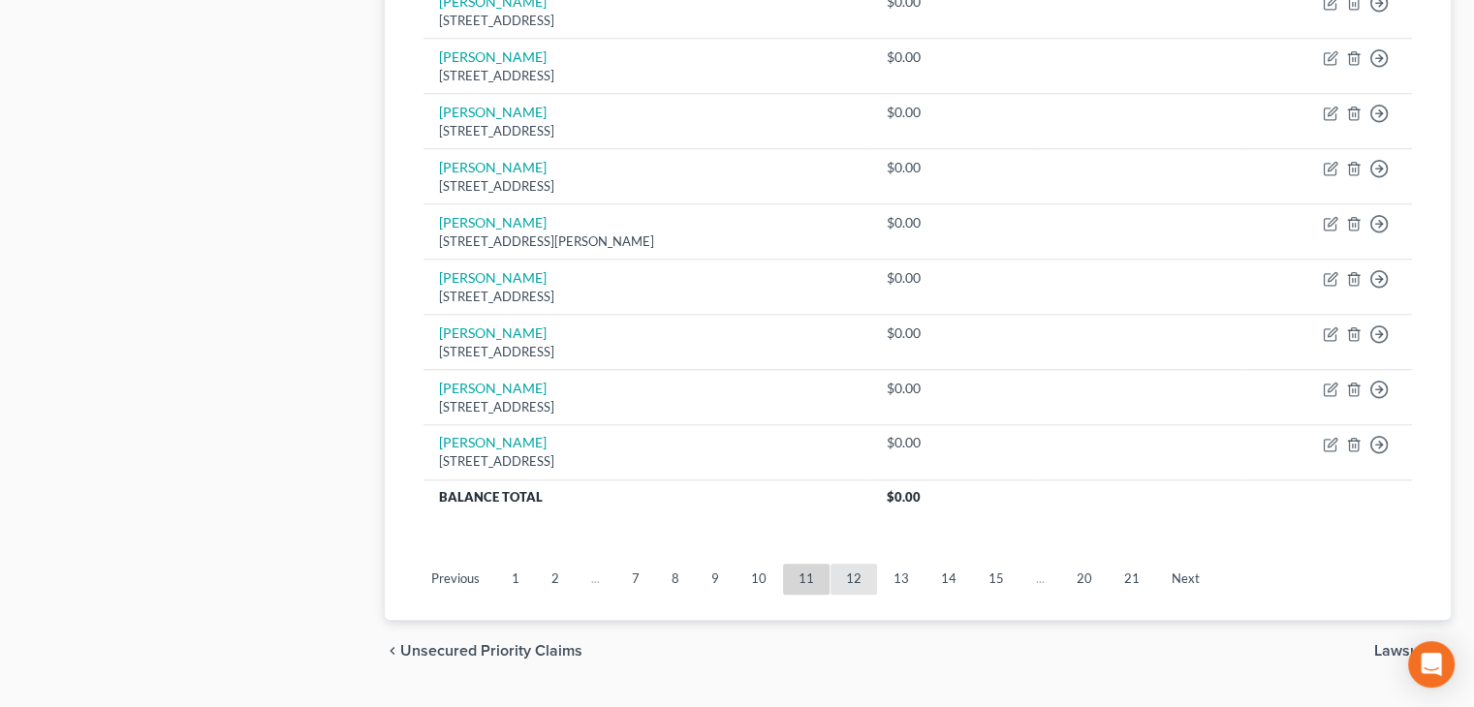
click at [852, 572] on link "12" at bounding box center [853, 579] width 47 height 31
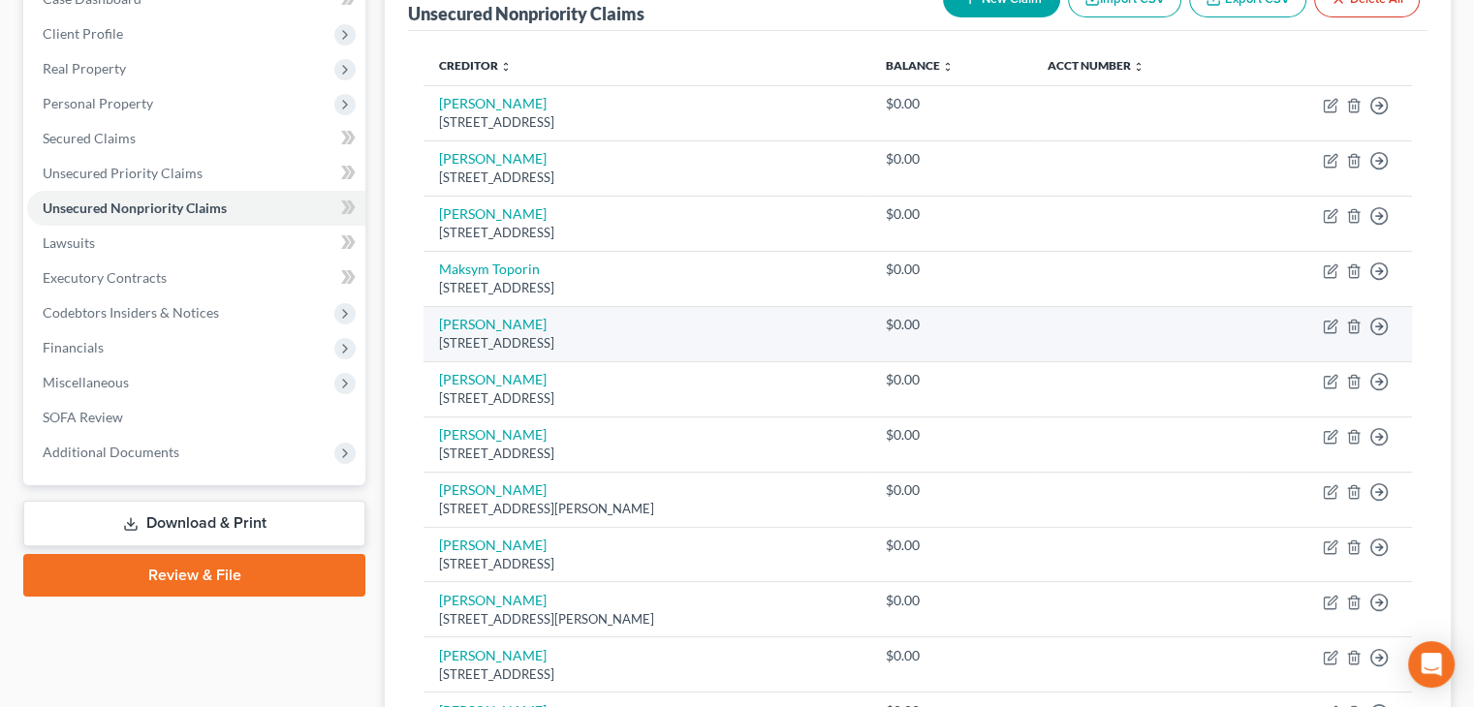
scroll to position [167, 0]
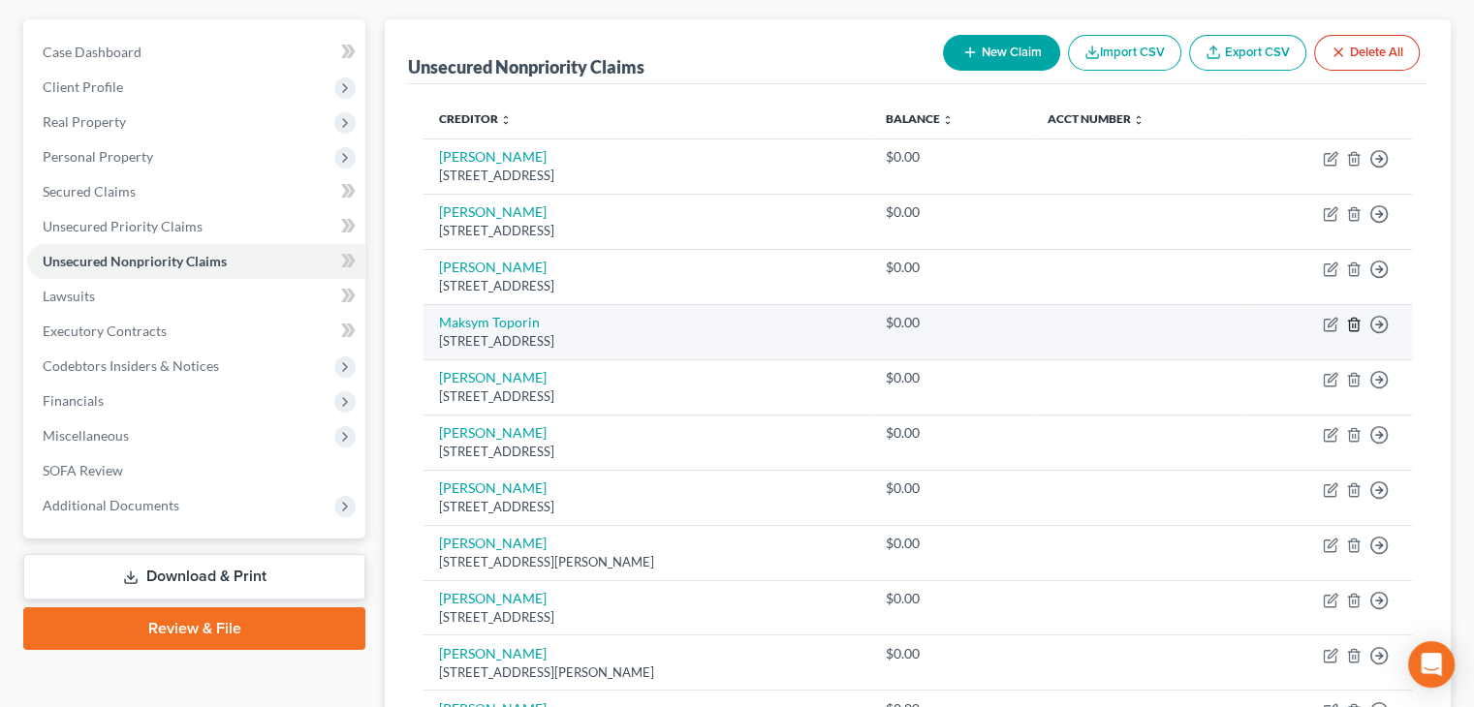
click at [1356, 324] on icon "button" at bounding box center [1354, 325] width 16 height 16
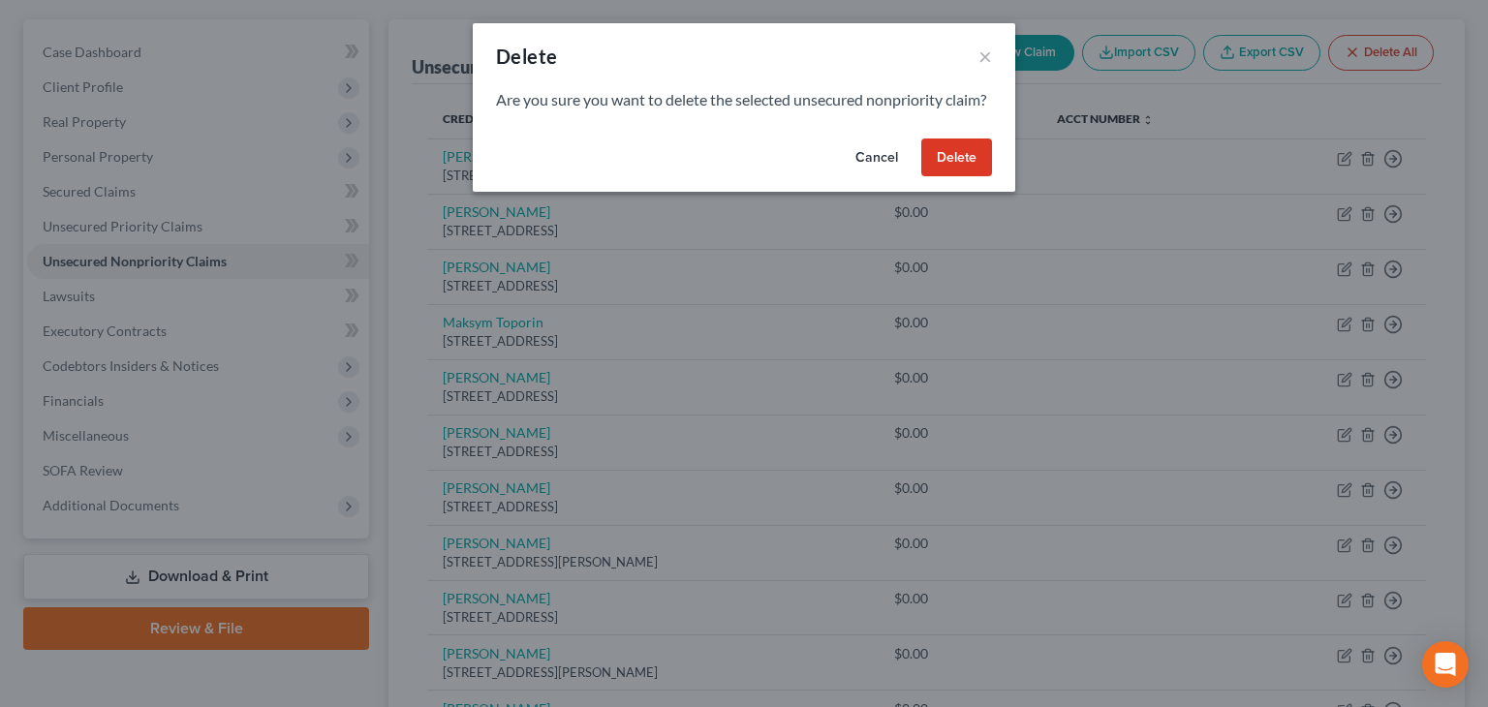
click at [954, 175] on button "Delete" at bounding box center [957, 158] width 71 height 39
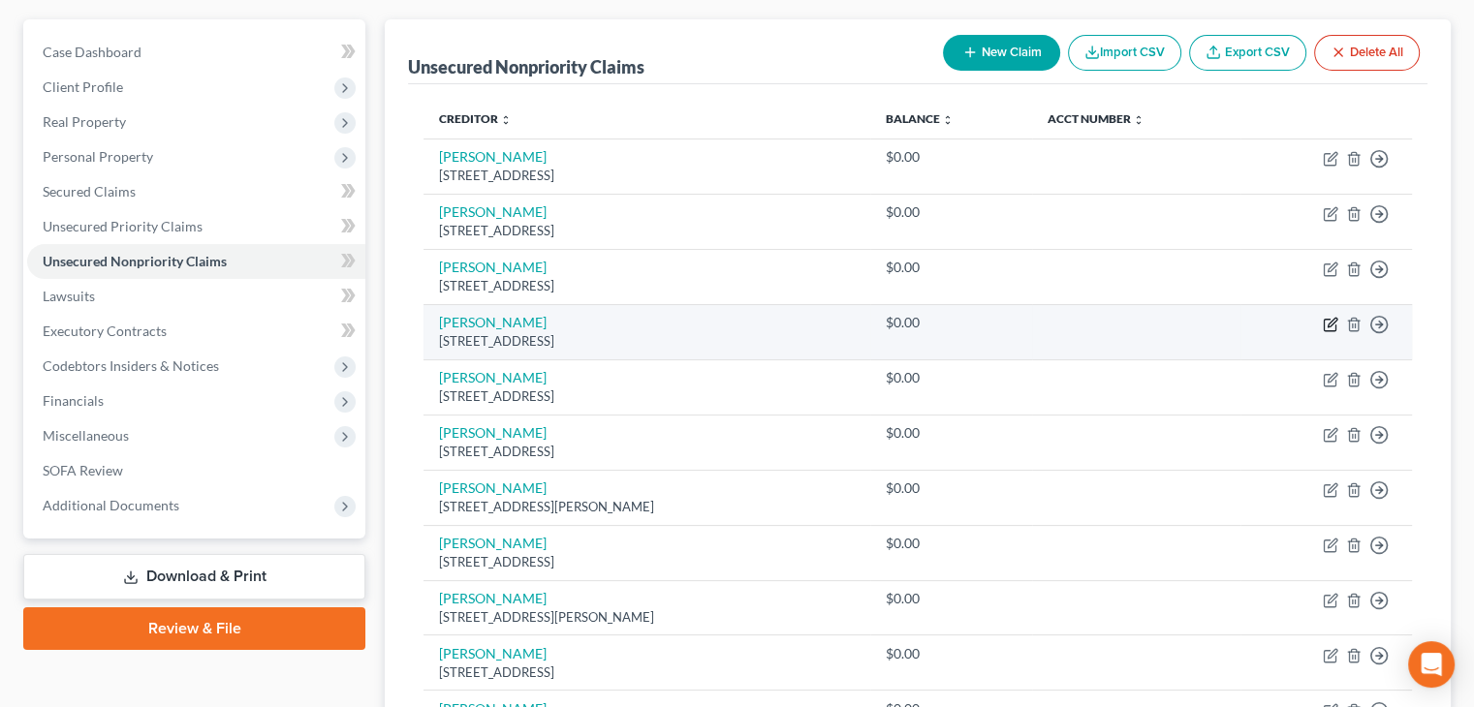
click at [1331, 318] on icon "button" at bounding box center [1331, 325] width 16 height 16
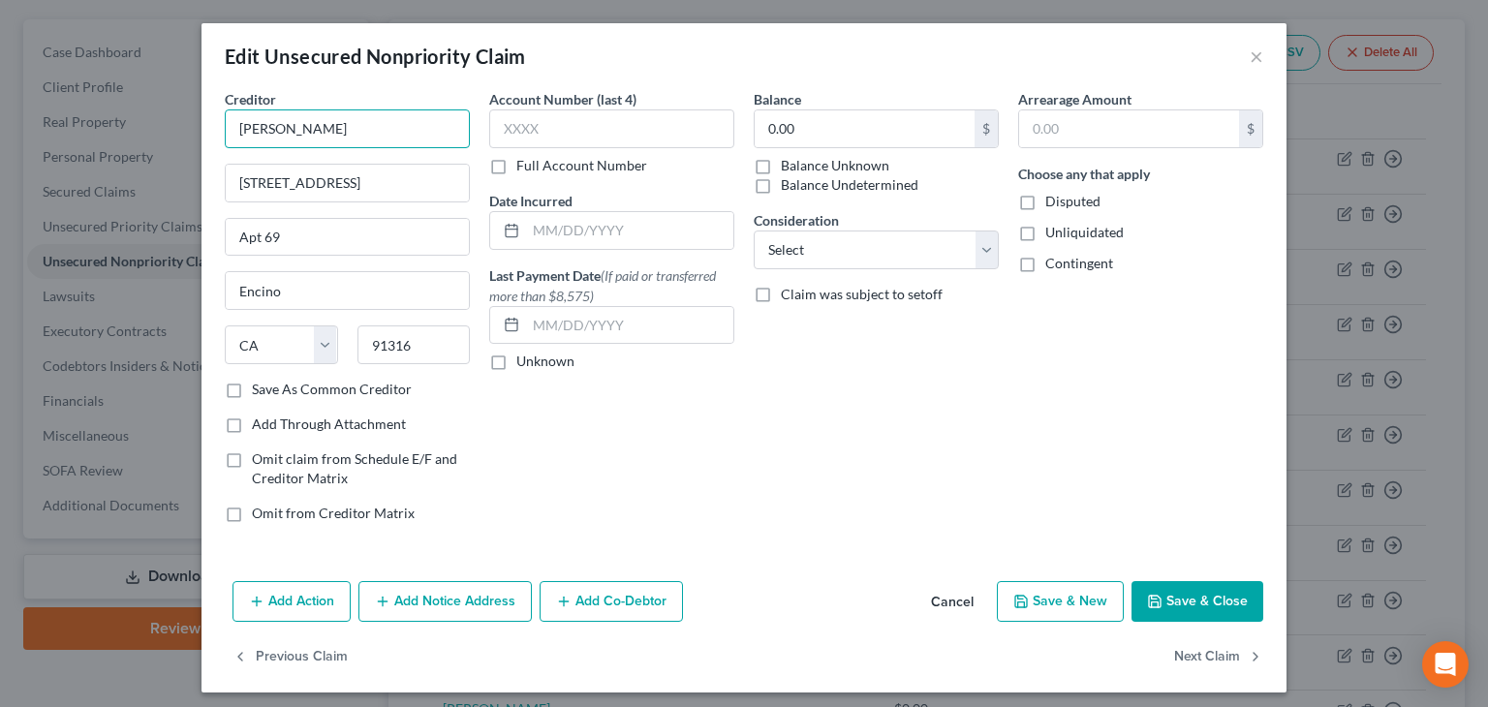
click at [321, 132] on input "[PERSON_NAME]" at bounding box center [347, 129] width 245 height 39
click at [1190, 606] on button "Save & Close" at bounding box center [1198, 601] width 132 height 41
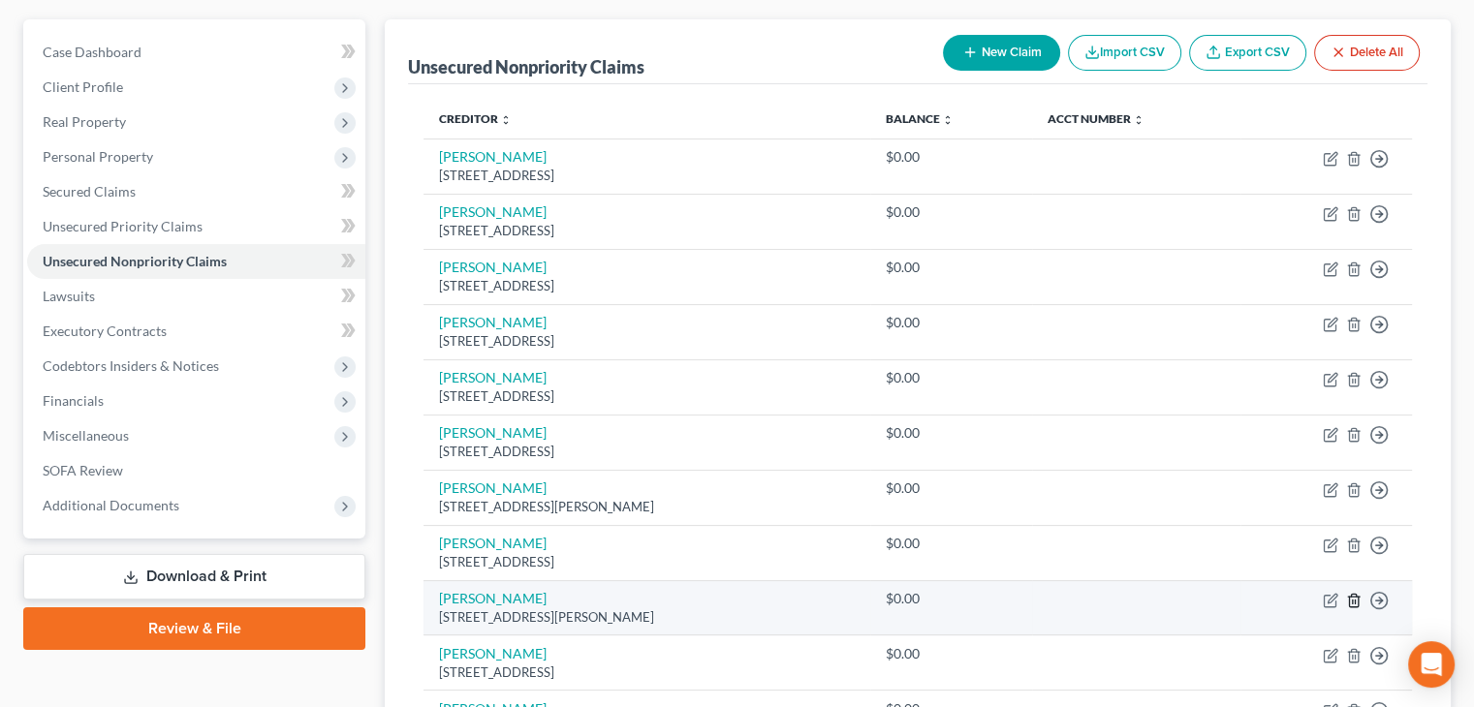
click at [1357, 595] on icon "button" at bounding box center [1353, 600] width 9 height 13
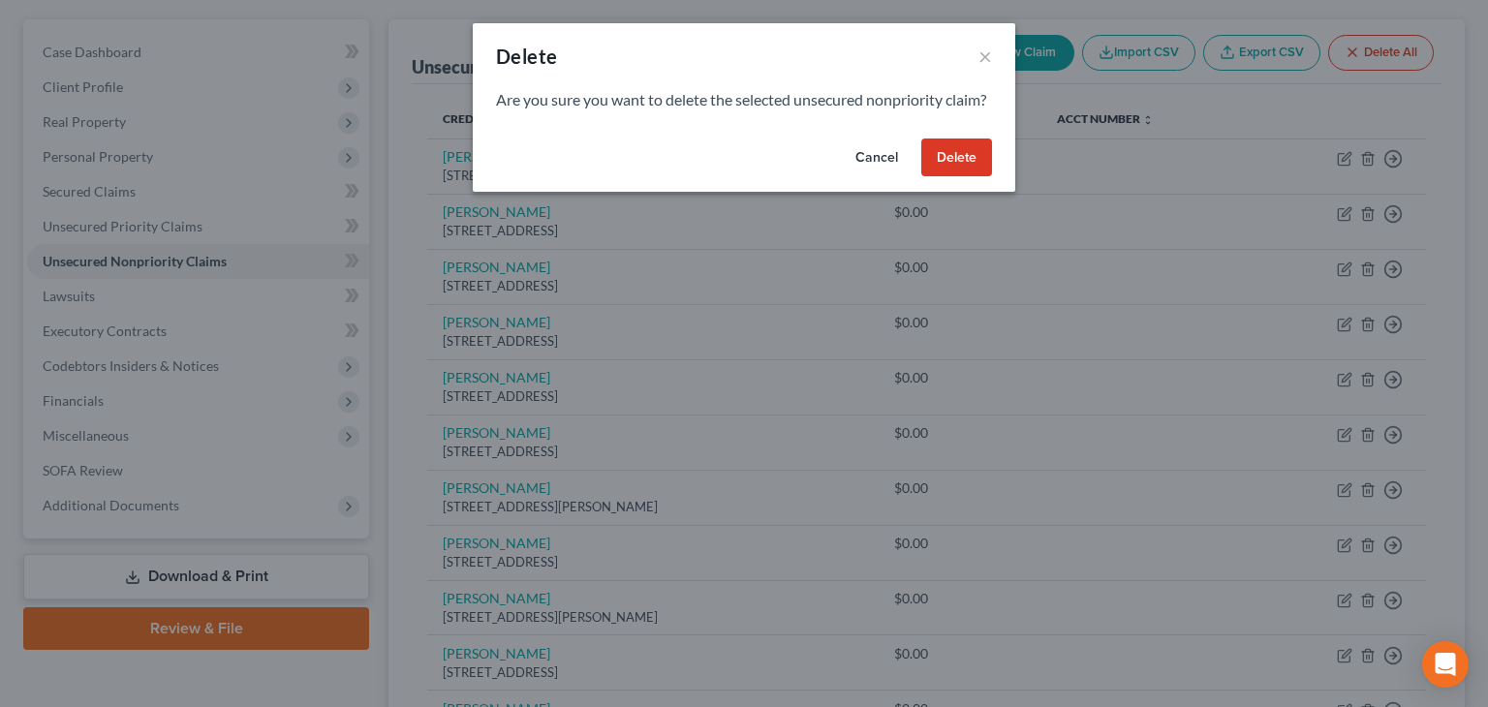
click at [950, 177] on button "Delete" at bounding box center [957, 158] width 71 height 39
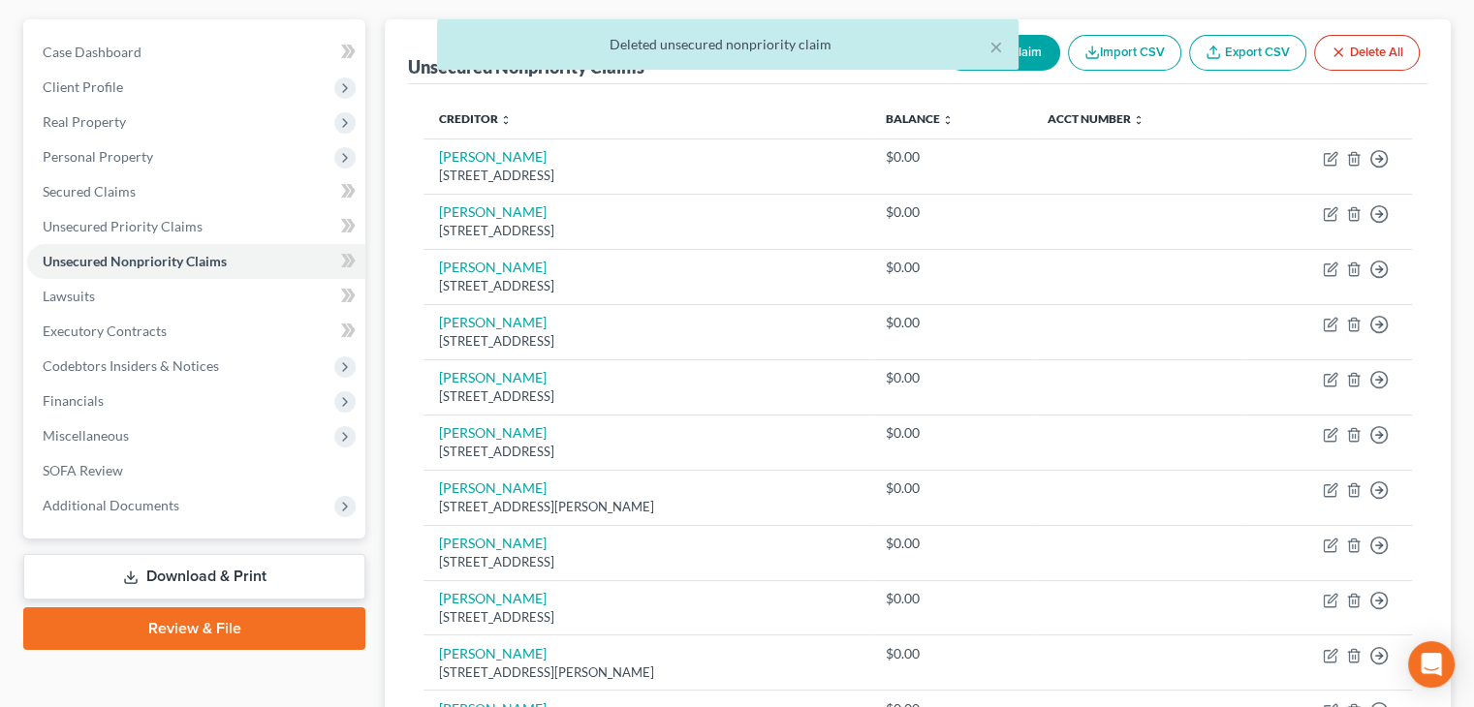
click at [1027, 47] on div "× Deleted unsecured nonpriority claim" at bounding box center [727, 49] width 1474 height 60
click at [993, 44] on button "×" at bounding box center [996, 46] width 14 height 23
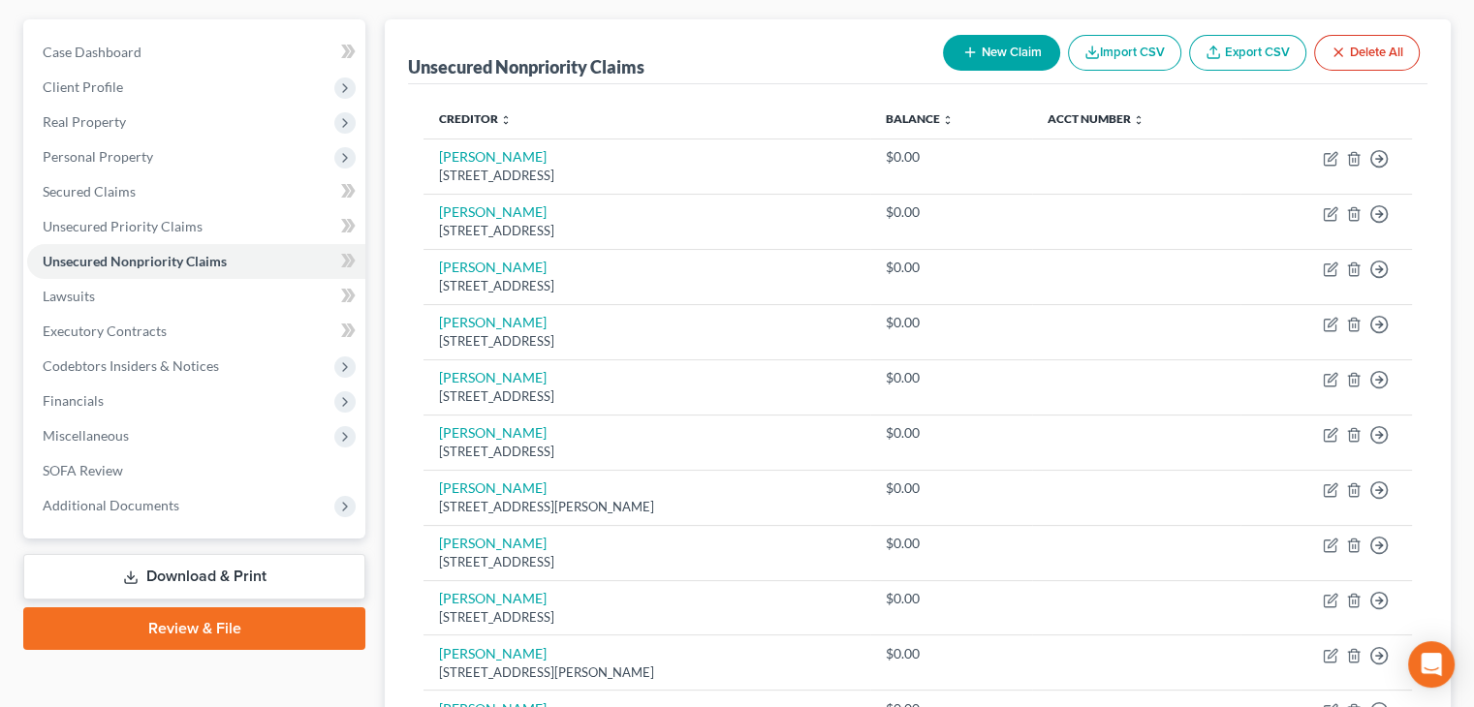
click at [1011, 52] on button "New Claim" at bounding box center [1001, 53] width 117 height 36
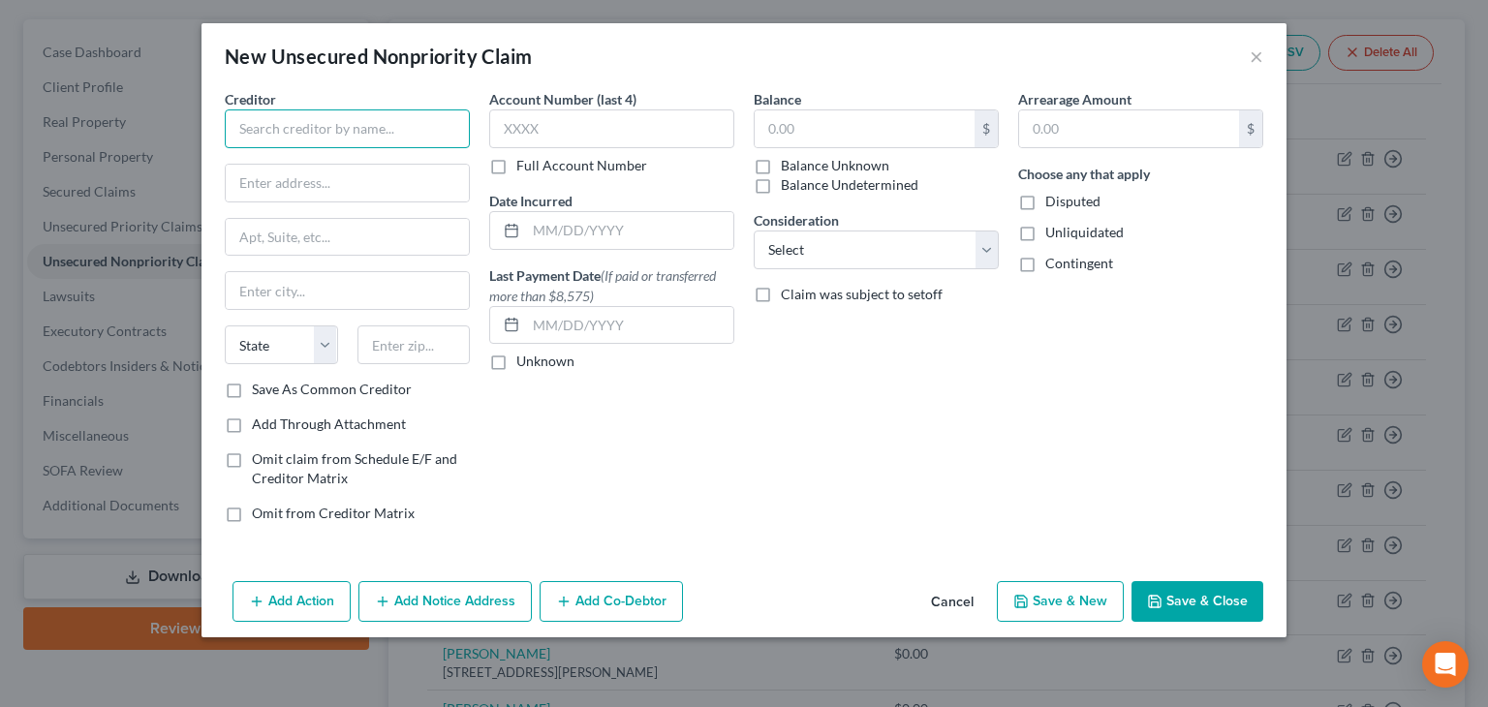
click at [289, 118] on input "text" at bounding box center [347, 129] width 245 height 39
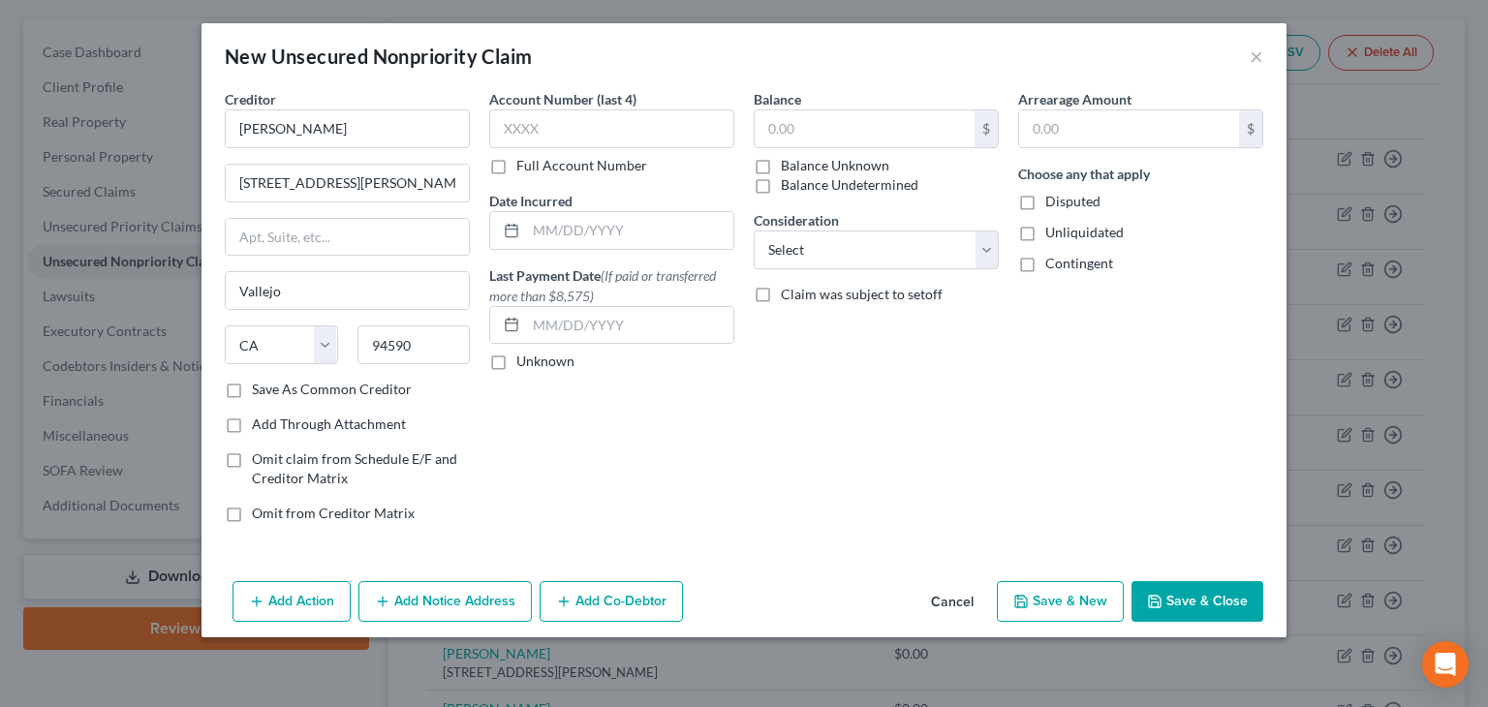
click at [1046, 230] on label "Unliquidated" at bounding box center [1085, 232] width 78 height 19
click at [1053, 230] on input "Unliquidated" at bounding box center [1059, 229] width 13 height 13
click at [1046, 266] on label "Contingent" at bounding box center [1080, 263] width 68 height 19
click at [1053, 266] on input "Contingent" at bounding box center [1059, 260] width 13 height 13
click at [1216, 604] on button "Save & Close" at bounding box center [1198, 601] width 132 height 41
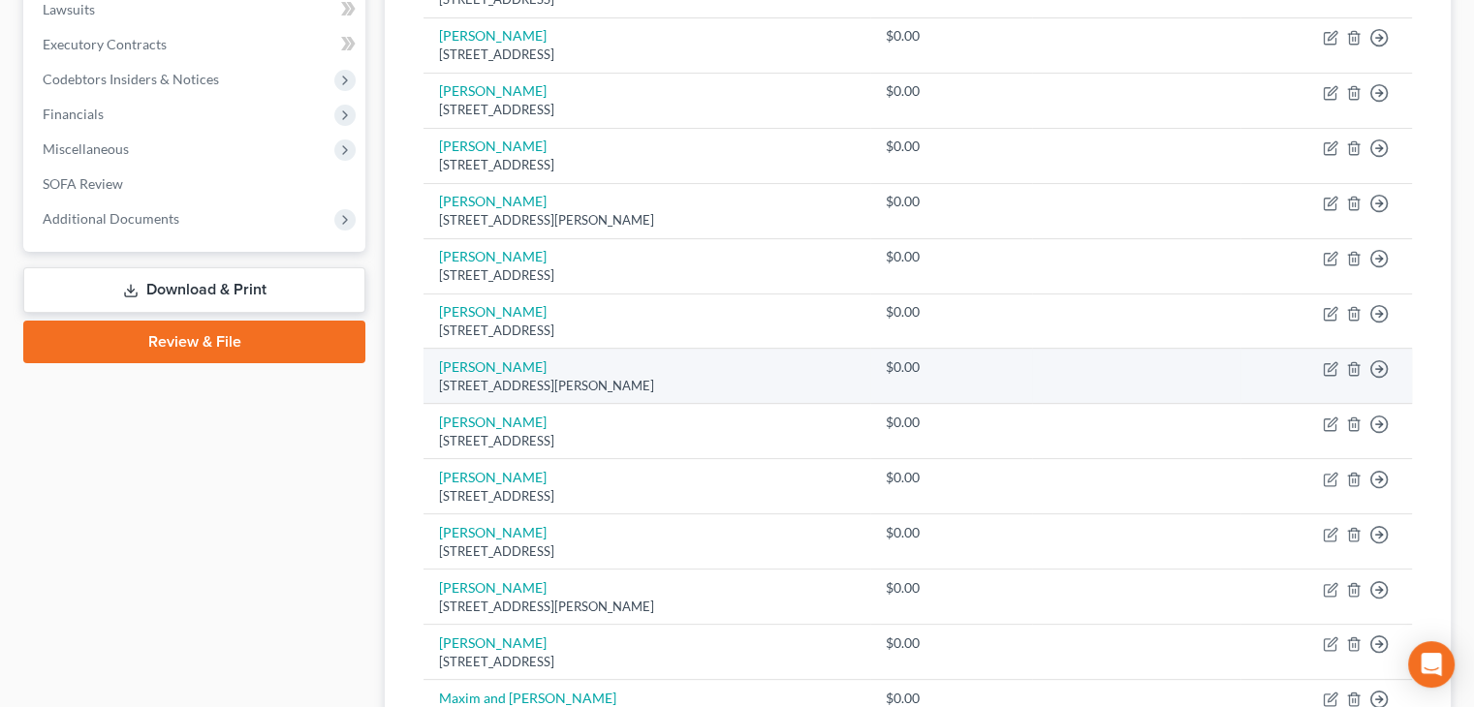
scroll to position [457, 0]
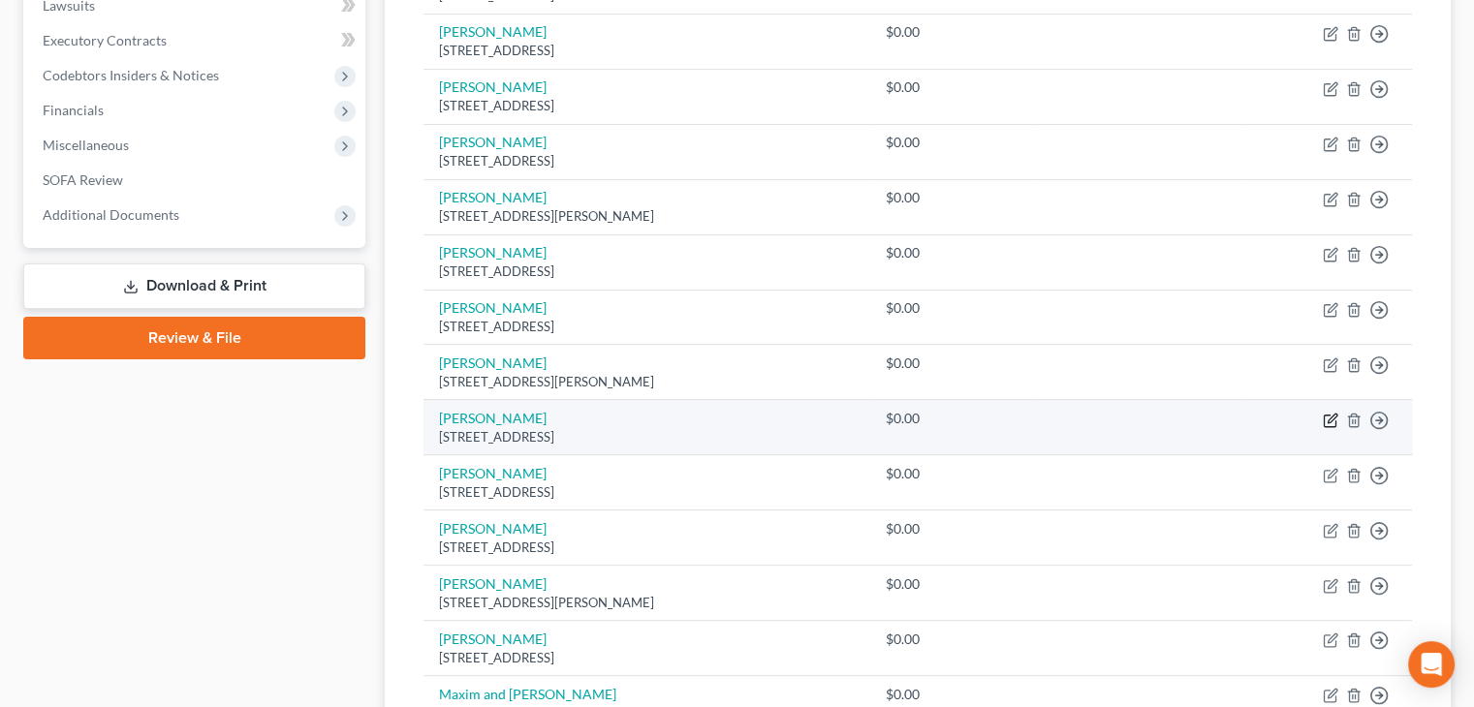
click at [1333, 418] on icon "button" at bounding box center [1331, 421] width 16 height 16
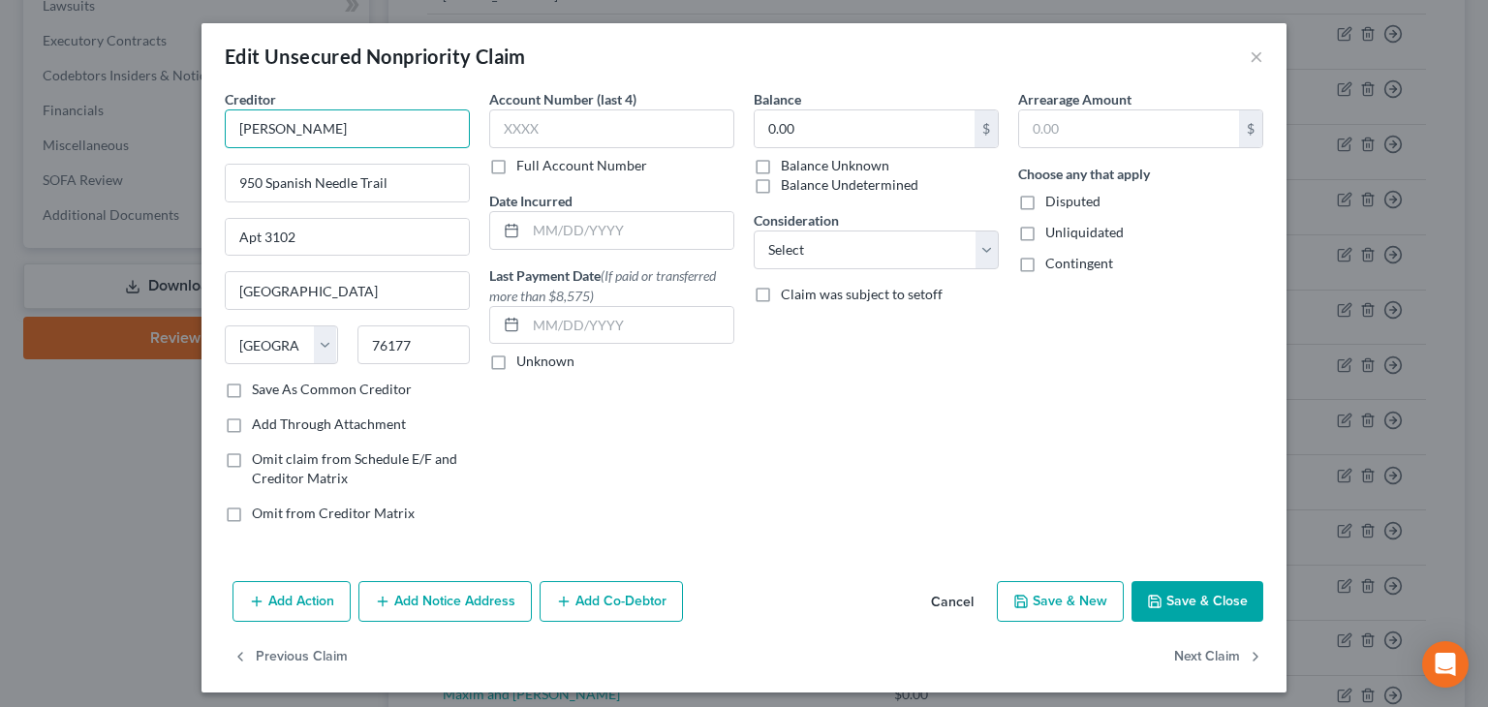
click at [315, 125] on input "[PERSON_NAME]" at bounding box center [347, 129] width 245 height 39
click at [1167, 592] on button "Save & Close" at bounding box center [1198, 601] width 132 height 41
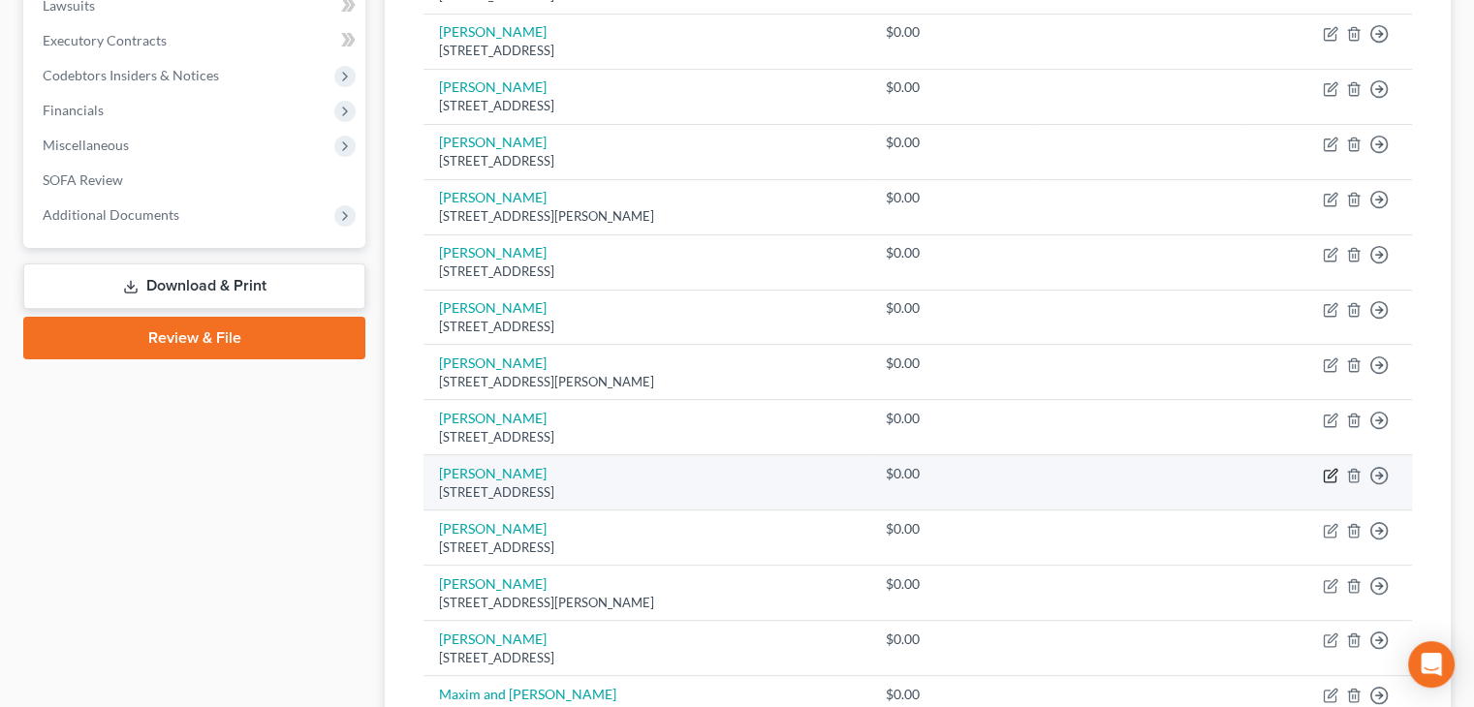
click at [1335, 474] on icon "button" at bounding box center [1330, 476] width 12 height 12
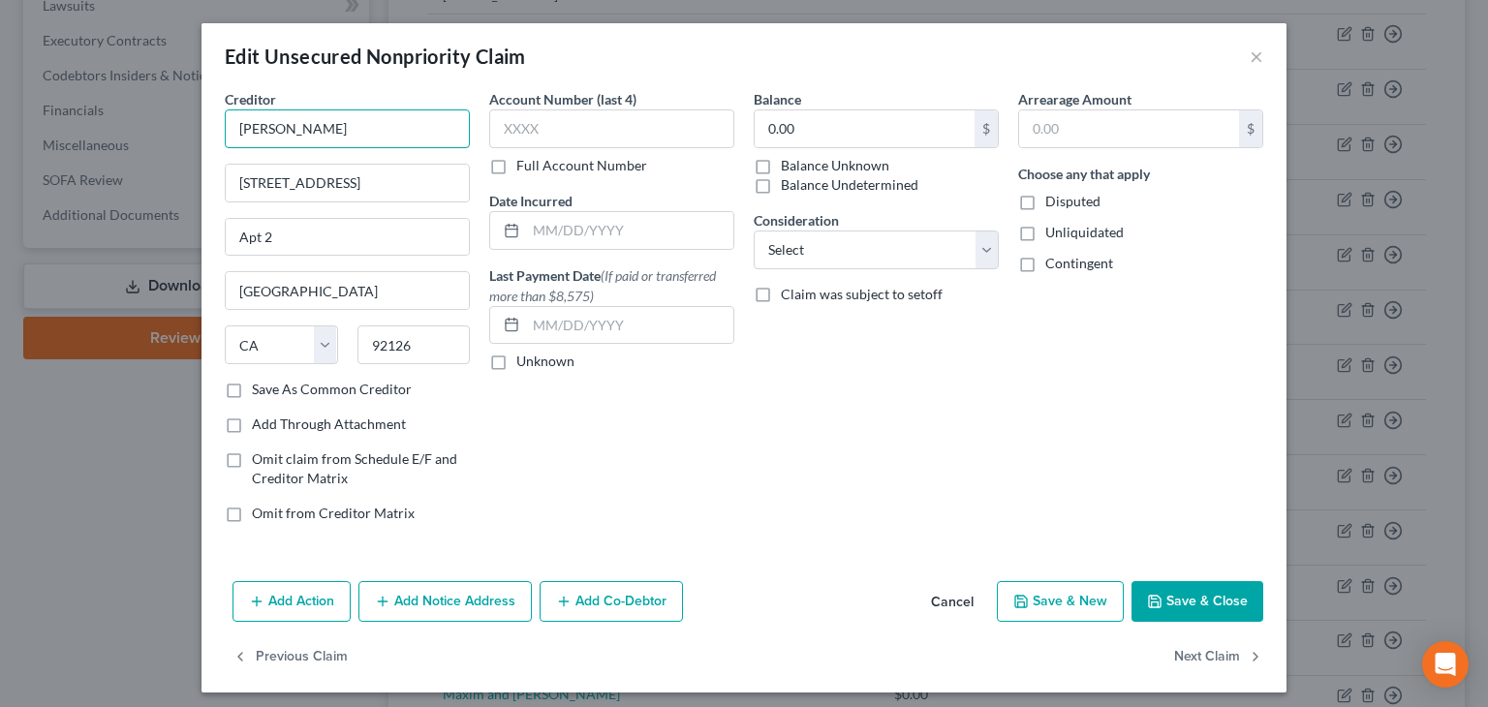
click at [334, 129] on input "[PERSON_NAME]" at bounding box center [347, 129] width 245 height 39
click at [1080, 602] on button "Save & New" at bounding box center [1060, 601] width 127 height 41
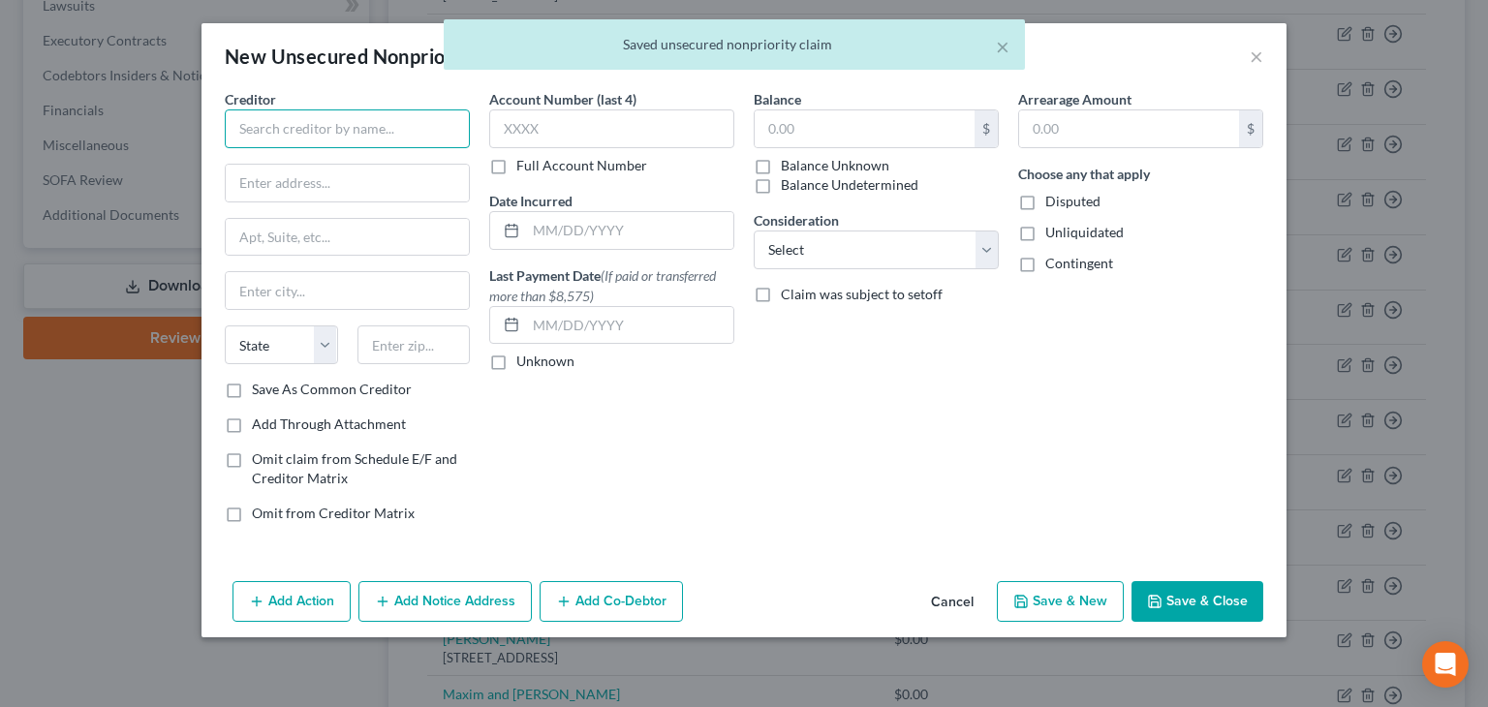
click at [238, 124] on input "text" at bounding box center [347, 129] width 245 height 39
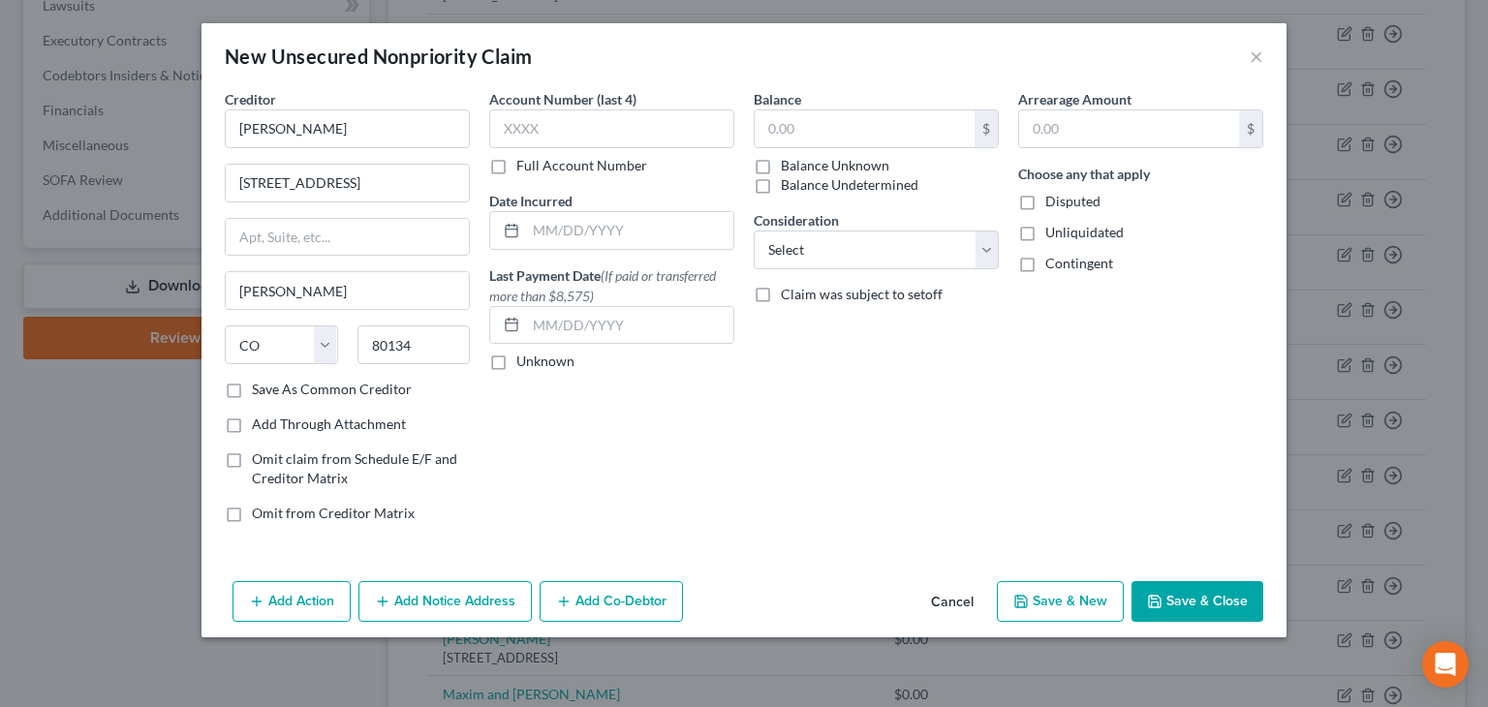
click at [1104, 606] on button "Save & New" at bounding box center [1060, 601] width 127 height 41
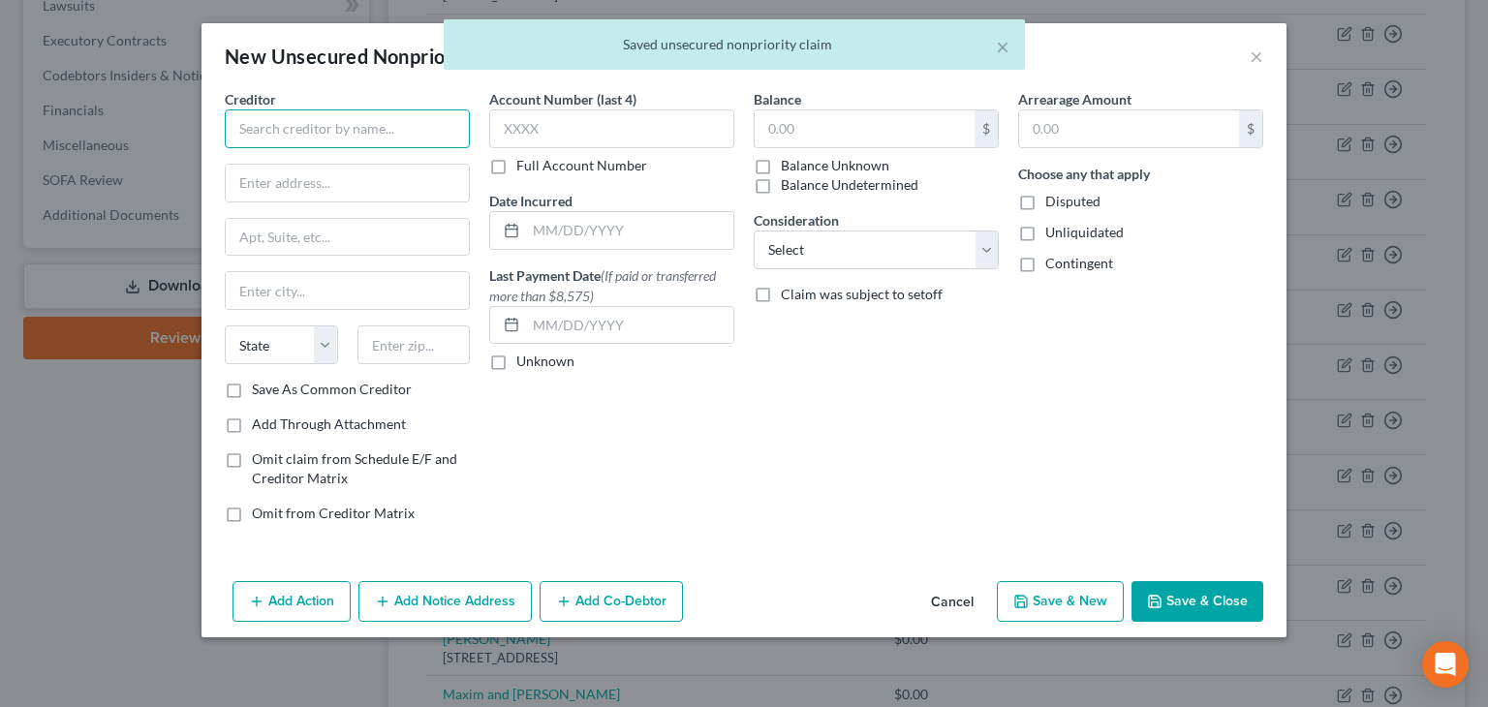
click at [265, 123] on input "text" at bounding box center [347, 129] width 245 height 39
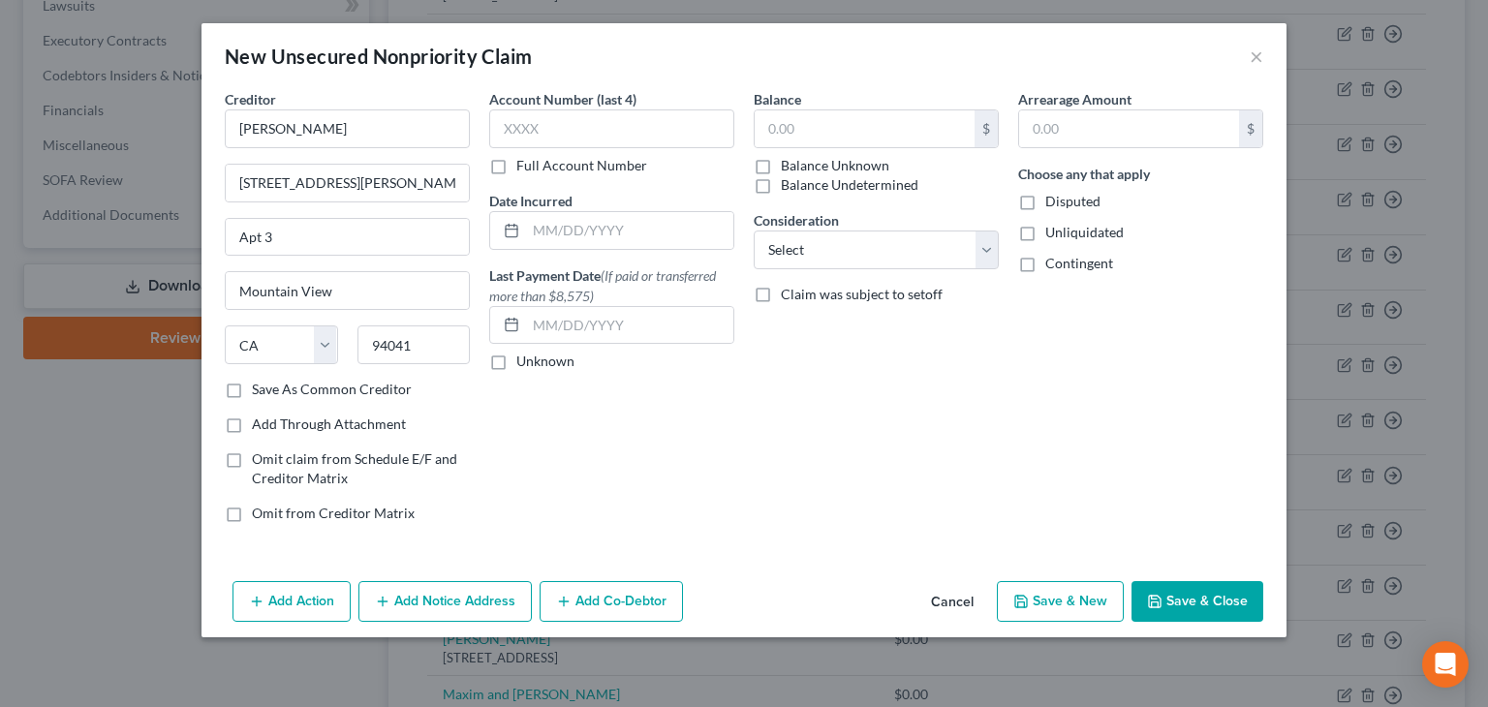
click at [1046, 237] on label "Unliquidated" at bounding box center [1085, 232] width 78 height 19
click at [1053, 235] on input "Unliquidated" at bounding box center [1059, 229] width 13 height 13
drag, startPoint x: 1035, startPoint y: 262, endPoint x: 1034, endPoint y: 274, distance: 12.6
click at [1046, 266] on label "Contingent" at bounding box center [1080, 263] width 68 height 19
click at [1053, 266] on input "Contingent" at bounding box center [1059, 260] width 13 height 13
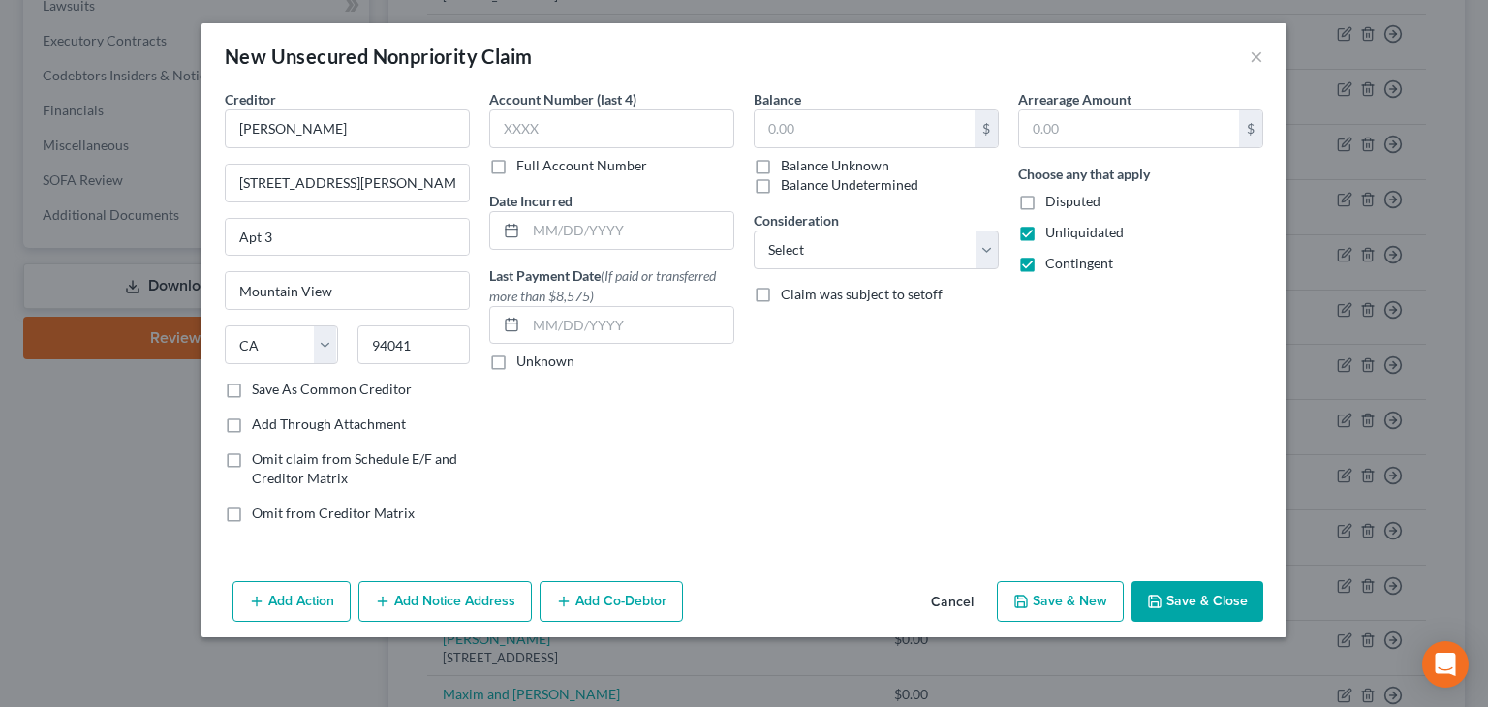
click at [1197, 610] on button "Save & Close" at bounding box center [1198, 601] width 132 height 41
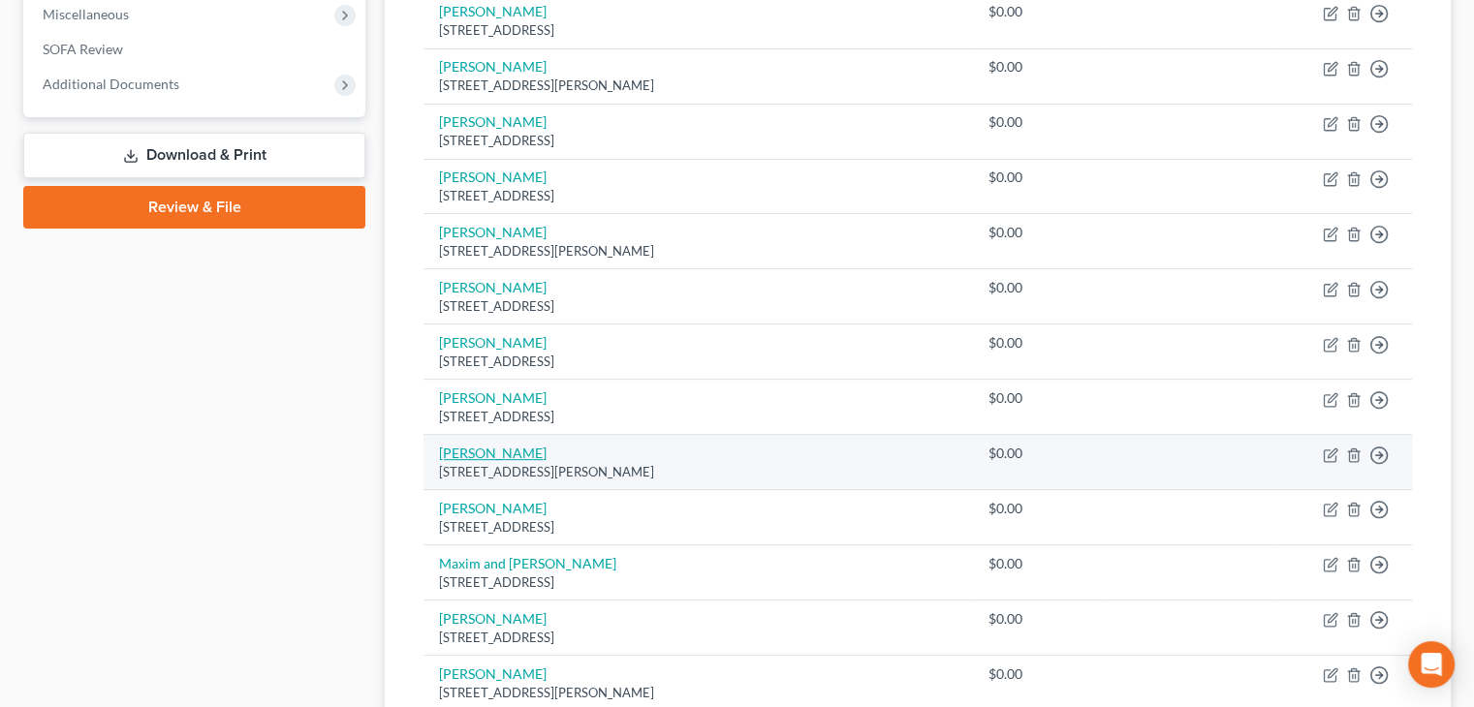
scroll to position [651, 0]
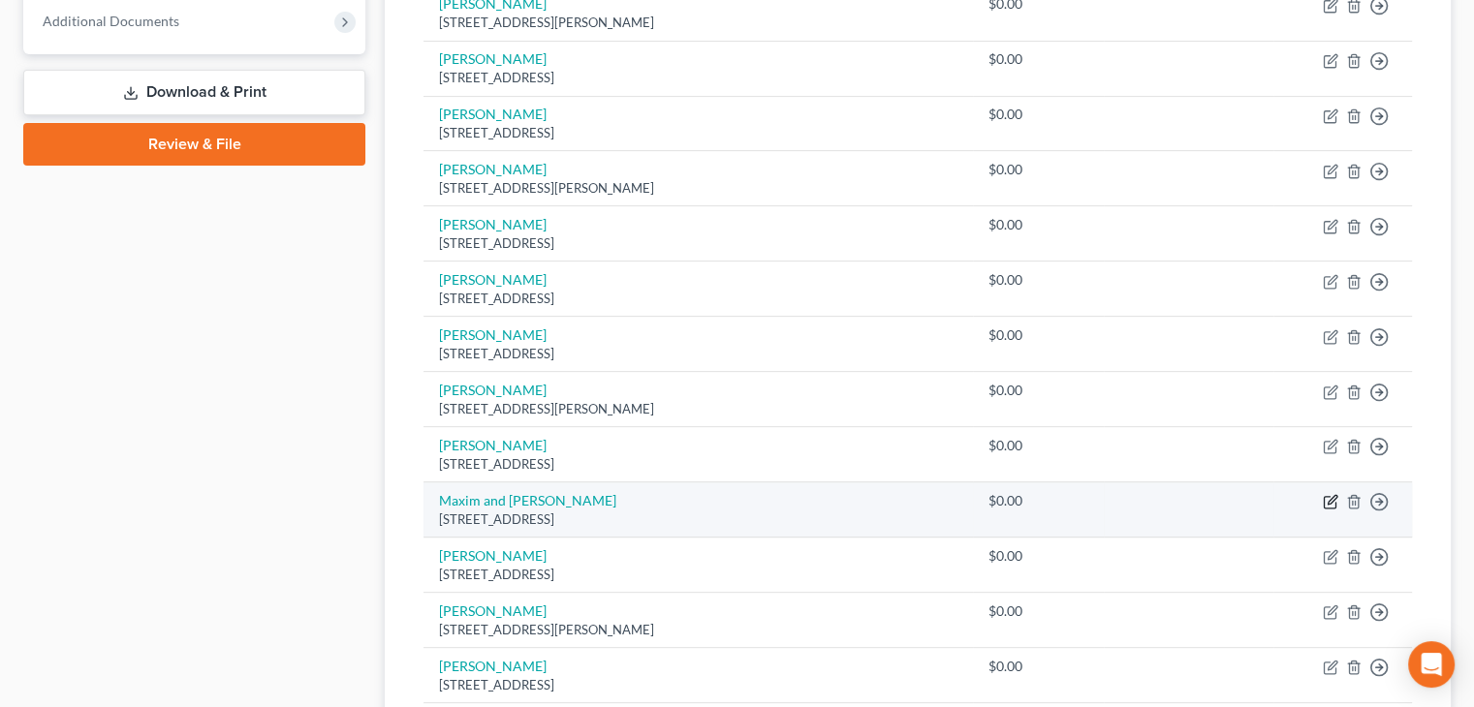
click at [1330, 502] on icon "button" at bounding box center [1331, 502] width 16 height 16
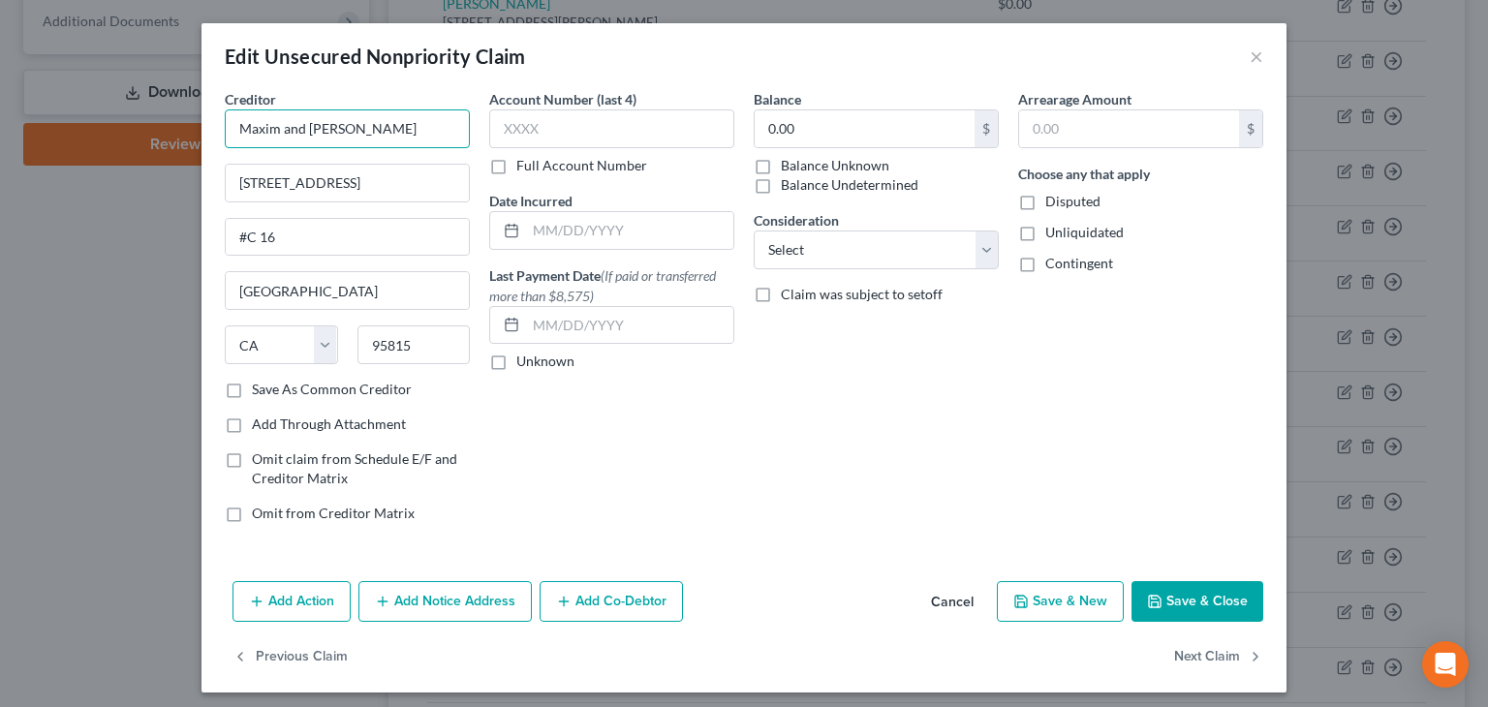
click at [340, 129] on input "Maxim and [PERSON_NAME]" at bounding box center [347, 129] width 245 height 39
drag, startPoint x: 368, startPoint y: 183, endPoint x: 167, endPoint y: 141, distance: 205.8
click at [167, 141] on div "Edit Unsecured Nonpriority Claim × Creditor * [PERSON_NAME] [STREET_ADDRESS] [U…" at bounding box center [744, 353] width 1488 height 707
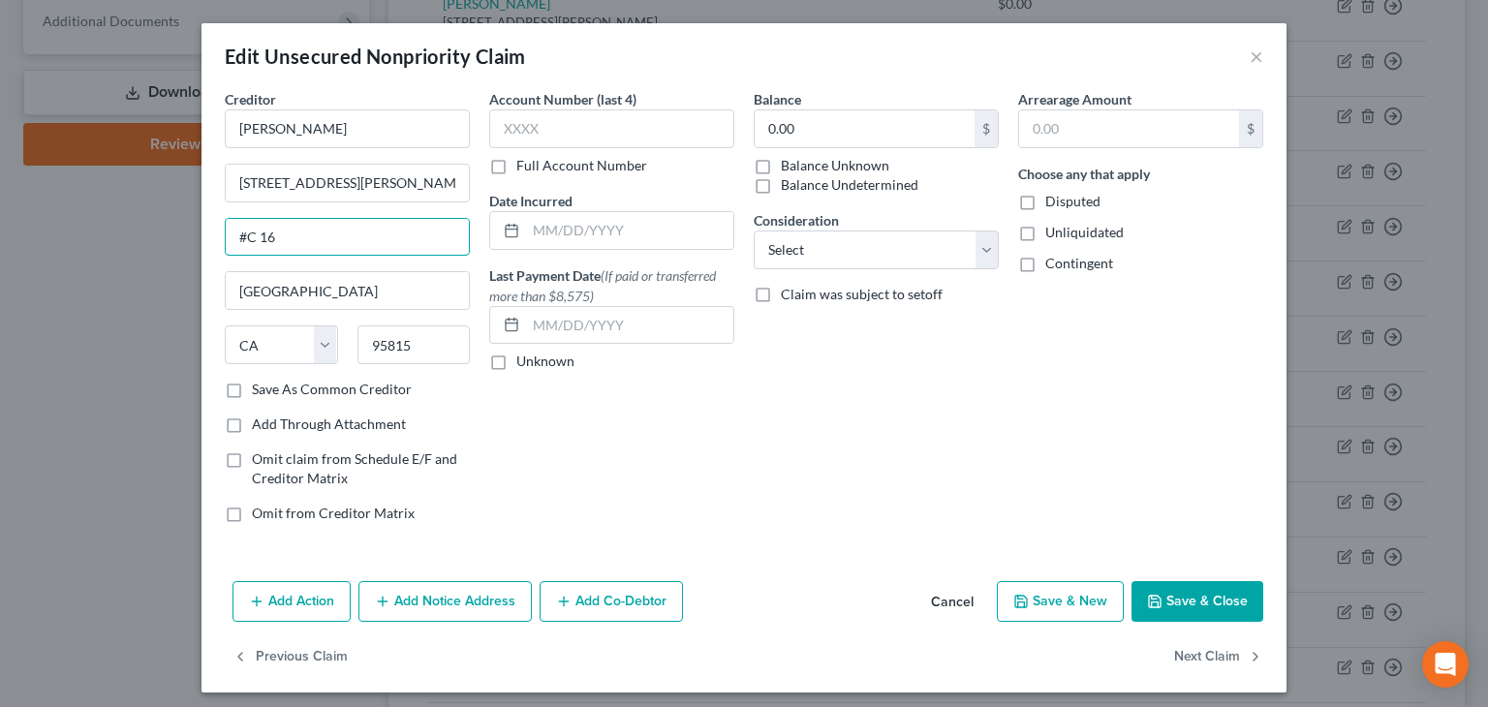
drag, startPoint x: 284, startPoint y: 236, endPoint x: 131, endPoint y: 211, distance: 155.2
click at [131, 211] on div "Edit Unsecured Nonpriority Claim × Creditor * [PERSON_NAME] 336 [GEOGRAPHIC_DAT…" at bounding box center [744, 353] width 1488 height 707
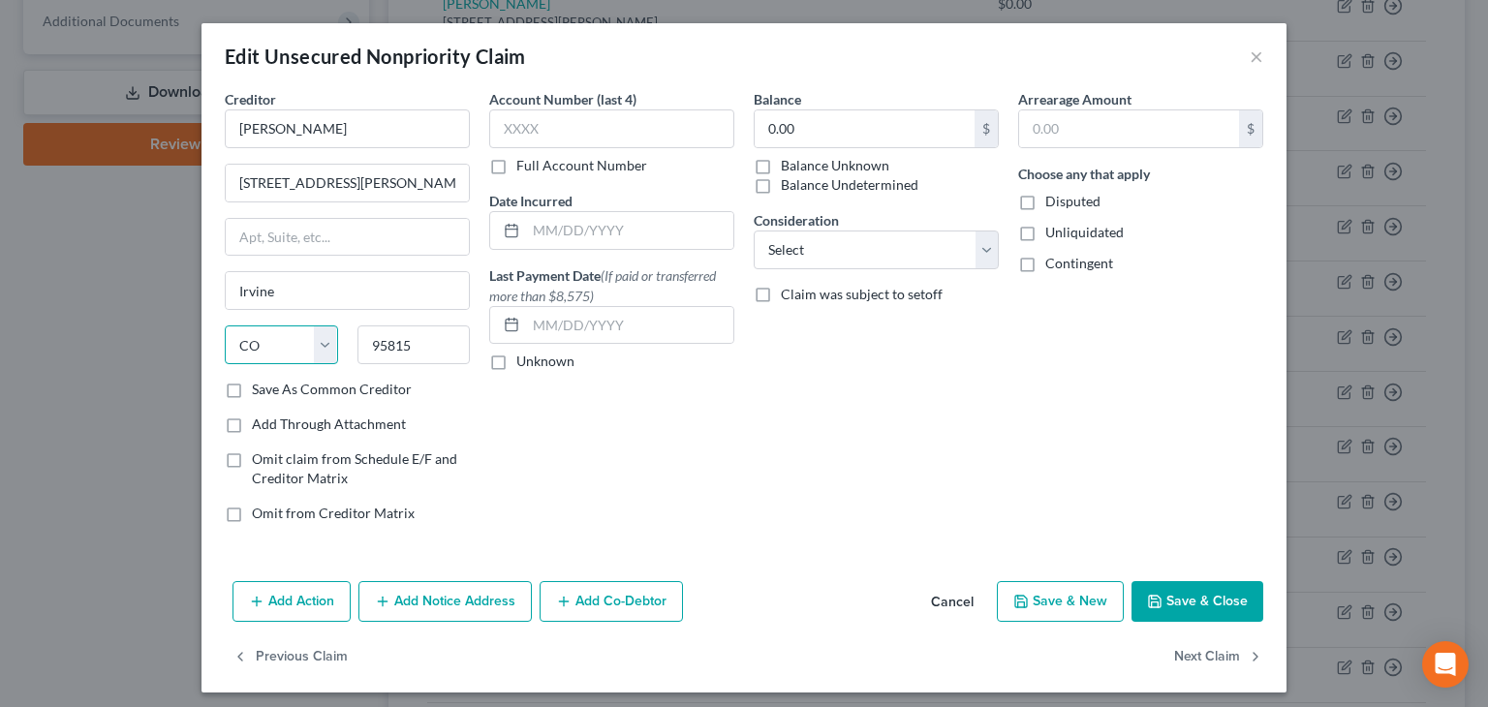
click at [323, 343] on select "State [US_STATE] AK AR AZ CA CO CT DE DC [GEOGRAPHIC_DATA] [GEOGRAPHIC_DATA] GU…" at bounding box center [281, 345] width 113 height 39
click at [225, 326] on select "State [US_STATE] AK AR AZ CA CO CT DE DC [GEOGRAPHIC_DATA] [GEOGRAPHIC_DATA] GU…" at bounding box center [281, 345] width 113 height 39
click at [406, 338] on input "95815" at bounding box center [414, 345] width 113 height 39
click at [1198, 600] on button "Save & Close" at bounding box center [1198, 601] width 132 height 41
